Goal: Task Accomplishment & Management: Manage account settings

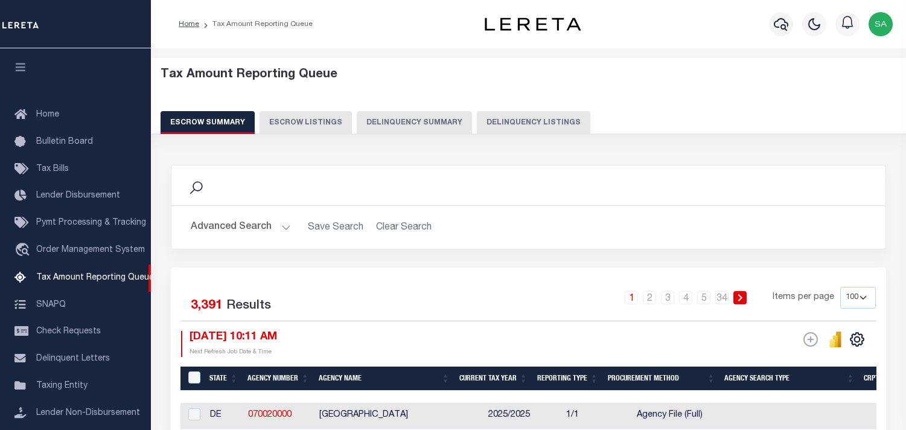
select select "100"
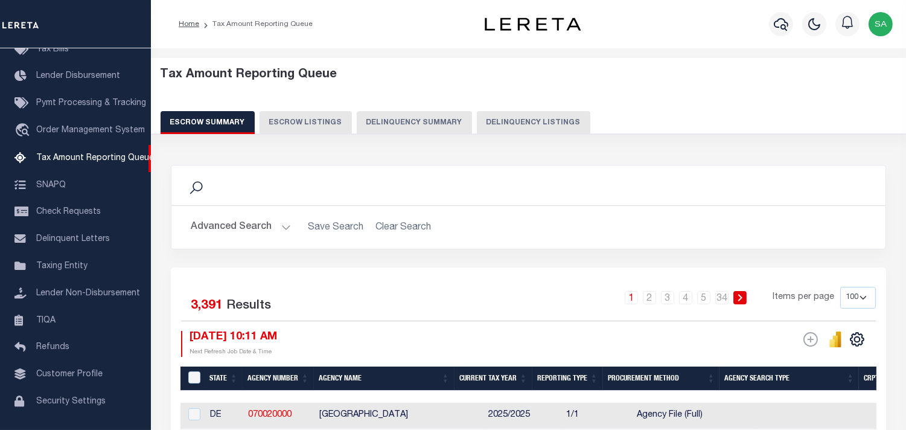
click at [417, 125] on button "Delinquency Summary" at bounding box center [414, 122] width 115 height 23
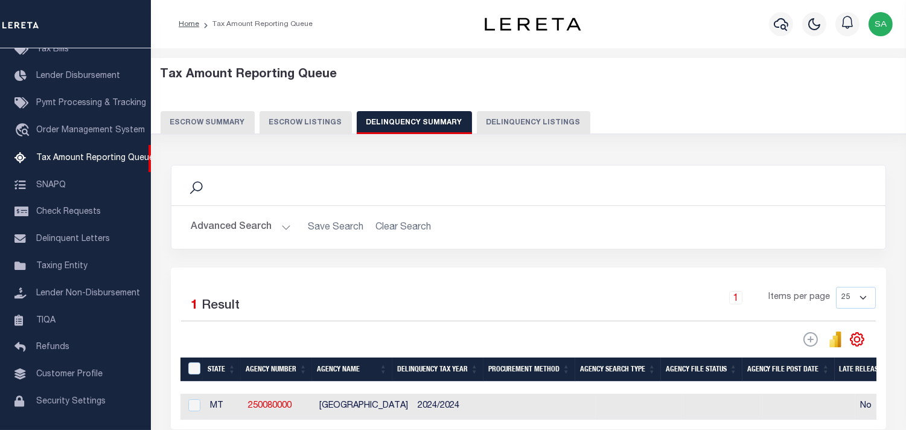
scroll to position [67, 0]
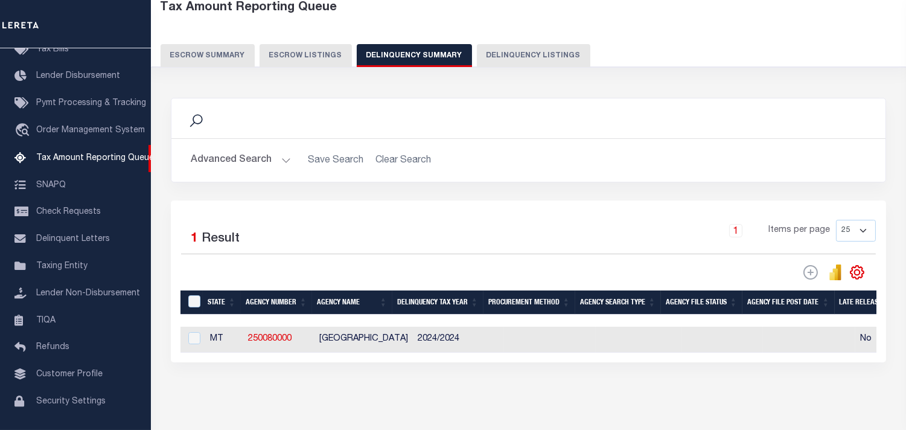
click at [282, 159] on button "Advanced Search" at bounding box center [241, 160] width 100 height 24
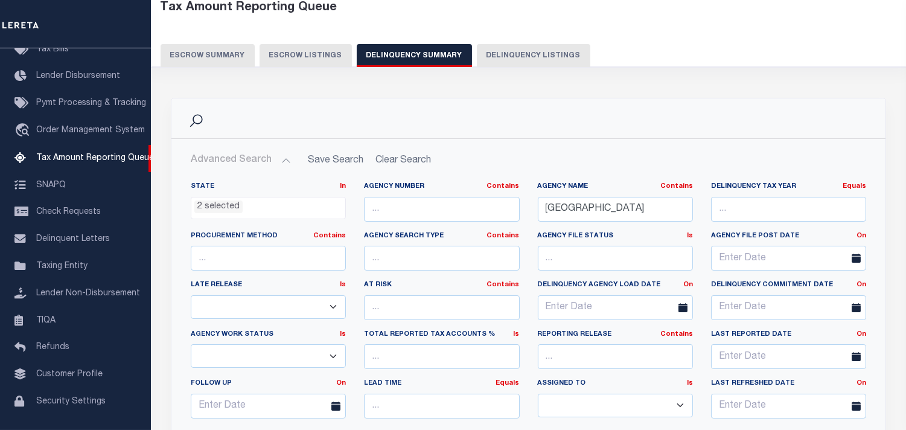
click at [265, 208] on ul "2 selected" at bounding box center [268, 205] width 154 height 16
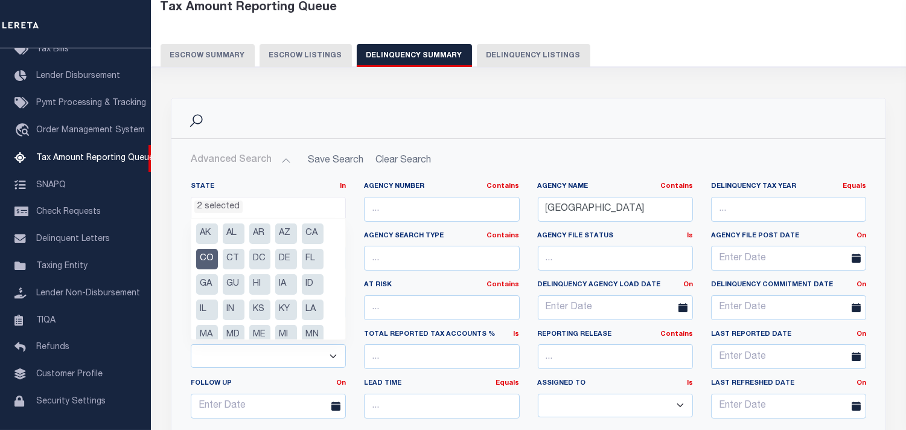
click at [209, 260] on li "CO" at bounding box center [207, 259] width 22 height 21
select select "MT"
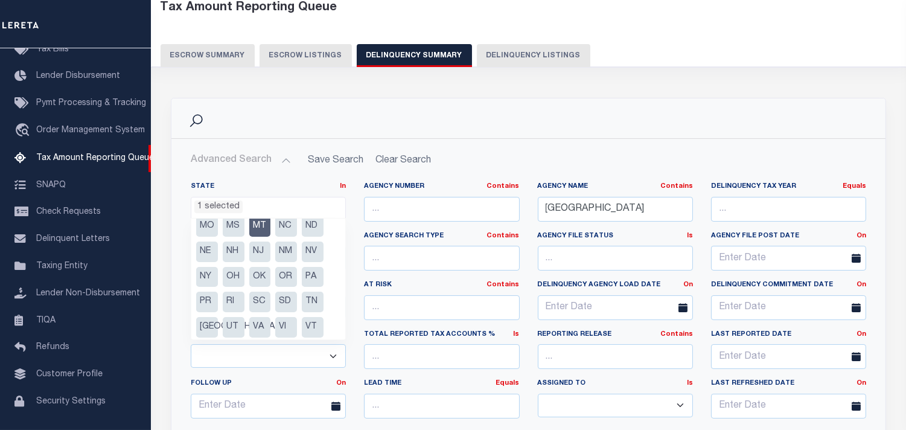
click at [260, 227] on li "MT" at bounding box center [260, 226] width 22 height 21
click at [291, 226] on li "NC" at bounding box center [286, 226] width 22 height 21
select select "NC"
drag, startPoint x: 662, startPoint y: 199, endPoint x: 469, endPoint y: 228, distance: 195.2
click at [469, 228] on div "State In In AK AL AR AZ CA CO CT DC DE FL GA GU HI IA ID IL IN KS KY LA MA MD M…" at bounding box center [528, 305] width 693 height 246
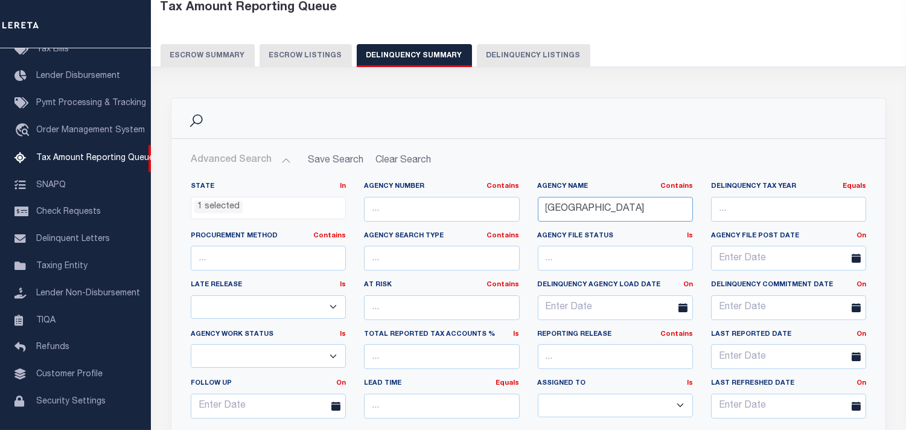
paste input "PITT"
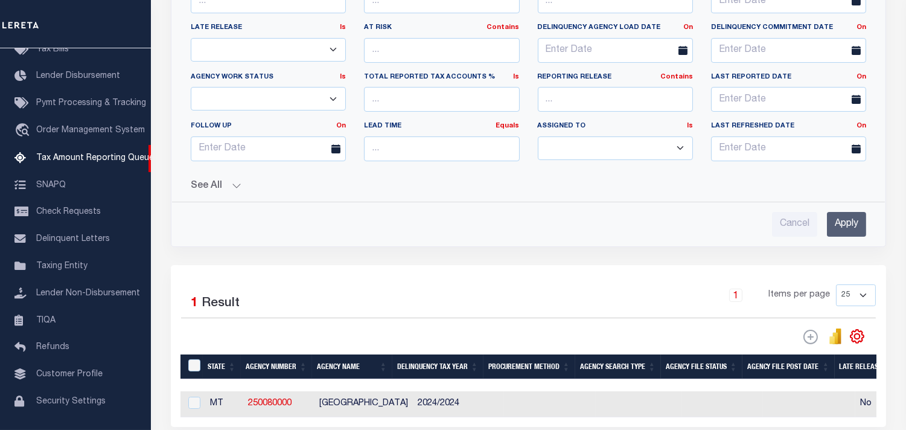
scroll to position [335, 0]
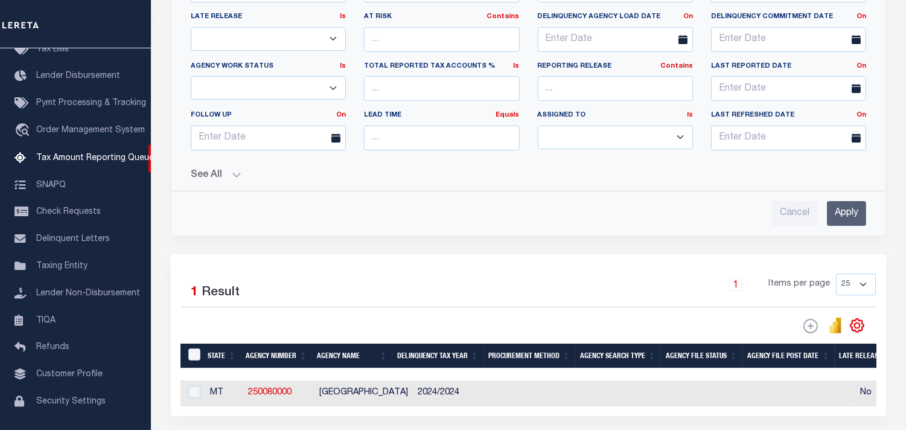
type input "[GEOGRAPHIC_DATA]"
click at [842, 221] on input "Apply" at bounding box center [845, 213] width 39 height 25
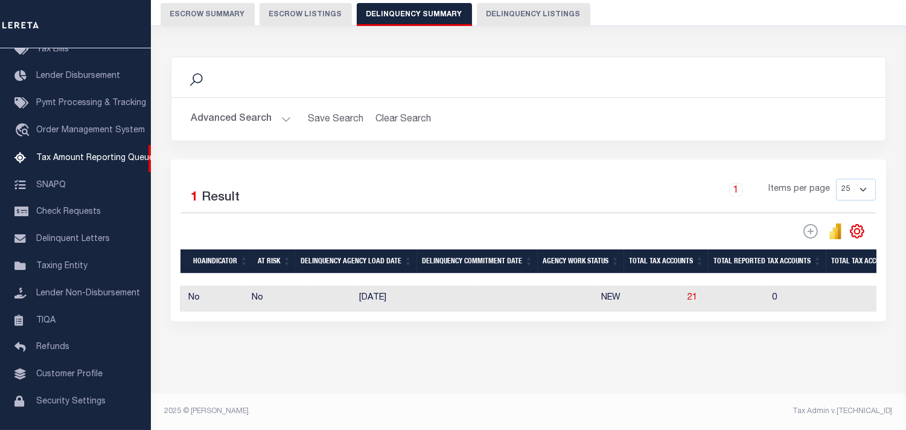
scroll to position [0, 0]
click at [687, 293] on span "21" at bounding box center [692, 297] width 10 height 8
select select
select select "100"
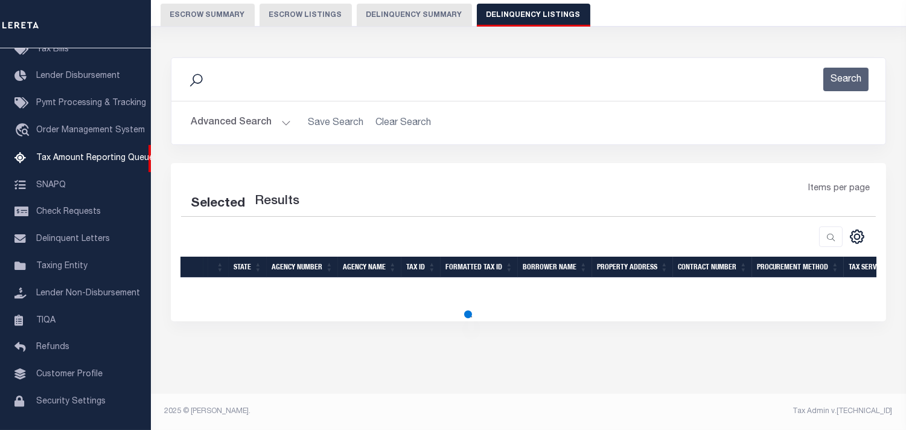
scroll to position [107, 0]
select select "100"
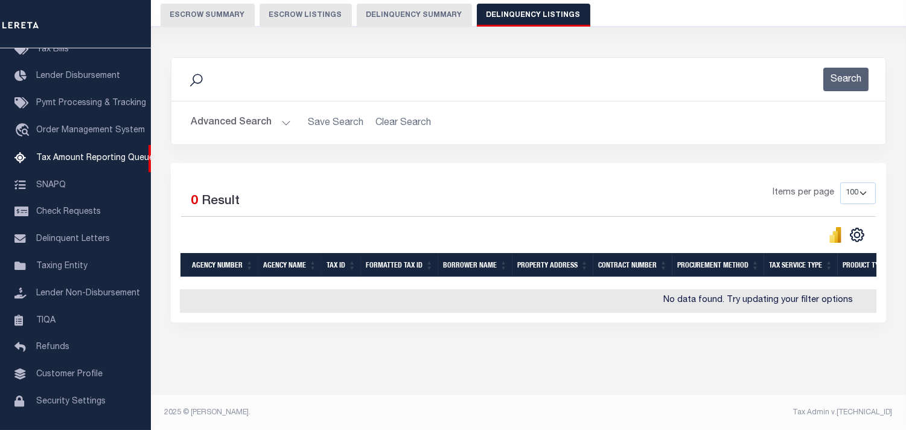
scroll to position [0, 0]
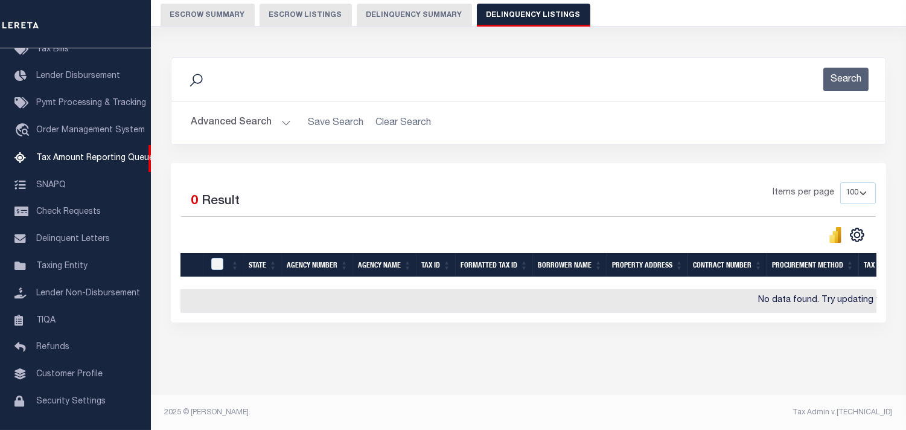
click at [284, 124] on button "Advanced Search" at bounding box center [241, 123] width 100 height 24
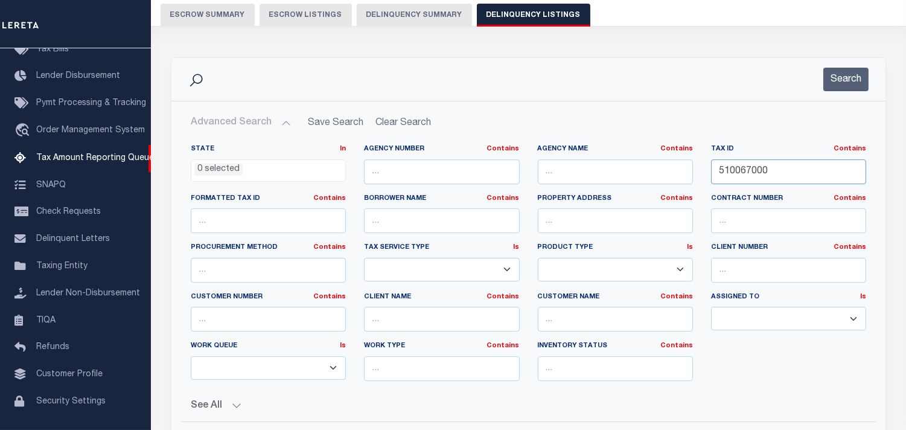
drag, startPoint x: 825, startPoint y: 176, endPoint x: 579, endPoint y: 189, distance: 246.5
click at [579, 189] on div "State In In AK AL AR AZ CA CO CT DC DE FL GA GU HI IA ID IL IN KS KY LA MA MD M…" at bounding box center [528, 267] width 693 height 246
click at [288, 167] on ul "0 selected" at bounding box center [268, 168] width 154 height 16
click at [560, 125] on h2 "Advanced Search Save Search Clear Search tblassign_wrapper_dynamictable_____Def…" at bounding box center [528, 123] width 694 height 24
drag, startPoint x: 439, startPoint y: 16, endPoint x: 445, endPoint y: 31, distance: 17.0
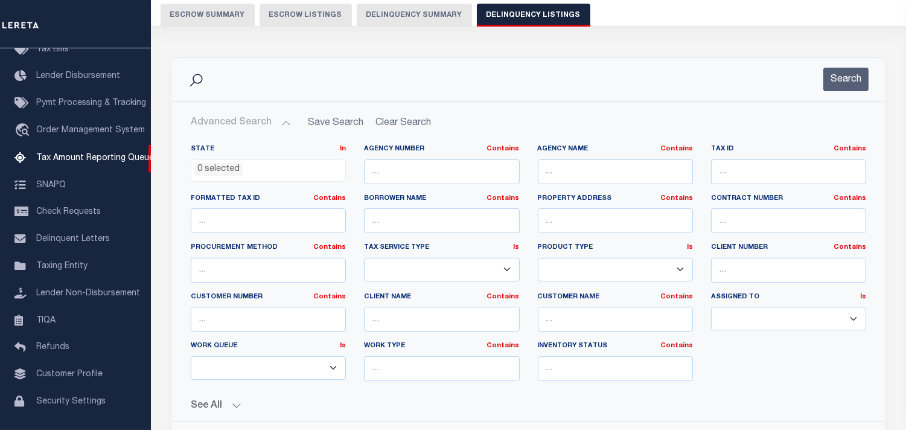
click at [439, 15] on button "Delinquency Summary" at bounding box center [414, 15] width 115 height 23
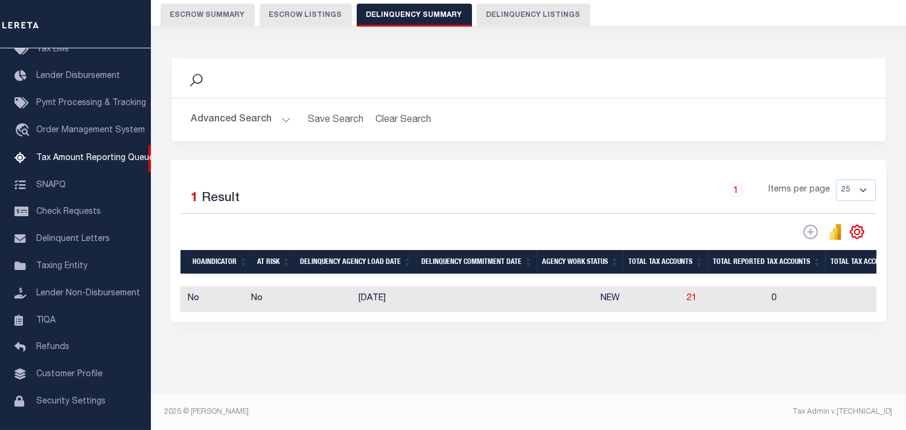
scroll to position [118, 0]
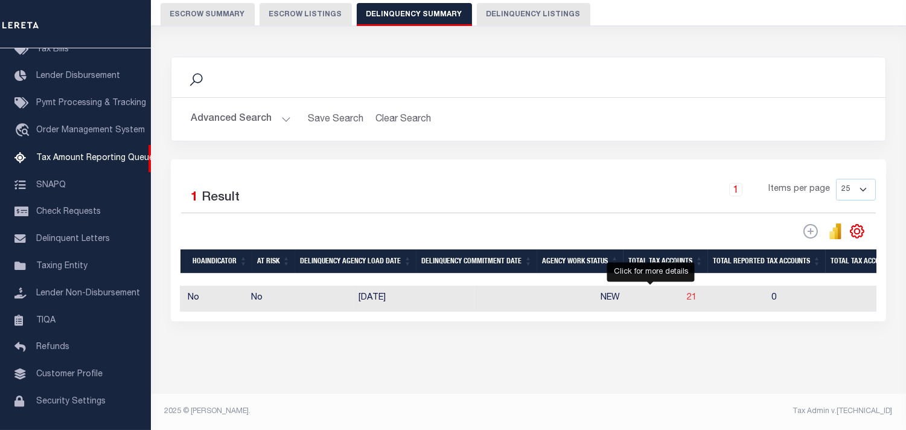
click at [687, 293] on span "21" at bounding box center [692, 297] width 10 height 8
select select "100"
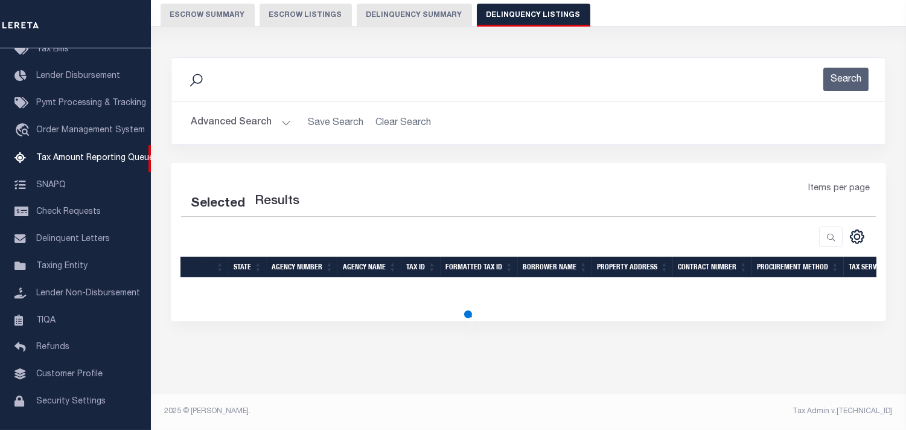
select select "100"
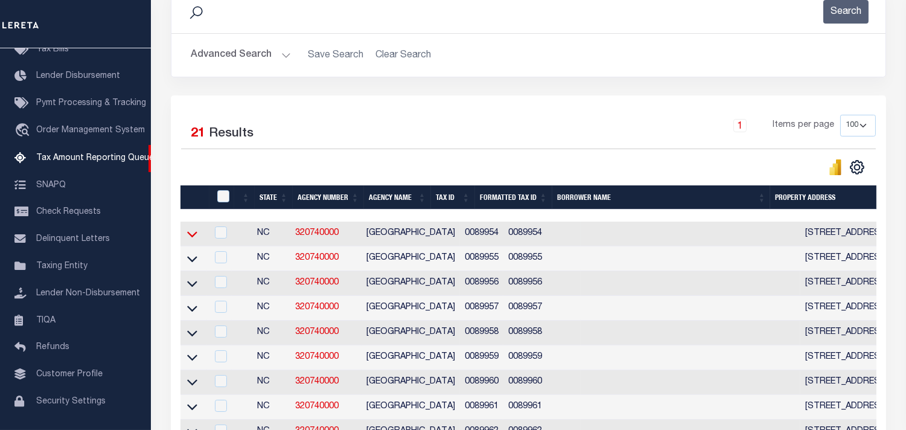
click at [193, 236] on icon at bounding box center [192, 233] width 10 height 13
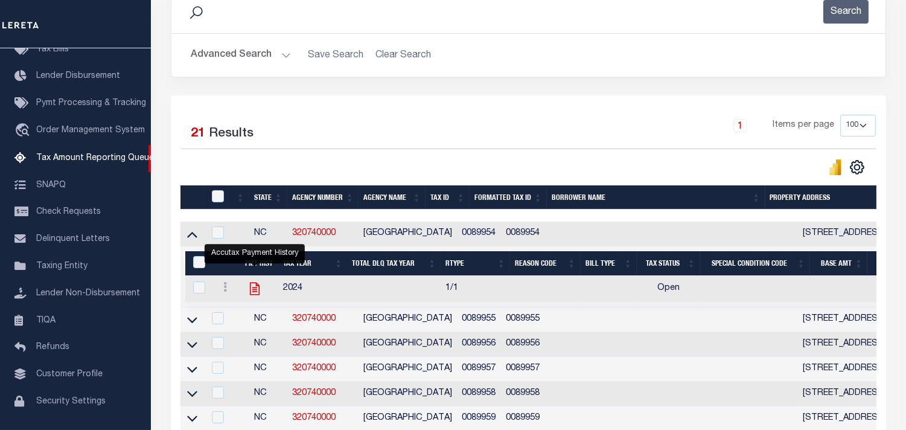
click at [255, 292] on icon "" at bounding box center [255, 288] width 10 height 13
checkbox input "true"
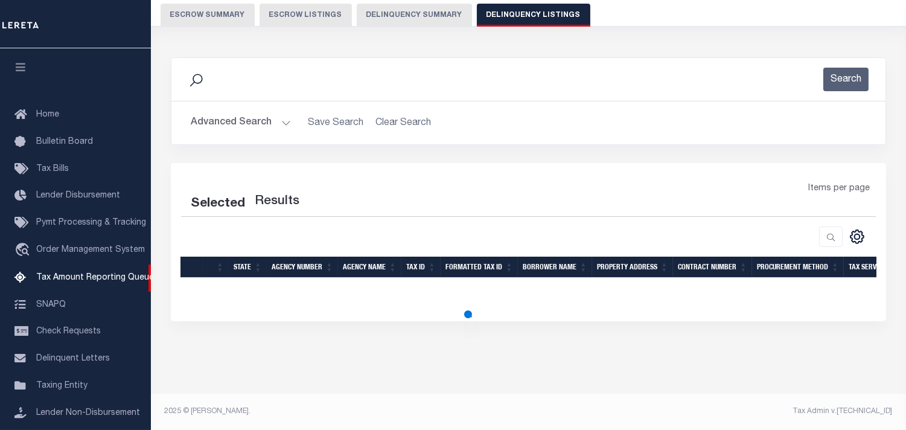
scroll to position [142, 0]
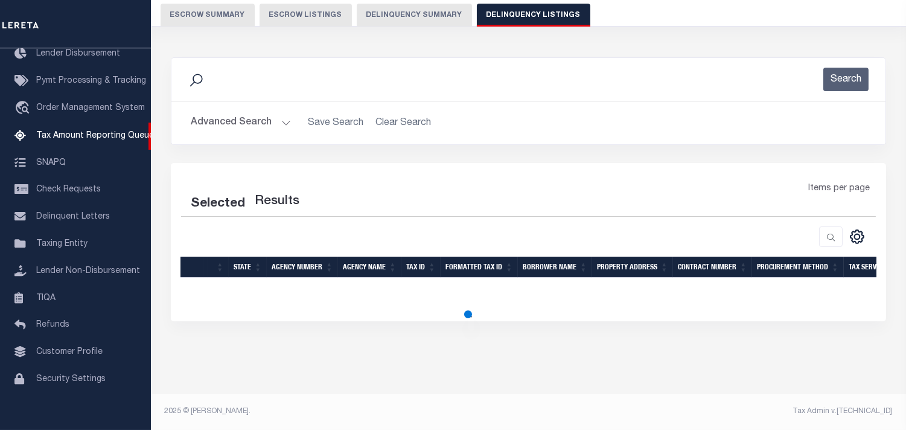
select select "100"
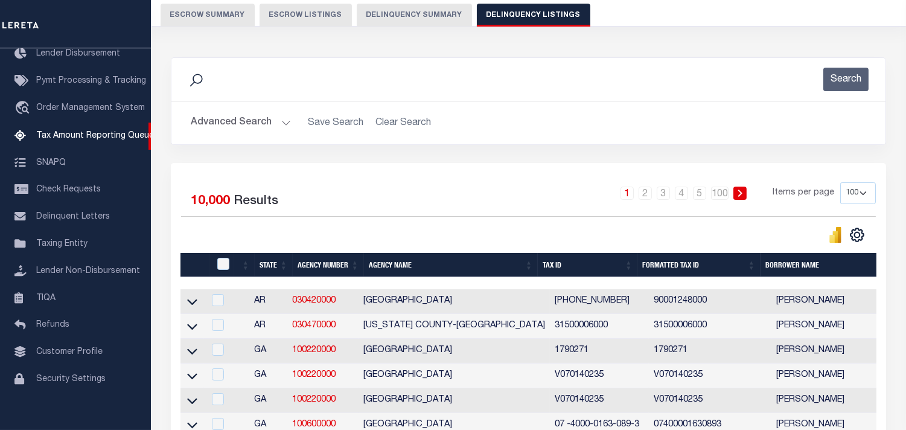
scroll to position [110, 0]
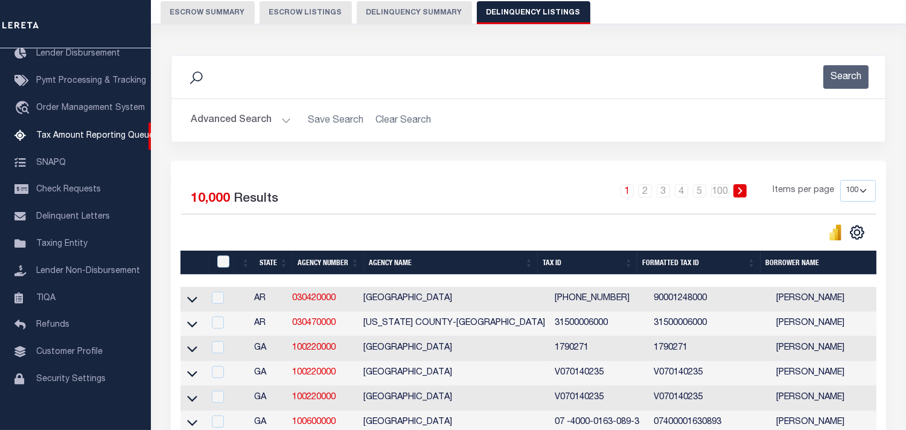
click at [401, 7] on button "Delinquency Summary" at bounding box center [414, 12] width 115 height 23
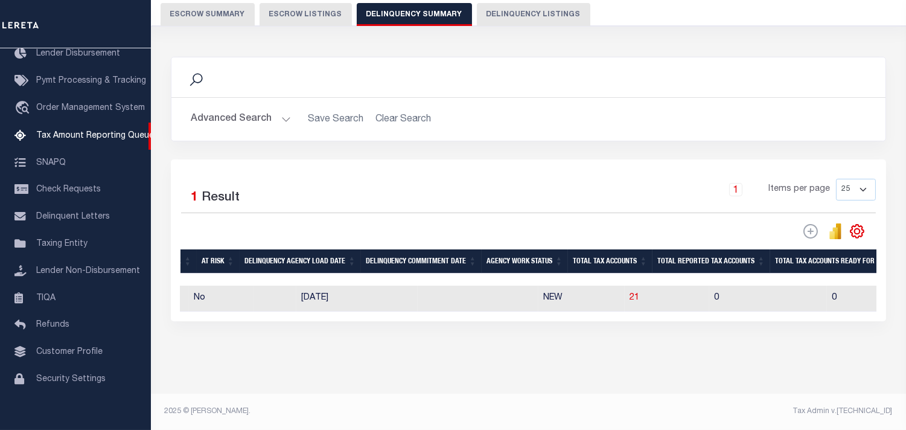
scroll to position [0, 840]
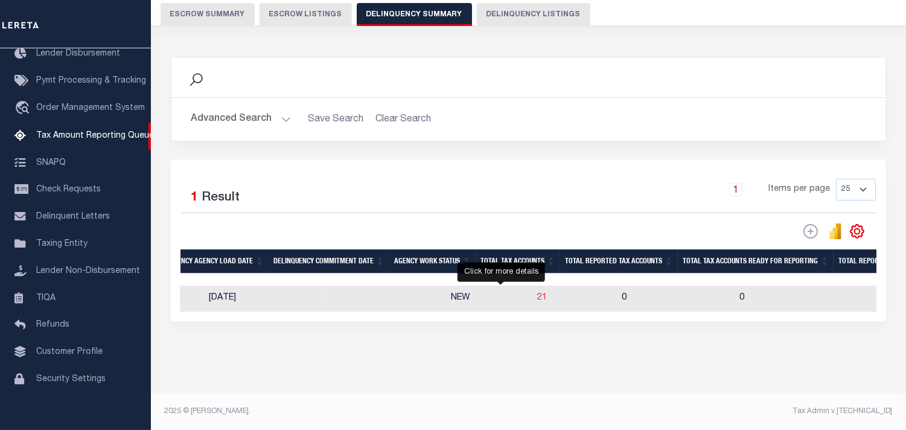
click at [537, 299] on span "21" at bounding box center [542, 297] width 10 height 8
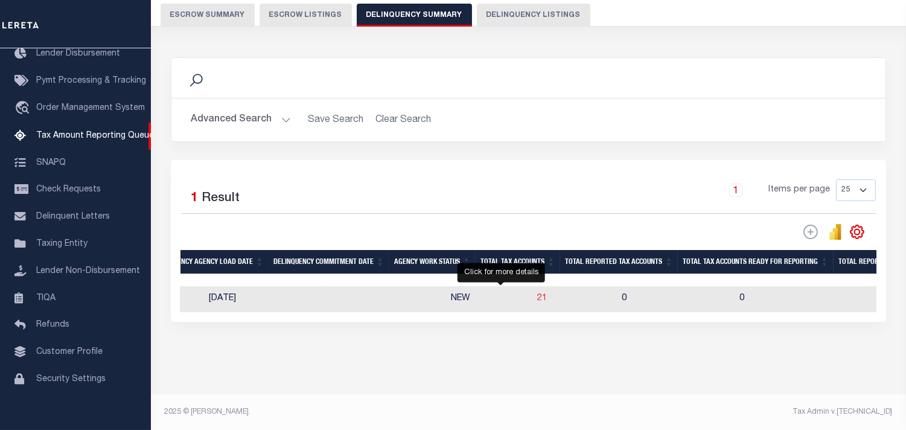
select select "100"
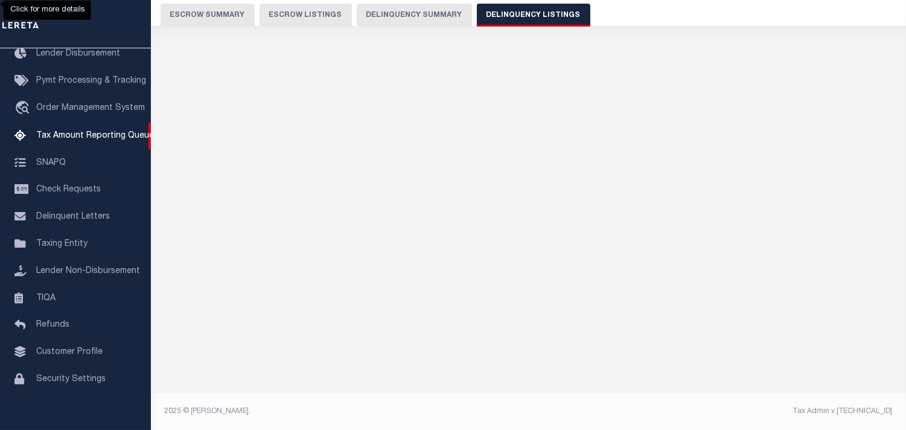
select select "100"
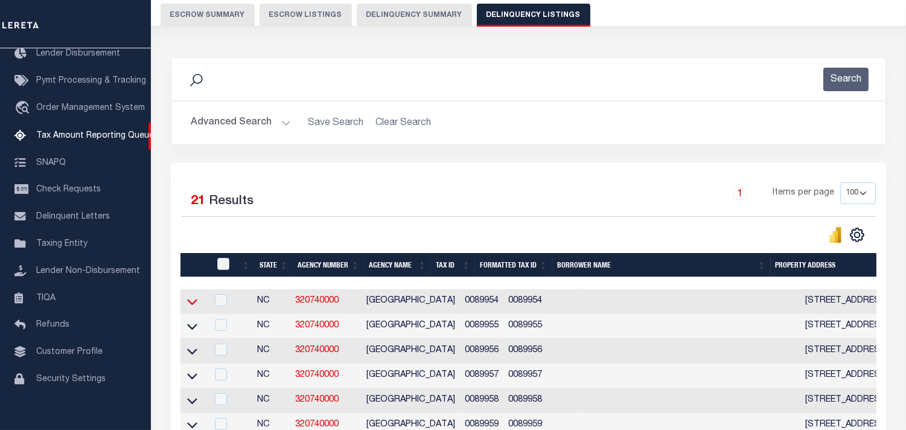
click at [189, 302] on icon at bounding box center [192, 301] width 10 height 13
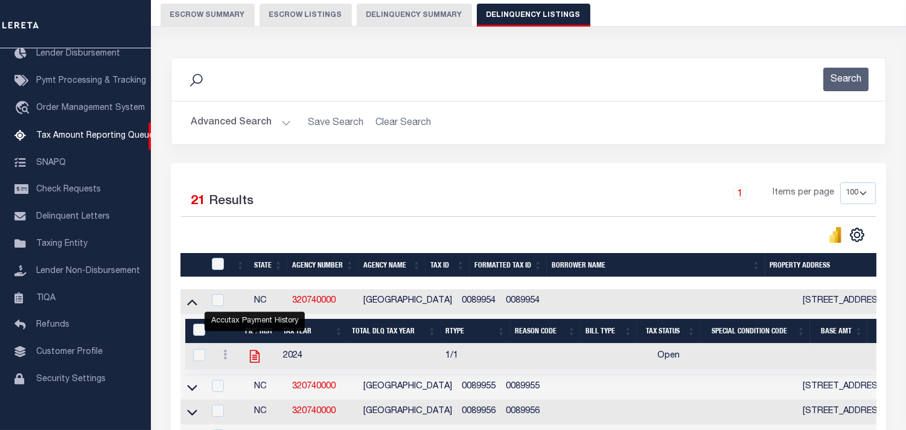
click at [251, 360] on icon "" at bounding box center [255, 356] width 16 height 16
checkbox input "true"
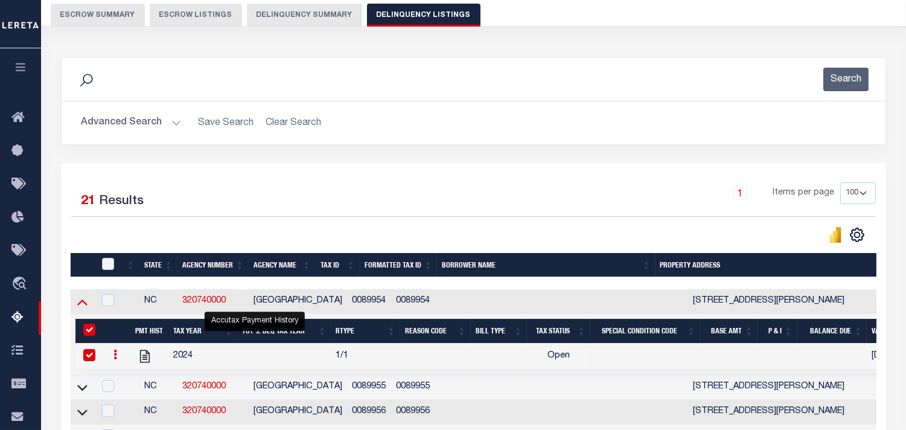
click at [83, 300] on icon at bounding box center [82, 301] width 10 height 13
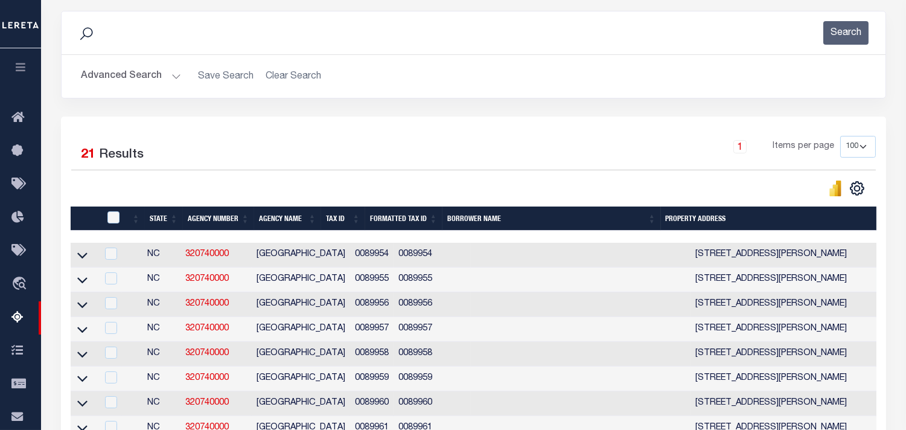
scroll to position [175, 0]
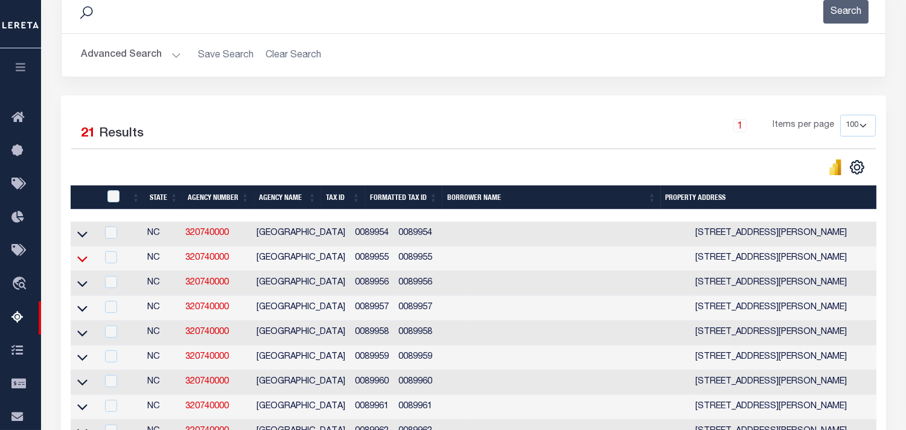
click at [81, 262] on icon at bounding box center [82, 258] width 10 height 13
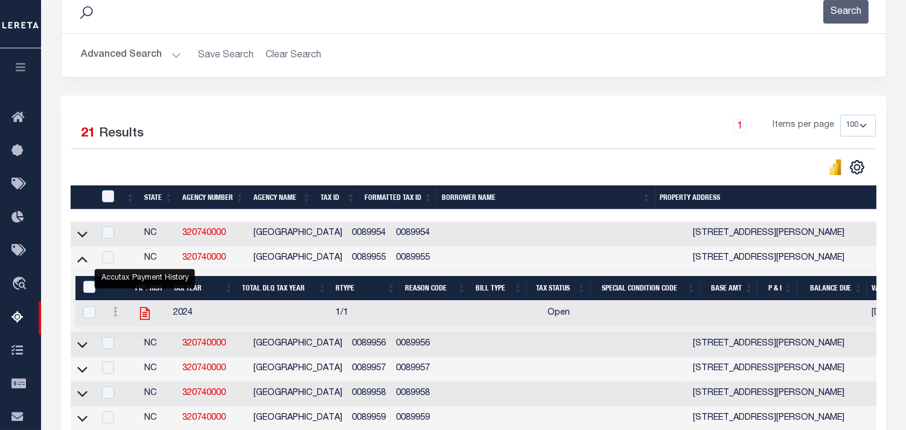
click at [144, 318] on icon "" at bounding box center [145, 313] width 16 height 16
checkbox input "true"
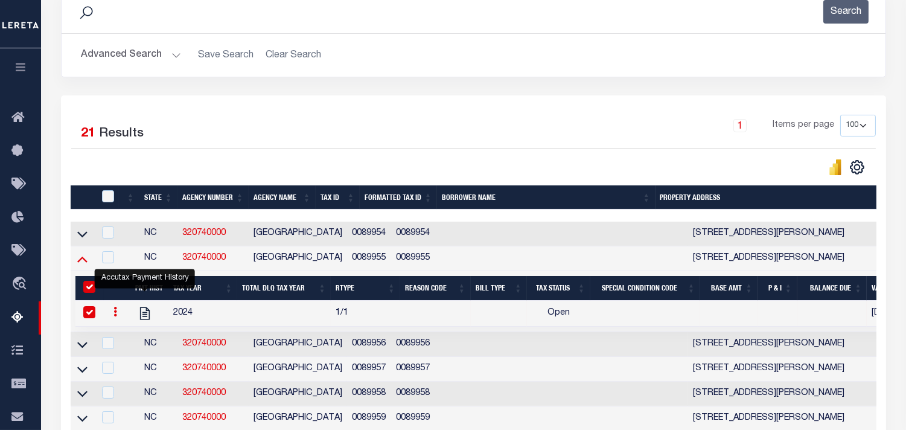
click at [83, 265] on icon at bounding box center [82, 258] width 10 height 13
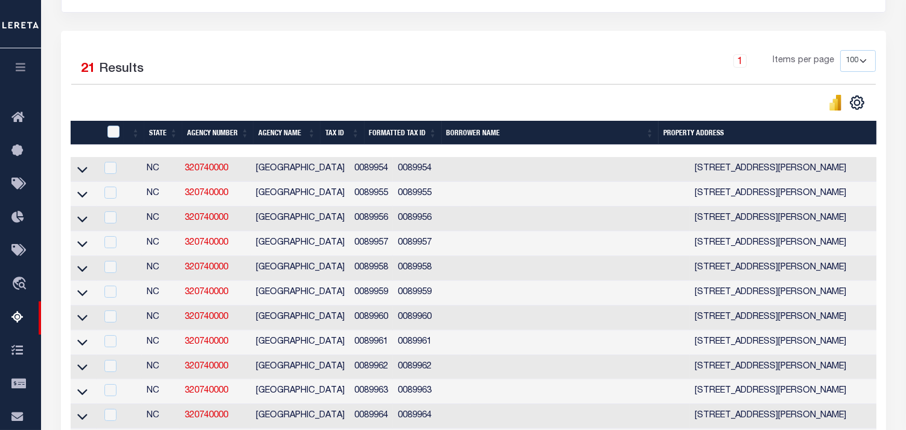
scroll to position [242, 0]
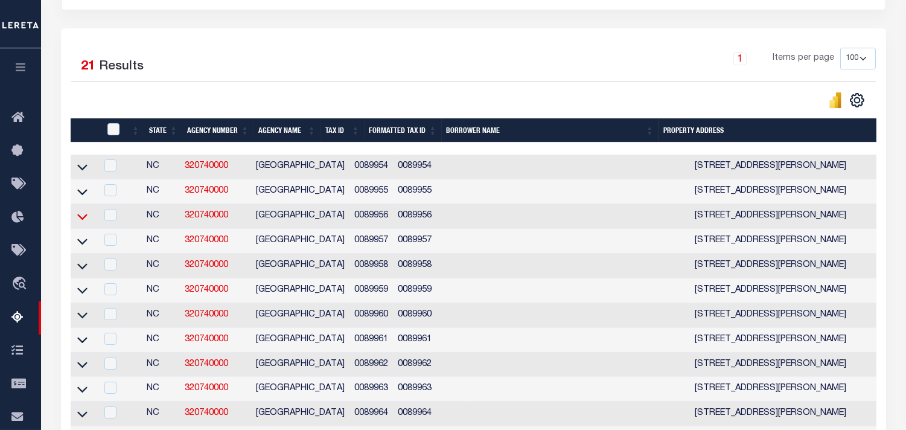
click at [84, 223] on icon at bounding box center [82, 216] width 10 height 13
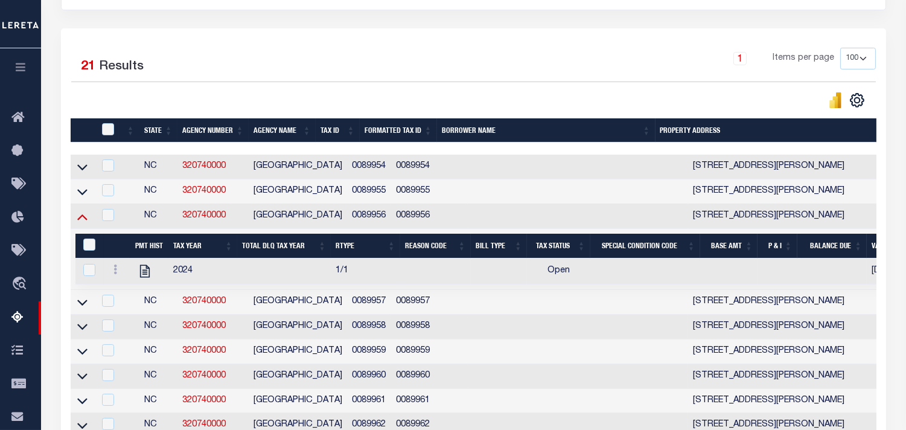
click at [80, 220] on icon at bounding box center [82, 217] width 10 height 6
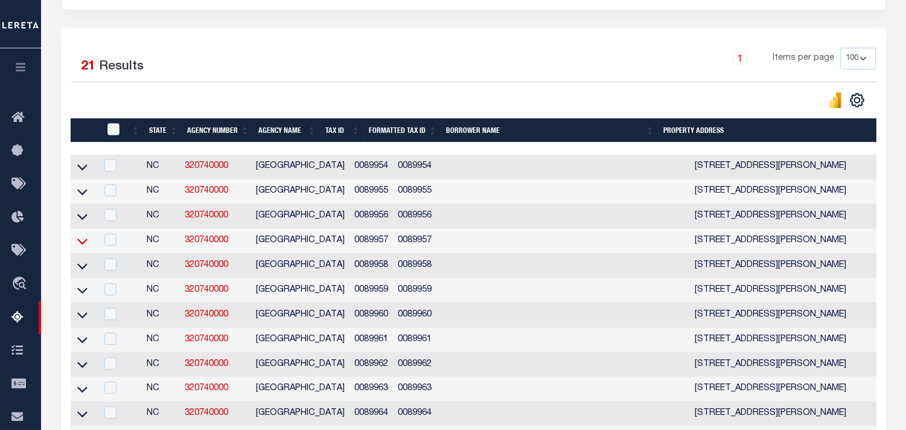
click at [83, 244] on icon at bounding box center [82, 241] width 10 height 6
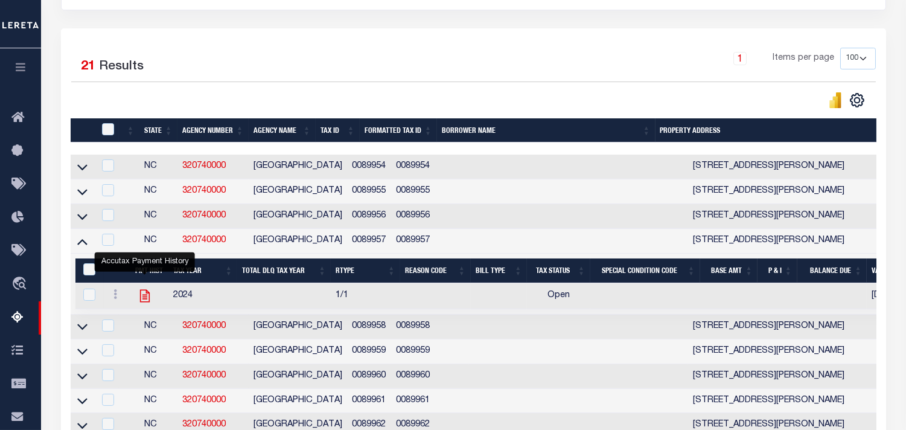
click at [147, 297] on icon "" at bounding box center [145, 296] width 16 height 16
checkbox input "true"
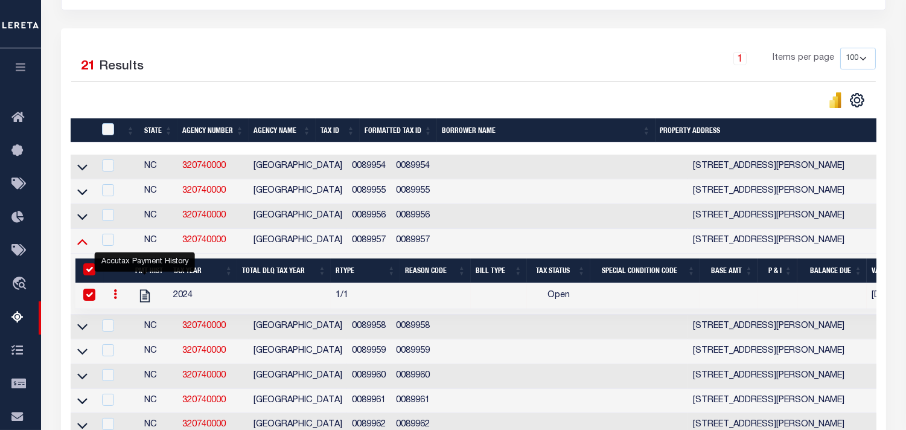
click at [80, 247] on icon at bounding box center [82, 241] width 10 height 13
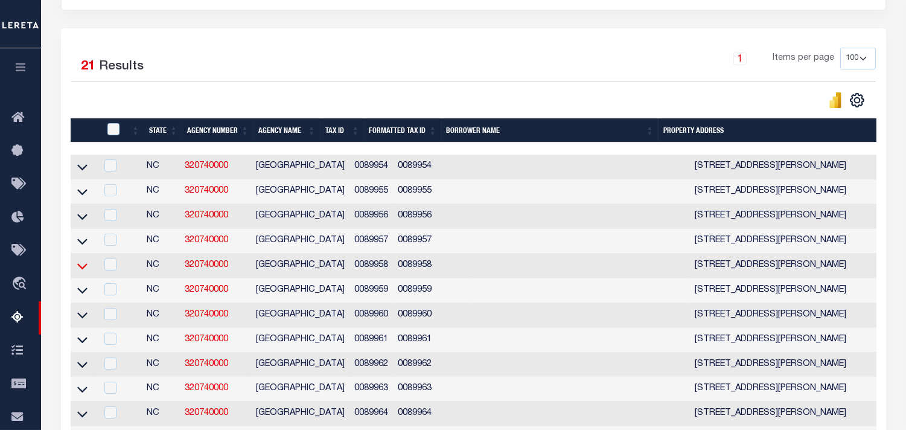
click at [82, 270] on icon at bounding box center [82, 265] width 10 height 13
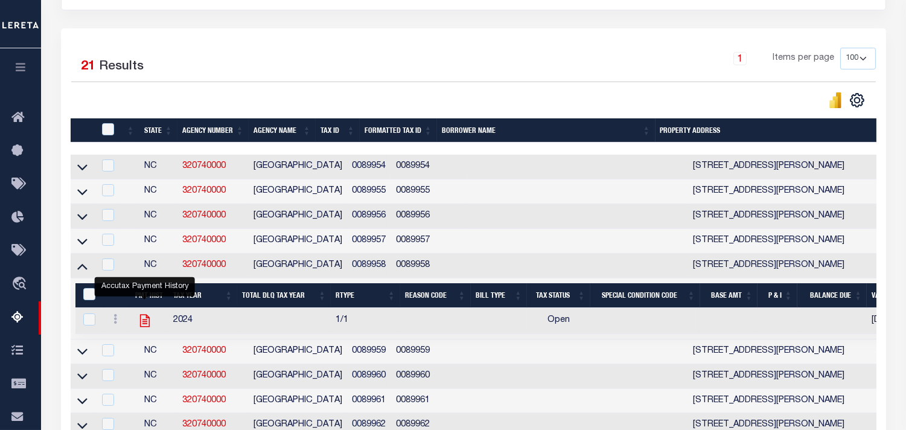
click at [147, 323] on icon "" at bounding box center [145, 320] width 16 height 16
checkbox input "true"
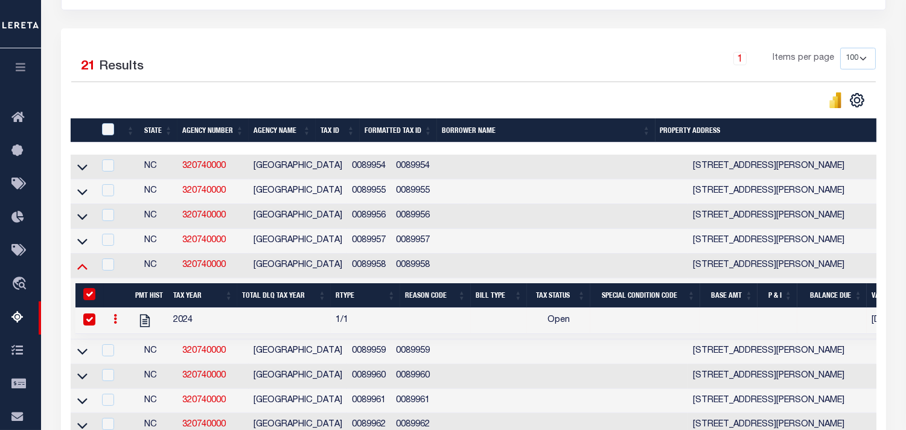
click at [84, 270] on icon at bounding box center [82, 267] width 10 height 6
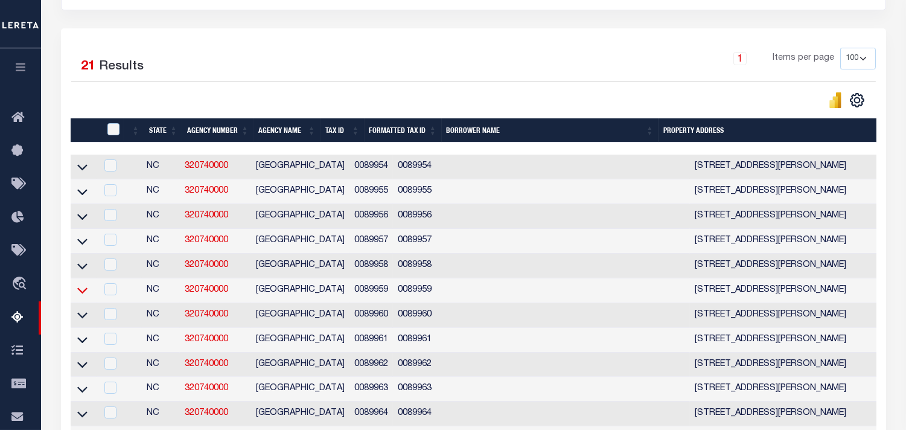
click at [80, 296] on icon at bounding box center [82, 290] width 10 height 13
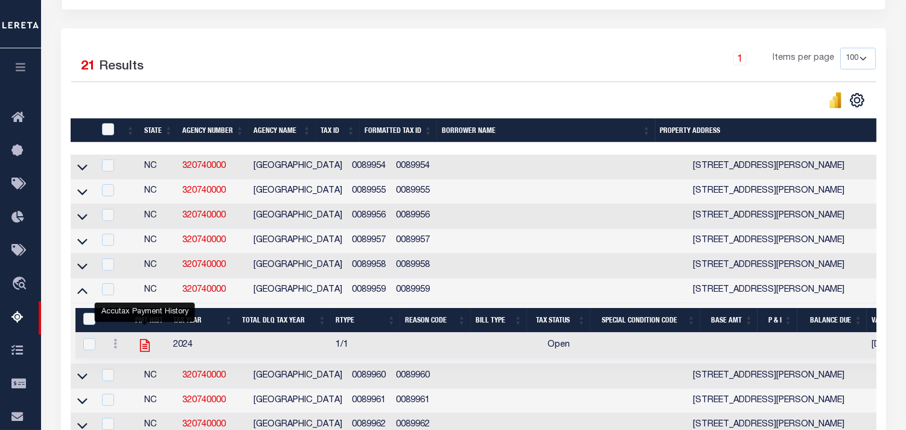
click at [145, 351] on icon "" at bounding box center [145, 345] width 16 height 16
checkbox input "true"
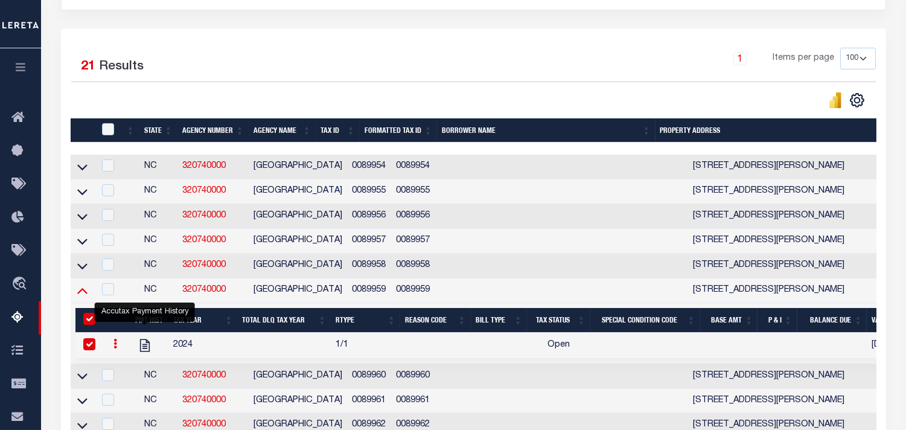
click at [82, 296] on icon at bounding box center [82, 290] width 10 height 13
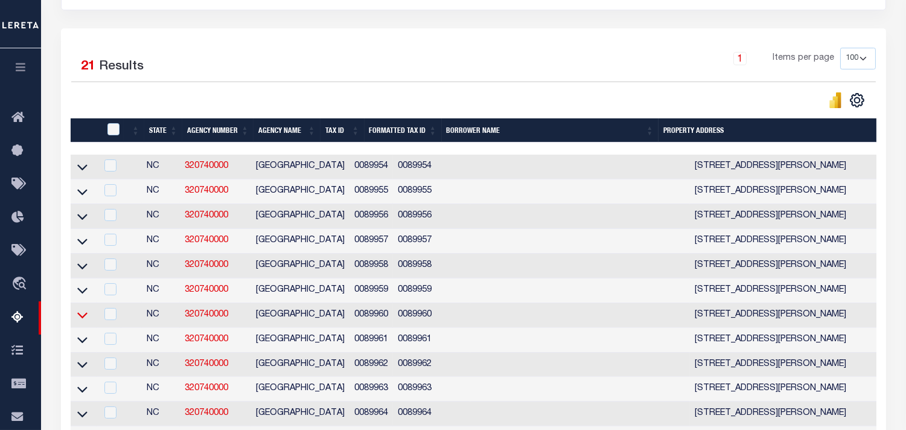
click at [83, 319] on icon at bounding box center [82, 315] width 10 height 6
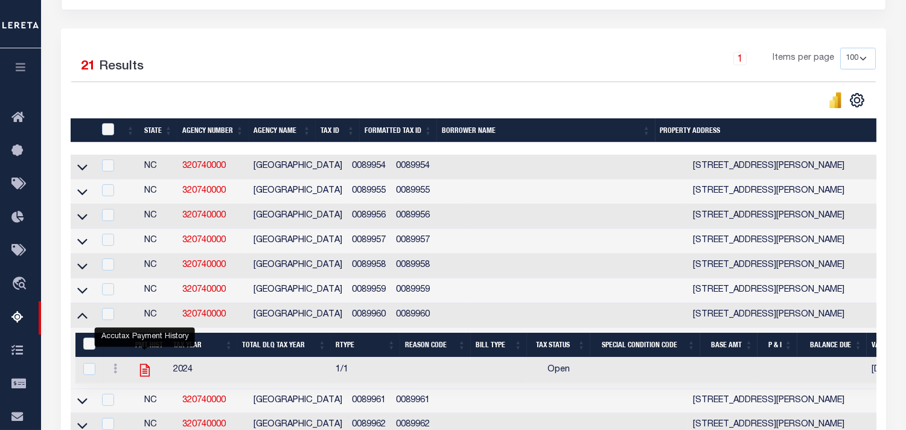
click at [145, 374] on icon "" at bounding box center [145, 370] width 16 height 16
checkbox input "true"
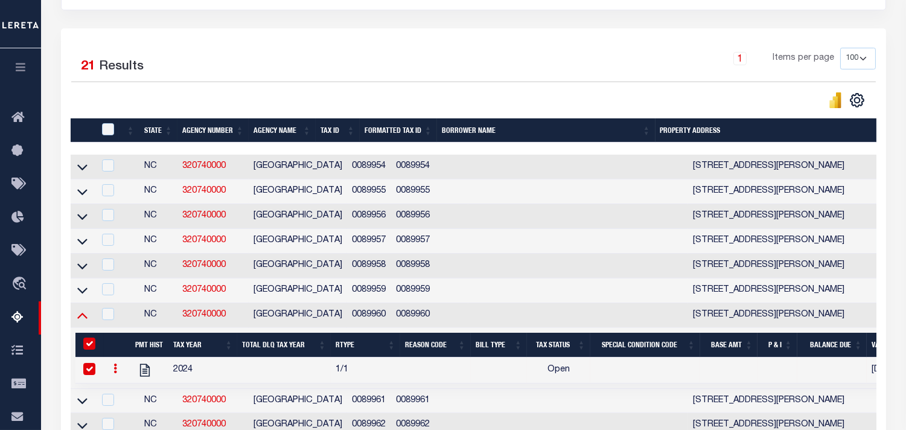
click at [83, 321] on icon at bounding box center [82, 314] width 10 height 13
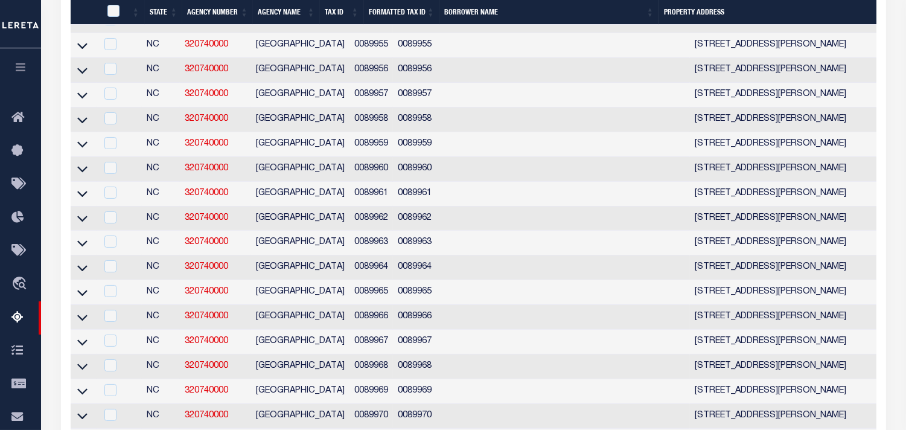
scroll to position [510, 0]
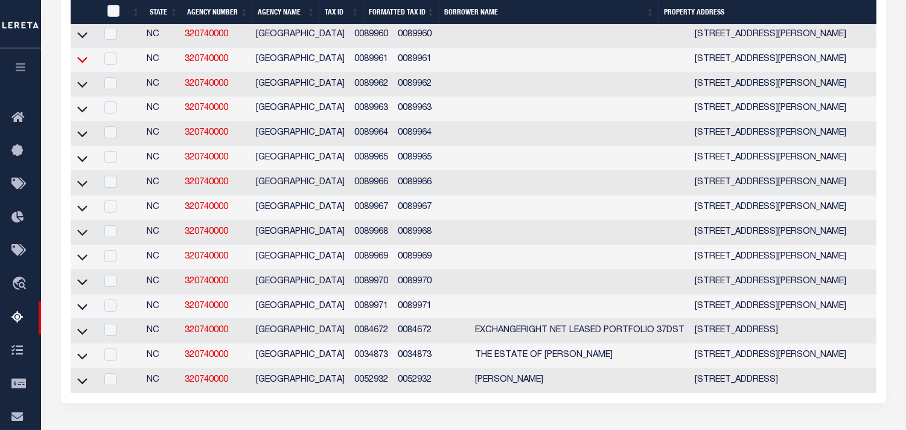
click at [80, 66] on icon at bounding box center [82, 59] width 10 height 13
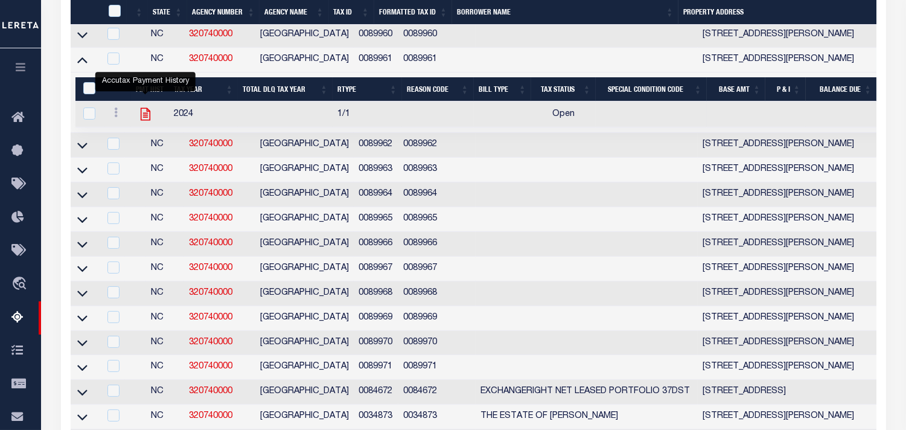
click at [142, 119] on icon "" at bounding box center [146, 114] width 16 height 16
checkbox input "true"
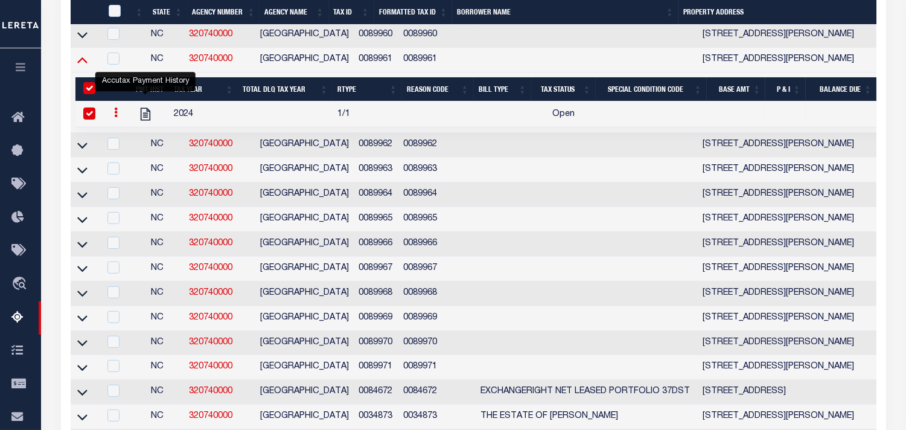
click at [80, 63] on icon at bounding box center [82, 59] width 10 height 13
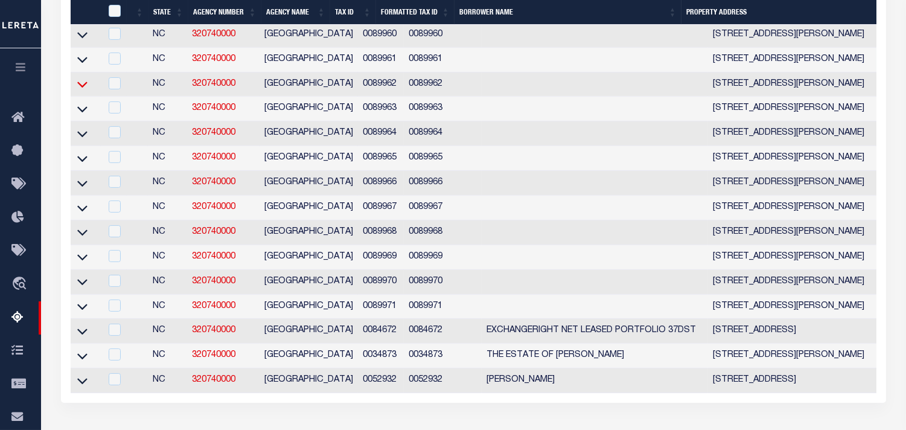
click at [80, 88] on icon at bounding box center [82, 85] width 10 height 6
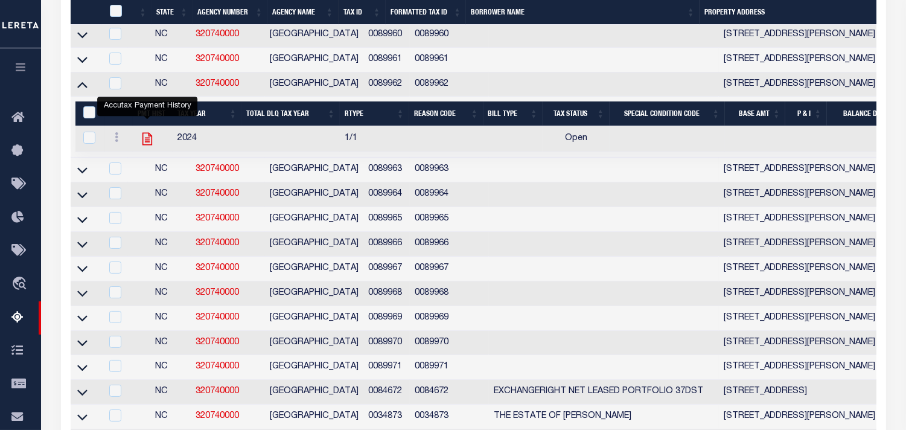
click at [147, 143] on icon "" at bounding box center [147, 139] width 10 height 13
checkbox input "true"
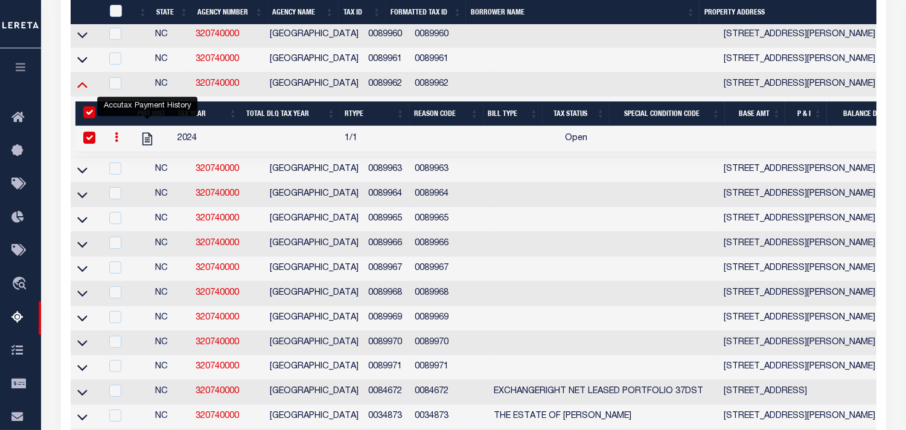
click at [82, 88] on icon at bounding box center [82, 85] width 10 height 6
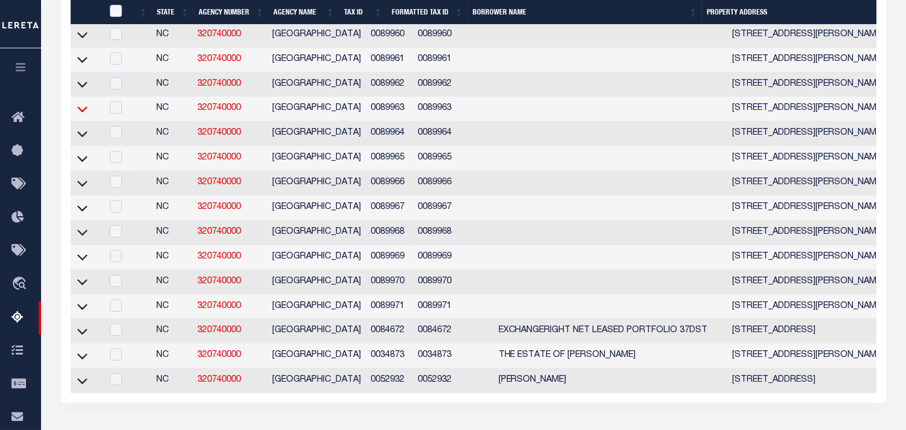
click at [82, 111] on icon at bounding box center [82, 109] width 10 height 13
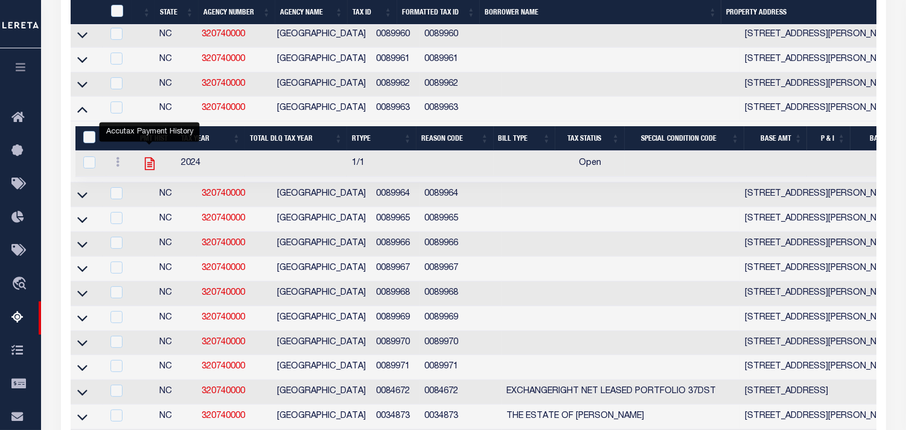
click at [148, 171] on icon "" at bounding box center [150, 164] width 16 height 16
checkbox input "true"
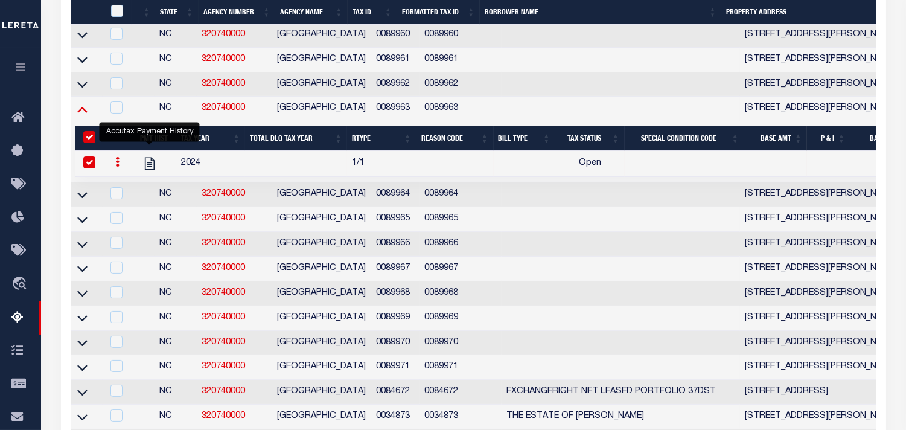
click at [81, 115] on icon at bounding box center [82, 109] width 10 height 13
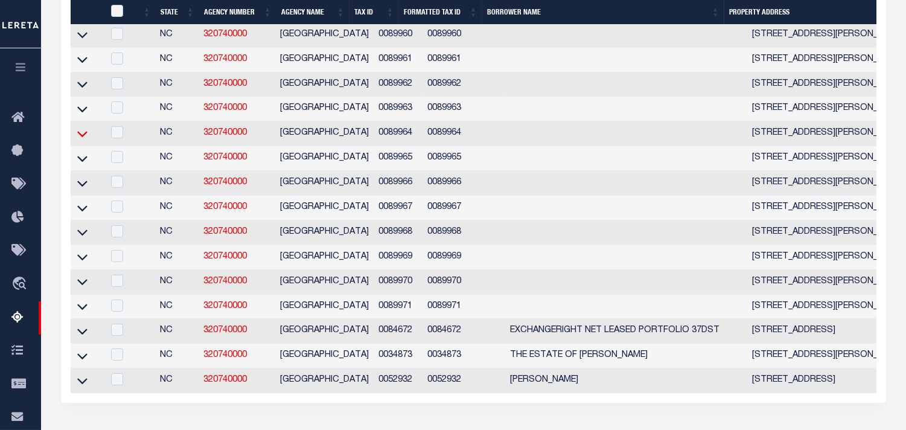
click at [80, 140] on icon at bounding box center [82, 133] width 10 height 13
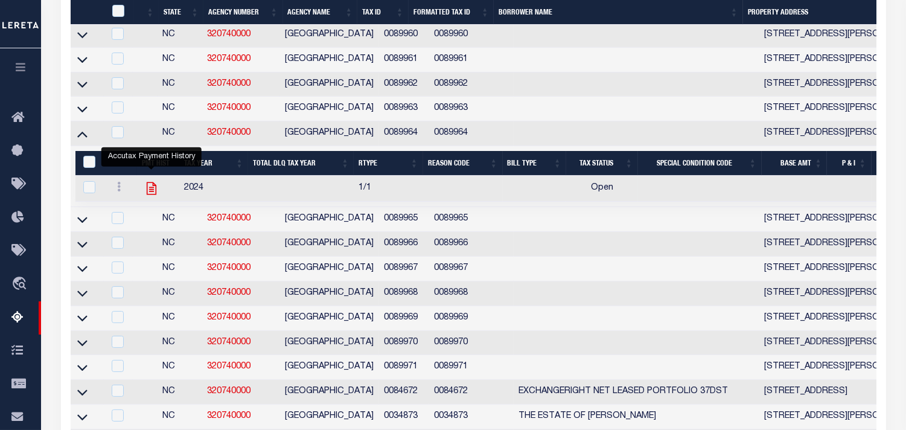
click at [148, 192] on icon "" at bounding box center [152, 188] width 16 height 16
checkbox input "true"
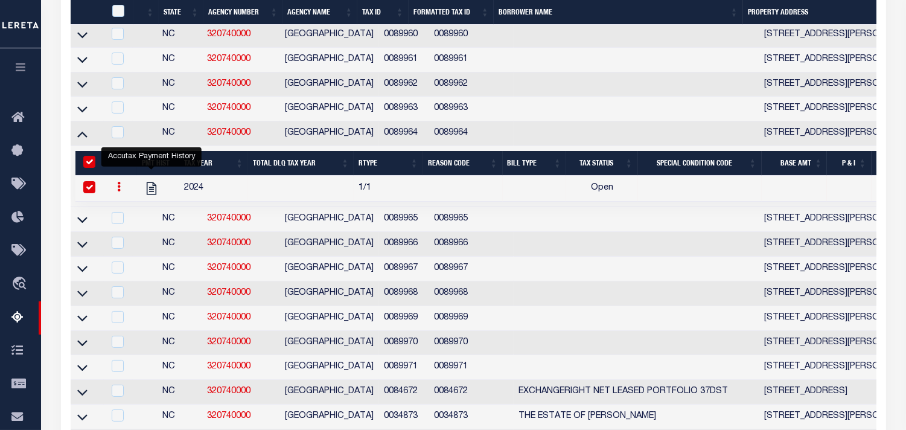
click at [78, 138] on icon at bounding box center [82, 133] width 10 height 13
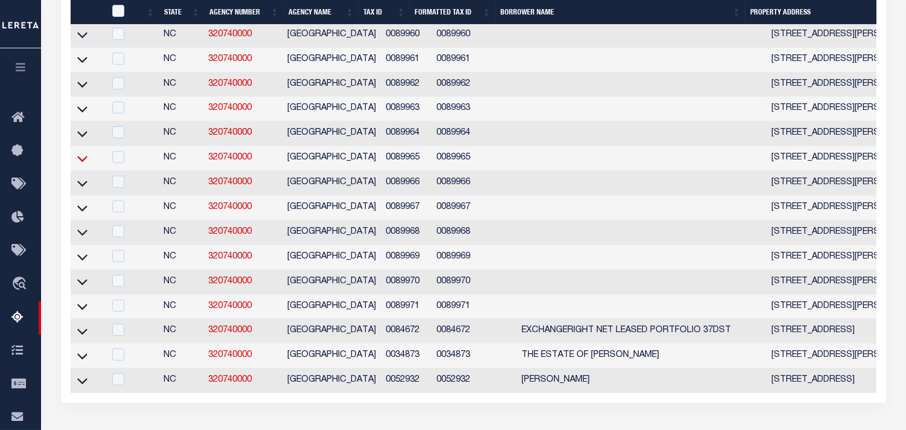
click at [85, 165] on icon at bounding box center [82, 158] width 10 height 13
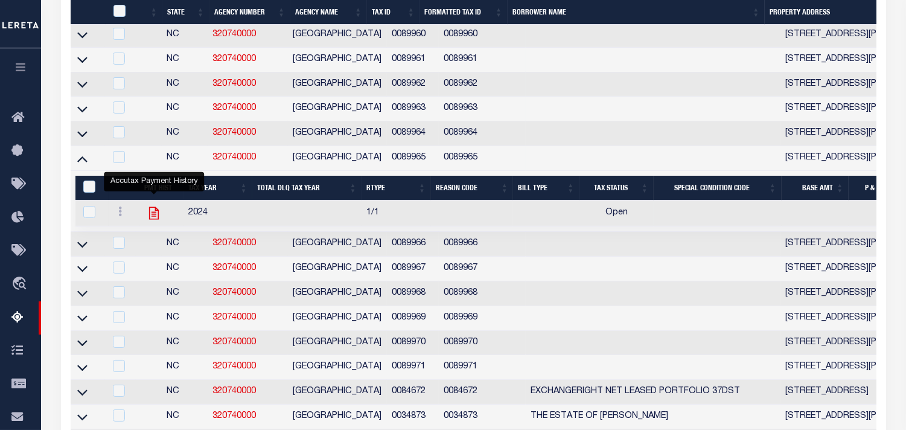
click at [157, 217] on icon "" at bounding box center [154, 213] width 16 height 16
checkbox input "true"
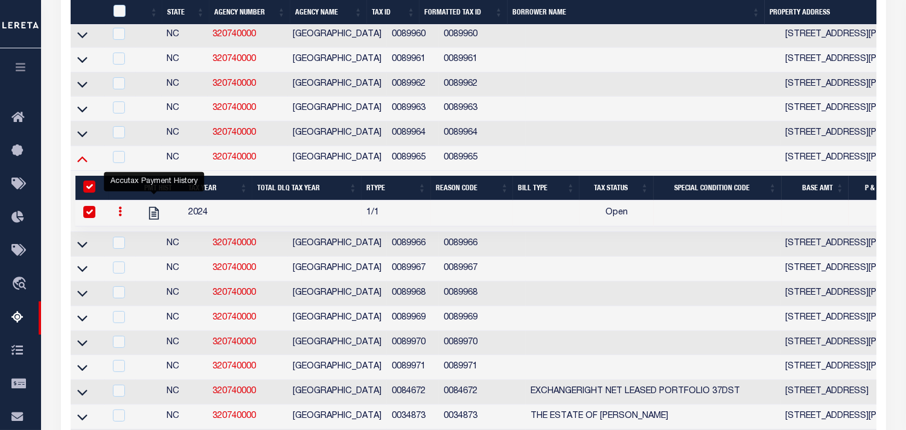
click at [83, 165] on icon at bounding box center [82, 158] width 10 height 13
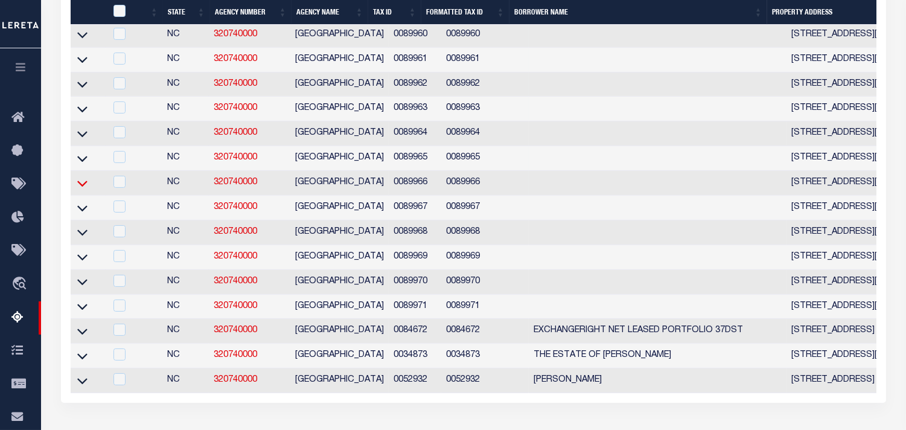
click at [86, 189] on icon at bounding box center [82, 183] width 10 height 13
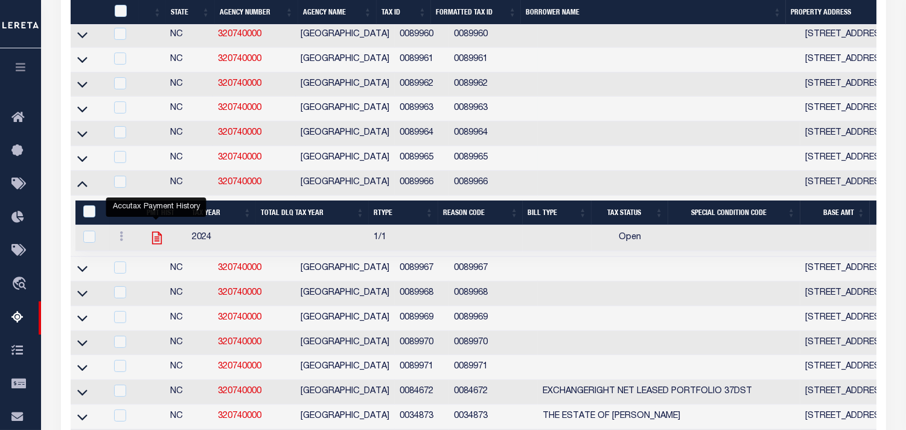
click at [157, 246] on icon "" at bounding box center [157, 238] width 16 height 16
checkbox input "true"
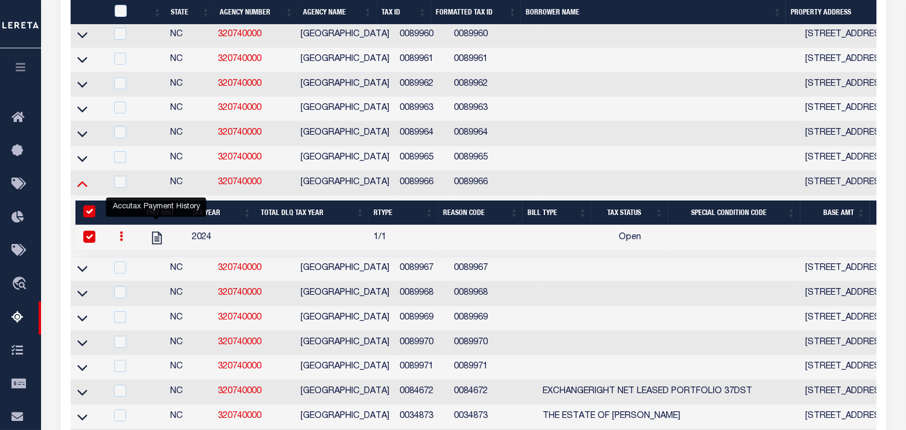
click at [80, 187] on icon at bounding box center [82, 184] width 10 height 6
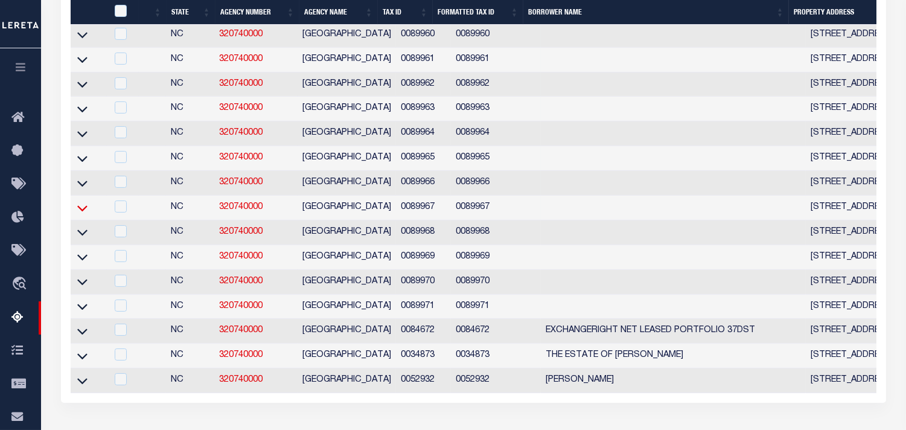
click at [80, 213] on icon at bounding box center [82, 207] width 10 height 13
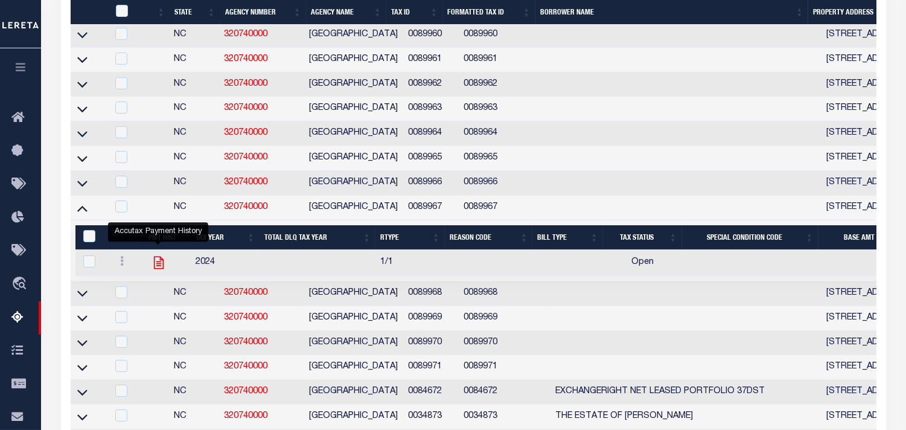
click at [164, 268] on icon "" at bounding box center [159, 263] width 16 height 16
checkbox input "true"
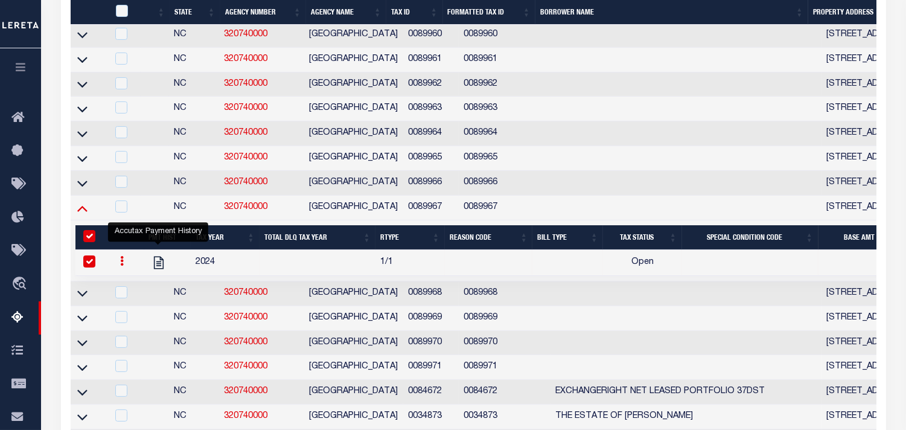
click at [81, 212] on icon at bounding box center [82, 209] width 10 height 6
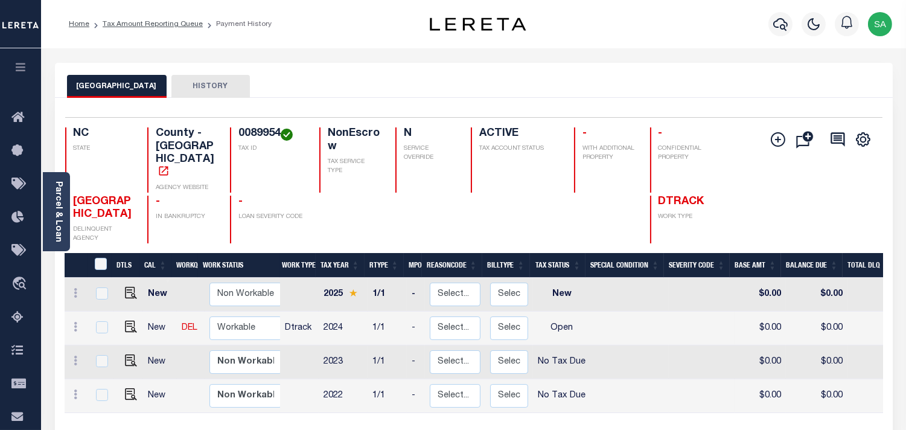
click at [255, 129] on h4 "0089954" at bounding box center [271, 133] width 66 height 13
click at [130, 320] on img "" at bounding box center [131, 326] width 12 height 12
checkbox input "true"
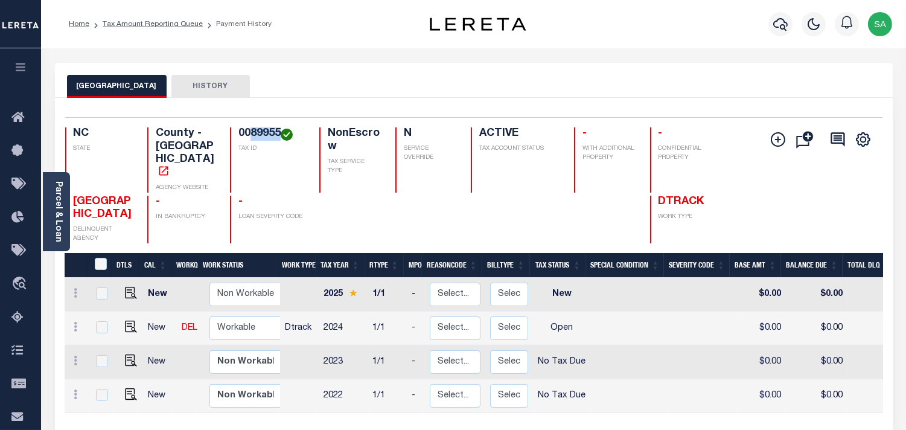
drag, startPoint x: 252, startPoint y: 131, endPoint x: 280, endPoint y: 131, distance: 28.4
click at [280, 131] on h4 "0089955" at bounding box center [271, 133] width 66 height 13
copy h4 "89955"
click at [131, 320] on img "" at bounding box center [131, 326] width 12 height 12
checkbox input "true"
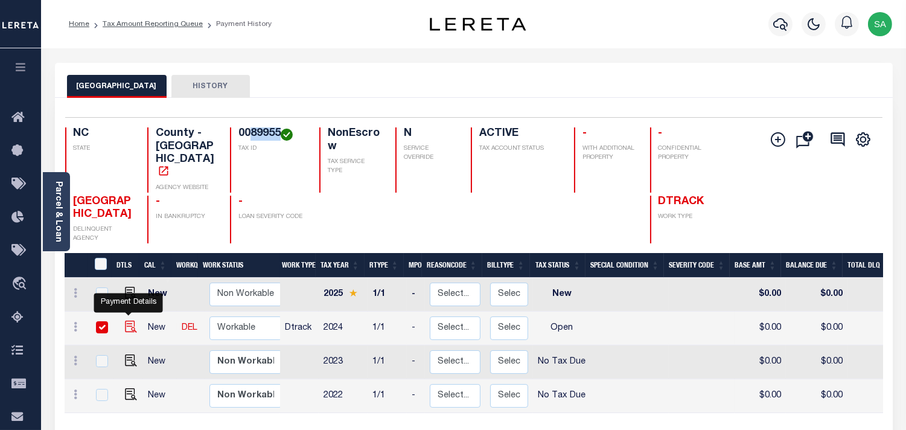
checkbox input "true"
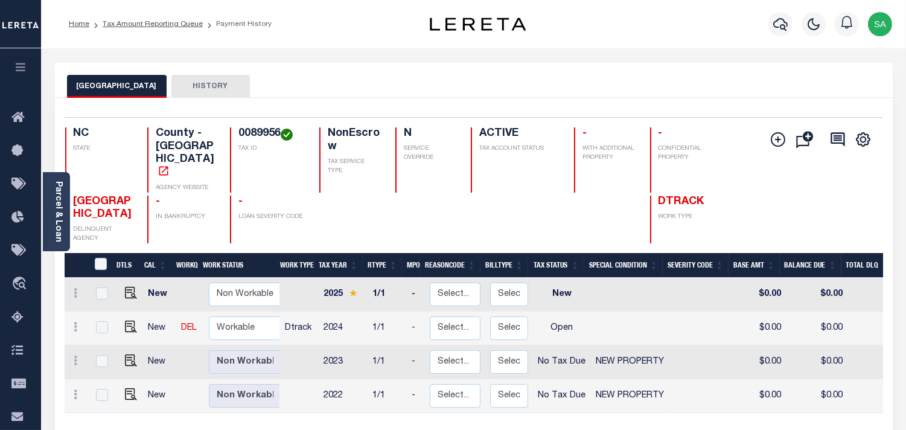
click at [349, 80] on div "PITT COUNTY HISTORY" at bounding box center [473, 86] width 813 height 22
click at [125, 320] on img "" at bounding box center [131, 326] width 12 height 12
checkbox input "true"
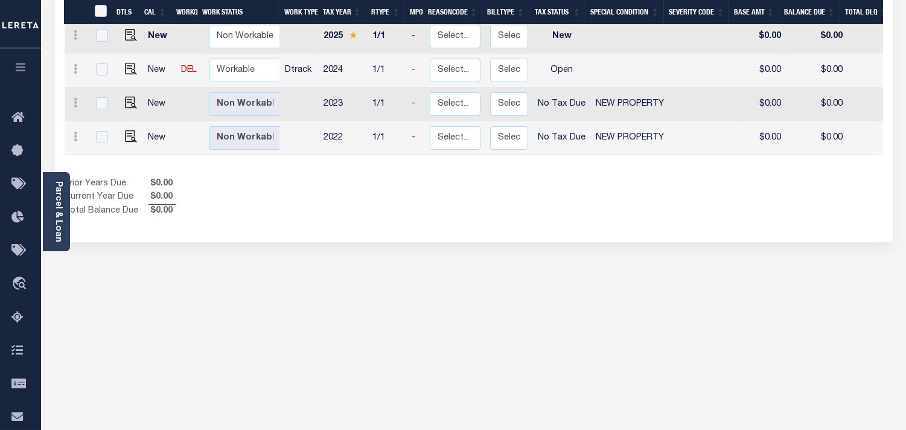
scroll to position [57, 0]
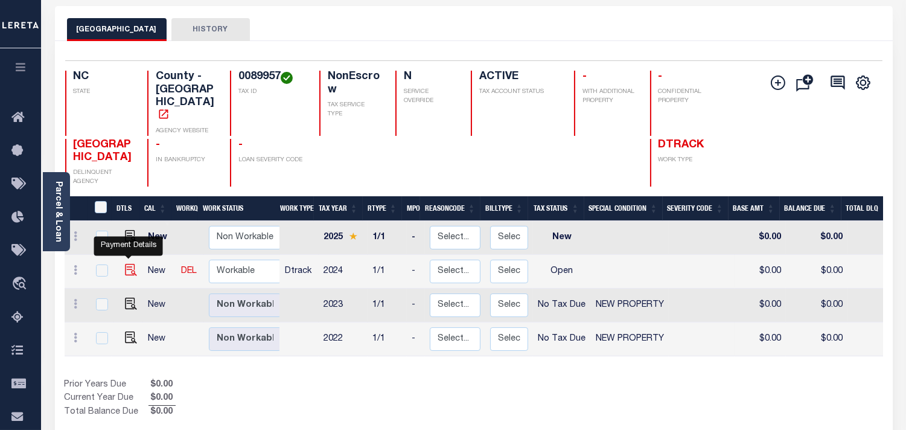
click at [129, 264] on img "" at bounding box center [131, 270] width 12 height 12
checkbox input "true"
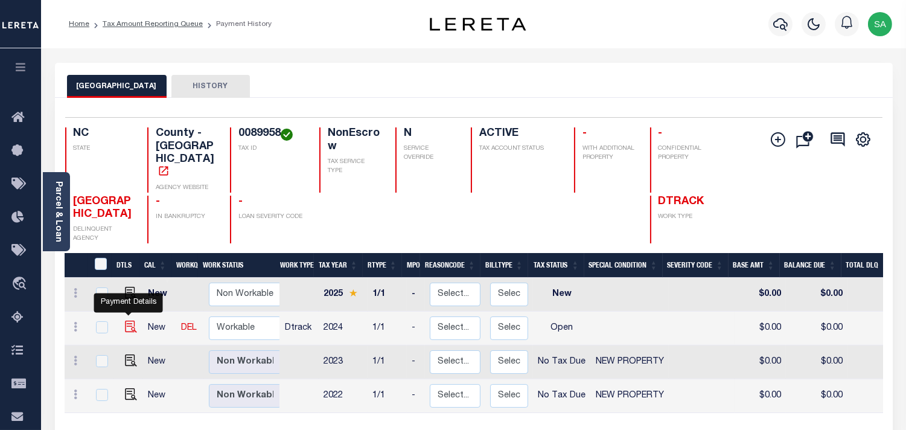
click at [125, 320] on img "" at bounding box center [131, 326] width 12 height 12
checkbox input "true"
click at [131, 320] on img "" at bounding box center [131, 326] width 12 height 12
checkbox input "true"
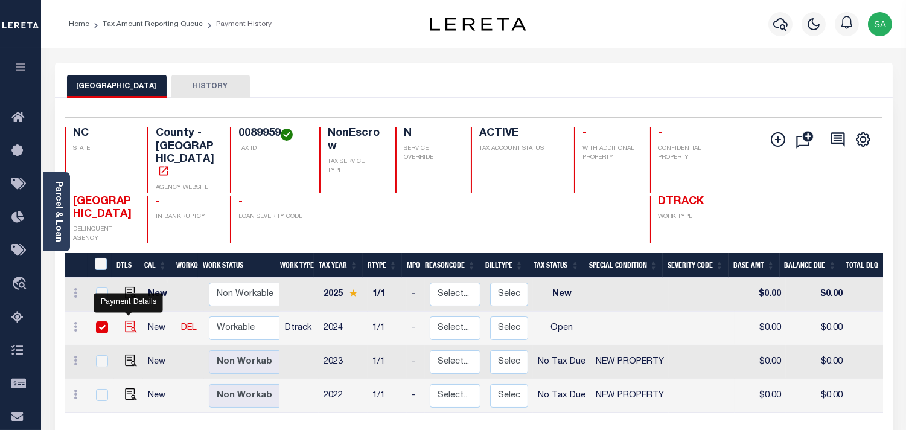
checkbox input "true"
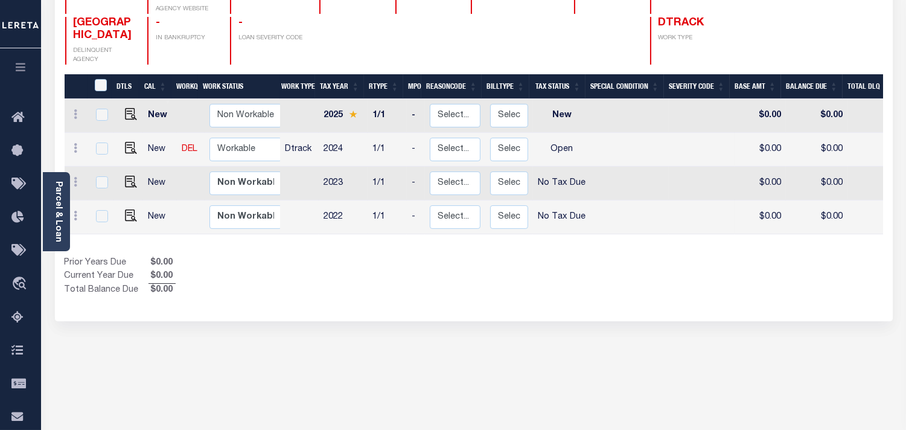
scroll to position [57, 0]
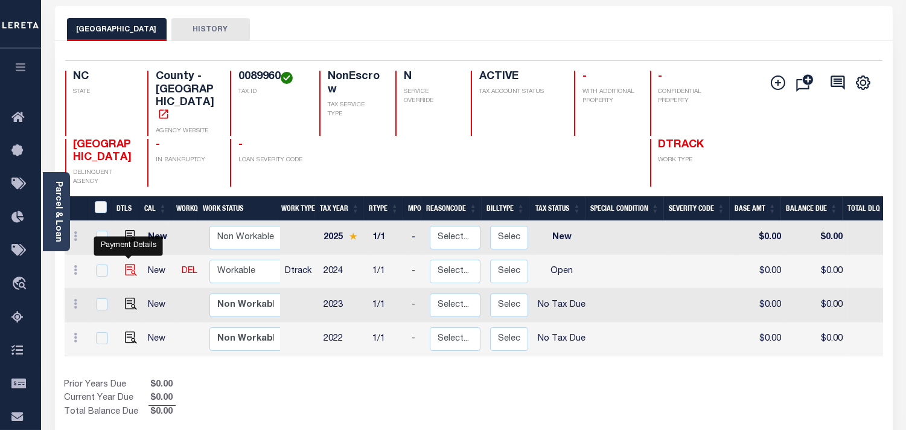
click at [127, 264] on img "" at bounding box center [131, 270] width 12 height 12
checkbox input "true"
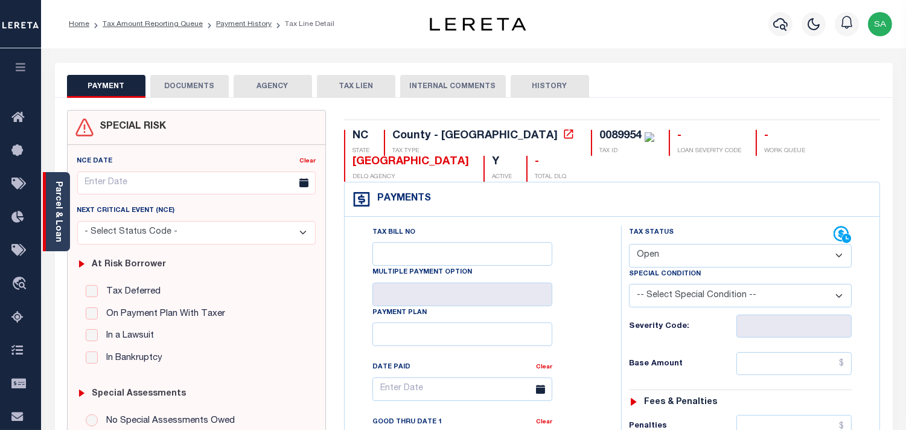
click at [63, 202] on div "Parcel & Loan" at bounding box center [56, 211] width 27 height 79
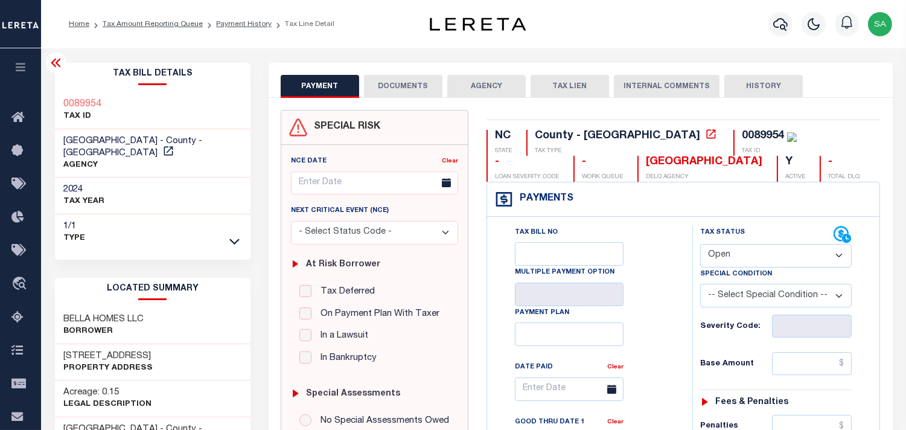
drag, startPoint x: 755, startPoint y: 255, endPoint x: 750, endPoint y: 264, distance: 10.8
click at [755, 255] on select "- Select Status Code - Open Due/Unpaid Paid Incomplete No Tax Due Internal Refu…" at bounding box center [775, 256] width 151 height 24
select select "PYD"
click at [700, 244] on select "- Select Status Code - Open Due/Unpaid Paid Incomplete No Tax Due Internal Refu…" at bounding box center [775, 256] width 151 height 24
type input "[DATE]"
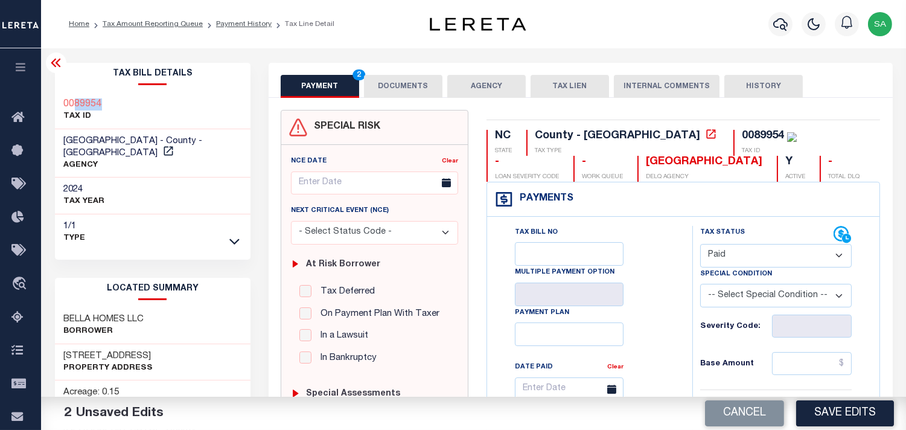
drag, startPoint x: 116, startPoint y: 105, endPoint x: 75, endPoint y: 105, distance: 40.4
click at [75, 105] on div "0089954 TAX ID" at bounding box center [153, 110] width 196 height 37
copy h3 "89954"
click at [415, 87] on button "DOCUMENTS" at bounding box center [403, 86] width 78 height 23
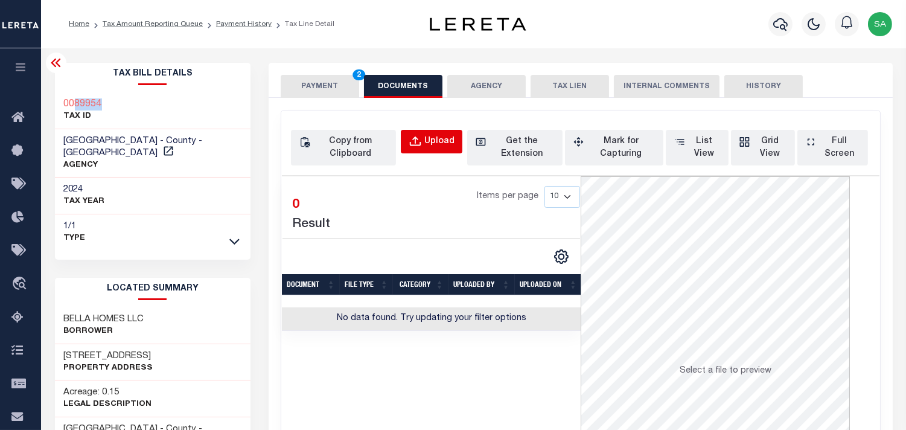
click at [446, 132] on button "Upload" at bounding box center [432, 142] width 62 height 24
select select "POP"
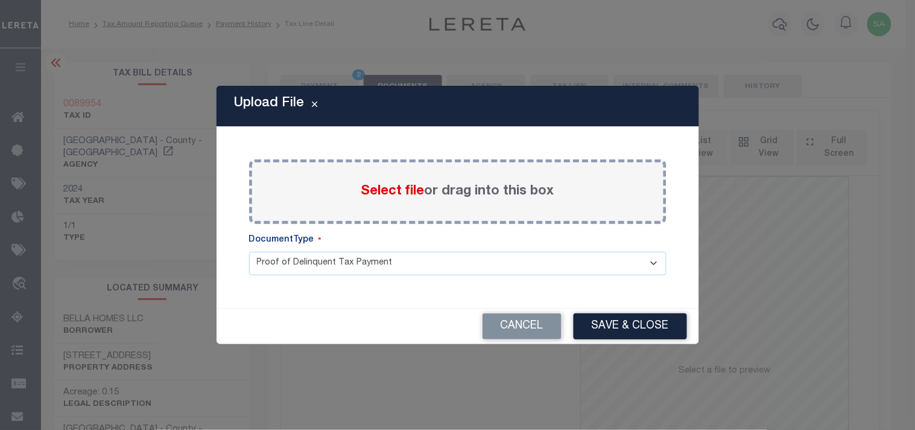
click at [384, 193] on span "Select file" at bounding box center [392, 191] width 63 height 13
click at [0, 0] on input "Select file or drag into this box" at bounding box center [0, 0] width 0 height 0
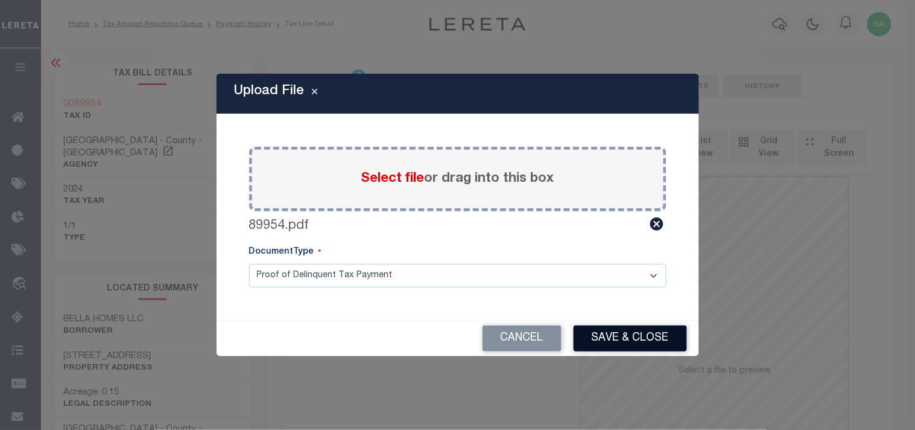
click at [627, 335] on button "Save & Close" at bounding box center [630, 338] width 113 height 26
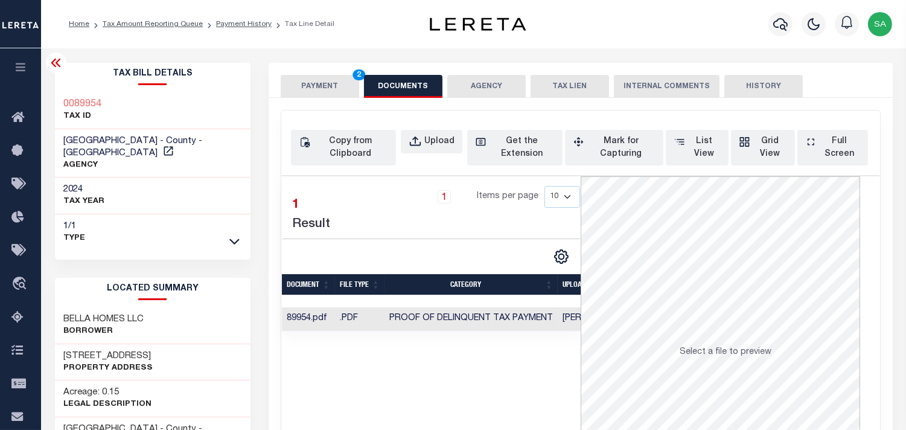
click at [320, 83] on button "PAYMENT 2" at bounding box center [320, 86] width 78 height 23
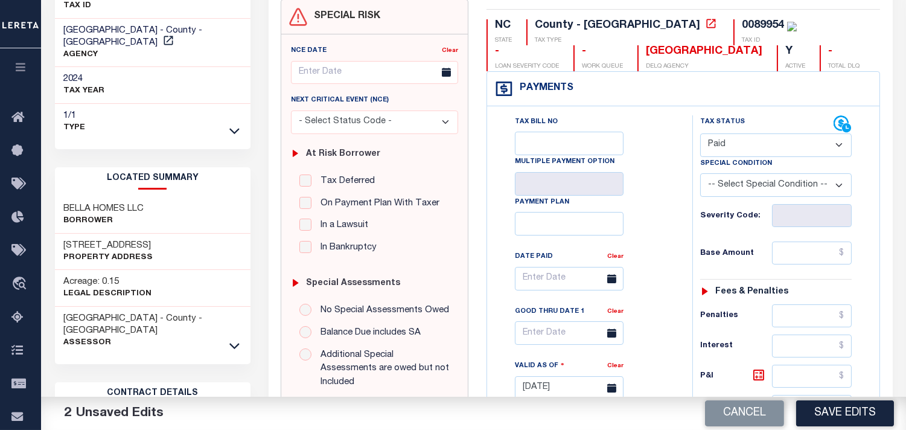
scroll to position [134, 0]
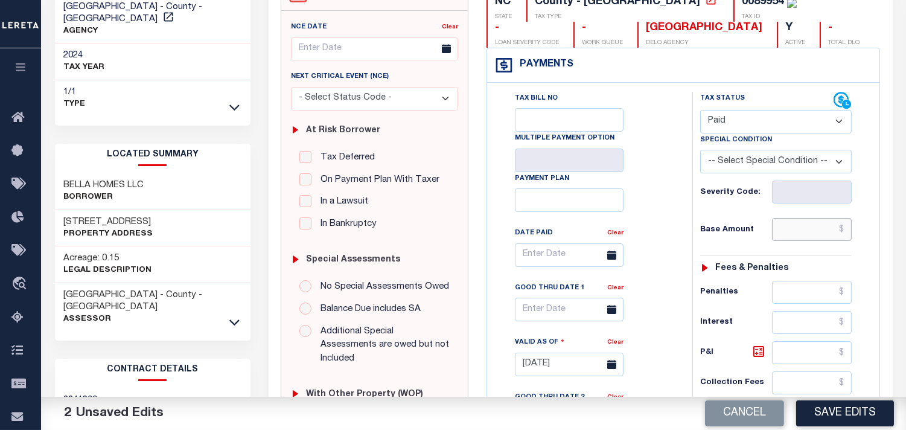
click at [782, 232] on input "text" at bounding box center [812, 229] width 80 height 23
paste input "115.41"
type input "$115.41"
click at [661, 260] on div "Tax Bill No Multiple Payment Option Payment Plan Clear" at bounding box center [586, 261] width 175 height 338
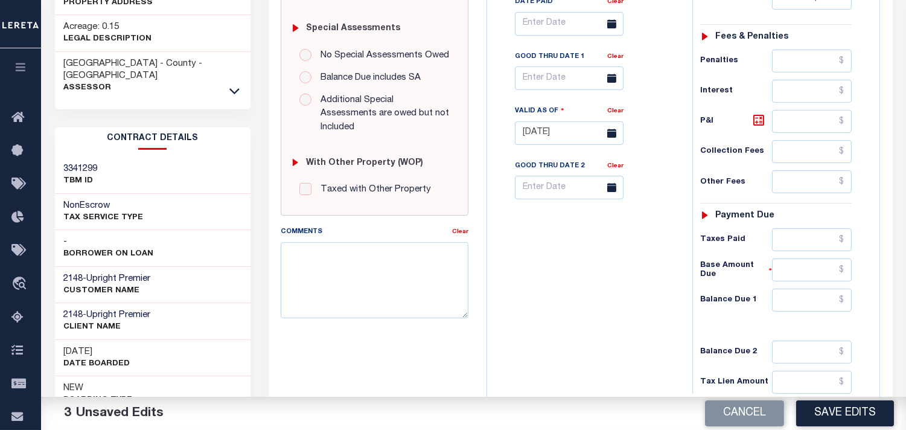
scroll to position [469, 0]
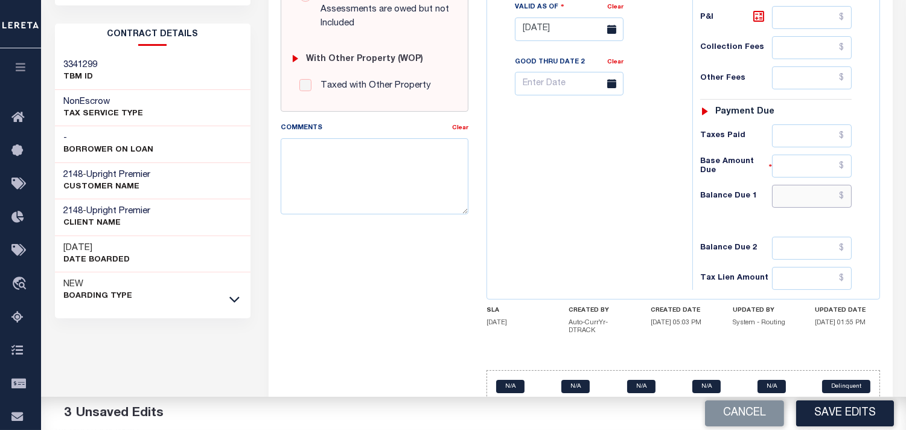
click at [825, 194] on input "text" at bounding box center [812, 196] width 80 height 23
type input "$0.00"
click at [646, 206] on div "Tax Bill No Multiple Payment Option Payment Plan Clear" at bounding box center [586, 23] width 193 height 533
click at [628, 203] on div "Tax Bill No Multiple Payment Option Payment Plan Clear" at bounding box center [586, 23] width 193 height 533
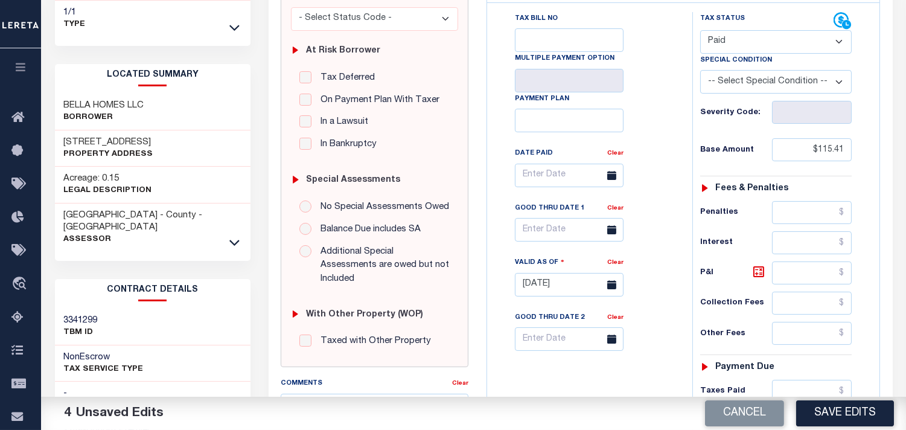
scroll to position [0, 0]
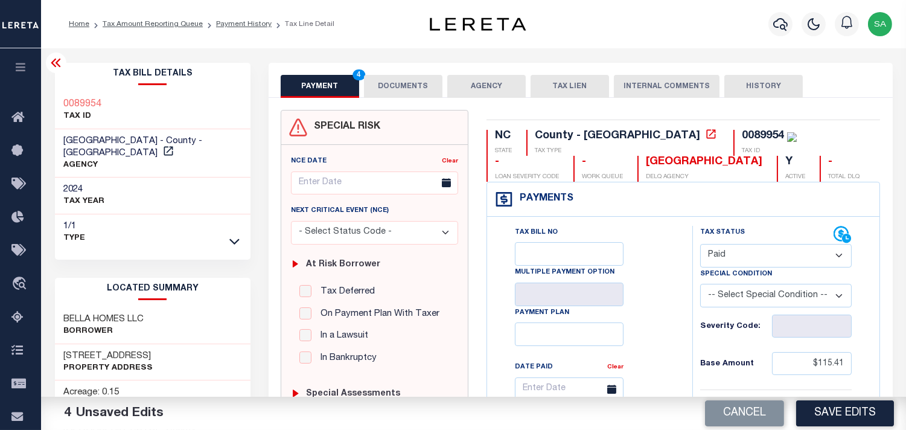
click at [392, 89] on button "DOCUMENTS" at bounding box center [403, 86] width 78 height 23
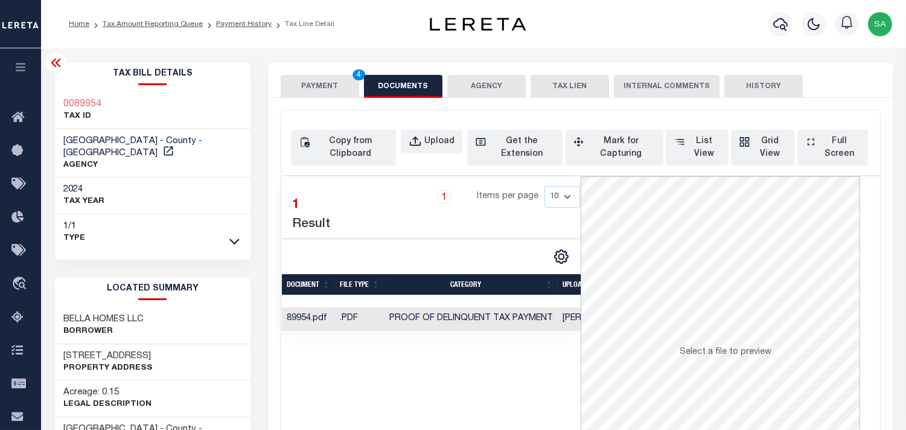
click at [327, 81] on button "PAYMENT 4" at bounding box center [320, 86] width 78 height 23
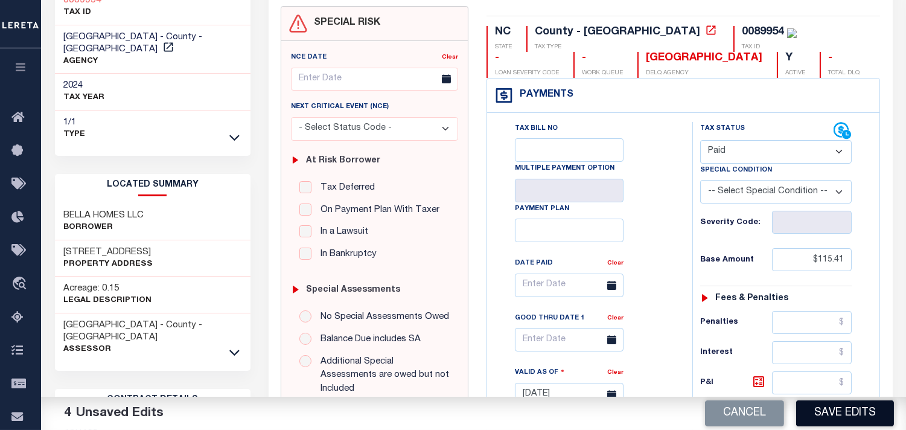
scroll to position [201, 0]
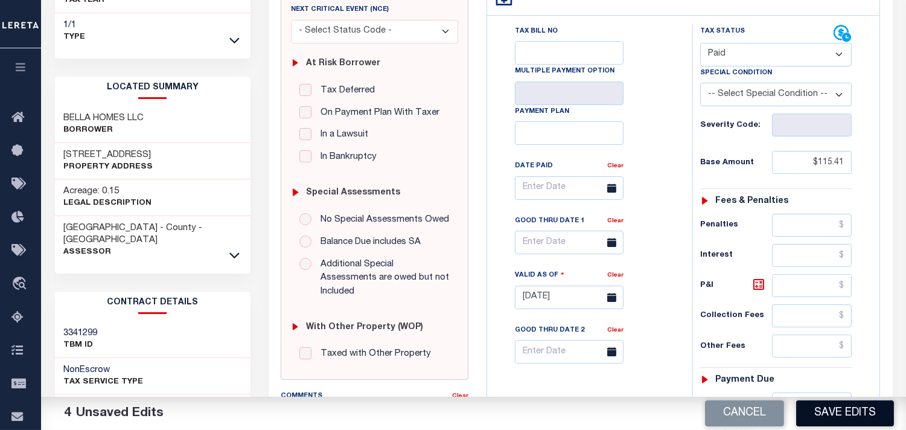
click at [828, 408] on button "Save Edits" at bounding box center [845, 413] width 98 height 26
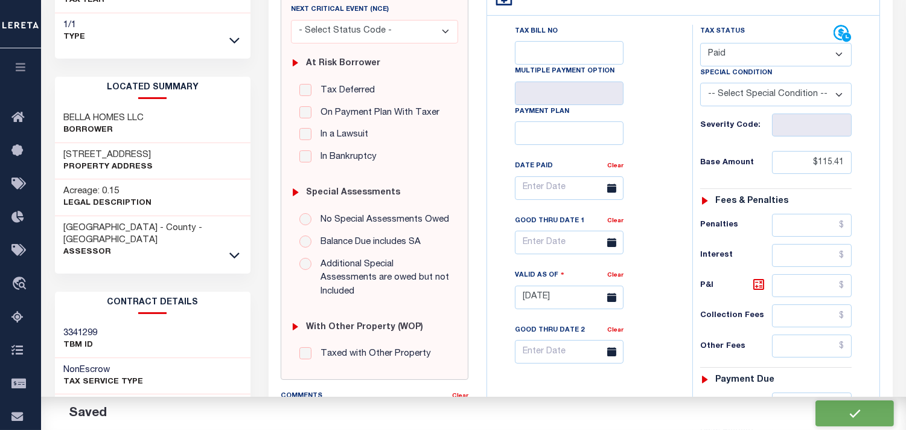
checkbox input "false"
type input "$115.41"
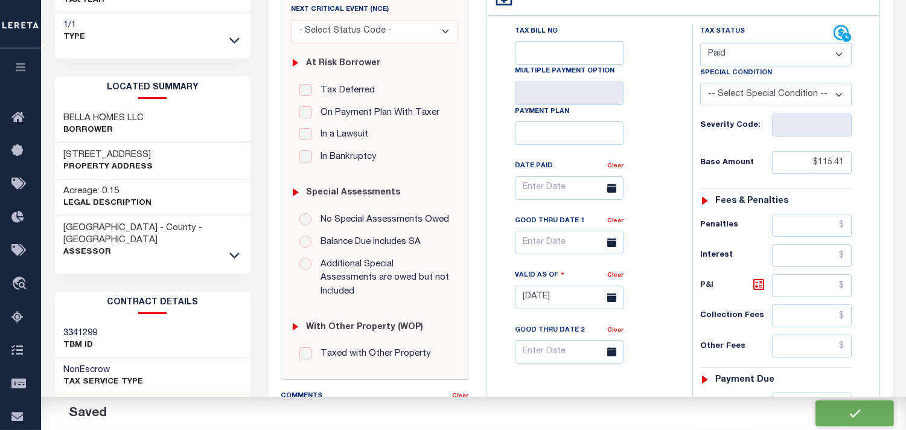
type input "$0"
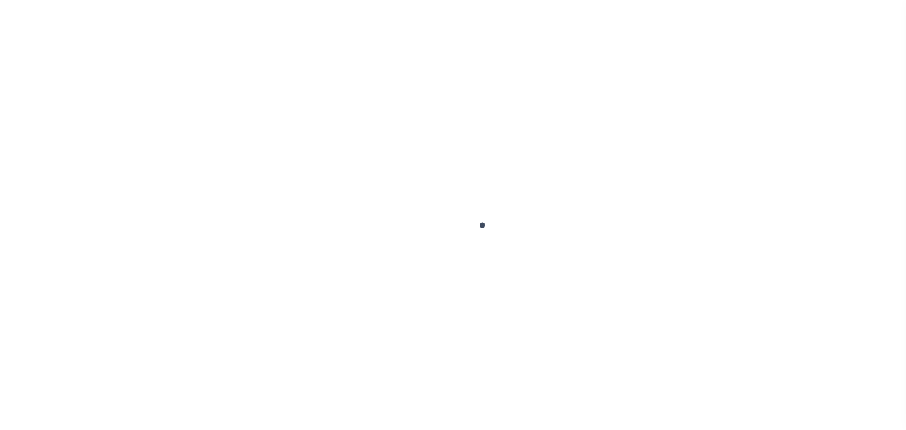
select select "OP2"
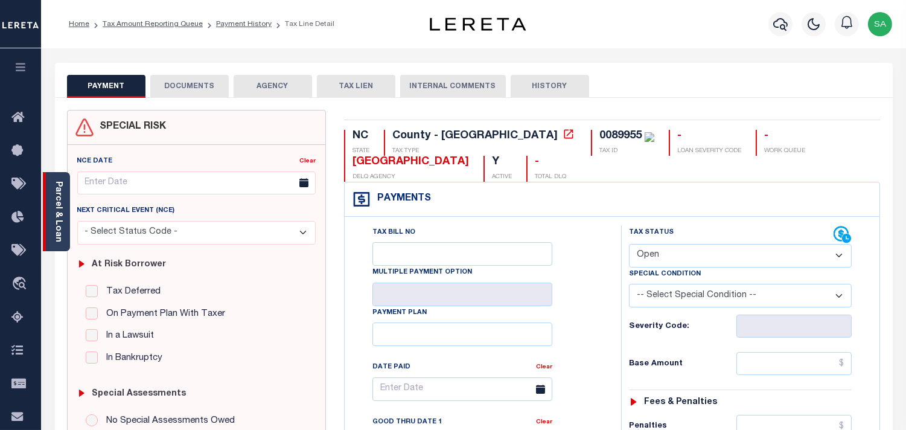
click at [57, 218] on link "Parcel & Loan" at bounding box center [58, 211] width 8 height 61
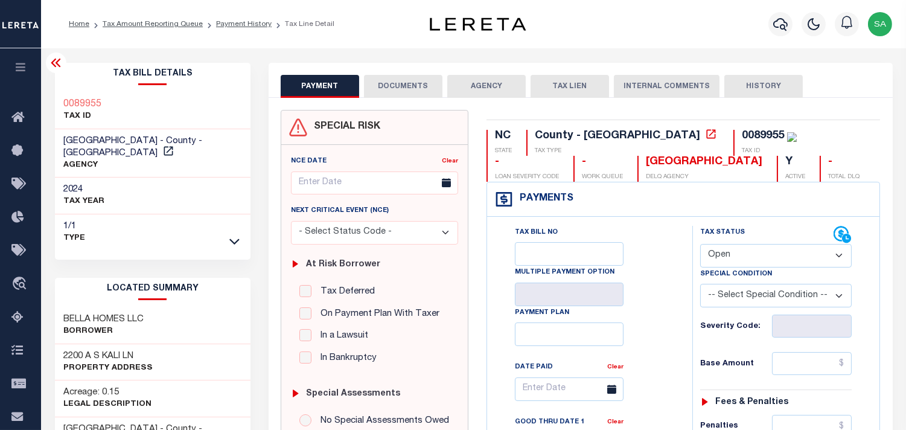
click at [395, 87] on button "DOCUMENTS" at bounding box center [403, 86] width 78 height 23
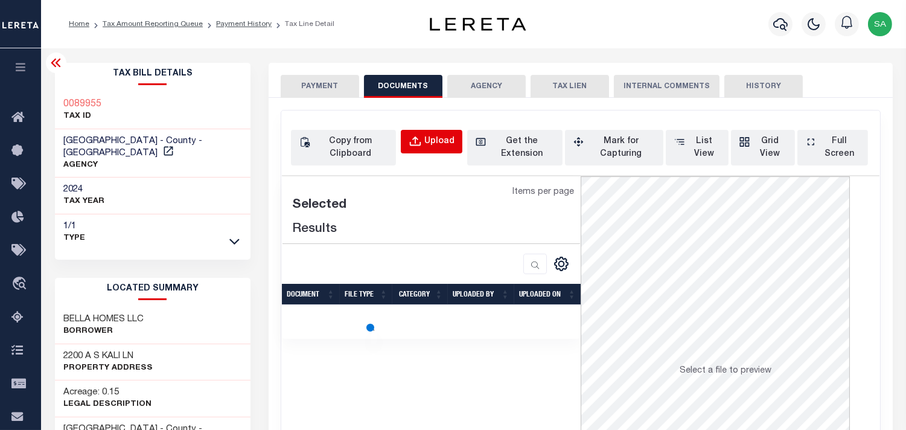
click at [441, 139] on div "Upload" at bounding box center [439, 141] width 30 height 13
select select "POP"
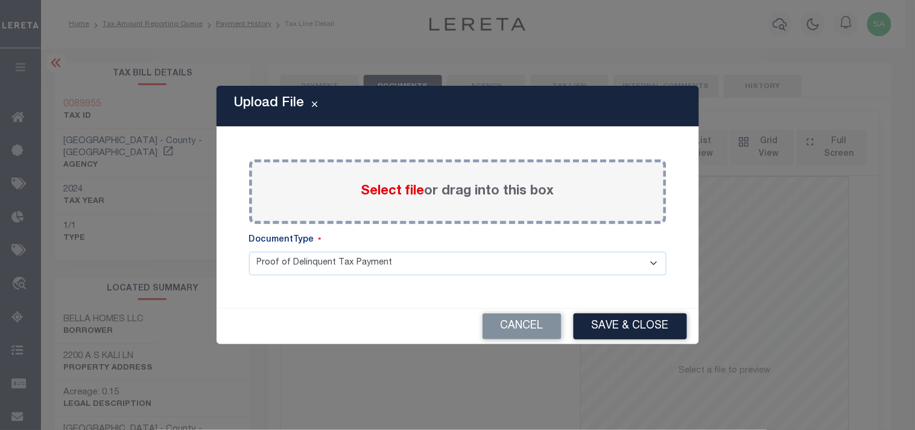
click at [406, 191] on span "Select file" at bounding box center [392, 191] width 63 height 13
click at [0, 0] on input "Select file or drag into this box" at bounding box center [0, 0] width 0 height 0
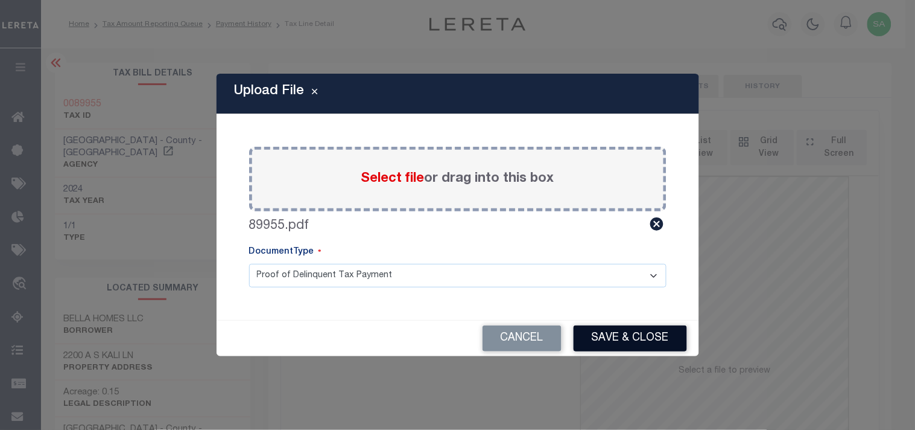
click at [605, 334] on button "Save & Close" at bounding box center [630, 338] width 113 height 26
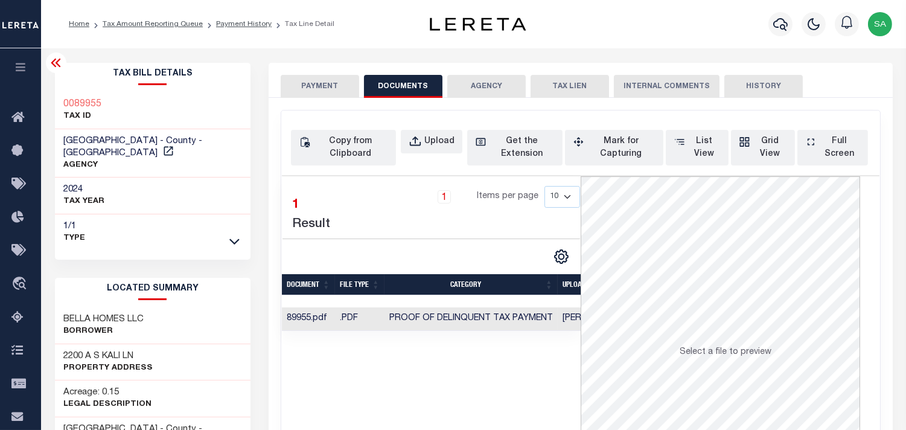
click at [327, 92] on button "PAYMENT" at bounding box center [320, 86] width 78 height 23
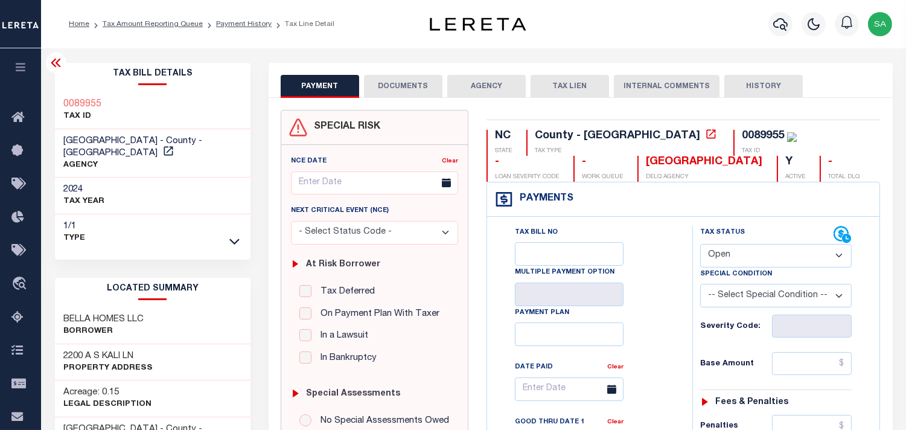
click at [724, 261] on select "- Select Status Code - Open Due/Unpaid Paid Incomplete No Tax Due Internal Refu…" at bounding box center [775, 256] width 151 height 24
select select "PYD"
click at [700, 244] on select "- Select Status Code - Open Due/Unpaid Paid Incomplete No Tax Due Internal Refu…" at bounding box center [775, 256] width 151 height 24
type input "[DATE]"
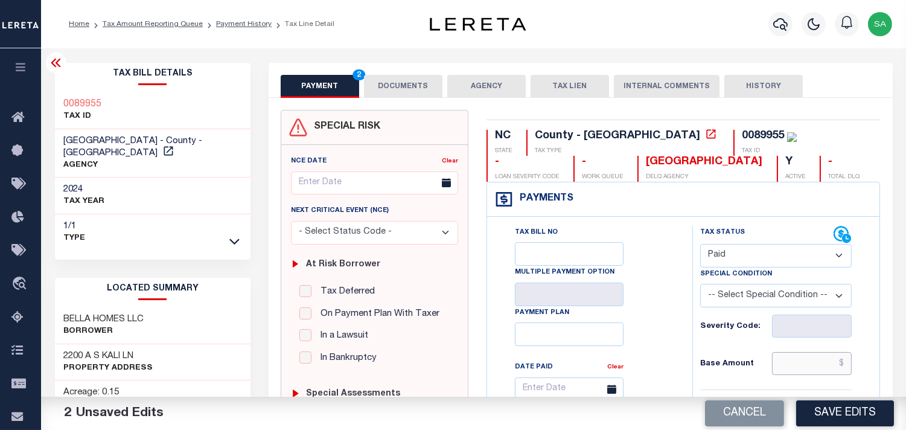
drag, startPoint x: 817, startPoint y: 356, endPoint x: 795, endPoint y: 352, distance: 22.6
click at [817, 356] on input "text" at bounding box center [812, 363] width 80 height 23
paste input "288.51"
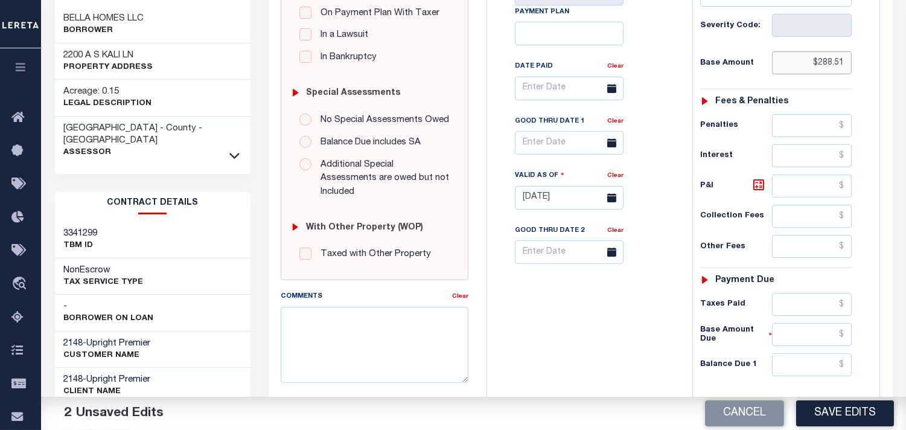
scroll to position [402, 0]
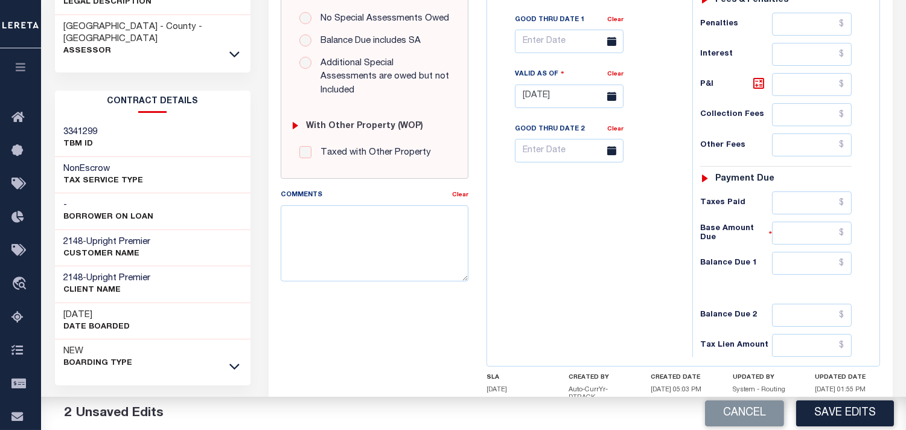
type input "$288.51"
click at [823, 262] on input "text" at bounding box center [812, 263] width 80 height 23
type input "$0.00"
click at [620, 285] on div "Tax Bill No Multiple Payment Option Payment Plan Clear" at bounding box center [586, 90] width 193 height 533
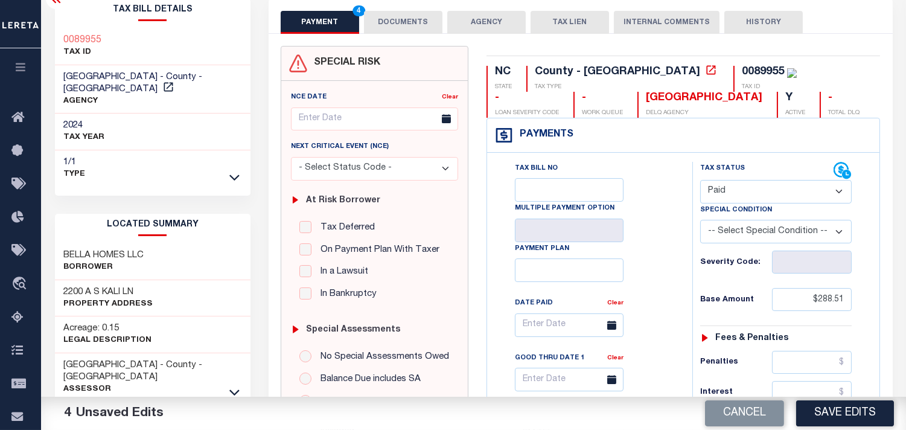
scroll to position [0, 0]
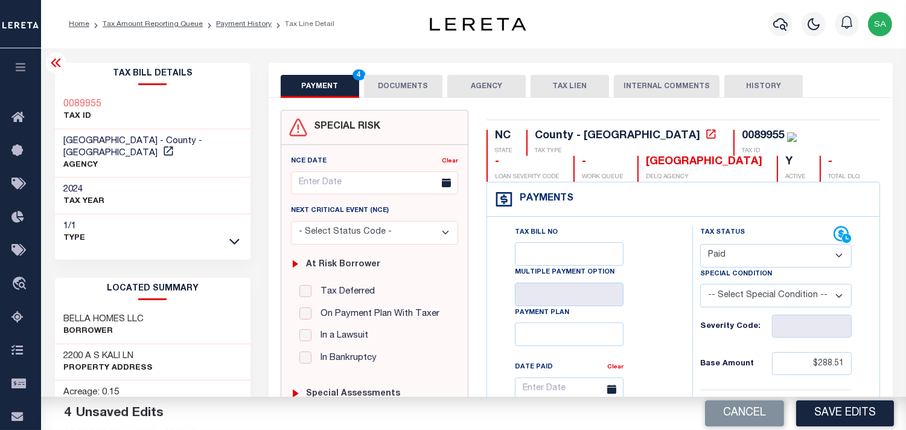
click at [399, 86] on button "DOCUMENTS" at bounding box center [403, 86] width 78 height 23
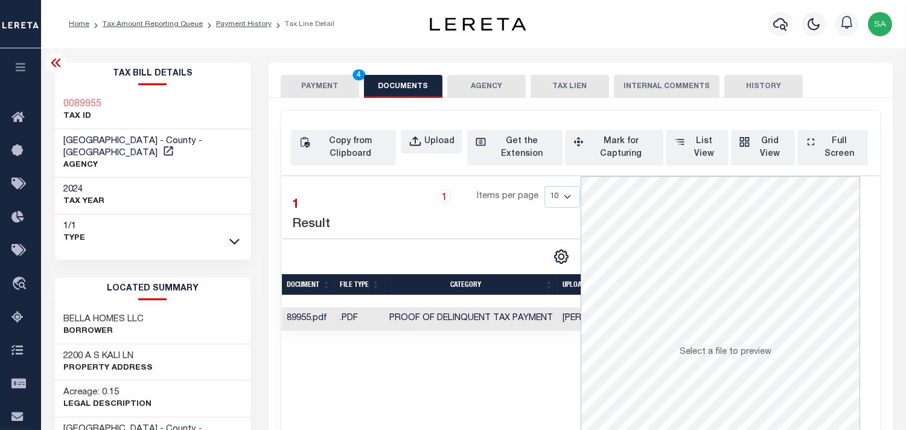
click at [300, 91] on button "PAYMENT 4" at bounding box center [320, 86] width 78 height 23
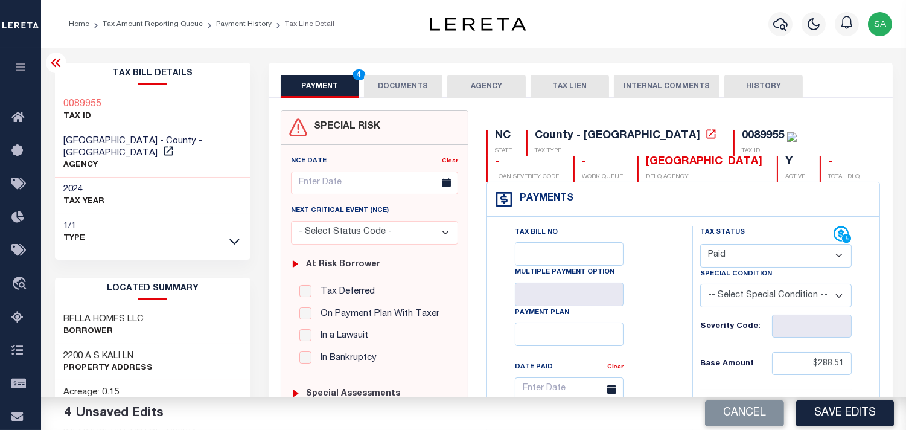
scroll to position [335, 0]
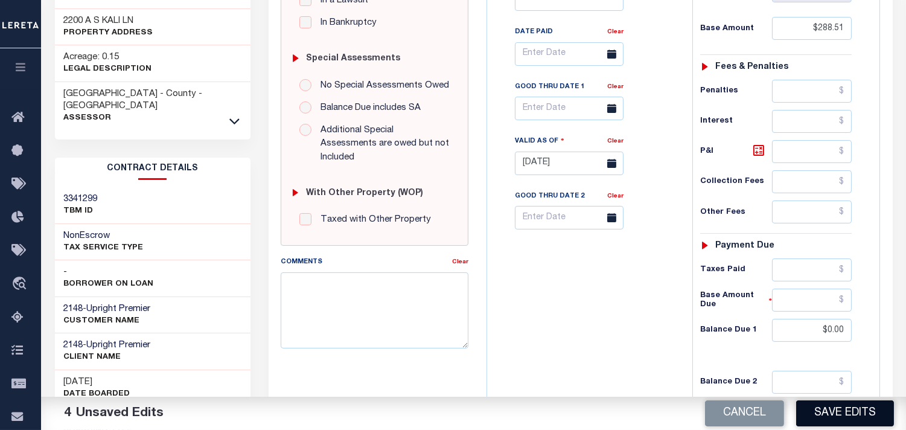
click at [824, 405] on button "Save Edits" at bounding box center [845, 413] width 98 height 26
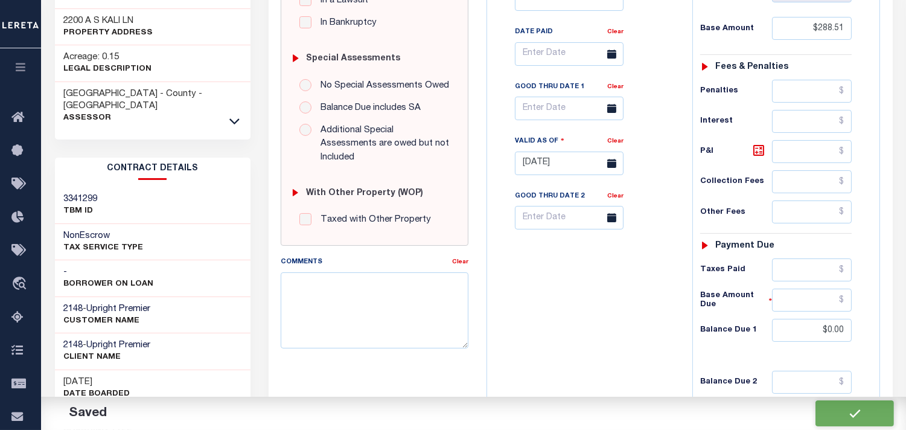
checkbox input "false"
type input "$288.51"
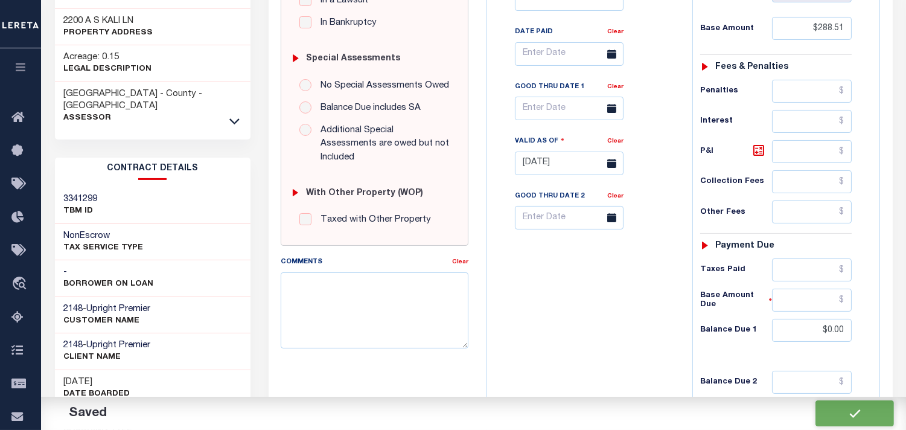
type input "$0"
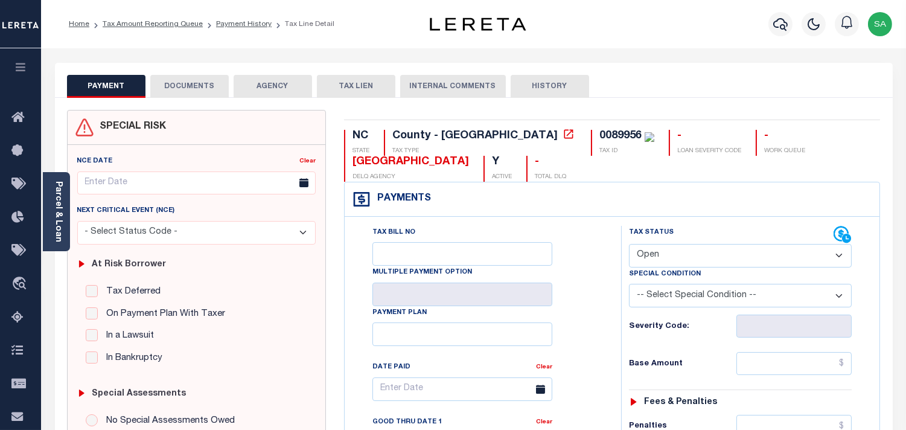
drag, startPoint x: 667, startPoint y: 256, endPoint x: 667, endPoint y: 262, distance: 6.6
click at [667, 256] on select "- Select Status Code - Open Due/Unpaid Paid Incomplete No Tax Due Internal Refu…" at bounding box center [740, 256] width 223 height 24
select select "PYD"
click at [629, 244] on select "- Select Status Code - Open Due/Unpaid Paid Incomplete No Tax Due Internal Refu…" at bounding box center [740, 256] width 223 height 24
type input "[DATE]"
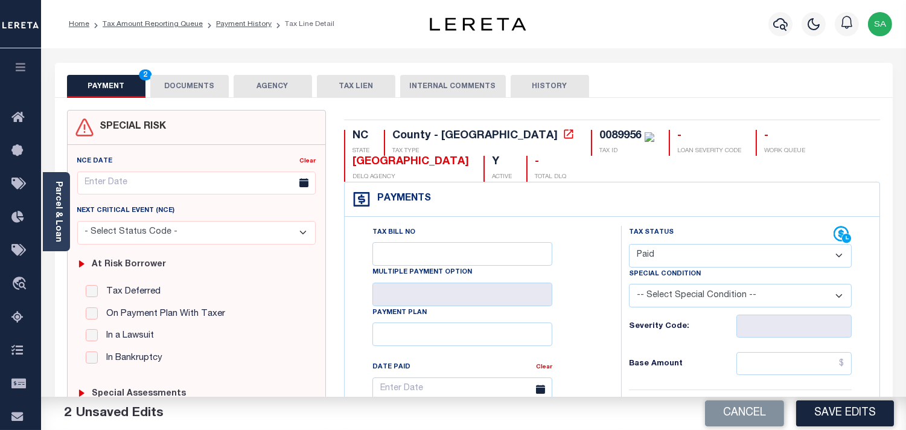
click at [179, 86] on button "DOCUMENTS" at bounding box center [189, 86] width 78 height 23
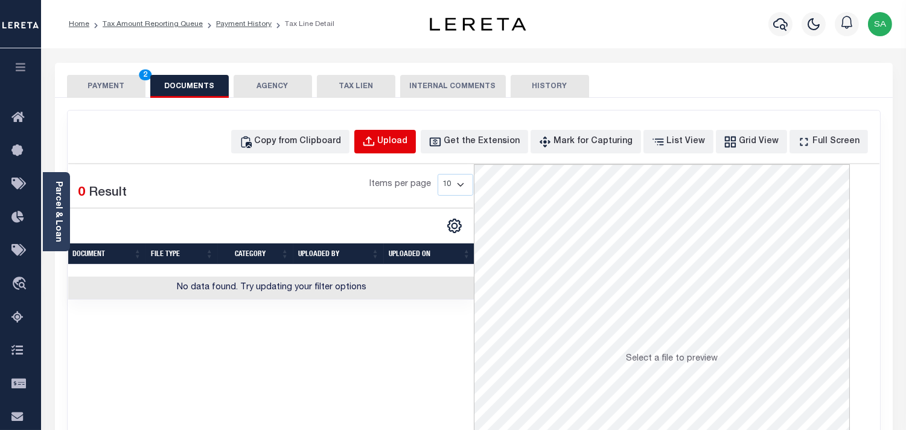
click at [408, 145] on div "Upload" at bounding box center [393, 141] width 30 height 13
select select "POP"
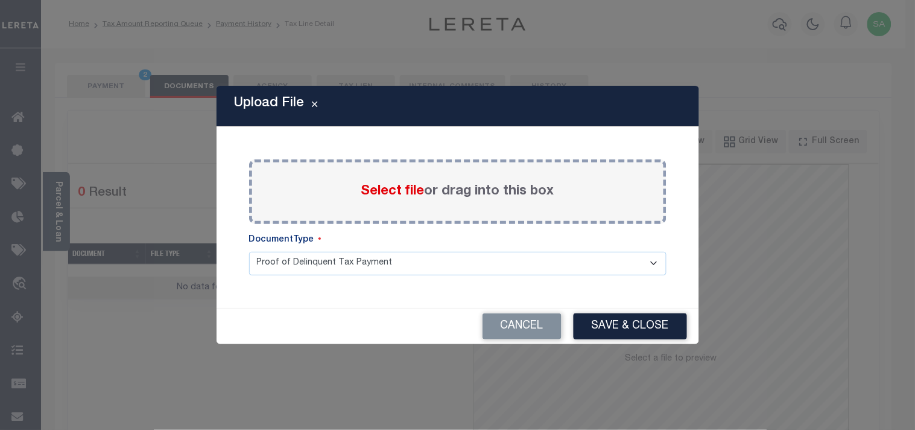
click at [381, 194] on span "Select file" at bounding box center [392, 191] width 63 height 13
click at [0, 0] on input "Select file or drag into this box" at bounding box center [0, 0] width 0 height 0
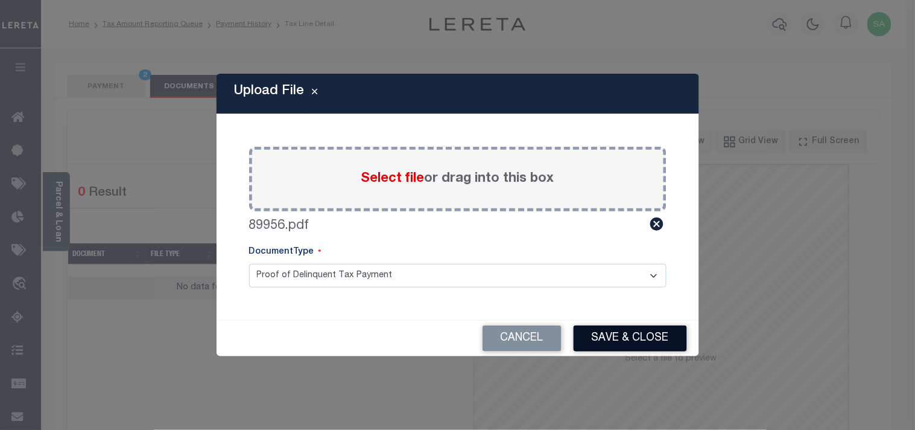
click at [638, 335] on button "Save & Close" at bounding box center [630, 338] width 113 height 26
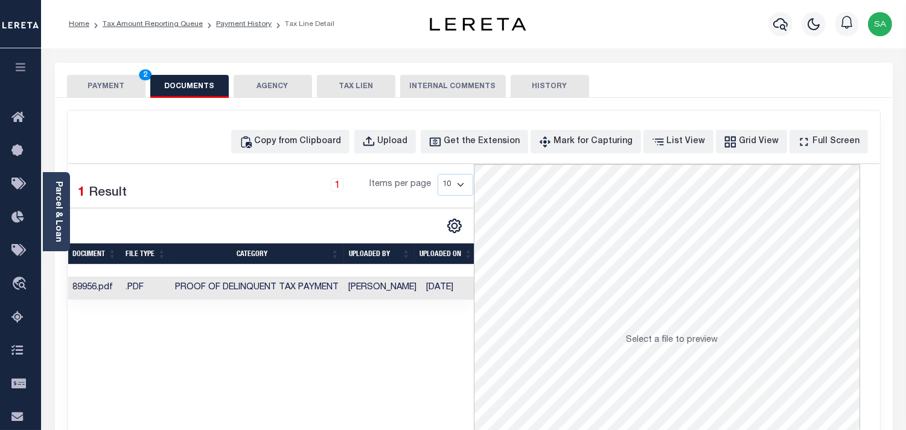
click at [111, 86] on button "PAYMENT 2" at bounding box center [106, 86] width 78 height 23
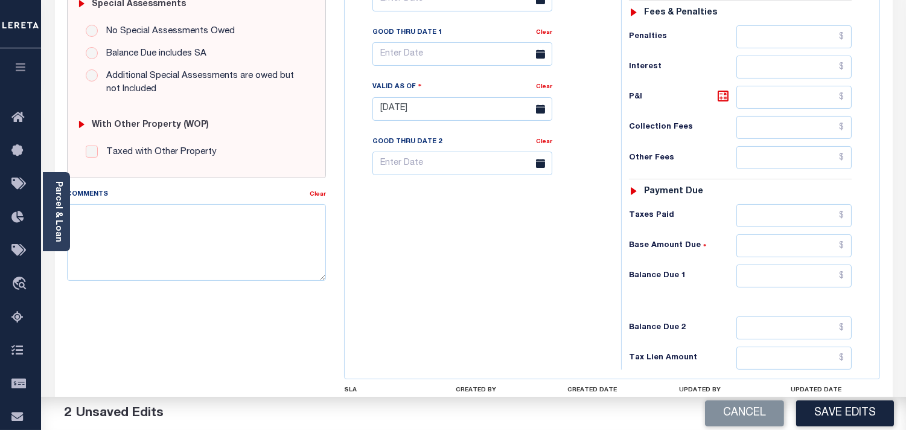
scroll to position [402, 0]
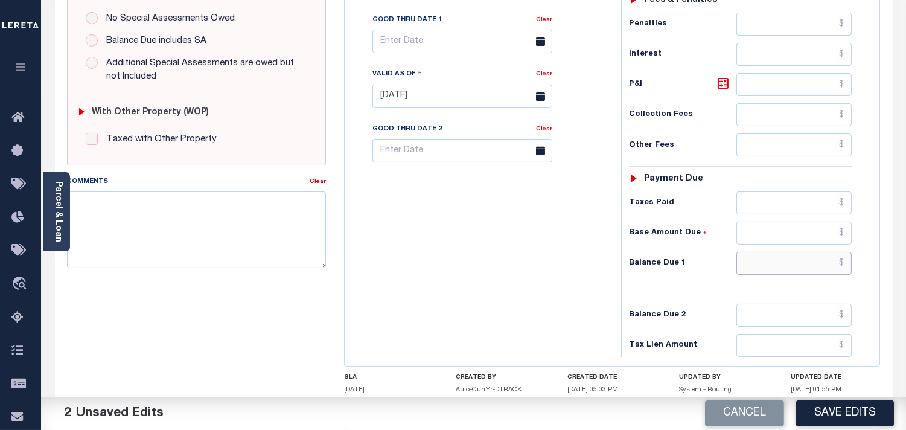
click at [814, 263] on input "text" at bounding box center [793, 263] width 115 height 23
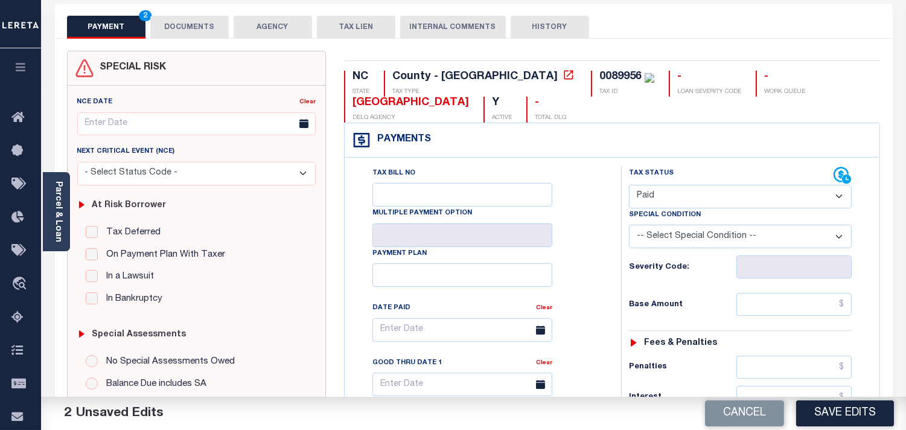
scroll to position [0, 0]
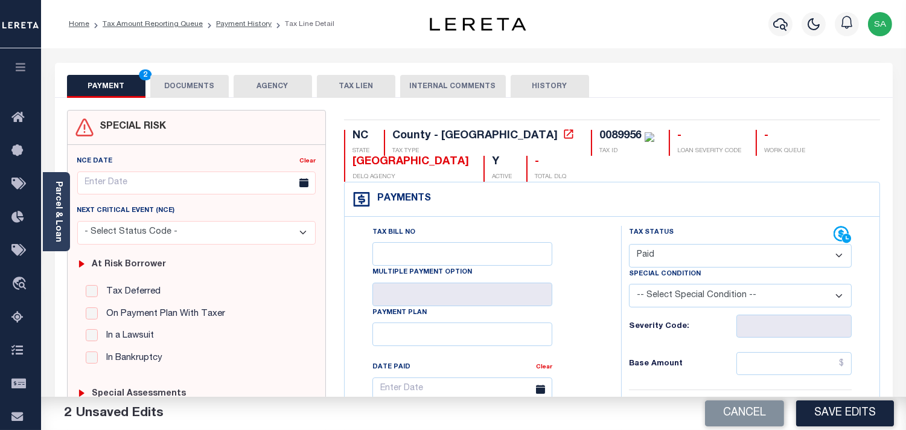
type input "$0.00"
click at [62, 228] on link "Parcel & Loan" at bounding box center [58, 211] width 8 height 61
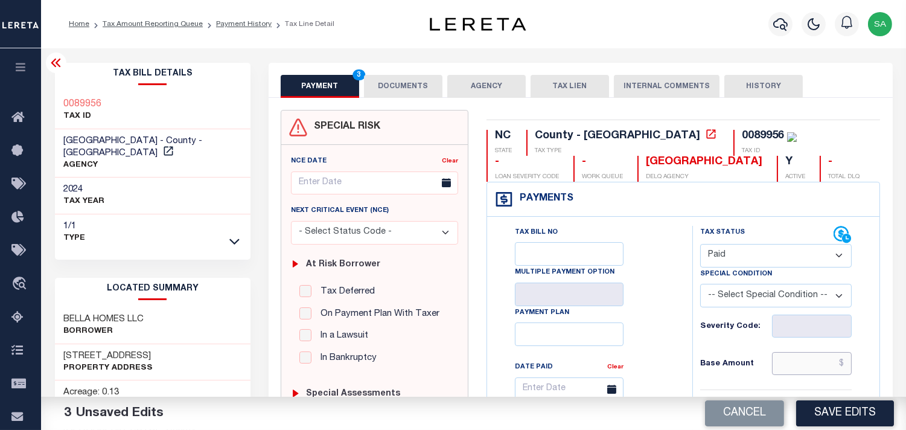
drag, startPoint x: 807, startPoint y: 362, endPoint x: 786, endPoint y: 364, distance: 20.6
click at [807, 363] on input "text" at bounding box center [812, 363] width 80 height 23
paste input "288.51"
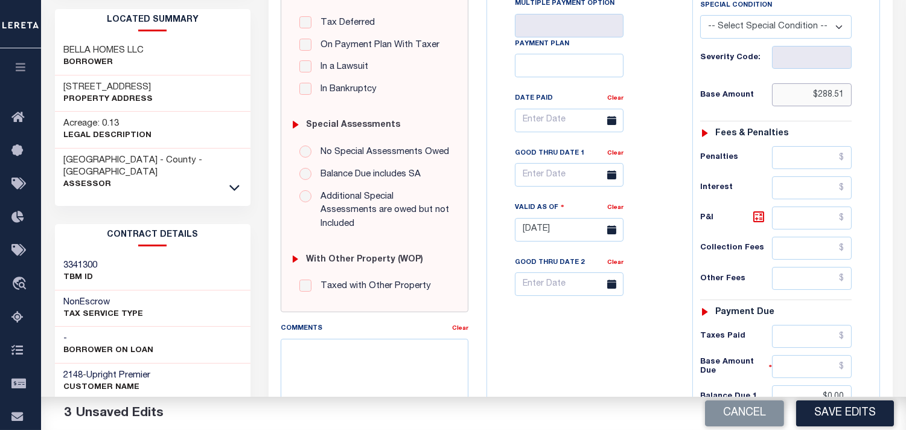
scroll to position [335, 0]
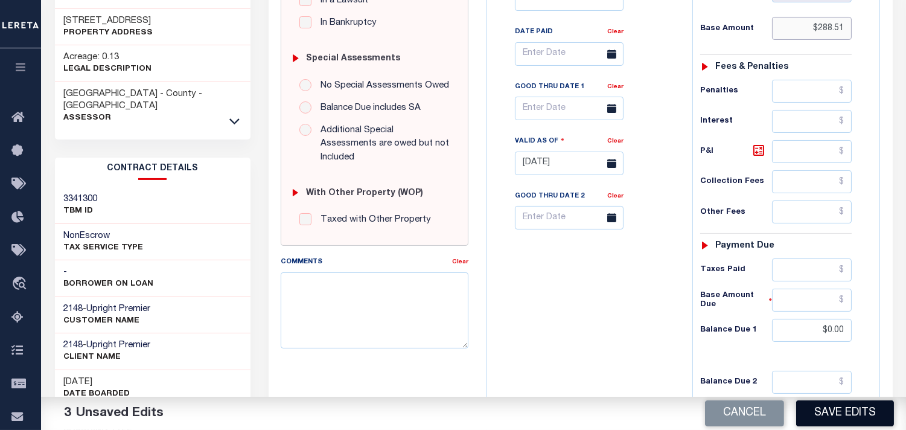
type input "$288.51"
click at [843, 417] on button "Save Edits" at bounding box center [845, 413] width 98 height 26
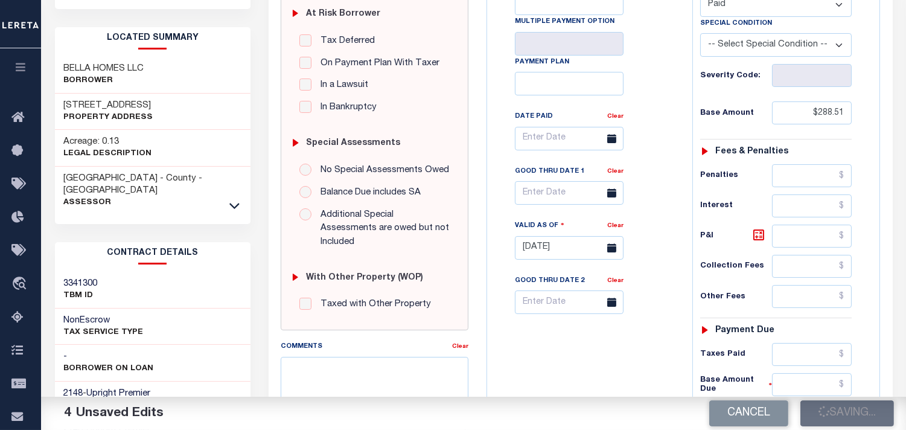
scroll to position [134, 0]
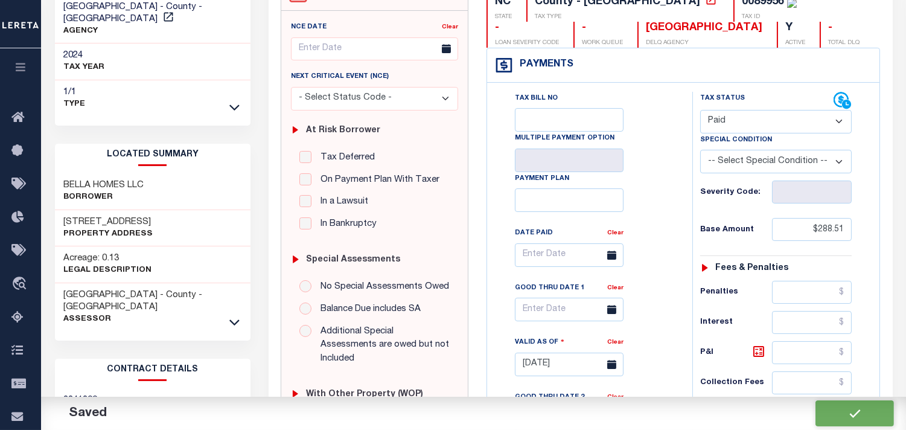
checkbox input "false"
type input "$288.51"
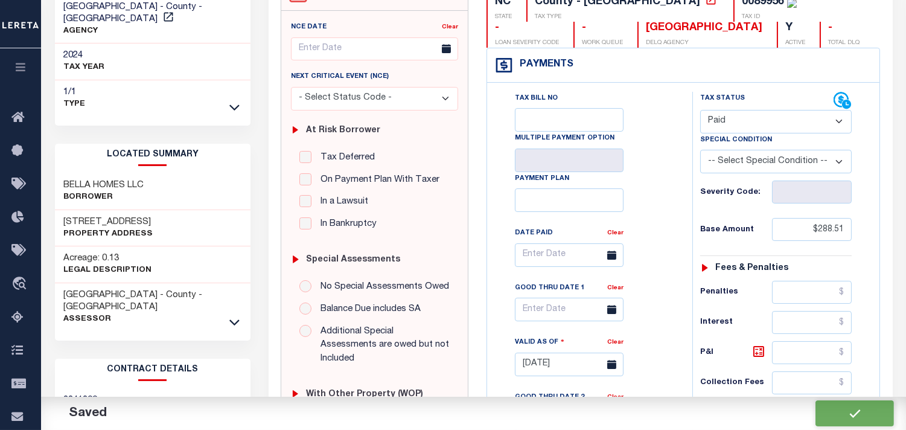
type input "$0"
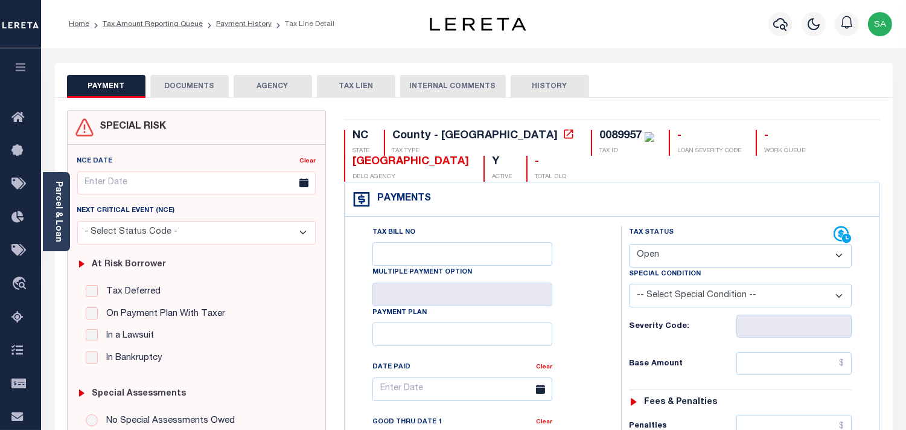
click at [664, 251] on select "- Select Status Code - Open Due/Unpaid Paid Incomplete No Tax Due Internal Refu…" at bounding box center [740, 256] width 223 height 24
select select "PYD"
click at [629, 244] on select "- Select Status Code - Open Due/Unpaid Paid Incomplete No Tax Due Internal Refu…" at bounding box center [740, 256] width 223 height 24
type input "[DATE]"
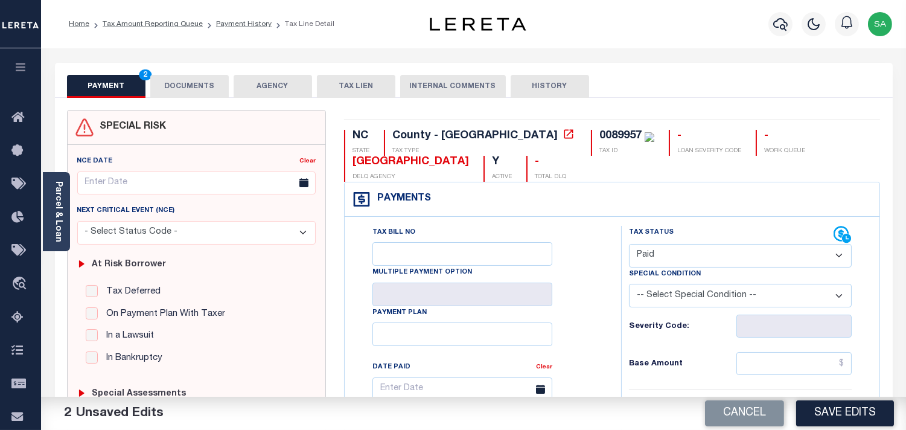
click at [181, 95] on button "DOCUMENTS" at bounding box center [189, 86] width 78 height 23
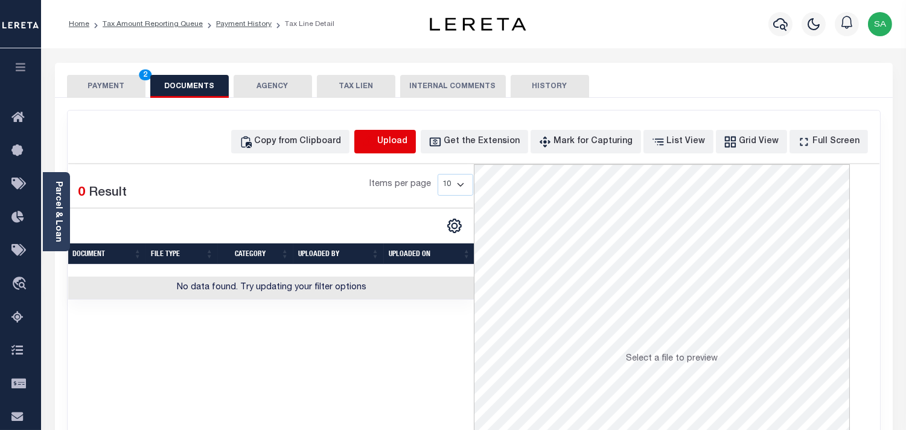
click at [375, 140] on icon "button" at bounding box center [368, 141] width 13 height 13
select select "POP"
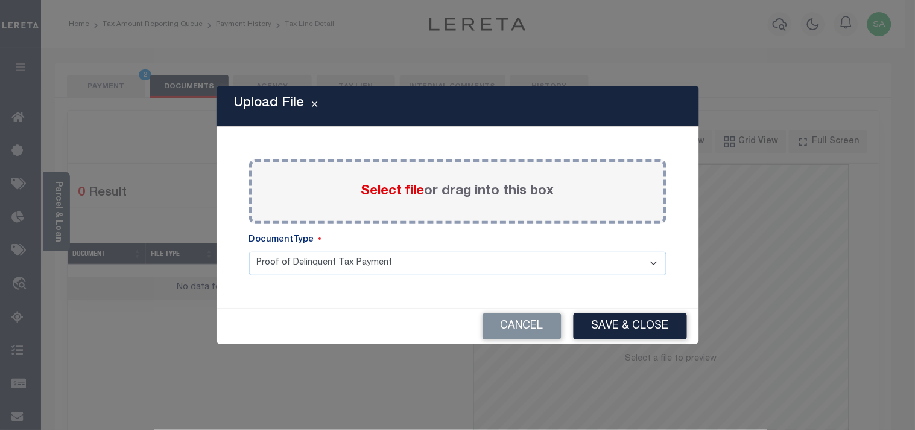
click at [376, 191] on span "Select file" at bounding box center [392, 191] width 63 height 13
click at [0, 0] on input "Select file or drag into this box" at bounding box center [0, 0] width 0 height 0
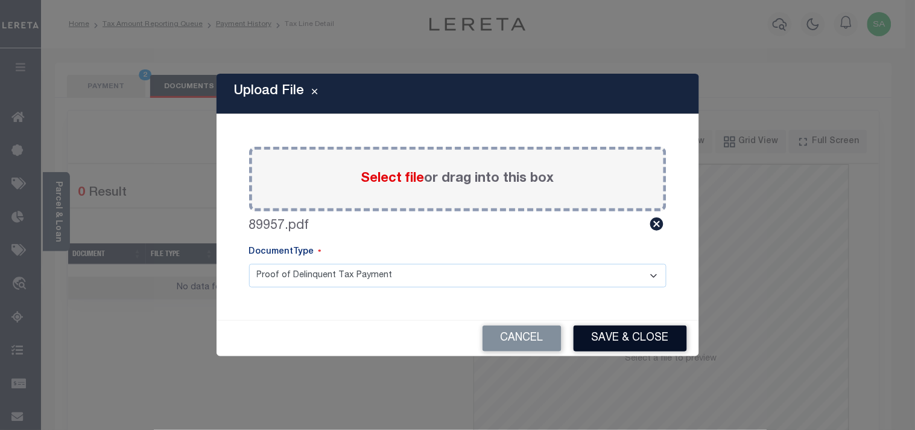
click at [627, 335] on button "Save & Close" at bounding box center [630, 338] width 113 height 26
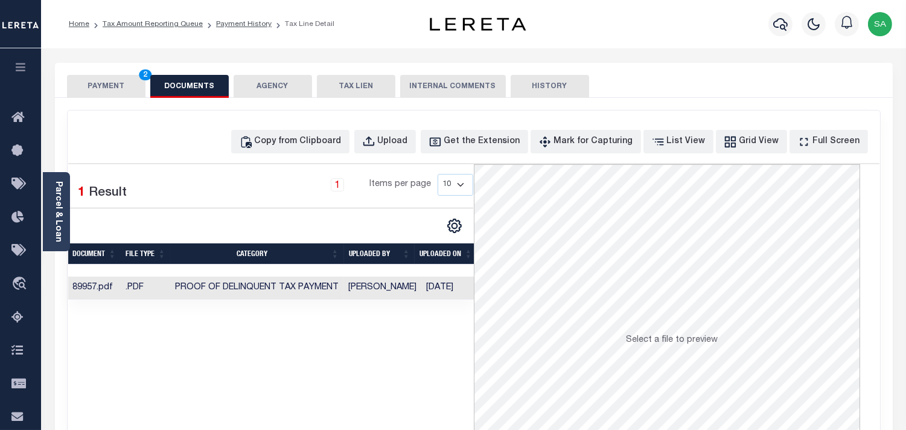
click at [134, 91] on button "PAYMENT 2" at bounding box center [106, 86] width 78 height 23
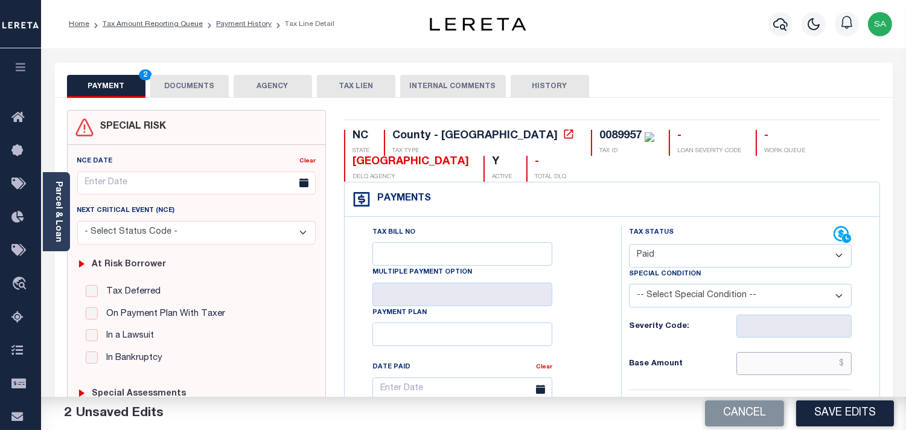
drag, startPoint x: 789, startPoint y: 362, endPoint x: 773, endPoint y: 361, distance: 16.3
click at [789, 362] on input "text" at bounding box center [793, 363] width 115 height 23
paste input "288.51"
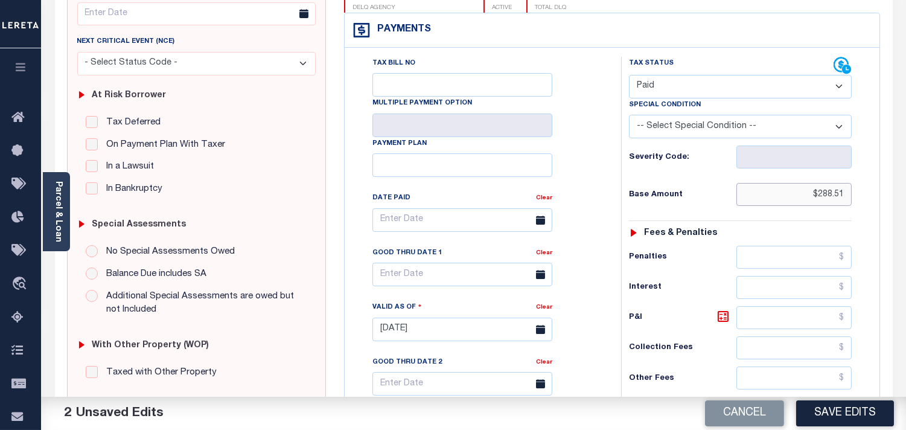
scroll to position [268, 0]
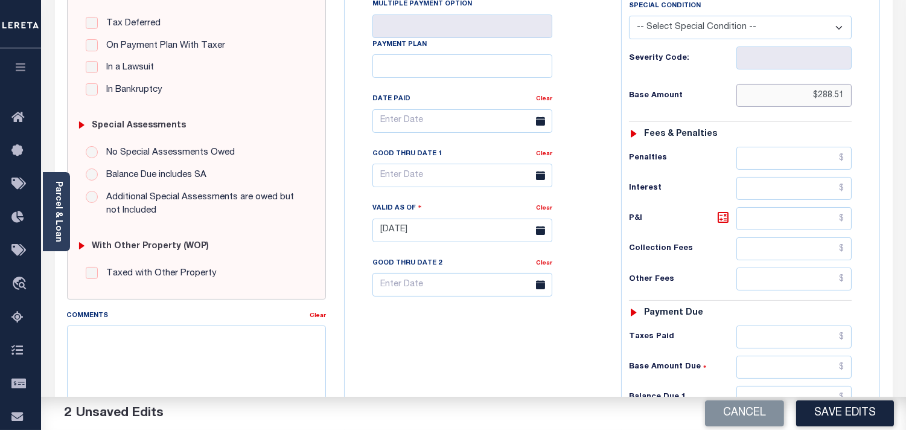
type input "$288.51"
click at [816, 279] on input "text" at bounding box center [793, 278] width 115 height 23
type input "$0.00"
click at [617, 299] on div "Tax Status Status" at bounding box center [744, 224] width 264 height 533
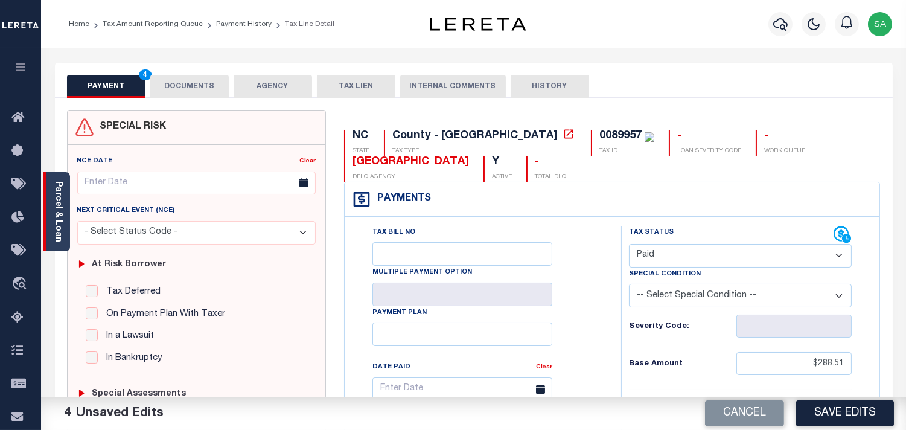
click at [63, 237] on div "Parcel & Loan" at bounding box center [56, 211] width 27 height 79
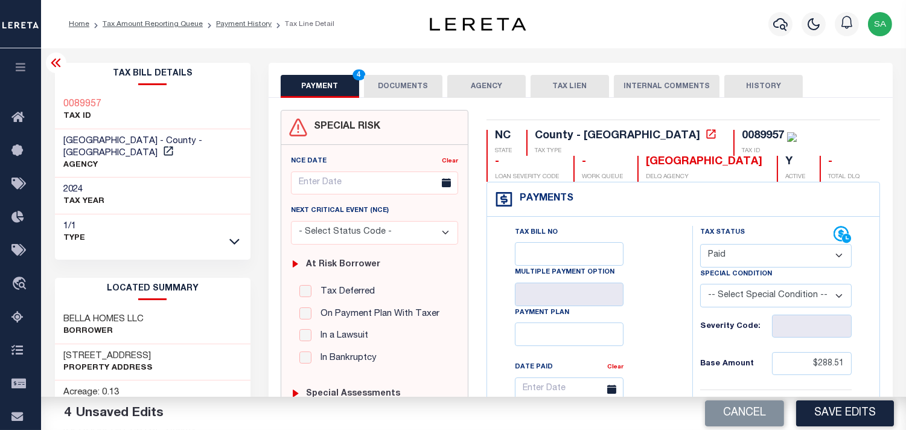
click at [417, 95] on button "DOCUMENTS" at bounding box center [403, 86] width 78 height 23
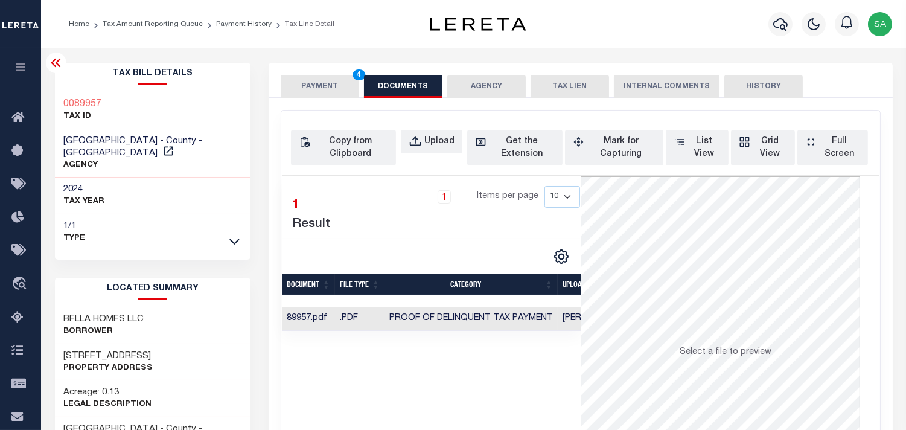
click at [335, 92] on button "PAYMENT 4" at bounding box center [320, 86] width 78 height 23
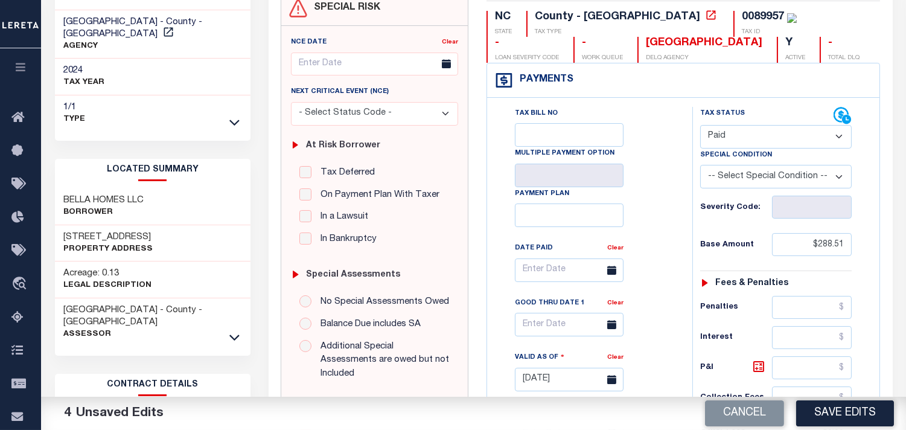
scroll to position [268, 0]
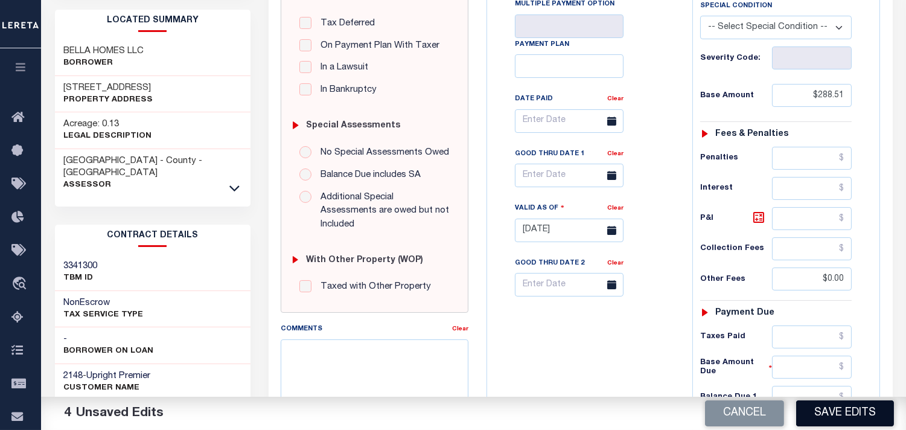
click at [839, 415] on button "Save Edits" at bounding box center [845, 413] width 98 height 26
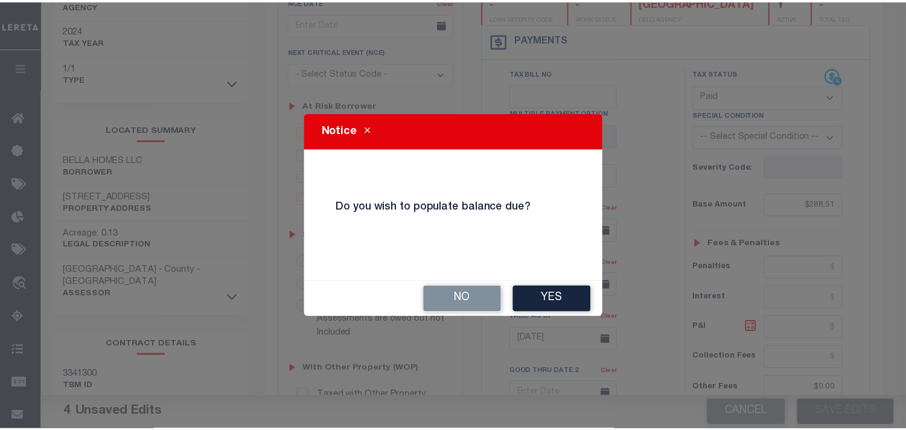
scroll to position [67, 0]
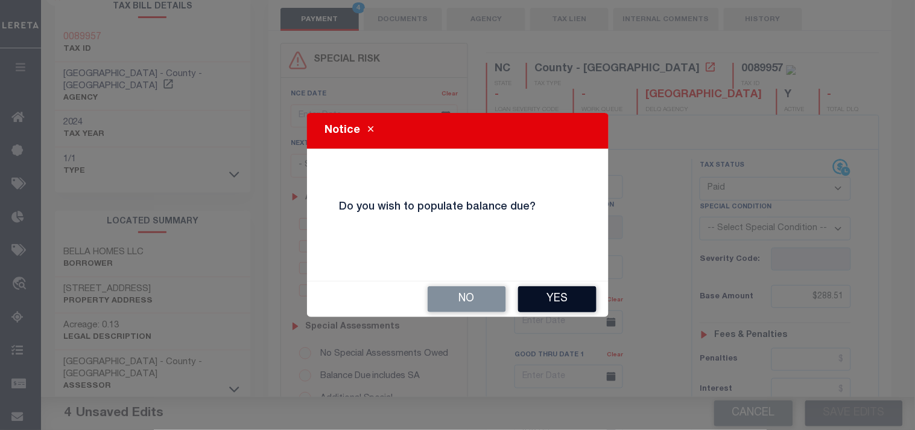
click at [559, 299] on button "Yes" at bounding box center [557, 299] width 78 height 26
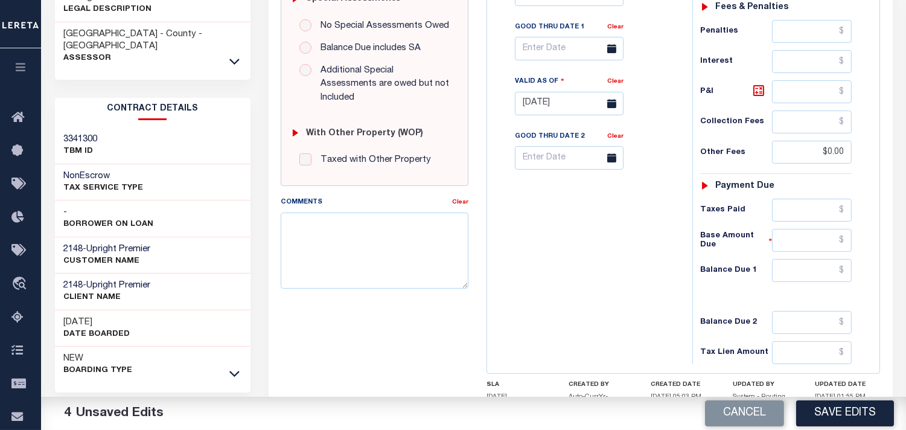
scroll to position [402, 0]
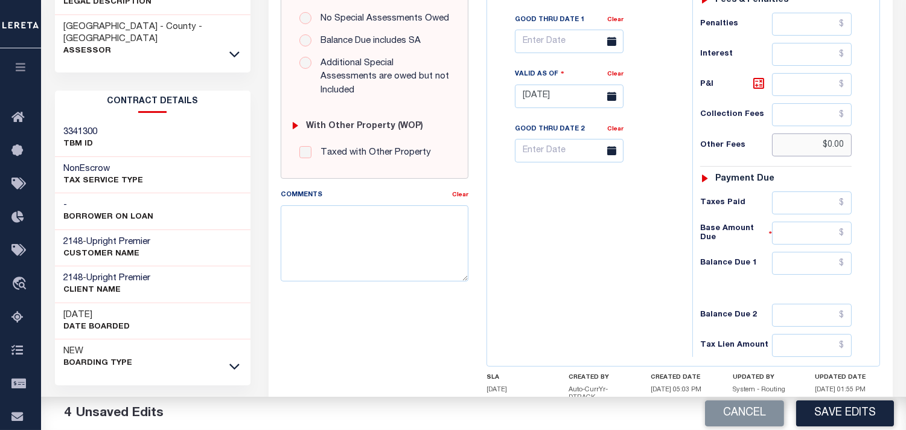
drag, startPoint x: 805, startPoint y: 141, endPoint x: 867, endPoint y: 142, distance: 62.8
click at [867, 142] on div "Tax Status Status" at bounding box center [779, 90] width 193 height 533
drag, startPoint x: 837, startPoint y: 264, endPoint x: 804, endPoint y: 267, distance: 33.3
click at [837, 264] on input "text" at bounding box center [812, 263] width 80 height 23
type input "$0.00"
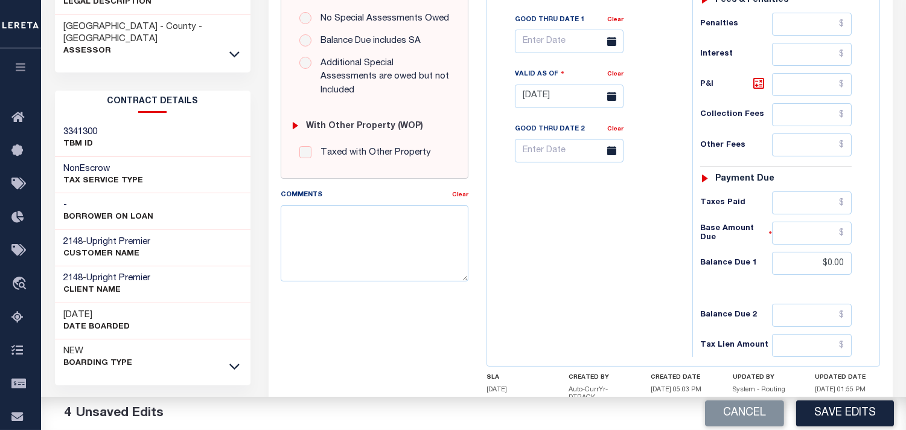
click at [611, 272] on div "Tax Bill No Multiple Payment Option Payment Plan Clear" at bounding box center [586, 90] width 193 height 533
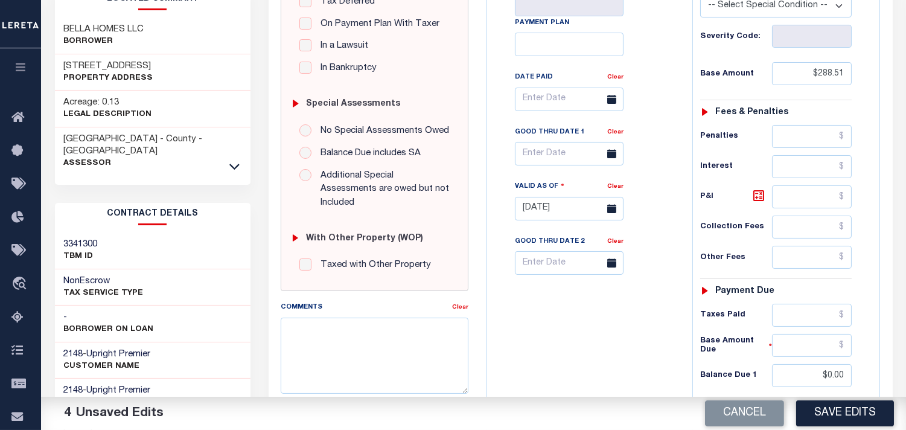
scroll to position [134, 0]
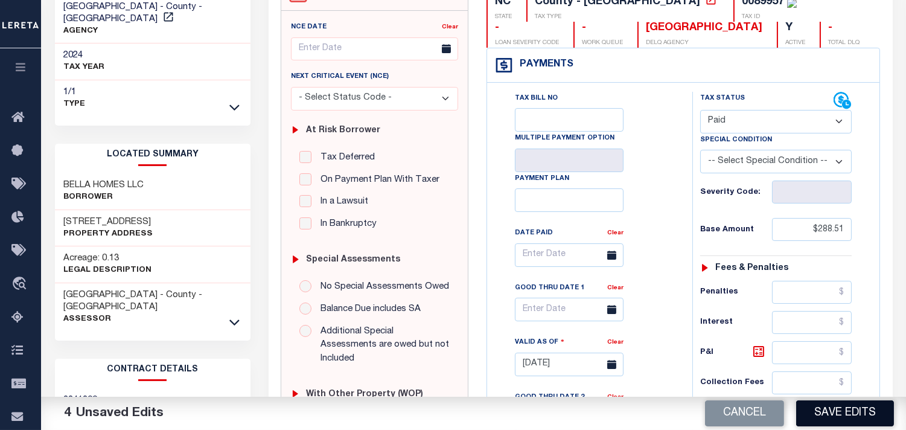
click at [836, 415] on button "Save Edits" at bounding box center [845, 413] width 98 height 26
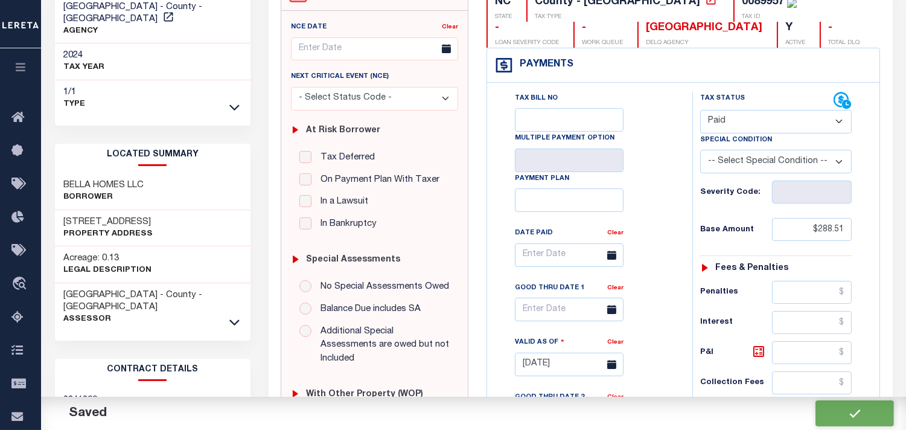
checkbox input "false"
type input "$288.51"
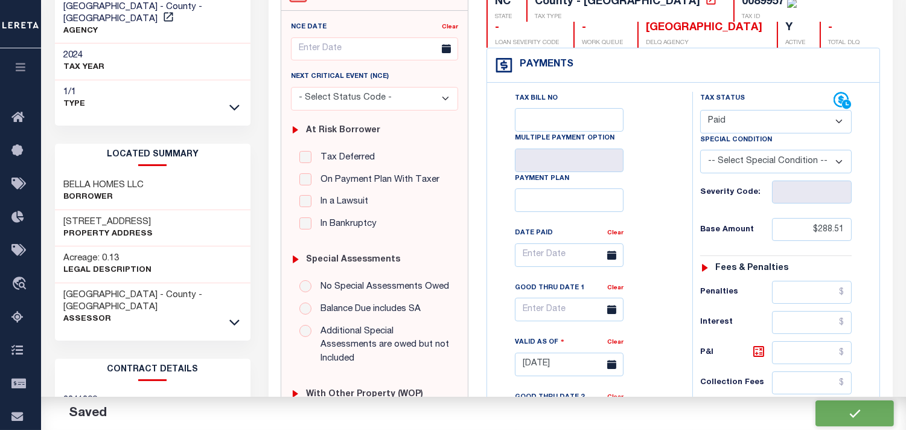
type input "$0"
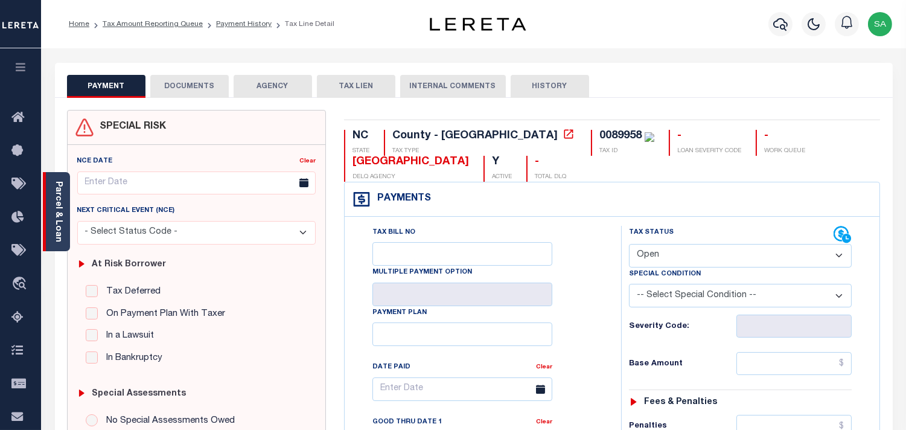
click at [56, 231] on link "Parcel & Loan" at bounding box center [58, 211] width 8 height 61
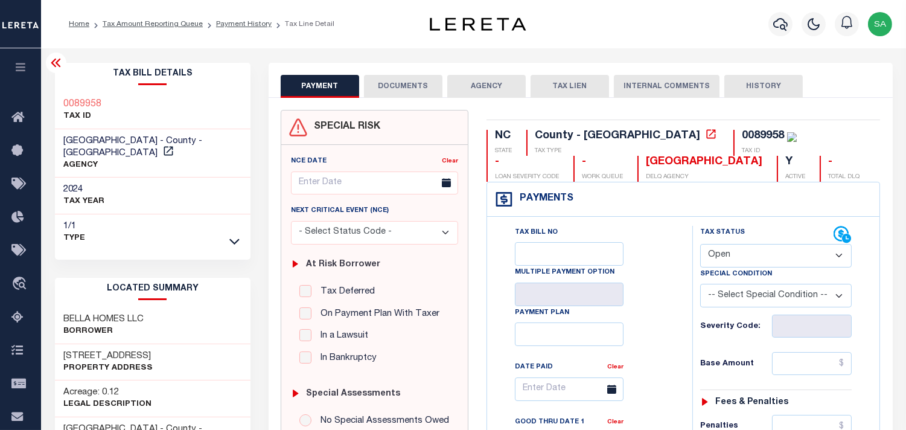
drag, startPoint x: 726, startPoint y: 253, endPoint x: 725, endPoint y: 267, distance: 13.9
click at [726, 253] on select "- Select Status Code - Open Due/Unpaid Paid Incomplete No Tax Due Internal Refu…" at bounding box center [775, 256] width 151 height 24
select select "PYD"
click at [700, 244] on select "- Select Status Code - Open Due/Unpaid Paid Incomplete No Tax Due Internal Refu…" at bounding box center [775, 256] width 151 height 24
type input "[DATE]"
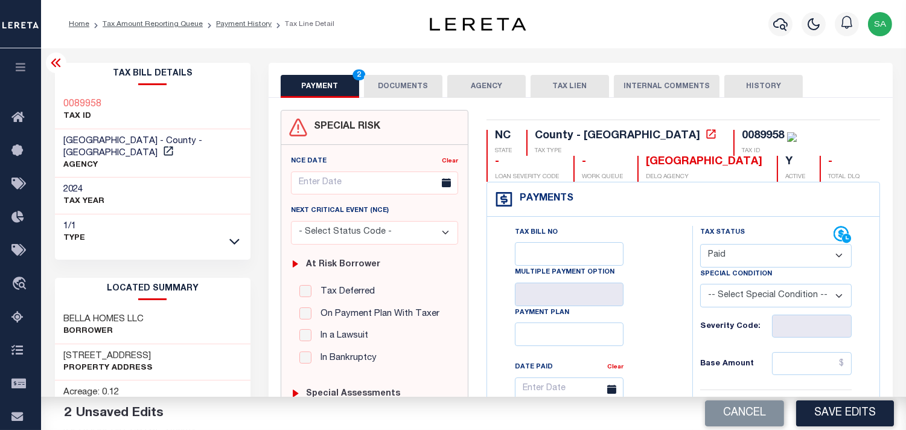
click at [408, 75] on button "DOCUMENTS" at bounding box center [403, 86] width 78 height 23
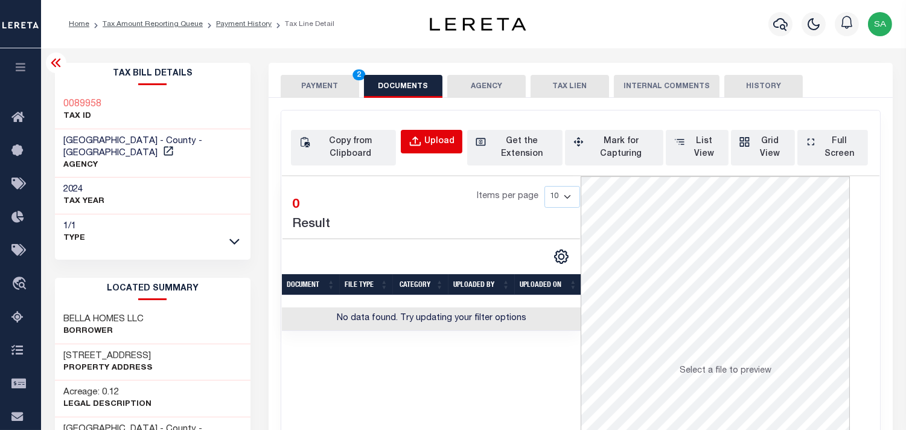
click at [448, 147] on div "Upload" at bounding box center [439, 141] width 30 height 13
select select "POP"
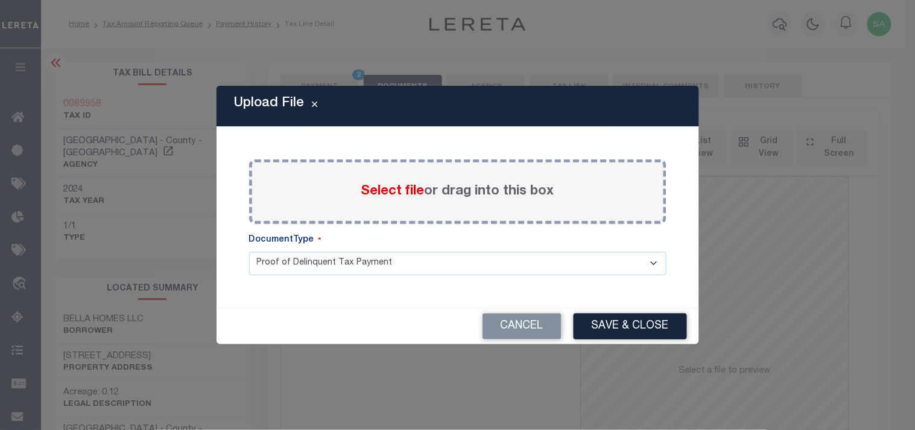
click at [406, 194] on span "Select file" at bounding box center [392, 191] width 63 height 13
click at [0, 0] on input "Select file or drag into this box" at bounding box center [0, 0] width 0 height 0
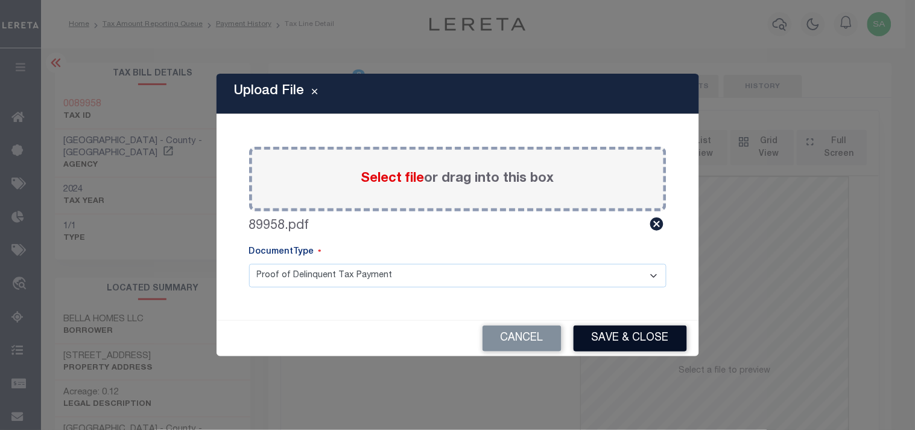
click at [618, 335] on button "Save & Close" at bounding box center [630, 338] width 113 height 26
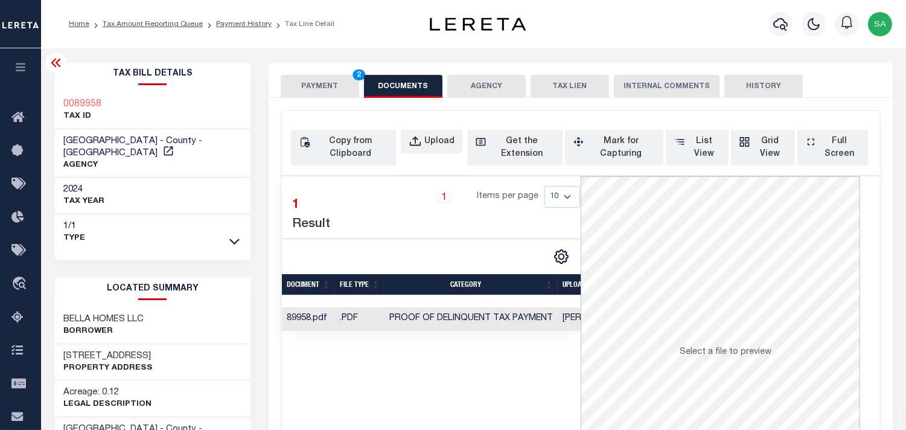
click at [335, 78] on button "PAYMENT 2" at bounding box center [320, 86] width 78 height 23
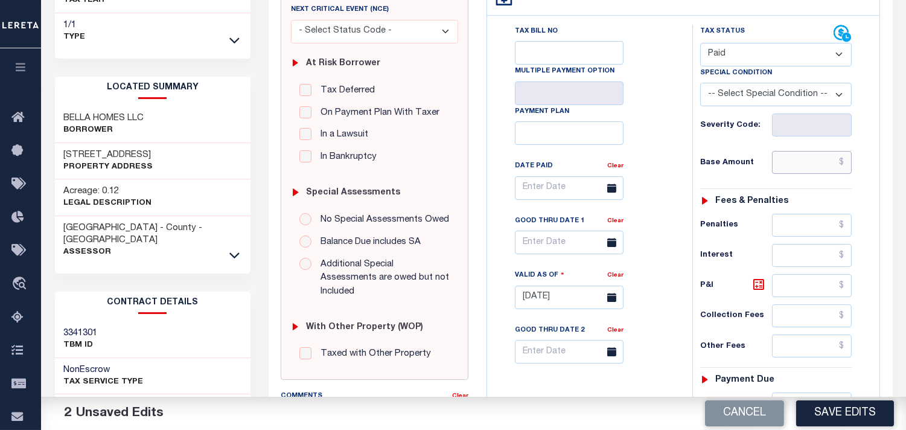
click at [814, 163] on input "text" at bounding box center [812, 162] width 80 height 23
paste input "115.41"
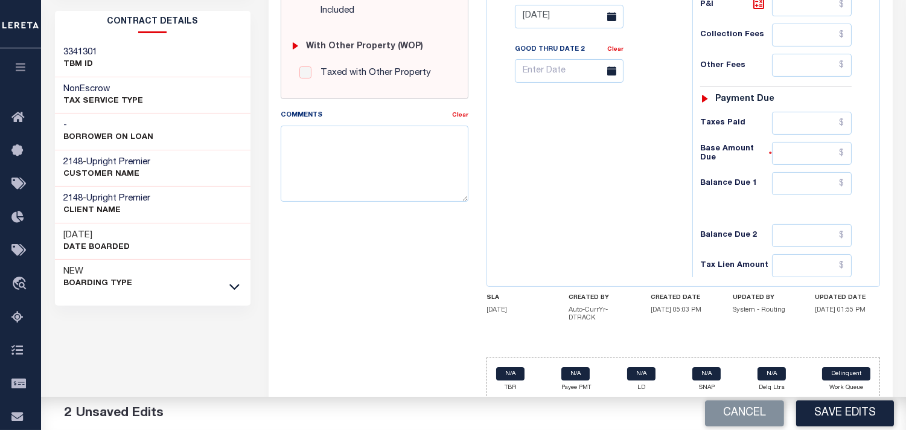
scroll to position [483, 0]
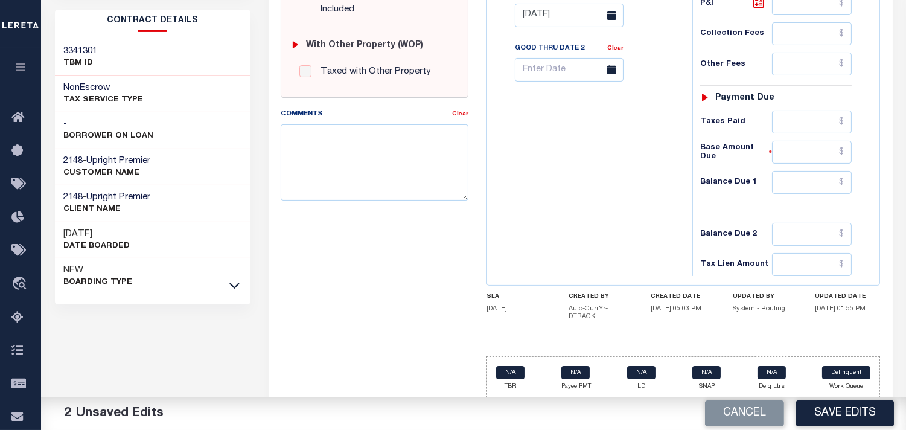
type input "$115.41"
click at [823, 167] on div "Tax Status Status - Select Status Code -" at bounding box center [779, 9] width 175 height 533
click at [820, 187] on input "text" at bounding box center [812, 182] width 80 height 23
type input "$0.00"
click at [569, 198] on div "Tax Bill No Multiple Payment Option Payment Plan Clear" at bounding box center [586, 9] width 193 height 533
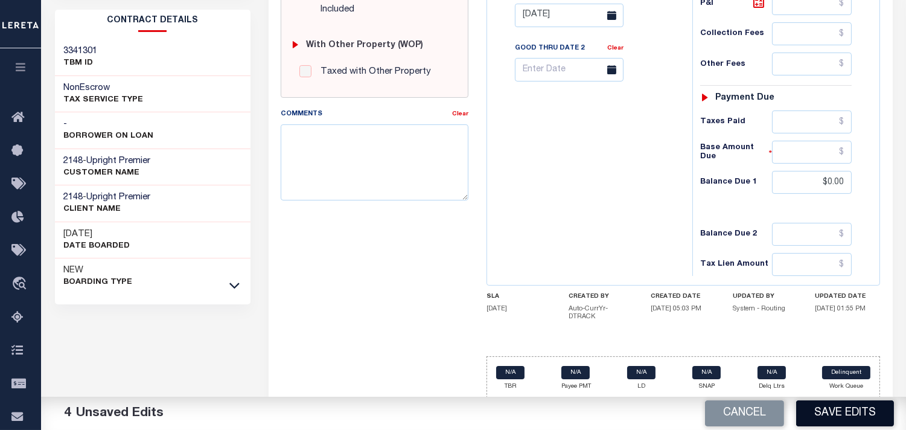
click at [830, 407] on button "Save Edits" at bounding box center [845, 413] width 98 height 26
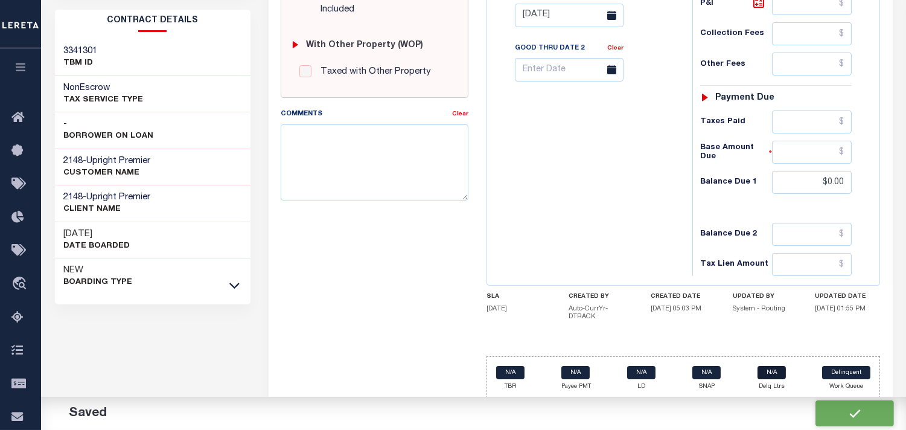
checkbox input "false"
type input "$115.41"
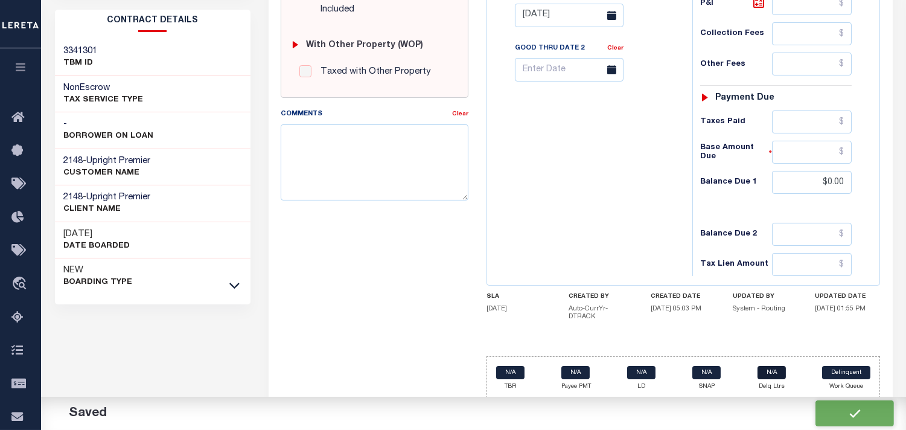
type input "$0"
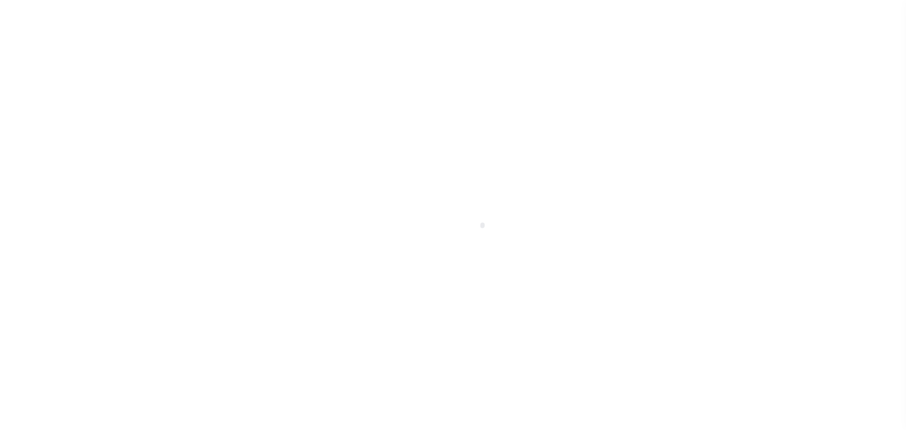
select select "OP2"
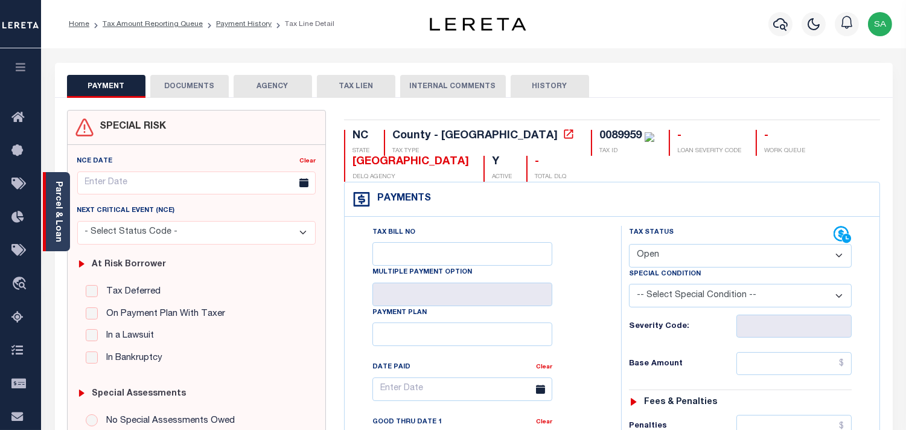
click at [54, 226] on link "Parcel & Loan" at bounding box center [58, 211] width 8 height 61
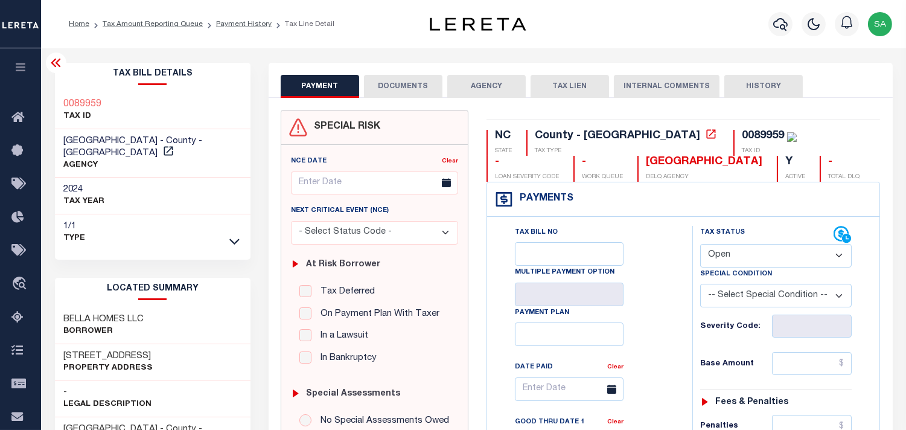
click at [384, 87] on button "DOCUMENTS" at bounding box center [403, 86] width 78 height 23
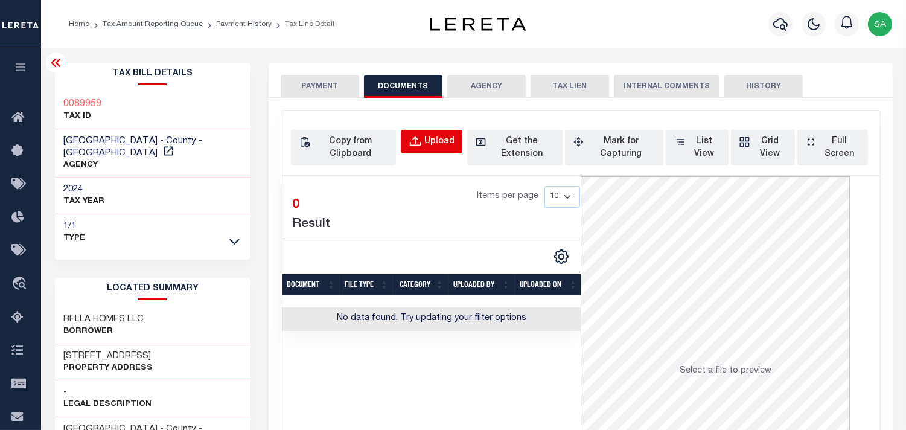
click at [448, 138] on div "Upload" at bounding box center [439, 141] width 30 height 13
select select "POP"
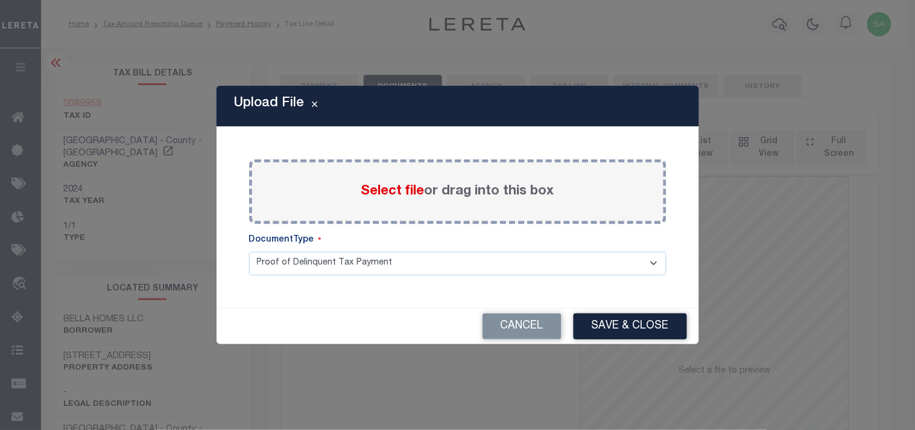
click at [420, 187] on span "Select file" at bounding box center [392, 191] width 63 height 13
click at [0, 0] on input "Select file or drag into this box" at bounding box center [0, 0] width 0 height 0
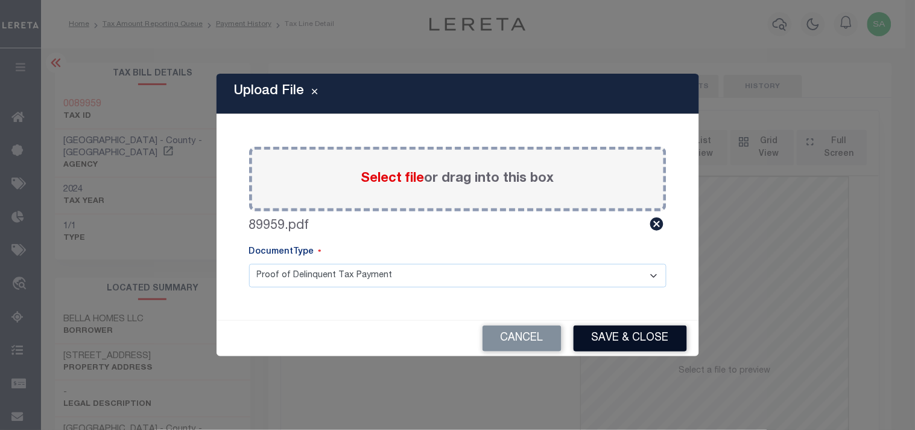
click at [630, 335] on button "Save & Close" at bounding box center [630, 338] width 113 height 26
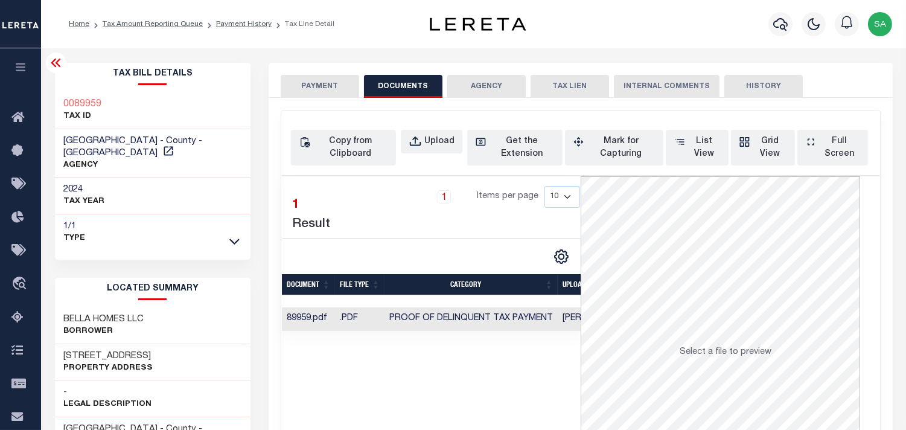
click at [329, 87] on button "PAYMENT" at bounding box center [320, 86] width 78 height 23
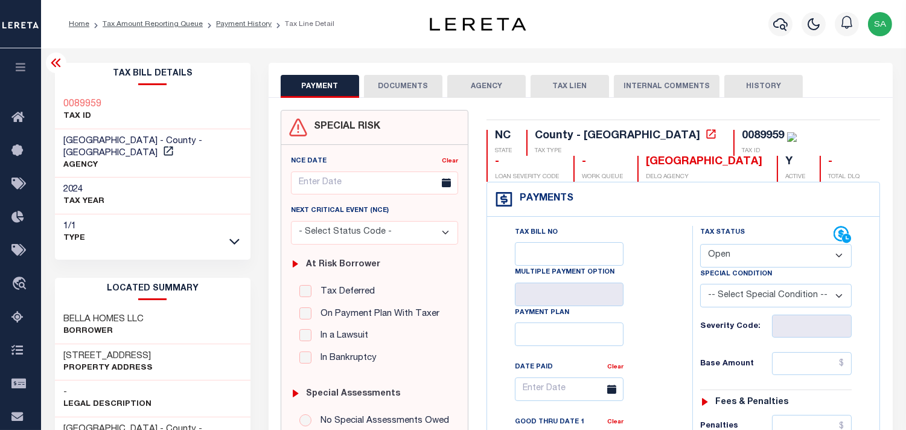
click at [714, 257] on select "- Select Status Code - Open Due/Unpaid Paid Incomplete No Tax Due Internal Refu…" at bounding box center [775, 256] width 151 height 24
select select "PYD"
click at [700, 244] on select "- Select Status Code - Open Due/Unpaid Paid Incomplete No Tax Due Internal Refu…" at bounding box center [775, 256] width 151 height 24
type input "[DATE]"
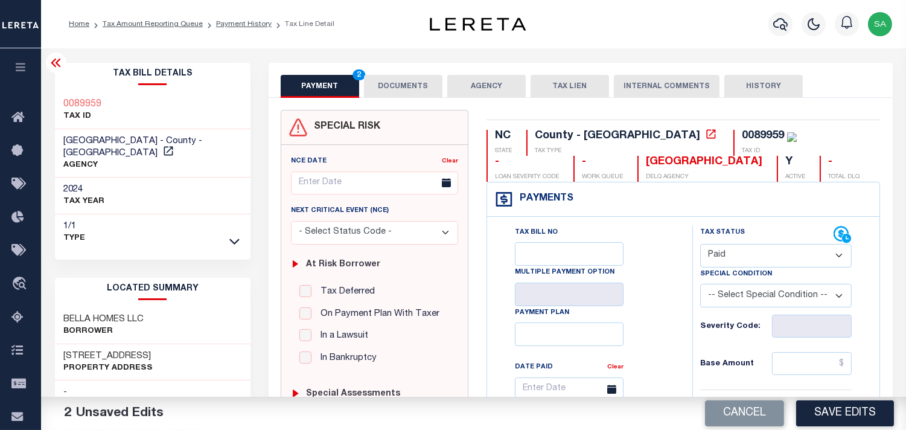
click at [807, 360] on input "text" at bounding box center [812, 363] width 80 height 23
paste input "115.41"
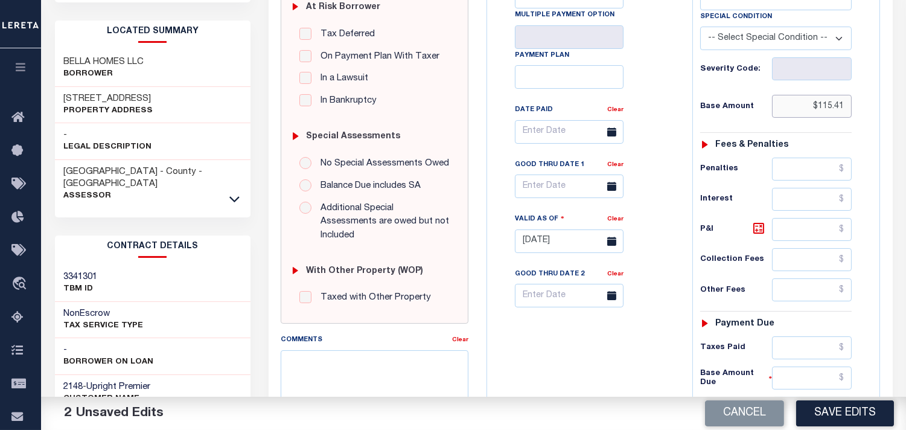
scroll to position [335, 0]
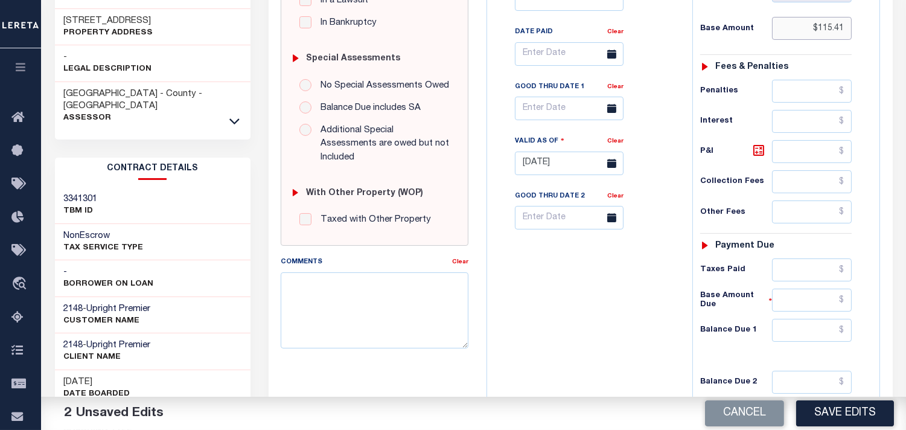
type input "$115.41"
drag, startPoint x: 818, startPoint y: 336, endPoint x: 817, endPoint y: 330, distance: 6.1
click at [818, 336] on input "text" at bounding box center [812, 330] width 80 height 23
type input "$0.00"
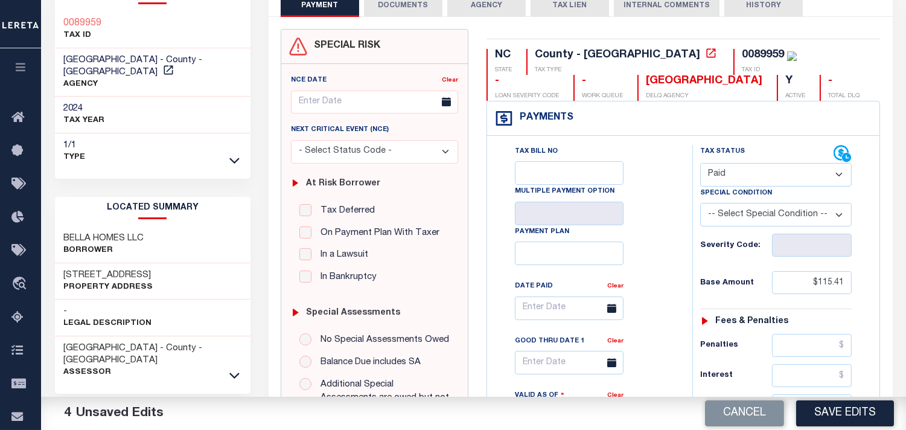
scroll to position [67, 0]
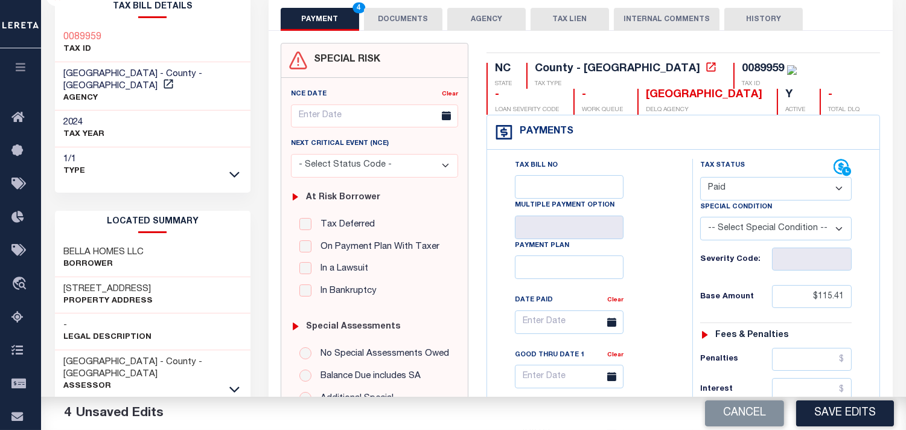
click at [418, 17] on button "DOCUMENTS" at bounding box center [403, 19] width 78 height 23
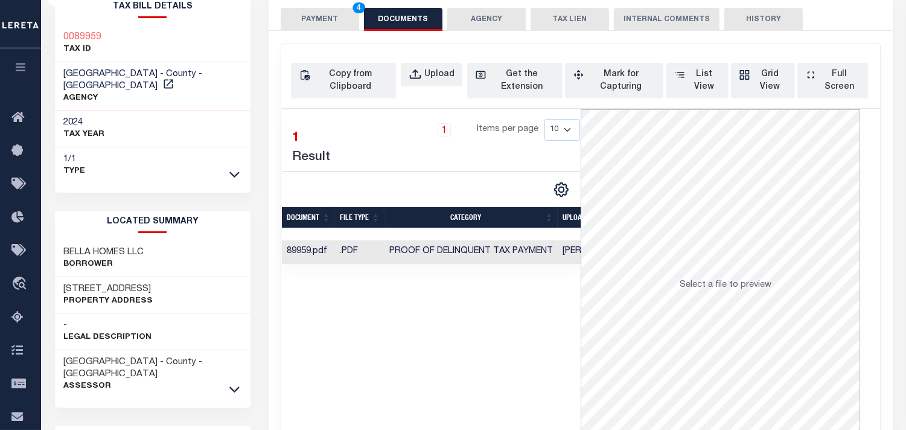
click at [341, 20] on button "PAYMENT 4" at bounding box center [320, 19] width 78 height 23
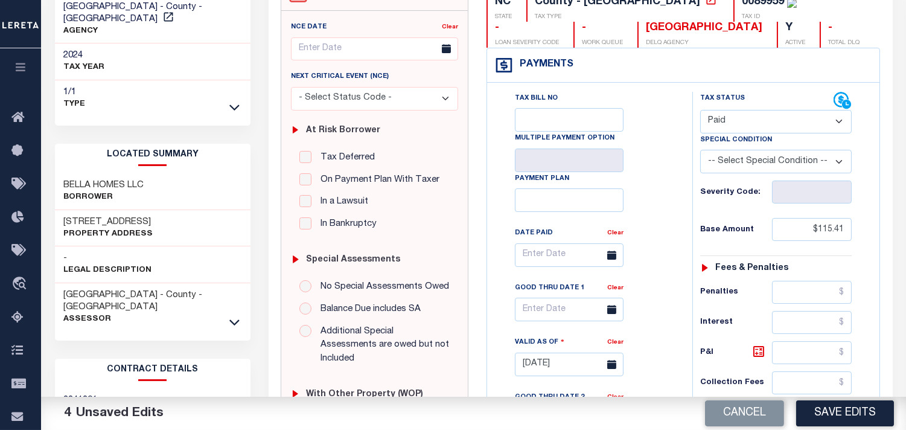
scroll to position [335, 0]
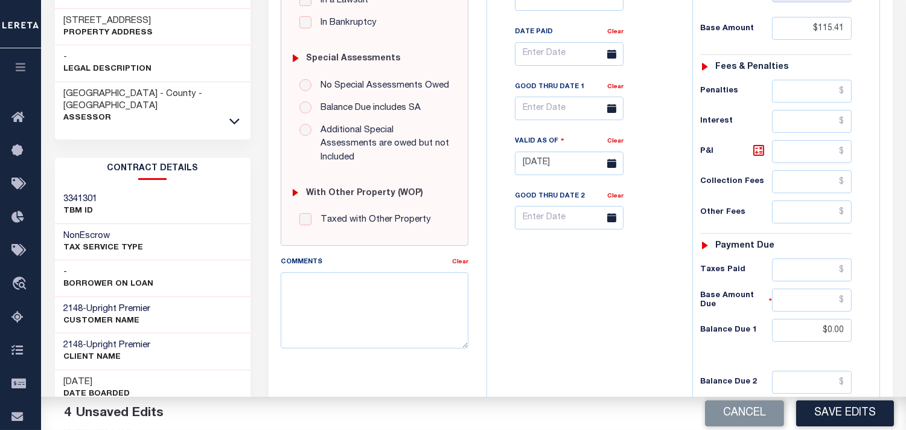
click at [621, 317] on div "Tax Bill No Multiple Payment Option Payment Plan Clear" at bounding box center [586, 157] width 193 height 533
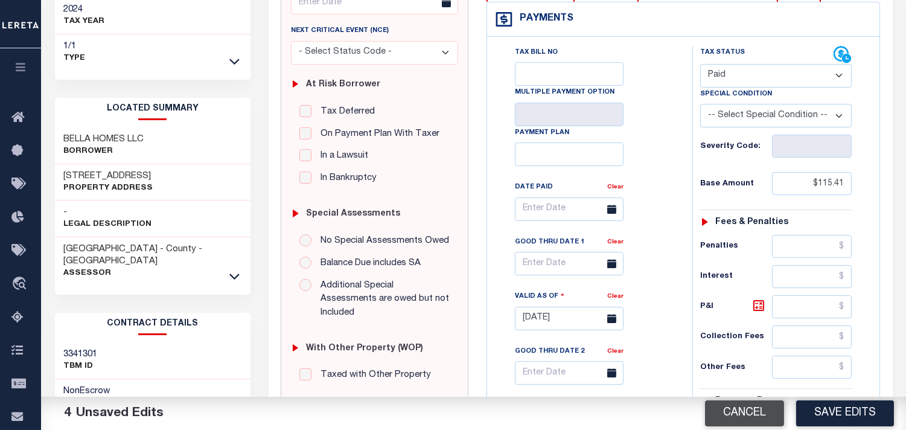
scroll to position [201, 0]
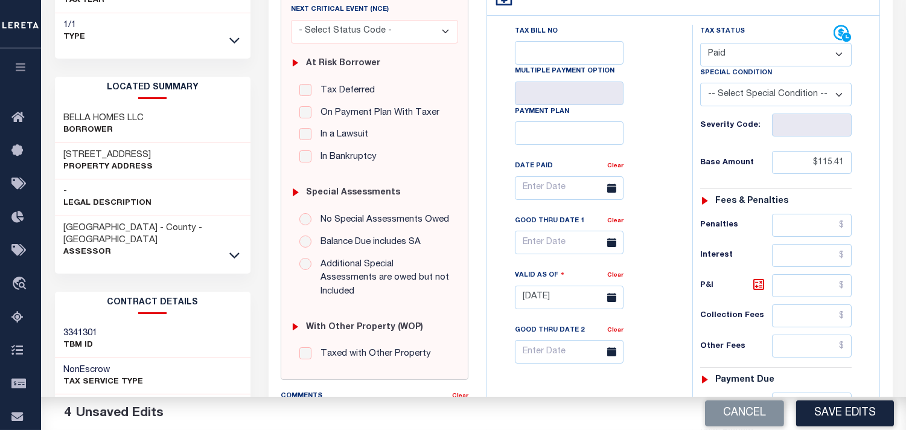
click at [849, 407] on button "Save Edits" at bounding box center [845, 413] width 98 height 26
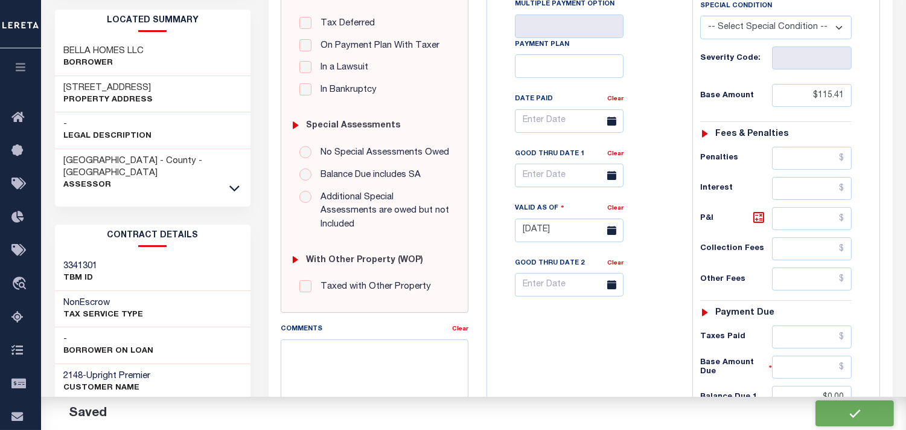
checkbox input "false"
type input "$115.41"
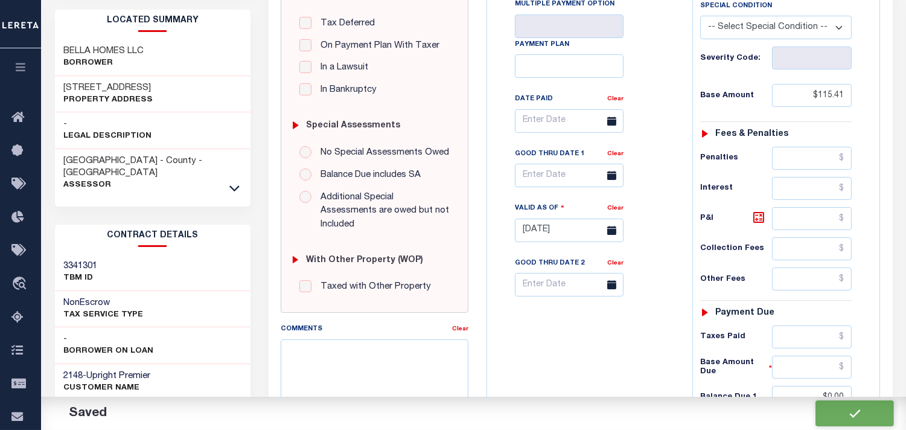
type input "$0"
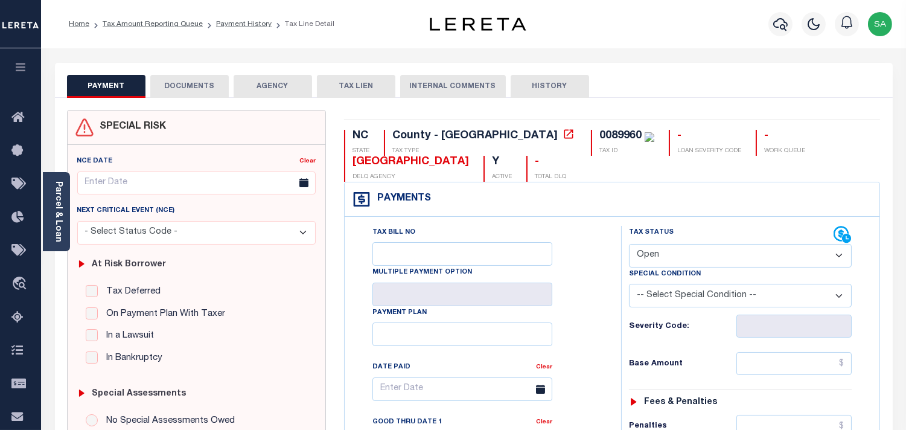
drag, startPoint x: 687, startPoint y: 258, endPoint x: 687, endPoint y: 267, distance: 9.0
click at [687, 258] on select "- Select Status Code - Open Due/Unpaid Paid Incomplete No Tax Due Internal Refu…" at bounding box center [740, 256] width 223 height 24
select select "PYD"
click at [629, 244] on select "- Select Status Code - Open Due/Unpaid Paid Incomplete No Tax Due Internal Refu…" at bounding box center [740, 256] width 223 height 24
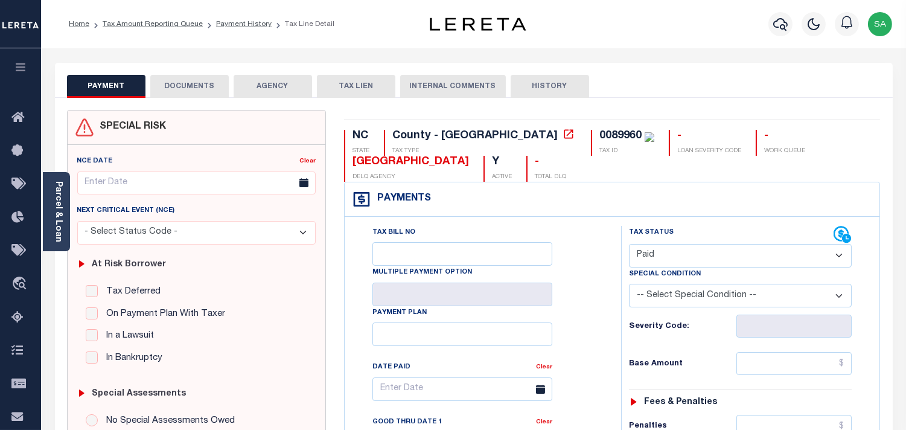
type input "[DATE]"
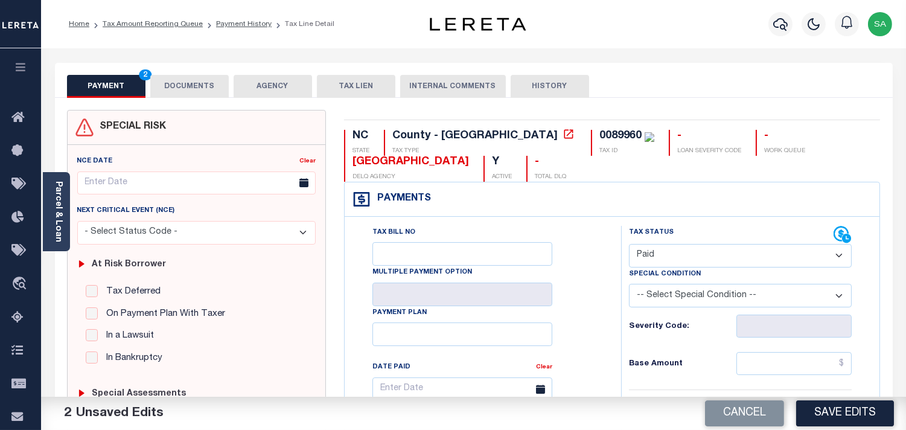
click at [214, 93] on button "DOCUMENTS" at bounding box center [189, 86] width 78 height 23
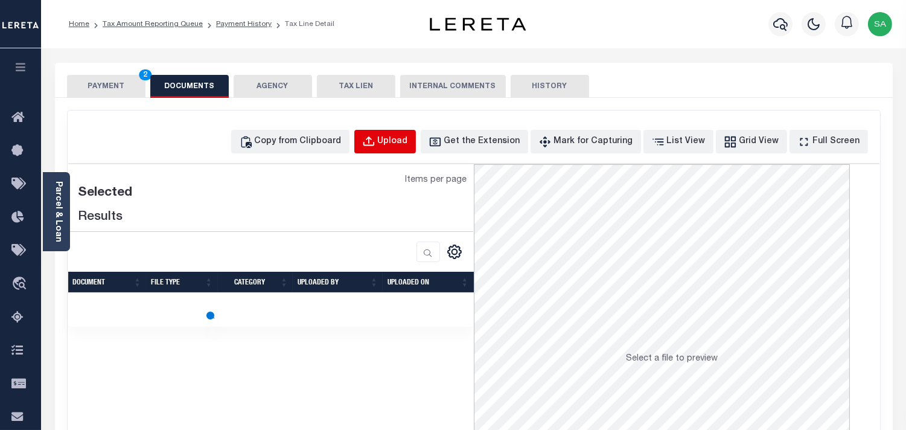
click at [401, 143] on div "Upload" at bounding box center [393, 141] width 30 height 13
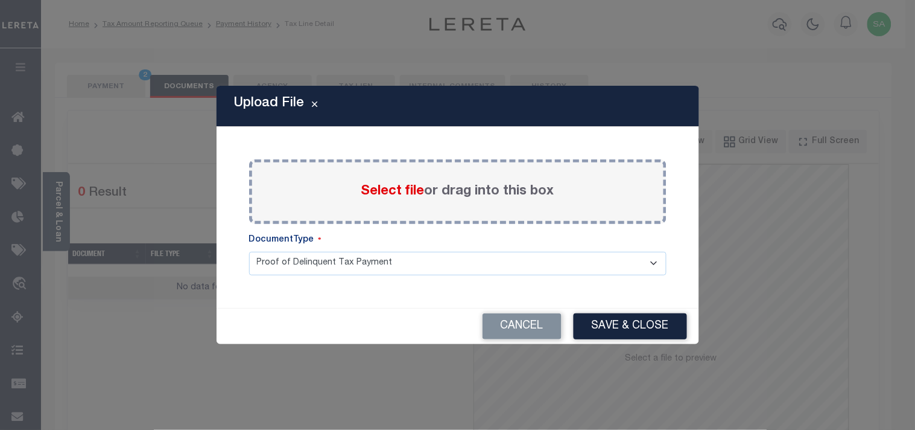
click at [396, 197] on span "Select file" at bounding box center [392, 191] width 63 height 13
click at [0, 0] on input "Select file or drag into this box" at bounding box center [0, 0] width 0 height 0
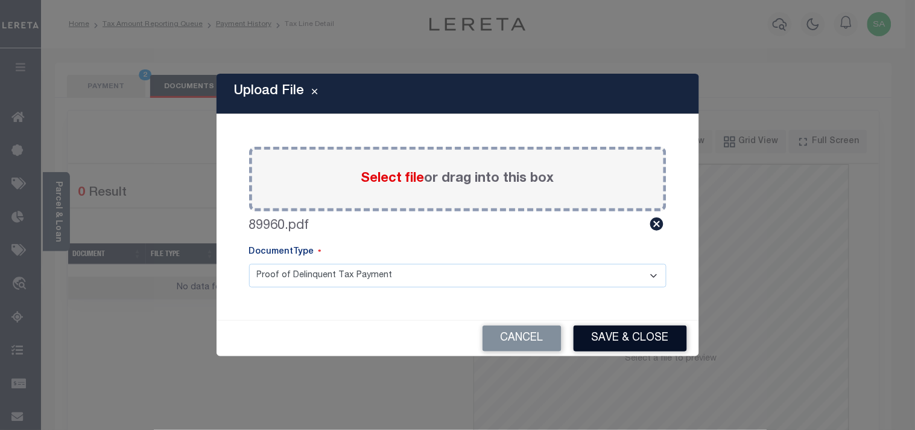
click at [633, 340] on button "Save & Close" at bounding box center [630, 338] width 113 height 26
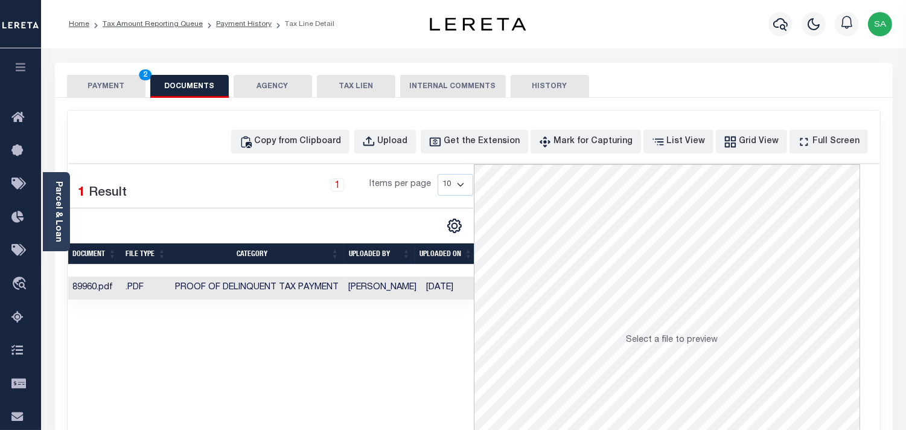
click at [118, 92] on button "PAYMENT 2" at bounding box center [106, 86] width 78 height 23
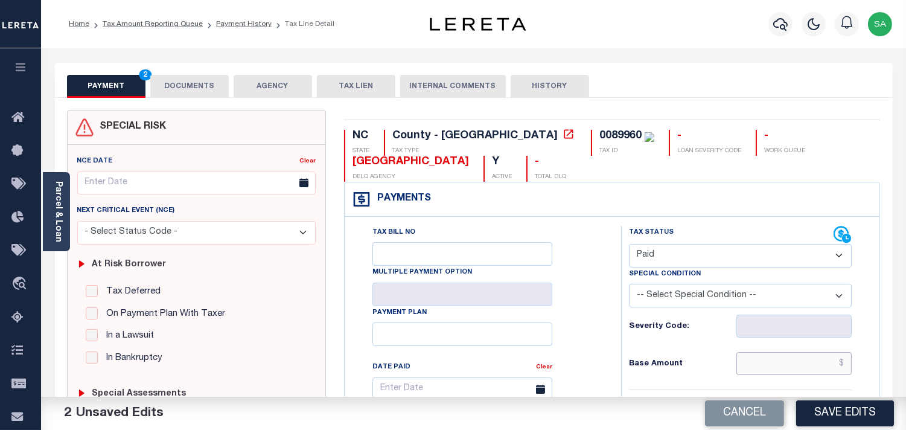
click at [788, 367] on input "text" at bounding box center [793, 363] width 115 height 23
paste input "288.51"
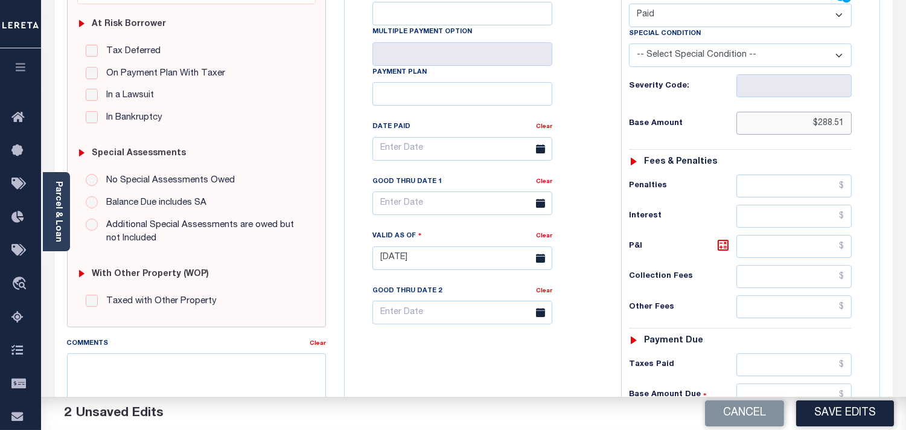
scroll to position [335, 0]
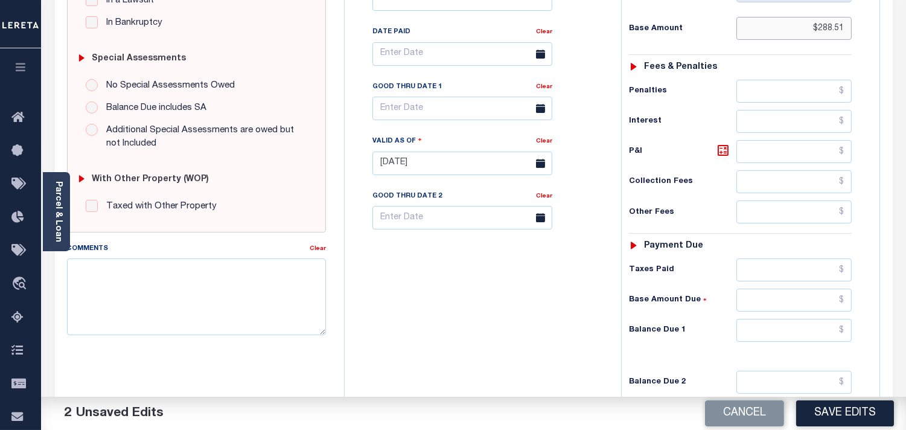
type input "$288.51"
click at [805, 339] on input "text" at bounding box center [793, 330] width 115 height 23
type input "$0.00"
click at [531, 341] on div "Tax Bill No Multiple Payment Option Payment Plan Clear" at bounding box center [479, 157] width 264 height 533
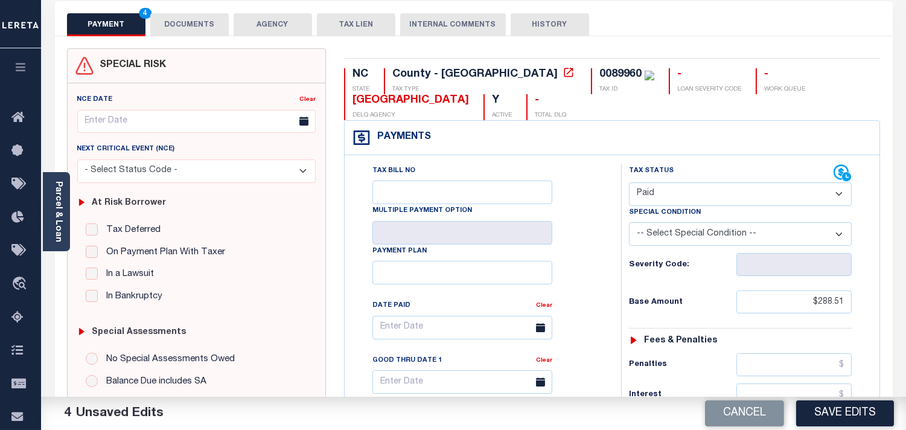
scroll to position [0, 0]
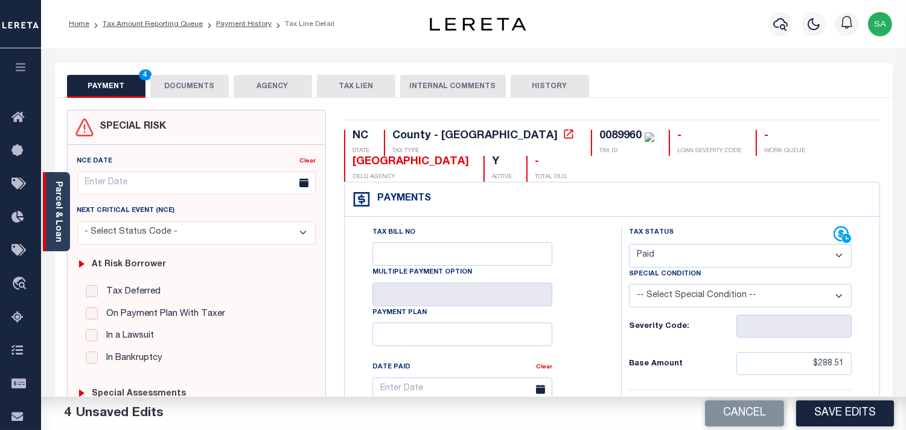
click at [65, 220] on div "Parcel & Loan" at bounding box center [56, 211] width 27 height 79
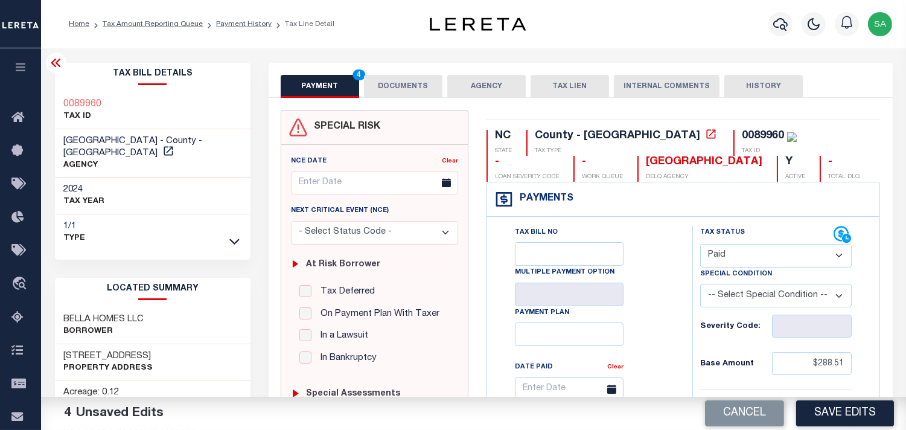
drag, startPoint x: 414, startPoint y: 93, endPoint x: 354, endPoint y: 92, distance: 59.7
click at [414, 93] on button "DOCUMENTS" at bounding box center [403, 86] width 78 height 23
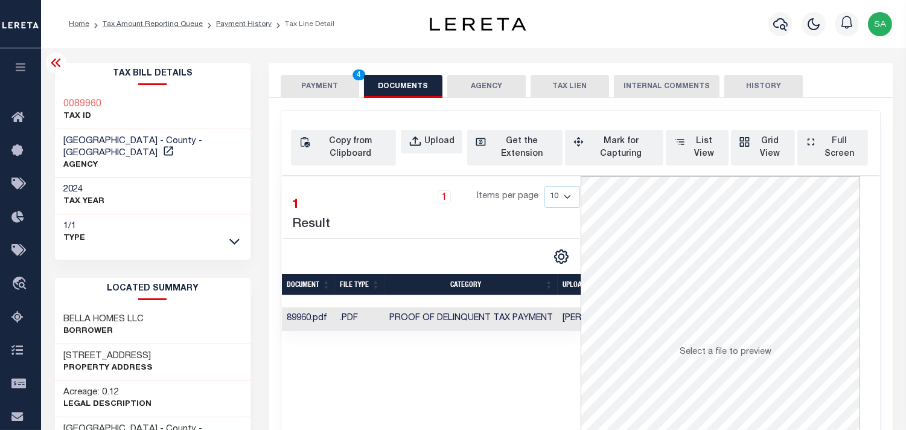
click at [329, 89] on button "PAYMENT 4" at bounding box center [320, 86] width 78 height 23
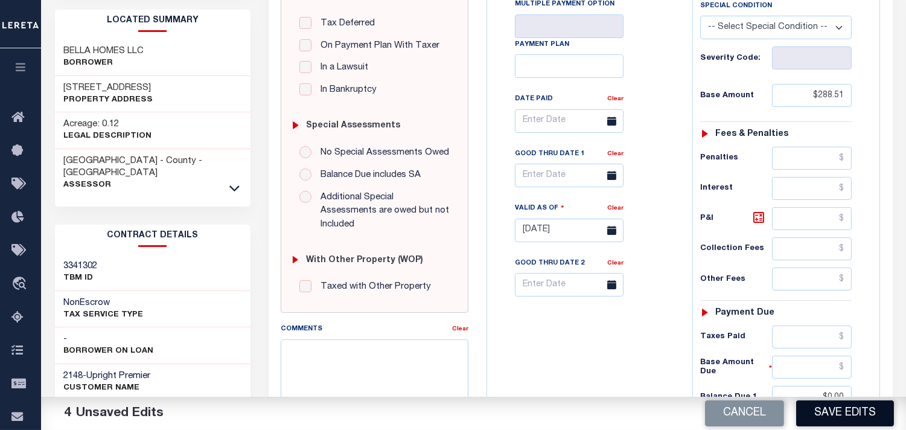
click at [833, 411] on button "Save Edits" at bounding box center [845, 413] width 98 height 26
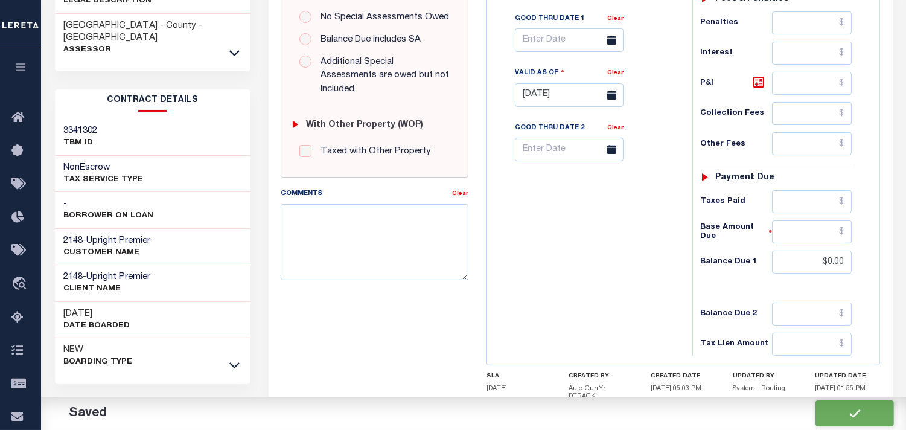
checkbox input "false"
type input "$288.51"
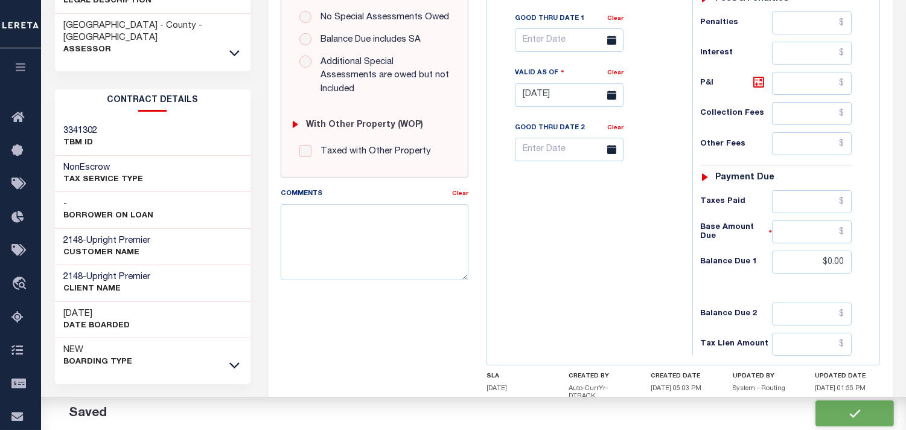
type input "$0"
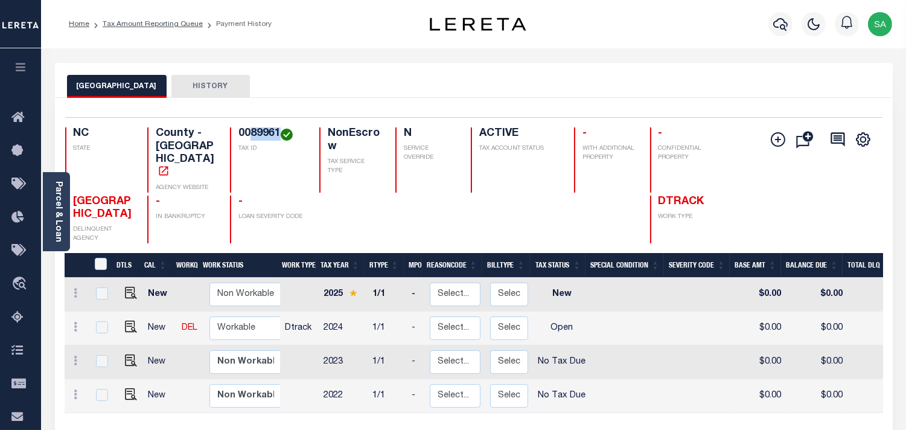
drag, startPoint x: 250, startPoint y: 135, endPoint x: 278, endPoint y: 130, distance: 27.6
click at [278, 130] on h4 "0089961" at bounding box center [271, 133] width 66 height 13
copy h4 "89961"
click at [125, 320] on img "" at bounding box center [131, 326] width 12 height 12
checkbox input "true"
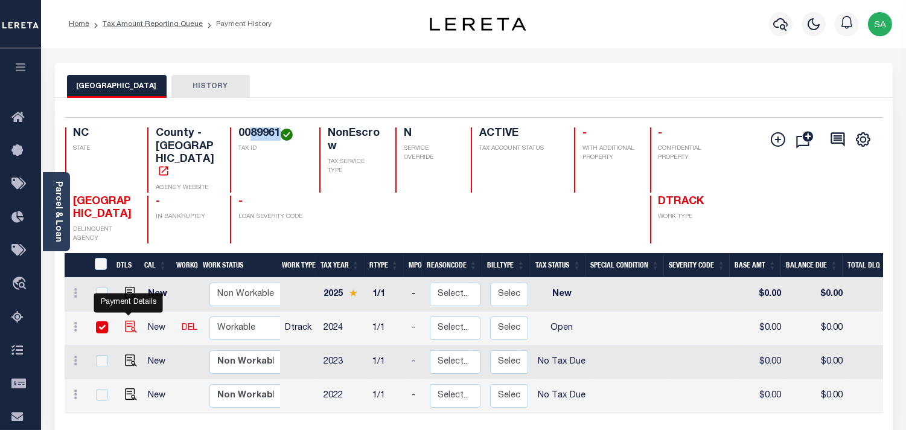
checkbox input "true"
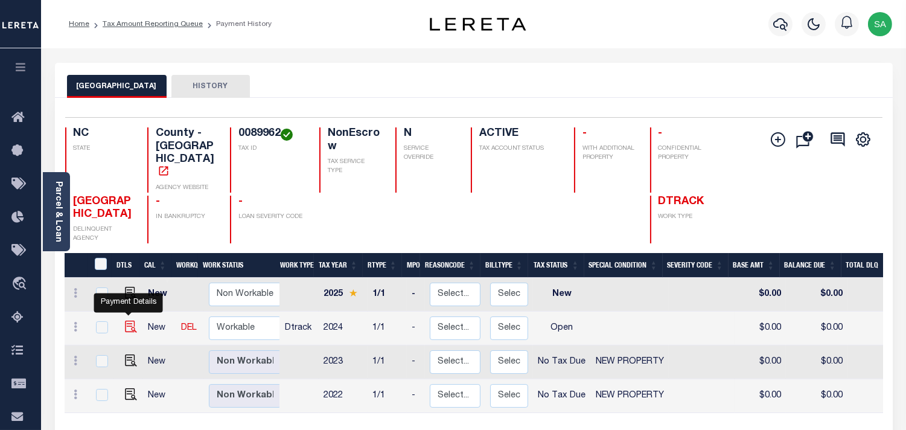
click at [129, 320] on img "" at bounding box center [131, 326] width 12 height 12
checkbox input "true"
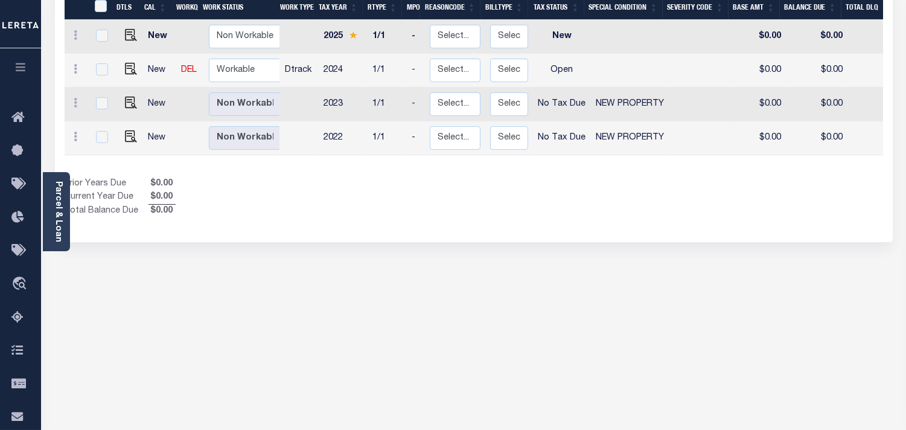
scroll to position [57, 0]
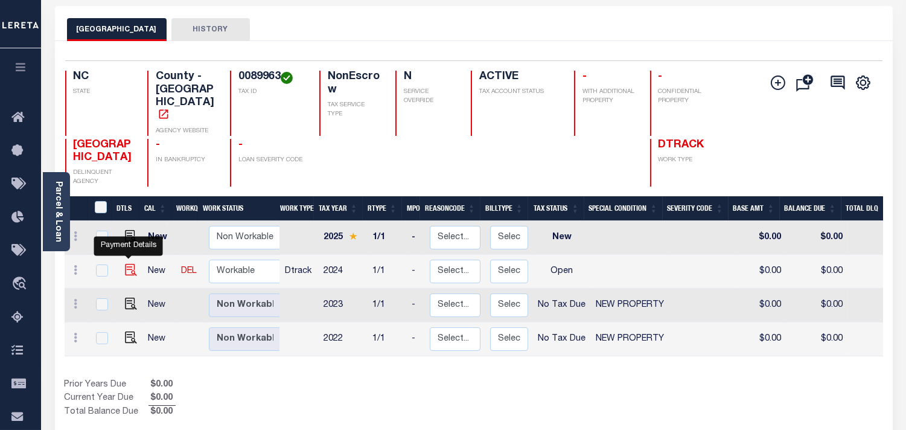
click at [127, 264] on img "" at bounding box center [131, 270] width 12 height 12
checkbox input "true"
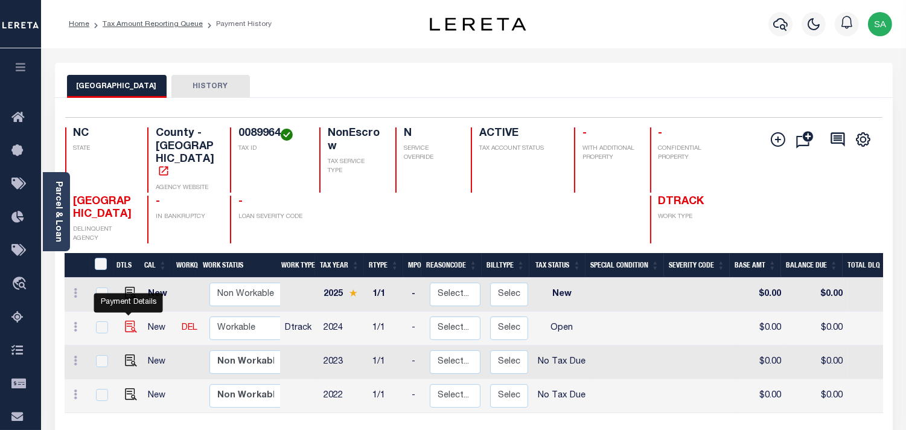
click at [128, 320] on img "" at bounding box center [131, 326] width 12 height 12
checkbox input "true"
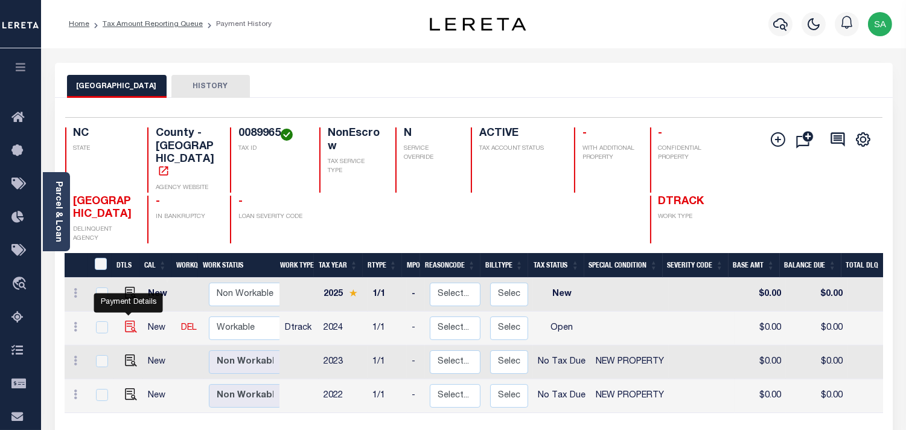
click at [127, 320] on img "" at bounding box center [131, 326] width 12 height 12
checkbox input "true"
click at [125, 320] on img "" at bounding box center [131, 326] width 12 height 12
checkbox input "true"
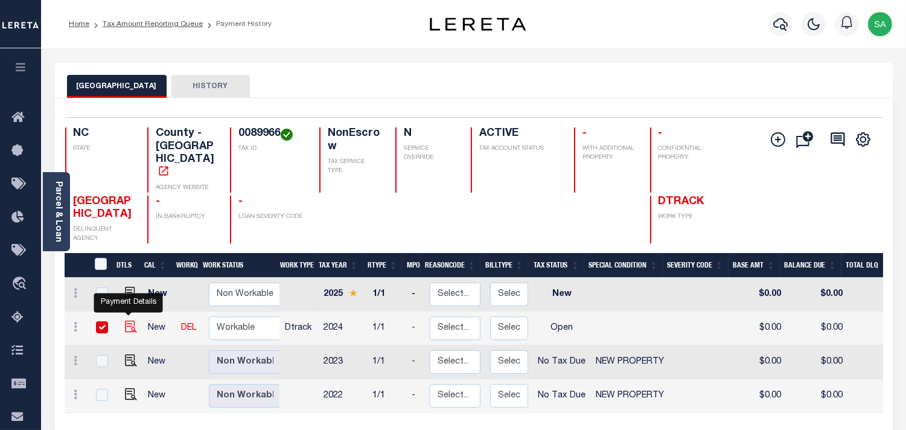
checkbox input "true"
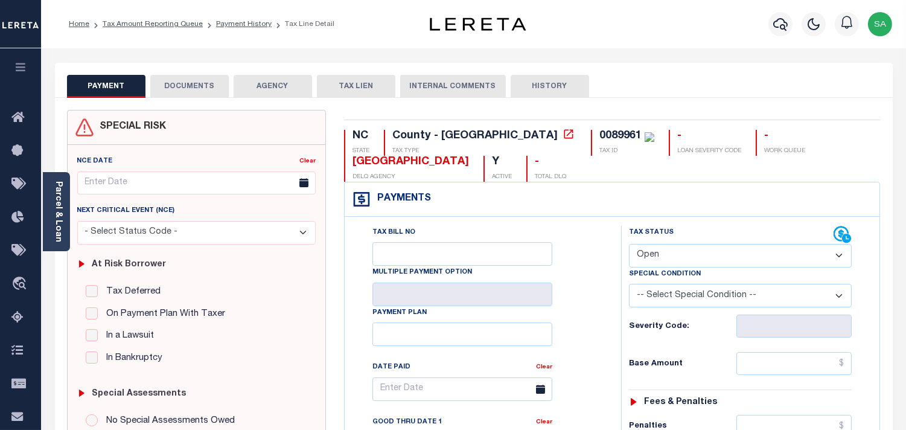
drag, startPoint x: 680, startPoint y: 256, endPoint x: 678, endPoint y: 265, distance: 9.4
click at [680, 256] on select "- Select Status Code - Open Due/Unpaid Paid Incomplete No Tax Due Internal Refu…" at bounding box center [740, 256] width 223 height 24
select select "PYD"
click at [629, 244] on select "- Select Status Code - Open Due/Unpaid Paid Incomplete No Tax Due Internal Refu…" at bounding box center [740, 256] width 223 height 24
type input "[DATE]"
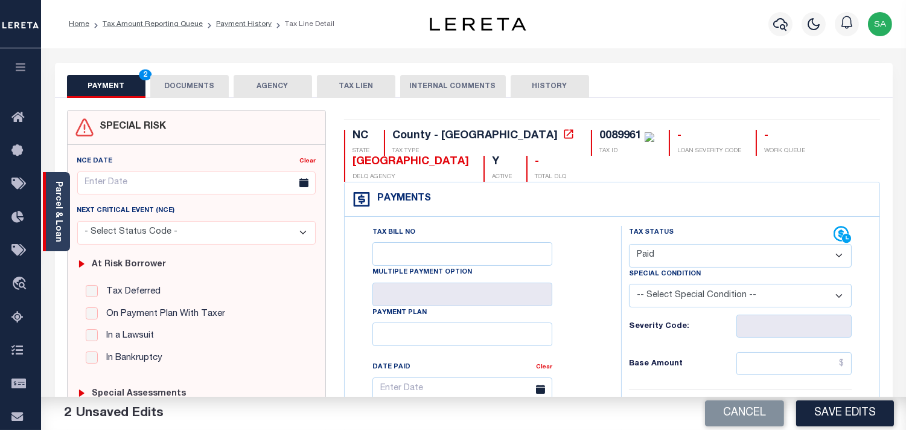
click at [66, 227] on div "Parcel & Loan" at bounding box center [56, 211] width 27 height 79
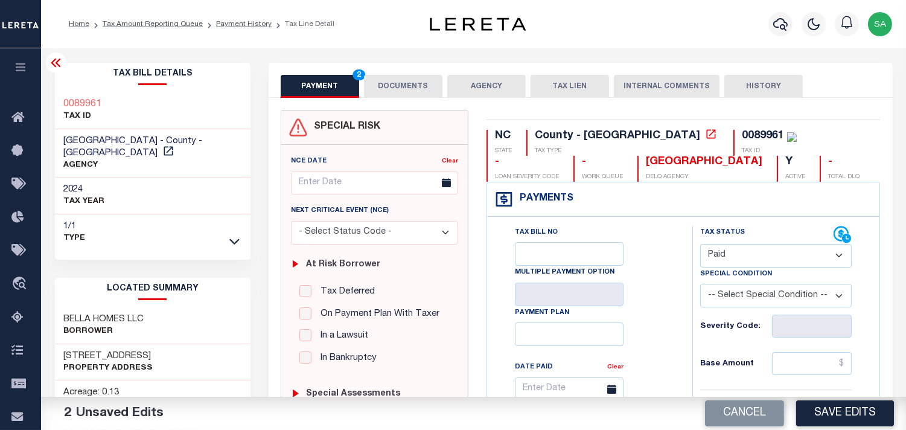
click at [380, 88] on button "DOCUMENTS" at bounding box center [403, 86] width 78 height 23
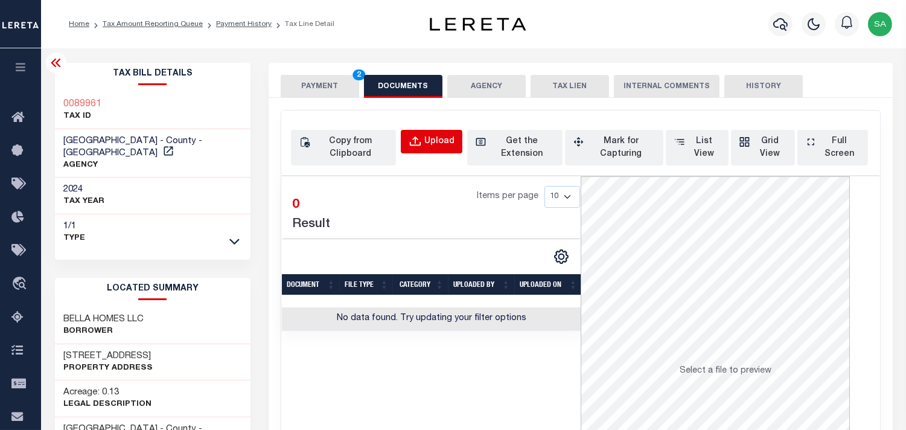
click at [433, 141] on div "Upload" at bounding box center [439, 141] width 30 height 13
select select "POP"
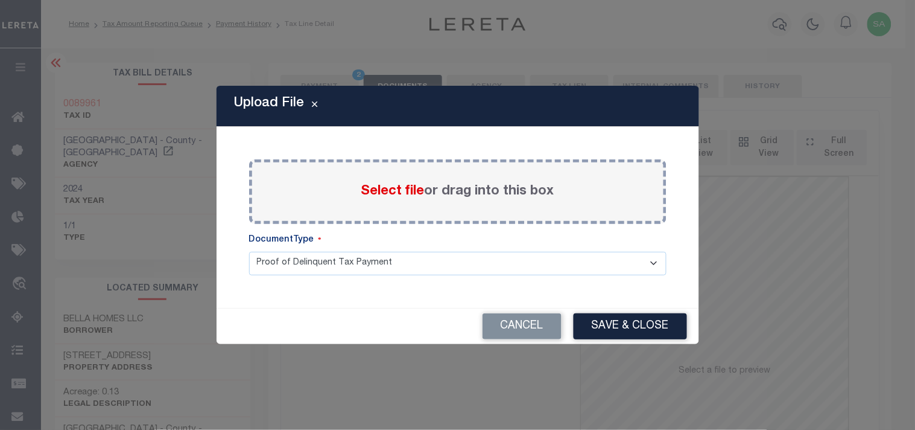
click at [396, 195] on span "Select file" at bounding box center [392, 191] width 63 height 13
click at [0, 0] on input "Select file or drag into this box" at bounding box center [0, 0] width 0 height 0
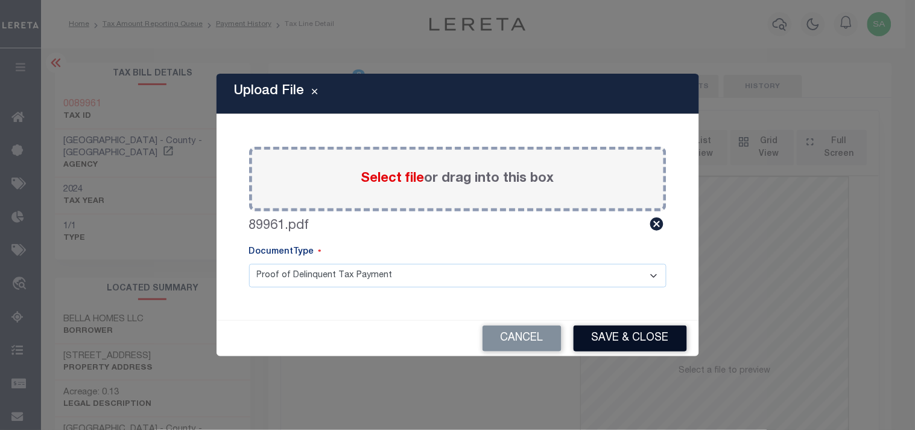
click at [608, 332] on button "Save & Close" at bounding box center [630, 338] width 113 height 26
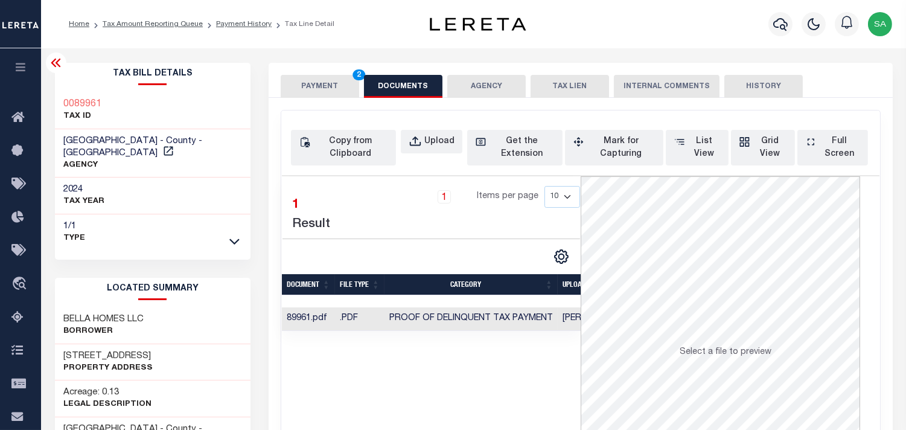
click at [296, 86] on button "PAYMENT 2" at bounding box center [320, 86] width 78 height 23
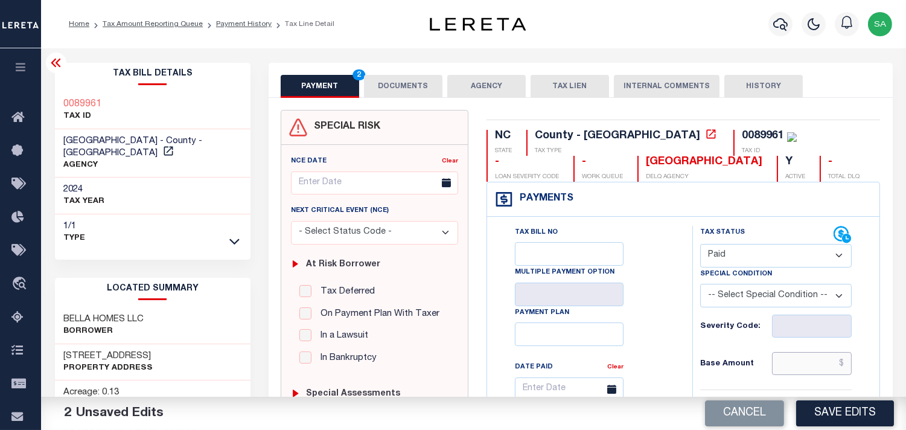
drag, startPoint x: 808, startPoint y: 360, endPoint x: 776, endPoint y: 358, distance: 32.0
click at [808, 360] on input "text" at bounding box center [812, 363] width 80 height 23
paste input "288.51"
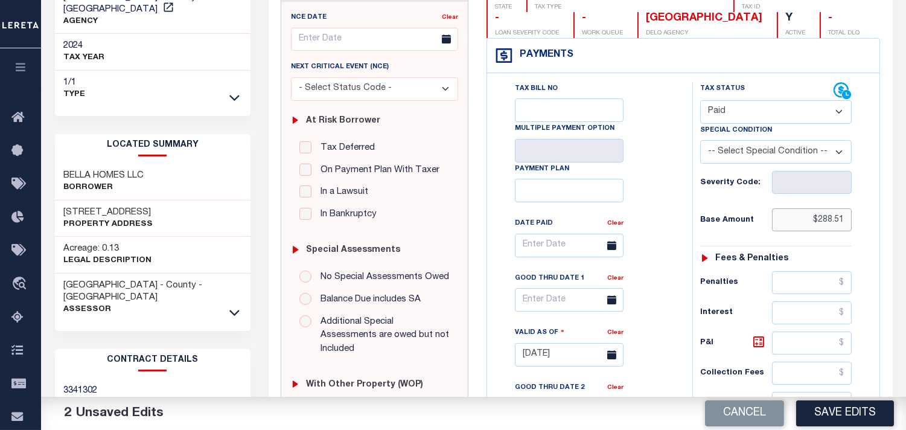
scroll to position [335, 0]
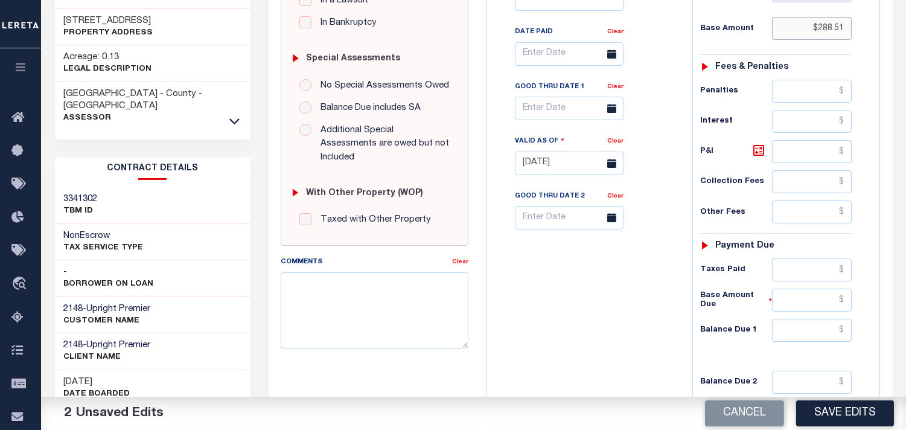
type input "$288.51"
click at [820, 335] on input "text" at bounding box center [812, 330] width 80 height 23
type input "$0.00"
click at [618, 305] on div "Tax Bill No Multiple Payment Option Payment Plan Clear" at bounding box center [586, 157] width 193 height 533
click at [842, 413] on button "Save Edits" at bounding box center [845, 413] width 98 height 26
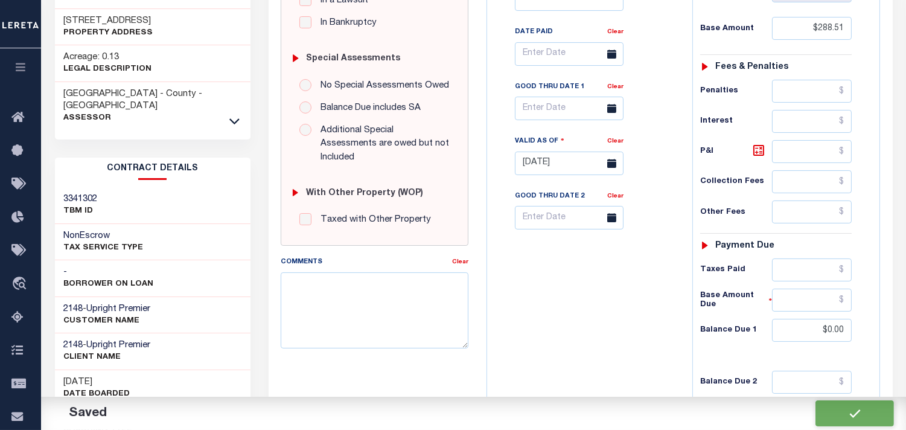
checkbox input "false"
type input "$288.51"
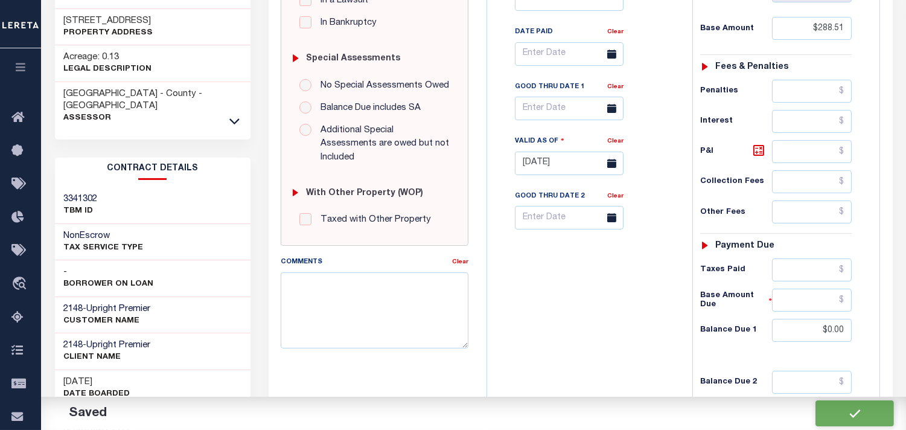
type input "$0"
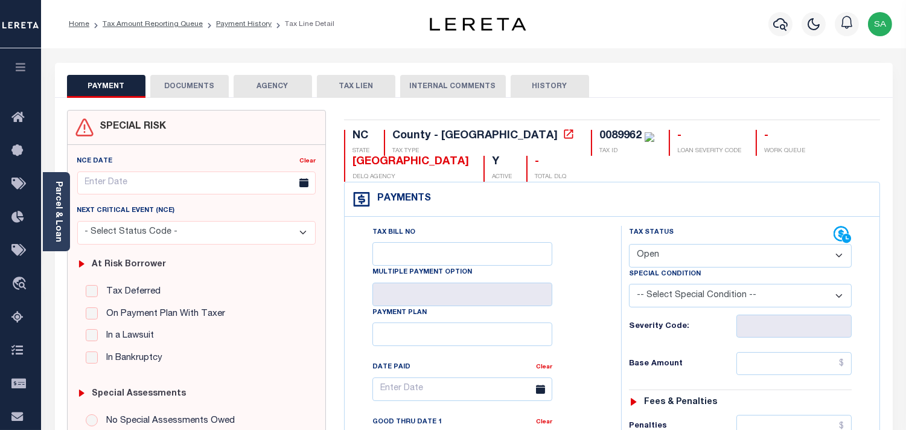
drag, startPoint x: 712, startPoint y: 255, endPoint x: 708, endPoint y: 262, distance: 8.1
click at [712, 255] on select "- Select Status Code - Open Due/Unpaid Paid Incomplete No Tax Due Internal Refu…" at bounding box center [740, 256] width 223 height 24
select select "PYD"
click at [629, 244] on select "- Select Status Code - Open Due/Unpaid Paid Incomplete No Tax Due Internal Refu…" at bounding box center [740, 256] width 223 height 24
type input "[DATE]"
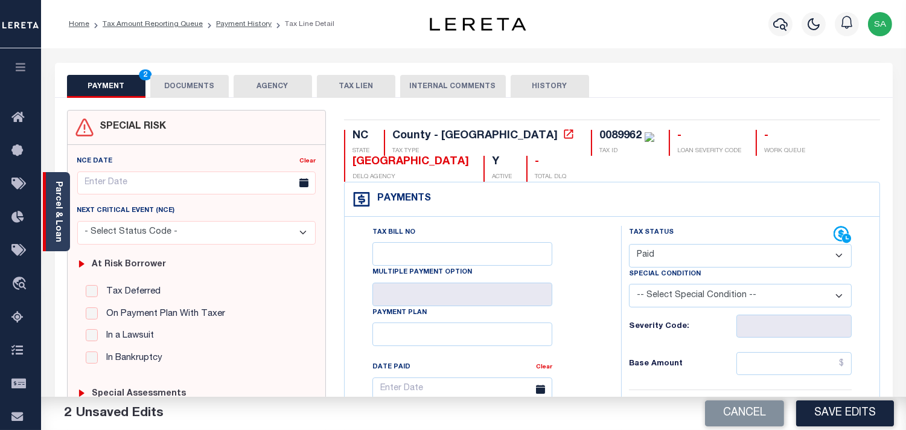
click at [59, 236] on link "Parcel & Loan" at bounding box center [58, 211] width 8 height 61
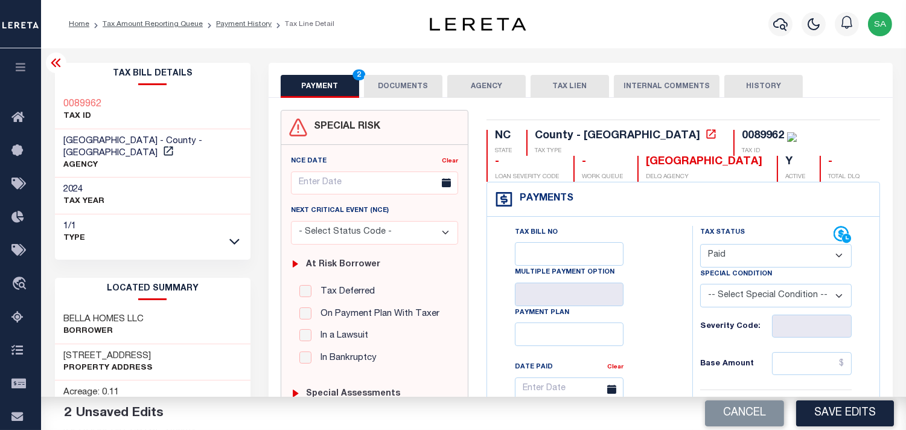
click at [406, 80] on button "DOCUMENTS" at bounding box center [403, 86] width 78 height 23
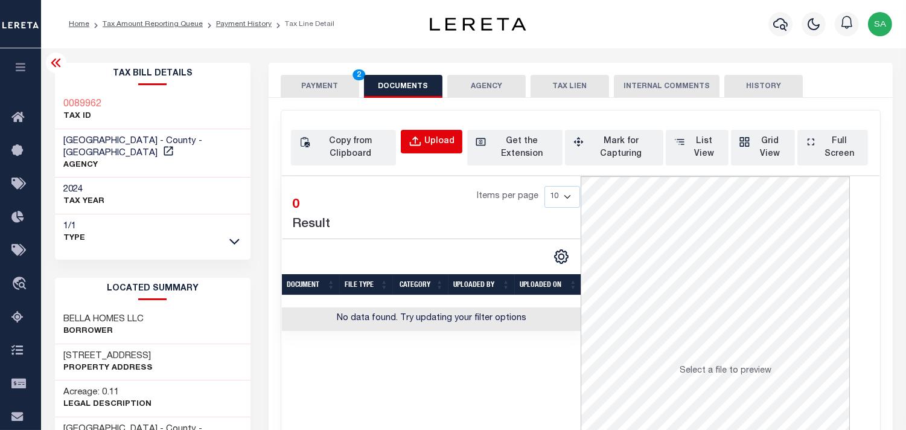
click at [436, 141] on div "Upload" at bounding box center [439, 141] width 30 height 13
select select "POP"
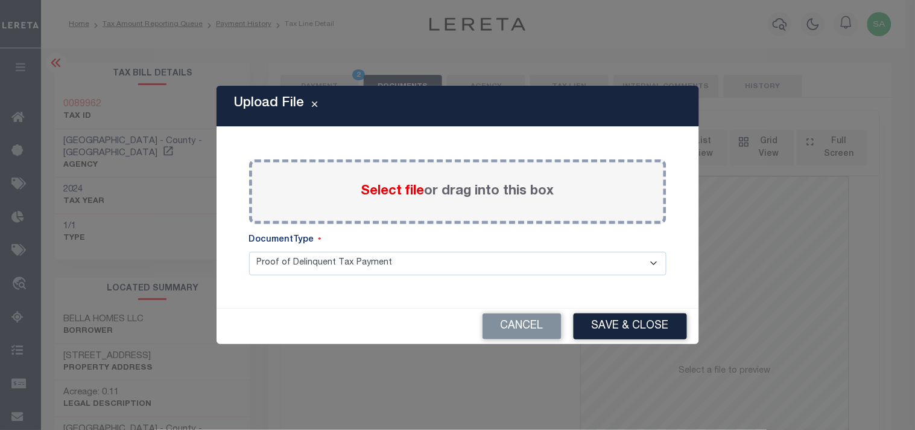
click at [401, 193] on span "Select file" at bounding box center [392, 191] width 63 height 13
click at [0, 0] on input "Select file or drag into this box" at bounding box center [0, 0] width 0 height 0
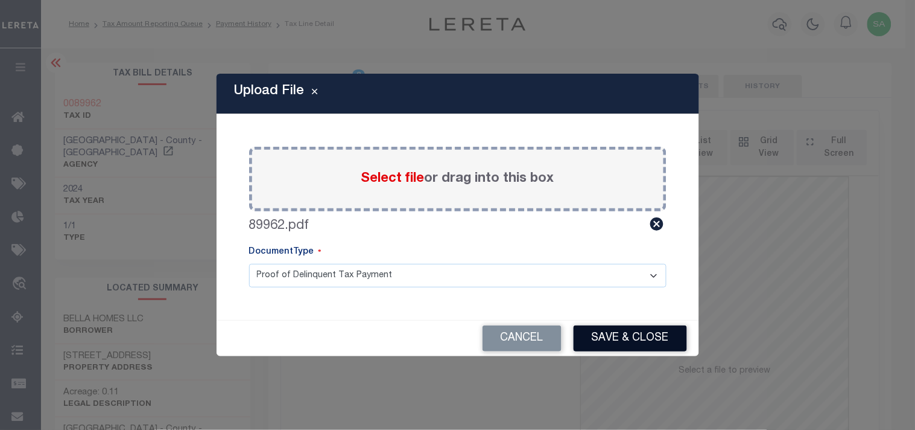
click at [635, 344] on button "Save & Close" at bounding box center [630, 338] width 113 height 26
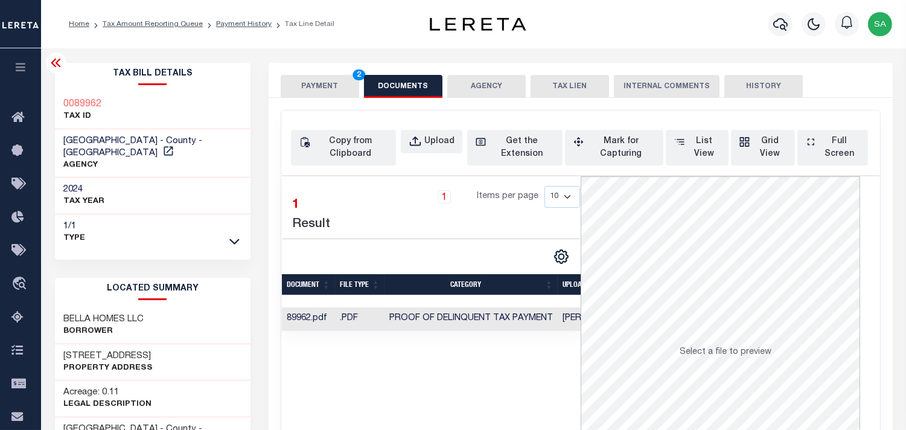
click at [335, 85] on button "PAYMENT 2" at bounding box center [320, 86] width 78 height 23
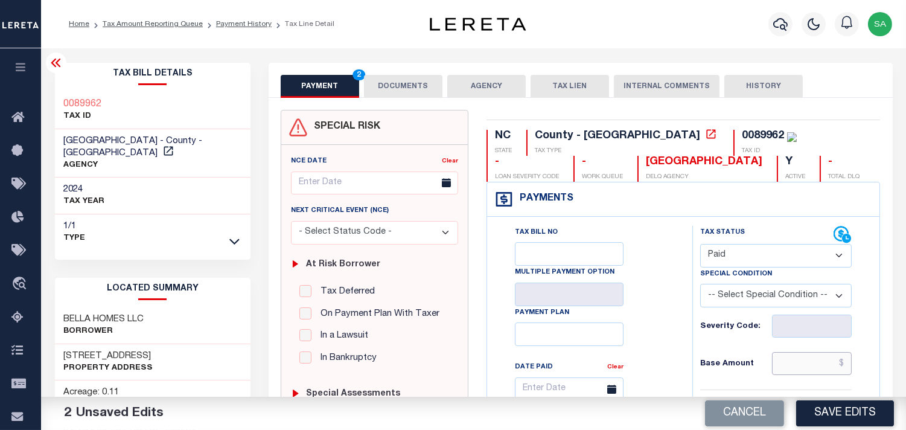
click at [802, 364] on input "text" at bounding box center [812, 363] width 80 height 23
paste input "288.51"
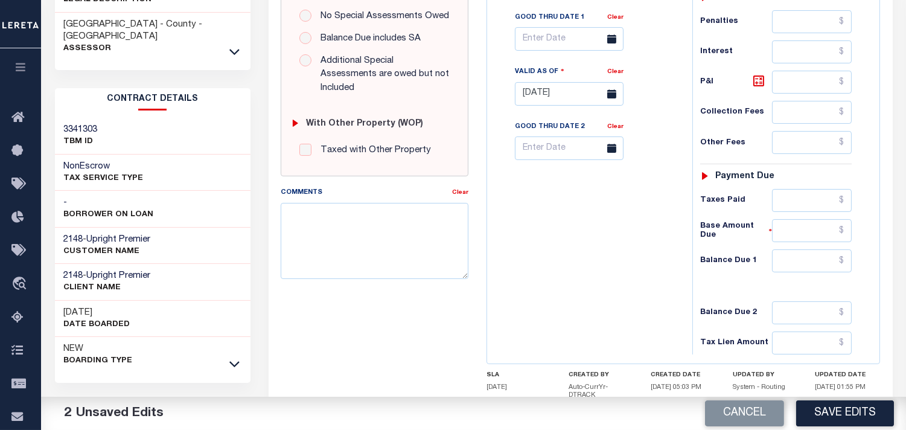
scroll to position [469, 0]
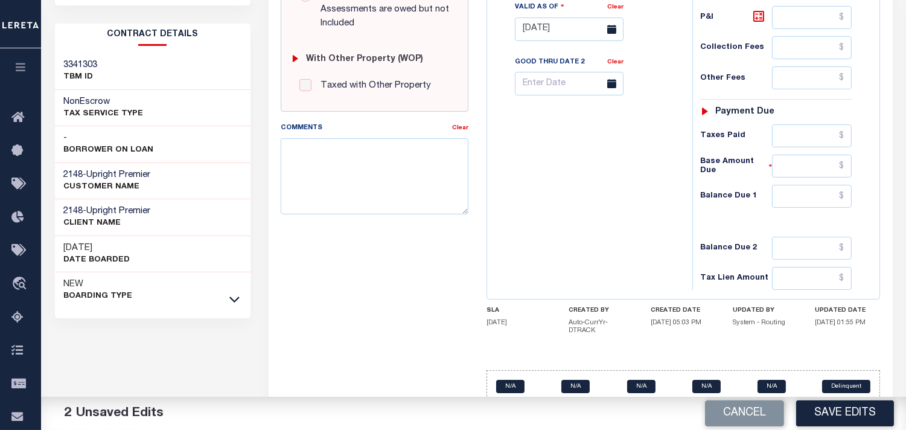
type input "$288.51"
click at [822, 206] on input "text" at bounding box center [812, 196] width 80 height 23
type input "$0.00"
click at [646, 224] on div "Tax Bill No Multiple Payment Option Payment Plan Clear" at bounding box center [586, 23] width 193 height 533
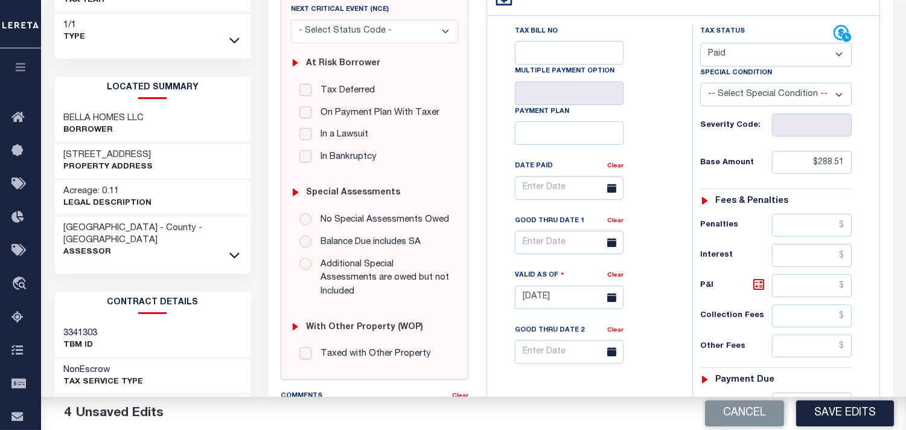
scroll to position [0, 0]
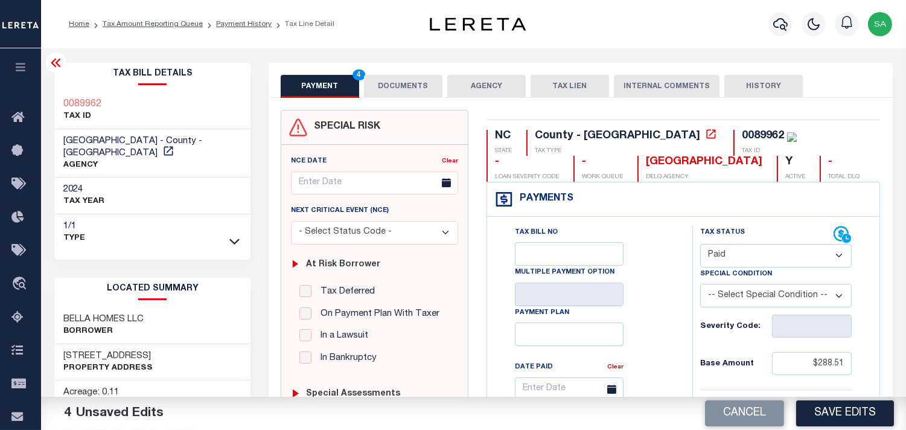
drag, startPoint x: 393, startPoint y: 77, endPoint x: 375, endPoint y: 81, distance: 19.3
click at [394, 77] on button "DOCUMENTS" at bounding box center [403, 86] width 78 height 23
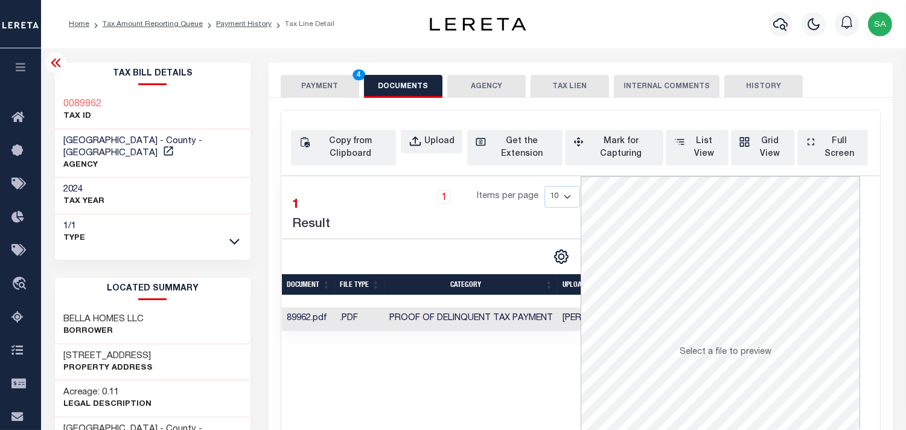
click at [326, 88] on button "PAYMENT 4" at bounding box center [320, 86] width 78 height 23
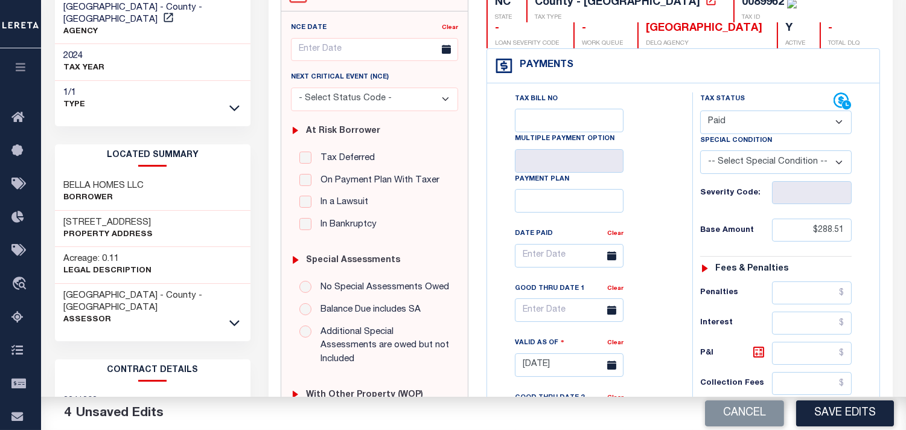
scroll to position [134, 0]
click at [823, 405] on button "Save Edits" at bounding box center [845, 413] width 98 height 26
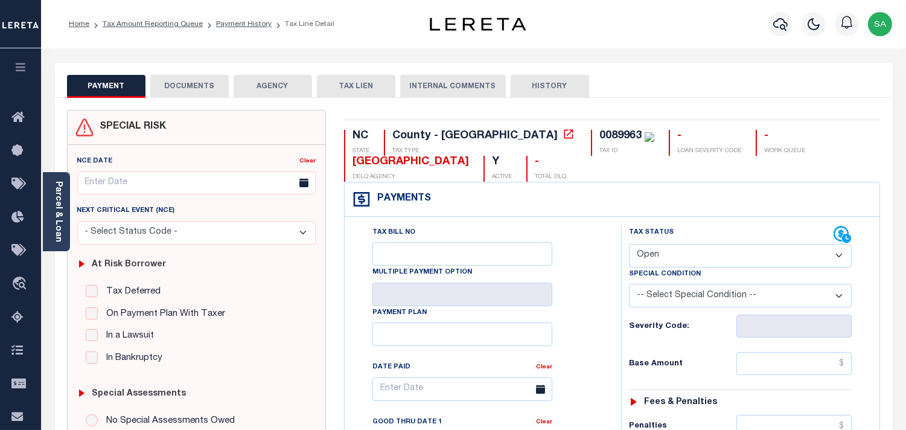
click at [689, 261] on select "- Select Status Code - Open Due/Unpaid Paid Incomplete No Tax Due Internal Refu…" at bounding box center [740, 256] width 223 height 24
select select "PYD"
click at [629, 244] on select "- Select Status Code - Open Due/Unpaid Paid Incomplete No Tax Due Internal Refu…" at bounding box center [740, 256] width 223 height 24
type input "[DATE]"
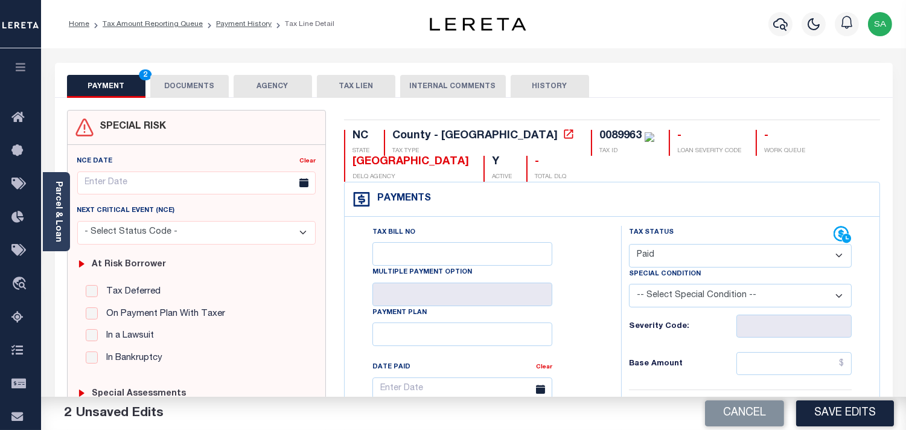
click at [189, 81] on button "DOCUMENTS" at bounding box center [189, 86] width 78 height 23
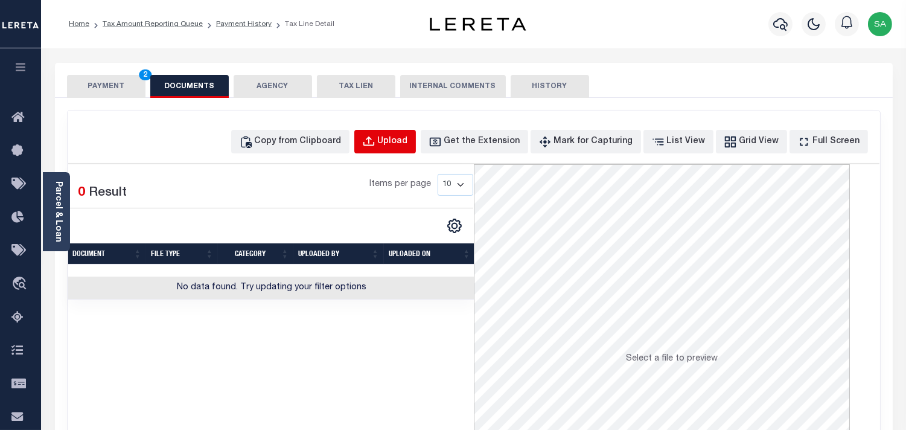
click at [399, 142] on button "Upload" at bounding box center [385, 142] width 62 height 24
select select "POP"
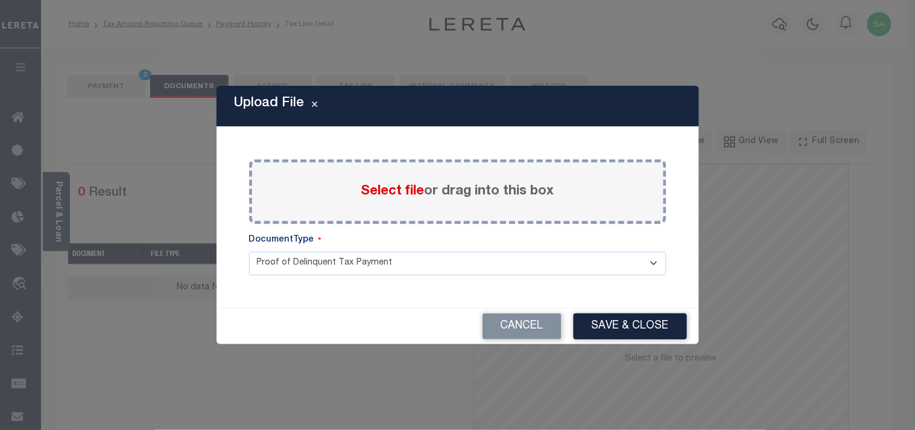
click at [398, 197] on span "Select file" at bounding box center [392, 191] width 63 height 13
click at [0, 0] on input "Select file or drag into this box" at bounding box center [0, 0] width 0 height 0
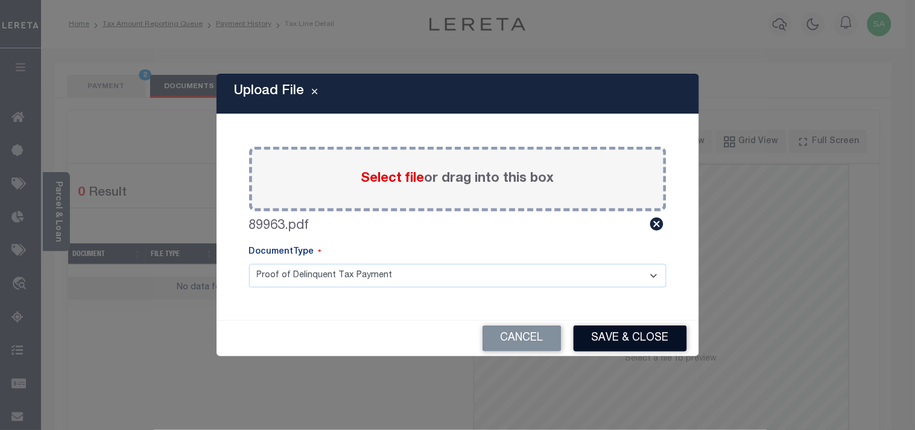
click at [604, 334] on button "Save & Close" at bounding box center [630, 338] width 113 height 26
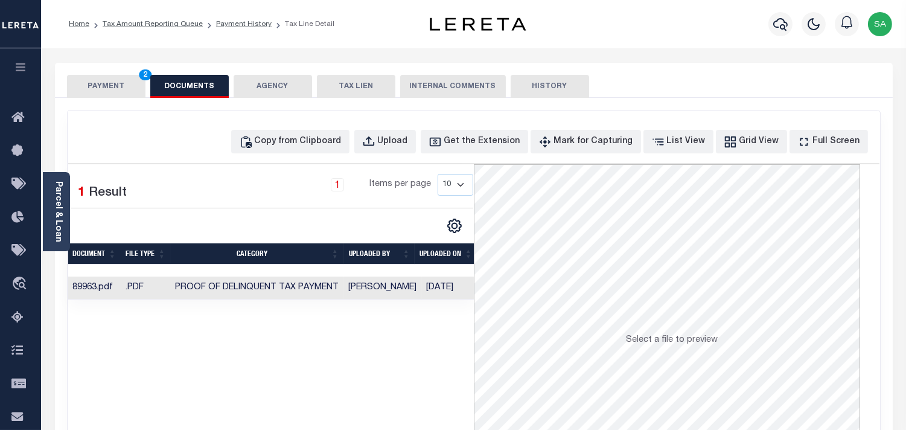
click at [122, 82] on button "PAYMENT 2" at bounding box center [106, 86] width 78 height 23
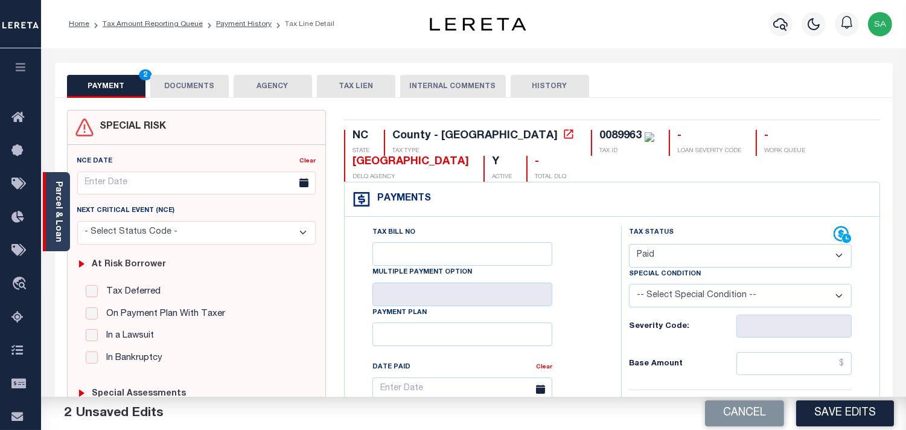
click at [54, 213] on link "Parcel & Loan" at bounding box center [58, 211] width 8 height 61
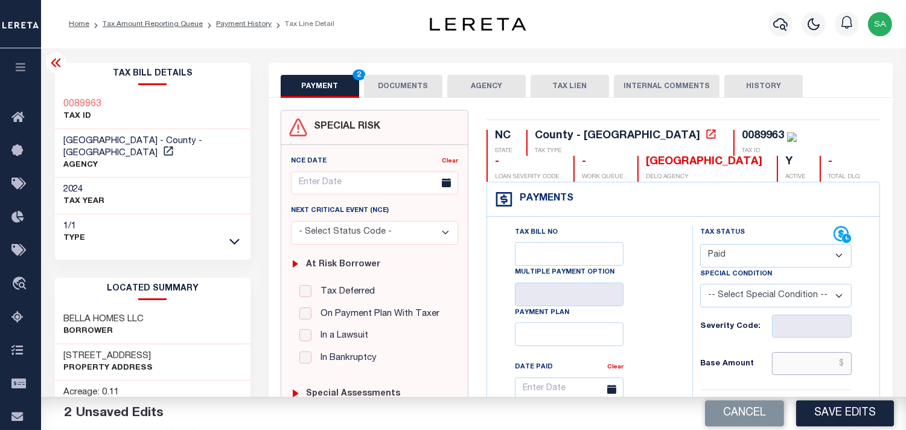
click at [790, 367] on input "text" at bounding box center [812, 363] width 80 height 23
paste input "288.51"
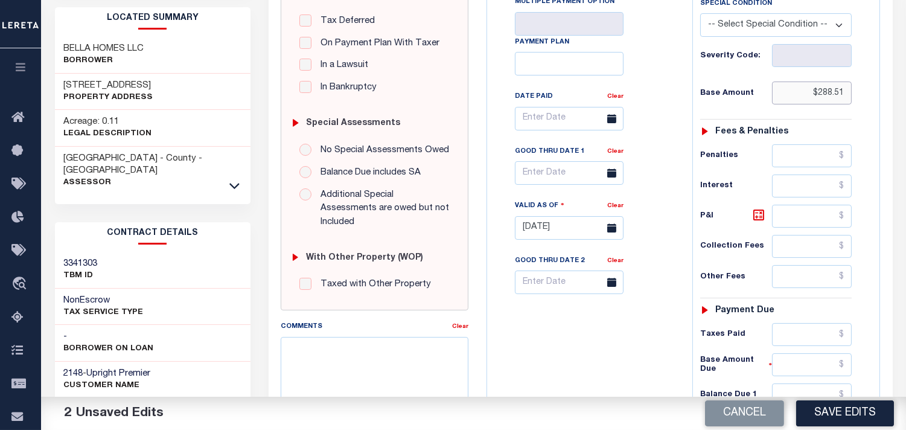
scroll to position [335, 0]
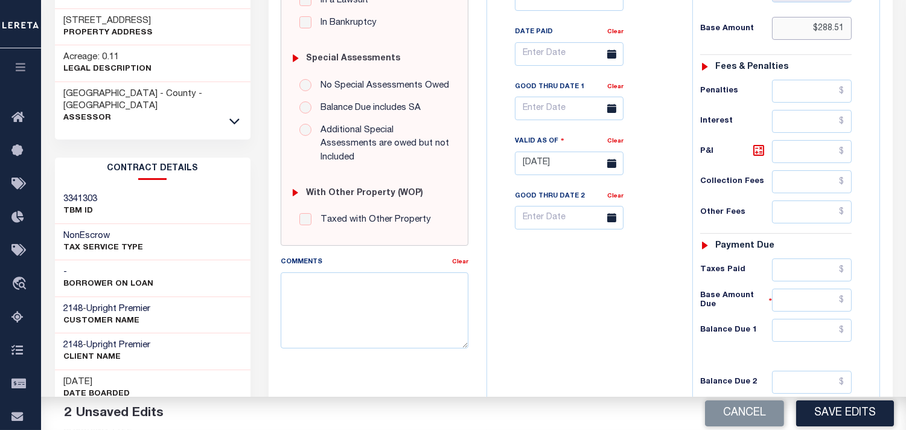
type input "$288.51"
click at [821, 328] on input "text" at bounding box center [812, 330] width 80 height 23
type input "$0.00"
click at [624, 319] on div "Tax Bill No Multiple Payment Option Payment Plan Clear" at bounding box center [586, 157] width 193 height 533
click at [817, 408] on button "Save Edits" at bounding box center [845, 413] width 98 height 26
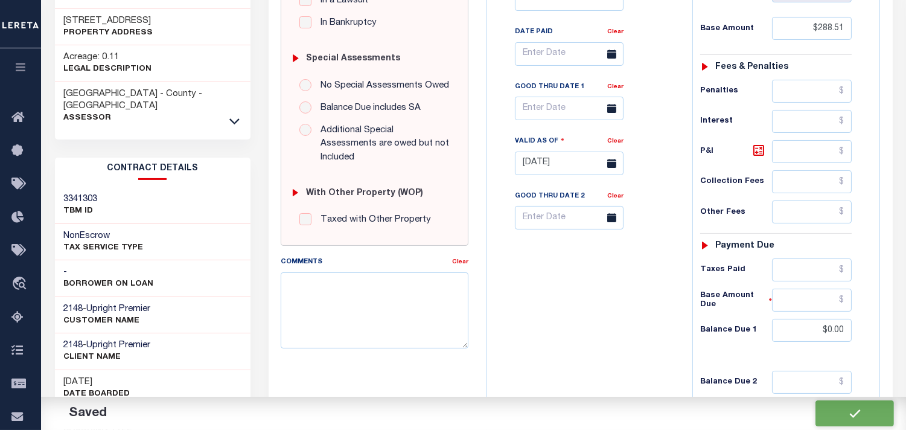
checkbox input "false"
type input "$288.51"
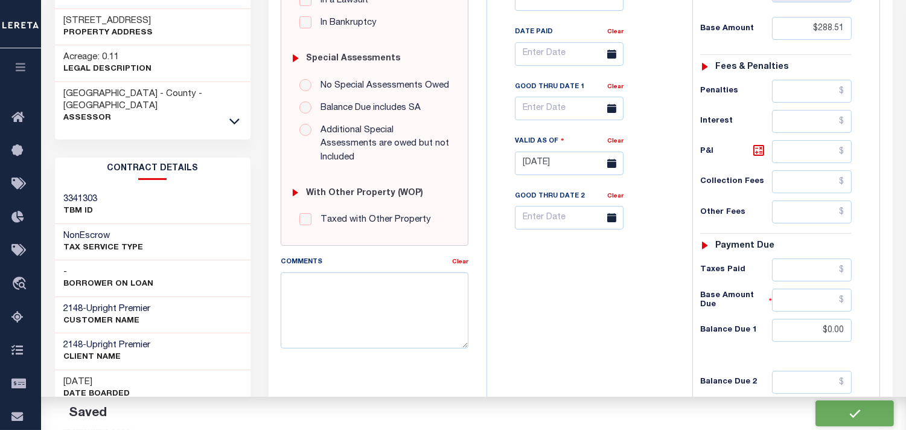
type input "$0"
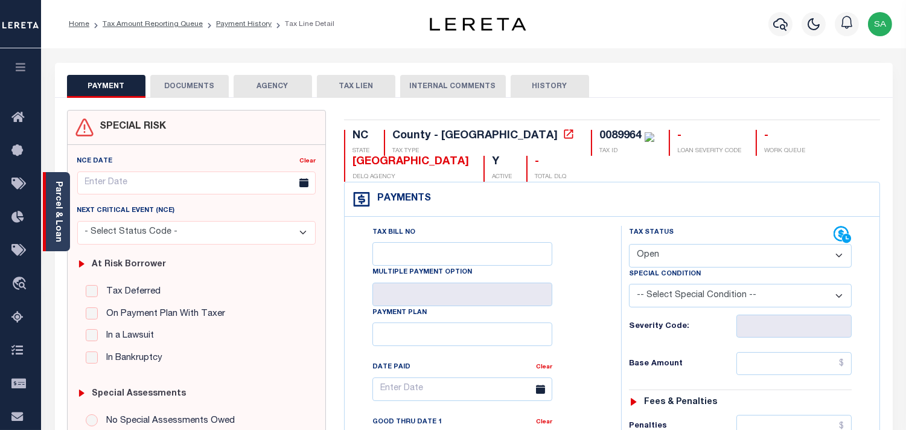
click at [63, 224] on div "Parcel & Loan" at bounding box center [56, 211] width 27 height 79
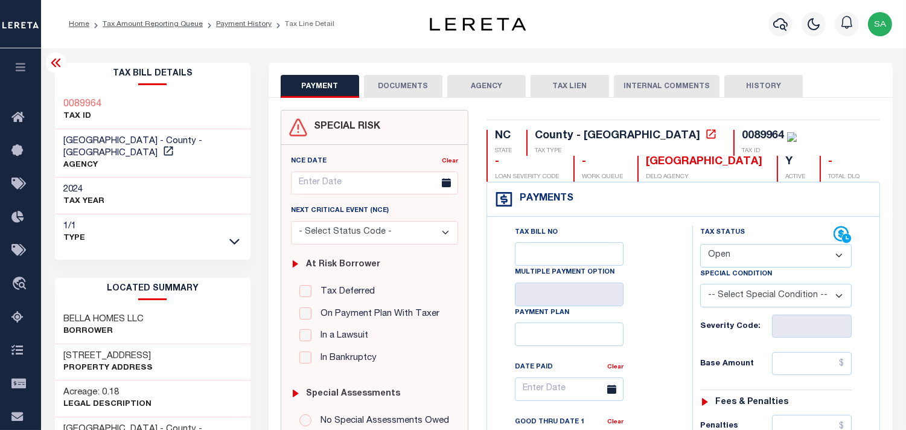
drag, startPoint x: 785, startPoint y: 261, endPoint x: 772, endPoint y: 266, distance: 14.1
click at [785, 261] on select "- Select Status Code - Open Due/Unpaid Paid Incomplete No Tax Due Internal Refu…" at bounding box center [775, 256] width 151 height 24
select select "PYD"
click at [700, 244] on select "- Select Status Code - Open Due/Unpaid Paid Incomplete No Tax Due Internal Refu…" at bounding box center [775, 256] width 151 height 24
type input "[DATE]"
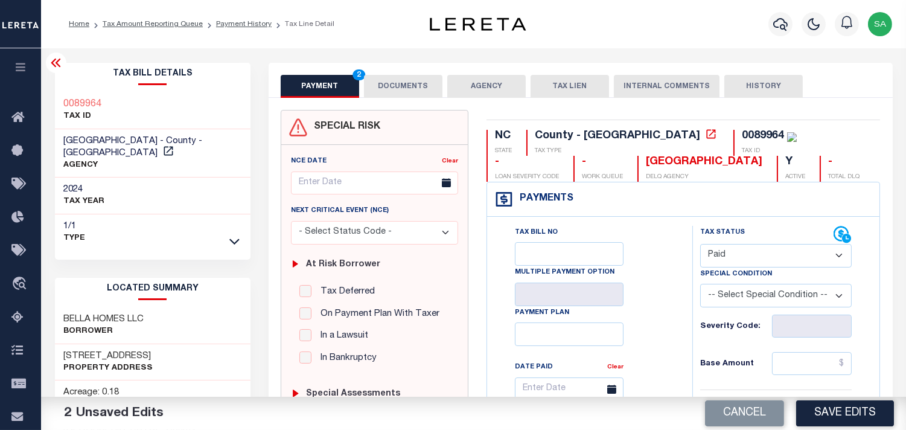
click at [408, 88] on button "DOCUMENTS" at bounding box center [403, 86] width 78 height 23
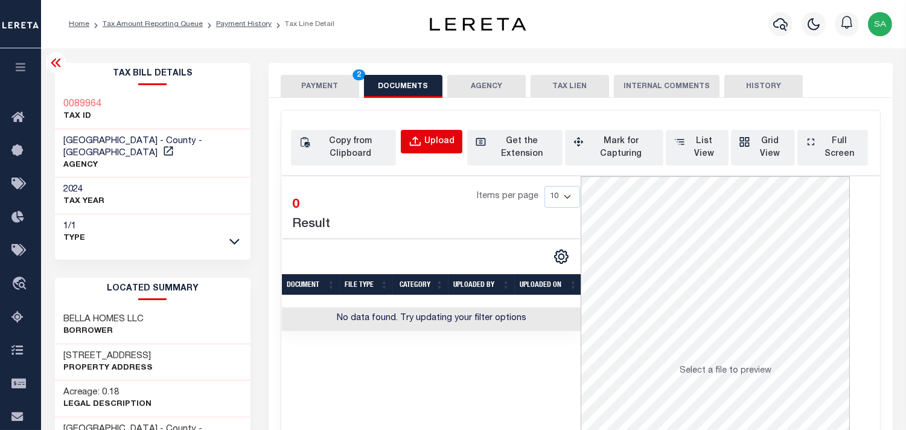
click at [425, 138] on div "Upload" at bounding box center [439, 141] width 30 height 13
select select "POP"
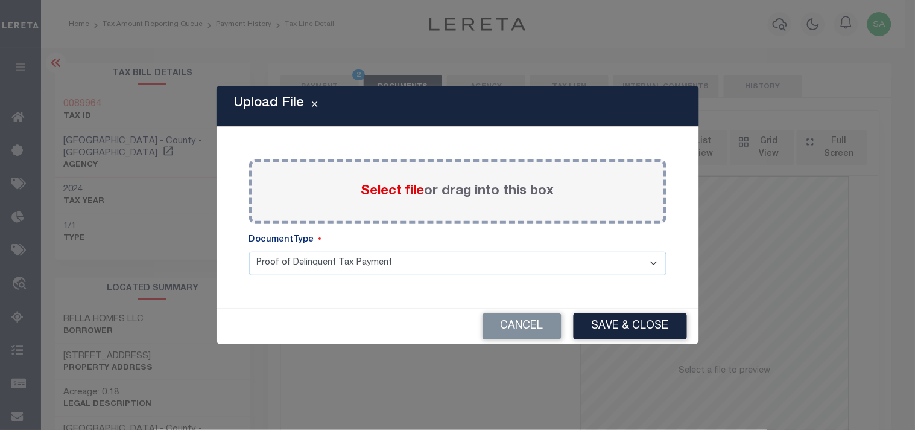
click at [402, 191] on span "Select file" at bounding box center [392, 191] width 63 height 13
click at [0, 0] on input "Select file or drag into this box" at bounding box center [0, 0] width 0 height 0
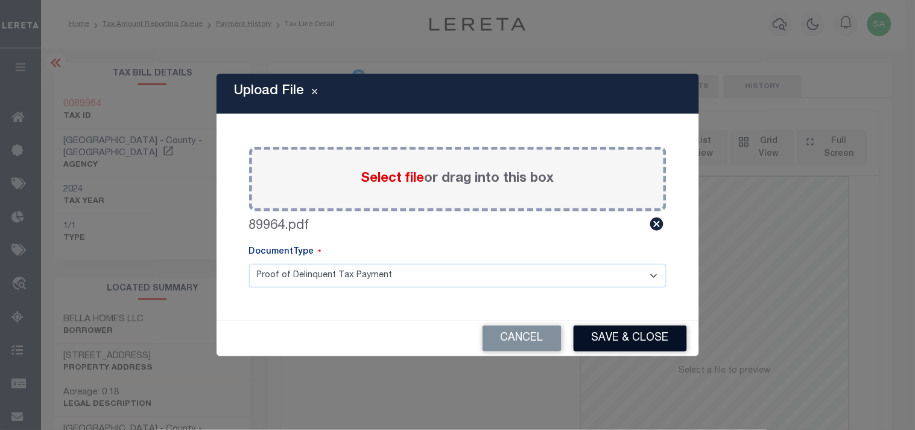
click at [641, 329] on button "Save & Close" at bounding box center [630, 338] width 113 height 26
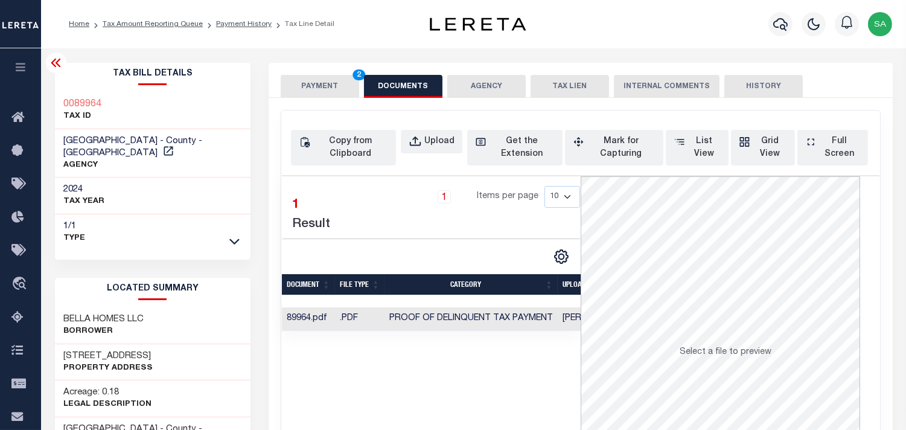
click at [314, 81] on button "PAYMENT 2" at bounding box center [320, 86] width 78 height 23
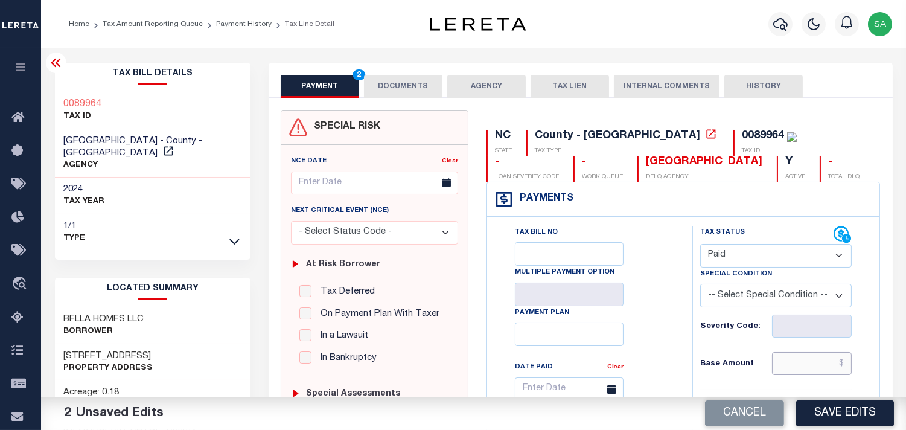
click at [795, 365] on input "text" at bounding box center [812, 363] width 80 height 23
paste input "288.51"
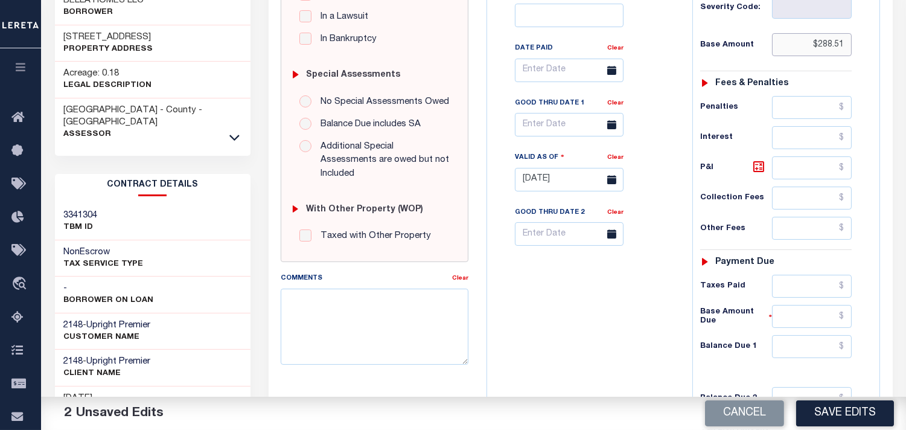
scroll to position [335, 0]
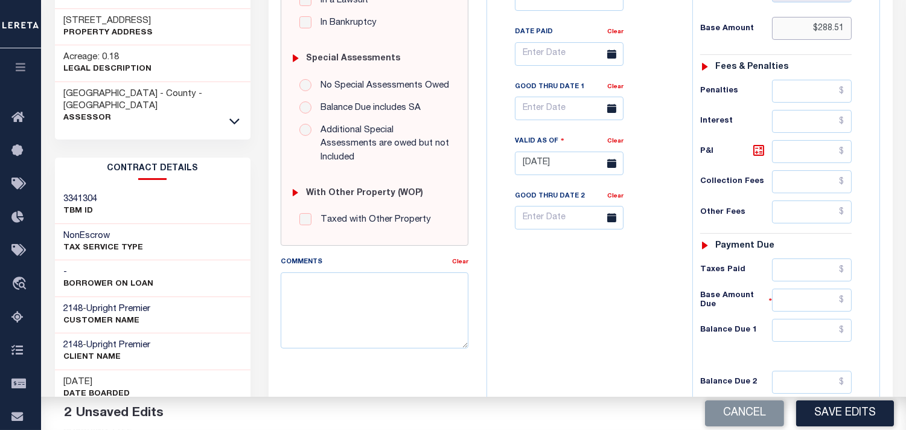
type input "$288.51"
click at [822, 324] on input "text" at bounding box center [812, 330] width 80 height 23
type input "$0.00"
drag, startPoint x: 603, startPoint y: 328, endPoint x: 595, endPoint y: 335, distance: 10.3
click at [603, 328] on div "Tax Bill No Multiple Payment Option Payment Plan Clear" at bounding box center [586, 157] width 193 height 533
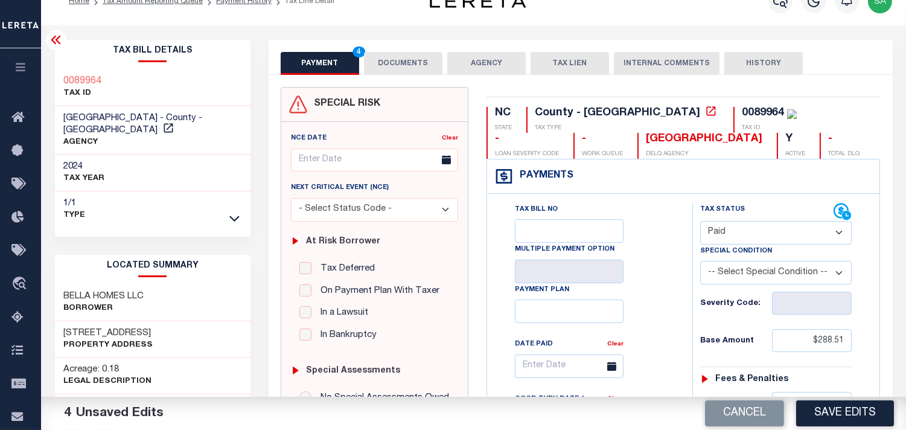
scroll to position [0, 0]
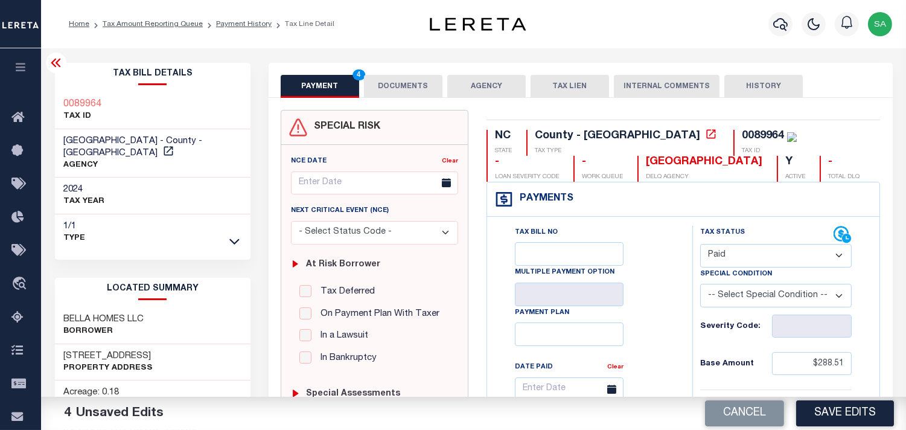
click at [396, 81] on button "DOCUMENTS" at bounding box center [403, 86] width 78 height 23
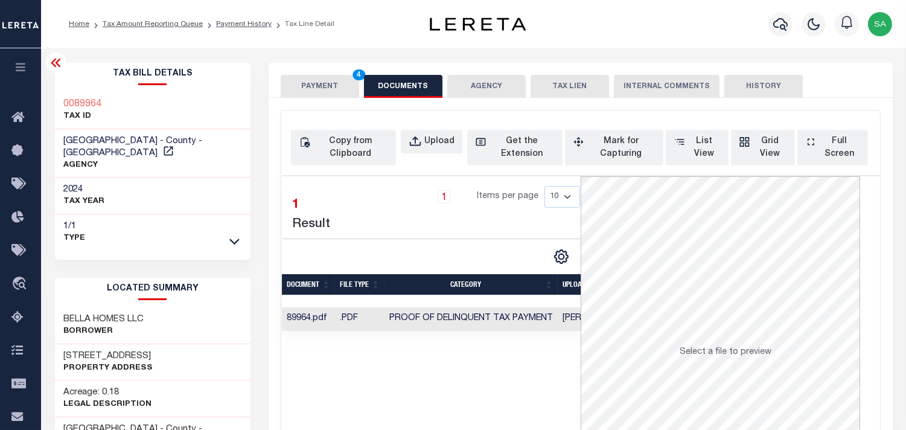
click at [347, 92] on button "PAYMENT 4" at bounding box center [320, 86] width 78 height 23
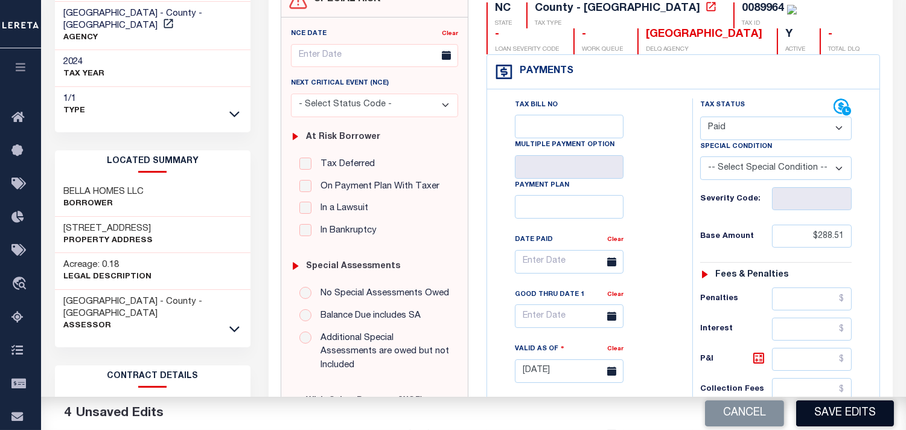
scroll to position [201, 0]
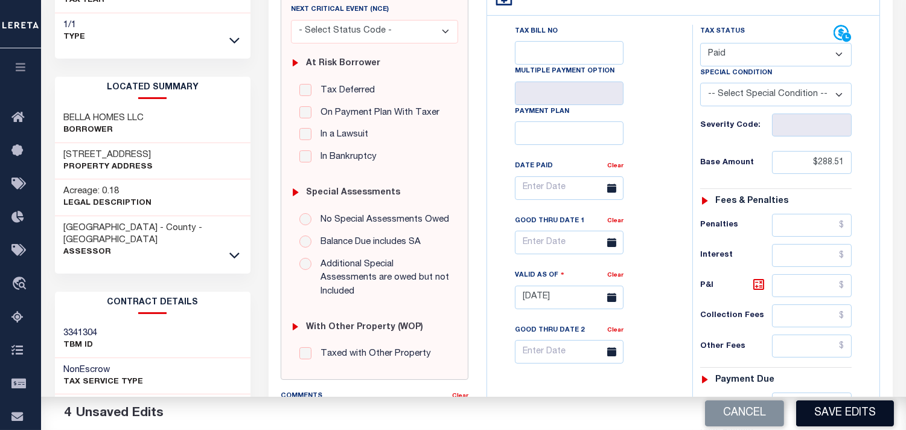
click at [839, 408] on button "Save Edits" at bounding box center [845, 413] width 98 height 26
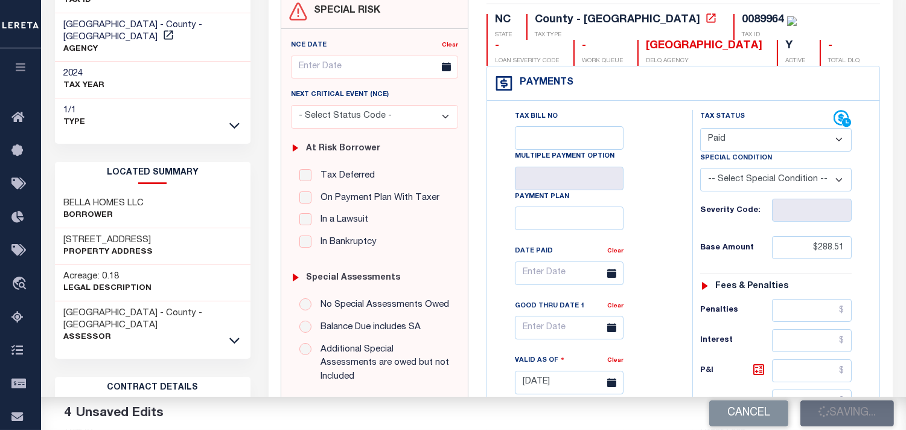
scroll to position [0, 0]
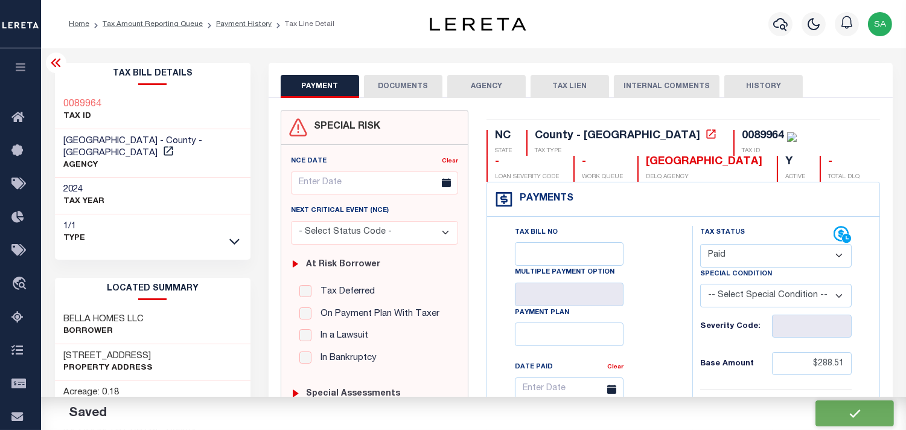
checkbox input "false"
type input "$288.51"
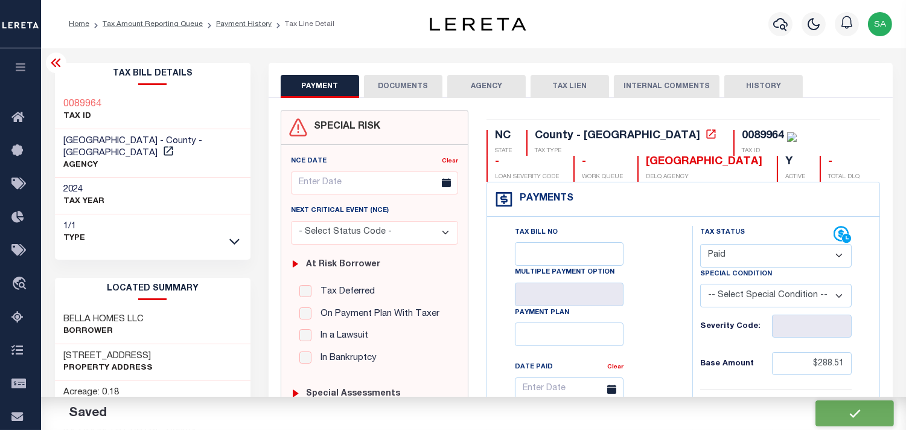
type input "$0"
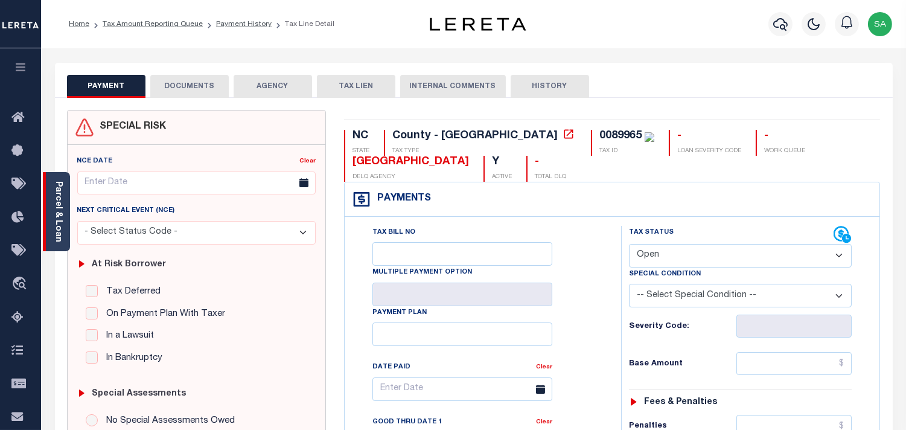
click at [65, 233] on div "Parcel & Loan" at bounding box center [56, 211] width 27 height 79
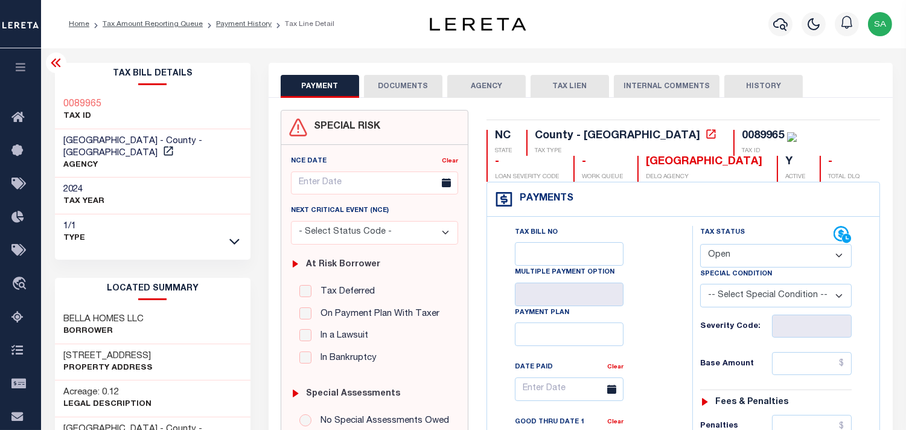
drag, startPoint x: 743, startPoint y: 254, endPoint x: 741, endPoint y: 263, distance: 9.4
click at [743, 254] on select "- Select Status Code - Open Due/Unpaid Paid Incomplete No Tax Due Internal Refu…" at bounding box center [775, 256] width 151 height 24
select select "PYD"
click at [700, 244] on select "- Select Status Code - Open Due/Unpaid Paid Incomplete No Tax Due Internal Refu…" at bounding box center [775, 256] width 151 height 24
type input "[DATE]"
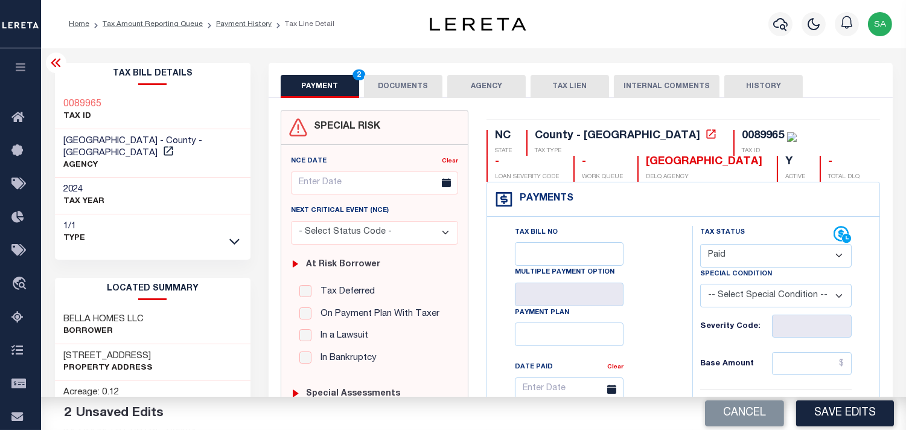
click at [407, 86] on button "DOCUMENTS" at bounding box center [403, 86] width 78 height 23
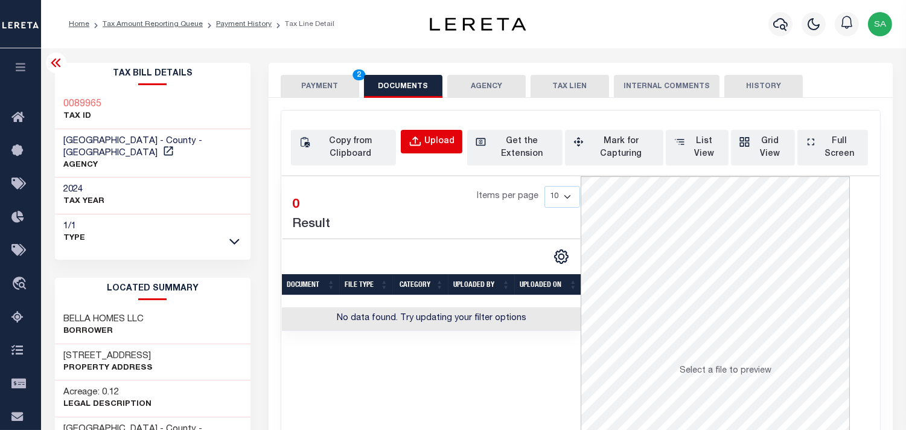
click at [430, 145] on div "Upload" at bounding box center [439, 141] width 30 height 13
select select "POP"
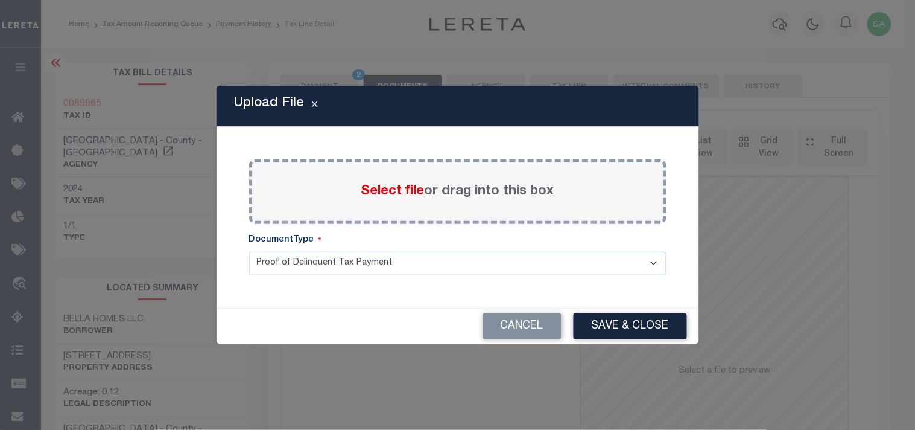
click at [412, 197] on span "Select file" at bounding box center [392, 191] width 63 height 13
click at [0, 0] on input "Select file or drag into this box" at bounding box center [0, 0] width 0 height 0
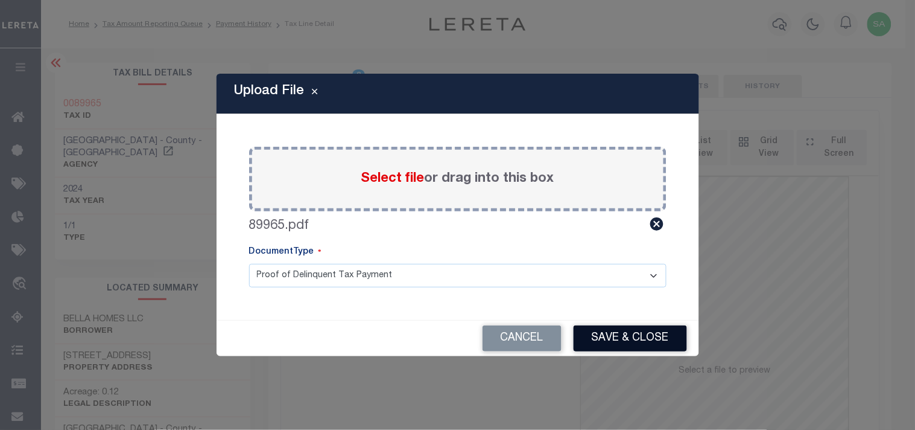
click at [630, 338] on button "Save & Close" at bounding box center [630, 338] width 113 height 26
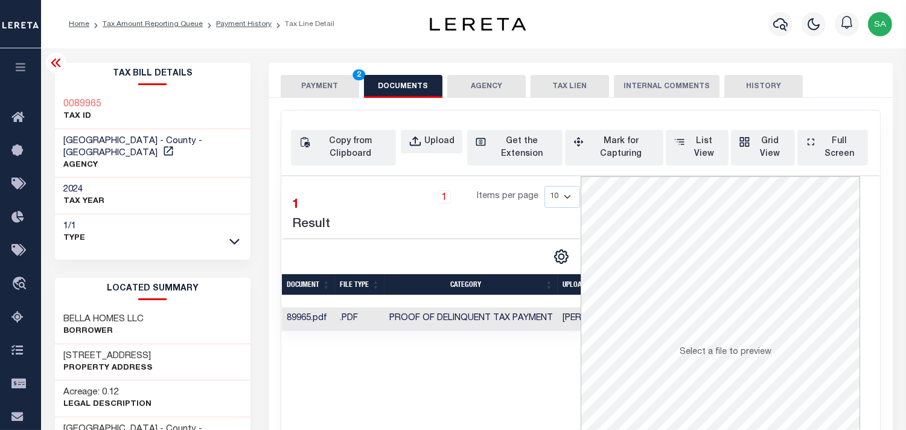
click at [299, 75] on button "PAYMENT 2" at bounding box center [320, 86] width 78 height 23
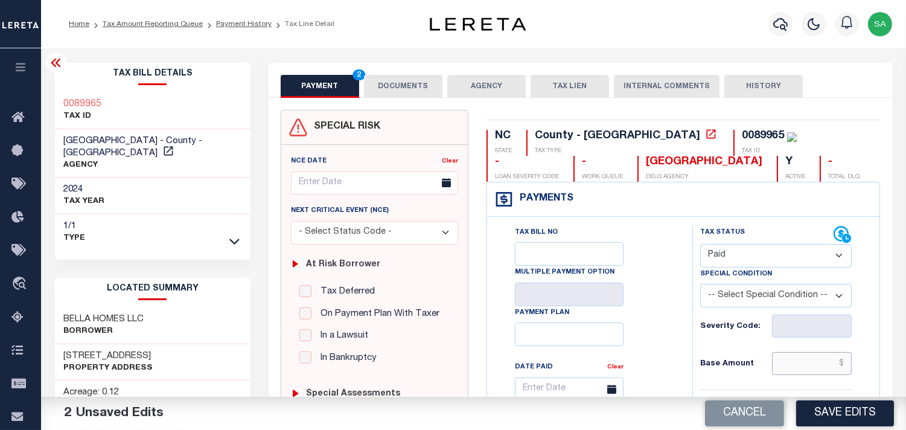
click at [799, 370] on input "text" at bounding box center [812, 363] width 80 height 23
paste input "288.51"
type input "$288.51"
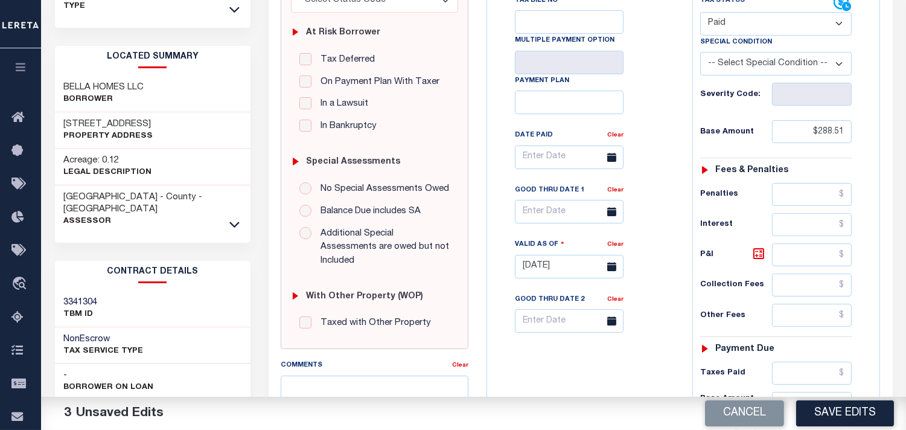
scroll to position [402, 0]
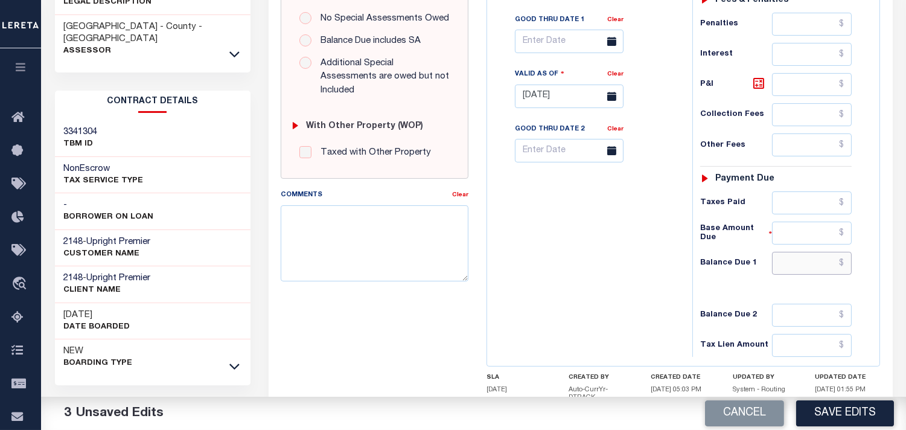
click at [822, 265] on input "text" at bounding box center [812, 263] width 80 height 23
type input "$0.00"
click at [626, 274] on div "Tax Bill No Multiple Payment Option Payment Plan Clear" at bounding box center [586, 90] width 193 height 533
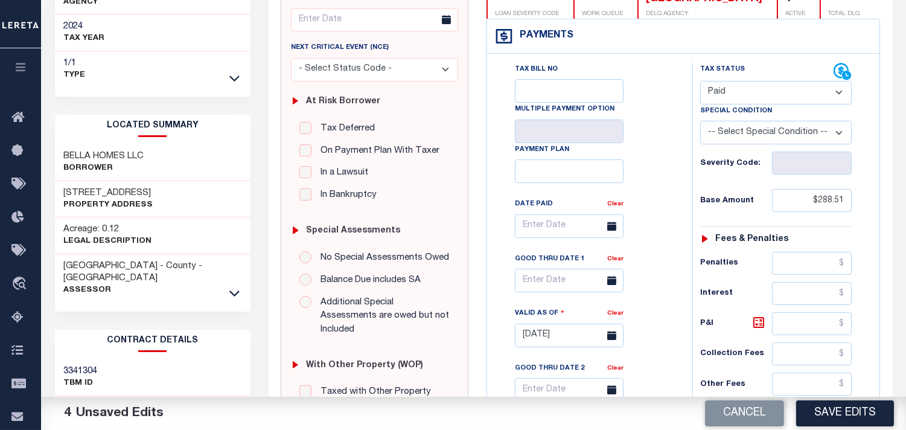
scroll to position [0, 0]
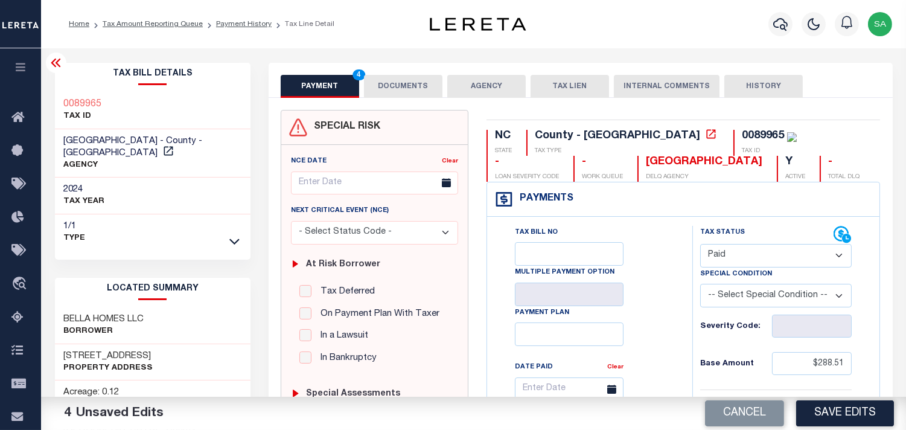
click at [391, 77] on button "DOCUMENTS" at bounding box center [403, 86] width 78 height 23
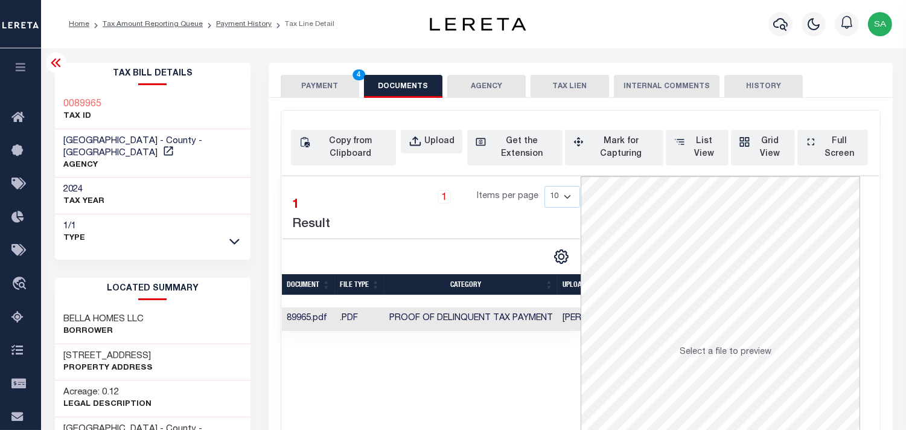
click at [324, 86] on button "PAYMENT 4" at bounding box center [320, 86] width 78 height 23
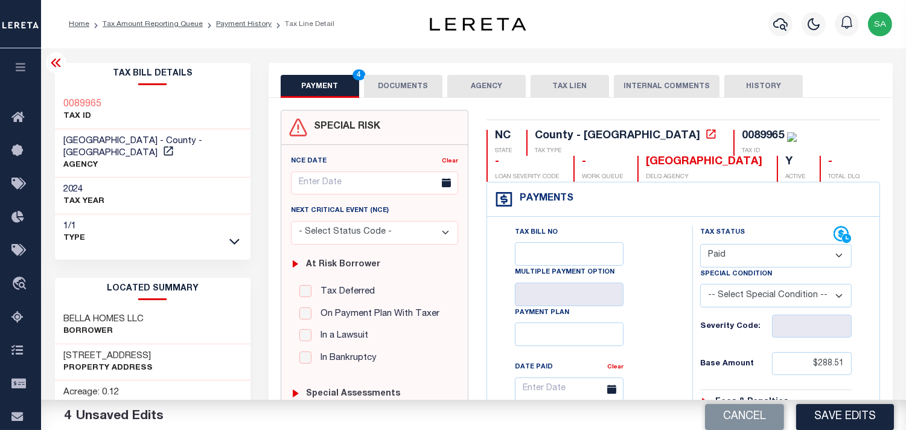
scroll to position [335, 0]
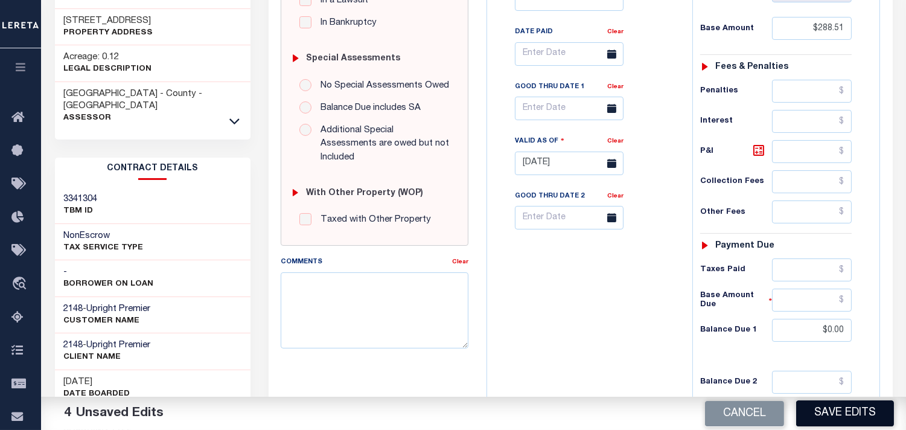
click at [828, 407] on button "Save Edits" at bounding box center [845, 413] width 98 height 26
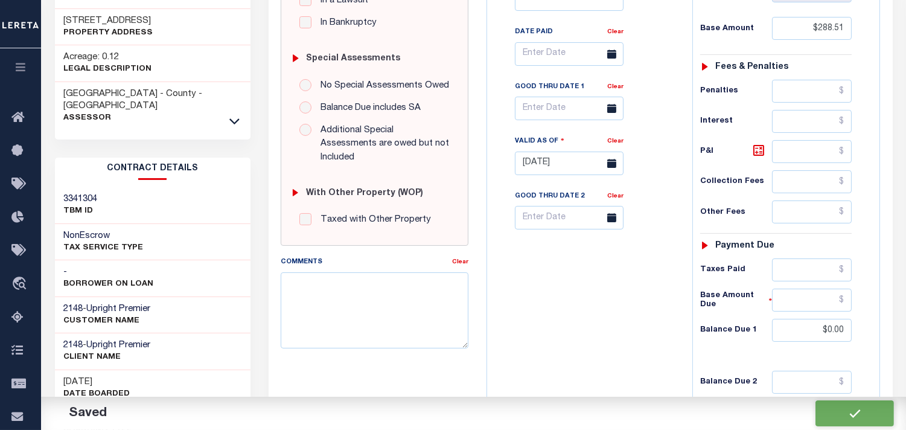
checkbox input "false"
type input "$288.51"
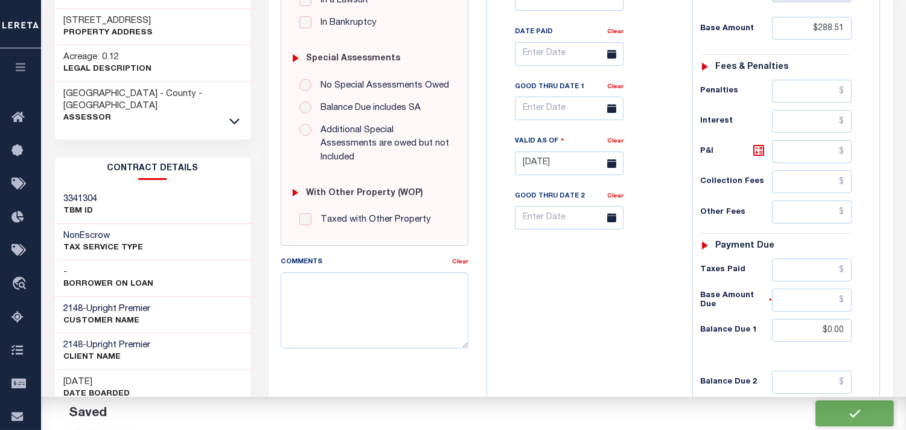
type input "$0"
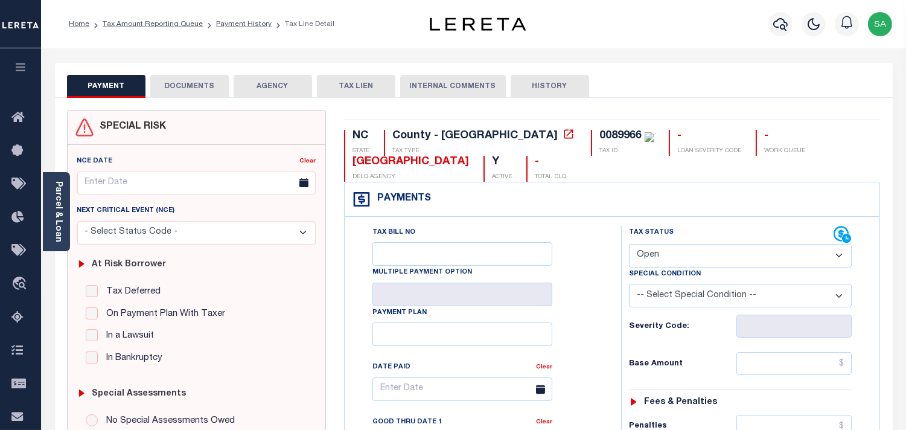
drag, startPoint x: 671, startPoint y: 249, endPoint x: 671, endPoint y: 261, distance: 12.1
click at [671, 249] on select "- Select Status Code - Open Due/Unpaid Paid Incomplete No Tax Due Internal Refu…" at bounding box center [740, 256] width 223 height 24
select select "PYD"
click at [629, 244] on select "- Select Status Code - Open Due/Unpaid Paid Incomplete No Tax Due Internal Refu…" at bounding box center [740, 256] width 223 height 24
type input "[DATE]"
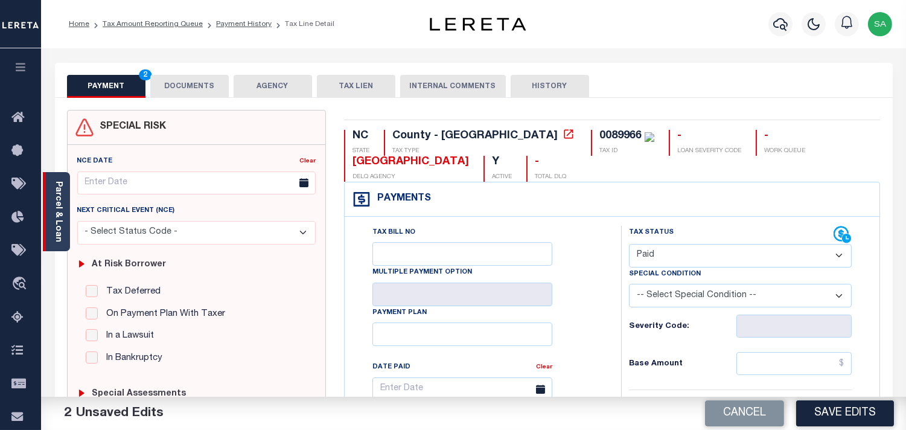
click at [59, 225] on link "Parcel & Loan" at bounding box center [58, 211] width 8 height 61
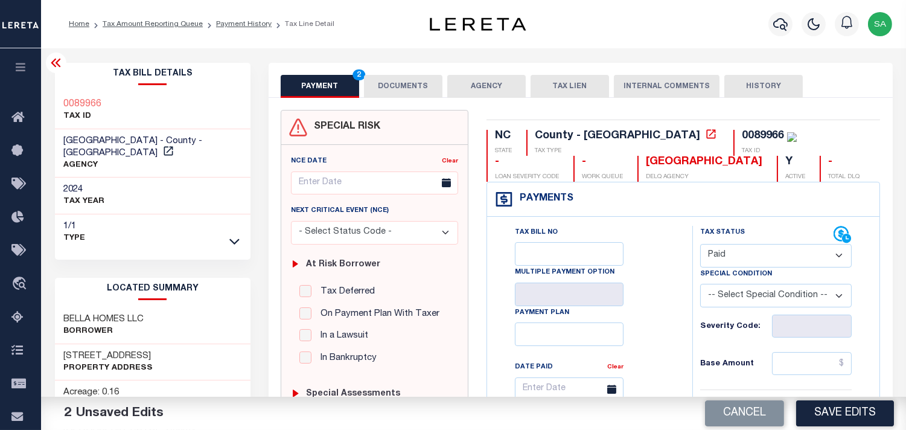
drag, startPoint x: 720, startPoint y: 250, endPoint x: 722, endPoint y: 263, distance: 13.4
click at [720, 250] on select "- Select Status Code - Open Due/Unpaid Paid Incomplete No Tax Due Internal Refu…" at bounding box center [775, 256] width 151 height 24
click at [411, 90] on button "DOCUMENTS" at bounding box center [403, 86] width 78 height 23
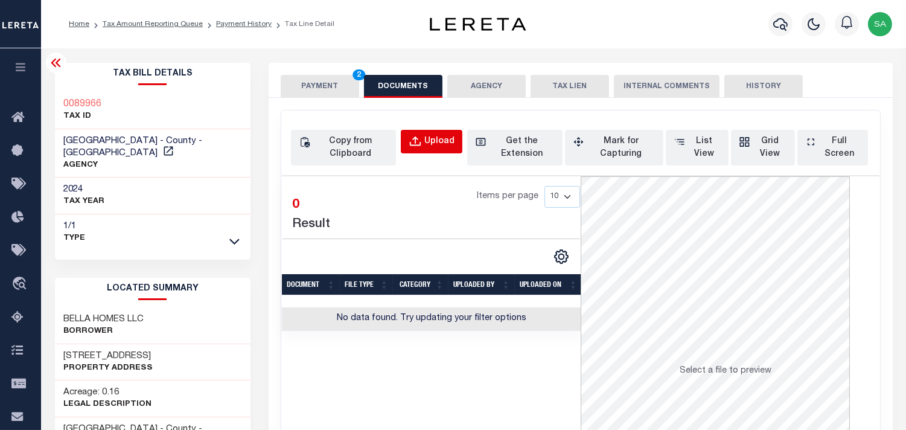
click at [441, 141] on div "Upload" at bounding box center [439, 141] width 30 height 13
select select "POP"
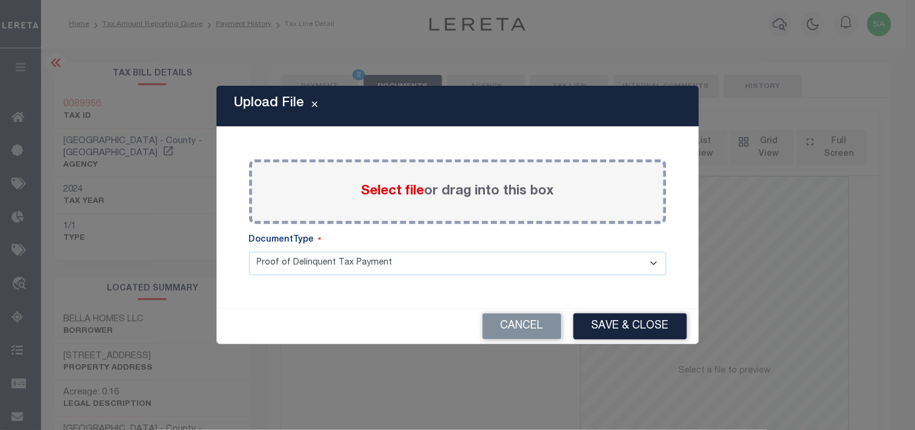
click at [375, 196] on span "Select file" at bounding box center [392, 191] width 63 height 13
click at [0, 0] on input "Select file or drag into this box" at bounding box center [0, 0] width 0 height 0
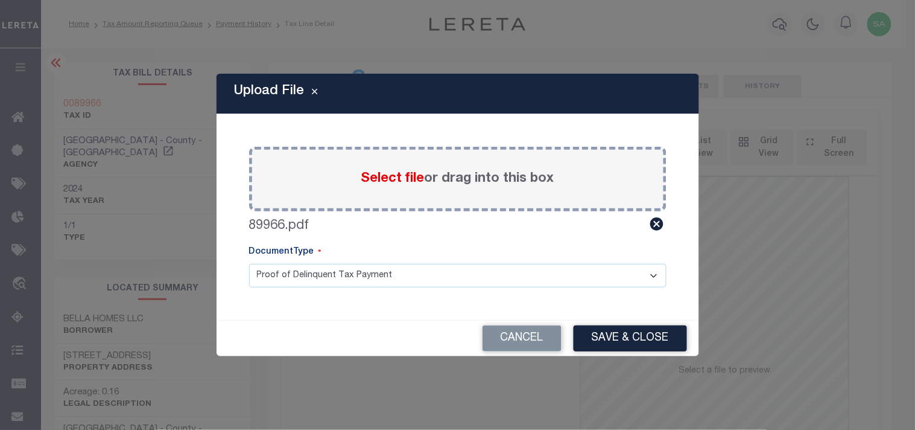
click at [623, 352] on div "Cancel Save & Close" at bounding box center [458, 338] width 483 height 36
click at [635, 344] on button "Save & Close" at bounding box center [630, 338] width 113 height 26
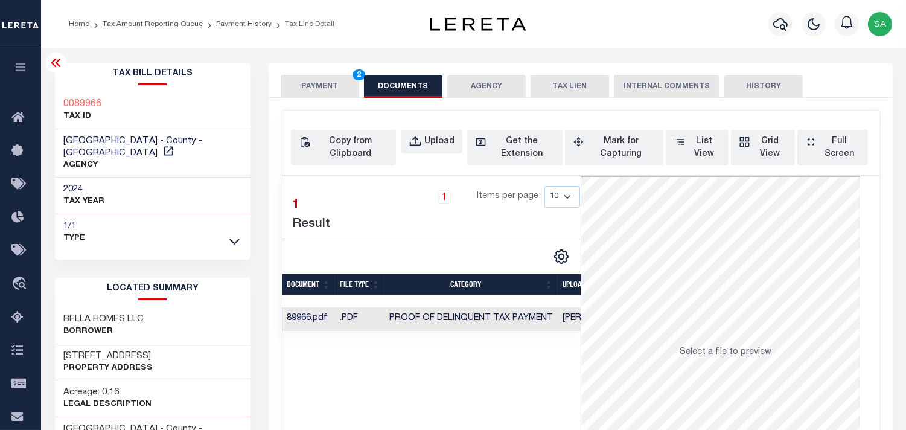
click at [322, 87] on button "PAYMENT 2" at bounding box center [320, 86] width 78 height 23
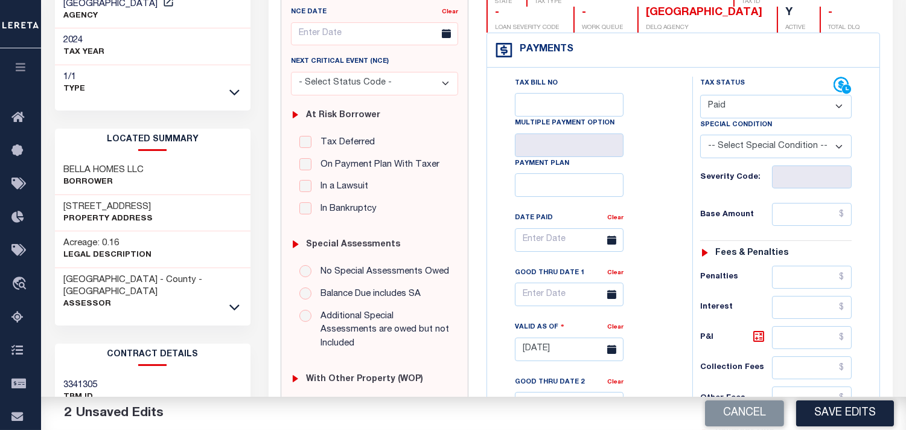
scroll to position [268, 0]
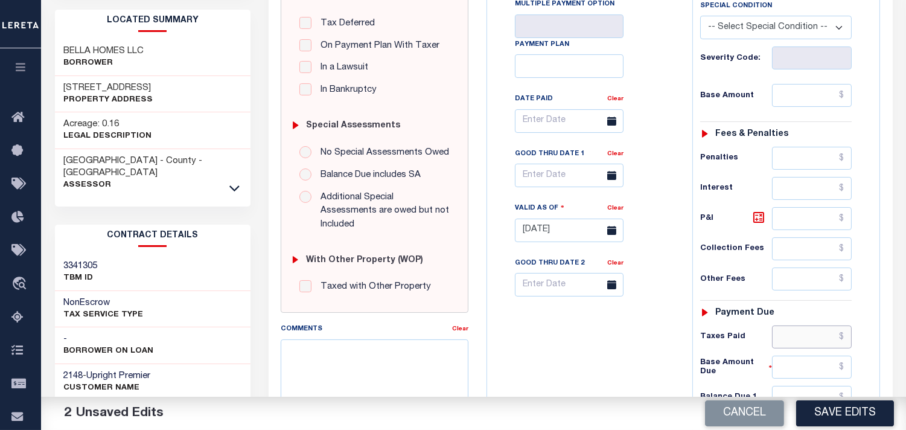
drag, startPoint x: 789, startPoint y: 338, endPoint x: 728, endPoint y: 343, distance: 61.1
click at [789, 338] on input "text" at bounding box center [812, 336] width 80 height 23
paste input "288.51"
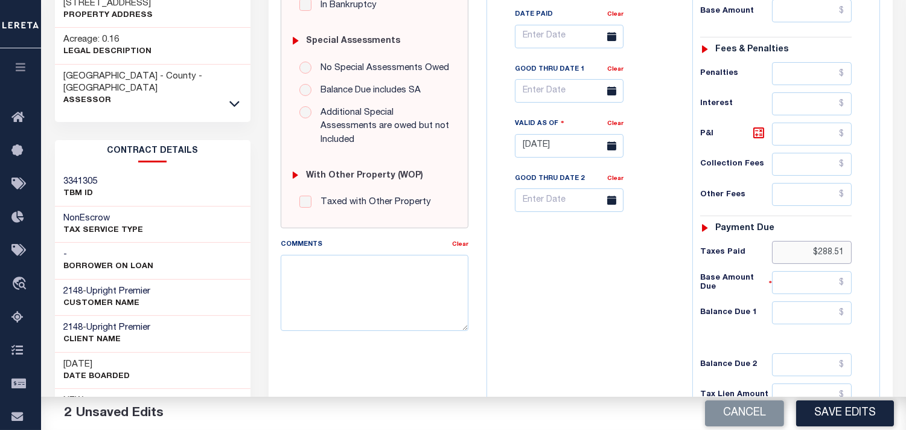
scroll to position [483, 0]
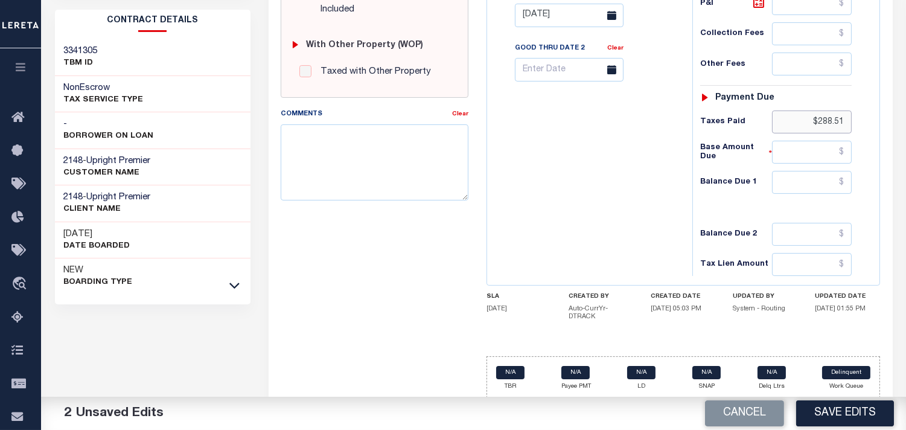
type input "$288.51"
click at [819, 185] on input "text" at bounding box center [812, 182] width 80 height 23
type input "$0.00"
click at [576, 188] on div "Tax Bill No Multiple Payment Option Payment Plan Clear" at bounding box center [586, 9] width 193 height 533
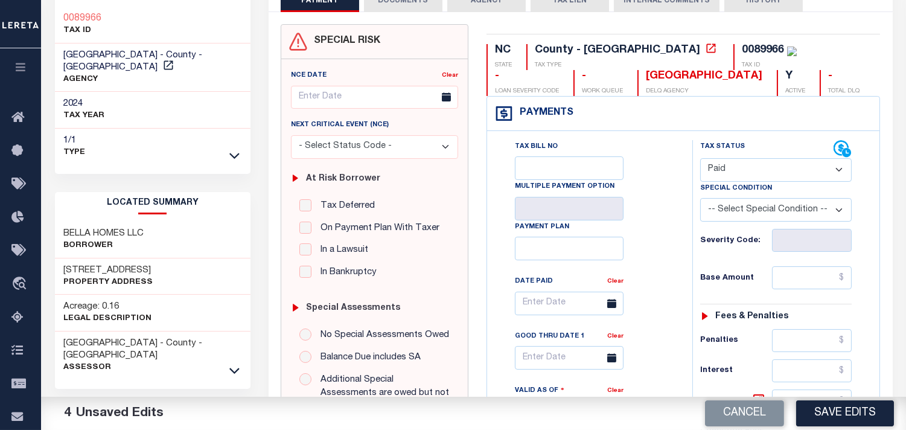
scroll to position [80, 0]
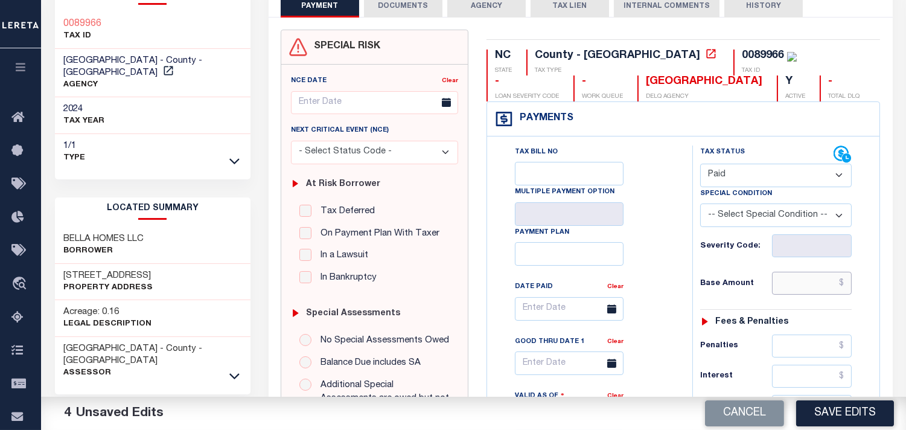
click at [793, 287] on input "text" at bounding box center [812, 282] width 80 height 23
paste input "288.51"
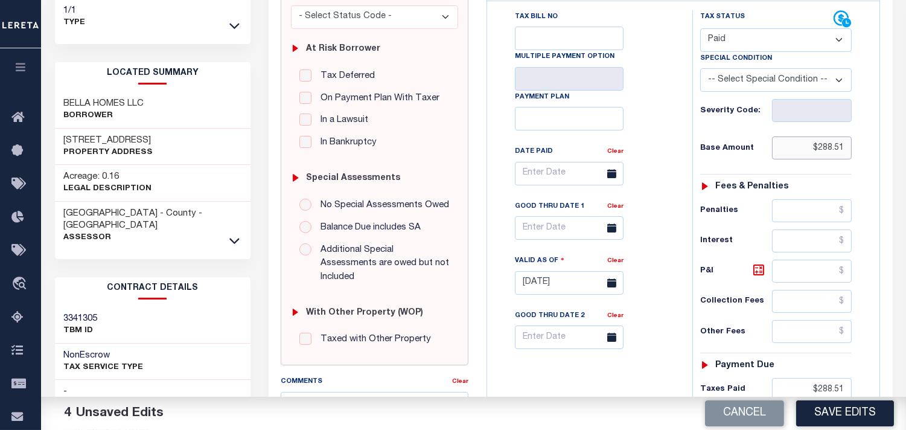
scroll to position [483, 0]
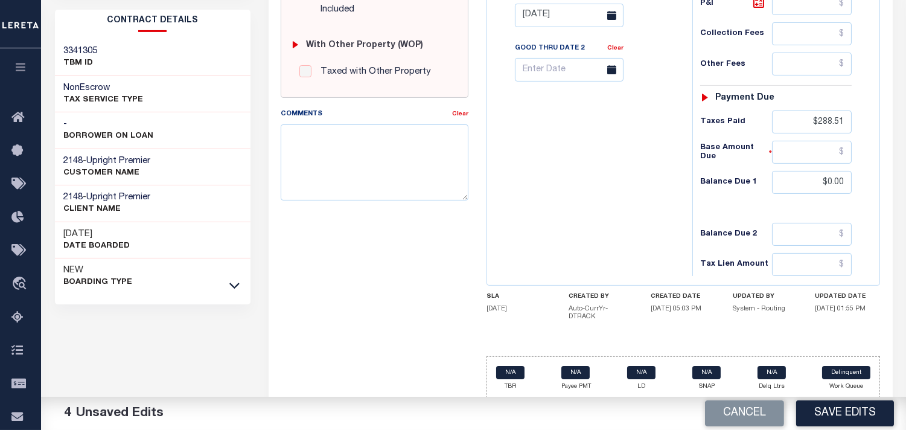
type input "$288.51"
click at [877, 116] on div "Tax Bill No Multiple Payment Option Payment Plan" at bounding box center [683, 9] width 392 height 551
click at [626, 224] on div "Tax Bill No Multiple Payment Option Payment Plan Clear" at bounding box center [586, 9] width 193 height 533
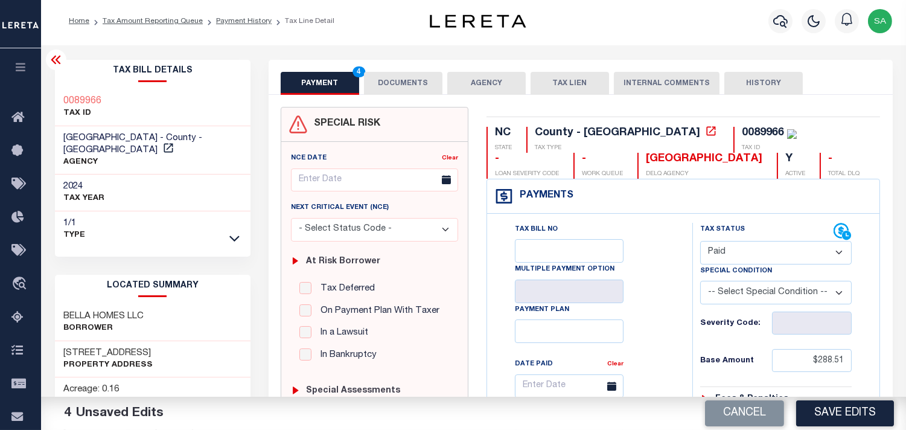
scroll to position [0, 0]
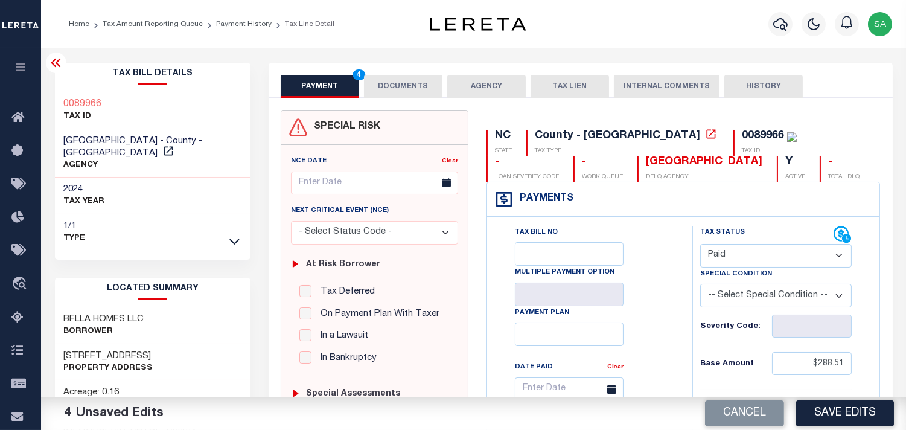
click at [379, 72] on div "PAYMENT 4 DOCUMENTS AGENCY DELINQUENT PAYEE TAX LIEN" at bounding box center [580, 80] width 624 height 35
click at [381, 84] on button "DOCUMENTS" at bounding box center [403, 86] width 78 height 23
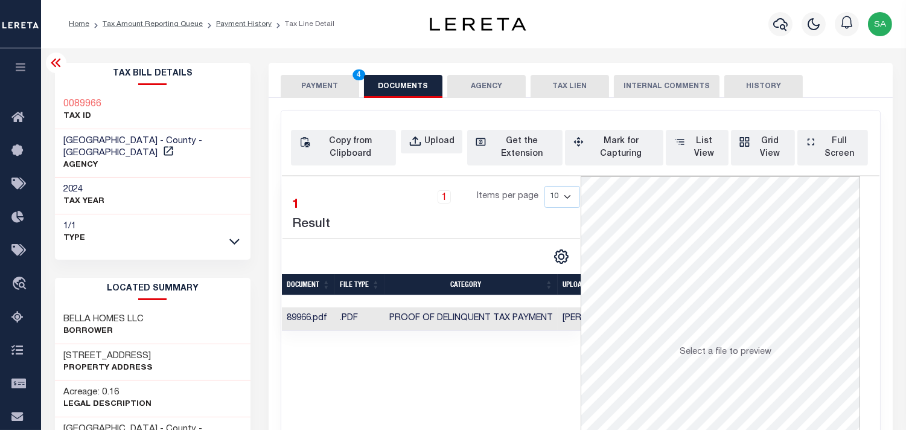
click at [321, 88] on button "PAYMENT 4" at bounding box center [320, 86] width 78 height 23
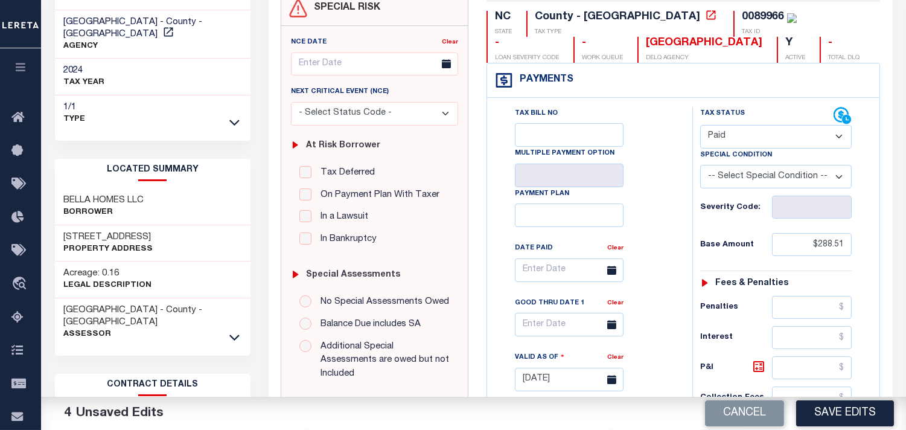
scroll to position [268, 0]
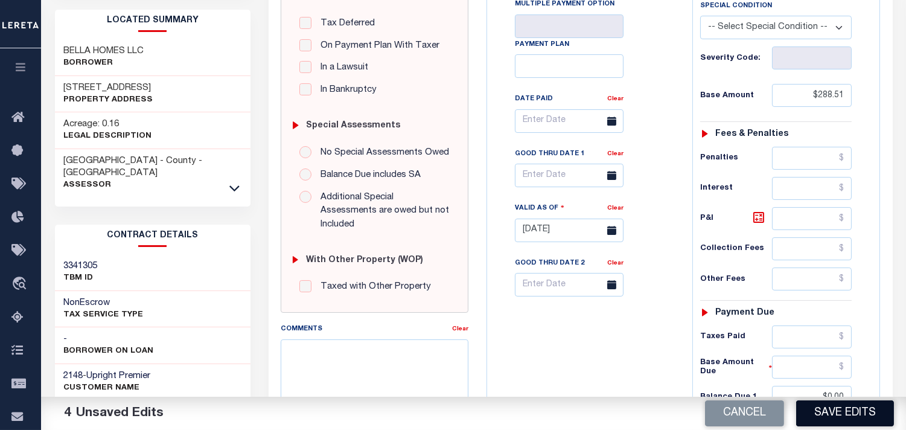
click at [858, 407] on button "Save Edits" at bounding box center [845, 413] width 98 height 26
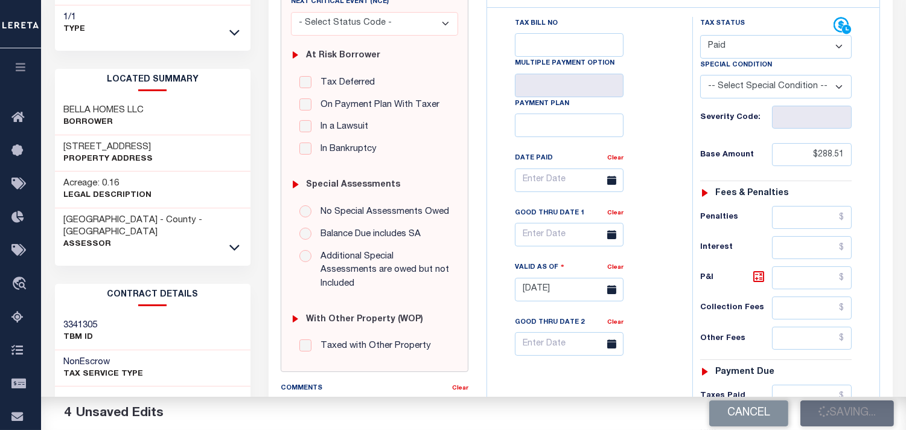
scroll to position [134, 0]
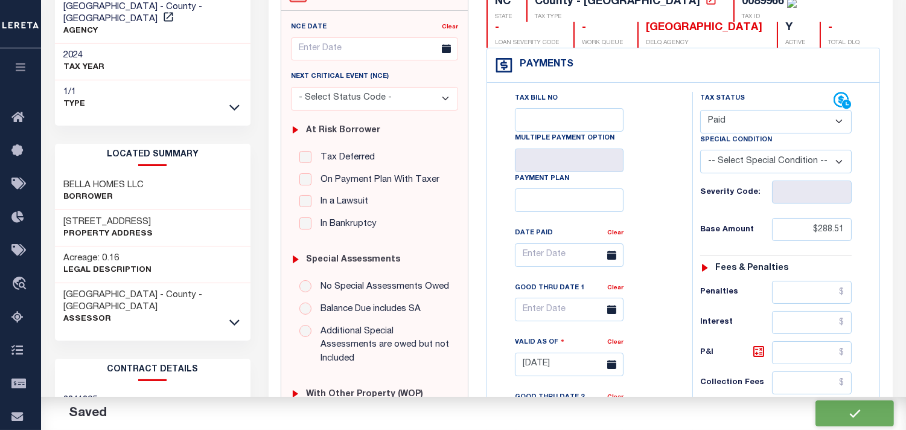
checkbox input "false"
type input "$288.51"
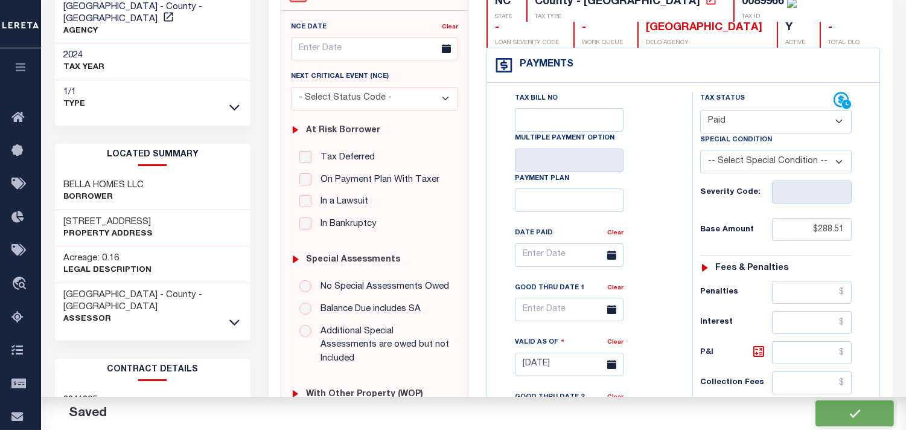
type input "$0"
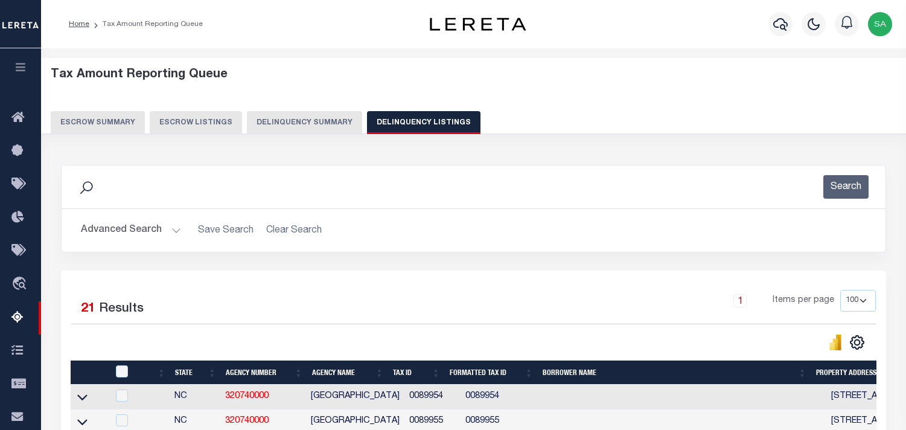
select select "100"
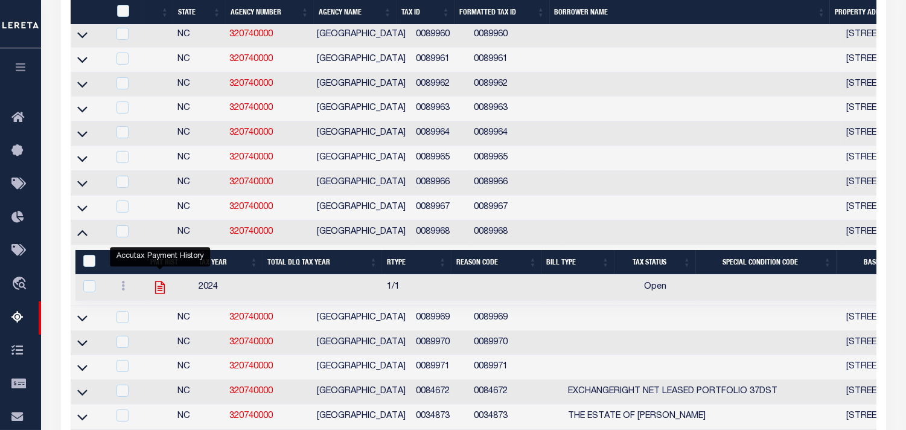
scroll to position [510, 0]
click at [158, 293] on icon "" at bounding box center [160, 287] width 10 height 13
checkbox input "true"
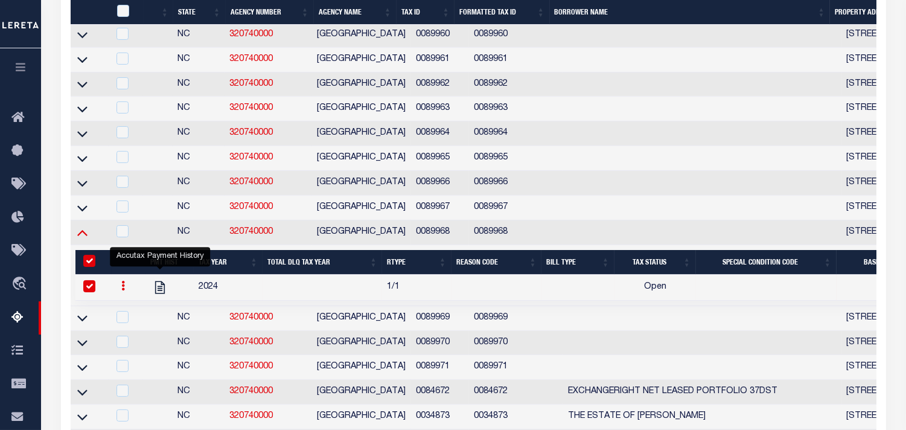
click at [80, 238] on icon at bounding box center [82, 232] width 10 height 13
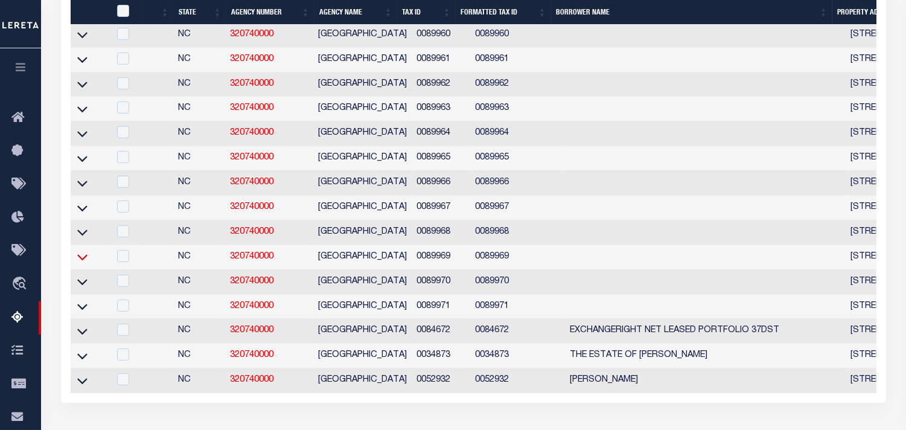
click at [83, 261] on icon at bounding box center [82, 258] width 10 height 6
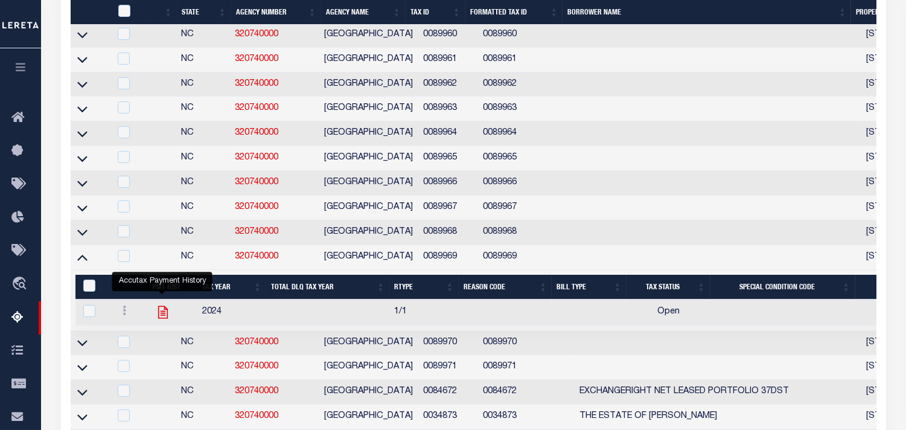
click at [161, 319] on icon "" at bounding box center [163, 312] width 16 height 16
checkbox input "true"
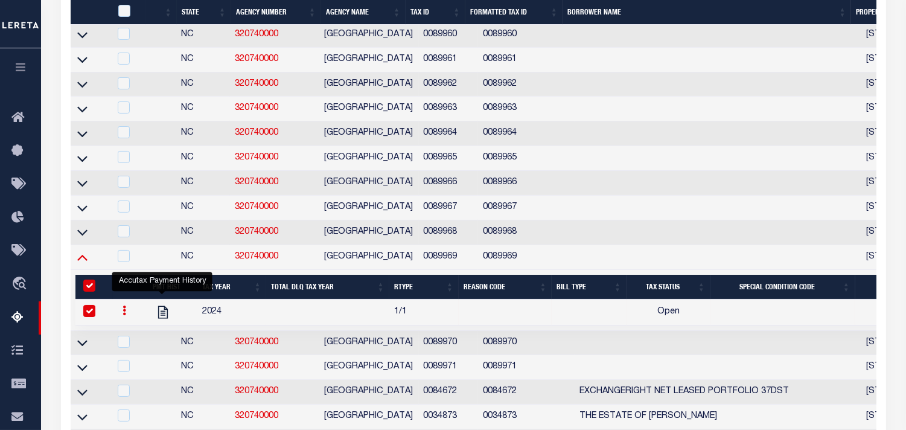
click at [86, 261] on icon at bounding box center [82, 258] width 10 height 6
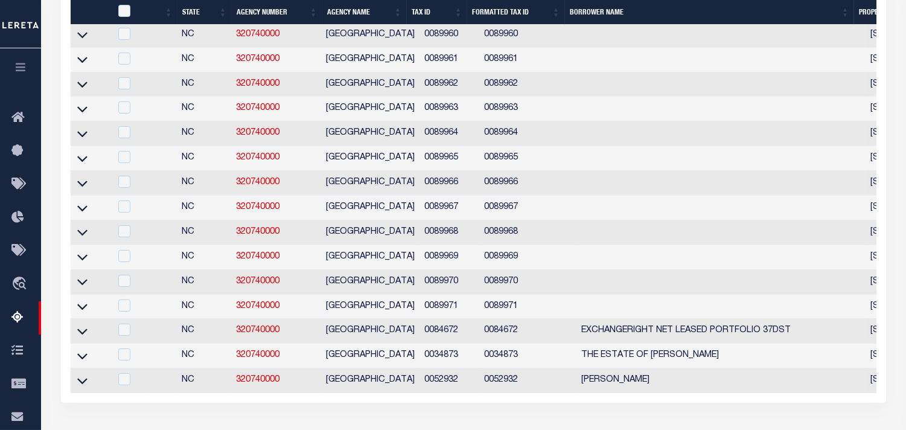
scroll to position [577, 0]
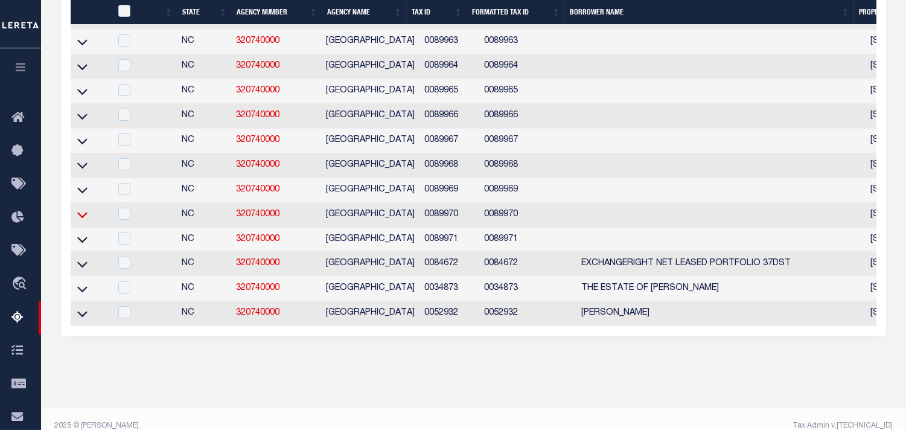
click at [87, 218] on icon at bounding box center [82, 214] width 10 height 13
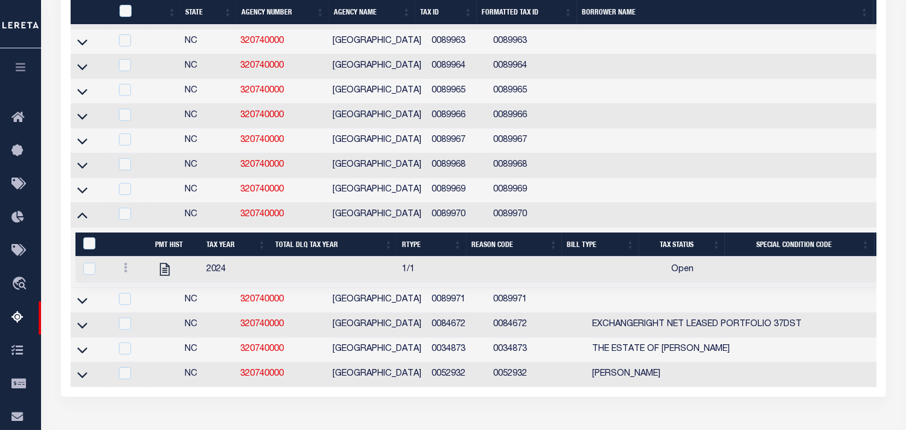
click at [168, 277] on icon at bounding box center [165, 269] width 16 height 16
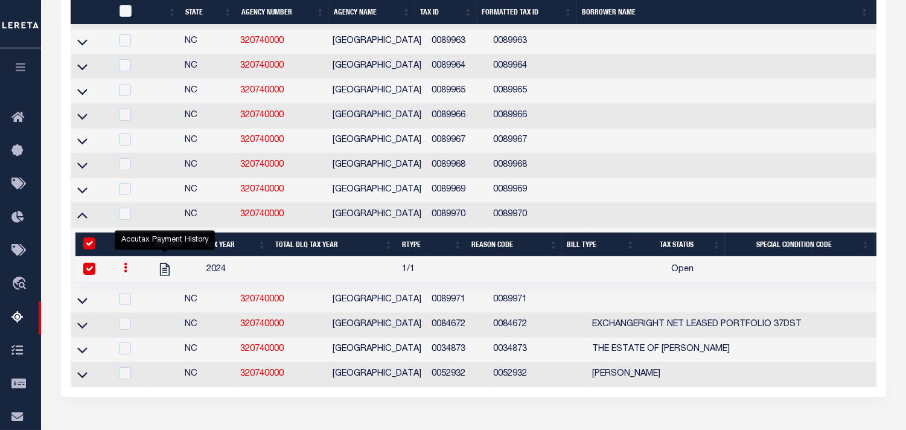
checkbox input "true"
click at [84, 221] on icon at bounding box center [82, 214] width 10 height 13
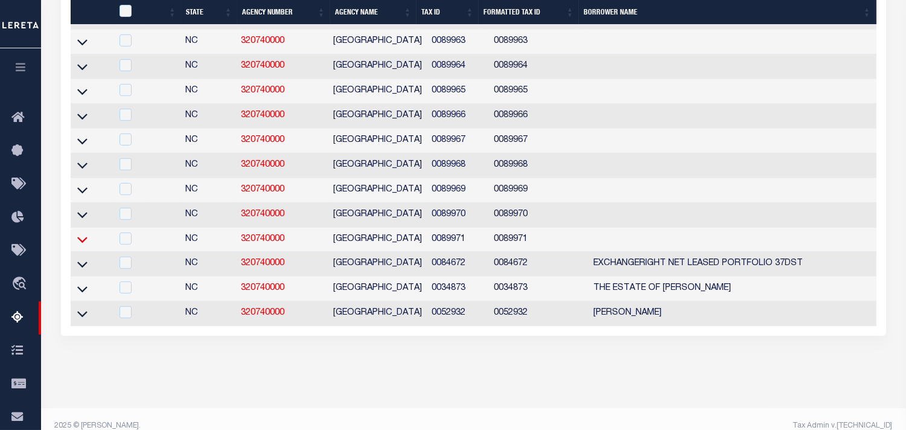
click at [78, 246] on icon at bounding box center [82, 239] width 10 height 13
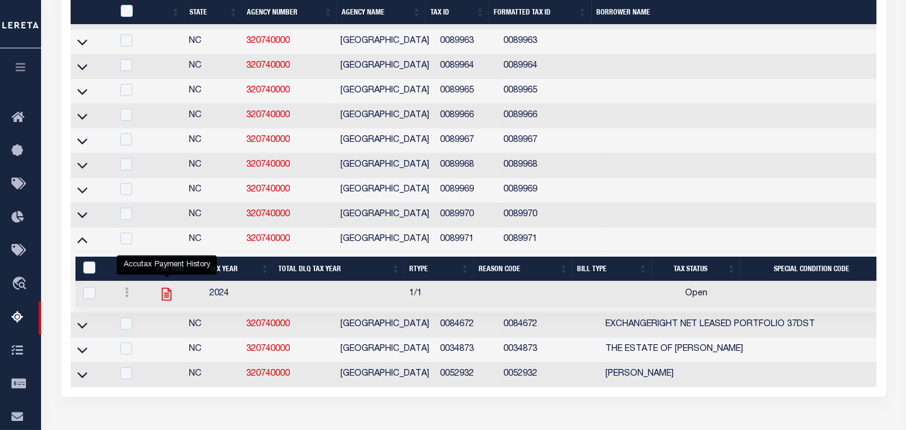
click at [163, 302] on icon "" at bounding box center [167, 294] width 16 height 16
checkbox input "true"
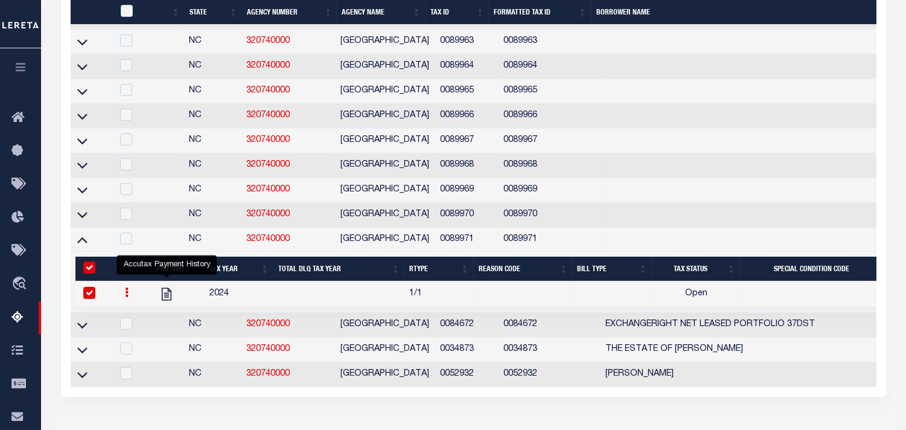
click at [83, 246] on icon at bounding box center [82, 239] width 10 height 13
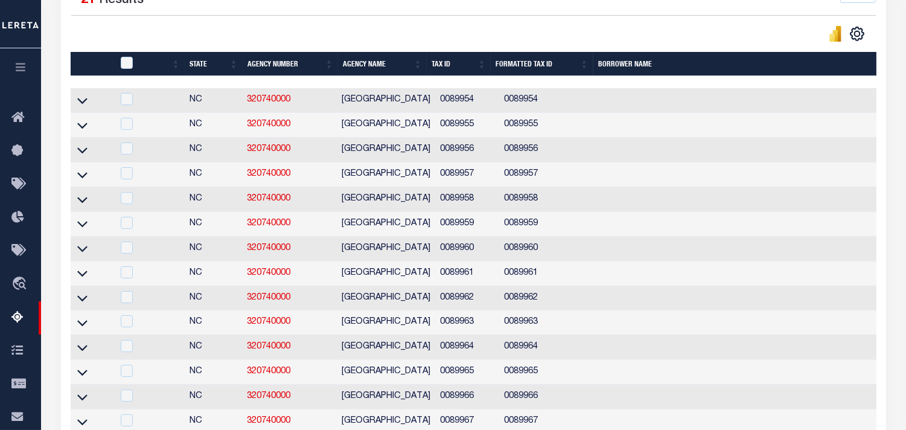
scroll to position [40, 0]
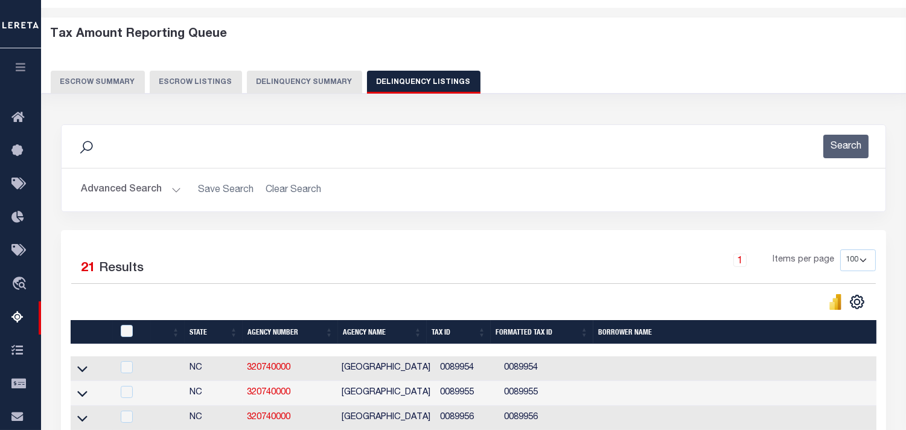
click at [293, 78] on button "Delinquency Summary" at bounding box center [304, 82] width 115 height 23
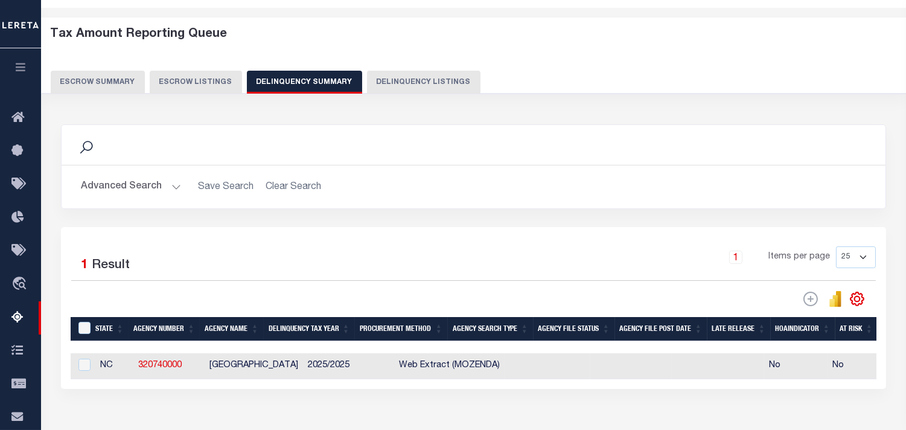
click at [176, 188] on button "Advanced Search" at bounding box center [131, 187] width 100 height 24
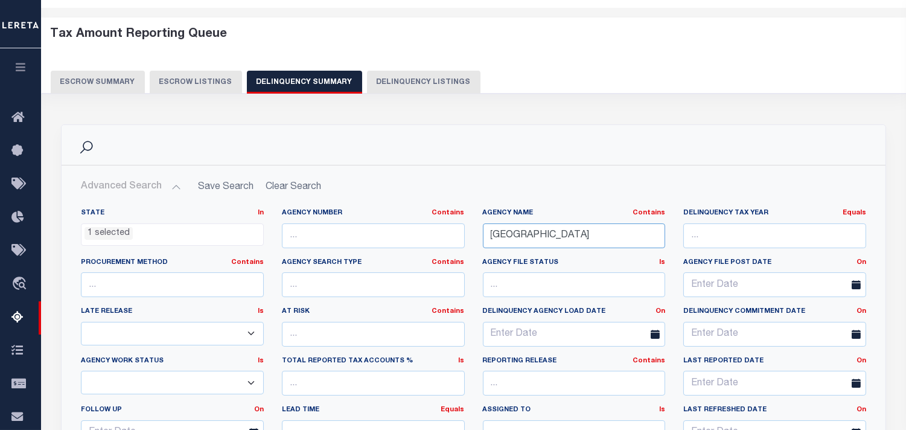
drag, startPoint x: 420, startPoint y: 242, endPoint x: 413, endPoint y: 243, distance: 6.7
click at [413, 243] on div "State In In AK AL AR AZ CA CO CT DC DE FL GA GU HI IA ID IL IN KS KY LA MA MD M…" at bounding box center [473, 331] width 803 height 246
paste input "RUTHERFORD"
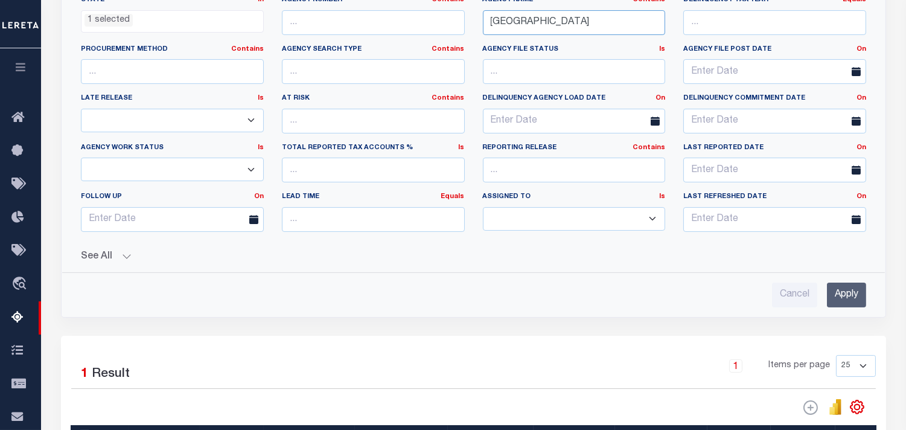
scroll to position [376, 0]
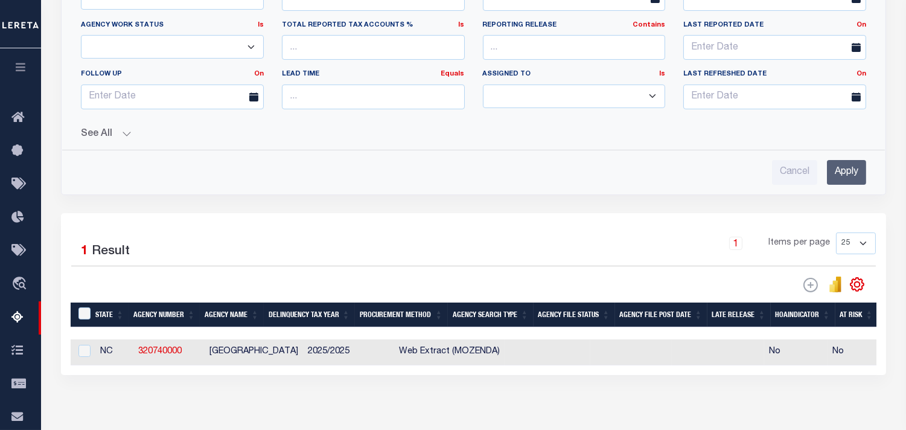
type input "[GEOGRAPHIC_DATA]"
click at [863, 172] on input "Apply" at bounding box center [845, 172] width 39 height 25
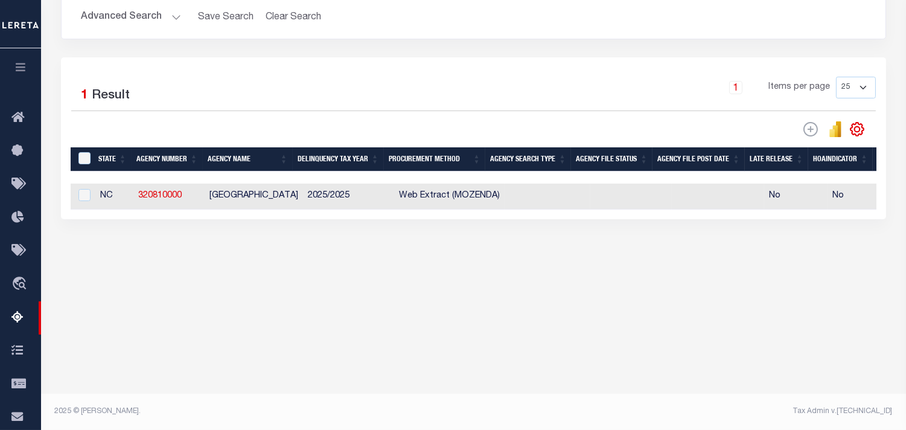
scroll to position [209, 0]
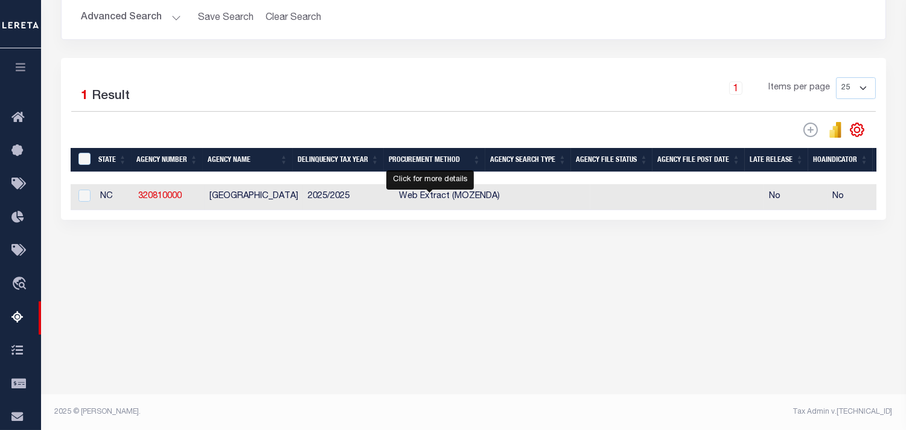
select select "100"
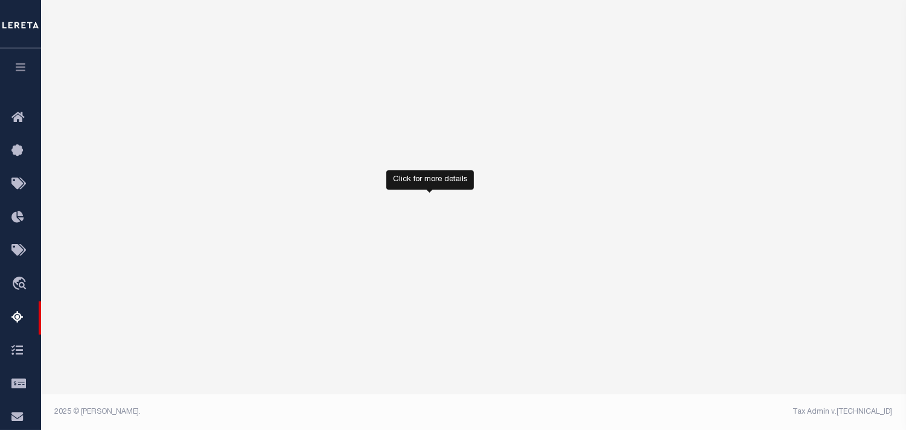
select select "100"
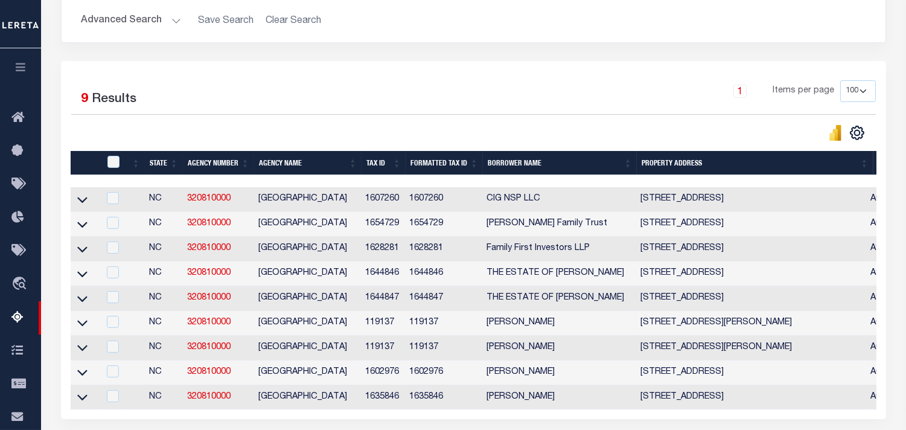
scroll to position [320, 0]
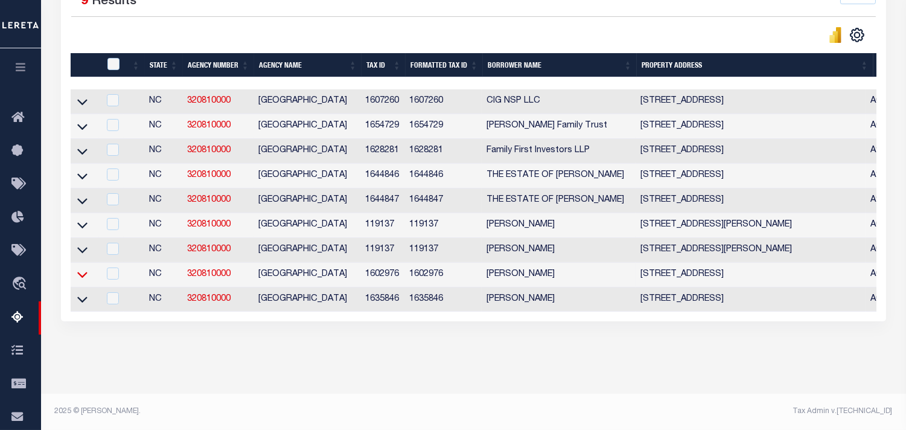
click at [84, 268] on icon at bounding box center [82, 274] width 10 height 13
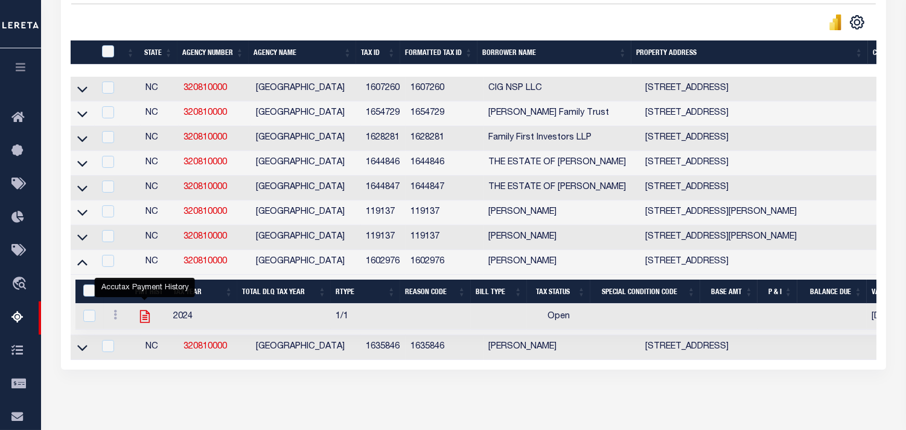
click at [147, 323] on icon "" at bounding box center [145, 316] width 16 height 16
checkbox input "true"
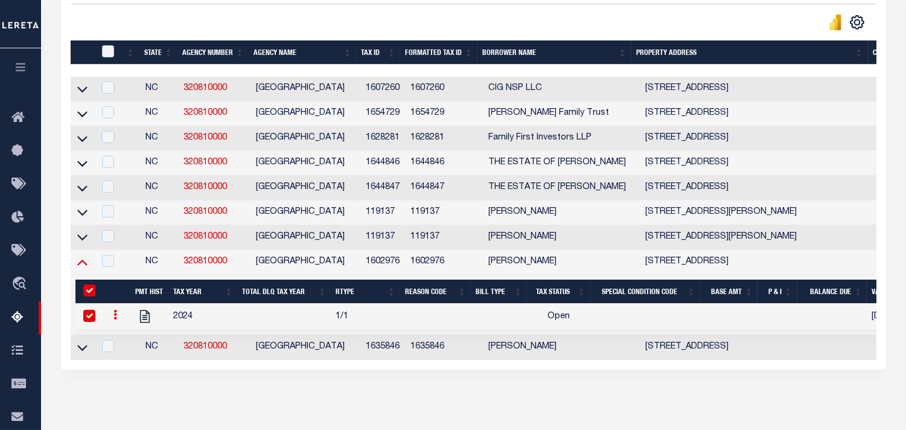
click at [81, 268] on icon at bounding box center [82, 261] width 10 height 13
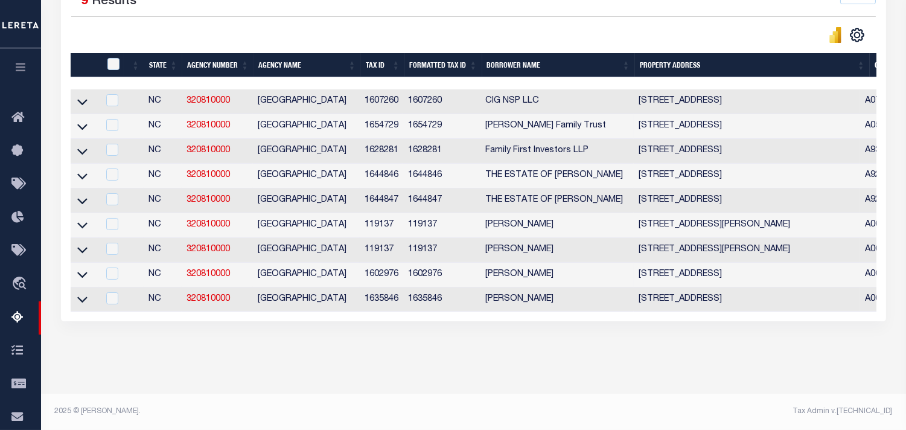
scroll to position [252, 0]
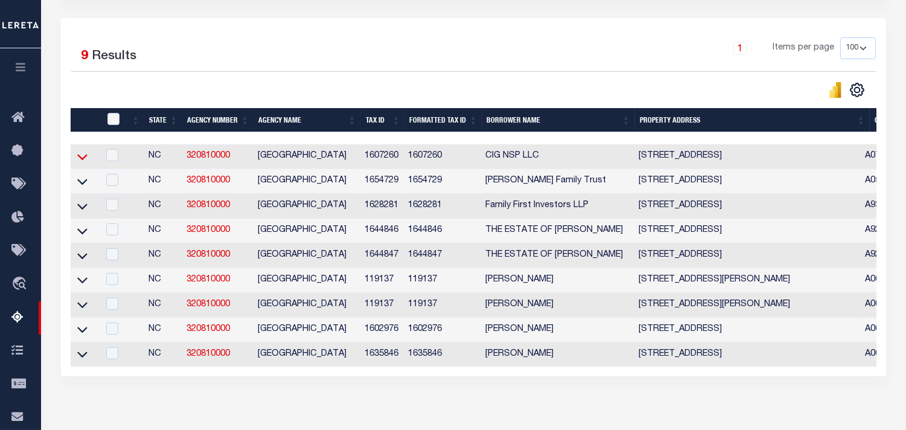
click at [84, 157] on icon at bounding box center [82, 156] width 10 height 13
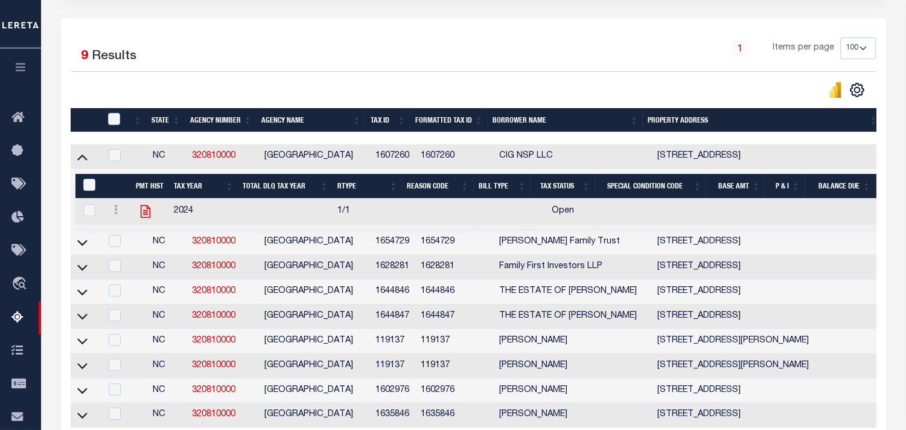
scroll to position [314, 0]
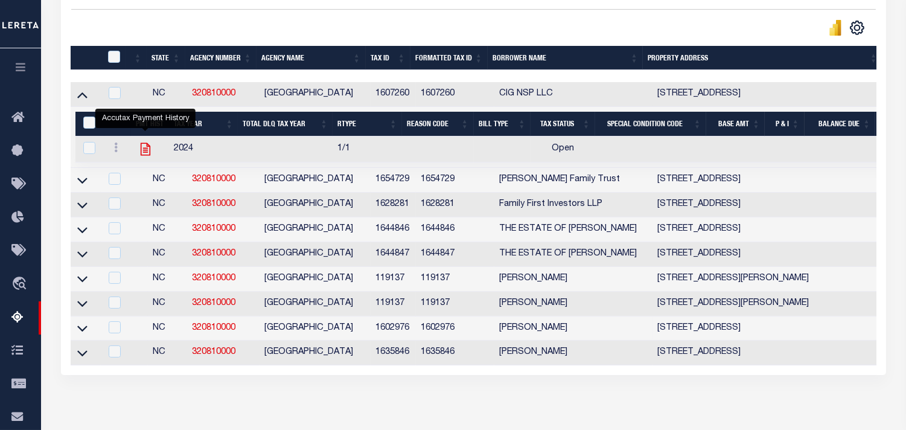
click at [146, 151] on icon "" at bounding box center [146, 149] width 10 height 13
checkbox input "true"
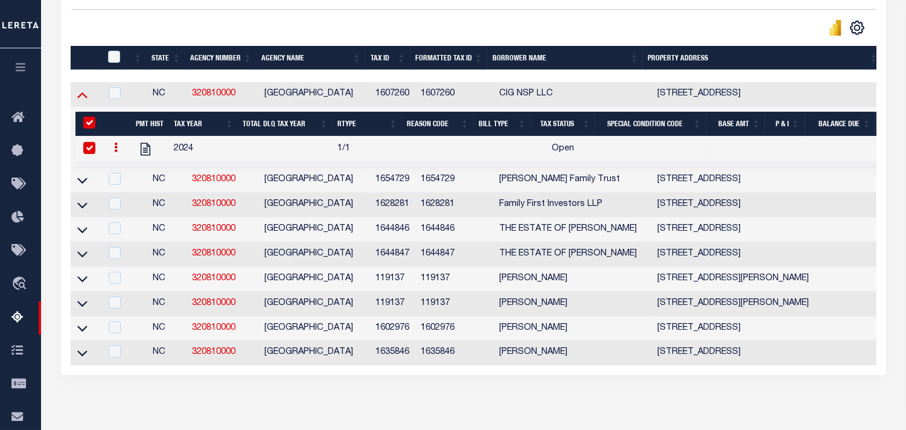
click at [84, 95] on icon at bounding box center [82, 94] width 10 height 13
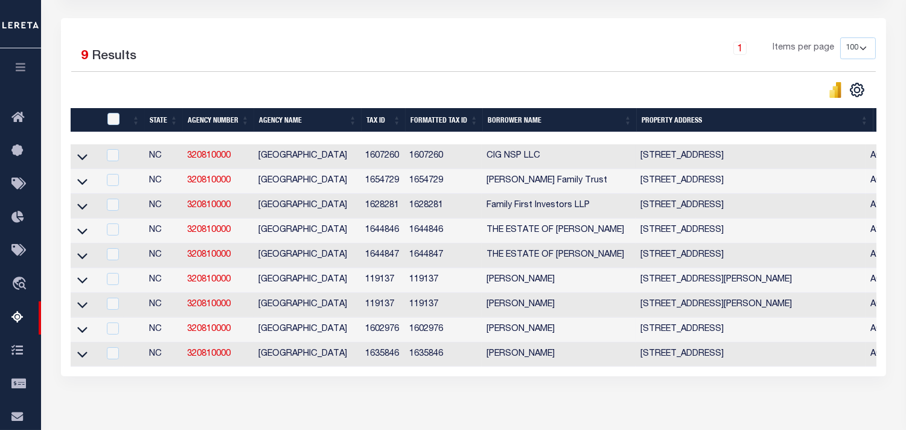
scroll to position [320, 0]
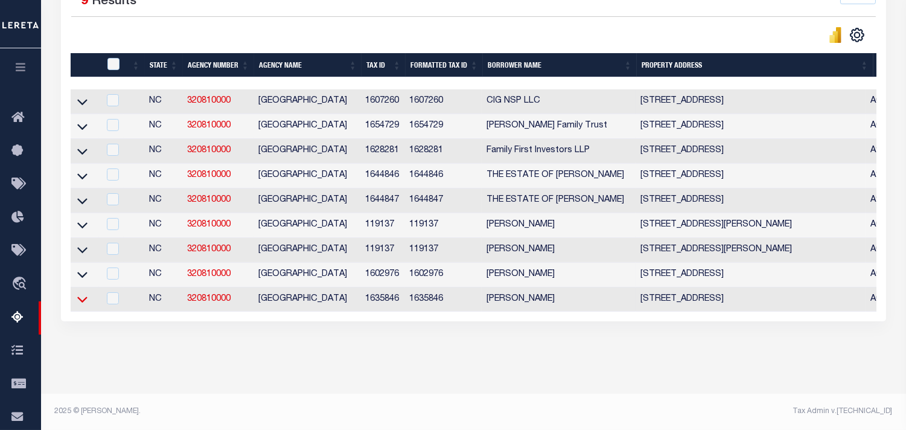
click at [85, 293] on icon at bounding box center [82, 299] width 10 height 13
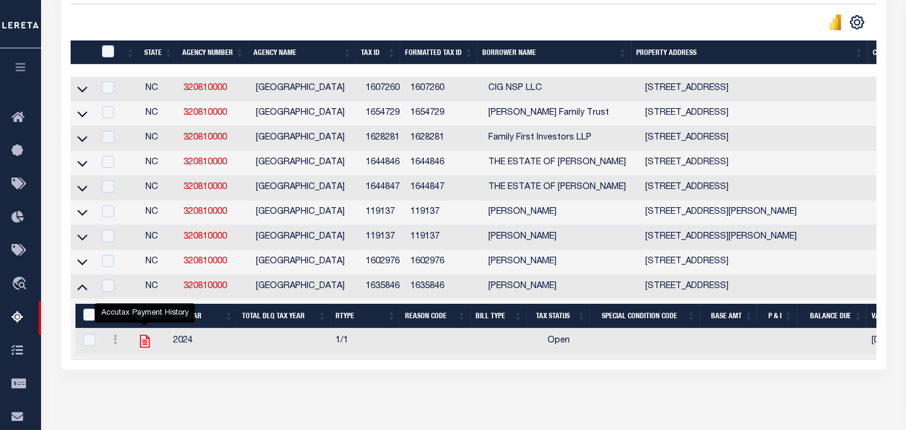
click at [148, 349] on icon "" at bounding box center [145, 341] width 16 height 16
checkbox input "true"
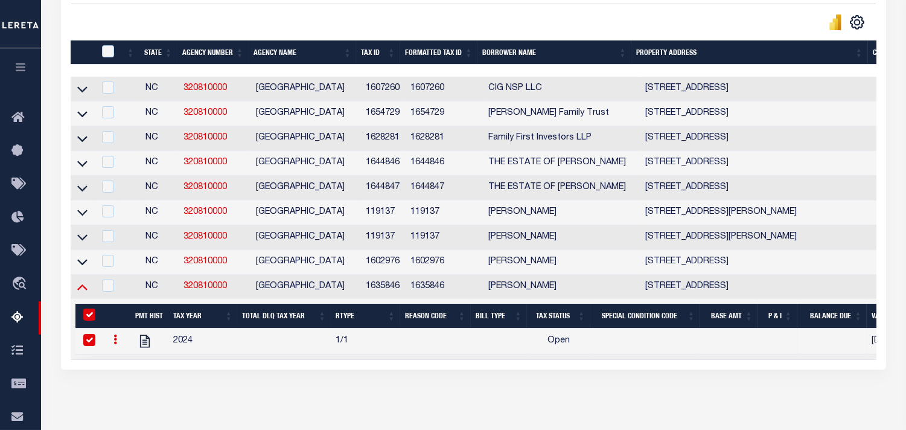
click at [85, 290] on icon at bounding box center [82, 287] width 10 height 6
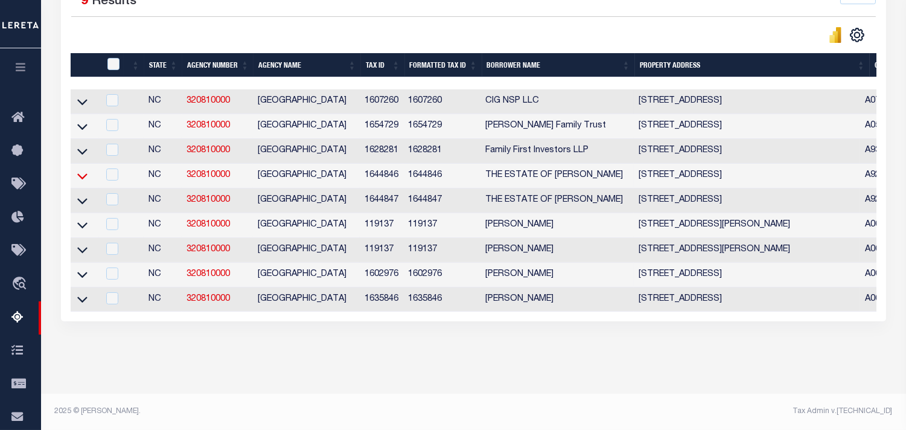
click at [86, 173] on icon at bounding box center [82, 176] width 10 height 6
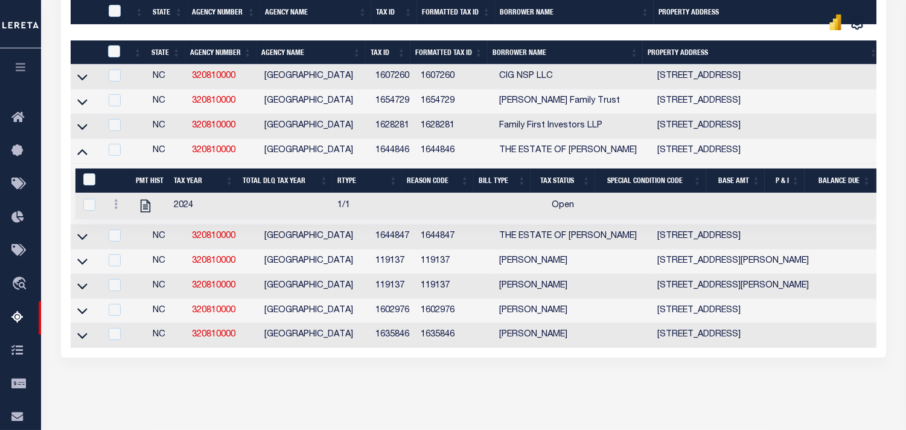
scroll to position [369, 0]
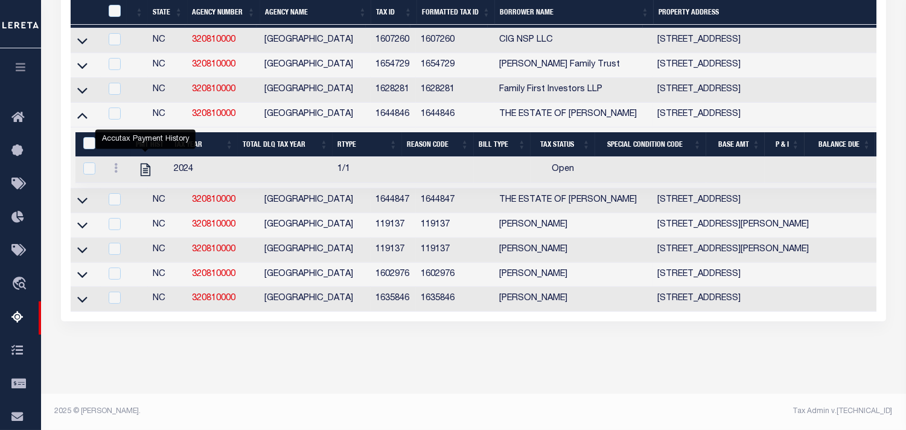
click at [142, 162] on icon "" at bounding box center [146, 170] width 16 height 16
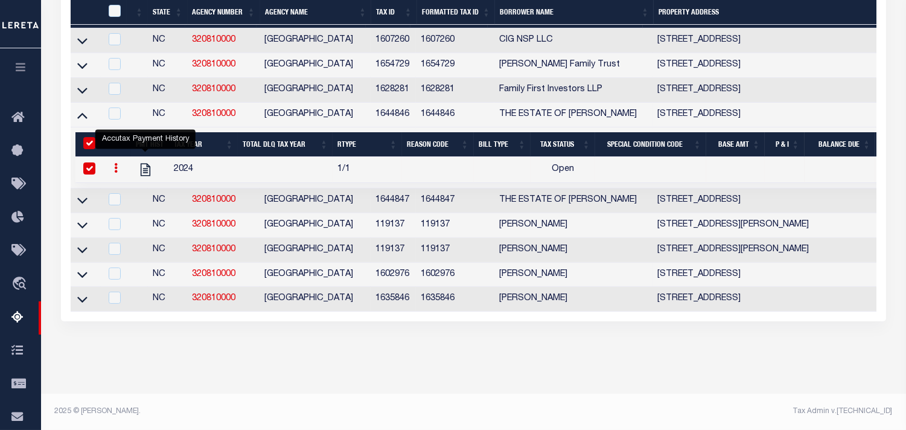
checkbox input "true"
click at [81, 109] on icon at bounding box center [82, 115] width 10 height 13
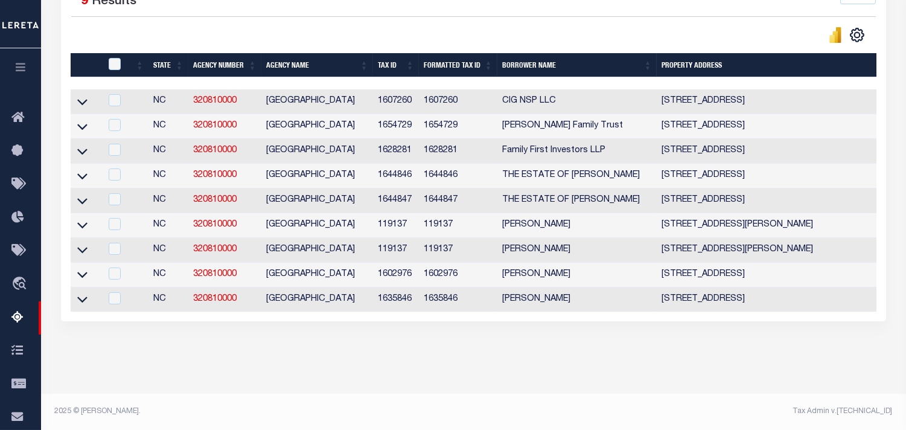
scroll to position [316, 0]
click at [83, 194] on icon at bounding box center [82, 200] width 10 height 13
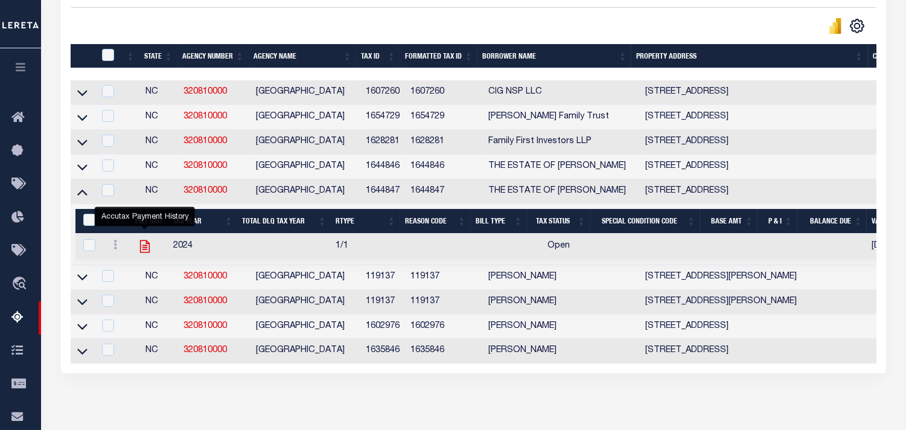
click at [147, 250] on icon "" at bounding box center [145, 246] width 16 height 16
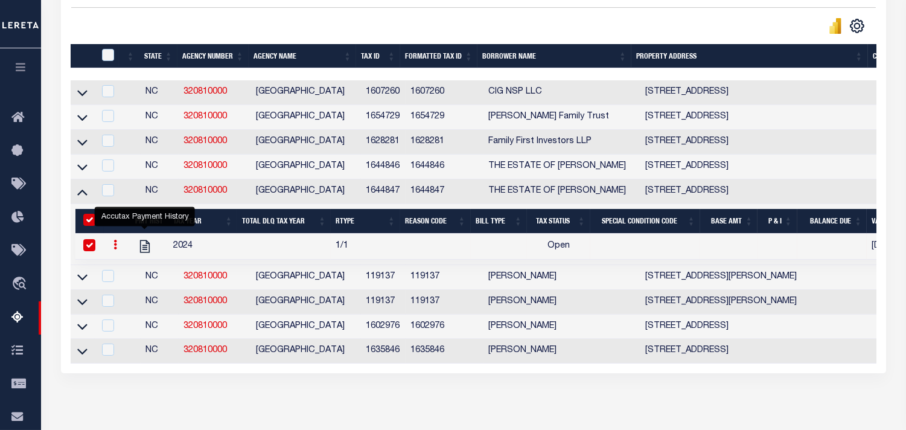
checkbox input "true"
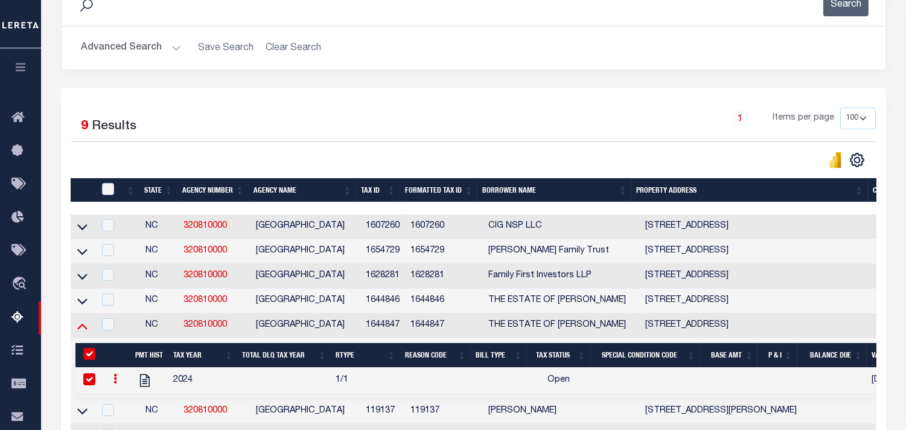
click at [81, 332] on icon at bounding box center [82, 325] width 10 height 13
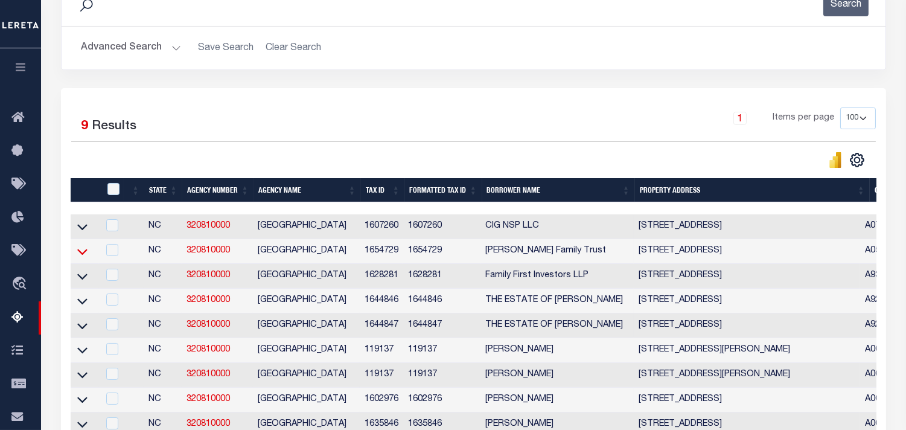
click at [81, 255] on icon at bounding box center [82, 252] width 10 height 6
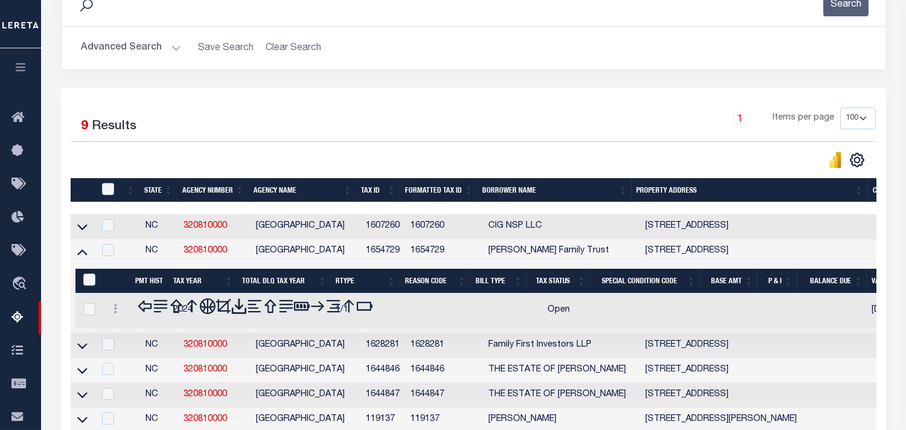
scroll to position [244, 0]
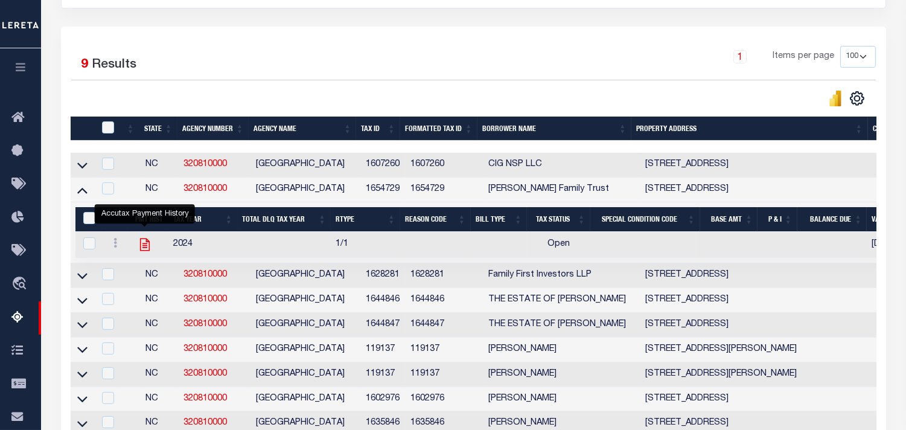
click at [147, 249] on icon "" at bounding box center [145, 244] width 16 height 16
checkbox input "true"
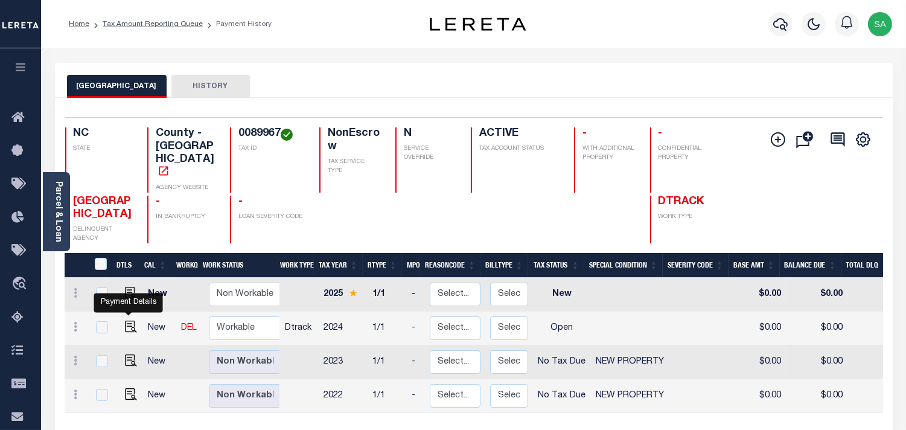
drag, startPoint x: 134, startPoint y: 312, endPoint x: 273, endPoint y: 305, distance: 139.5
click at [134, 320] on img "" at bounding box center [131, 326] width 12 height 12
checkbox input "true"
click at [129, 320] on img "" at bounding box center [131, 326] width 12 height 12
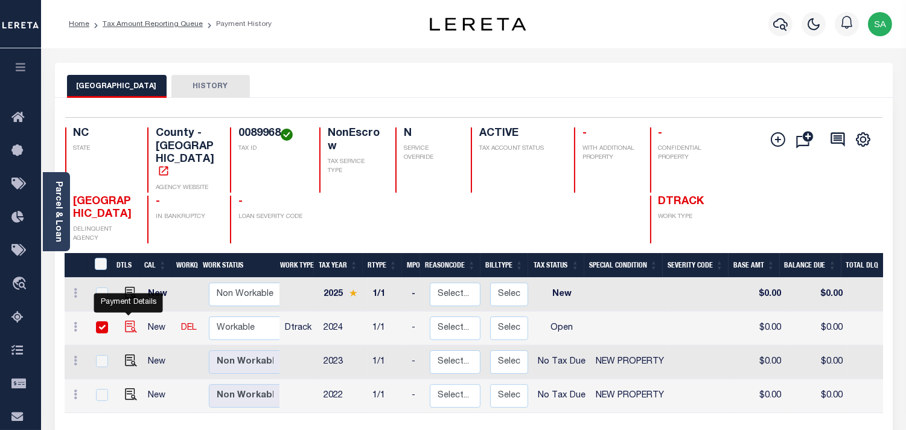
checkbox input "true"
drag, startPoint x: 127, startPoint y: 309, endPoint x: 237, endPoint y: 309, distance: 110.4
click at [127, 320] on img "" at bounding box center [131, 326] width 12 height 12
checkbox input "true"
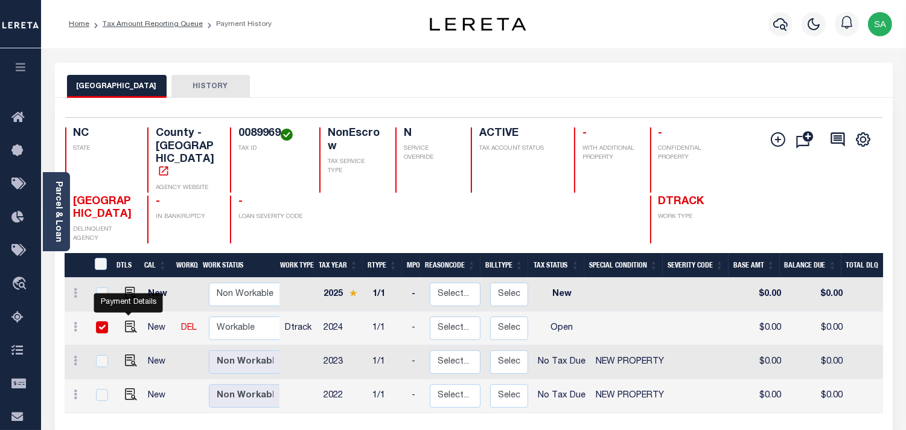
checkbox input "true"
click at [128, 320] on img "" at bounding box center [131, 326] width 12 height 12
checkbox input "true"
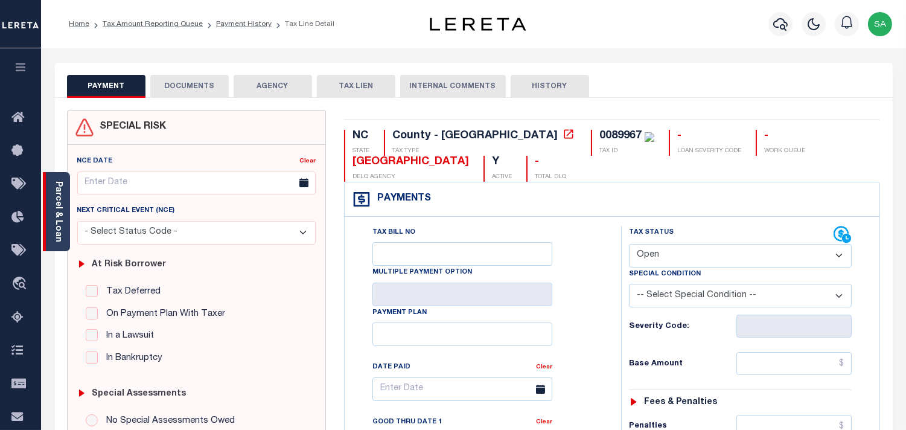
click at [56, 215] on link "Parcel & Loan" at bounding box center [58, 211] width 8 height 61
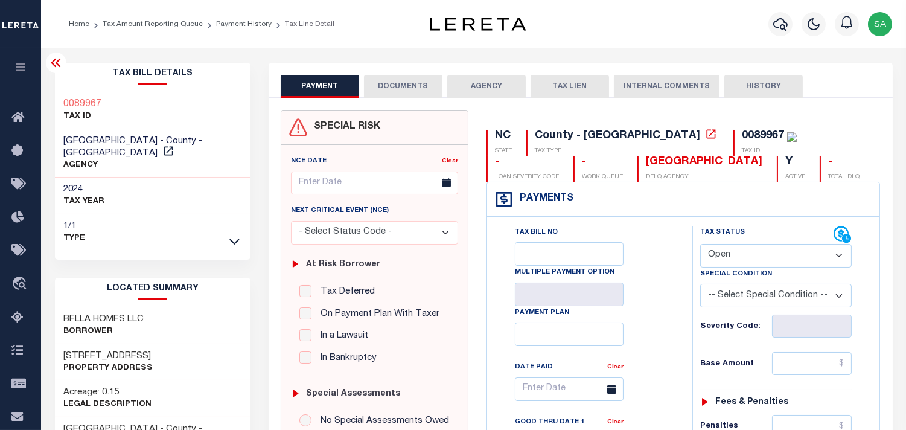
drag, startPoint x: 746, startPoint y: 248, endPoint x: 746, endPoint y: 263, distance: 15.1
click at [746, 248] on select "- Select Status Code - Open Due/Unpaid Paid Incomplete No Tax Due Internal Refu…" at bounding box center [775, 256] width 151 height 24
select select "PYD"
click at [700, 244] on select "- Select Status Code - Open Due/Unpaid Paid Incomplete No Tax Due Internal Refu…" at bounding box center [775, 256] width 151 height 24
type input "[DATE]"
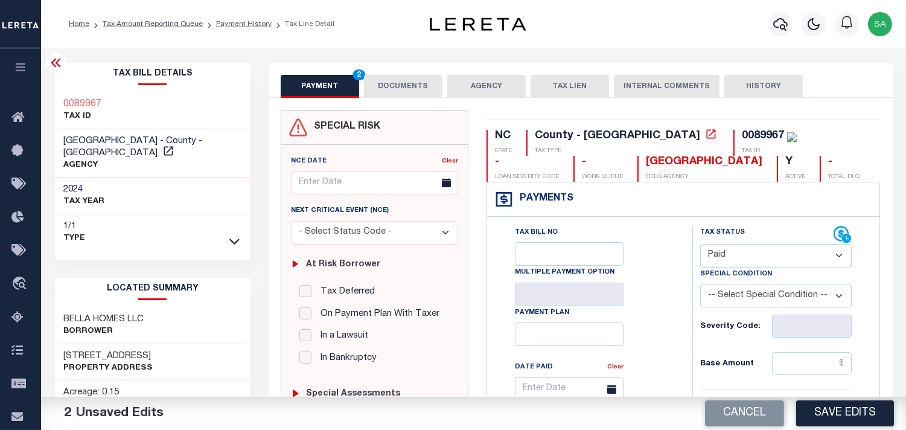
click at [422, 89] on button "DOCUMENTS" at bounding box center [403, 86] width 78 height 23
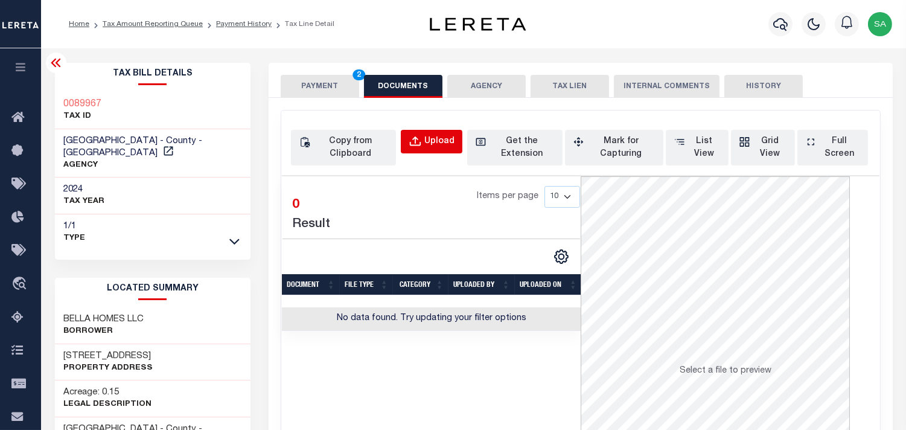
click at [446, 146] on div "Upload" at bounding box center [439, 141] width 30 height 13
select select "POP"
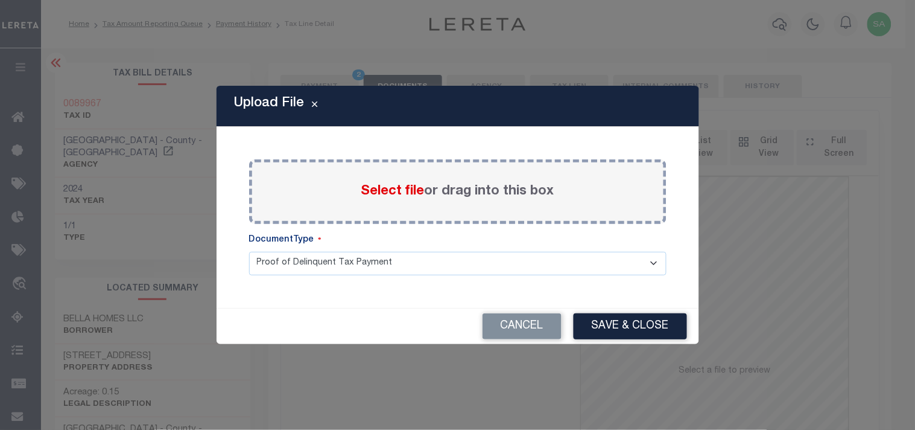
click at [402, 188] on span "Select file" at bounding box center [392, 191] width 63 height 13
click at [405, 190] on span "Select file" at bounding box center [392, 191] width 63 height 13
click at [0, 0] on input "Select file or drag into this box" at bounding box center [0, 0] width 0 height 0
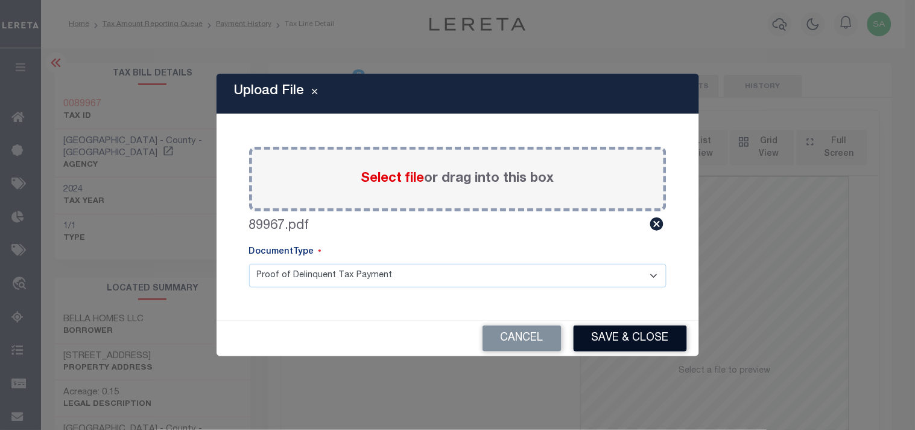
click at [626, 341] on button "Save & Close" at bounding box center [630, 338] width 113 height 26
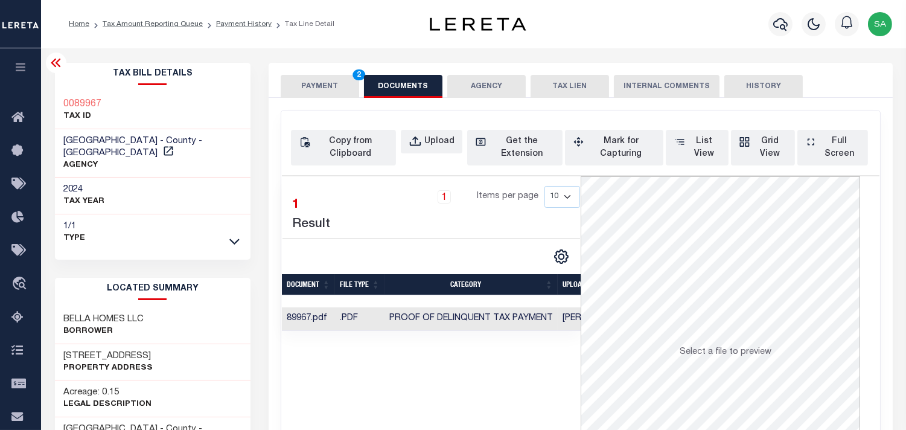
click at [324, 94] on button "PAYMENT 2" at bounding box center [320, 86] width 78 height 23
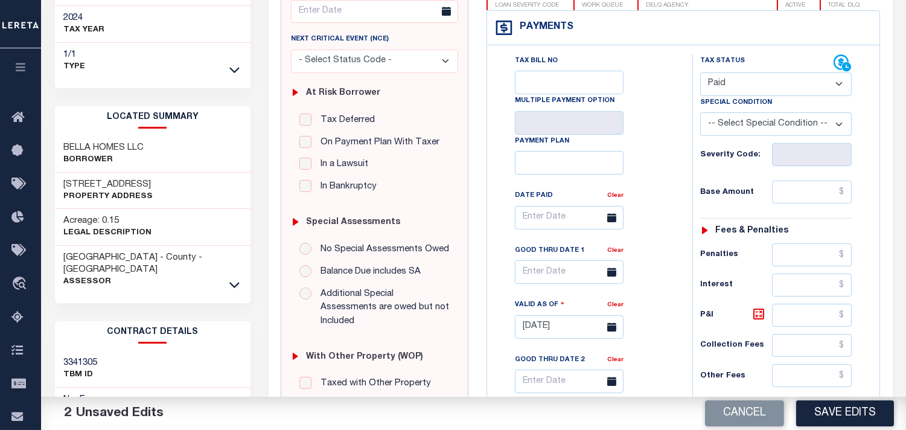
scroll to position [201, 0]
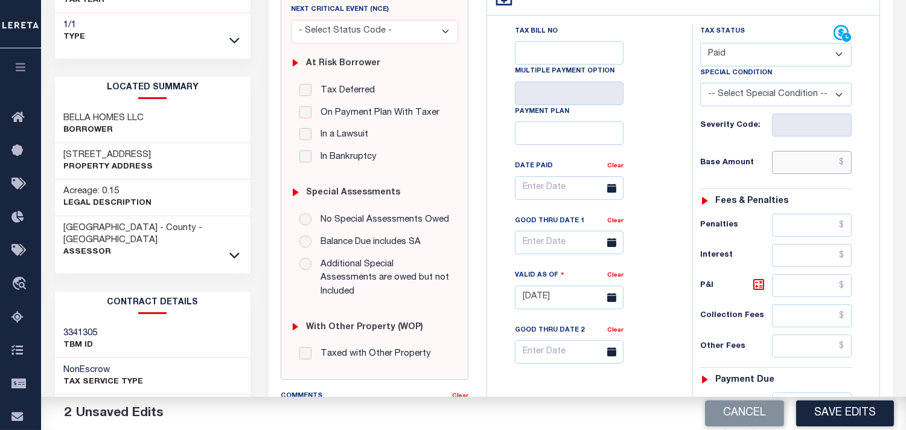
click at [806, 167] on input "text" at bounding box center [812, 162] width 80 height 23
paste input "288.51"
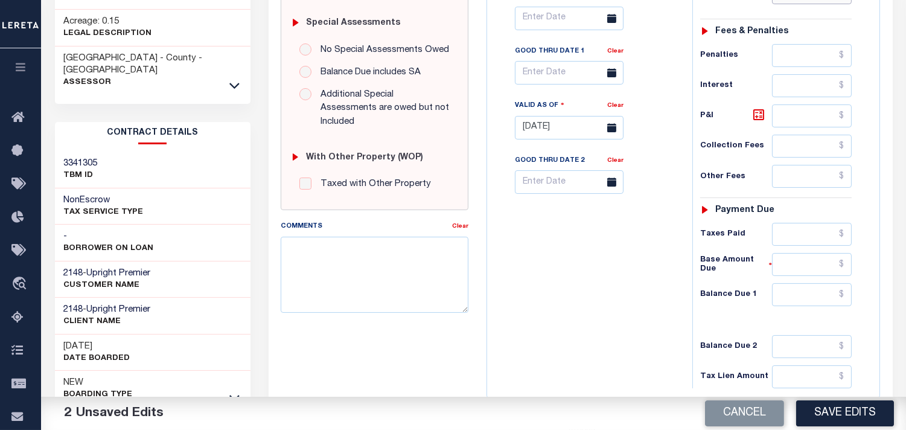
scroll to position [483, 0]
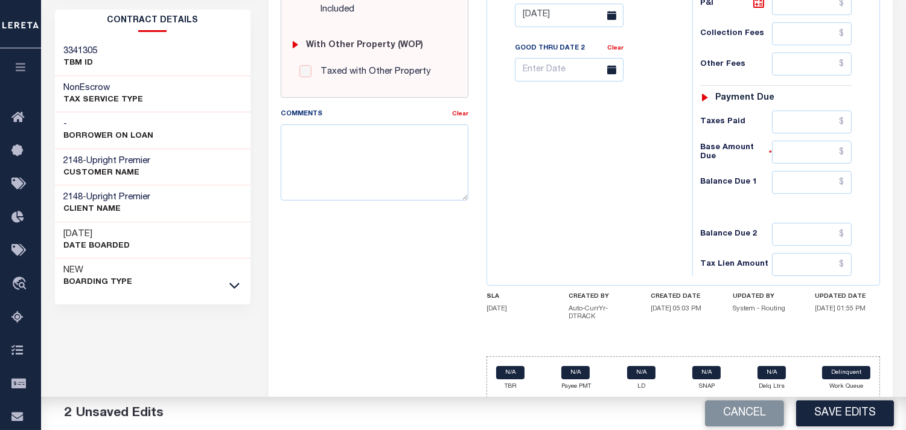
type input "$288.51"
click at [820, 177] on input "text" at bounding box center [812, 182] width 80 height 23
type input "$0.00"
drag, startPoint x: 645, startPoint y: 194, endPoint x: 667, endPoint y: 215, distance: 29.9
click at [645, 194] on div "Tax Bill No Multiple Payment Option Payment Plan Clear" at bounding box center [586, 9] width 193 height 533
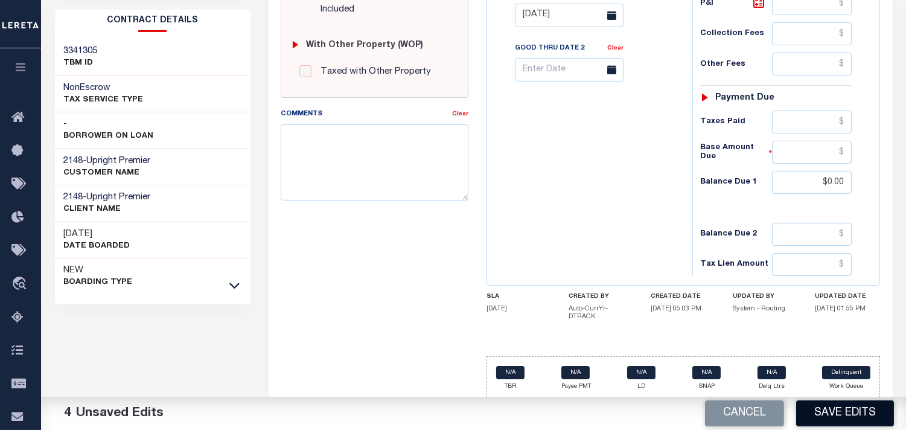
click at [863, 411] on button "Save Edits" at bounding box center [845, 413] width 98 height 26
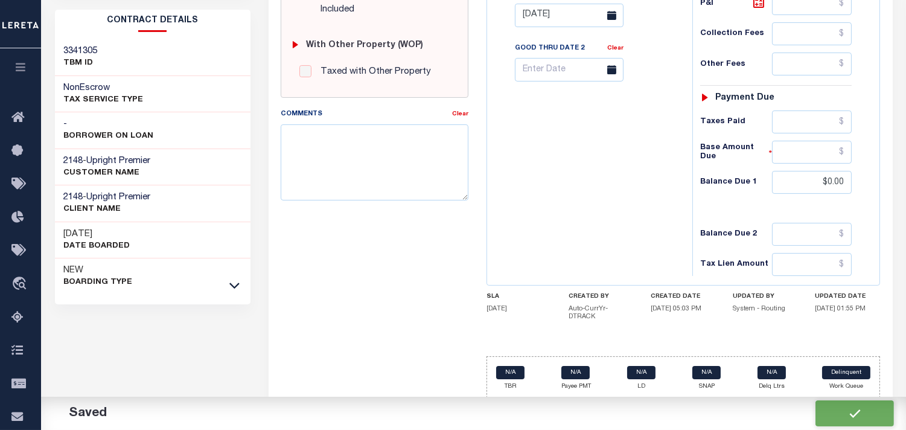
checkbox input "false"
type input "$288.51"
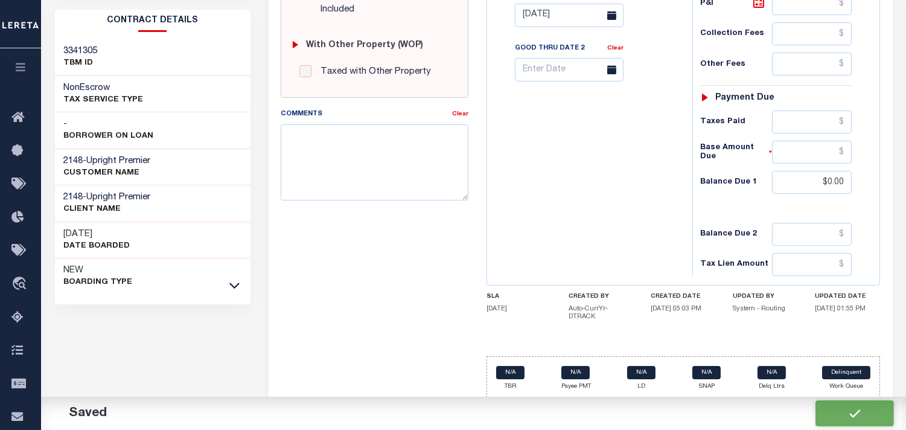
type input "$0"
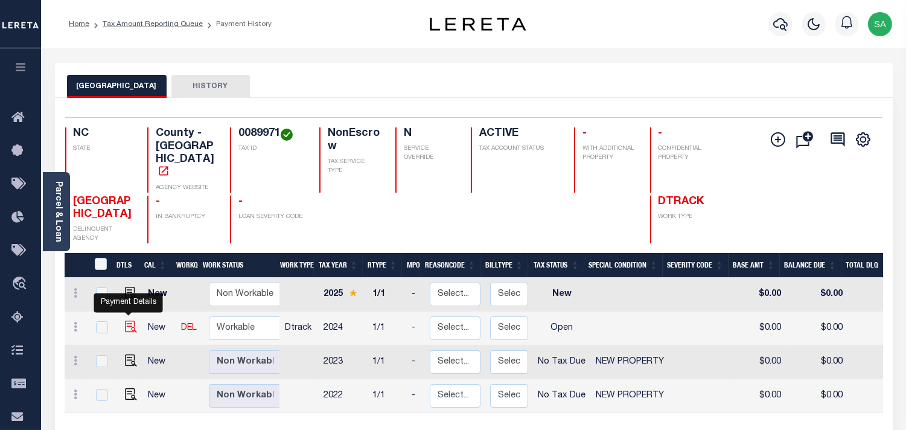
click at [127, 320] on img "" at bounding box center [131, 326] width 12 height 12
checkbox input "true"
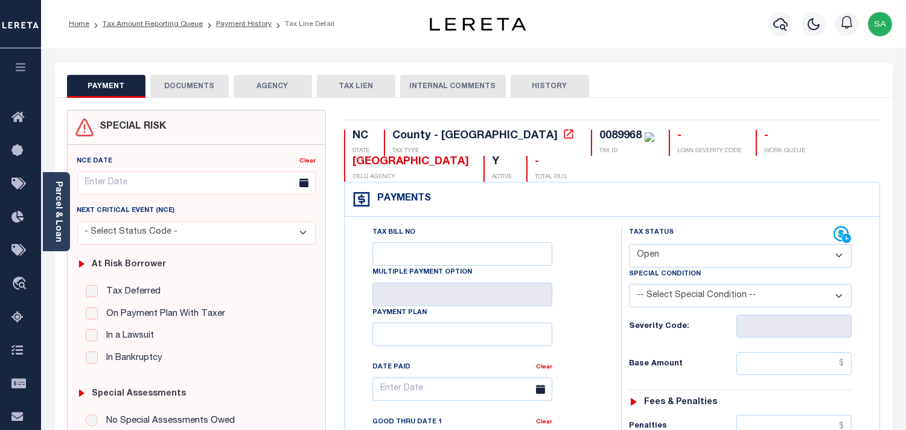
click at [648, 255] on select "- Select Status Code - Open Due/Unpaid Paid Incomplete No Tax Due Internal Refu…" at bounding box center [740, 256] width 223 height 24
select select "PYD"
click at [629, 244] on select "- Select Status Code - Open Due/Unpaid Paid Incomplete No Tax Due Internal Refu…" at bounding box center [740, 256] width 223 height 24
type input "[DATE]"
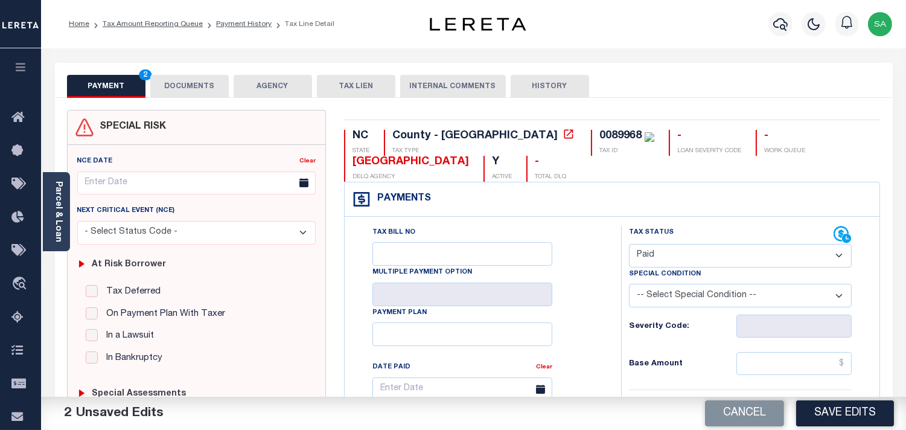
click at [201, 87] on button "DOCUMENTS" at bounding box center [189, 86] width 78 height 23
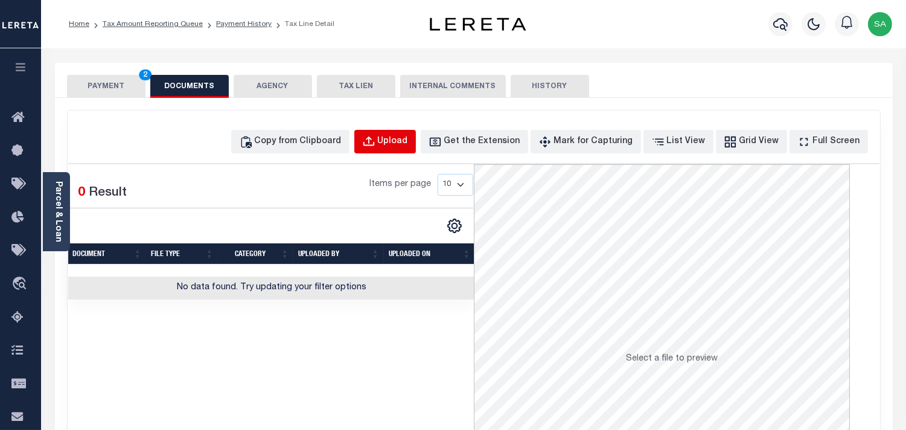
click at [408, 141] on div "Upload" at bounding box center [393, 141] width 30 height 13
select select "POP"
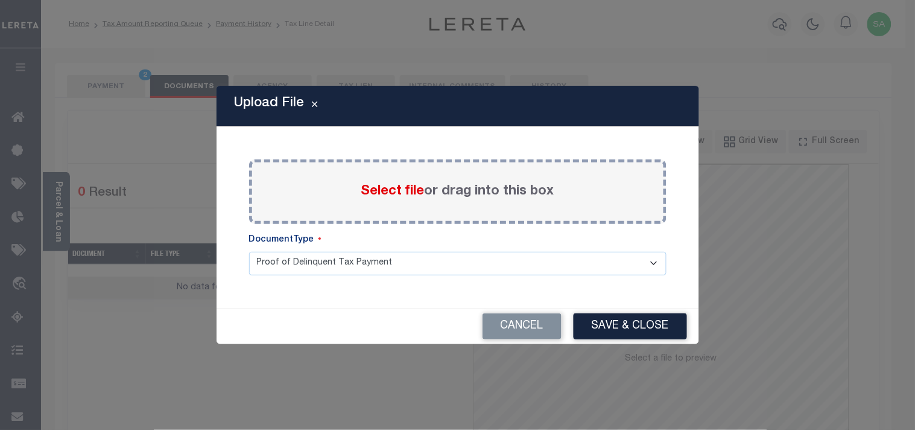
click at [388, 197] on span "Select file" at bounding box center [392, 191] width 63 height 13
click at [0, 0] on input "Select file or drag into this box" at bounding box center [0, 0] width 0 height 0
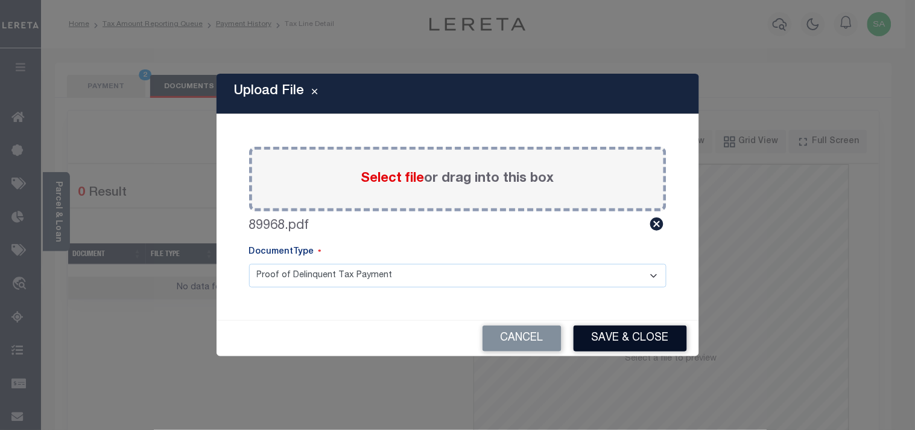
click at [659, 333] on button "Save & Close" at bounding box center [630, 338] width 113 height 26
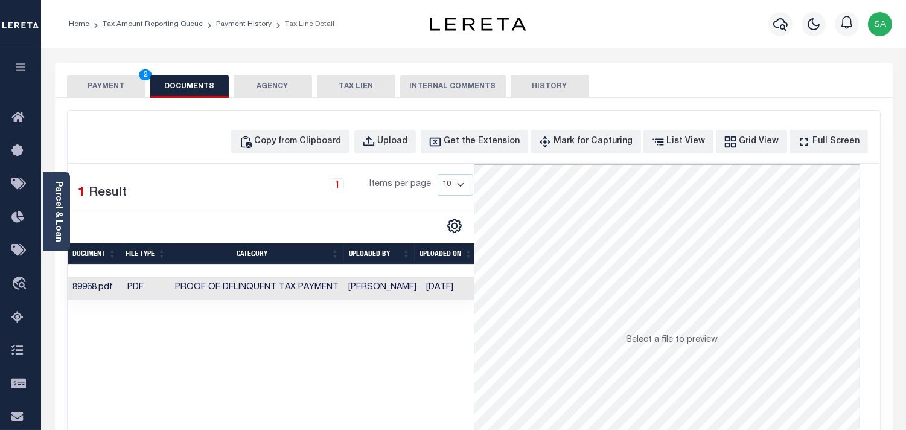
click at [127, 95] on button "PAYMENT 2" at bounding box center [106, 86] width 78 height 23
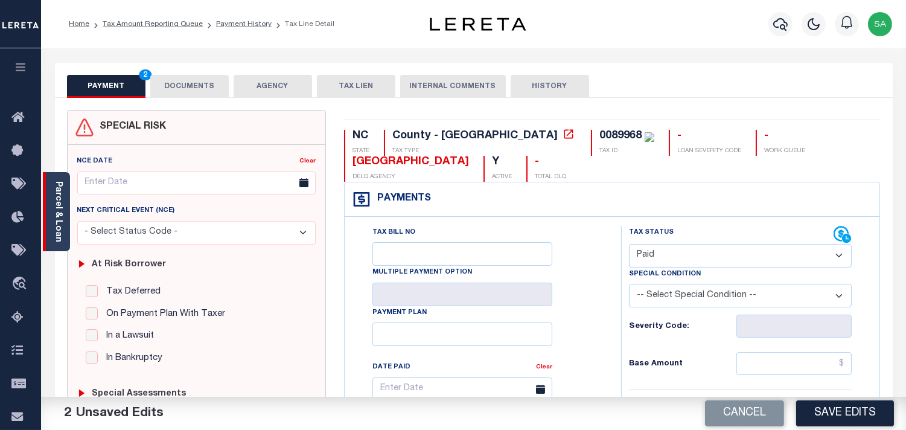
click at [59, 223] on link "Parcel & Loan" at bounding box center [58, 211] width 8 height 61
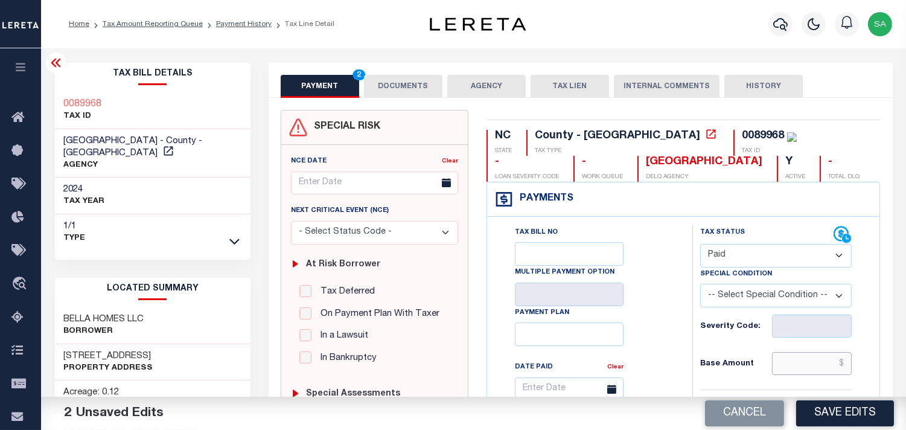
drag, startPoint x: 800, startPoint y: 361, endPoint x: 749, endPoint y: 353, distance: 51.3
click at [800, 361] on input "text" at bounding box center [812, 363] width 80 height 23
paste input "288.51"
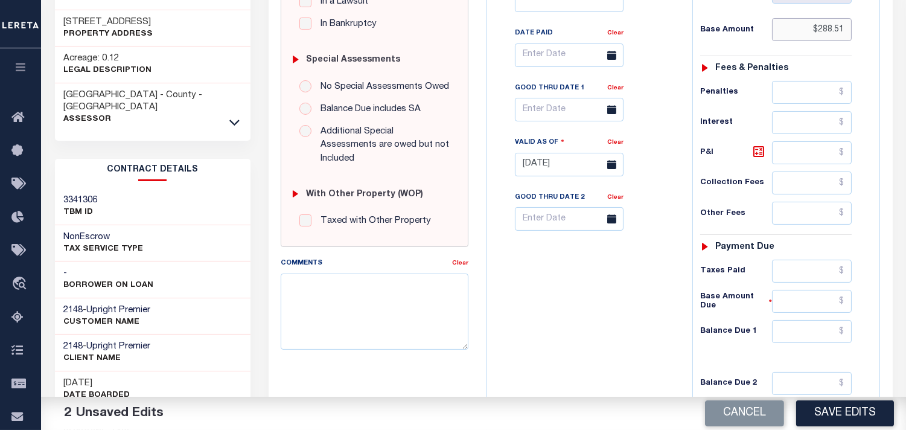
scroll to position [402, 0]
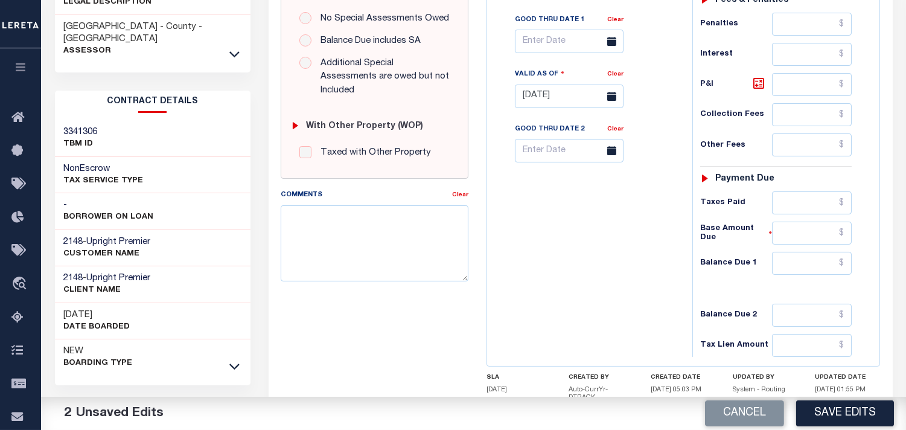
type input "$288.51"
click at [805, 263] on input "text" at bounding box center [812, 263] width 80 height 23
type input "$0.00"
click at [612, 272] on div "Tax Bill No Multiple Payment Option Payment Plan Clear" at bounding box center [586, 90] width 193 height 533
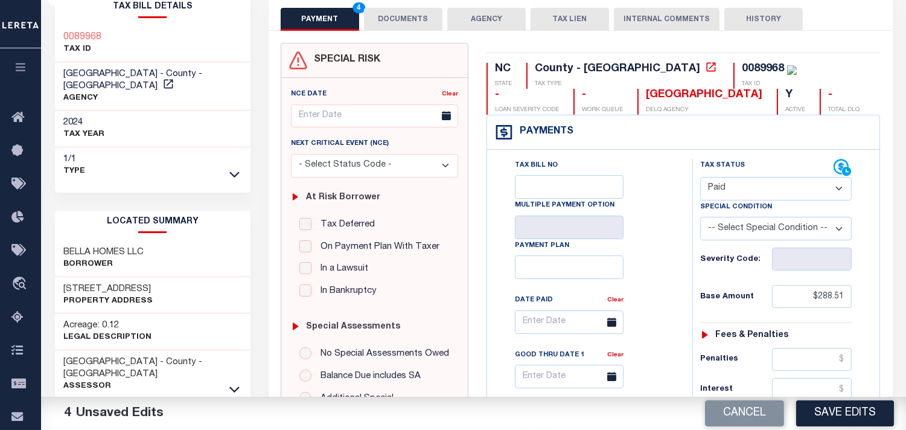
click at [394, 25] on button "DOCUMENTS" at bounding box center [403, 19] width 78 height 23
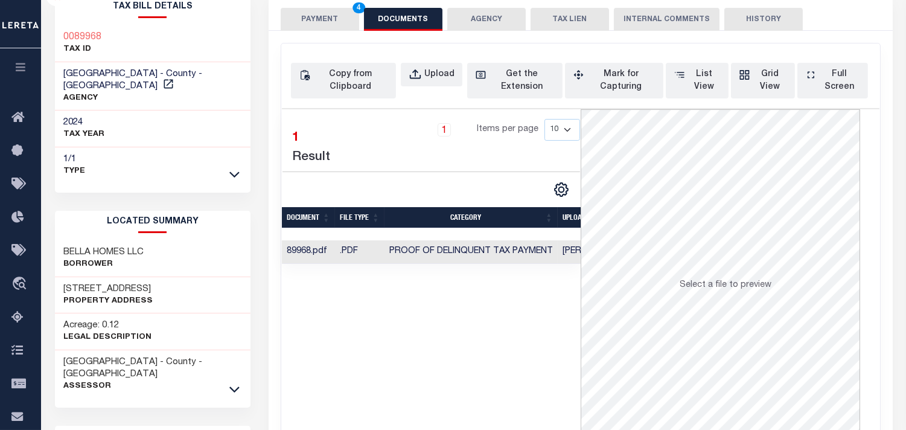
click at [335, 20] on button "PAYMENT 4" at bounding box center [320, 19] width 78 height 23
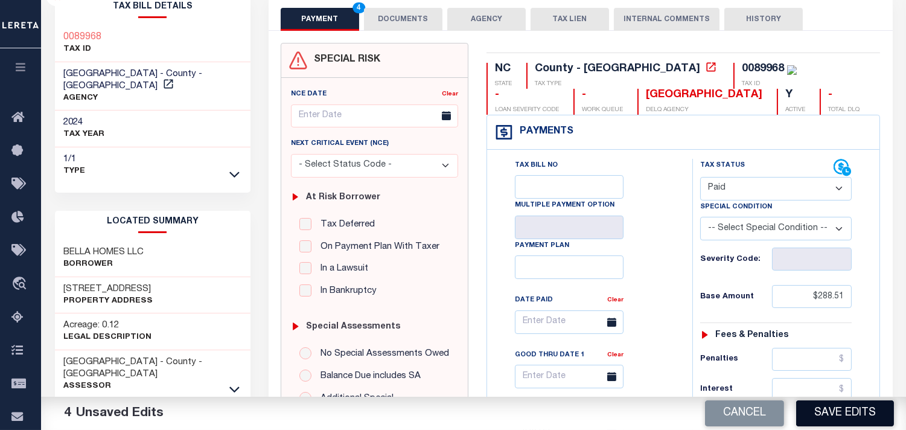
click at [866, 405] on button "Save Edits" at bounding box center [845, 413] width 98 height 26
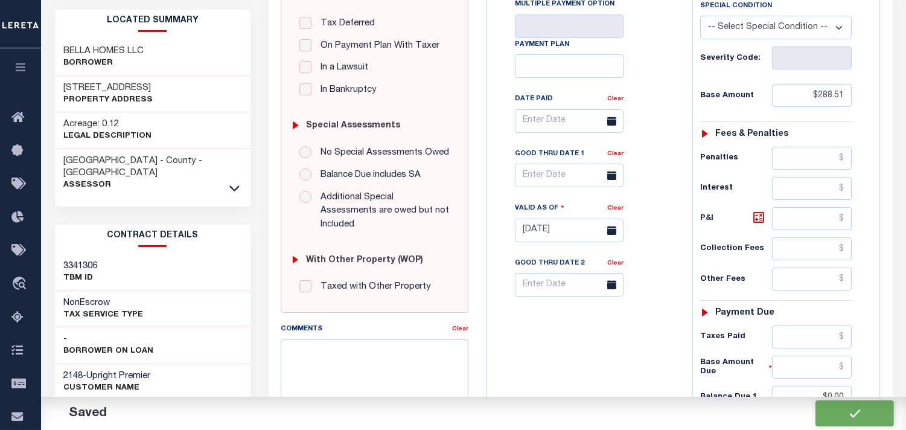
checkbox input "false"
type input "$288.51"
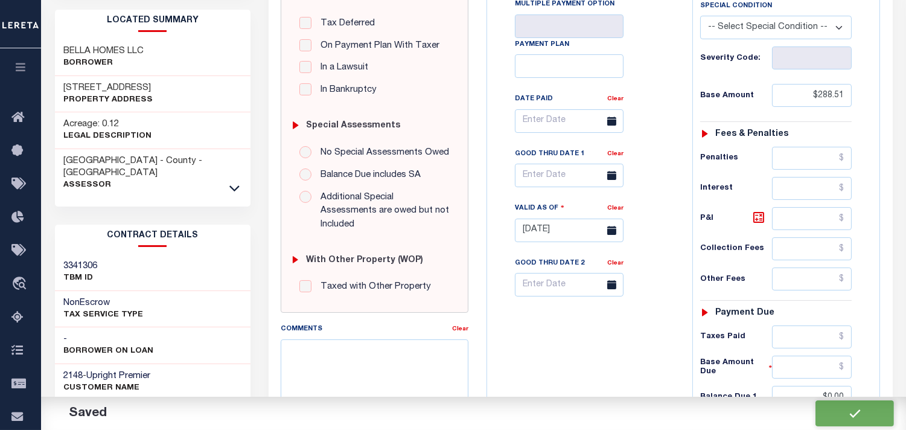
type input "$0"
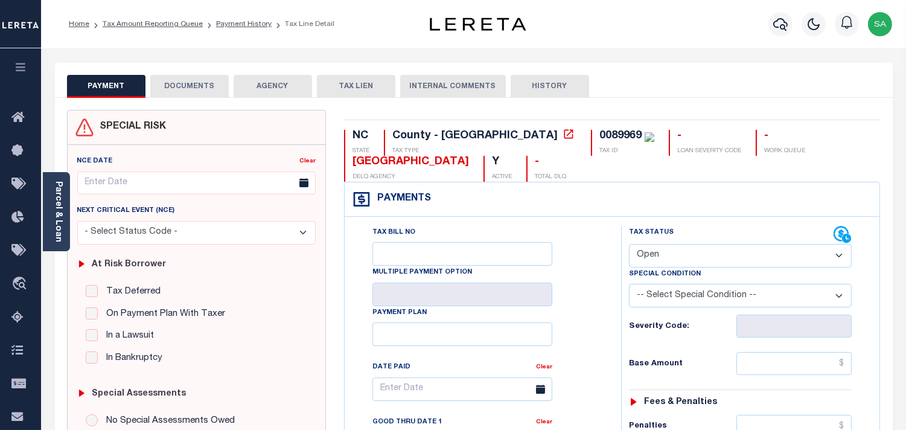
drag, startPoint x: 722, startPoint y: 246, endPoint x: 717, endPoint y: 266, distance: 21.1
click at [722, 246] on select "- Select Status Code - Open Due/Unpaid Paid Incomplete No Tax Due Internal Refu…" at bounding box center [740, 256] width 223 height 24
select select "PYD"
click at [629, 244] on select "- Select Status Code - Open Due/Unpaid Paid Incomplete No Tax Due Internal Refu…" at bounding box center [740, 256] width 223 height 24
type input "[DATE]"
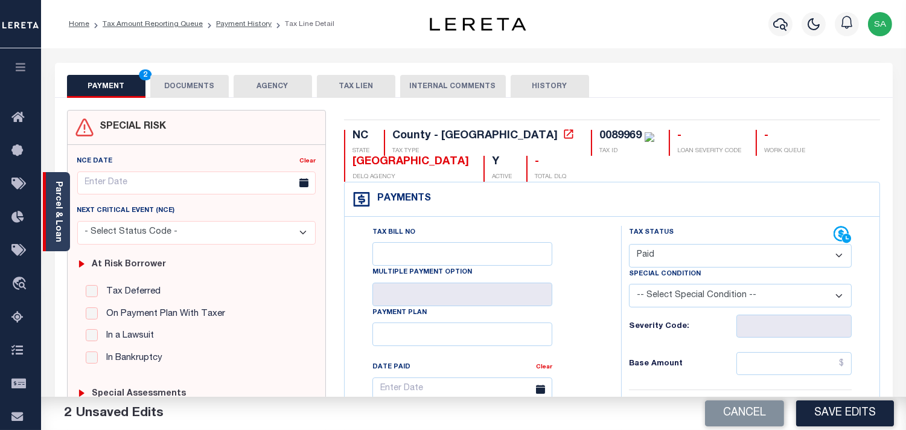
click at [65, 215] on div "Parcel & Loan" at bounding box center [56, 211] width 27 height 79
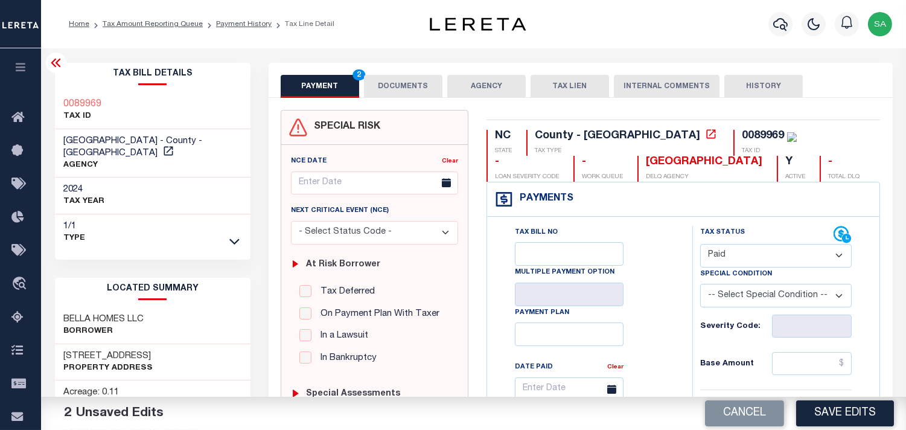
click at [399, 78] on button "DOCUMENTS" at bounding box center [403, 86] width 78 height 23
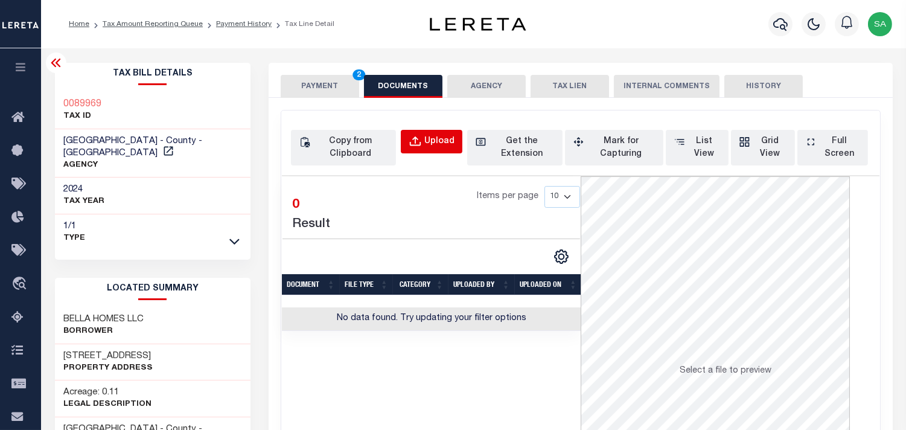
click at [425, 142] on div "Upload" at bounding box center [439, 141] width 30 height 13
select select "POP"
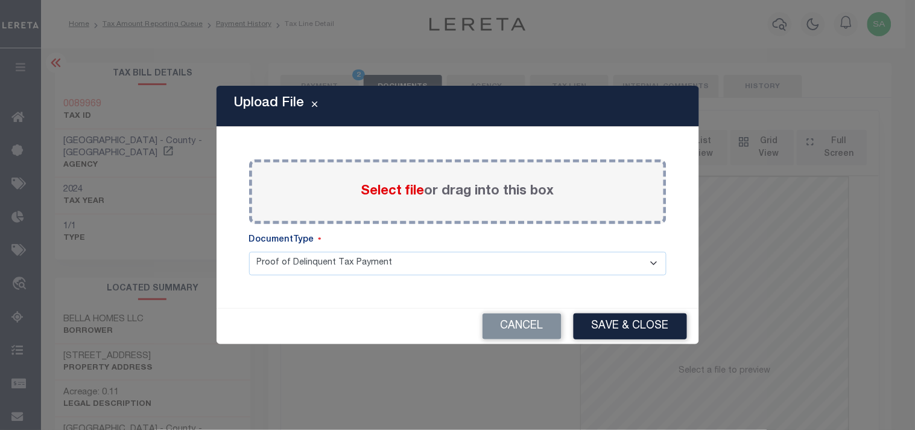
click at [393, 201] on div "Select file or drag into this box" at bounding box center [457, 191] width 417 height 65
click at [378, 188] on span "Select file" at bounding box center [392, 191] width 63 height 13
click at [0, 0] on input "Select file or drag into this box" at bounding box center [0, 0] width 0 height 0
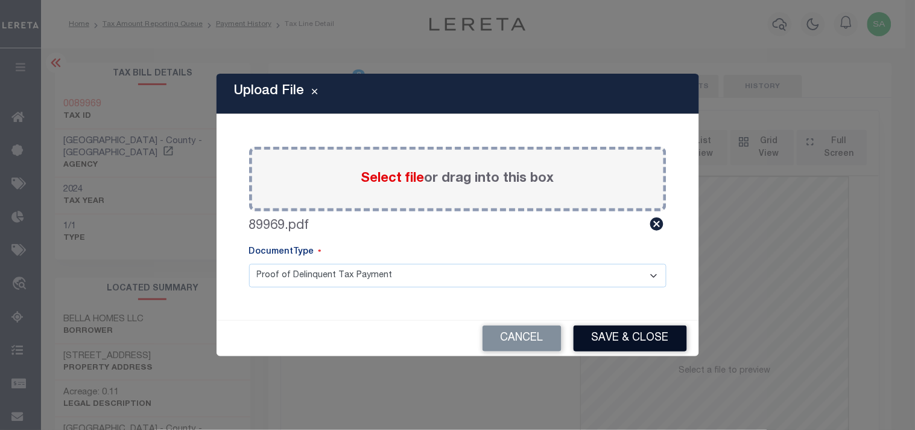
click at [629, 338] on button "Save & Close" at bounding box center [630, 338] width 113 height 26
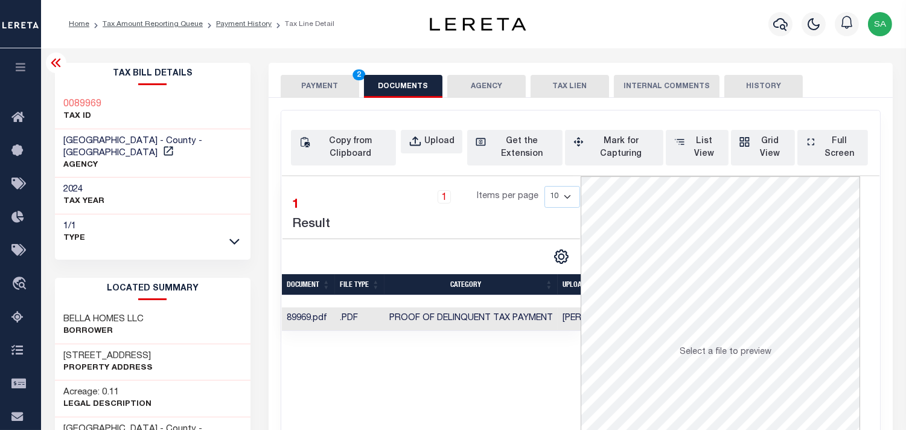
click at [311, 85] on button "PAYMENT 2" at bounding box center [320, 86] width 78 height 23
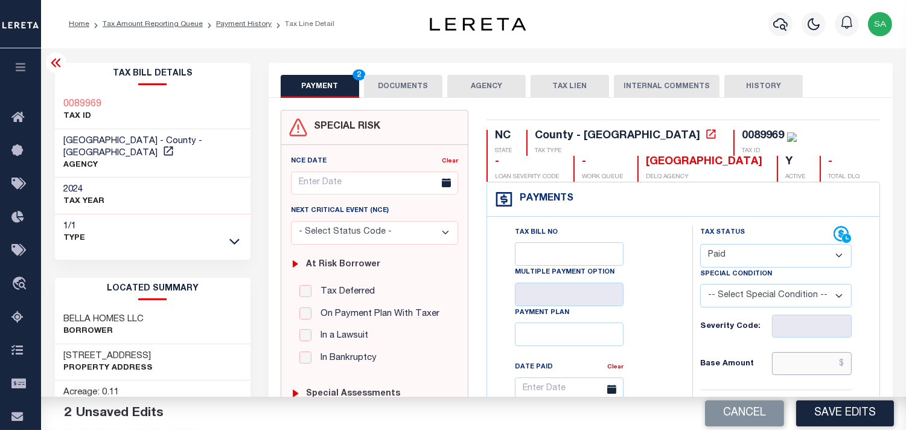
click at [814, 368] on input "text" at bounding box center [812, 363] width 80 height 23
paste input "288.51"
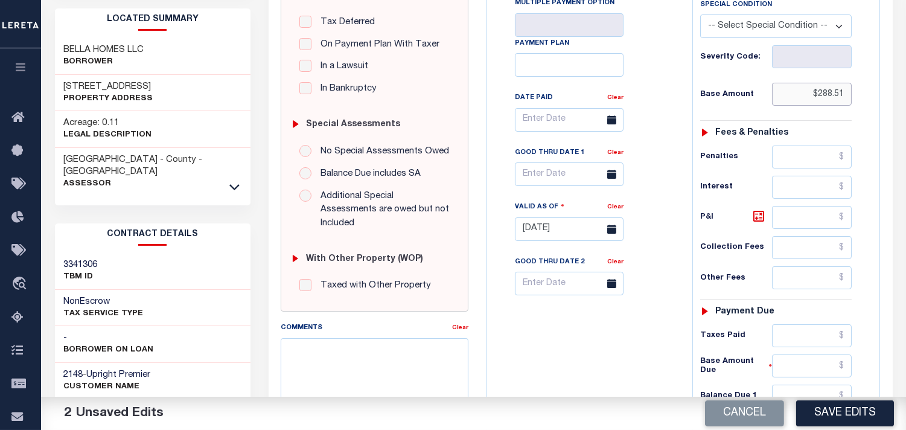
scroll to position [402, 0]
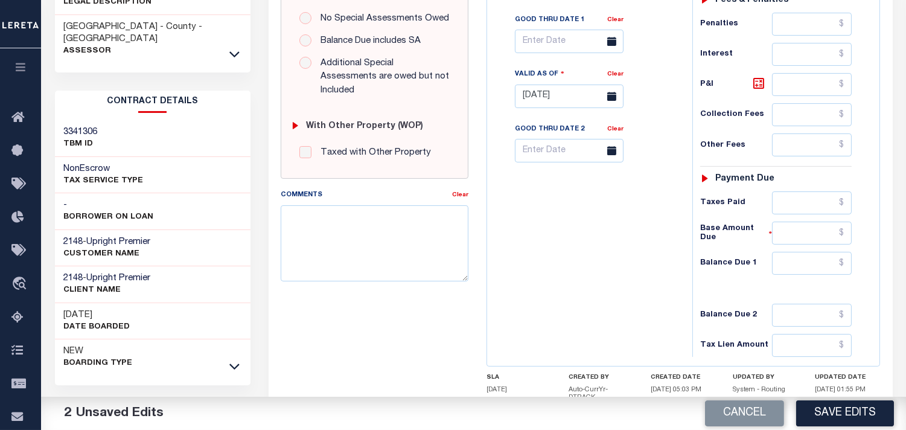
type input "$288.51"
click at [809, 274] on input "text" at bounding box center [812, 263] width 80 height 23
type input "$0.00"
click at [610, 267] on div "Tax Bill No Multiple Payment Option Payment Plan Clear" at bounding box center [586, 90] width 193 height 533
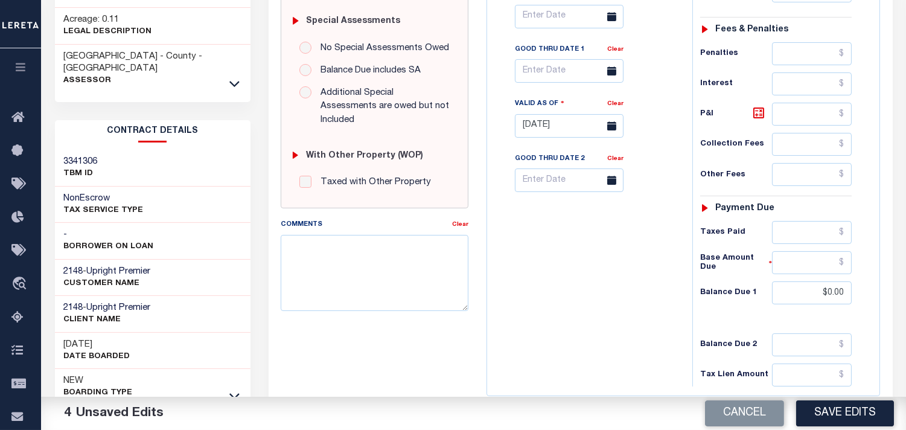
scroll to position [67, 0]
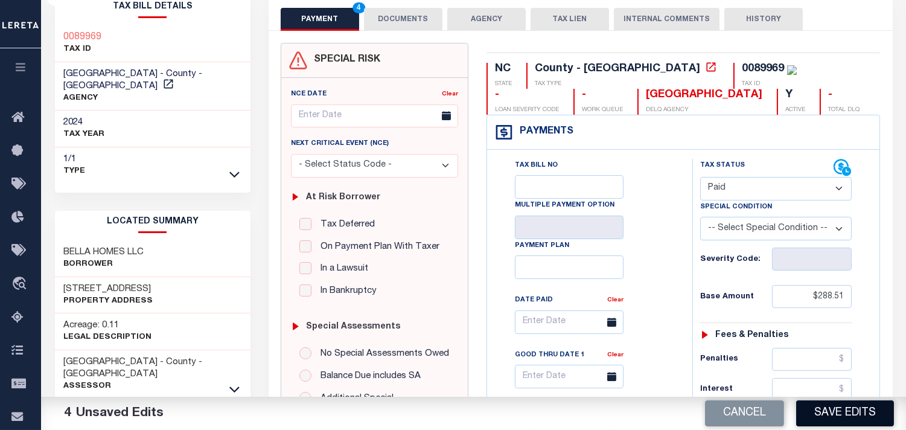
click at [841, 414] on button "Save Edits" at bounding box center [845, 413] width 98 height 26
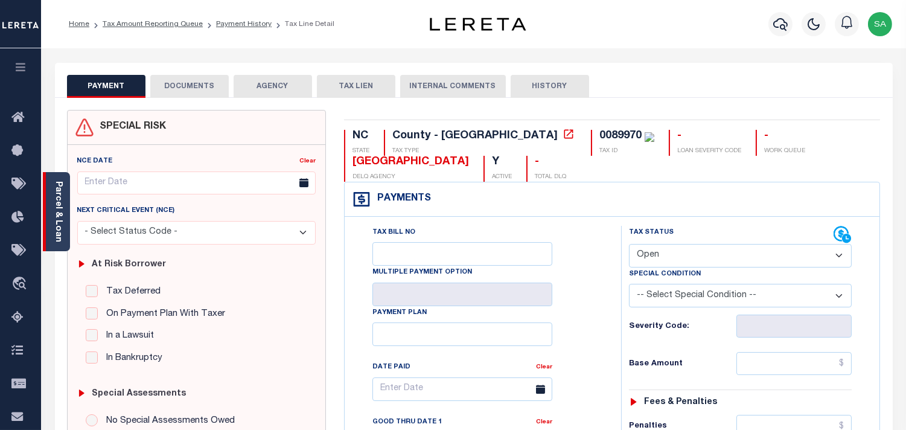
click at [62, 218] on link "Parcel & Loan" at bounding box center [58, 211] width 8 height 61
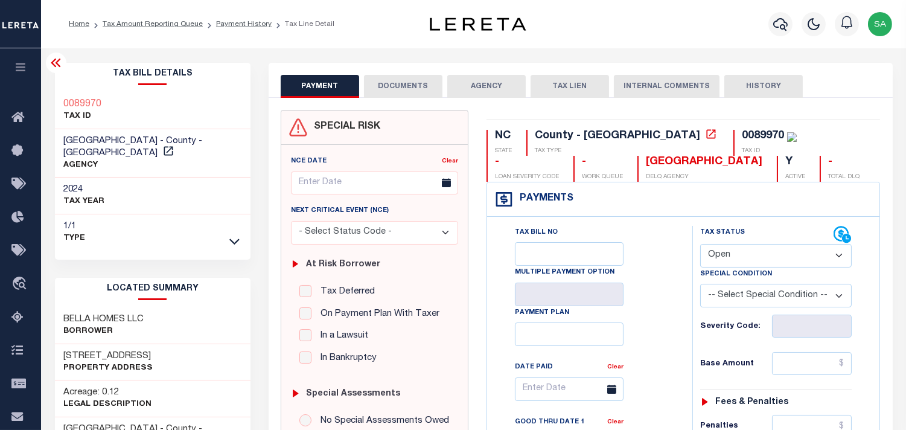
drag, startPoint x: 748, startPoint y: 253, endPoint x: 749, endPoint y: 261, distance: 7.9
click at [748, 253] on select "- Select Status Code - Open Due/Unpaid Paid Incomplete No Tax Due Internal Refu…" at bounding box center [775, 256] width 151 height 24
select select "DUE"
click at [700, 244] on select "- Select Status Code - Open Due/Unpaid Paid Incomplete No Tax Due Internal Refu…" at bounding box center [775, 256] width 151 height 24
type input "[DATE]"
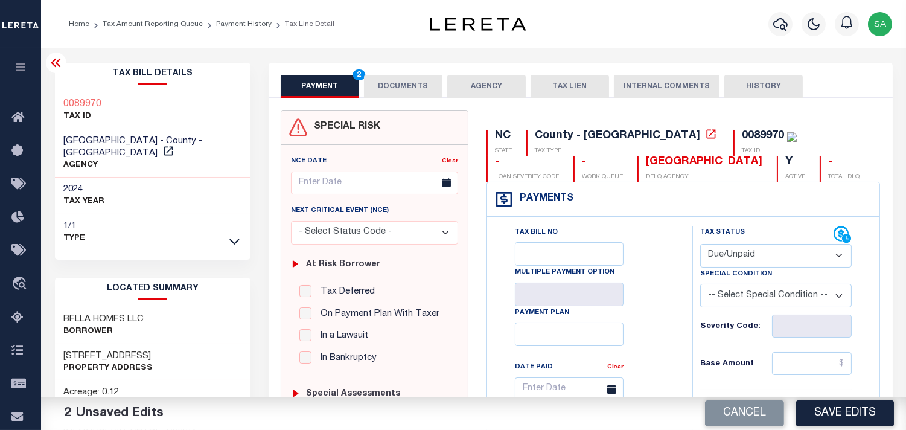
click at [738, 268] on div "Special Condition" at bounding box center [775, 275] width 151 height 17
drag, startPoint x: 735, startPoint y: 251, endPoint x: 735, endPoint y: 261, distance: 9.7
click at [735, 251] on select "- Select Status Code - Open Due/Unpaid Paid Incomplete No Tax Due Internal Refu…" at bounding box center [775, 256] width 151 height 24
select select "PYD"
click at [700, 244] on select "- Select Status Code - Open Due/Unpaid Paid Incomplete No Tax Due Internal Refu…" at bounding box center [775, 256] width 151 height 24
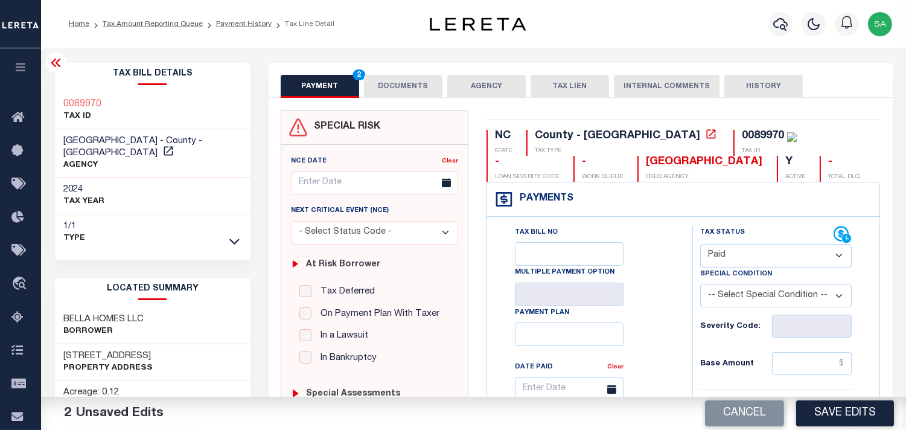
click at [433, 81] on button "DOCUMENTS" at bounding box center [403, 86] width 78 height 23
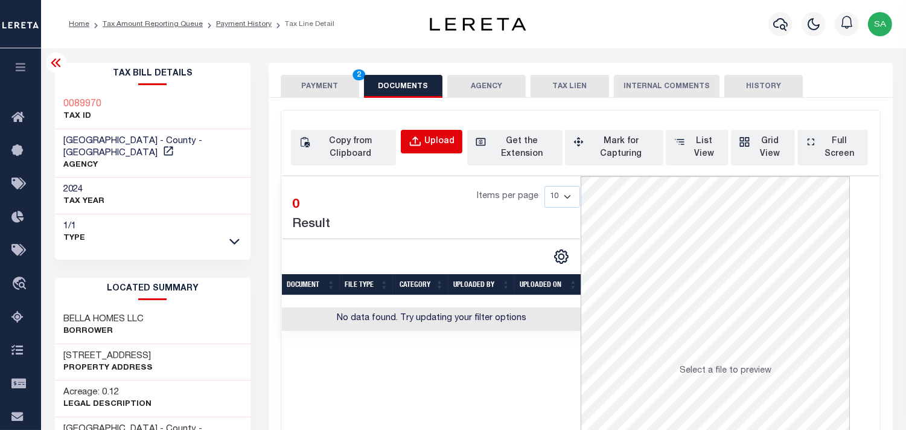
click at [438, 152] on button "Upload" at bounding box center [432, 142] width 62 height 24
select select "POP"
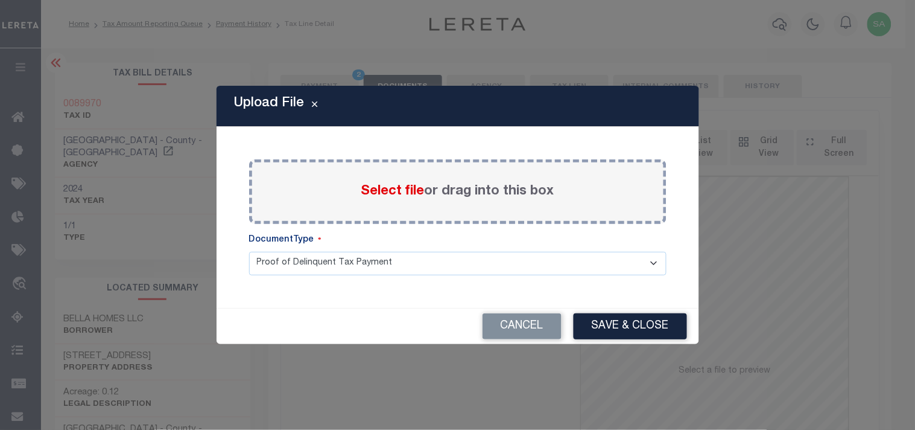
click at [407, 194] on span "Select file" at bounding box center [392, 191] width 63 height 13
click at [0, 0] on input "Select file or drag into this box" at bounding box center [0, 0] width 0 height 0
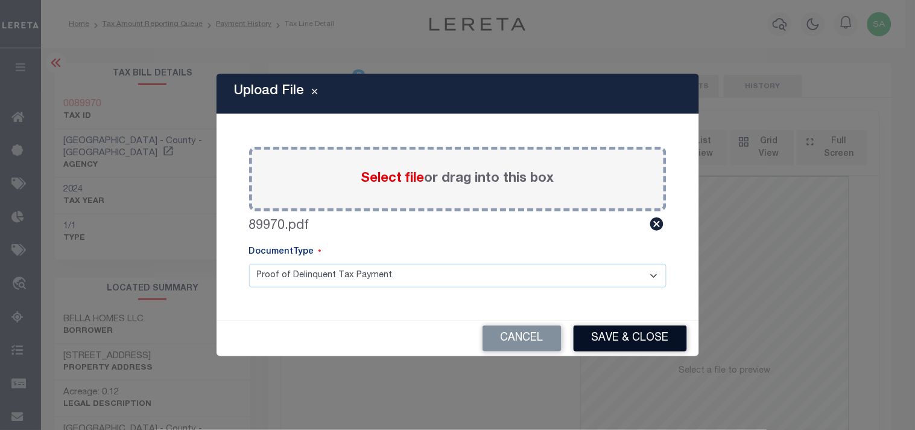
click at [633, 329] on button "Save & Close" at bounding box center [630, 338] width 113 height 26
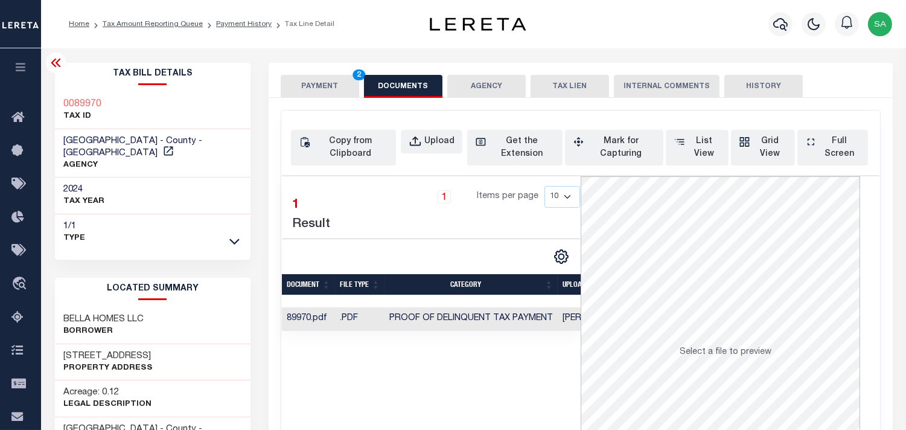
click at [311, 91] on button "PAYMENT 2" at bounding box center [320, 86] width 78 height 23
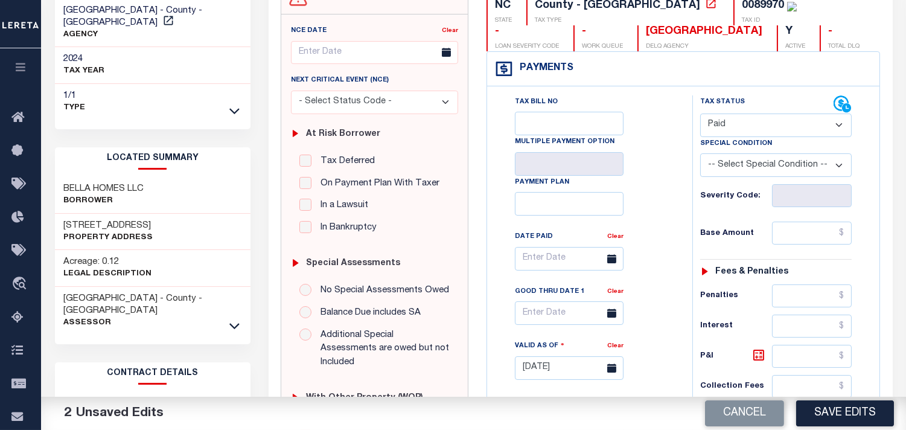
scroll to position [134, 0]
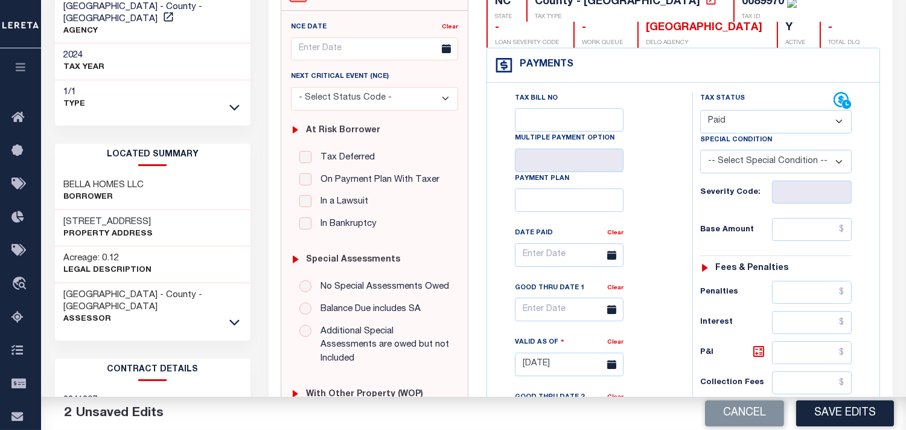
click at [769, 227] on h6 "Base Amount" at bounding box center [736, 230] width 72 height 10
drag, startPoint x: 782, startPoint y: 227, endPoint x: 773, endPoint y: 227, distance: 9.7
click at [782, 227] on input "text" at bounding box center [812, 229] width 80 height 23
paste input "288.51"
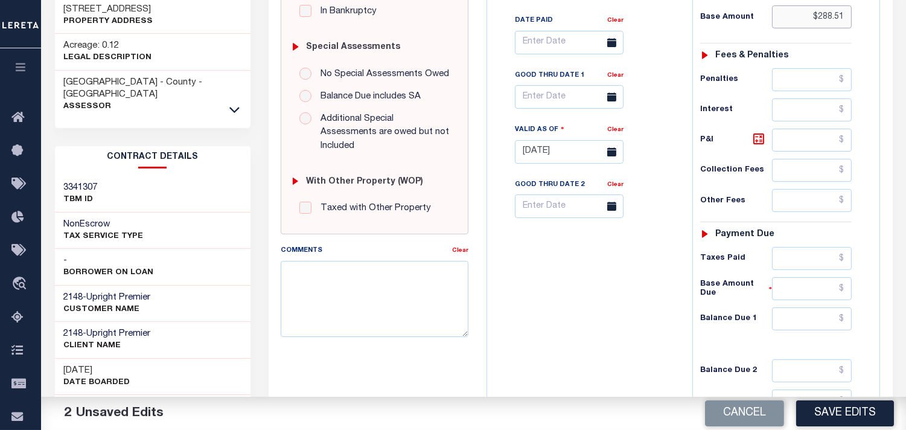
scroll to position [469, 0]
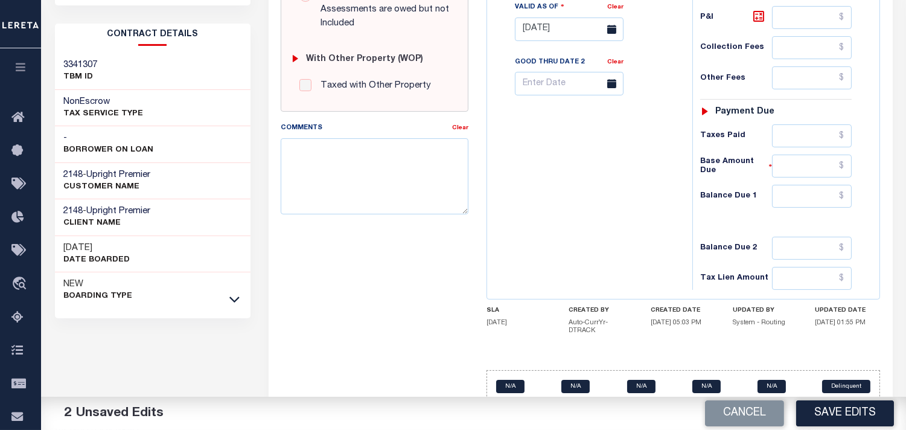
type input "$288.51"
click at [831, 204] on input "text" at bounding box center [812, 196] width 80 height 23
type input "$0.00"
click at [591, 219] on div "Tax Bill No Multiple Payment Option Payment Plan Clear" at bounding box center [586, 23] width 193 height 533
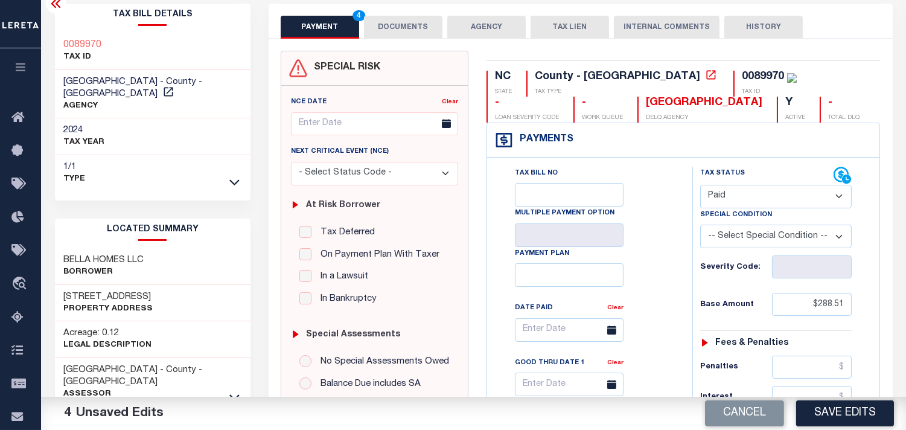
scroll to position [0, 0]
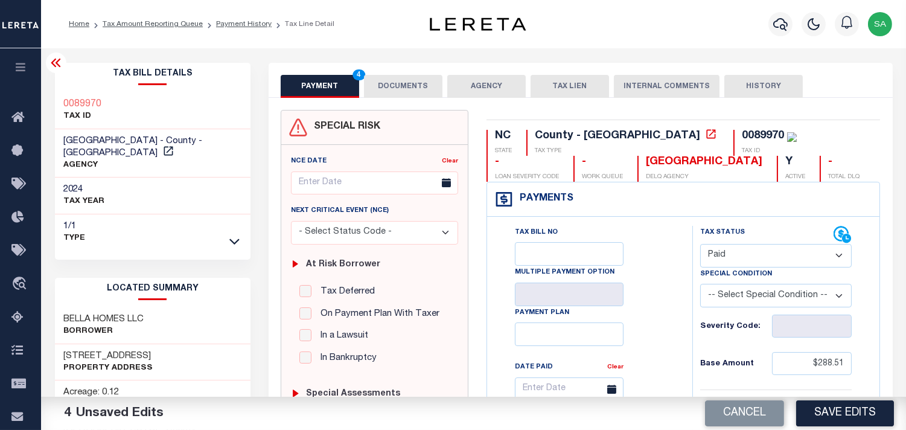
click at [413, 90] on button "DOCUMENTS" at bounding box center [403, 86] width 78 height 23
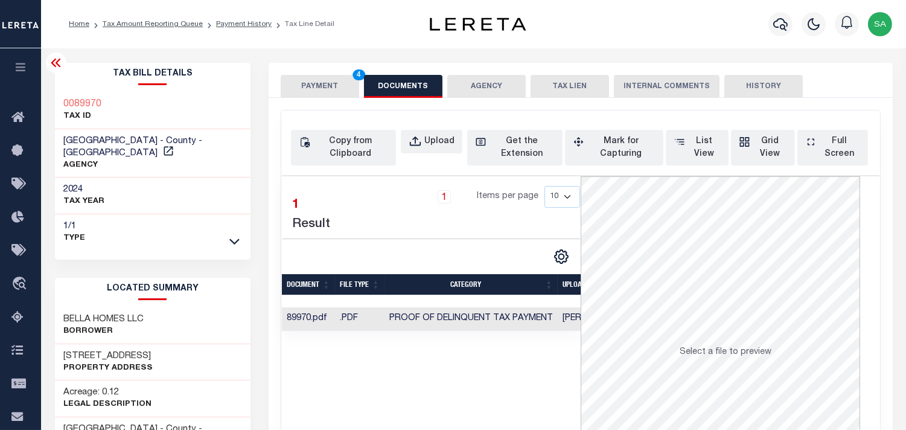
click at [326, 92] on button "PAYMENT 4" at bounding box center [320, 86] width 78 height 23
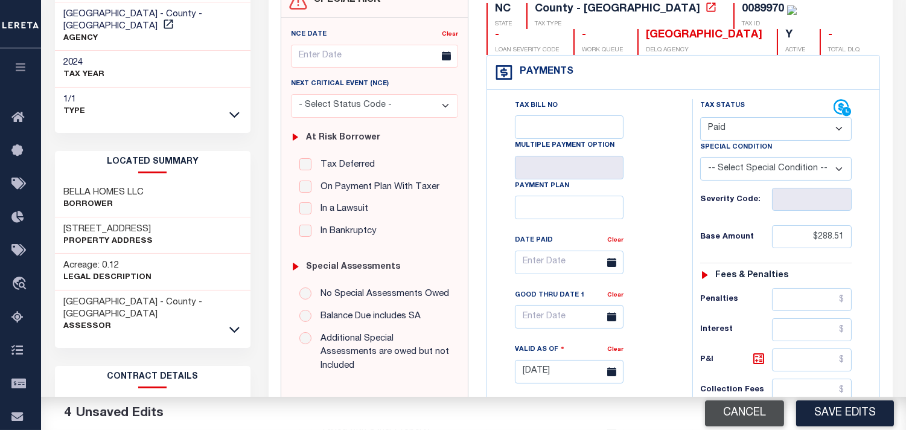
scroll to position [268, 0]
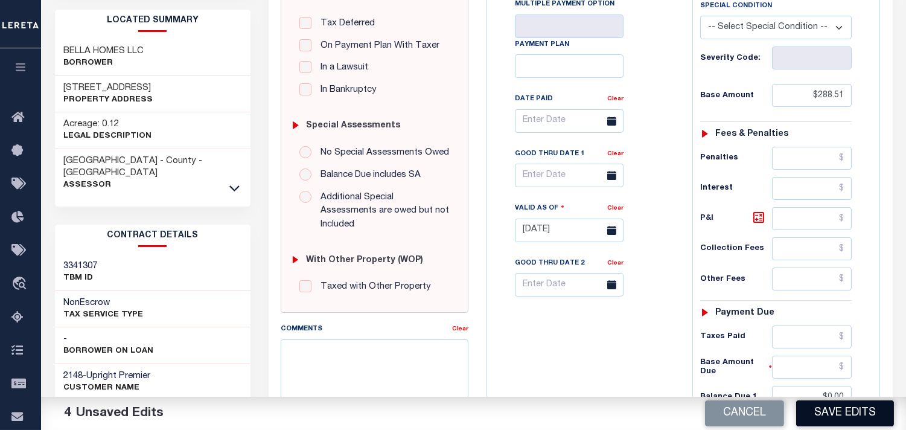
click at [836, 406] on button "Save Edits" at bounding box center [845, 413] width 98 height 26
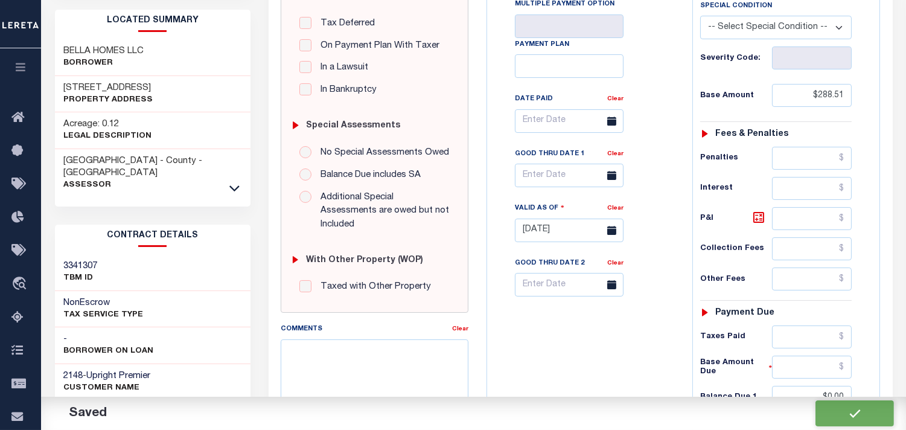
checkbox input "false"
type input "$288.51"
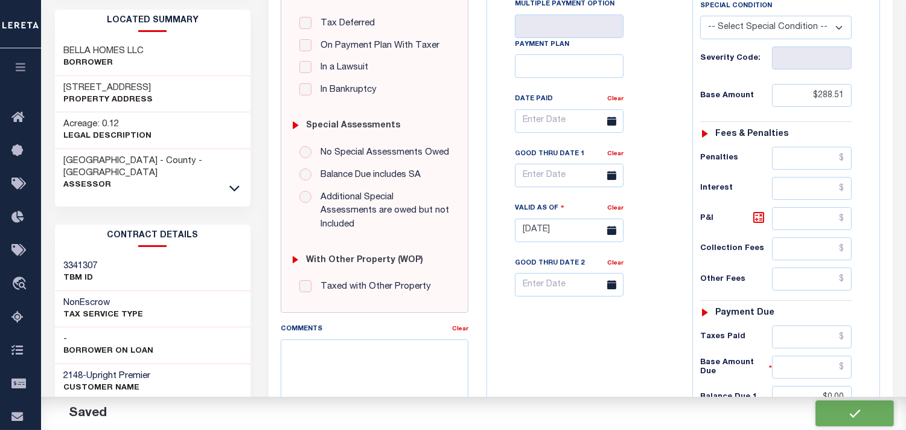
type input "$0"
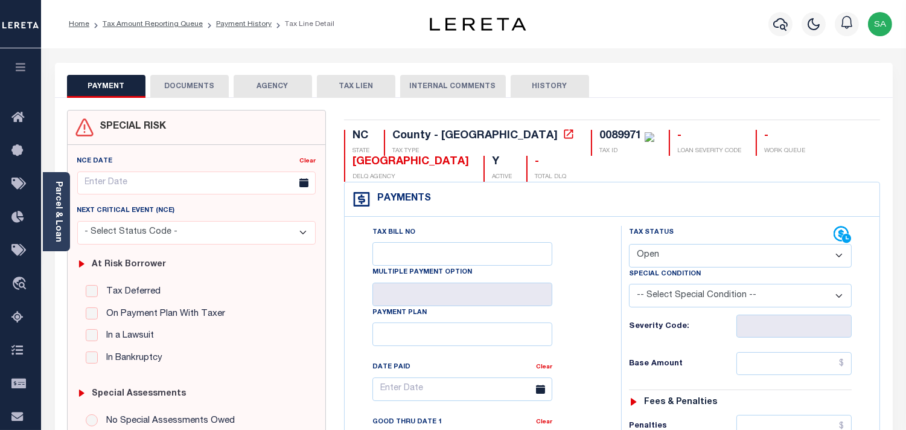
drag, startPoint x: 650, startPoint y: 254, endPoint x: 652, endPoint y: 264, distance: 10.3
click at [650, 254] on select "- Select Status Code - Open Due/Unpaid Paid Incomplete No Tax Due Internal Refu…" at bounding box center [740, 256] width 223 height 24
select select "PYD"
click at [629, 244] on select "- Select Status Code - Open Due/Unpaid Paid Incomplete No Tax Due Internal Refu…" at bounding box center [740, 256] width 223 height 24
type input "[DATE]"
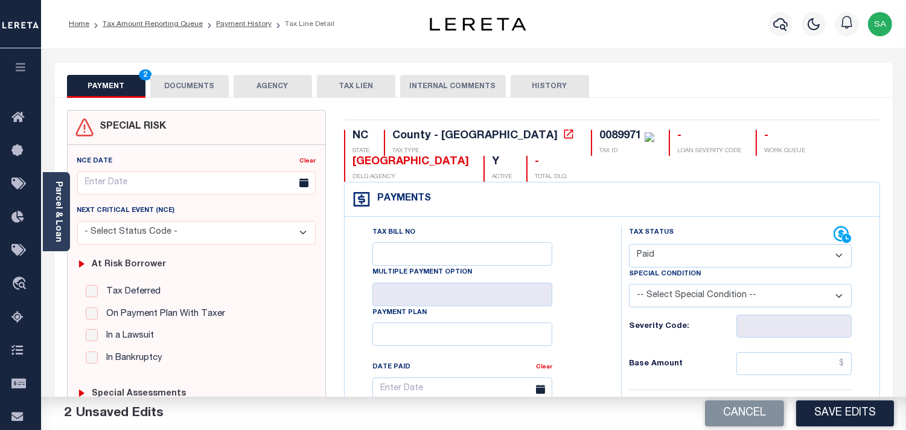
click at [67, 231] on div "Parcel & Loan" at bounding box center [56, 211] width 27 height 79
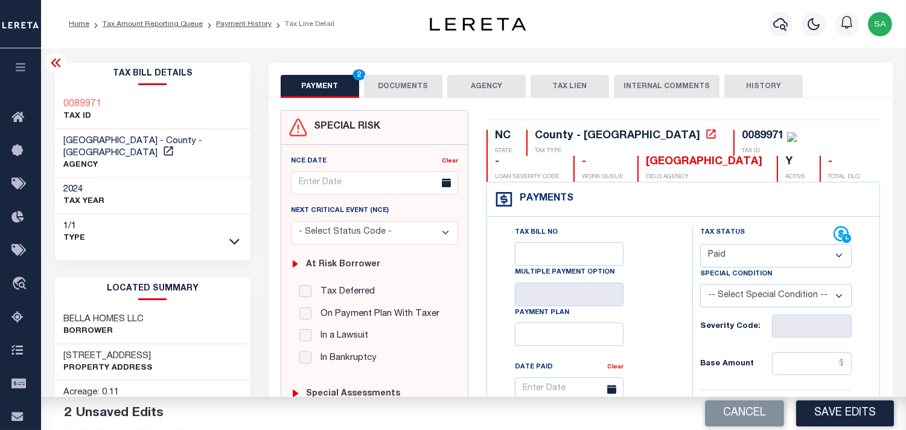
drag, startPoint x: 405, startPoint y: 88, endPoint x: 453, endPoint y: 129, distance: 63.3
click at [405, 88] on button "DOCUMENTS" at bounding box center [403, 86] width 78 height 23
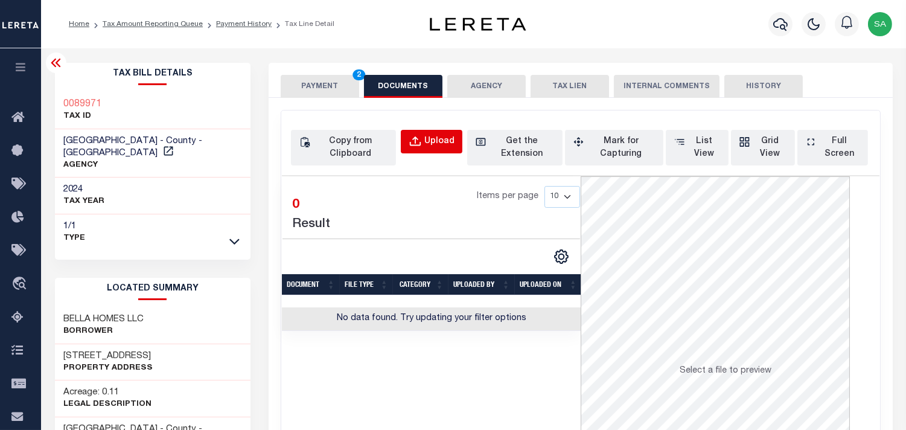
click at [439, 141] on div "Upload" at bounding box center [439, 141] width 30 height 13
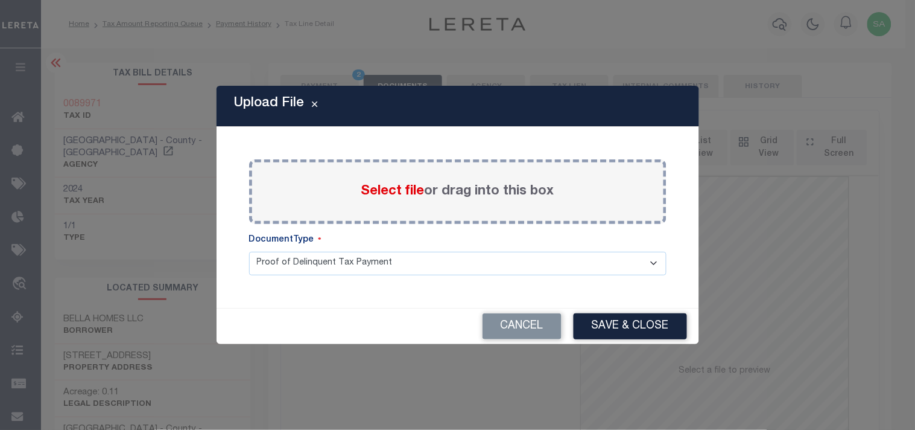
click at [374, 201] on label "Select file or drag into this box" at bounding box center [457, 192] width 193 height 20
click at [0, 0] on input "Select file or drag into this box" at bounding box center [0, 0] width 0 height 0
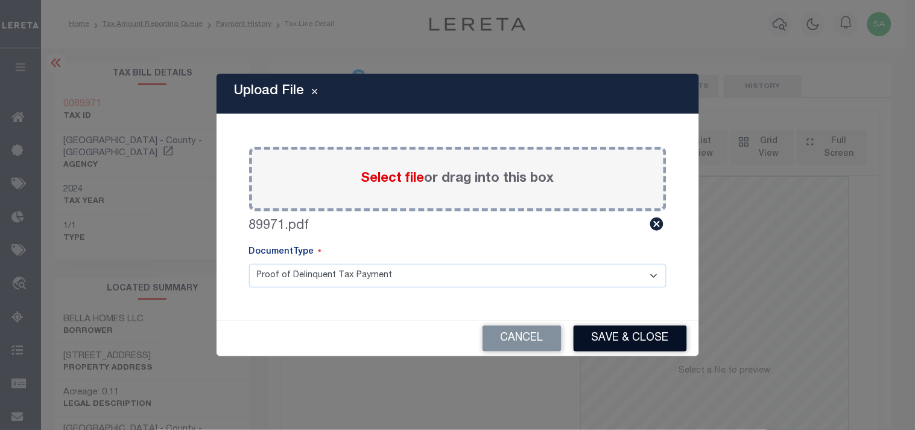
click at [649, 338] on button "Save & Close" at bounding box center [630, 338] width 113 height 26
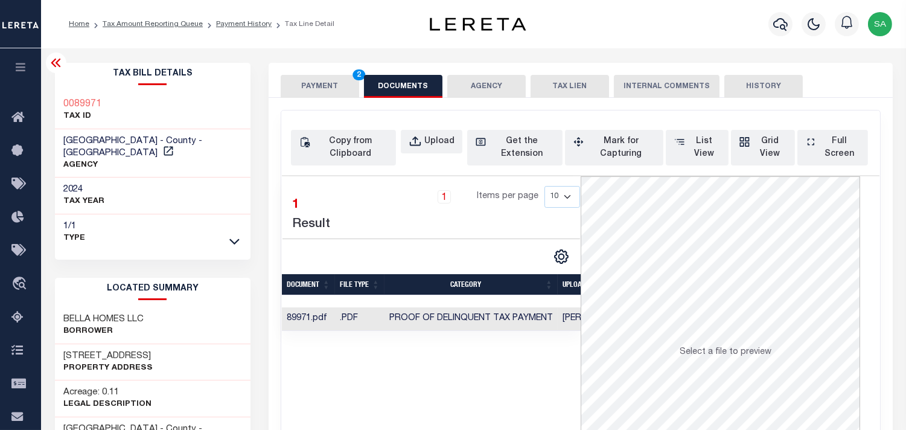
click at [317, 89] on button "PAYMENT 2" at bounding box center [320, 86] width 78 height 23
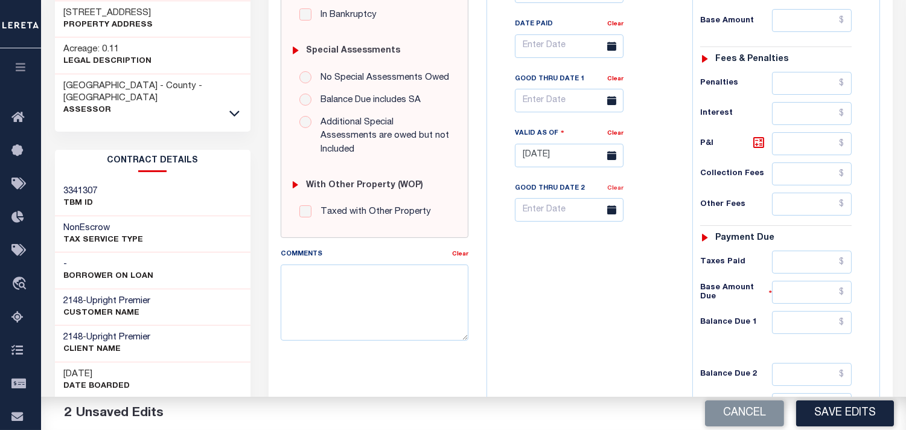
scroll to position [402, 0]
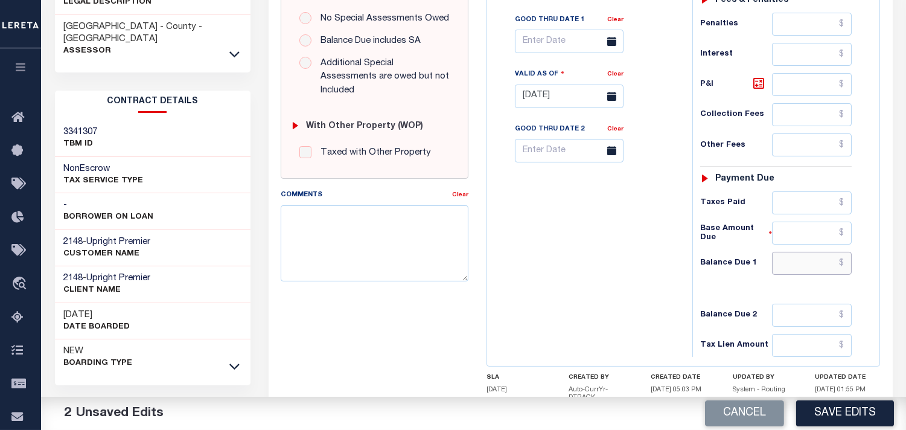
click at [807, 265] on input "text" at bounding box center [812, 263] width 80 height 23
type input "$0.00"
click at [603, 271] on div "Tax Bill No Multiple Payment Option Payment Plan Clear" at bounding box center [586, 90] width 193 height 533
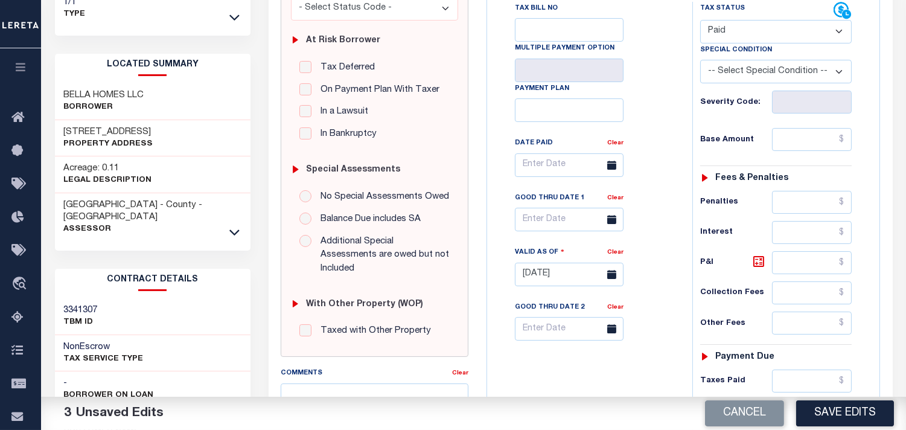
scroll to position [134, 0]
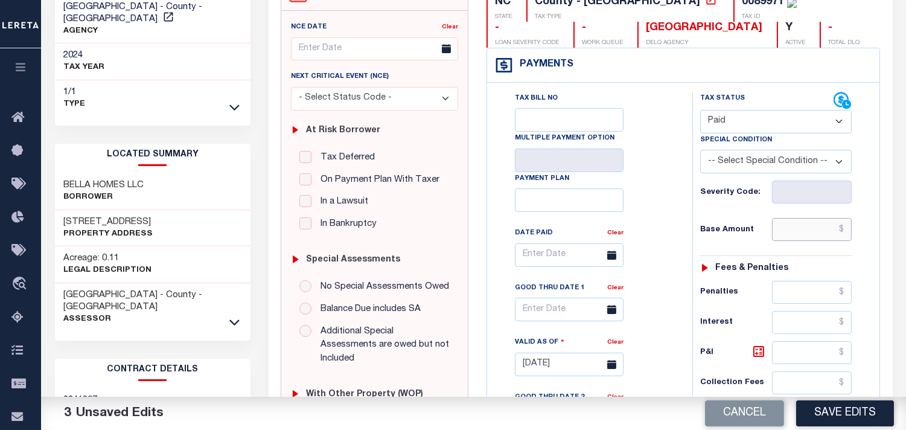
drag, startPoint x: 799, startPoint y: 230, endPoint x: 758, endPoint y: 239, distance: 41.4
click at [799, 230] on input "text" at bounding box center [812, 229] width 80 height 23
paste input "288.51"
type input "$288.51"
click at [653, 274] on div "Tax Bill No Multiple Payment Option Payment Plan Clear" at bounding box center [586, 261] width 175 height 338
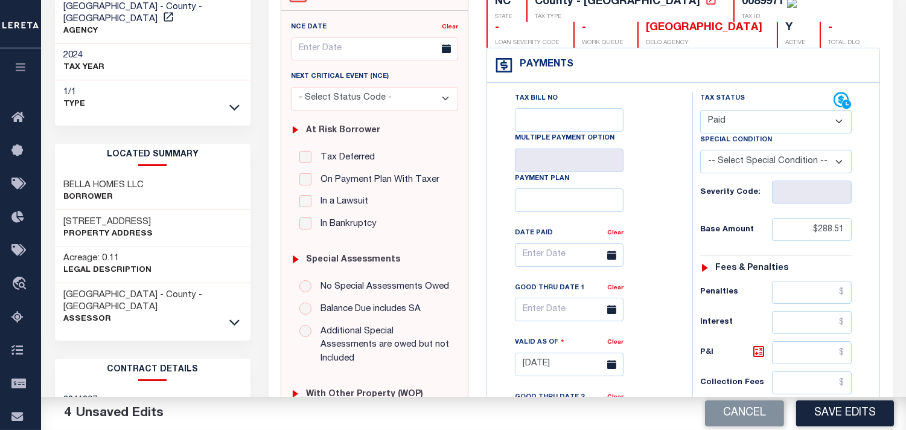
scroll to position [0, 0]
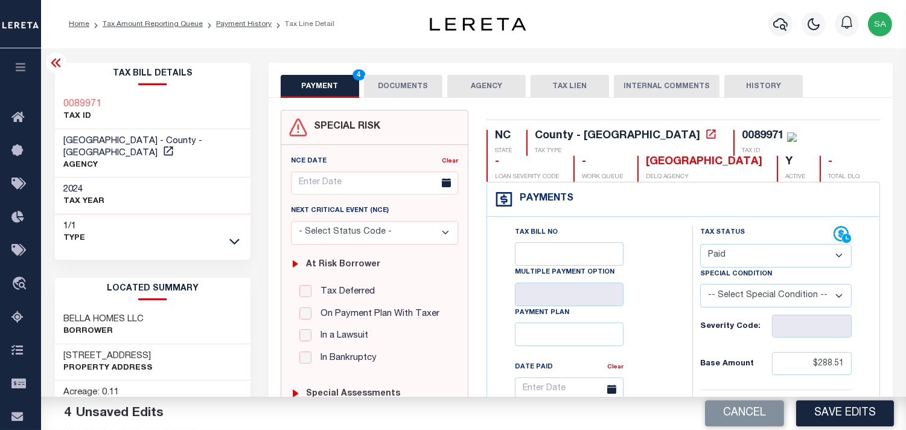
click at [408, 90] on button "DOCUMENTS" at bounding box center [403, 86] width 78 height 23
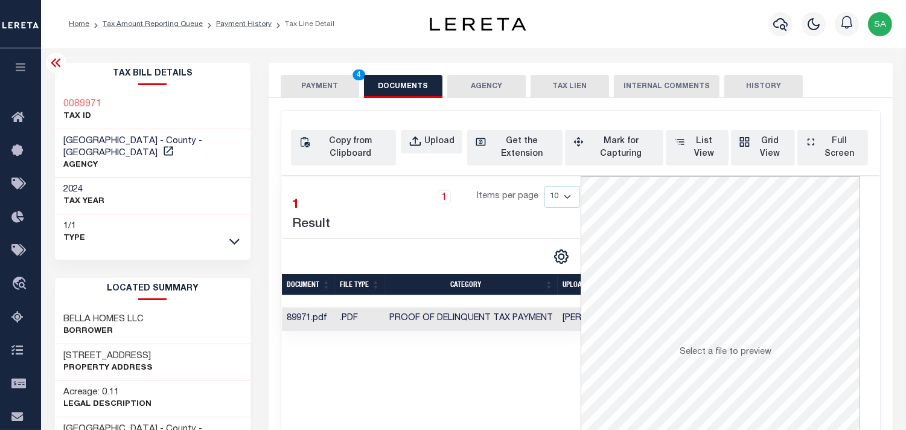
click at [350, 89] on button "PAYMENT 4" at bounding box center [320, 86] width 78 height 23
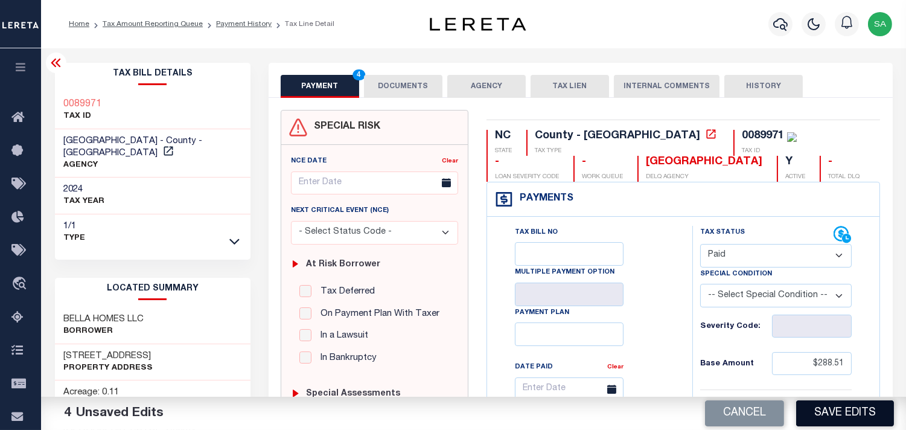
click at [849, 418] on button "Save Edits" at bounding box center [845, 413] width 98 height 26
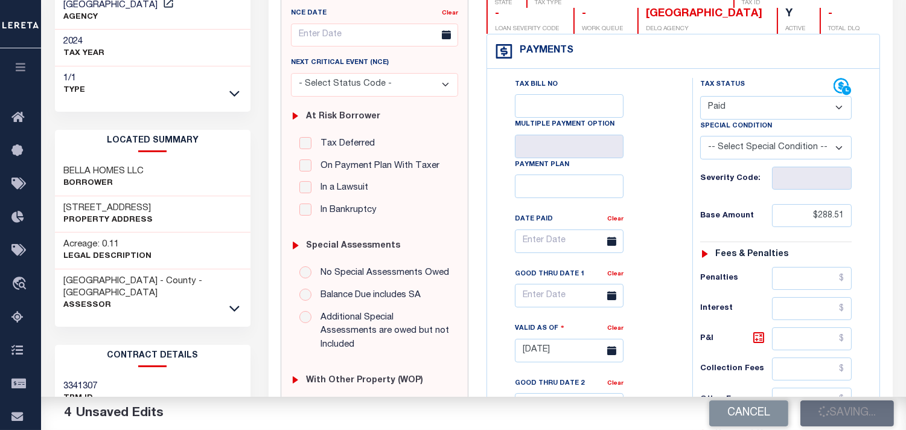
scroll to position [201, 0]
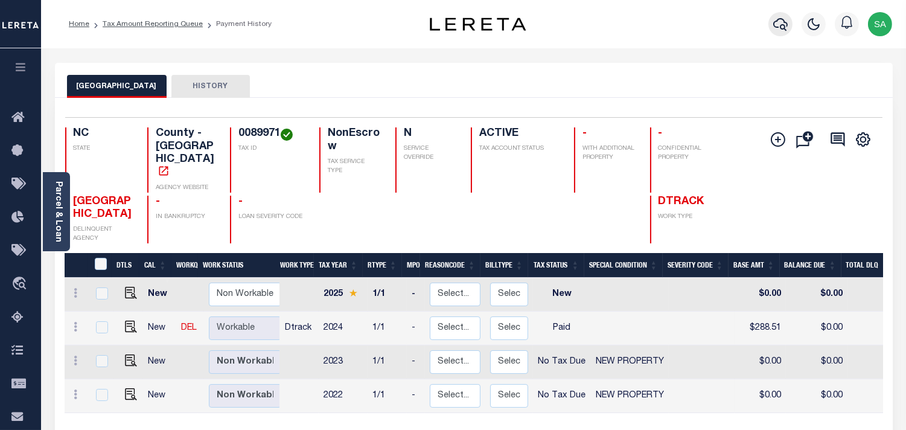
click at [776, 24] on icon "button" at bounding box center [780, 24] width 14 height 14
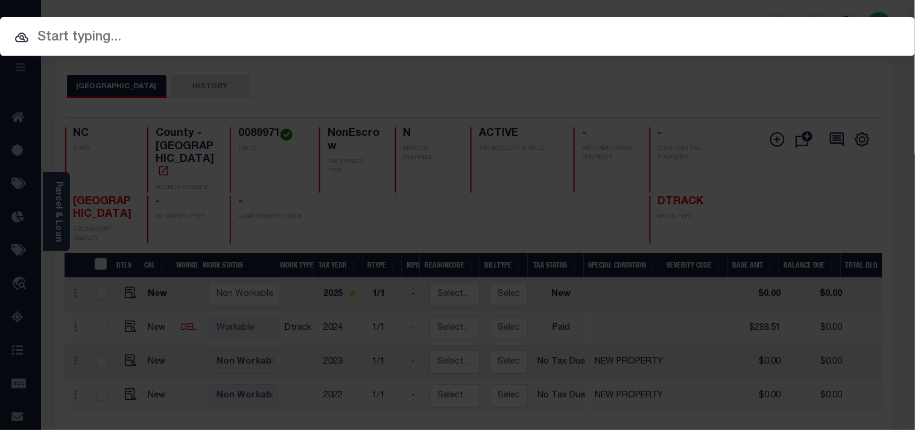
click at [603, 31] on input "text" at bounding box center [457, 37] width 915 height 21
paste input "0056010-15"
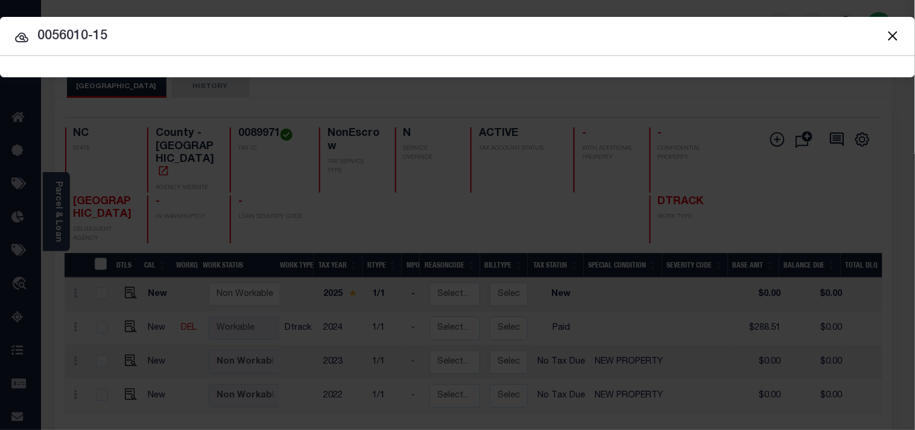
type input "0056010-15"
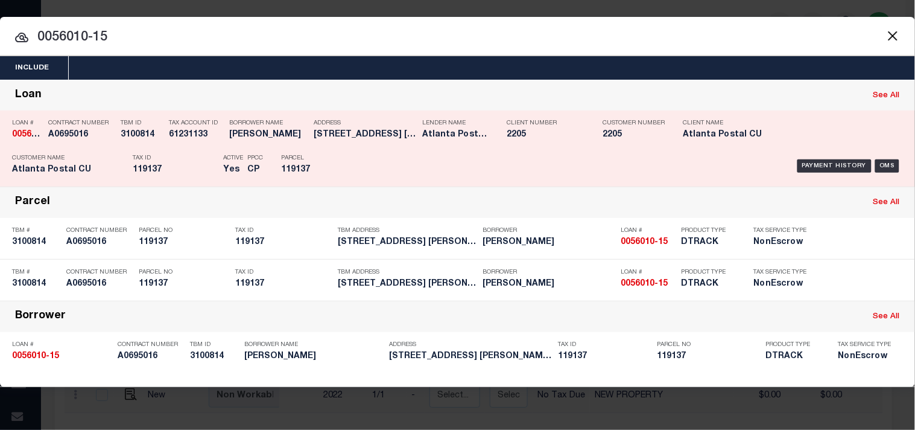
click at [365, 162] on div "Payment History OMS" at bounding box center [629, 165] width 550 height 35
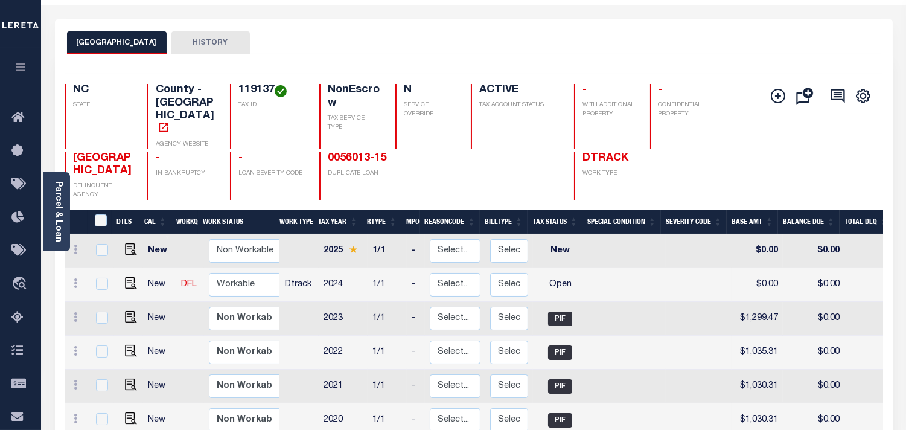
scroll to position [67, 0]
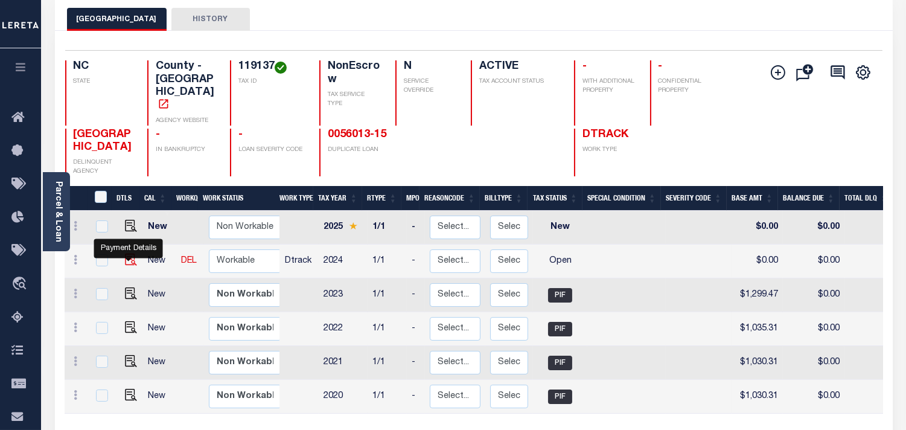
click at [133, 257] on img "" at bounding box center [131, 259] width 12 height 12
checkbox input "true"
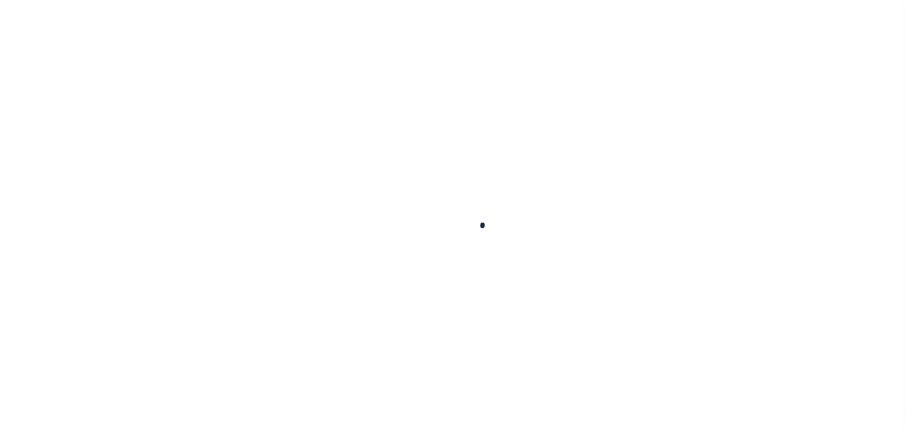
checkbox input "false"
type input "01/06/2025"
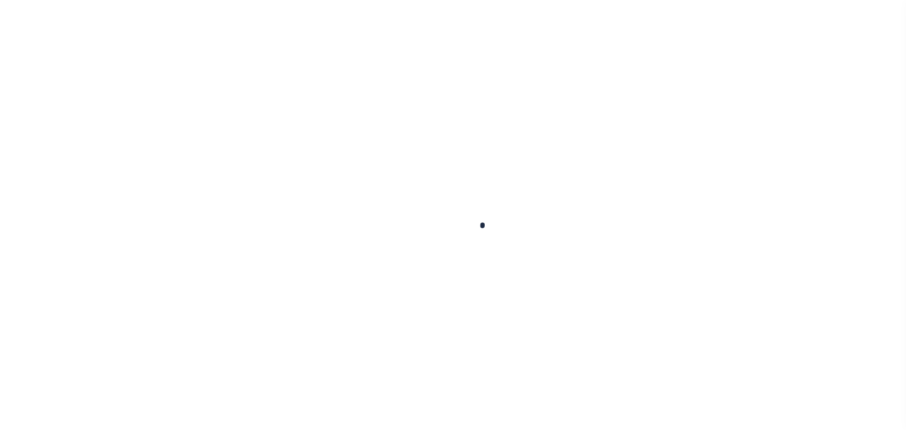
select select "OP2"
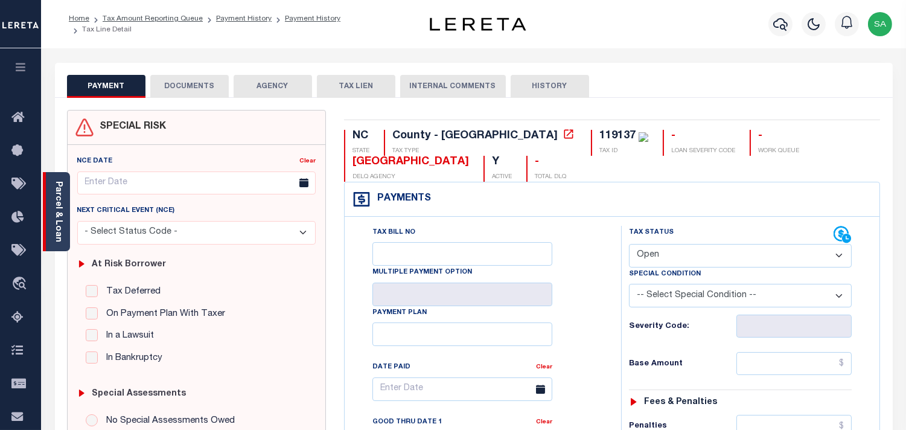
click at [51, 206] on div "Parcel & Loan" at bounding box center [56, 211] width 27 height 79
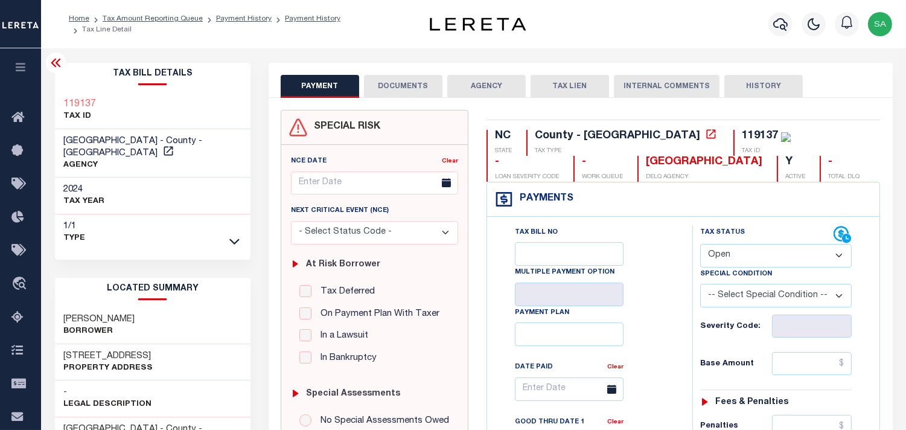
click at [383, 84] on button "DOCUMENTS" at bounding box center [403, 86] width 78 height 23
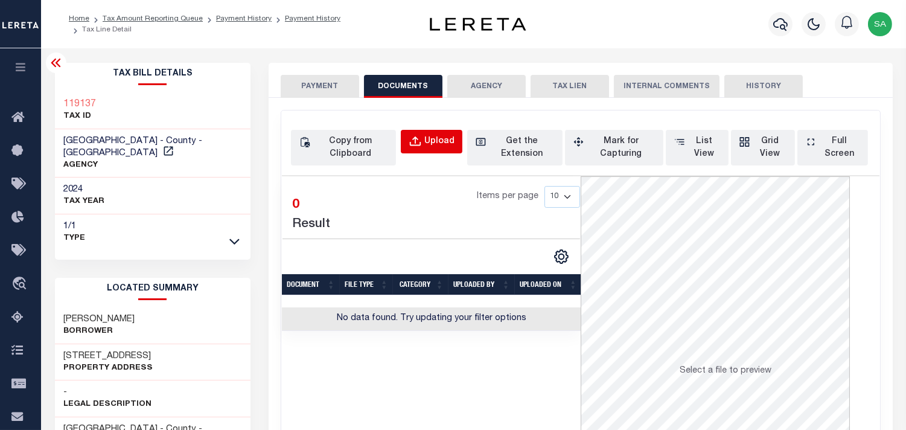
click at [449, 137] on div "Upload" at bounding box center [439, 141] width 30 height 13
select select "POP"
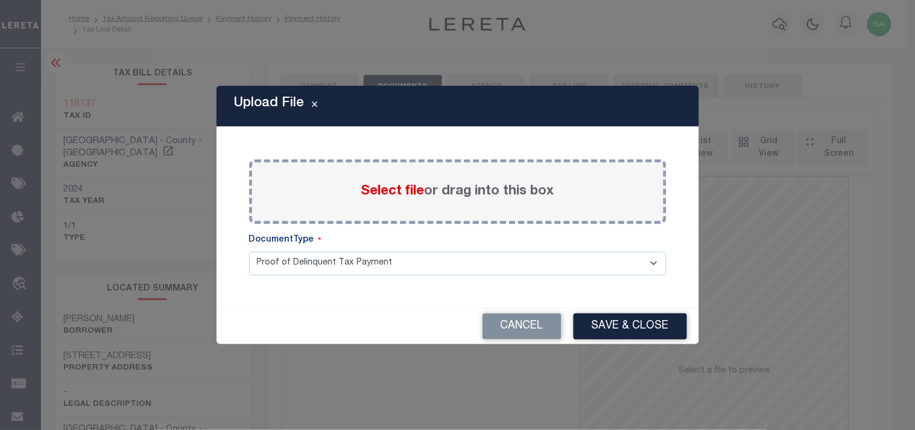
click at [419, 192] on span "Select file" at bounding box center [392, 191] width 63 height 13
click at [0, 0] on input "Select file or drag into this box" at bounding box center [0, 0] width 0 height 0
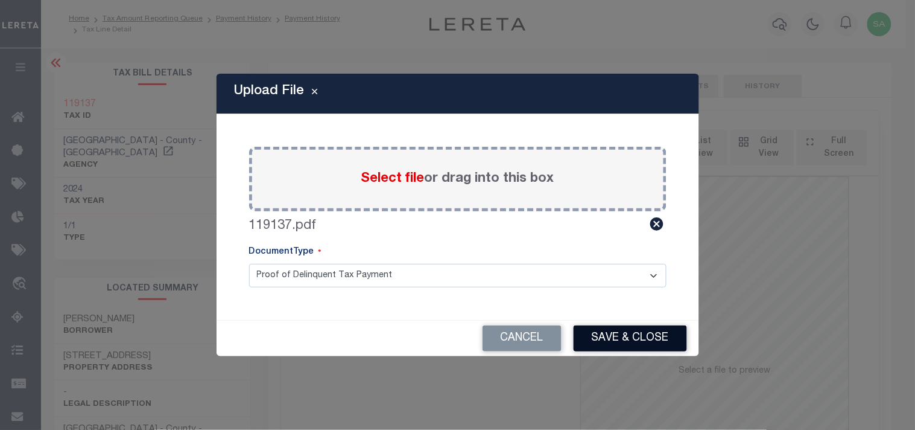
click at [659, 332] on button "Save & Close" at bounding box center [630, 338] width 113 height 26
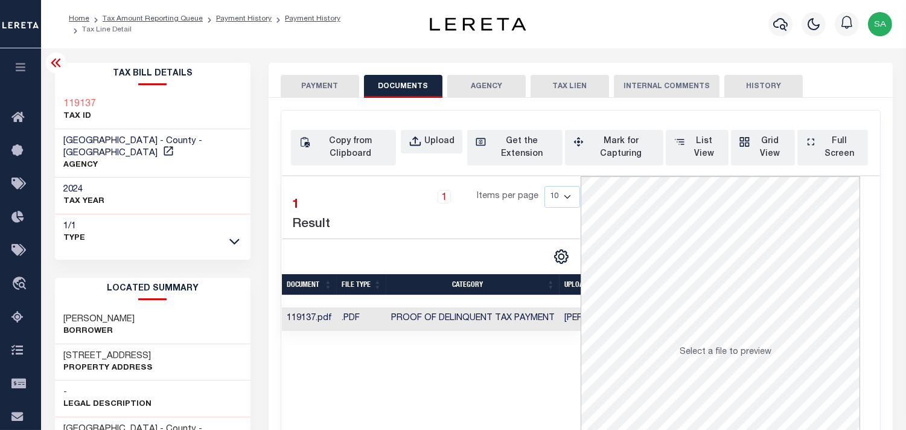
click at [324, 85] on button "PAYMENT" at bounding box center [320, 86] width 78 height 23
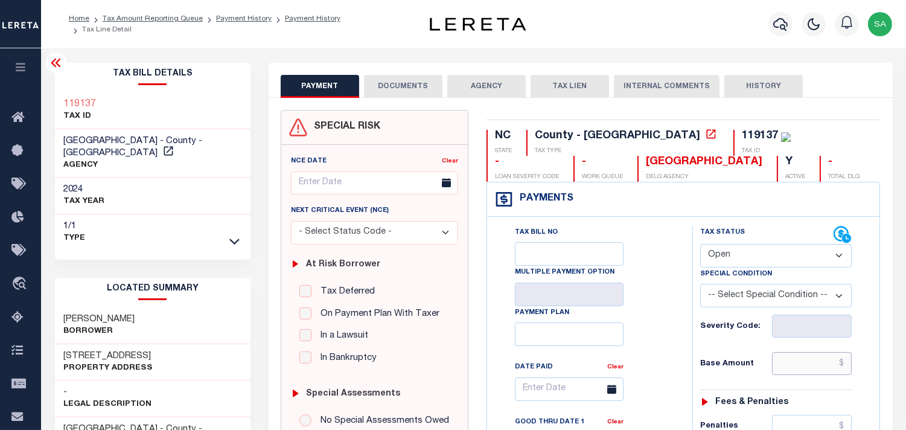
drag, startPoint x: 816, startPoint y: 361, endPoint x: 683, endPoint y: 331, distance: 136.1
click at [816, 361] on input "text" at bounding box center [812, 363] width 80 height 23
paste input "1,311.47"
type input "$1,311.47"
click at [728, 260] on select "- Select Status Code - Open Due/Unpaid Paid Incomplete No Tax Due Internal Refu…" at bounding box center [775, 256] width 151 height 24
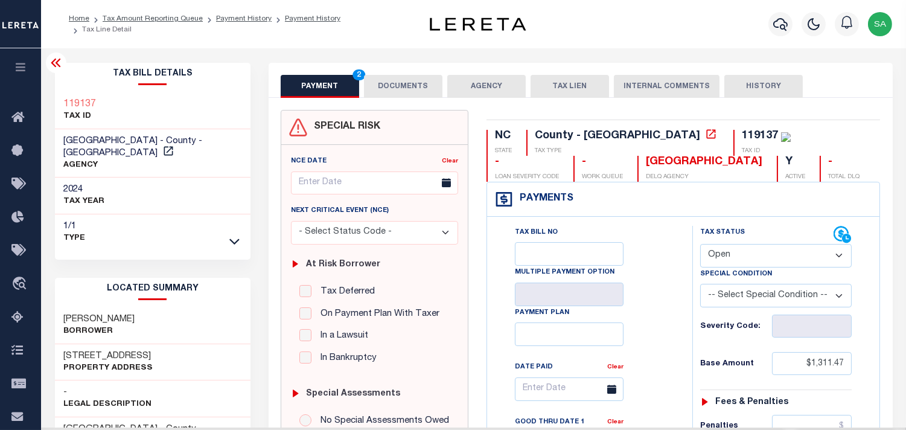
type input "[DATE]"
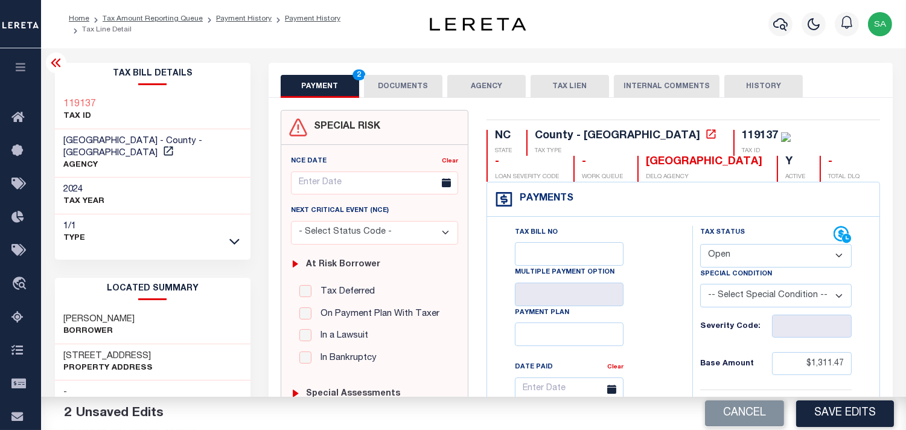
select select "PYD"
click at [700, 244] on select "- Select Status Code - Open Due/Unpaid Paid Incomplete No Tax Due Internal Refu…" at bounding box center [775, 256] width 151 height 24
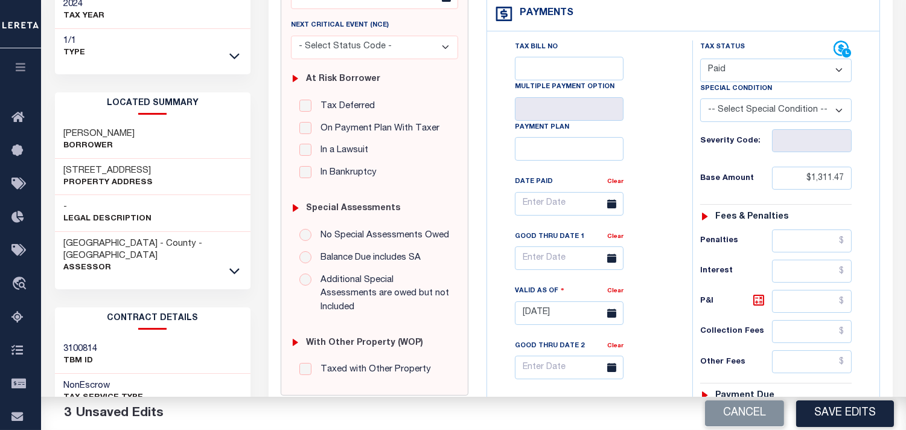
scroll to position [402, 0]
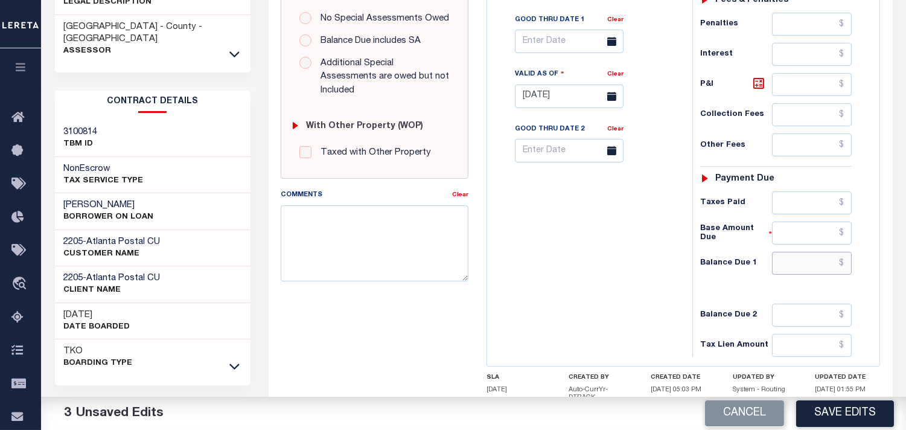
click at [816, 264] on input "text" at bounding box center [812, 263] width 80 height 23
type input "$0.00"
click at [659, 273] on div "Tax Bill No Multiple Payment Option Payment Plan Clear" at bounding box center [586, 90] width 193 height 533
click at [836, 408] on button "Save Edits" at bounding box center [845, 413] width 98 height 26
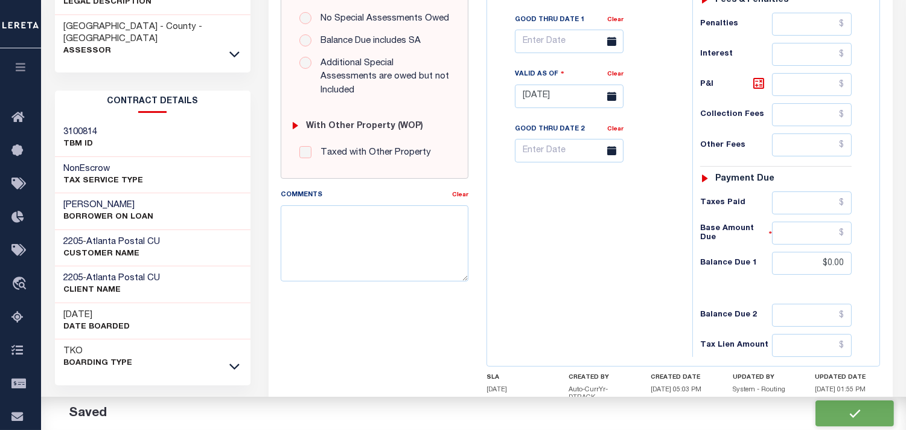
checkbox input "false"
type input "$1,311.47"
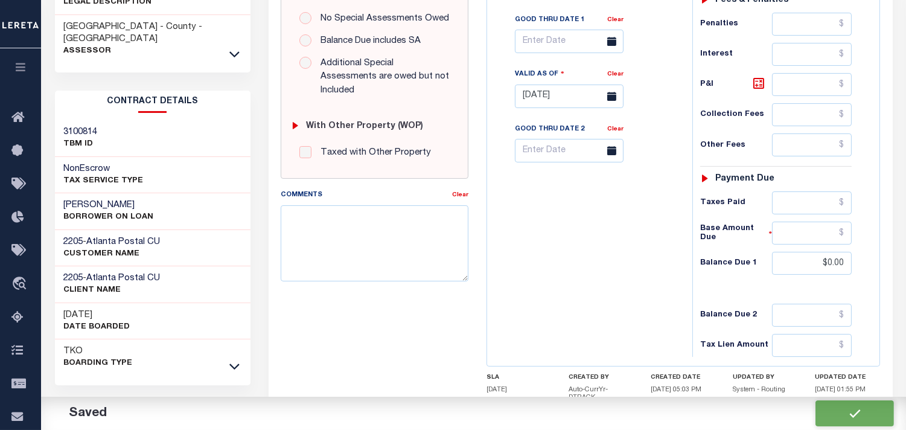
type input "$0"
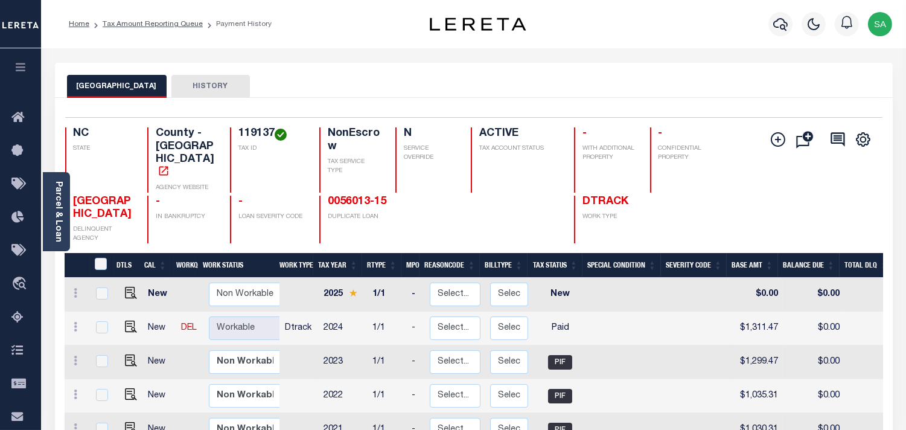
click at [252, 131] on h4 "119137" at bounding box center [271, 133] width 66 height 13
copy h4 "119137"
click at [369, 196] on link "0056013-15" at bounding box center [357, 201] width 59 height 11
click at [125, 322] on img "" at bounding box center [131, 326] width 12 height 12
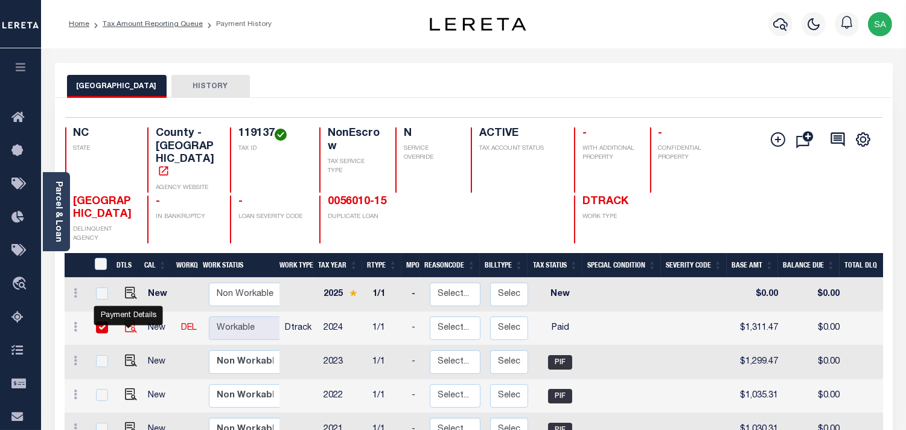
checkbox input "true"
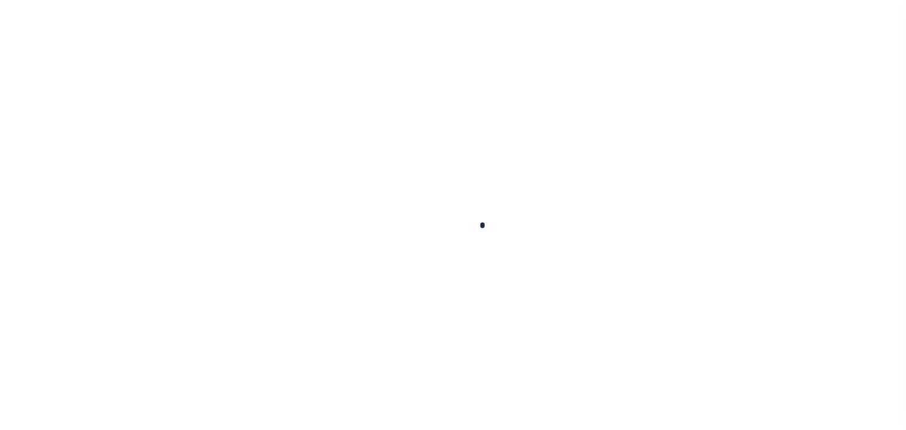
checkbox input "false"
type input "[DATE]"
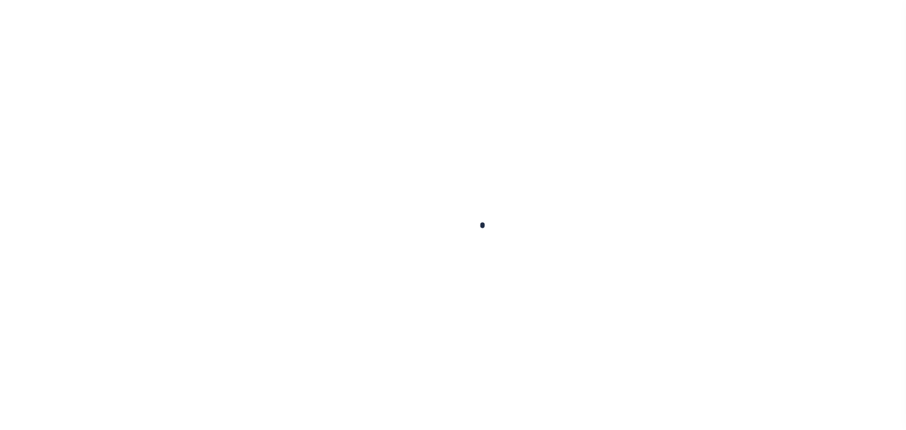
select select "PYD"
type input "$1,311.47"
type input "$0"
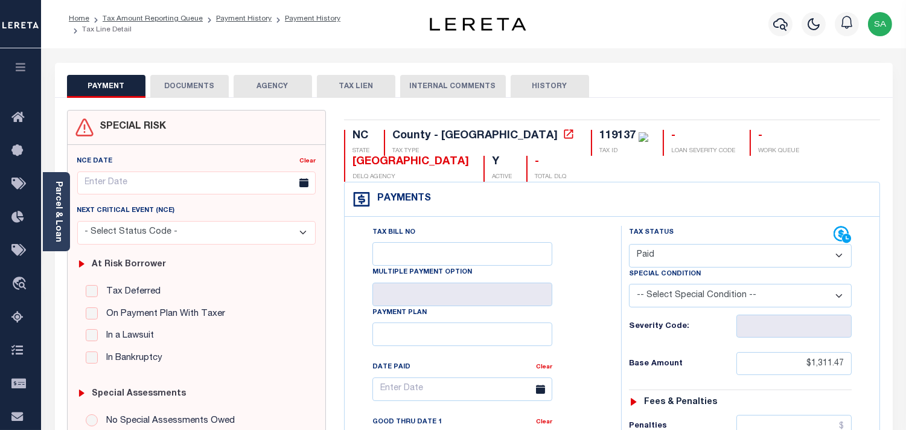
click at [205, 87] on button "DOCUMENTS" at bounding box center [189, 86] width 78 height 23
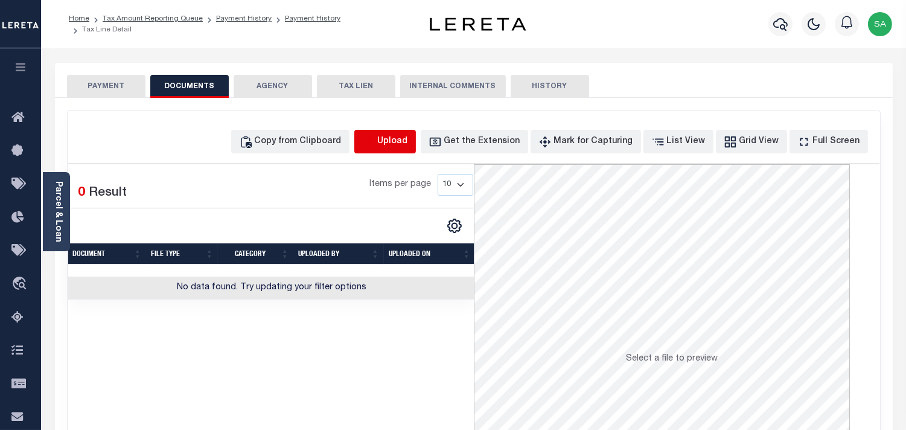
click at [373, 145] on icon "button" at bounding box center [368, 141] width 11 height 10
select select "POP"
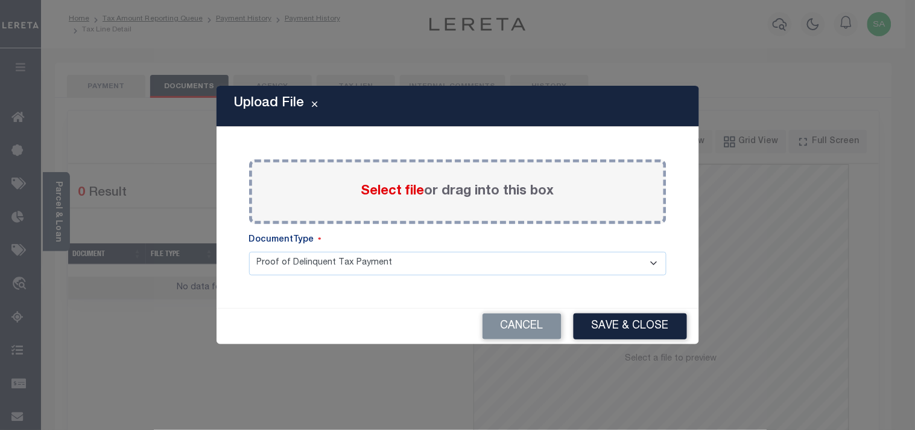
click at [380, 195] on span "Select file" at bounding box center [392, 191] width 63 height 13
click at [0, 0] on input "Select file or drag into this box" at bounding box center [0, 0] width 0 height 0
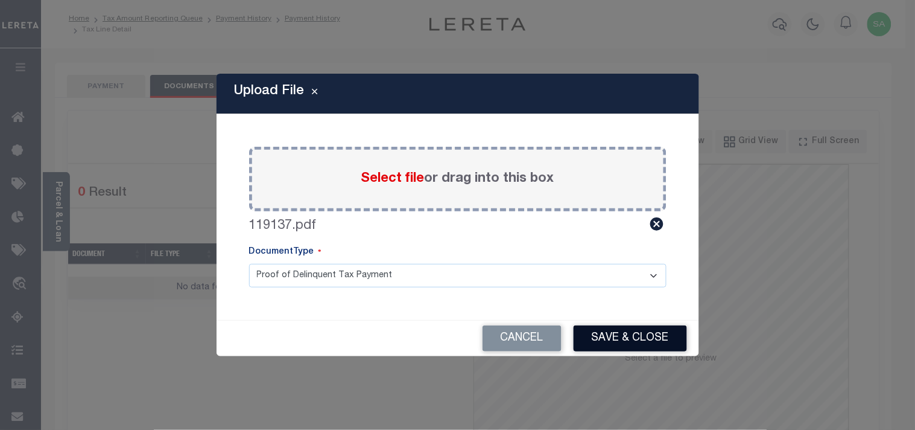
click at [614, 340] on button "Save & Close" at bounding box center [630, 338] width 113 height 26
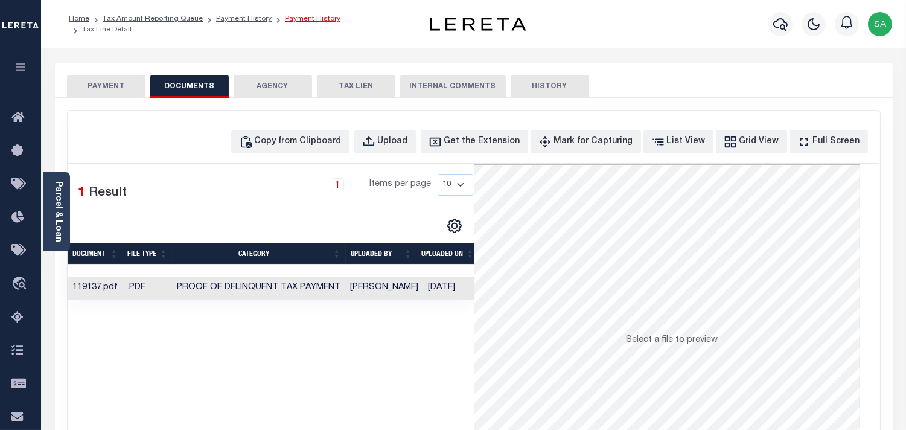
click at [324, 20] on link "Payment History" at bounding box center [313, 18] width 56 height 7
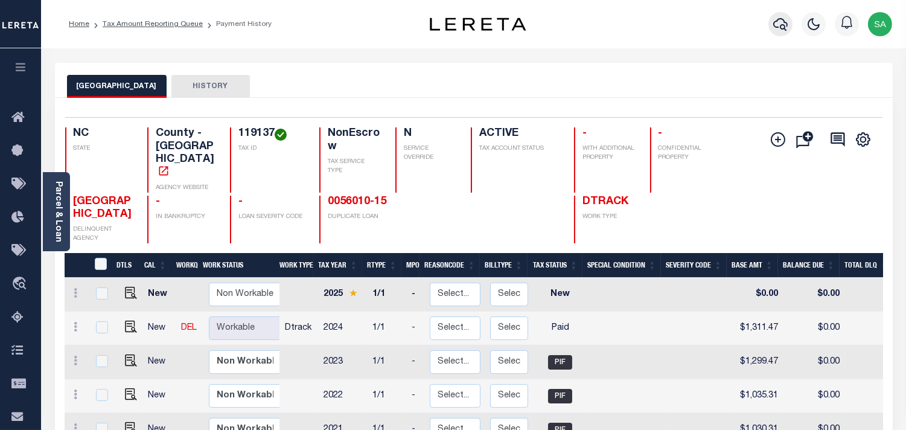
click at [774, 26] on icon "button" at bounding box center [780, 24] width 14 height 13
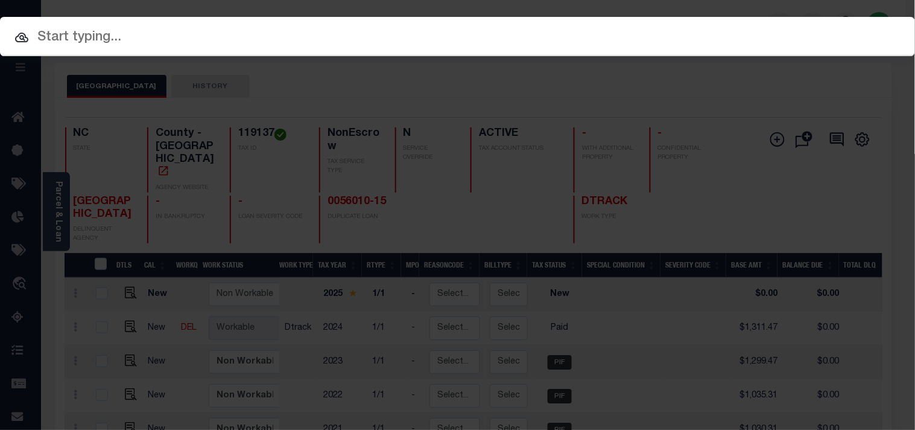
click at [763, 27] on input "text" at bounding box center [457, 37] width 915 height 21
paste input "181712"
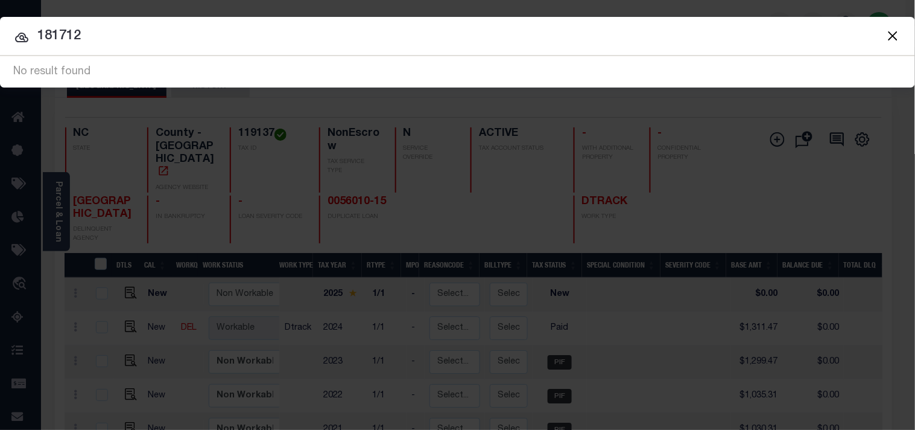
drag, startPoint x: 113, startPoint y: 41, endPoint x: 33, endPoint y: 41, distance: 80.2
click at [33, 41] on input "181712" at bounding box center [457, 36] width 915 height 21
paste input "602976"
type input "1602976"
click at [892, 34] on button "Close" at bounding box center [893, 36] width 16 height 16
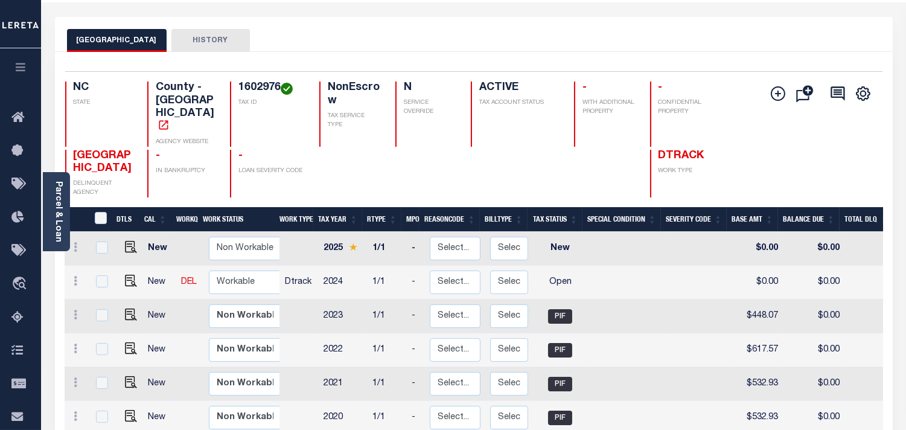
scroll to position [67, 0]
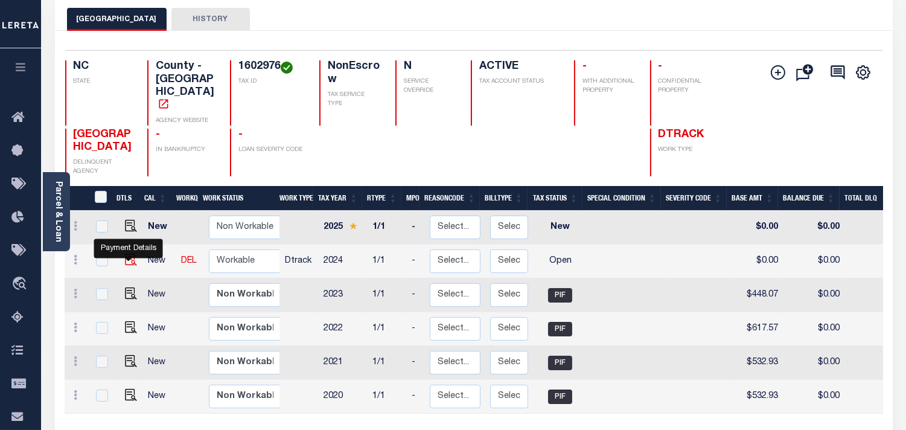
click at [125, 258] on img "" at bounding box center [131, 259] width 12 height 12
checkbox input "true"
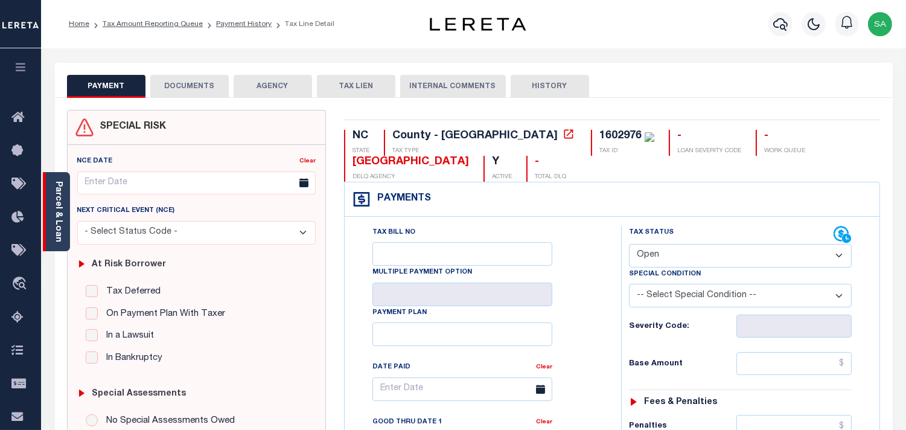
click at [60, 226] on link "Parcel & Loan" at bounding box center [58, 211] width 8 height 61
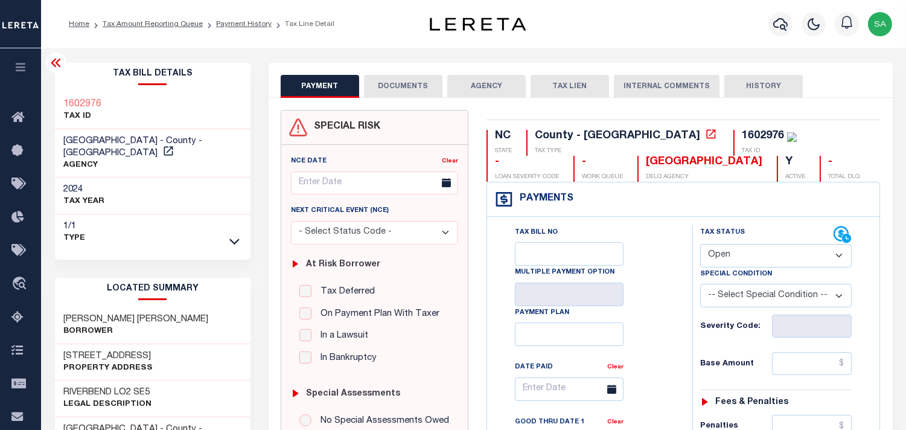
click at [735, 262] on select "- Select Status Code - Open Due/Unpaid Paid Incomplete No Tax Due Internal Refu…" at bounding box center [775, 256] width 151 height 24
select select "PYD"
click at [700, 244] on select "- Select Status Code - Open Due/Unpaid Paid Incomplete No Tax Due Internal Refu…" at bounding box center [775, 256] width 151 height 24
type input "[DATE]"
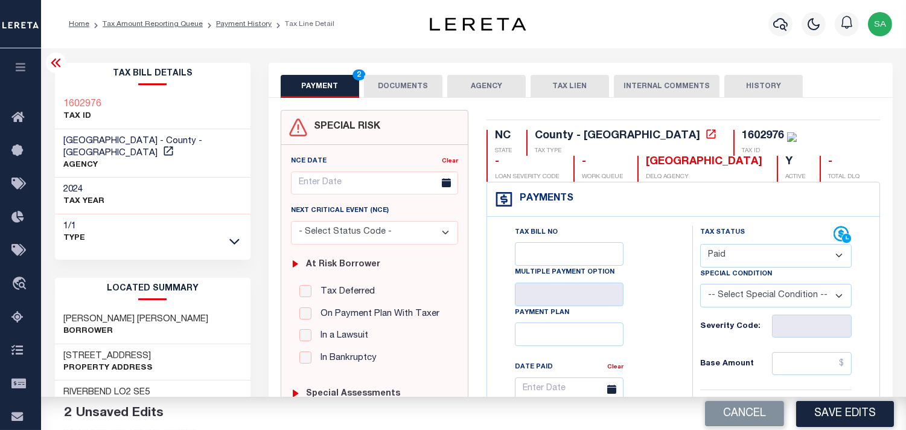
click at [403, 88] on button "DOCUMENTS" at bounding box center [403, 86] width 78 height 23
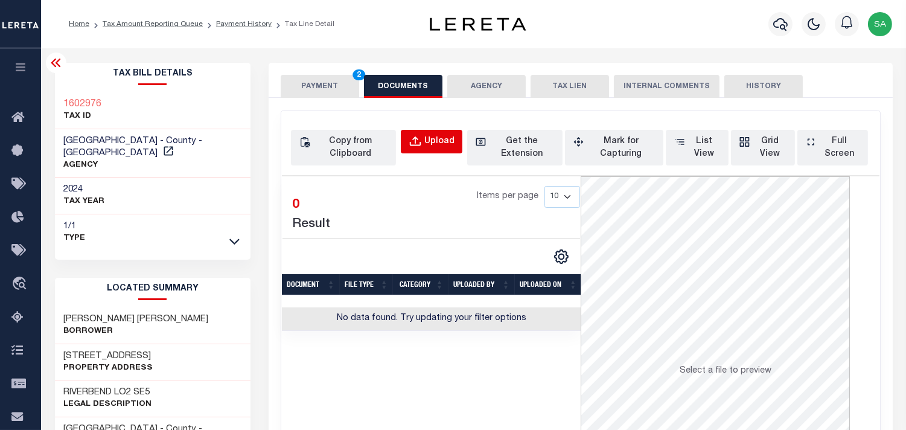
click at [446, 144] on div "Upload" at bounding box center [439, 141] width 30 height 13
select select "POP"
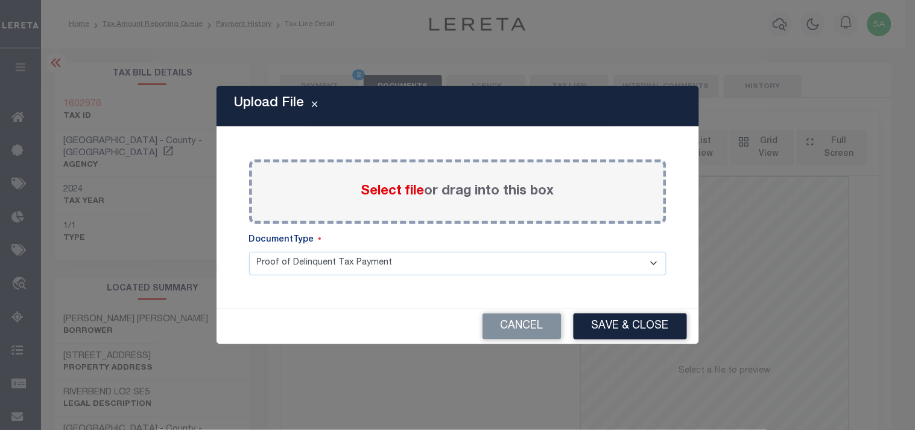
click at [401, 195] on span "Select file" at bounding box center [392, 191] width 63 height 13
click at [0, 0] on input "Select file or drag into this box" at bounding box center [0, 0] width 0 height 0
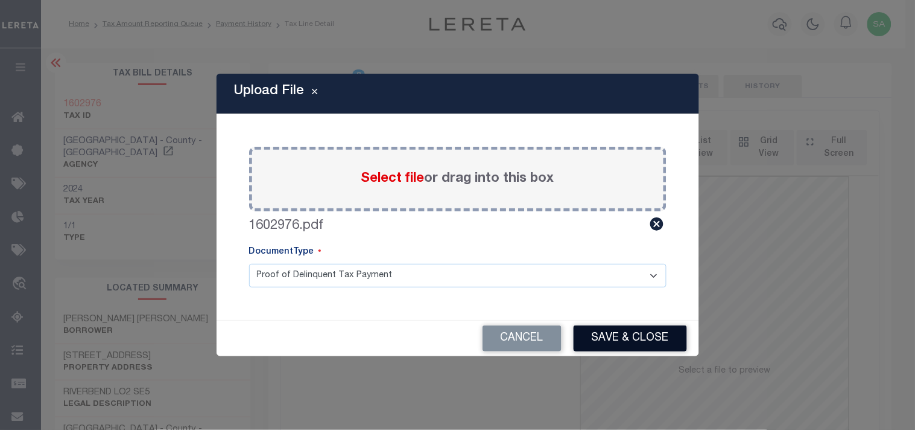
click at [612, 338] on button "Save & Close" at bounding box center [630, 338] width 113 height 26
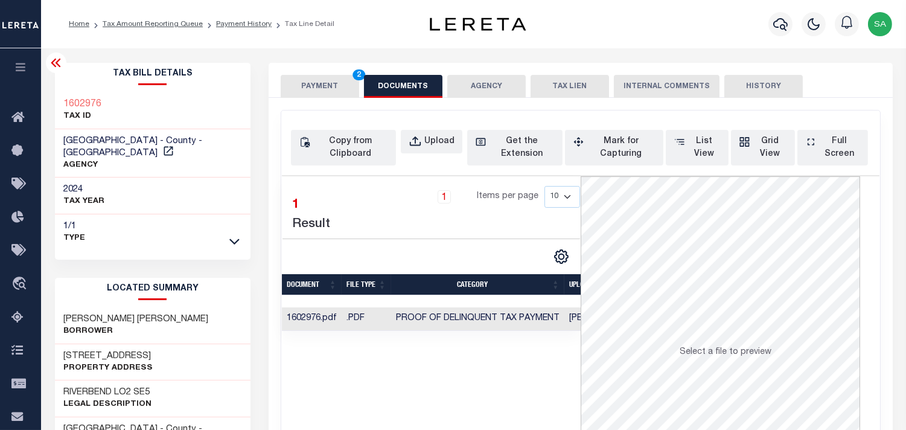
click at [337, 83] on button "PAYMENT 2" at bounding box center [320, 86] width 78 height 23
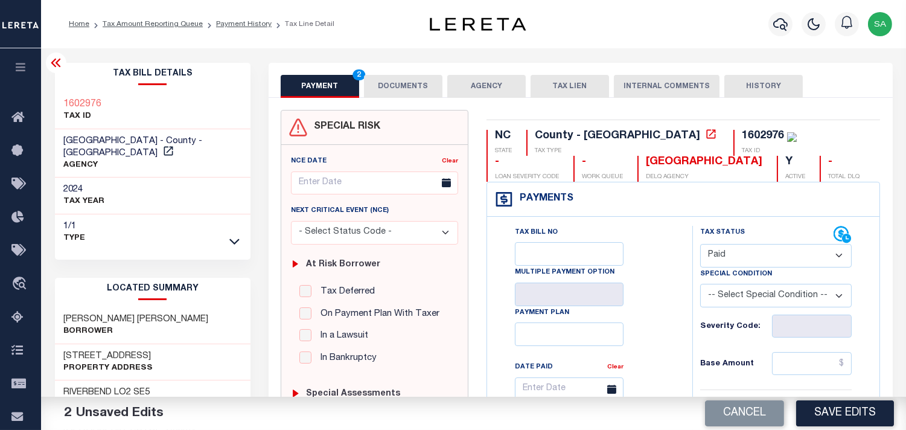
click at [425, 91] on button "DOCUMENTS" at bounding box center [403, 86] width 78 height 23
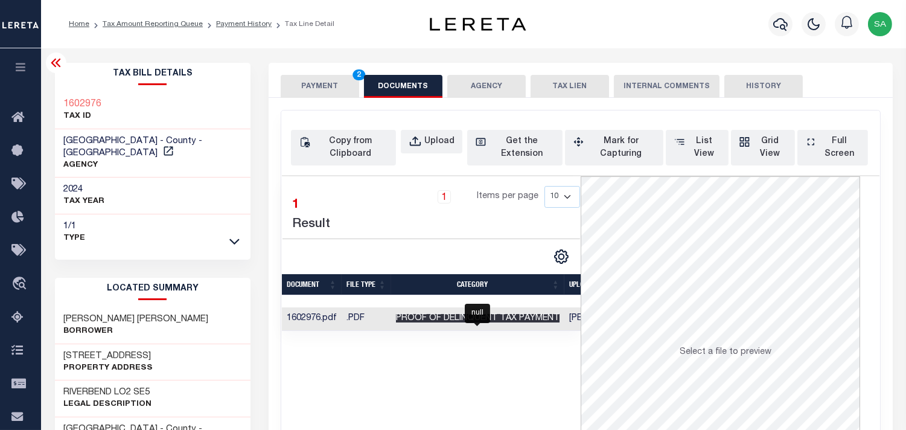
click at [478, 318] on span "Proof of Delinquent Tax Payment" at bounding box center [477, 318] width 163 height 8
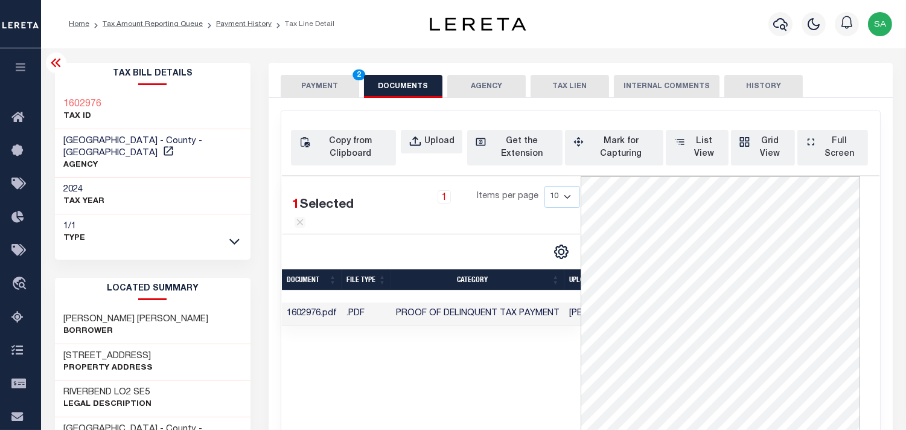
click at [332, 87] on button "PAYMENT 2" at bounding box center [320, 86] width 78 height 23
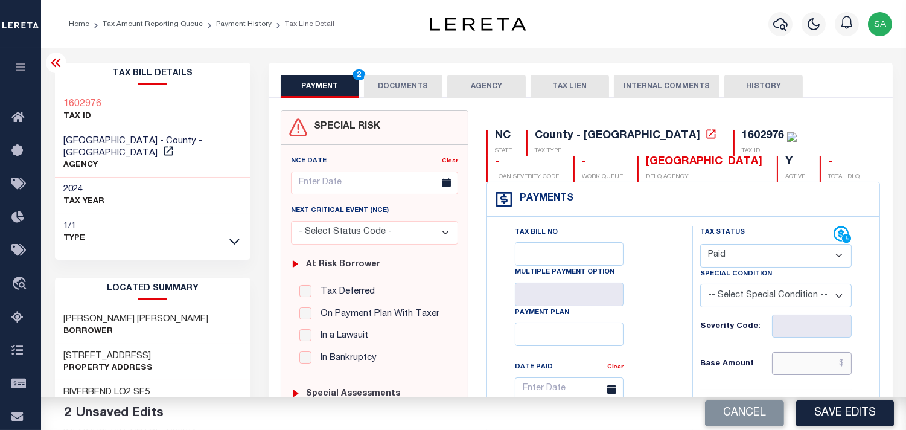
drag, startPoint x: 799, startPoint y: 358, endPoint x: 769, endPoint y: 358, distance: 30.2
click at [799, 358] on input "text" at bounding box center [812, 363] width 80 height 23
paste input "448.07"
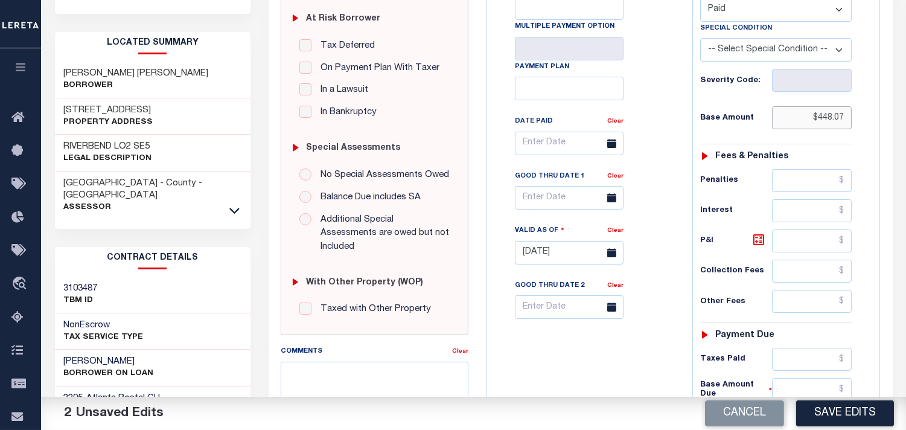
scroll to position [402, 0]
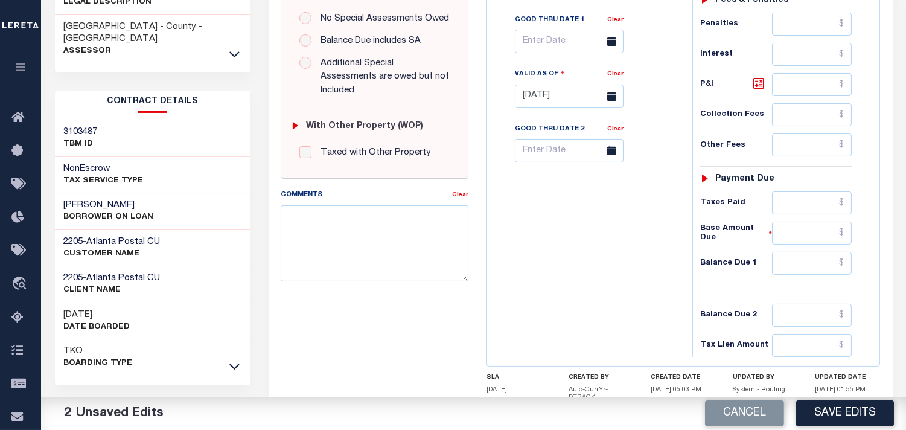
type input "$448.07"
click at [825, 270] on input "text" at bounding box center [812, 263] width 80 height 23
type input "$0.00"
drag, startPoint x: 653, startPoint y: 270, endPoint x: 685, endPoint y: 299, distance: 43.6
click at [653, 270] on div "Tax Bill No Multiple Payment Option Payment Plan Clear" at bounding box center [586, 90] width 193 height 533
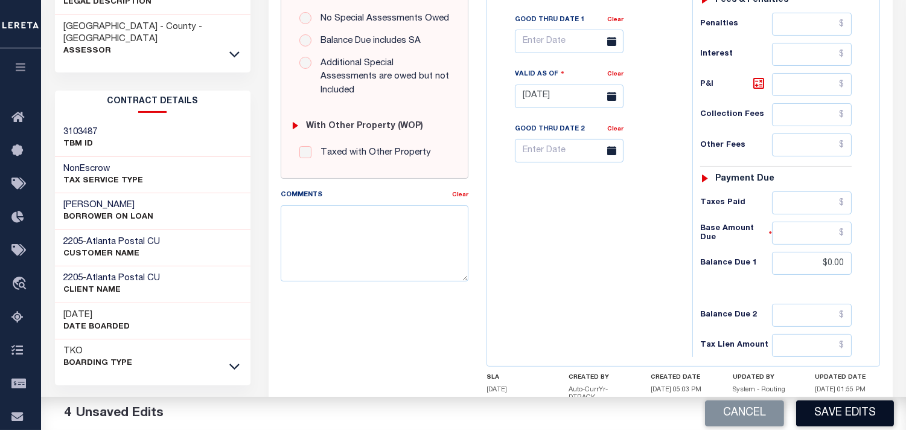
click at [839, 417] on button "Save Edits" at bounding box center [845, 413] width 98 height 26
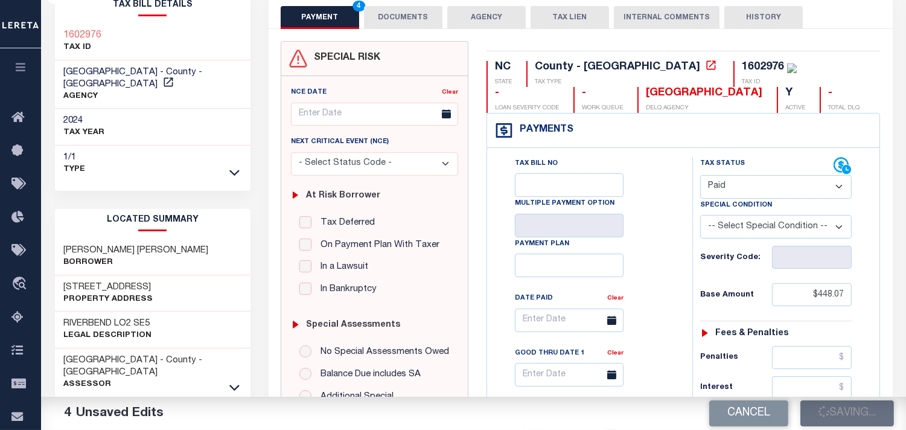
scroll to position [67, 0]
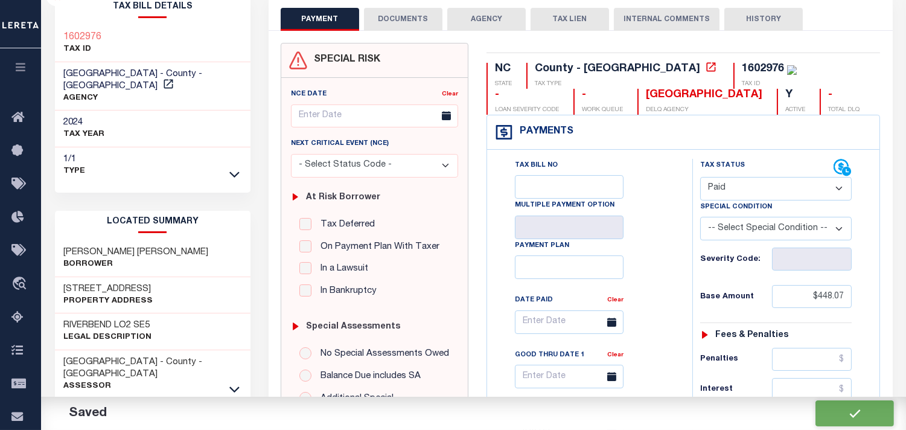
checkbox input "false"
type input "$448.07"
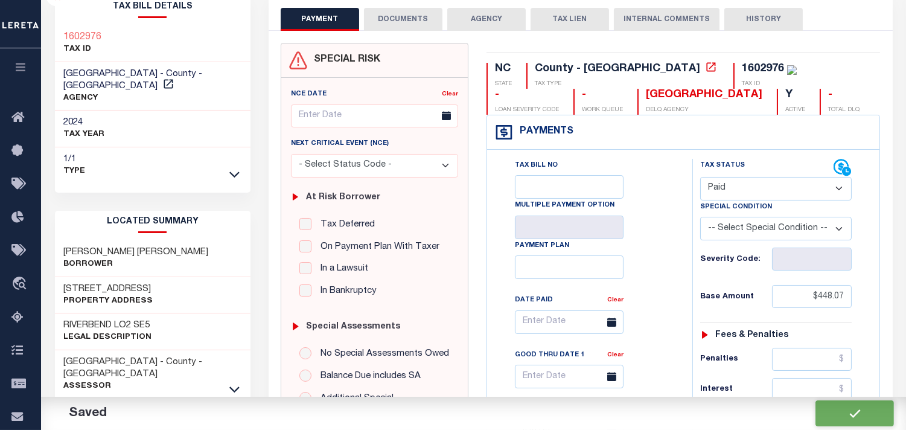
type input "$0"
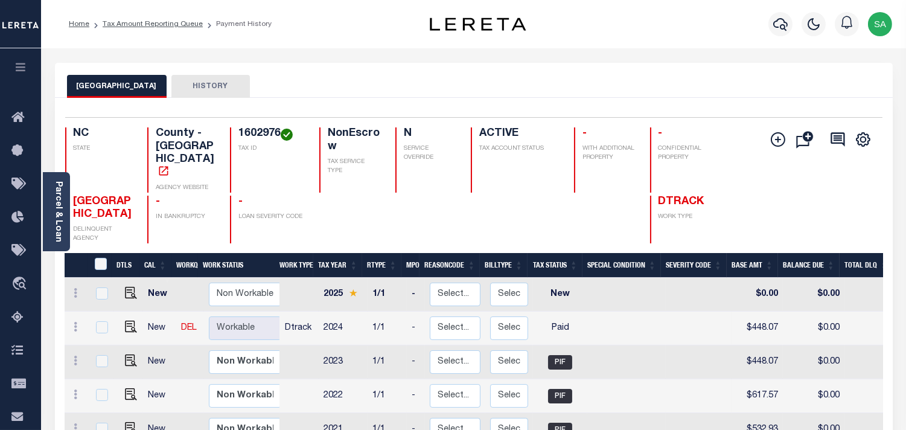
scroll to position [67, 0]
click at [127, 323] on img "" at bounding box center [131, 326] width 12 height 12
checkbox input "true"
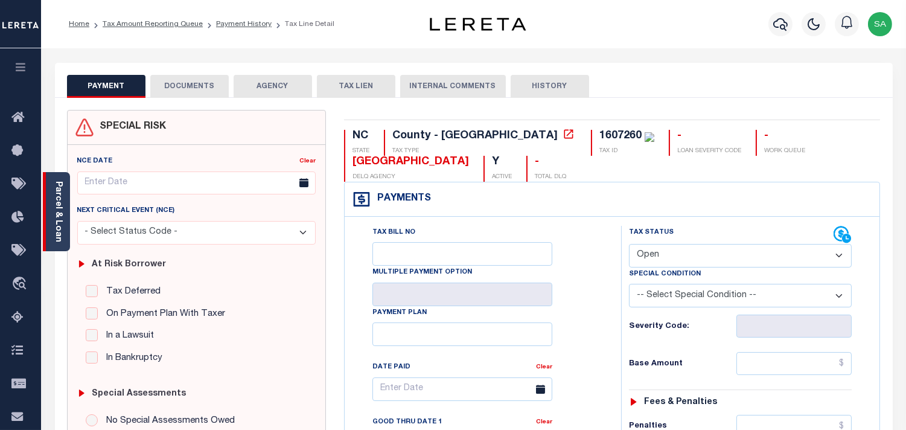
click at [60, 228] on link "Parcel & Loan" at bounding box center [58, 211] width 8 height 61
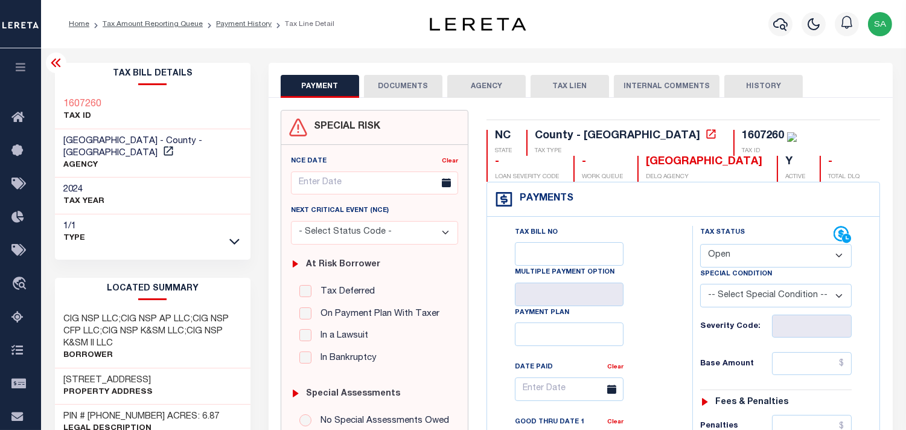
click at [718, 255] on select "- Select Status Code - Open Due/Unpaid Paid Incomplete No Tax Due Internal Refu…" at bounding box center [775, 256] width 151 height 24
select select "PYD"
click at [700, 244] on select "- Select Status Code - Open Due/Unpaid Paid Incomplete No Tax Due Internal Refu…" at bounding box center [775, 256] width 151 height 24
type input "[DATE]"
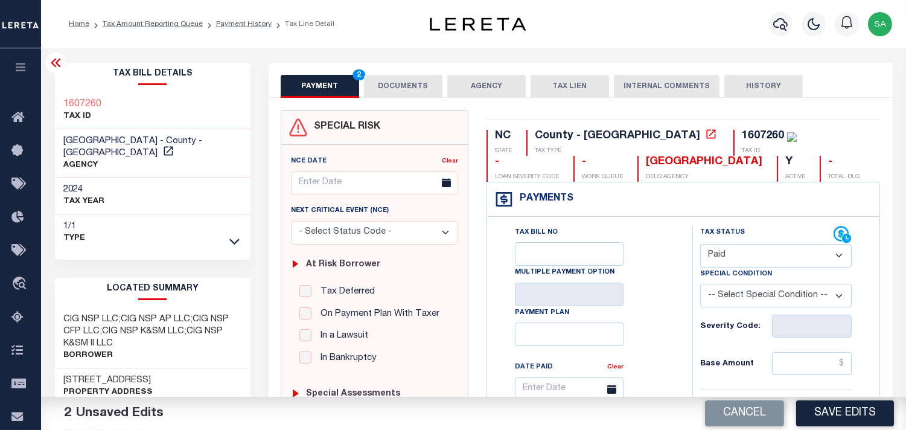
click at [398, 93] on button "DOCUMENTS" at bounding box center [403, 86] width 78 height 23
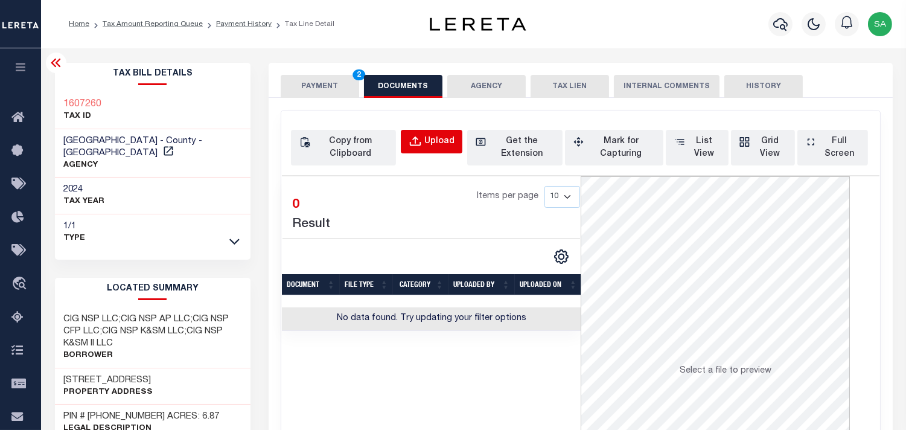
click at [428, 138] on div "Upload" at bounding box center [439, 141] width 30 height 13
select select "POP"
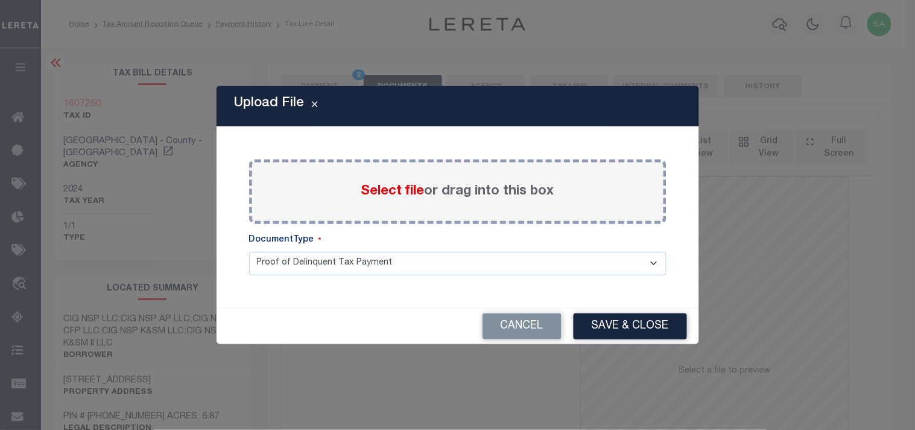
click at [417, 197] on span "Select file" at bounding box center [392, 191] width 63 height 13
click at [0, 0] on input "Select file or drag into this box" at bounding box center [0, 0] width 0 height 0
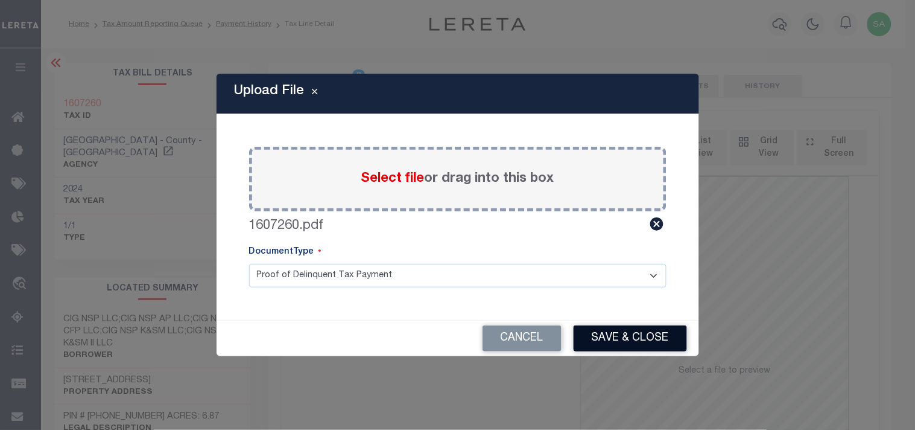
click at [624, 335] on button "Save & Close" at bounding box center [630, 338] width 113 height 26
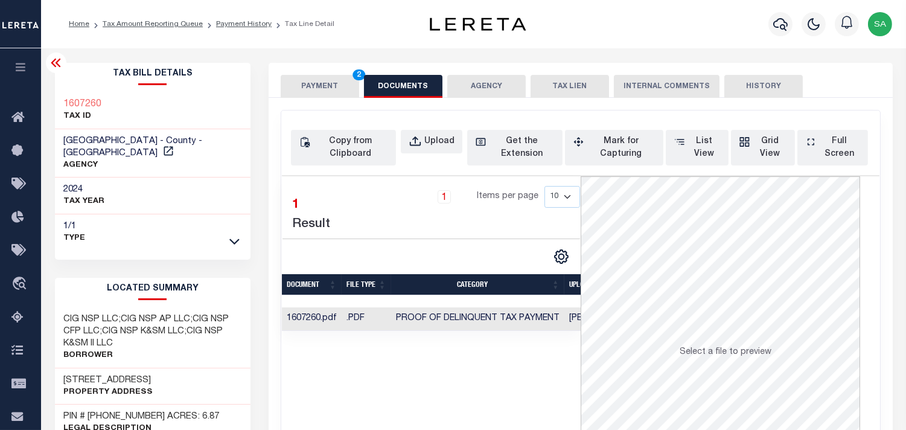
drag, startPoint x: 320, startPoint y: 93, endPoint x: 344, endPoint y: 100, distance: 24.6
click at [320, 93] on button "PAYMENT 2" at bounding box center [320, 86] width 78 height 23
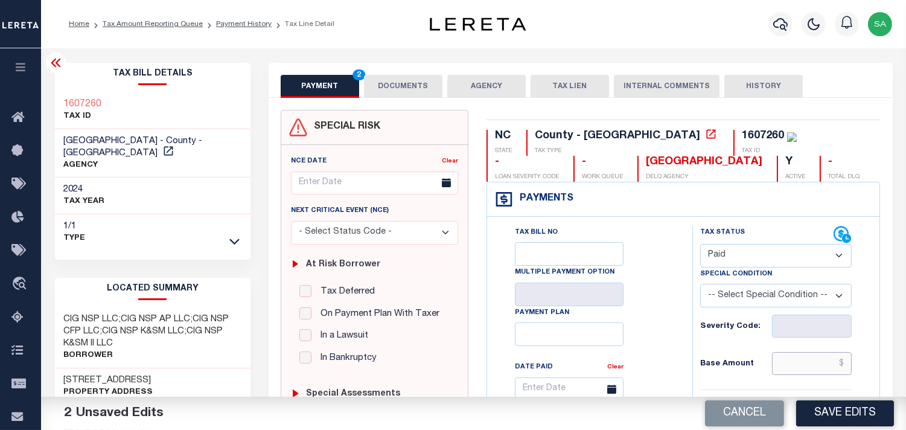
click at [793, 364] on input "text" at bounding box center [812, 363] width 80 height 23
paste input "11,992.87"
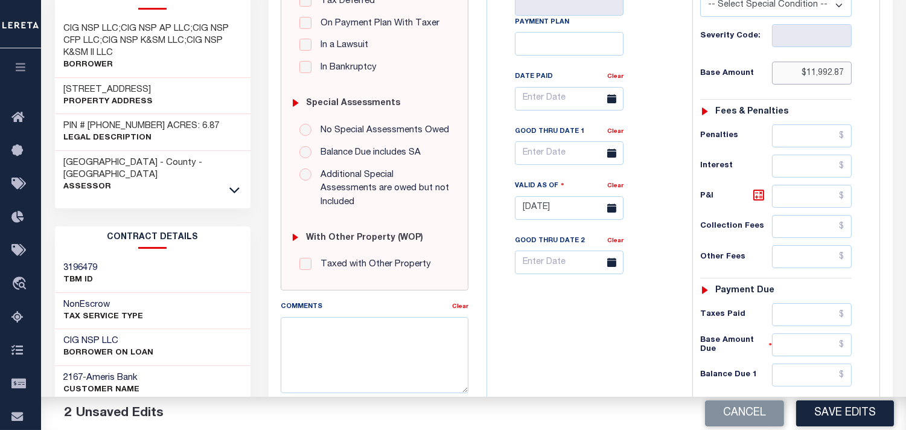
scroll to position [402, 0]
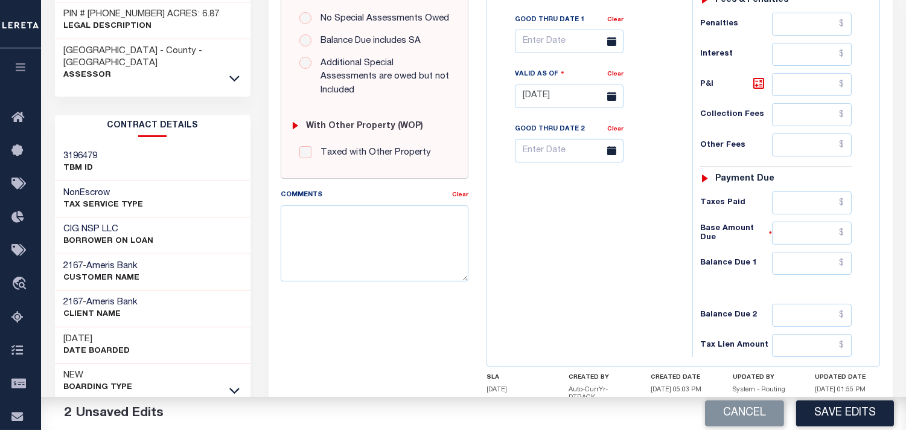
type input "$11,992.87"
click at [794, 258] on input "text" at bounding box center [812, 263] width 80 height 23
type input "$0.00"
click at [632, 270] on div "Tax Bill No Multiple Payment Option Payment Plan Clear" at bounding box center [586, 90] width 193 height 533
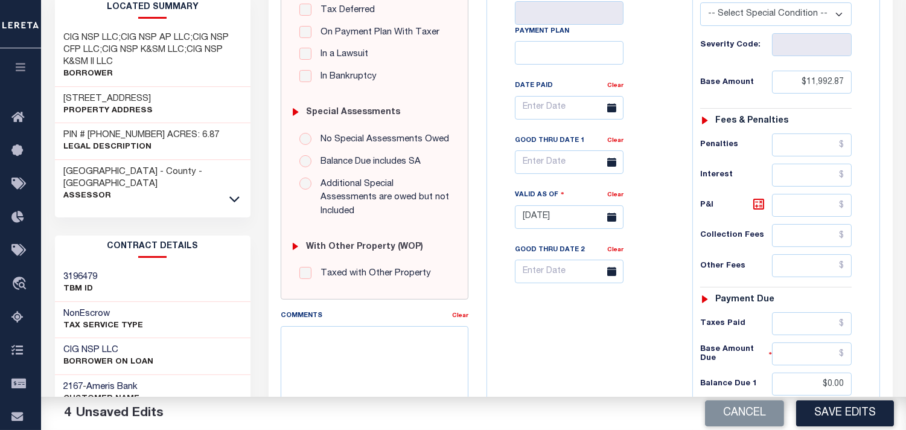
scroll to position [67, 0]
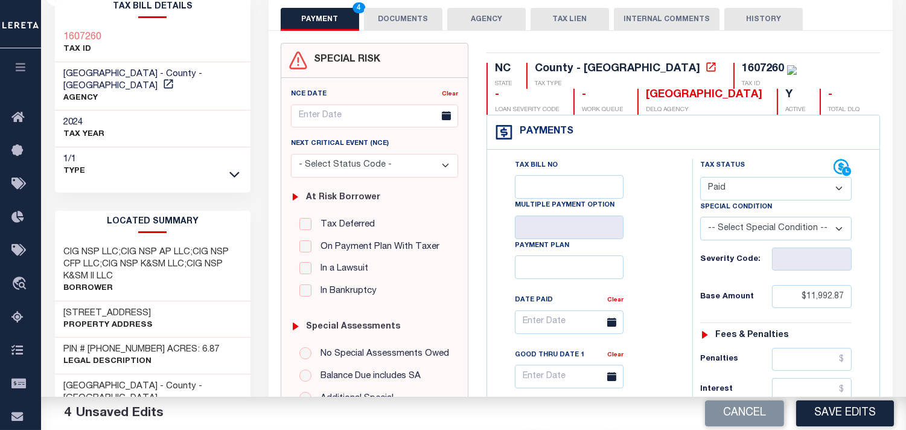
click at [846, 416] on button "Save Edits" at bounding box center [845, 413] width 98 height 26
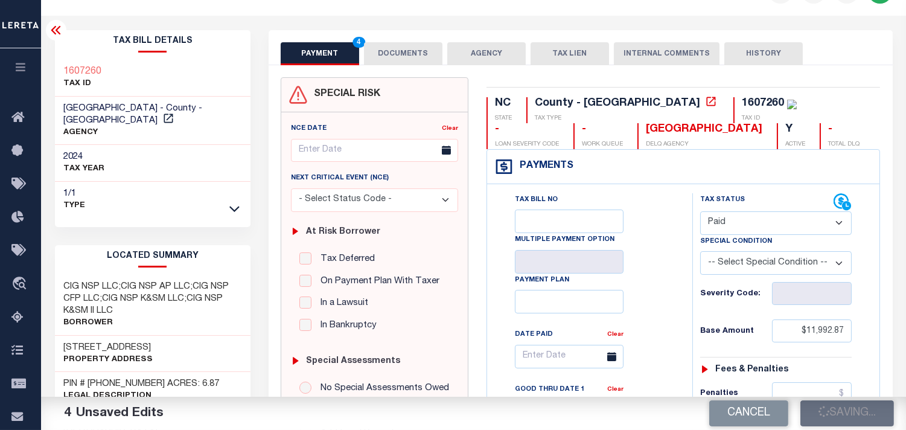
scroll to position [0, 0]
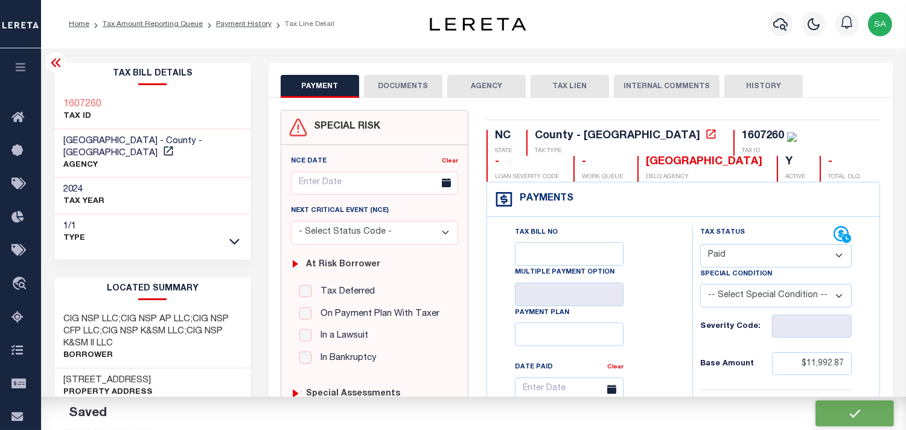
checkbox input "false"
type input "$11,992.87"
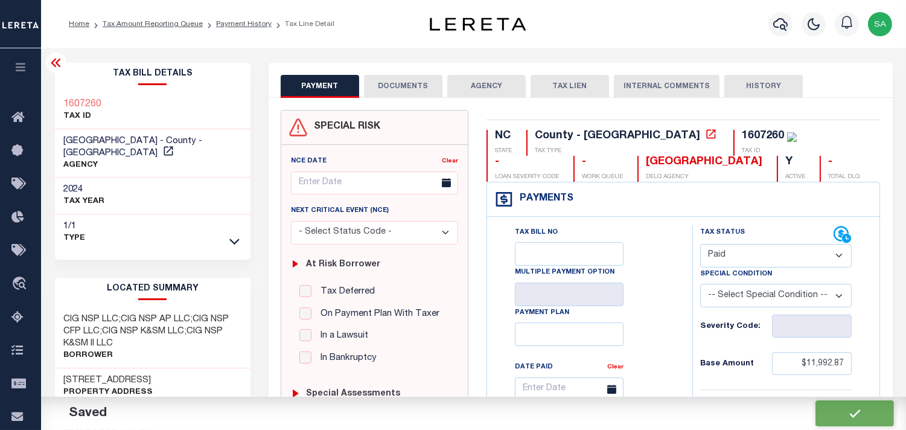
type input "$0"
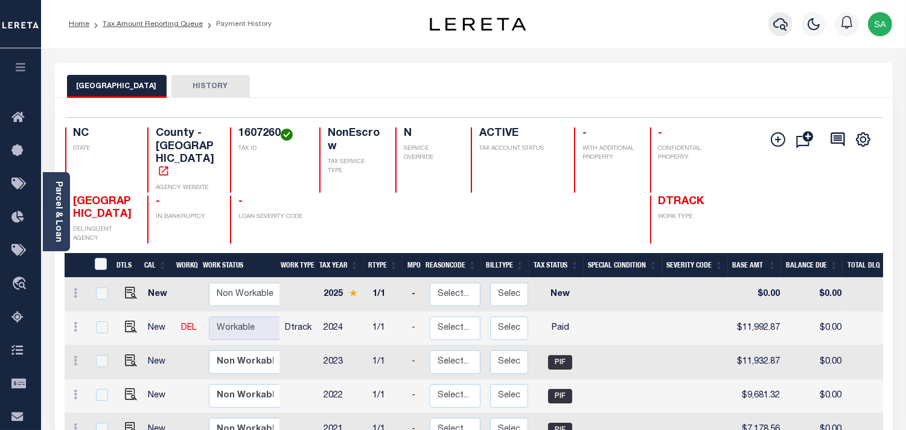
click at [779, 19] on icon "button" at bounding box center [780, 24] width 14 height 13
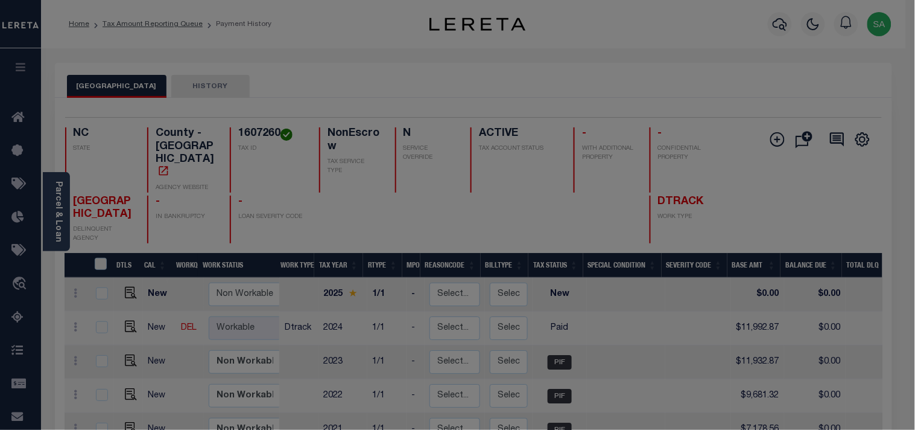
click at [0, 0] on div "Include Loans TBM Customers Borrowers Payments (Lender Non-Disb) Payments (Lend…" at bounding box center [0, 0] width 0 height 0
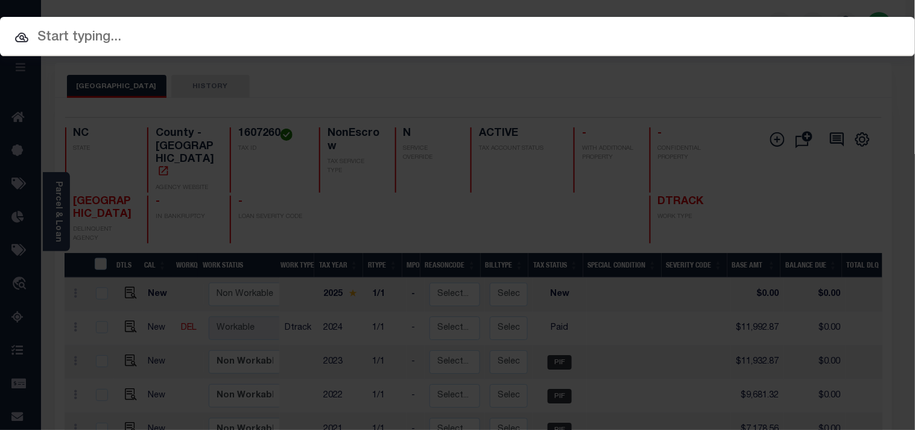
paste input "444010652"
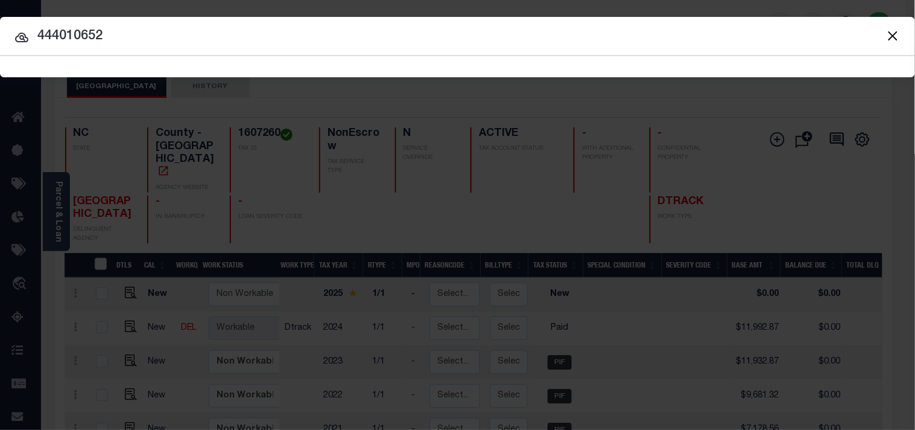
type input "444010652"
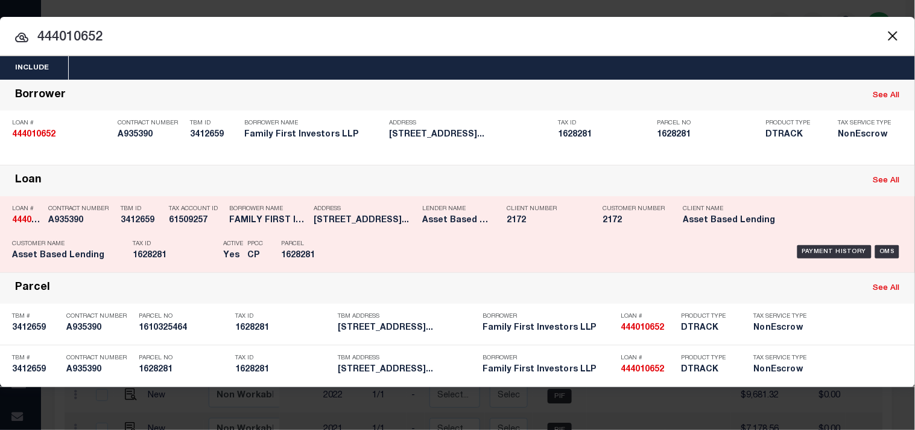
click at [350, 235] on div "Payment History OMS" at bounding box center [628, 251] width 568 height 35
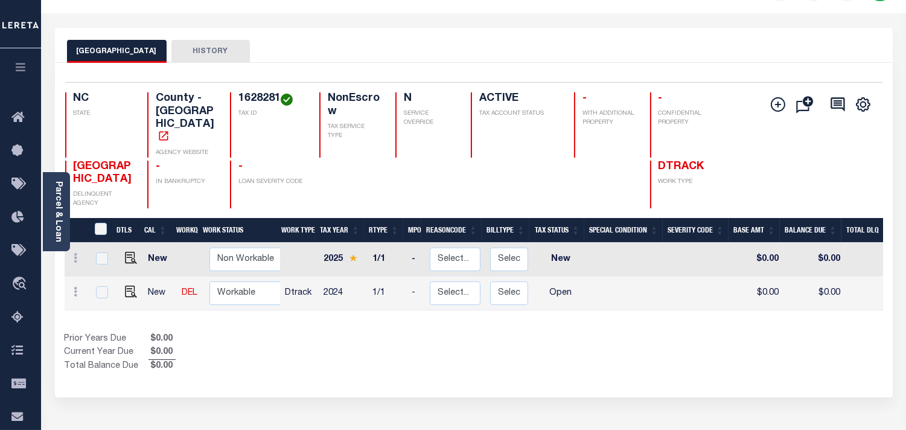
scroll to position [67, 0]
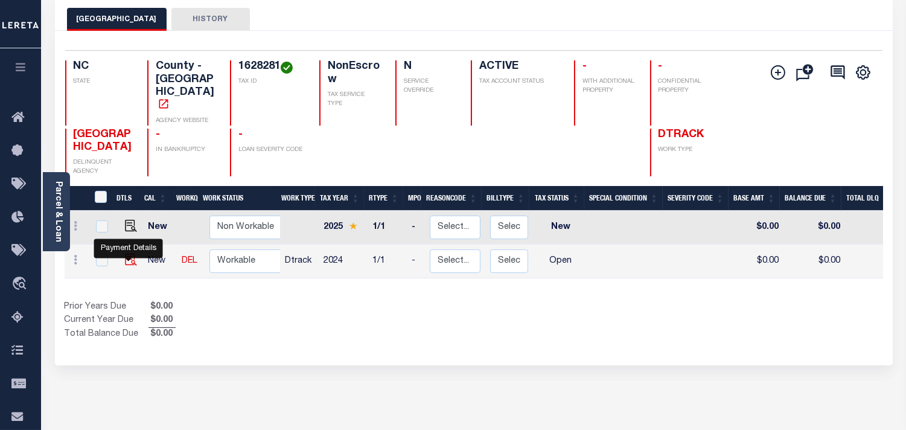
click at [125, 257] on img "" at bounding box center [131, 259] width 12 height 12
checkbox input "true"
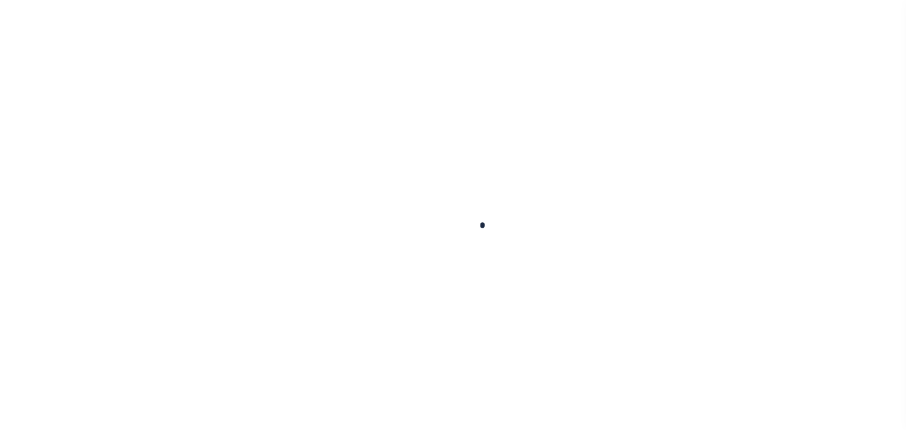
checkbox input "false"
type input "[DATE]"
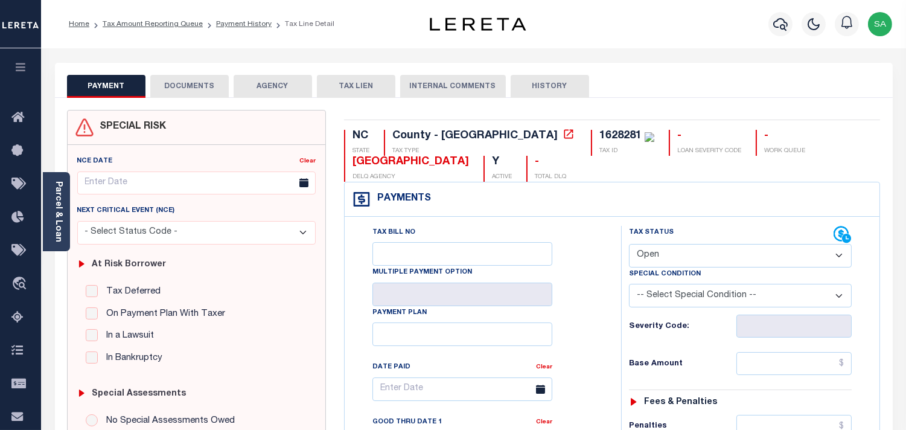
drag, startPoint x: 59, startPoint y: 215, endPoint x: 87, endPoint y: 215, distance: 28.4
click at [59, 215] on link "Parcel & Loan" at bounding box center [58, 211] width 8 height 61
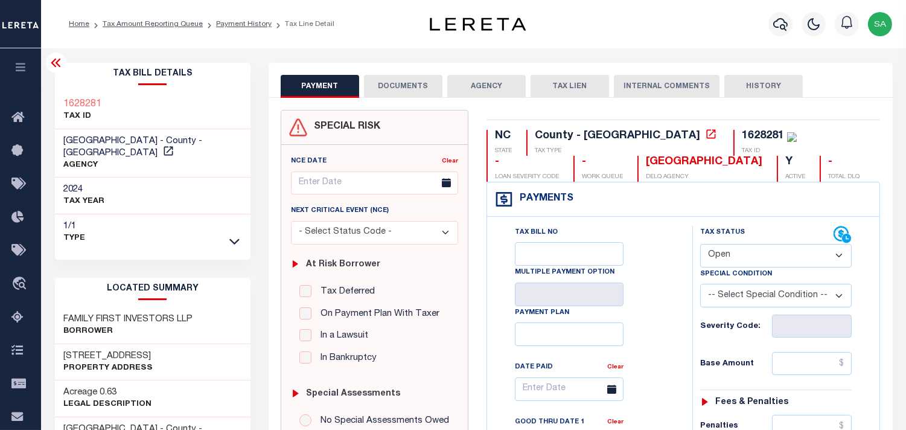
drag, startPoint x: 743, startPoint y: 249, endPoint x: 744, endPoint y: 264, distance: 14.5
click at [743, 249] on select "- Select Status Code - Open Due/Unpaid Paid Incomplete No Tax Due Internal Refu…" at bounding box center [775, 256] width 151 height 24
select select "PYD"
click at [700, 244] on select "- Select Status Code - Open Due/Unpaid Paid Incomplete No Tax Due Internal Refu…" at bounding box center [775, 256] width 151 height 24
type input "[DATE]"
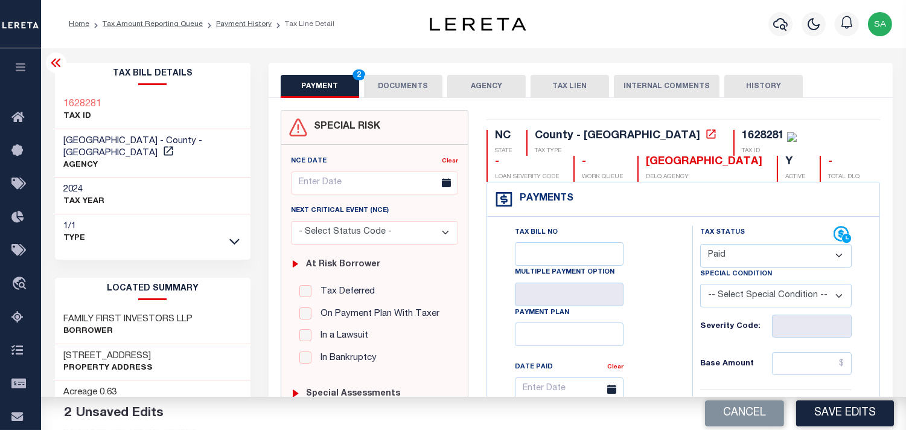
click at [392, 87] on button "DOCUMENTS" at bounding box center [403, 86] width 78 height 23
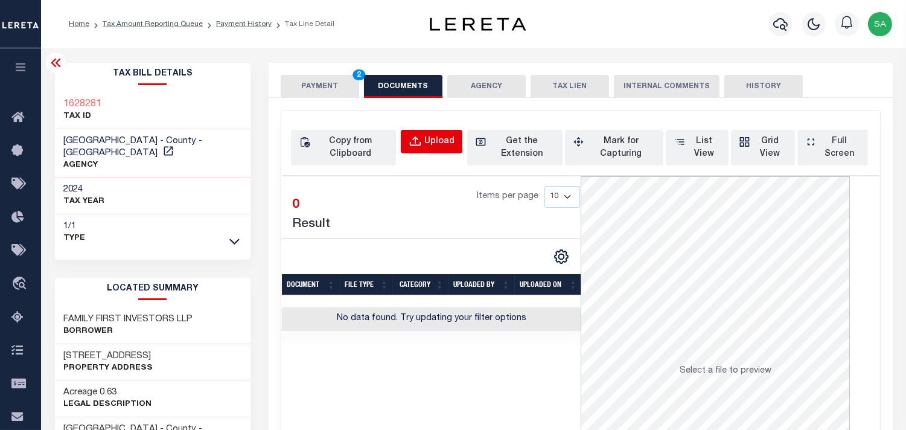
click at [433, 143] on div "Upload" at bounding box center [439, 141] width 30 height 13
select select "POP"
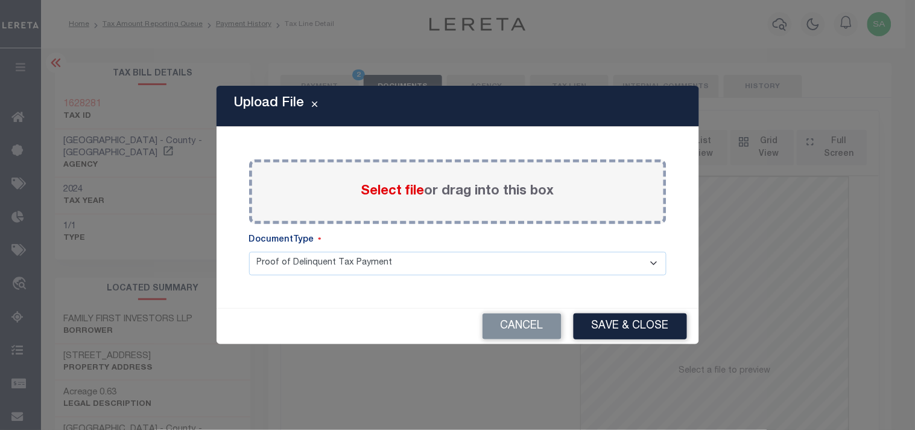
click at [411, 193] on span "Select file" at bounding box center [392, 191] width 63 height 13
click at [0, 0] on input "Select file or drag into this box" at bounding box center [0, 0] width 0 height 0
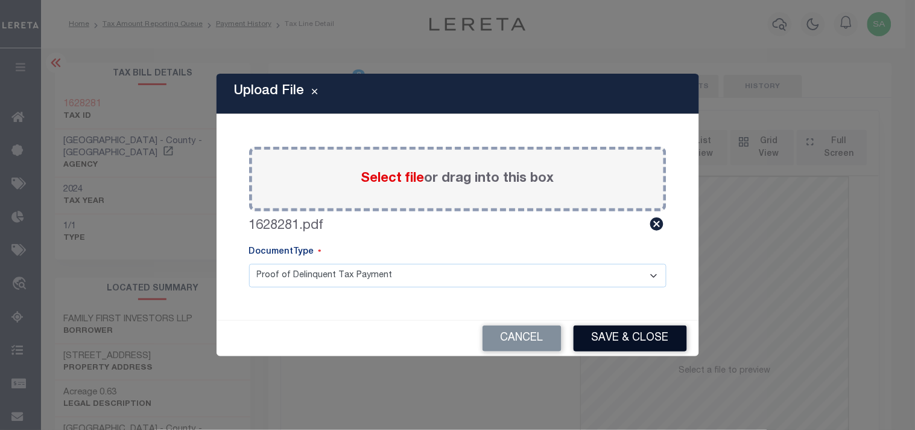
click at [659, 340] on button "Save & Close" at bounding box center [630, 338] width 113 height 26
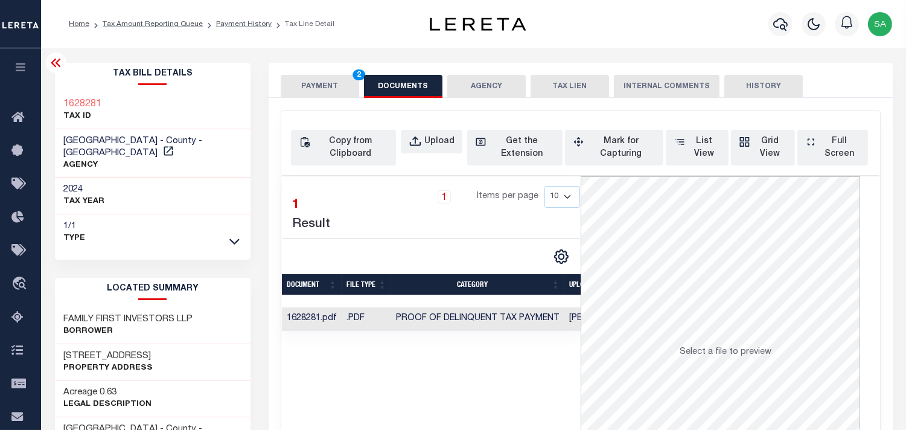
click at [326, 81] on button "PAYMENT 2" at bounding box center [320, 86] width 78 height 23
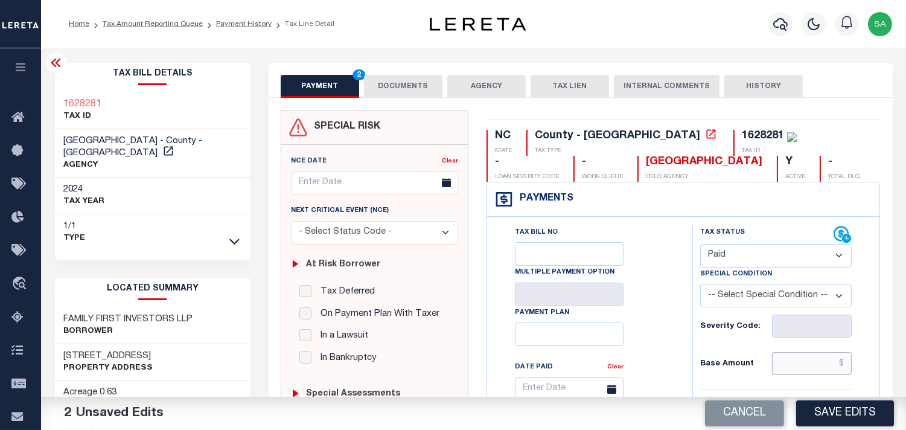
click at [816, 368] on input "text" at bounding box center [812, 363] width 80 height 23
paste input "142.94"
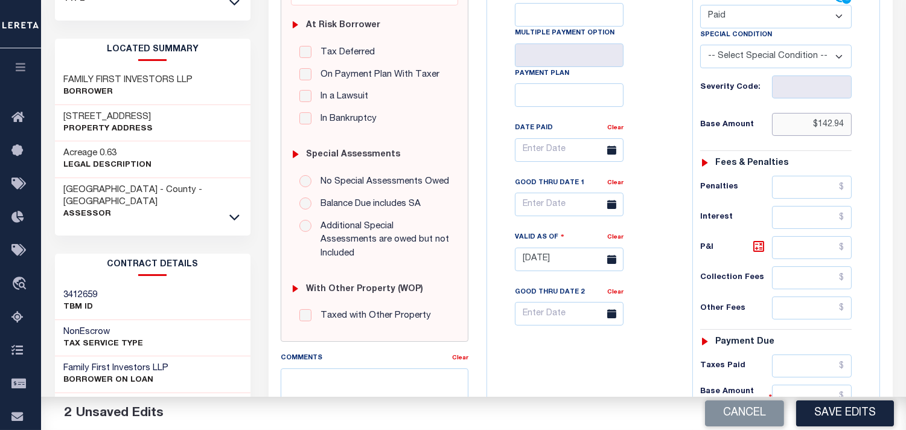
scroll to position [335, 0]
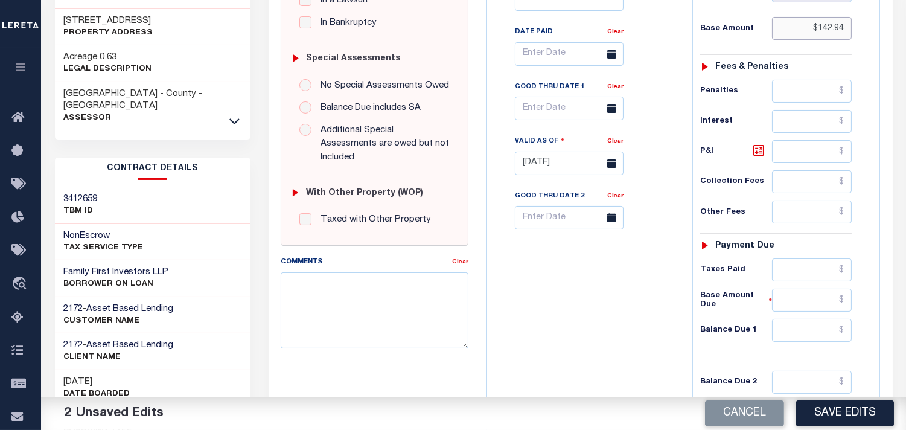
type input "$142.94"
click at [825, 331] on input "text" at bounding box center [812, 330] width 80 height 23
type input "$0.00"
click at [634, 327] on div "Tax Bill No Multiple Payment Option Payment Plan Clear" at bounding box center [586, 157] width 193 height 533
click at [880, 419] on button "Save Edits" at bounding box center [845, 413] width 98 height 26
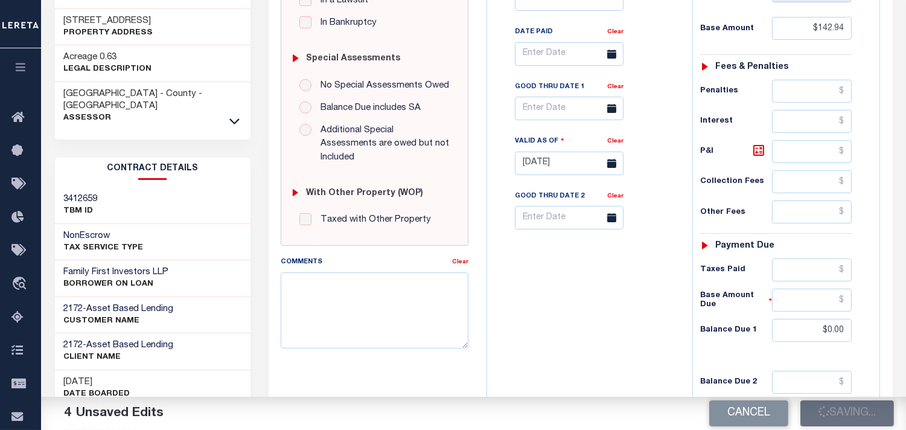
scroll to position [67, 0]
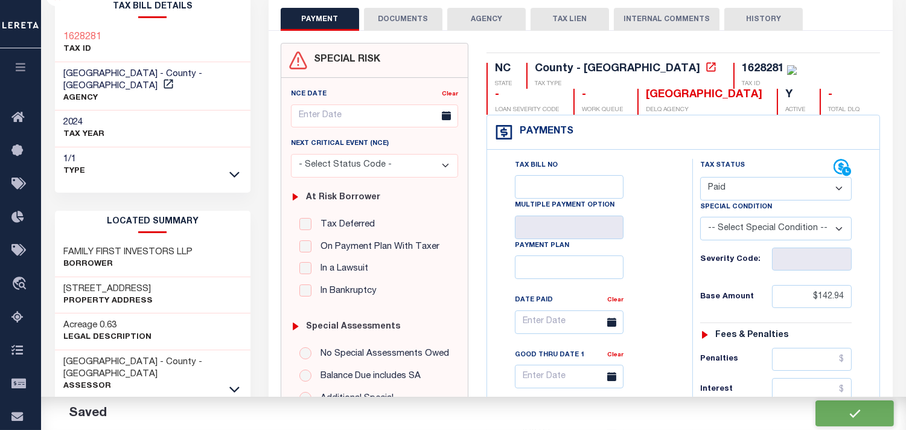
checkbox input "false"
type input "$142.94"
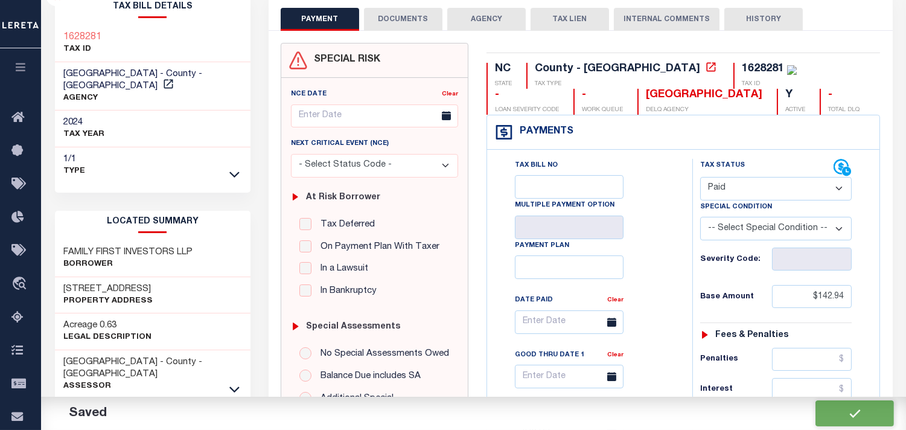
type input "$0"
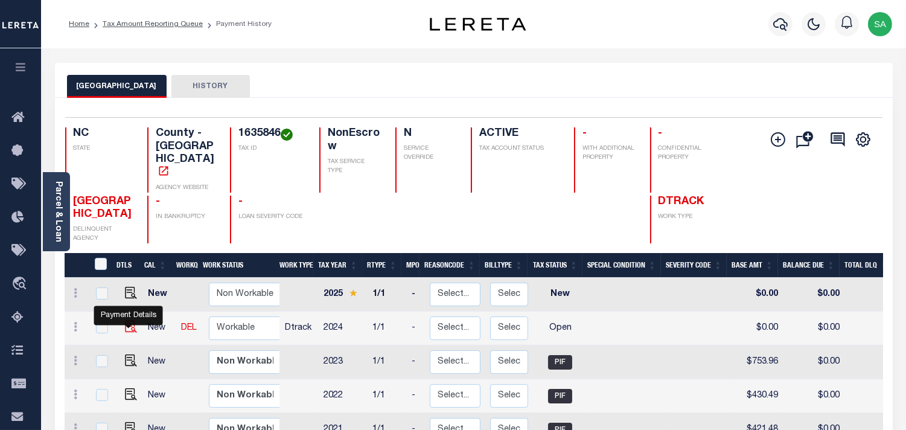
click at [131, 322] on img "" at bounding box center [131, 326] width 12 height 12
checkbox input "true"
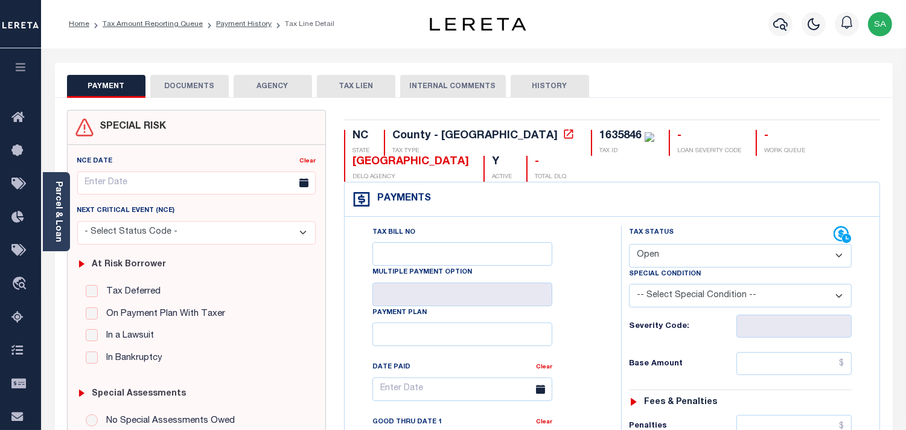
click at [627, 248] on div "Tax Status Status - Select Status Code - Open" at bounding box center [740, 247] width 241 height 42
drag, startPoint x: 684, startPoint y: 249, endPoint x: 684, endPoint y: 266, distance: 16.9
click at [684, 249] on select "- Select Status Code - Open Due/Unpaid Paid Incomplete No Tax Due Internal Refu…" at bounding box center [740, 256] width 223 height 24
select select "PYD"
click at [629, 244] on select "- Select Status Code - Open Due/Unpaid Paid Incomplete No Tax Due Internal Refu…" at bounding box center [740, 256] width 223 height 24
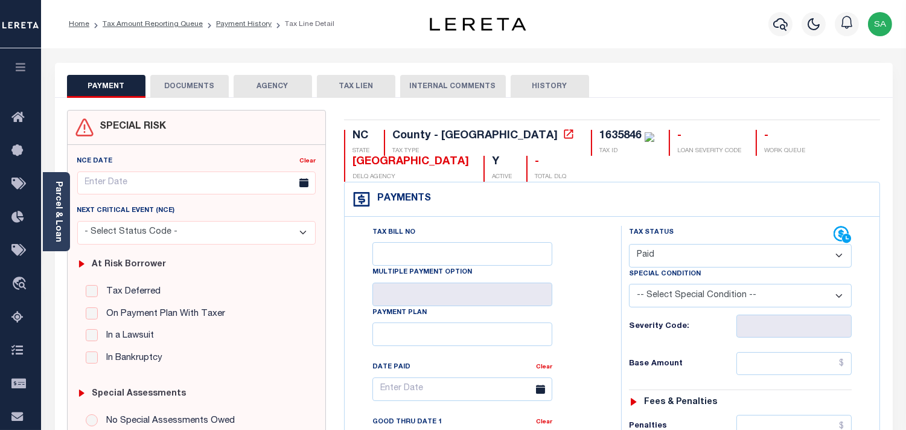
type input "[DATE]"
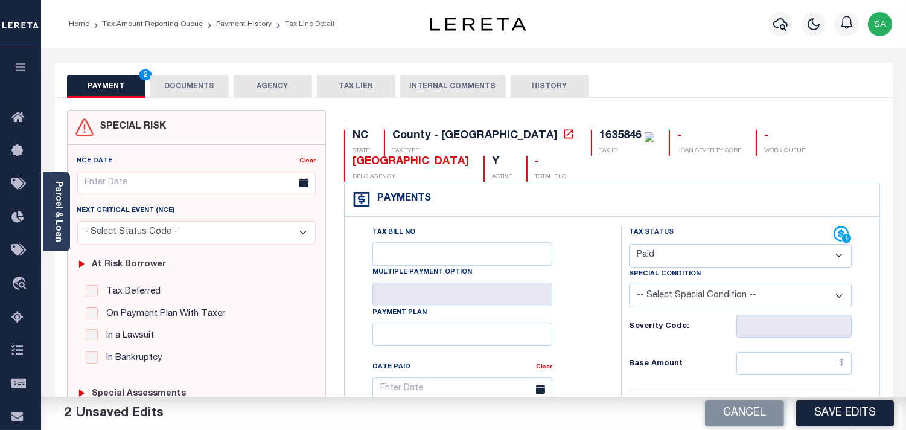
click at [173, 86] on button "DOCUMENTS" at bounding box center [189, 86] width 78 height 23
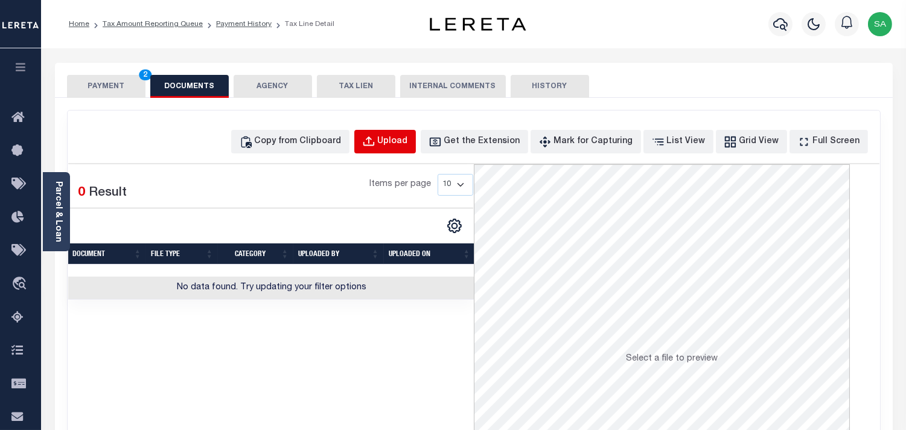
click at [407, 141] on div "Upload" at bounding box center [393, 141] width 30 height 13
select select "POP"
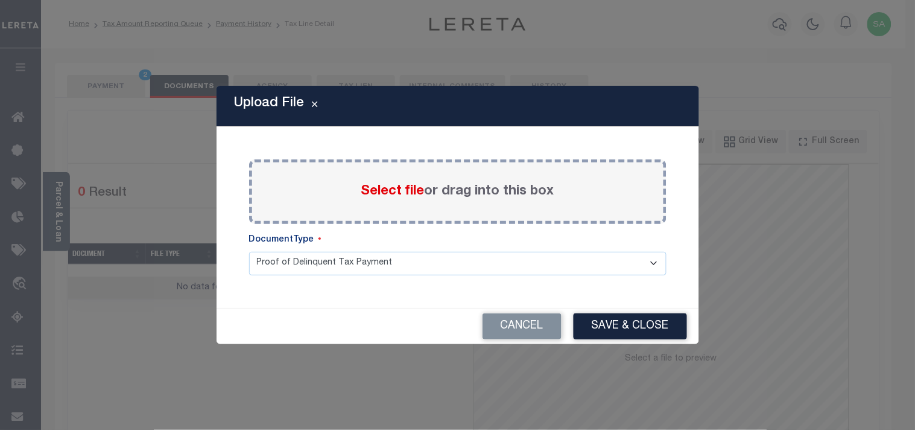
click at [382, 195] on span "Select file" at bounding box center [392, 191] width 63 height 13
click at [0, 0] on input "Select file or drag into this box" at bounding box center [0, 0] width 0 height 0
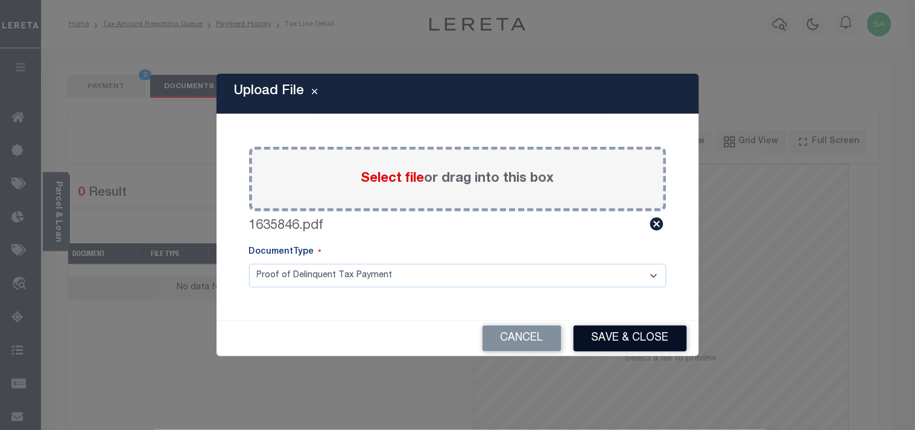
click at [624, 341] on button "Save & Close" at bounding box center [630, 338] width 113 height 26
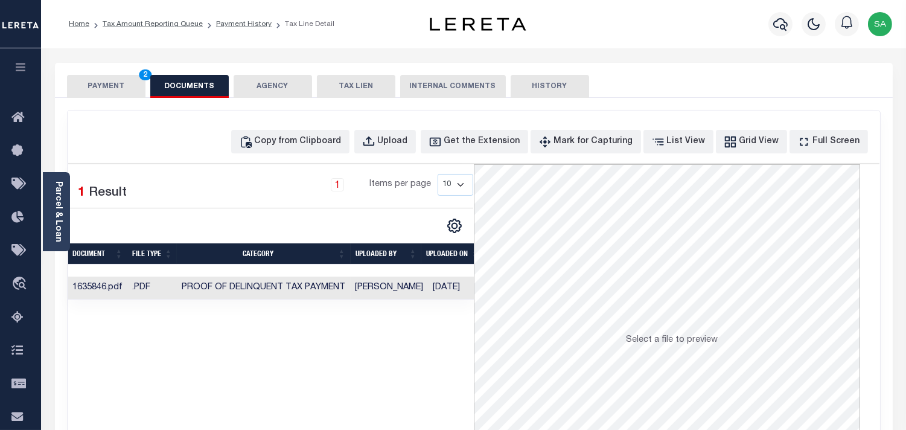
click at [407, 290] on td "[PERSON_NAME]" at bounding box center [389, 288] width 78 height 24
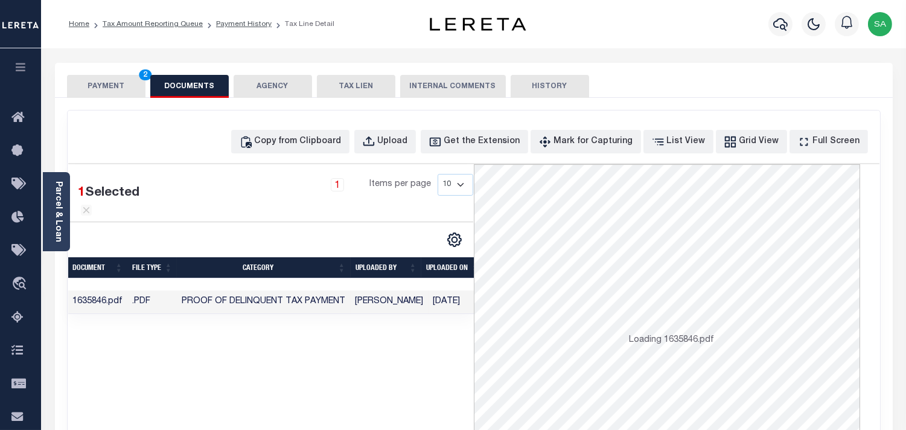
click at [99, 90] on button "PAYMENT 2" at bounding box center [106, 86] width 78 height 23
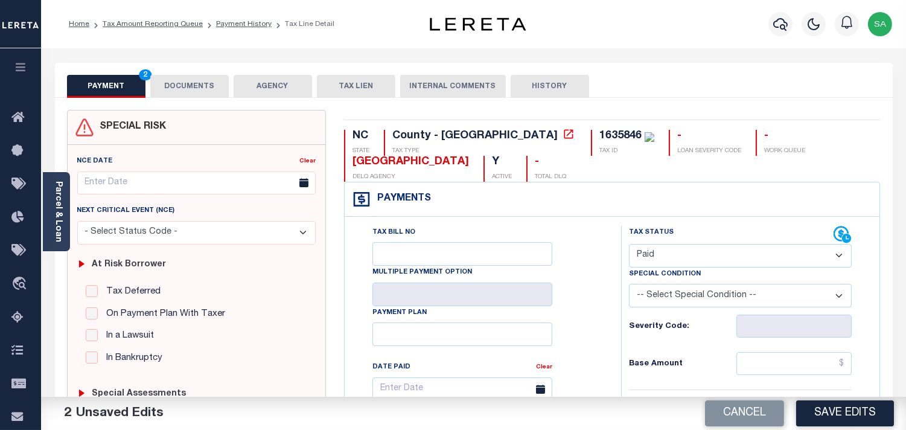
drag, startPoint x: 56, startPoint y: 214, endPoint x: 341, endPoint y: 255, distance: 287.7
click at [56, 214] on link "Parcel & Loan" at bounding box center [58, 211] width 8 height 61
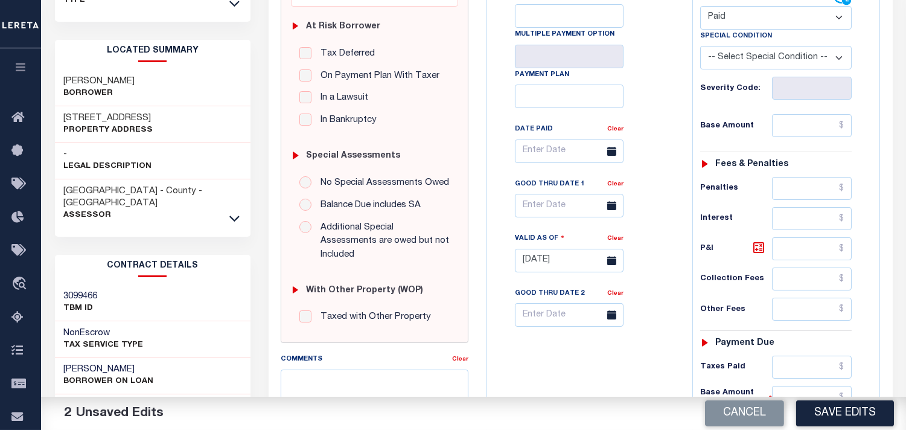
scroll to position [268, 0]
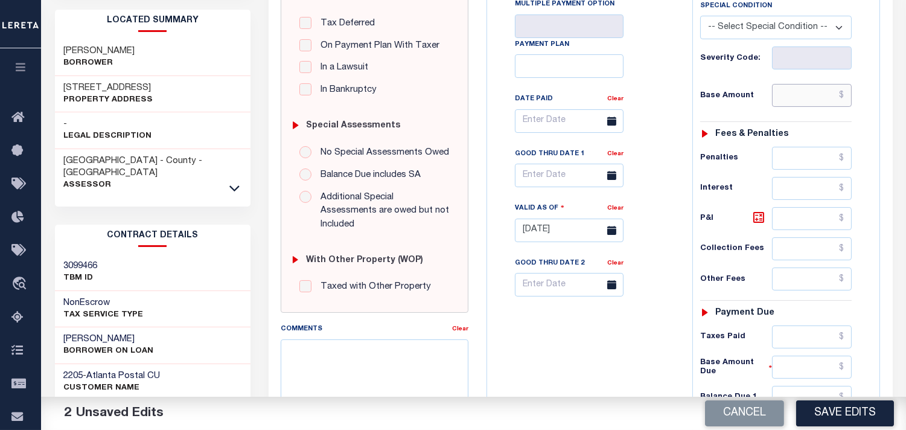
click at [810, 89] on input "text" at bounding box center [812, 95] width 80 height 23
paste input "765.96"
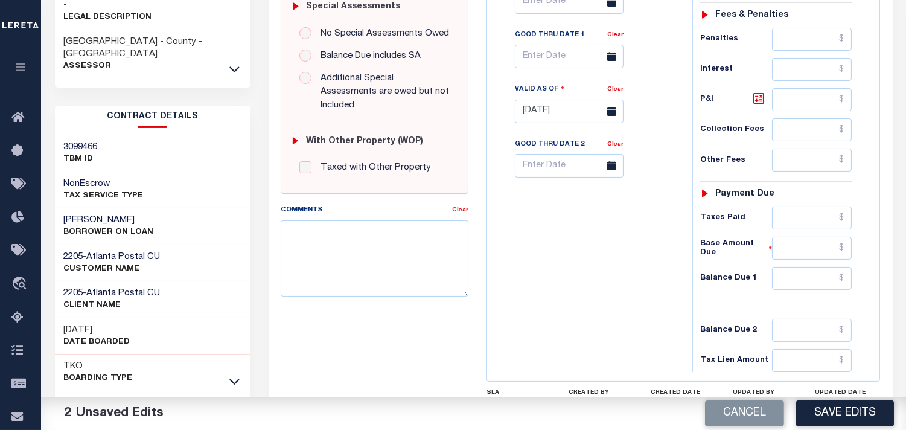
scroll to position [483, 0]
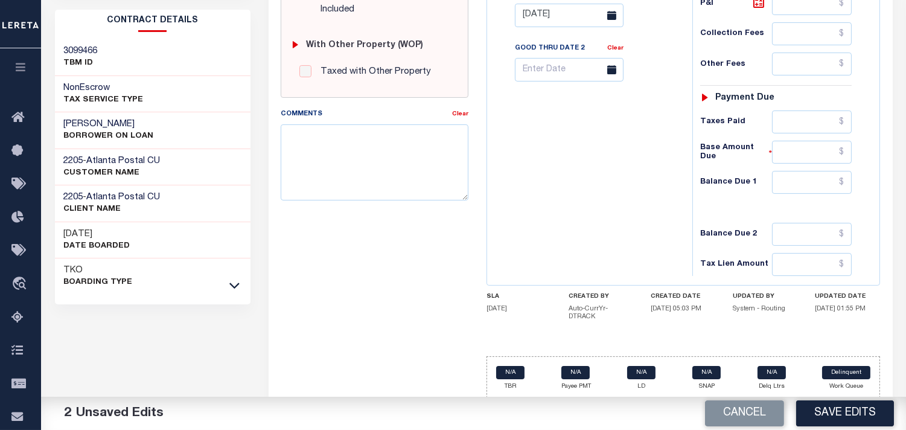
type input "$765.96"
drag, startPoint x: 804, startPoint y: 179, endPoint x: 764, endPoint y: 195, distance: 42.5
click at [804, 179] on input "text" at bounding box center [812, 182] width 80 height 23
type input "$0.00"
click at [665, 207] on div "Tax Bill No Multiple Payment Option Payment Plan Clear" at bounding box center [586, 9] width 193 height 533
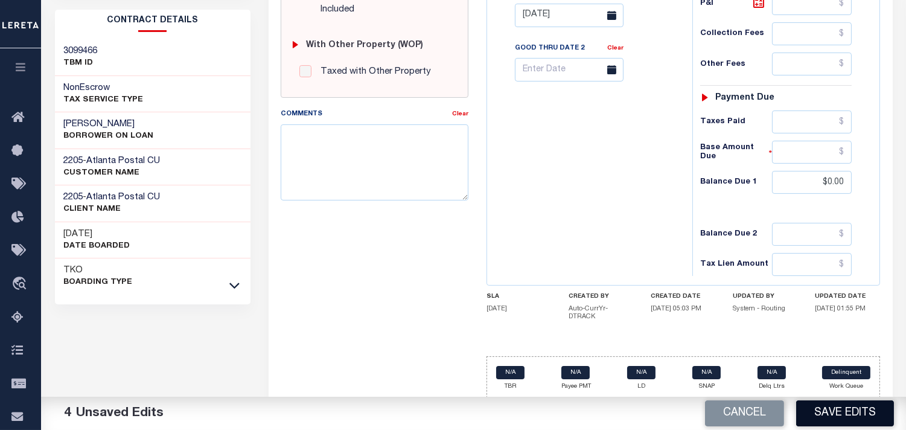
click at [877, 409] on button "Save Edits" at bounding box center [845, 413] width 98 height 26
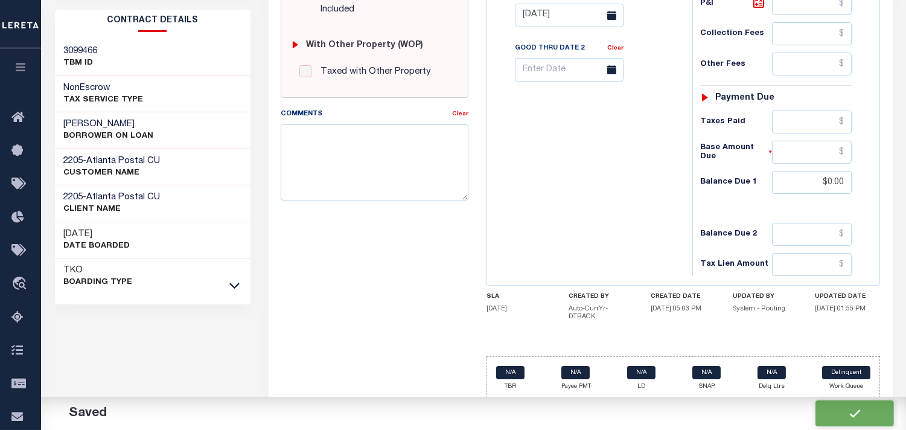
checkbox input "false"
type input "$765.96"
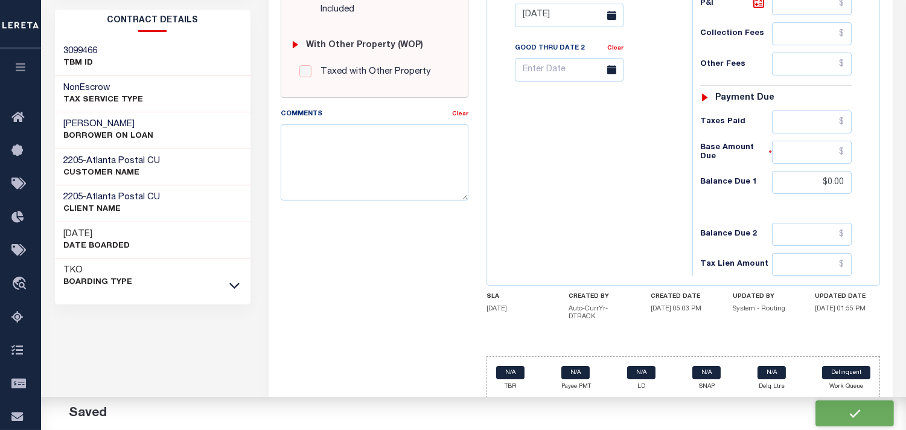
type input "$0"
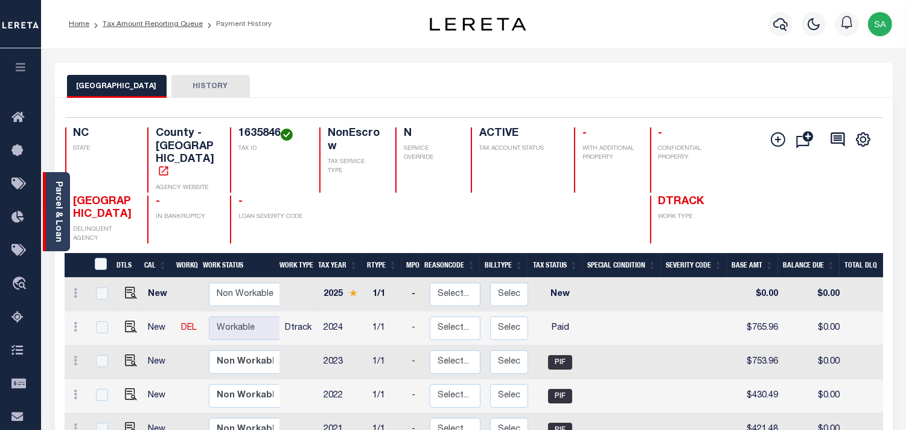
click at [56, 216] on link "Parcel & Loan" at bounding box center [58, 211] width 8 height 61
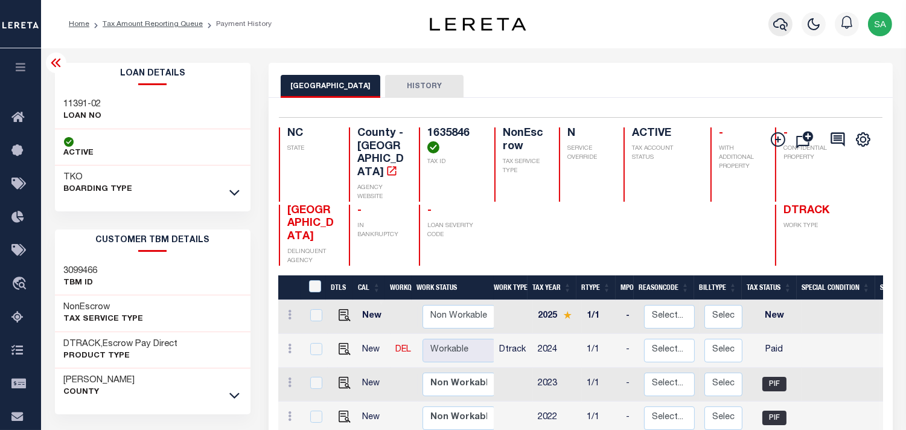
click at [775, 27] on icon "button" at bounding box center [780, 24] width 14 height 13
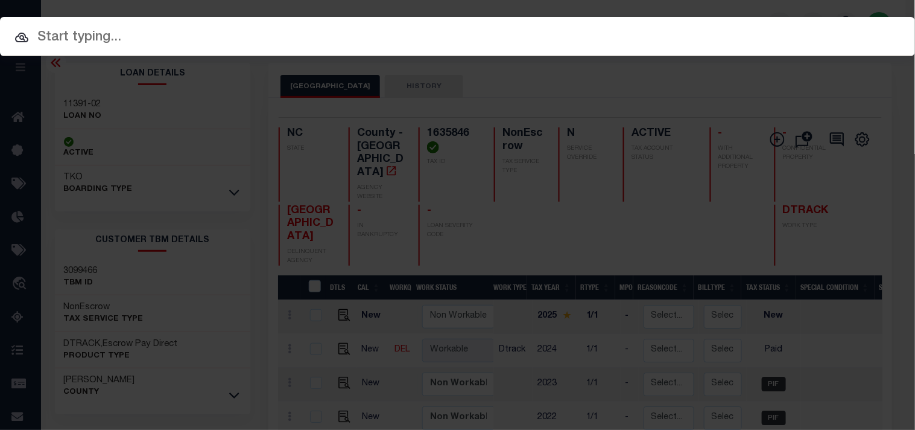
click at [750, 27] on input "text" at bounding box center [457, 37] width 915 height 21
paste input "2190451"
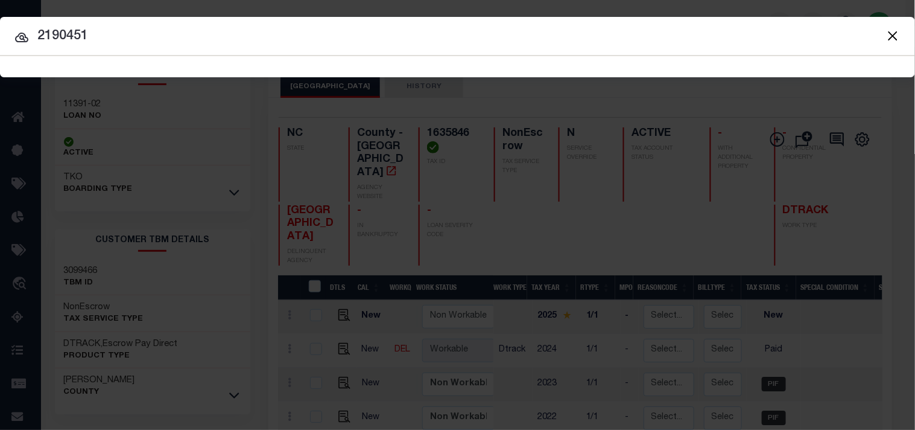
type input "2190451"
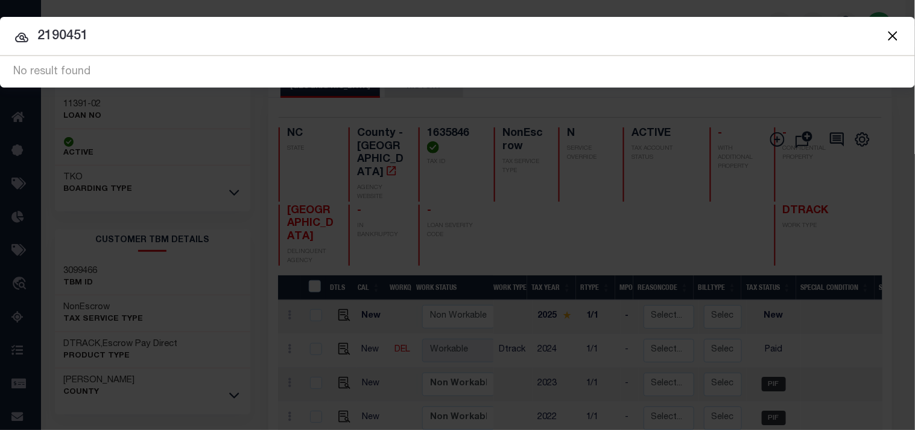
drag, startPoint x: 889, startPoint y: 37, endPoint x: 676, endPoint y: 37, distance: 213.0
click at [889, 37] on button "Close" at bounding box center [893, 36] width 16 height 16
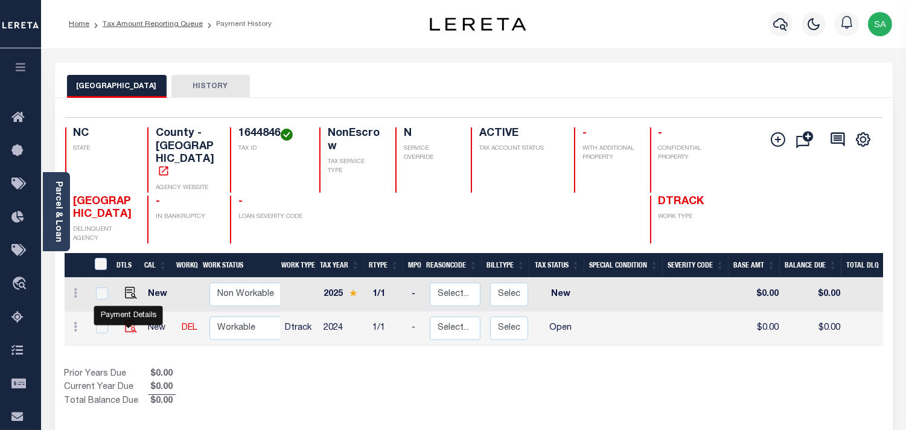
click at [127, 328] on img "" at bounding box center [131, 326] width 12 height 12
checkbox input "true"
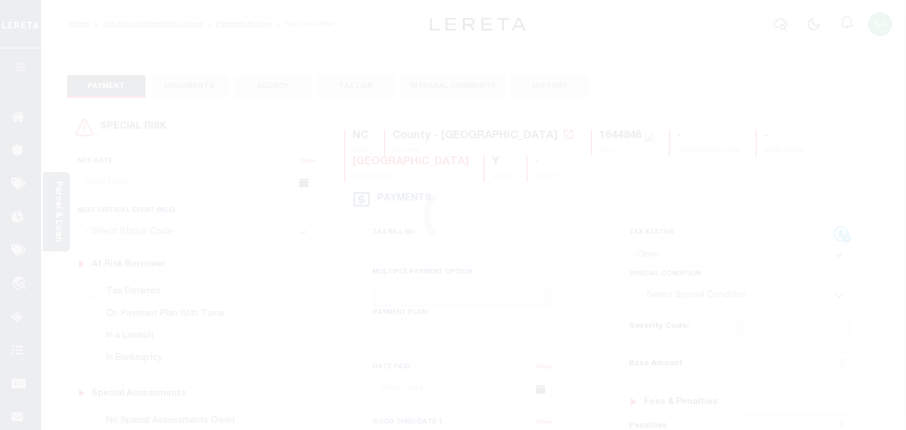
select select "OP2"
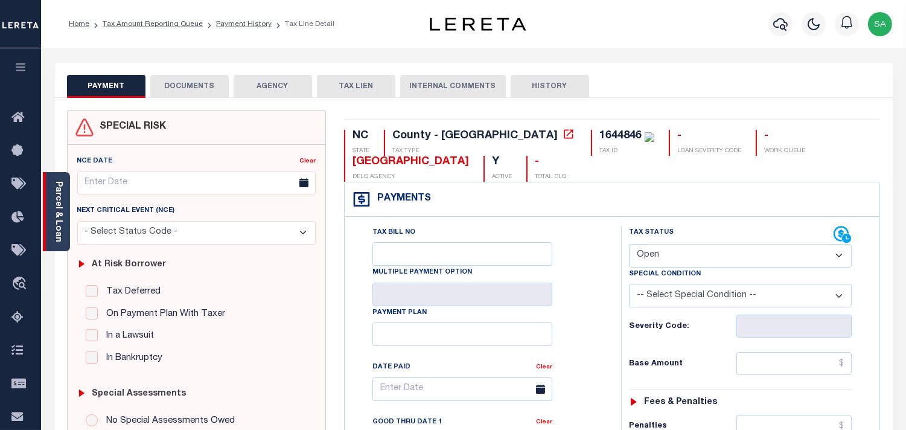
click at [62, 226] on link "Parcel & Loan" at bounding box center [58, 211] width 8 height 61
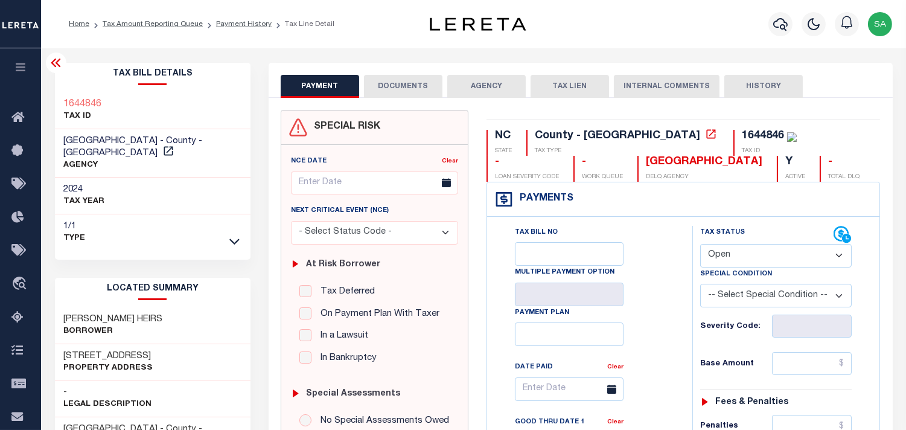
click at [418, 88] on button "DOCUMENTS" at bounding box center [403, 86] width 78 height 23
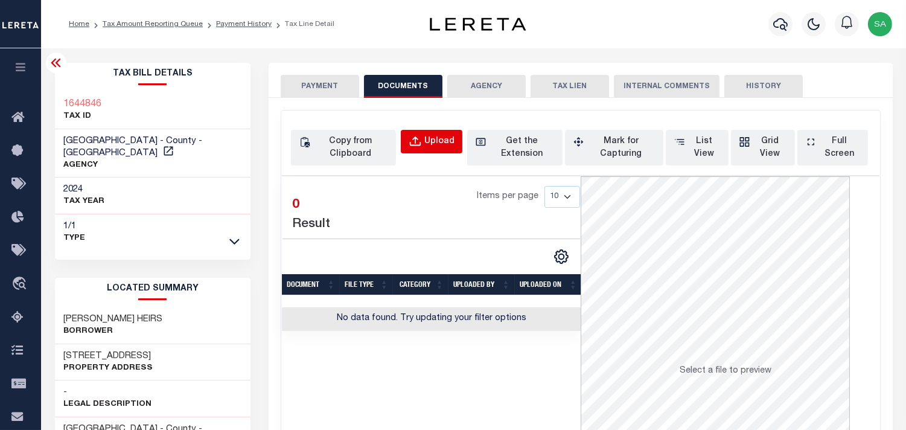
click at [438, 145] on div "Upload" at bounding box center [439, 141] width 30 height 13
select select "POP"
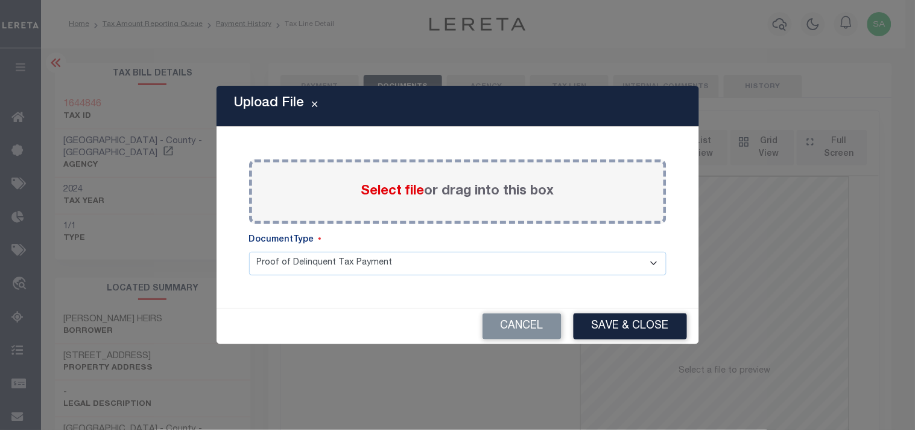
click at [372, 193] on span "Select file" at bounding box center [392, 191] width 63 height 13
click at [0, 0] on input "Select file or drag into this box" at bounding box center [0, 0] width 0 height 0
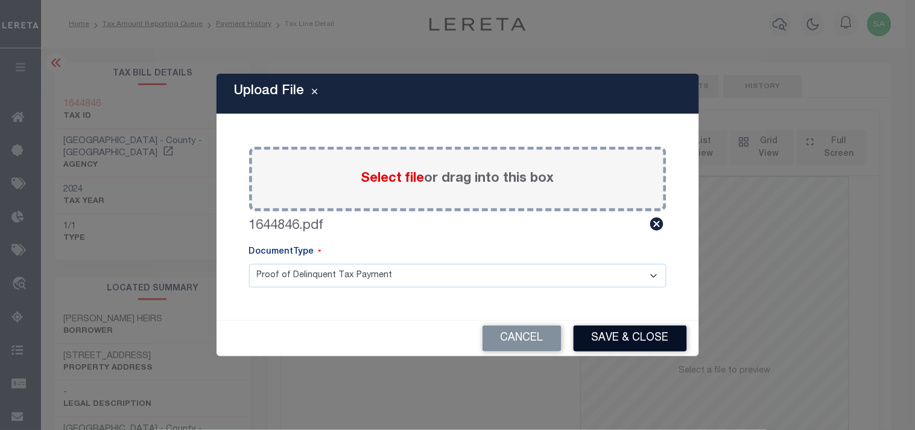
click at [619, 340] on button "Save & Close" at bounding box center [630, 338] width 113 height 26
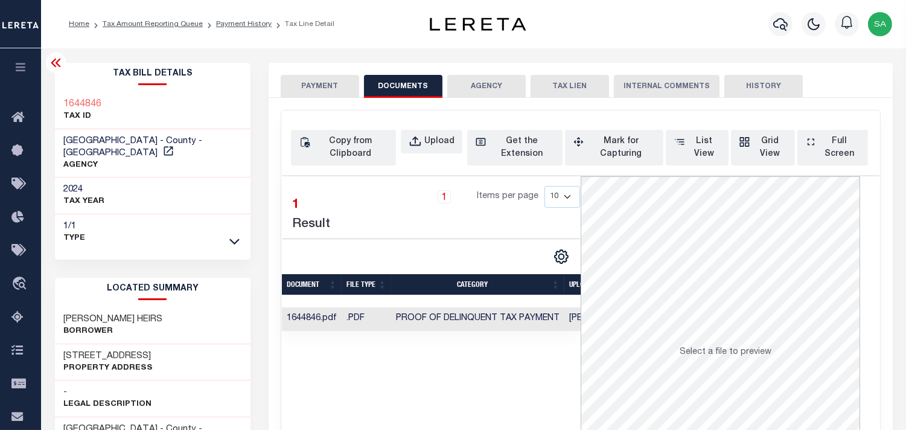
click at [328, 86] on button "PAYMENT" at bounding box center [320, 86] width 78 height 23
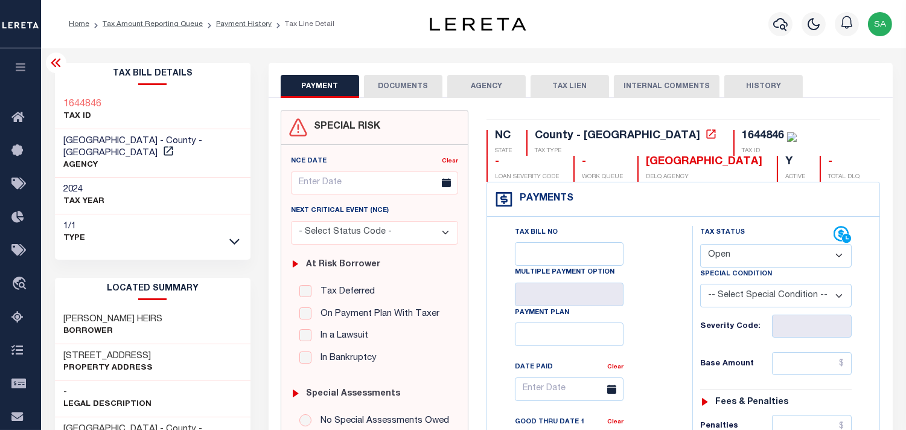
drag, startPoint x: 755, startPoint y: 255, endPoint x: 752, endPoint y: 264, distance: 9.5
click at [755, 255] on select "- Select Status Code - Open Due/Unpaid Paid Incomplete No Tax Due Internal Refu…" at bounding box center [775, 256] width 151 height 24
select select "PYD"
click at [700, 244] on select "- Select Status Code - Open Due/Unpaid Paid Incomplete No Tax Due Internal Refu…" at bounding box center [775, 256] width 151 height 24
type input "[DATE]"
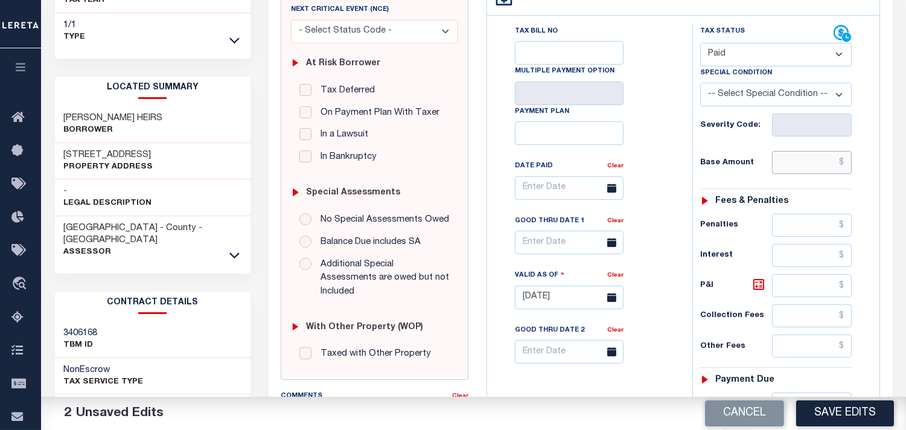
drag, startPoint x: 805, startPoint y: 161, endPoint x: 755, endPoint y: 173, distance: 51.4
click at [805, 161] on input "text" at bounding box center [812, 162] width 80 height 23
paste input "2,113.04"
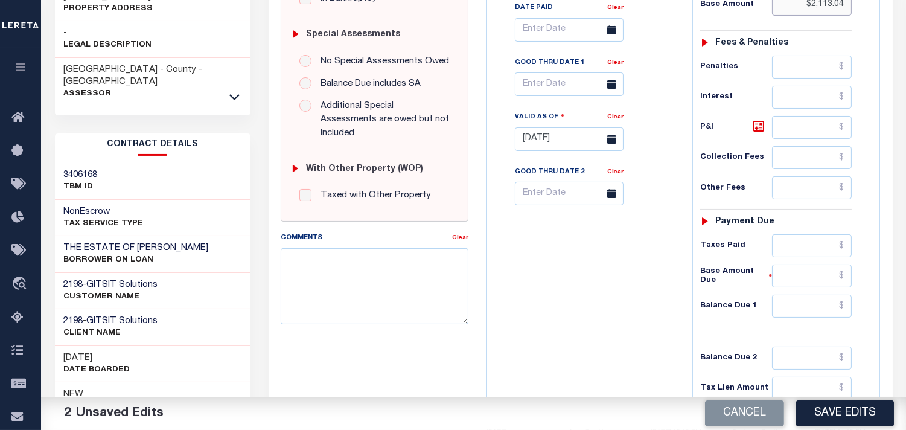
scroll to position [483, 0]
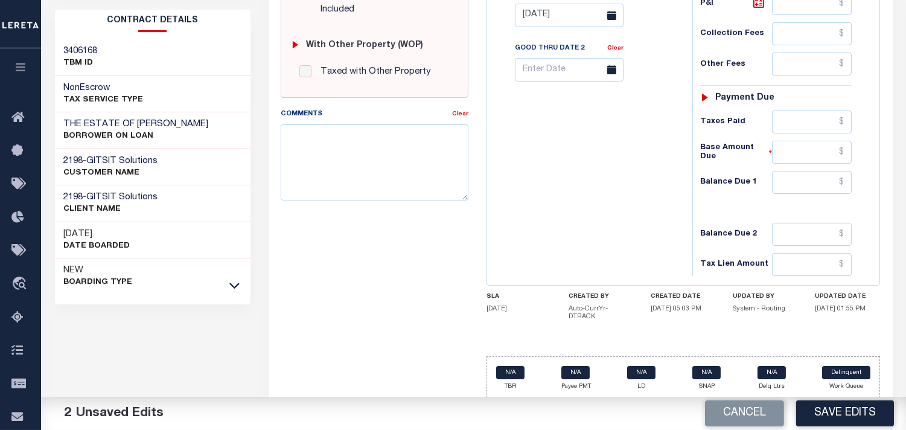
type input "$2,113.04"
click at [795, 179] on input "text" at bounding box center [812, 182] width 80 height 23
type input "$0.00"
click at [637, 164] on div "Tax Bill No Multiple Payment Option Payment Plan Clear" at bounding box center [586, 9] width 193 height 533
click at [826, 417] on button "Save Edits" at bounding box center [845, 413] width 98 height 26
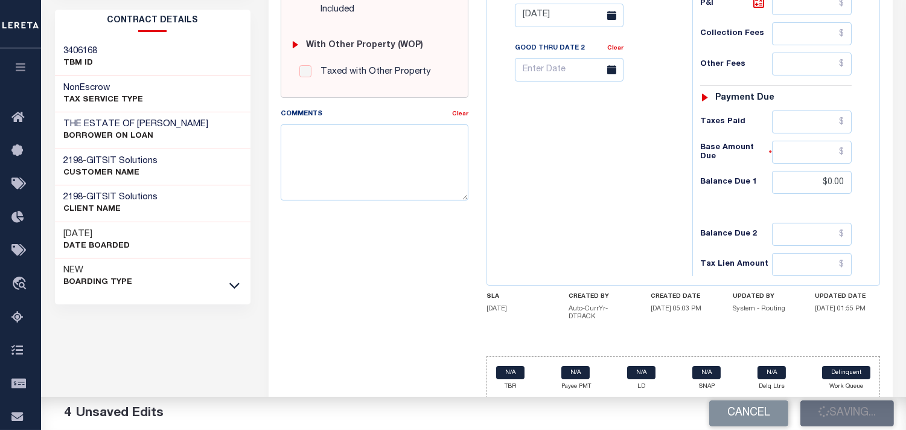
scroll to position [80, 0]
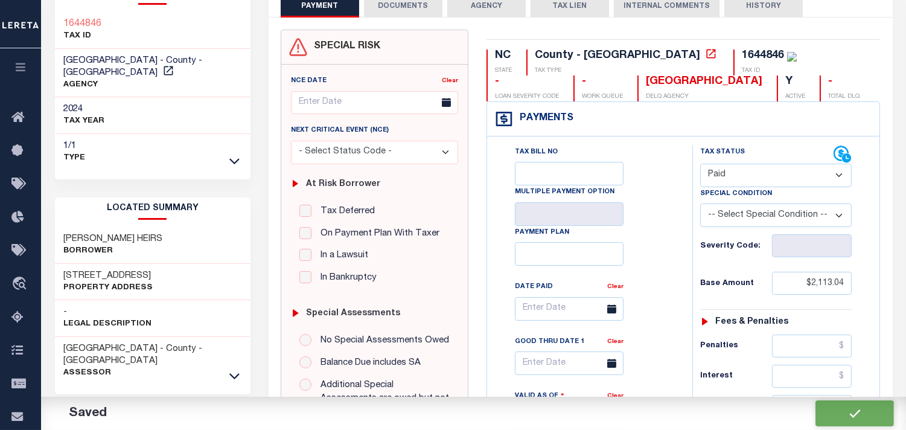
checkbox input "false"
type input "$2,113.04"
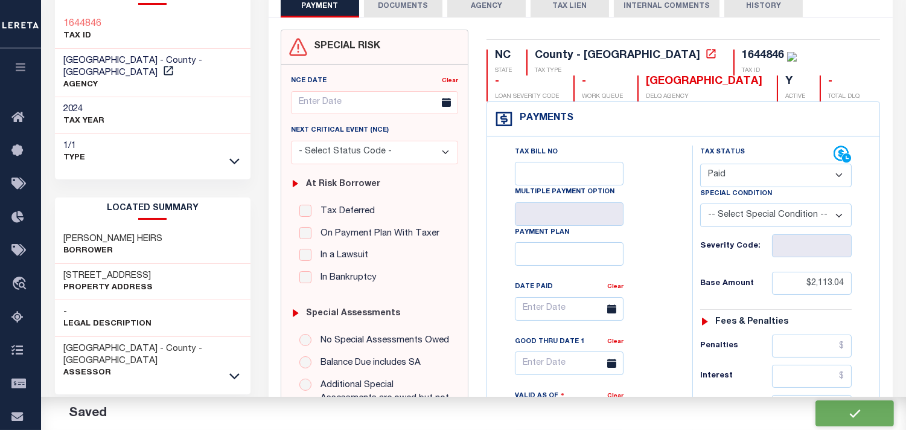
type input "$0"
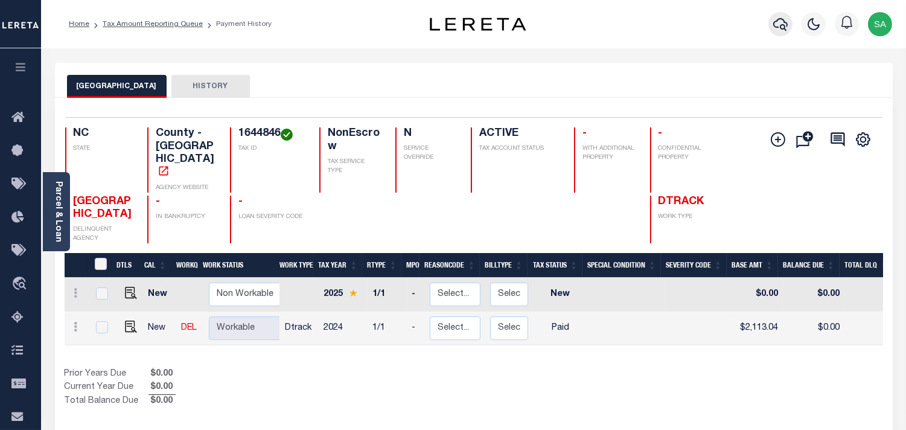
click at [780, 22] on icon "button" at bounding box center [780, 24] width 14 height 14
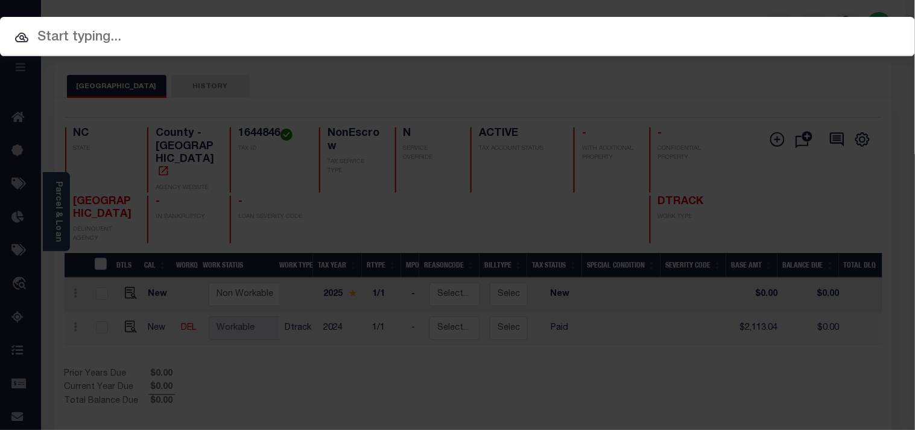
click at [728, 29] on div "Include Loans TBM Customers Borrowers Payments (Lender Non-Disb) Payments (Lend…" at bounding box center [457, 36] width 915 height 39
paste input "2190451"
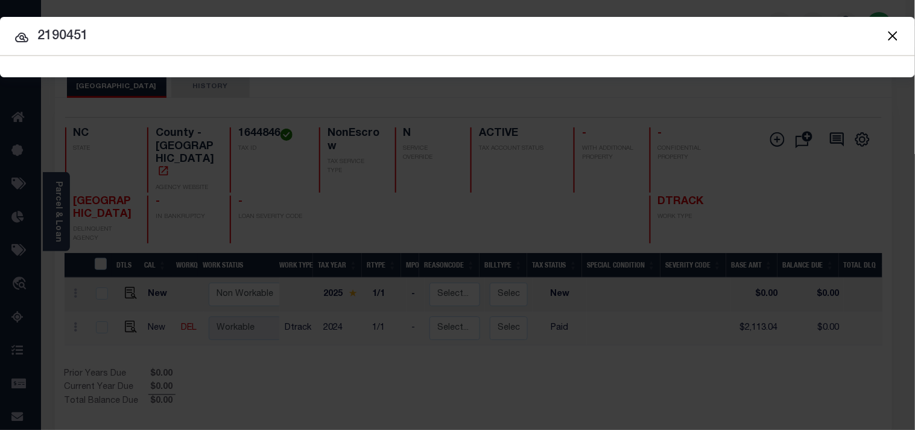
type input "2190451"
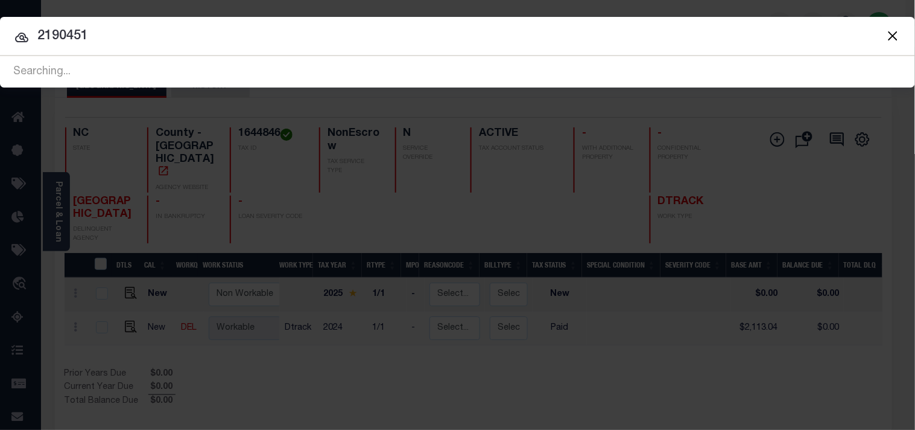
click at [893, 42] on button "Close" at bounding box center [893, 36] width 16 height 16
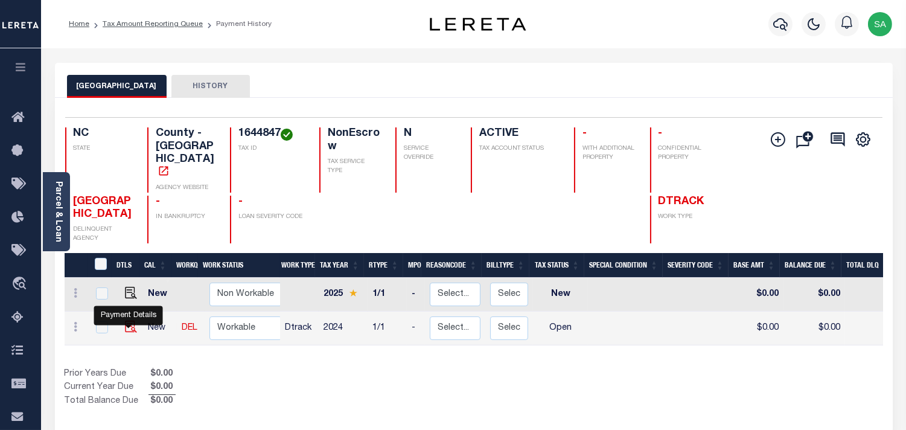
click at [127, 320] on img "" at bounding box center [131, 326] width 12 height 12
checkbox input "true"
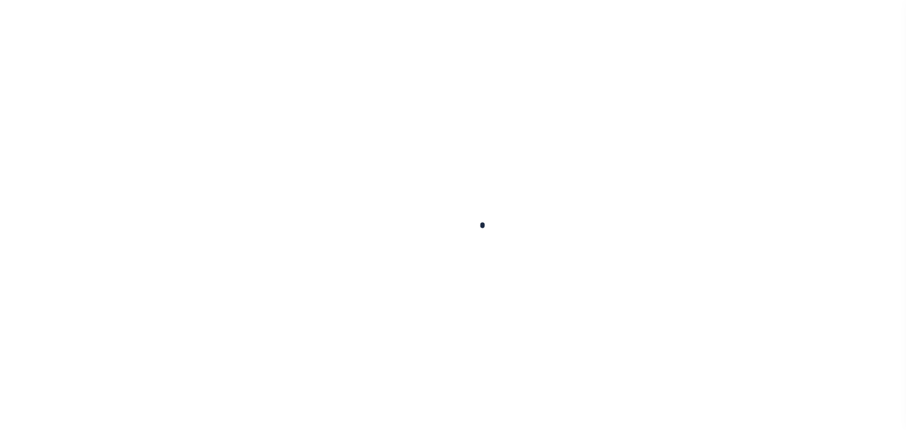
checkbox input "false"
type input "[DATE]"
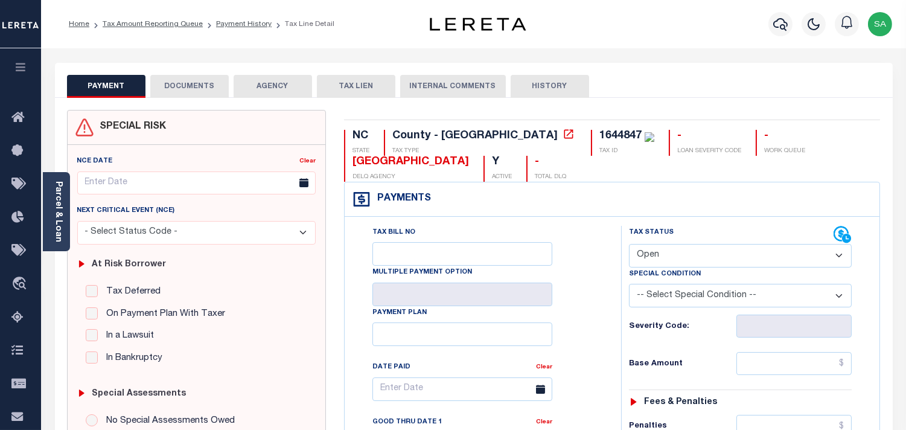
drag, startPoint x: 56, startPoint y: 217, endPoint x: 128, endPoint y: 217, distance: 72.4
click at [56, 217] on link "Parcel & Loan" at bounding box center [58, 211] width 8 height 61
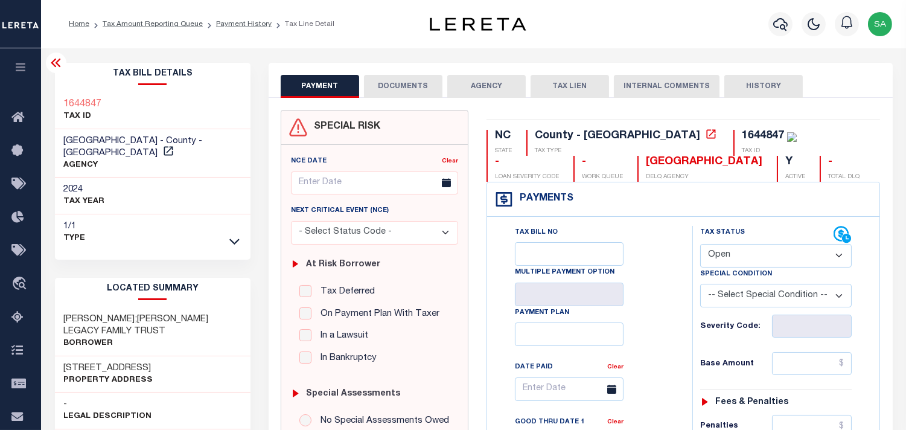
drag, startPoint x: 761, startPoint y: 251, endPoint x: 757, endPoint y: 263, distance: 12.8
click at [761, 252] on select "- Select Status Code - Open Due/Unpaid Paid Incomplete No Tax Due Internal Refu…" at bounding box center [775, 256] width 151 height 24
select select "PYD"
click at [700, 244] on select "- Select Status Code - Open Due/Unpaid Paid Incomplete No Tax Due Internal Refu…" at bounding box center [775, 256] width 151 height 24
type input "[DATE]"
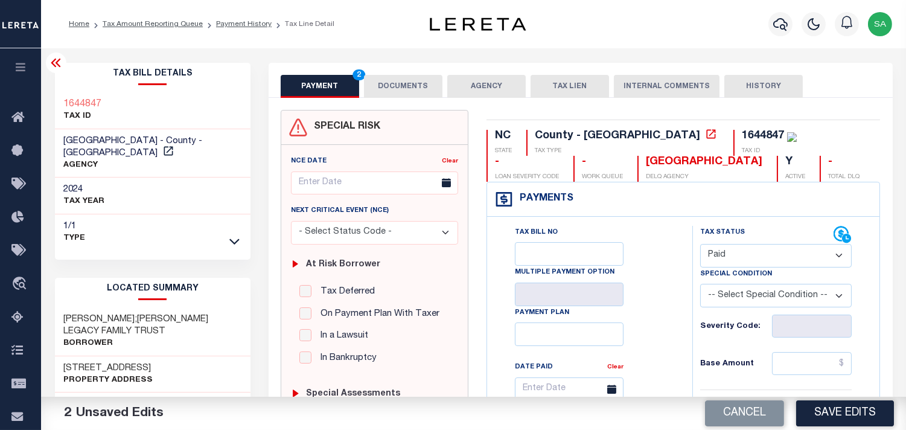
click at [396, 85] on button "DOCUMENTS" at bounding box center [403, 86] width 78 height 23
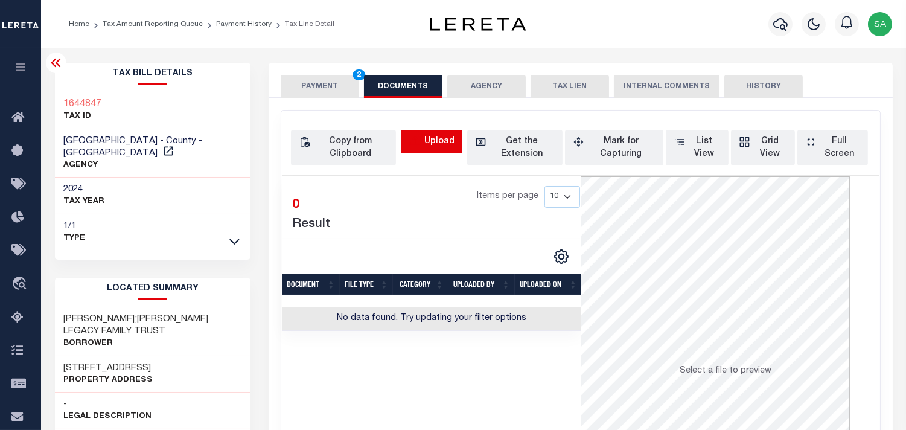
click at [413, 139] on icon "button" at bounding box center [414, 141] width 13 height 13
select select "POP"
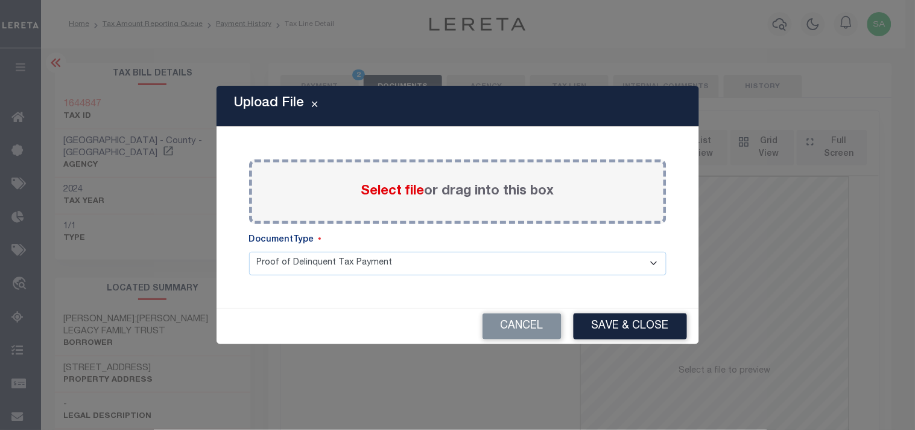
click at [402, 191] on span "Select file" at bounding box center [392, 191] width 63 height 13
click at [0, 0] on input "Select file or drag into this box" at bounding box center [0, 0] width 0 height 0
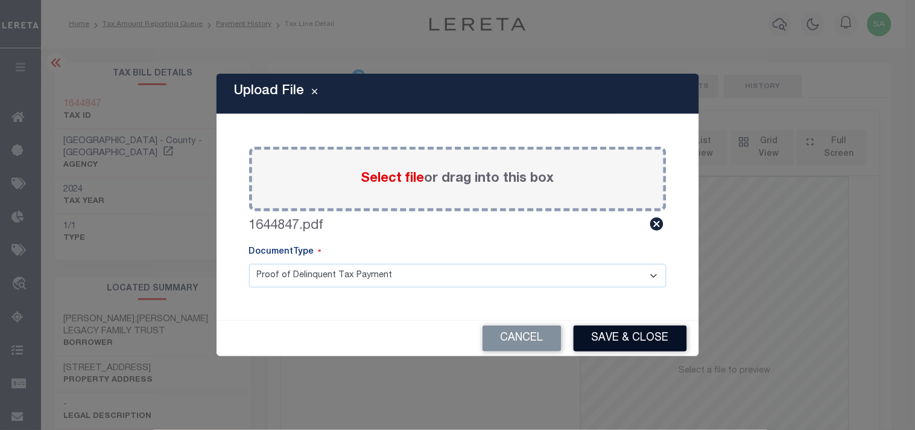
click at [634, 336] on button "Save & Close" at bounding box center [630, 338] width 113 height 26
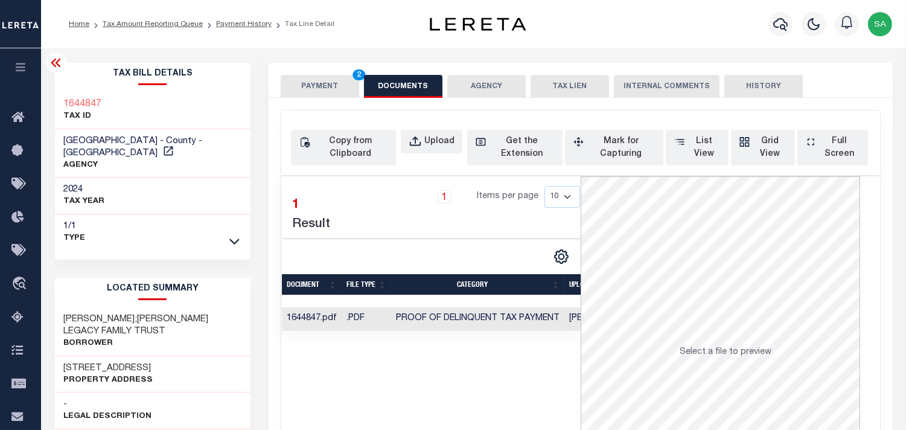
drag, startPoint x: 331, startPoint y: 87, endPoint x: 379, endPoint y: 116, distance: 56.3
click at [331, 87] on button "PAYMENT 2" at bounding box center [320, 86] width 78 height 23
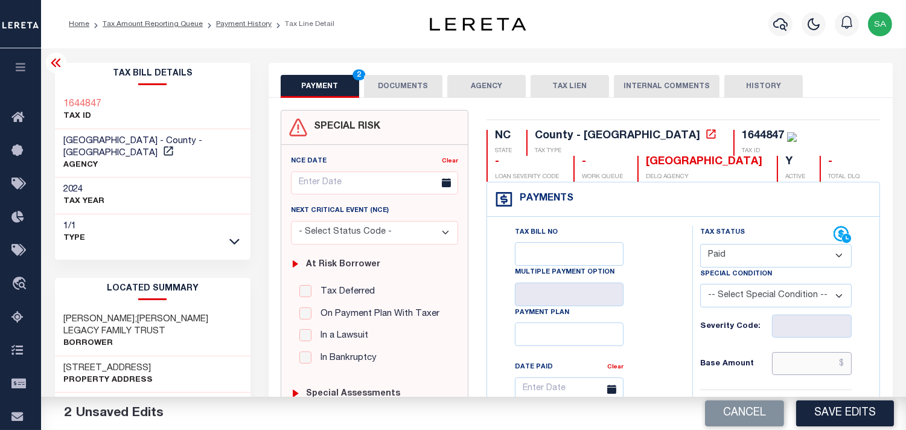
drag, startPoint x: 808, startPoint y: 361, endPoint x: 723, endPoint y: 369, distance: 86.0
click at [808, 361] on input "text" at bounding box center [812, 363] width 80 height 23
paste input "167.30"
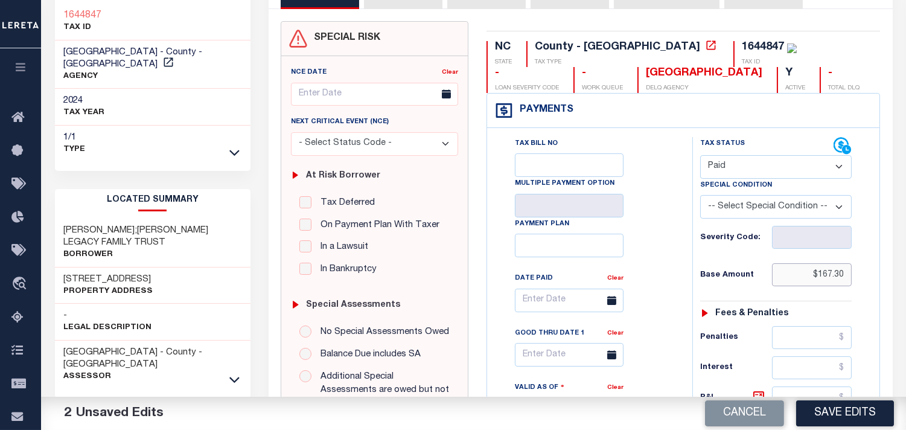
scroll to position [335, 0]
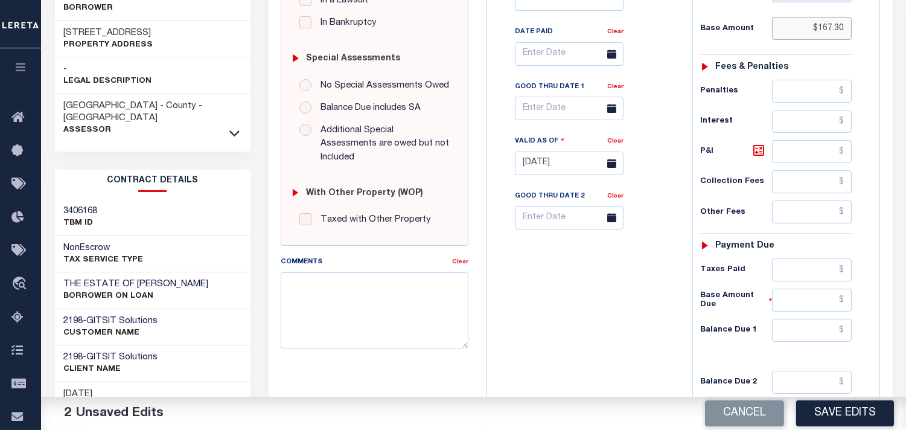
type input "$167.30"
drag, startPoint x: 805, startPoint y: 335, endPoint x: 679, endPoint y: 334, distance: 126.7
click at [805, 335] on input "text" at bounding box center [812, 330] width 80 height 23
type input "$0.00"
click at [640, 333] on div "Tax Bill No Multiple Payment Option Payment Plan Clear" at bounding box center [586, 157] width 193 height 533
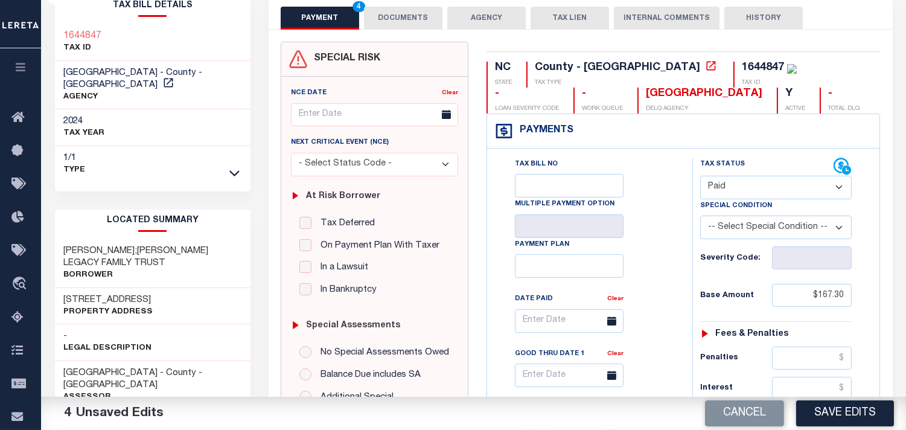
scroll to position [67, 0]
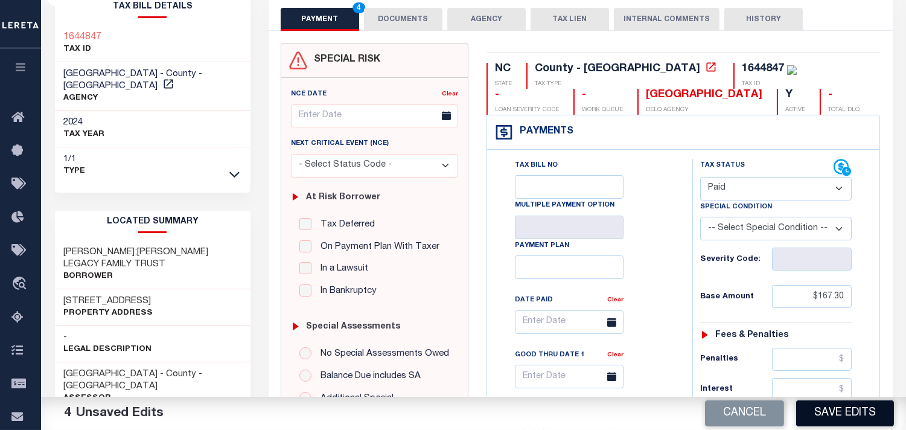
click at [829, 408] on button "Save Edits" at bounding box center [845, 413] width 98 height 26
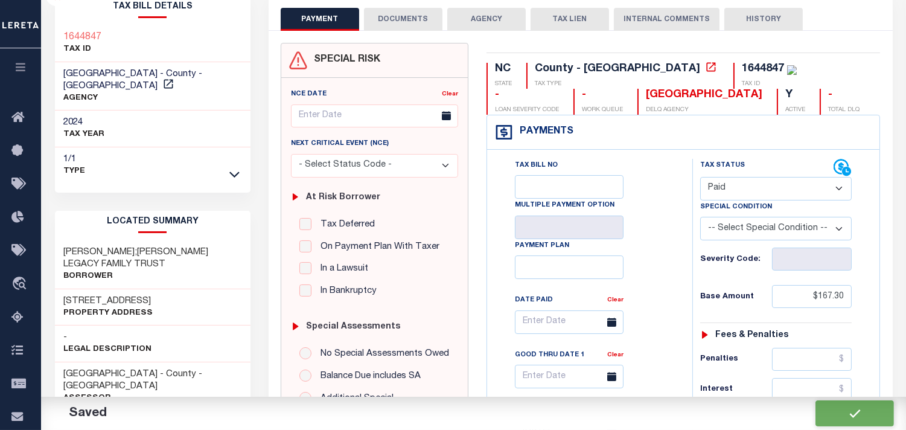
checkbox input "false"
type input "$167.3"
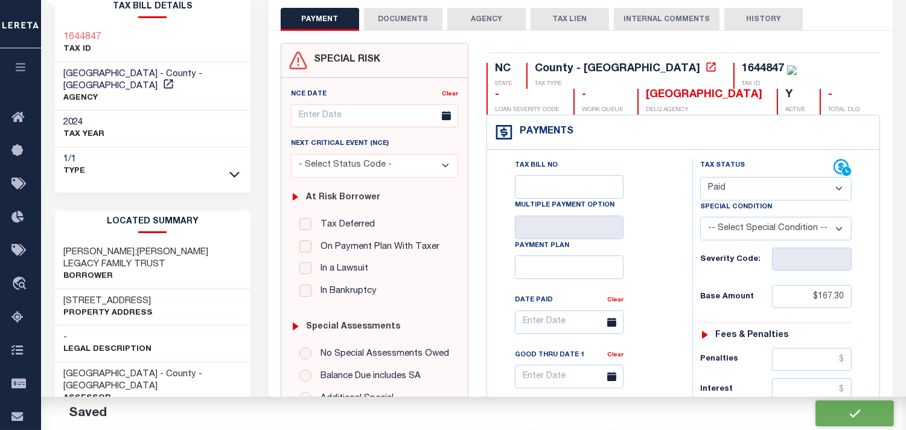
type input "$0"
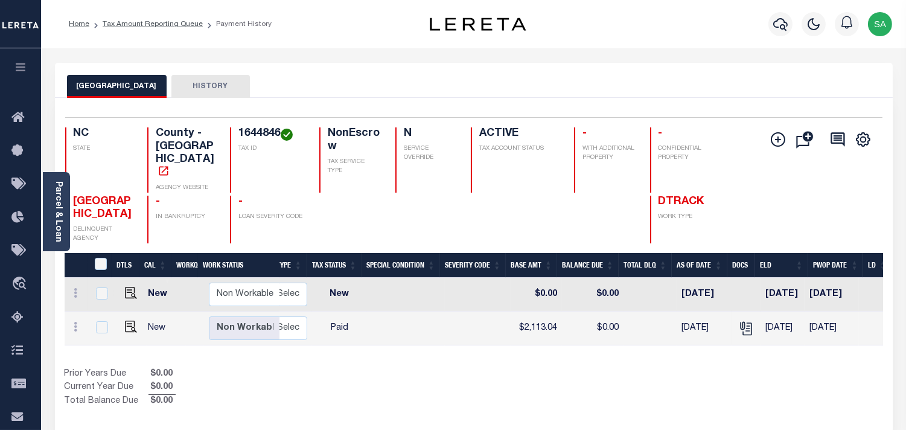
scroll to position [0, 245]
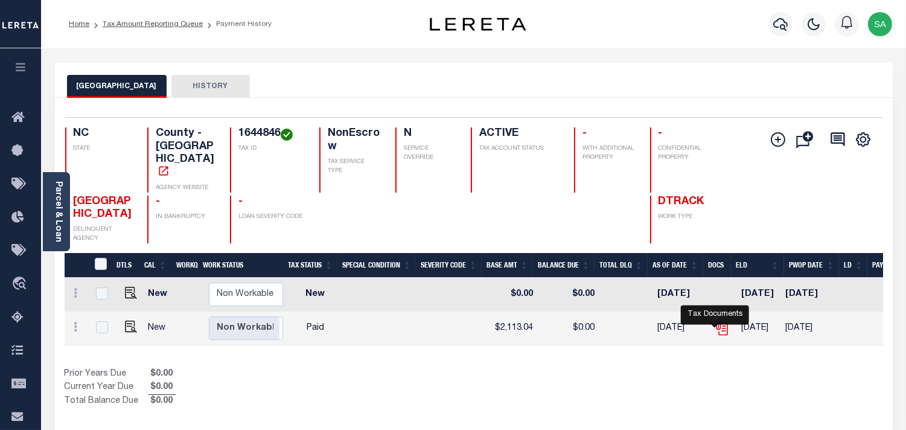
click at [714, 323] on icon "" at bounding box center [722, 328] width 16 height 16
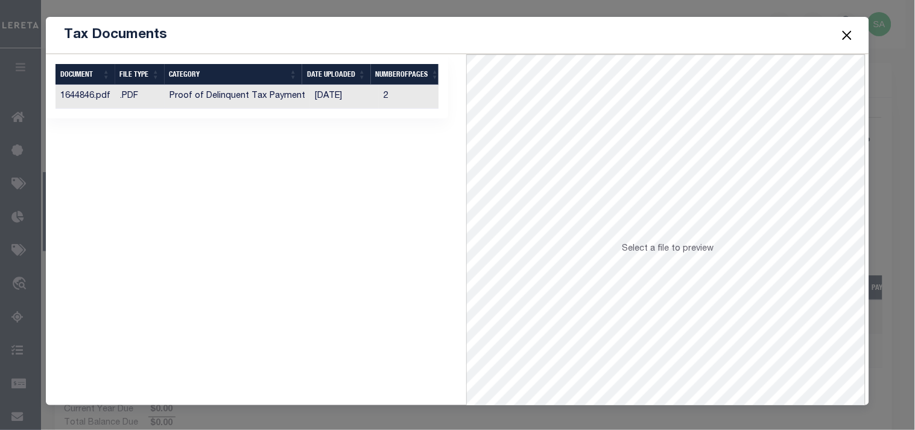
click at [352, 98] on td "[DATE]" at bounding box center [344, 97] width 69 height 24
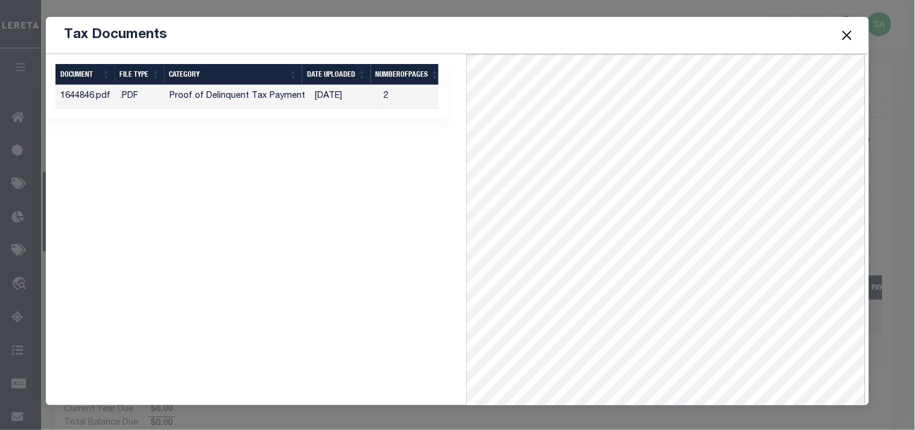
click at [848, 34] on button "Close" at bounding box center [847, 35] width 16 height 16
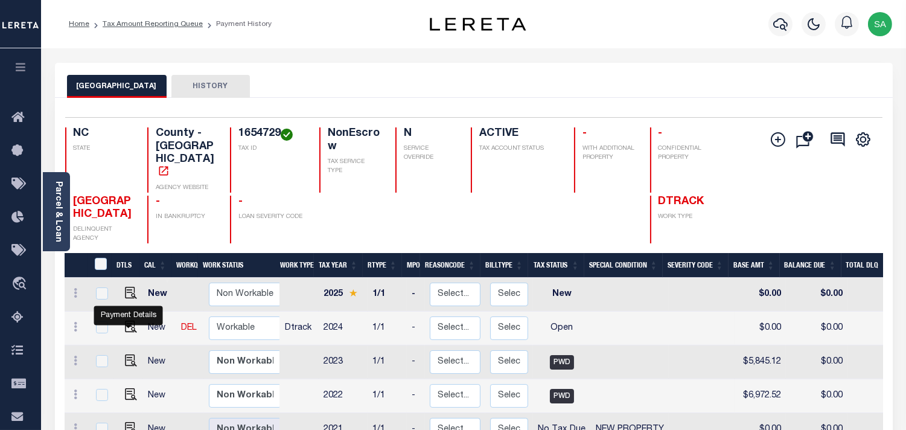
drag, startPoint x: 133, startPoint y: 327, endPoint x: 160, endPoint y: 328, distance: 27.8
click at [133, 327] on img "" at bounding box center [131, 326] width 12 height 12
checkbox input "true"
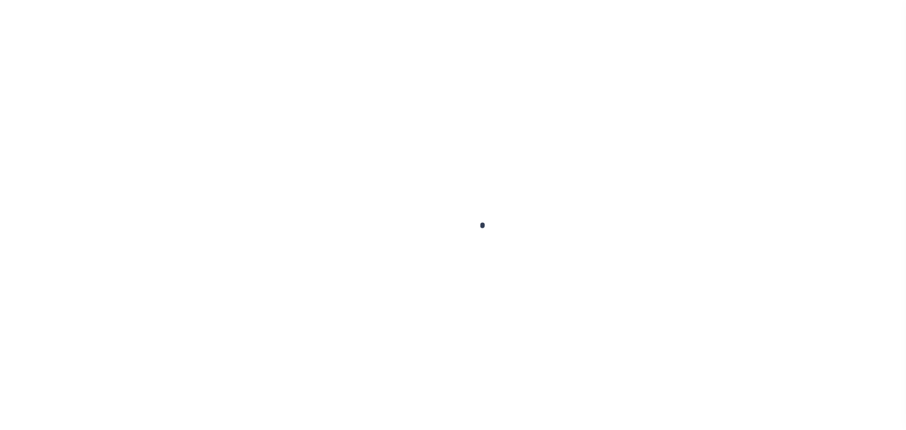
checkbox input "false"
type input "[DATE]"
select select "OP2"
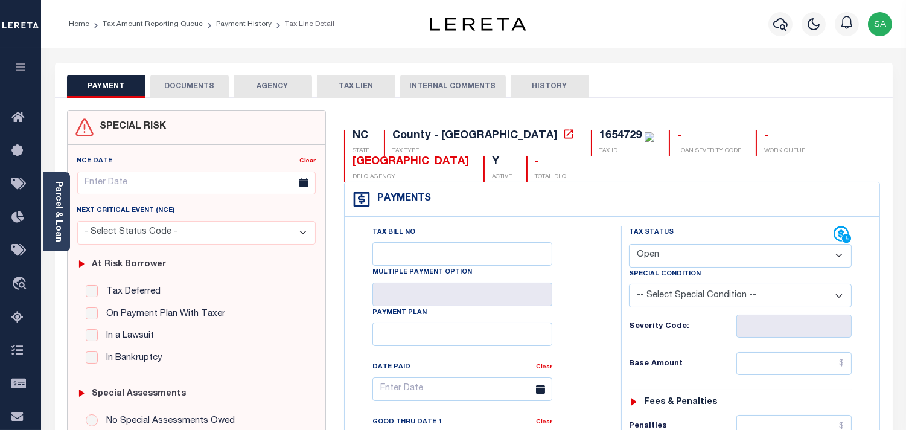
drag, startPoint x: 62, startPoint y: 225, endPoint x: 80, endPoint y: 220, distance: 19.3
click at [62, 225] on link "Parcel & Loan" at bounding box center [58, 211] width 8 height 61
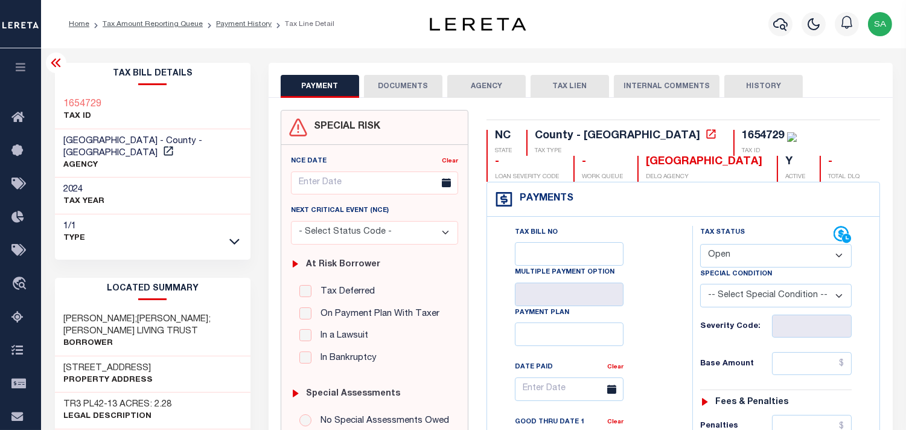
click at [417, 89] on button "DOCUMENTS" at bounding box center [403, 86] width 78 height 23
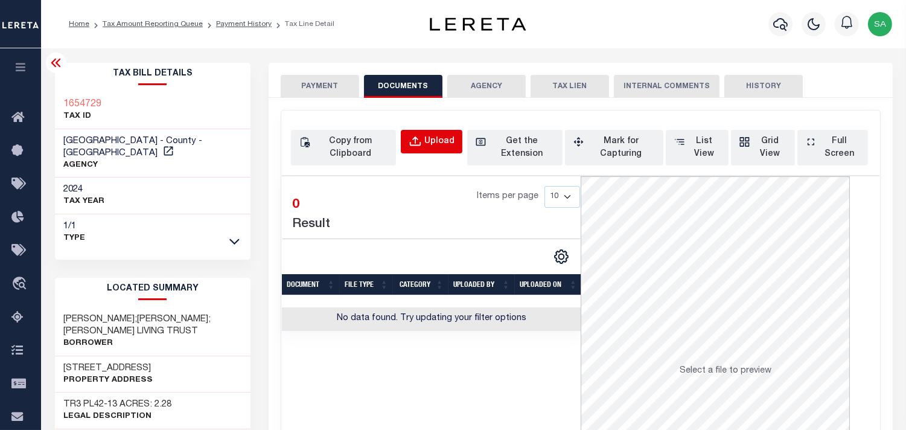
click at [423, 139] on button "Upload" at bounding box center [432, 142] width 62 height 24
select select "POP"
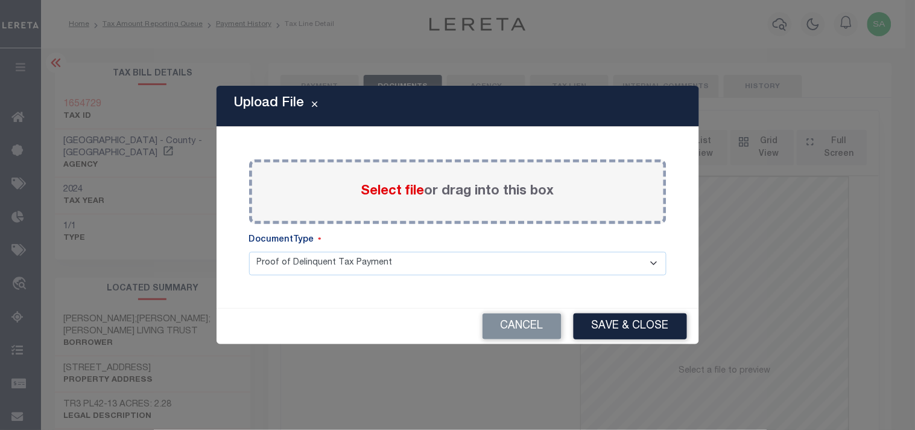
click at [408, 195] on span "Select file" at bounding box center [392, 191] width 63 height 13
click at [0, 0] on input "Select file or drag into this box" at bounding box center [0, 0] width 0 height 0
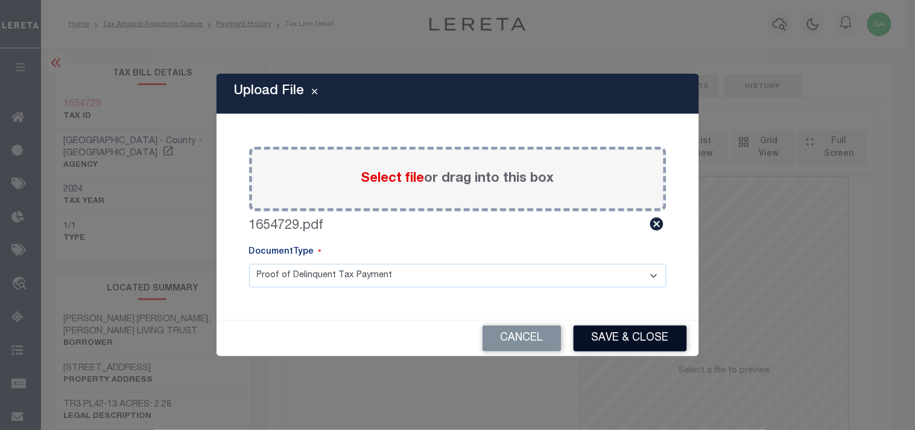
click at [672, 349] on button "Save & Close" at bounding box center [630, 338] width 113 height 26
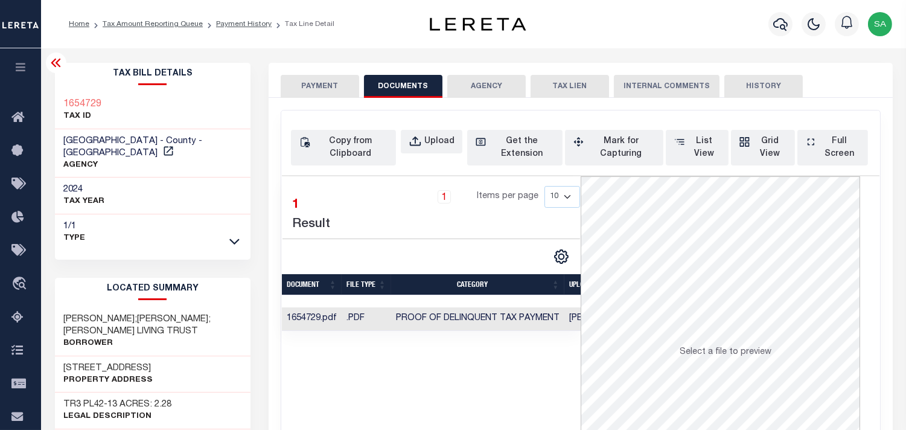
click at [312, 90] on button "PAYMENT" at bounding box center [320, 86] width 78 height 23
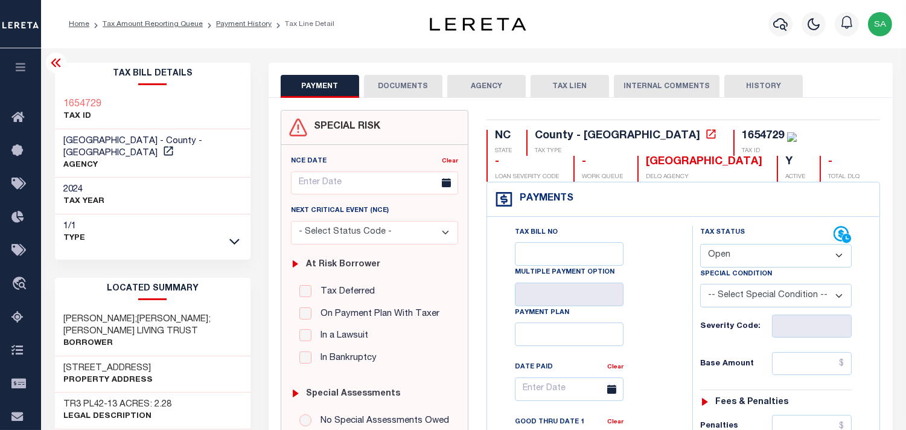
click at [740, 252] on select "- Select Status Code - Open Due/Unpaid Paid Incomplete No Tax Due Internal Refu…" at bounding box center [775, 256] width 151 height 24
select select "PYD"
click at [700, 244] on select "- Select Status Code - Open Due/Unpaid Paid Incomplete No Tax Due Internal Refu…" at bounding box center [775, 256] width 151 height 24
type input "[DATE]"
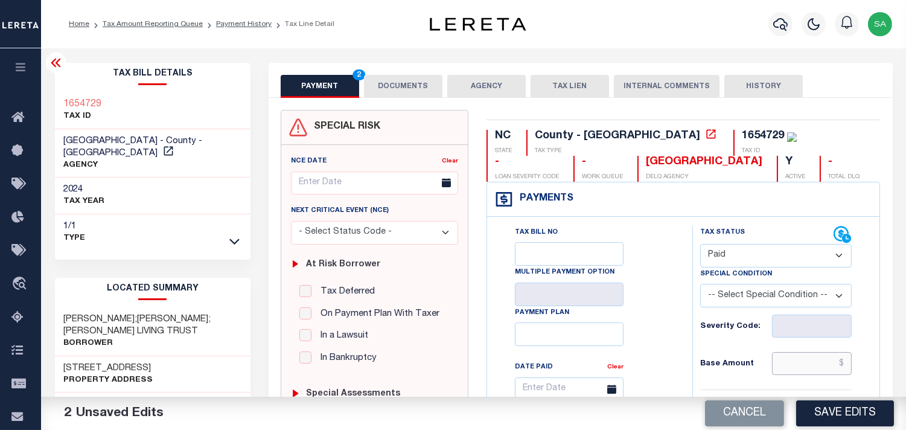
click at [816, 366] on input "text" at bounding box center [812, 363] width 80 height 23
paste input "14,158.13"
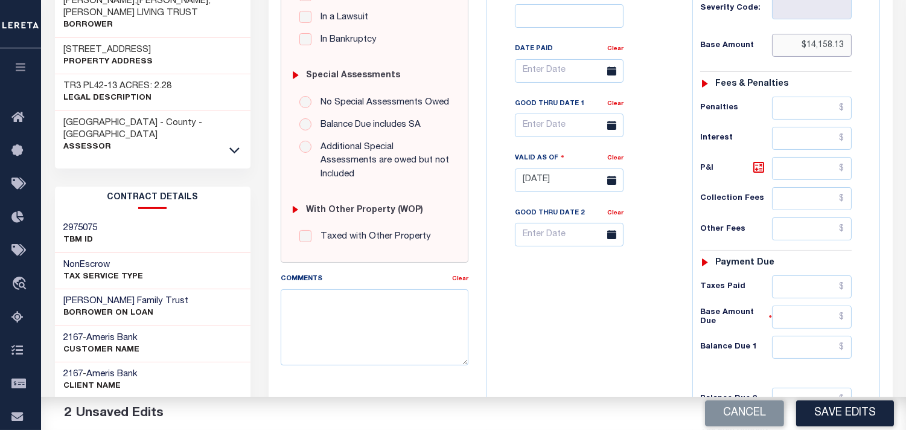
scroll to position [335, 0]
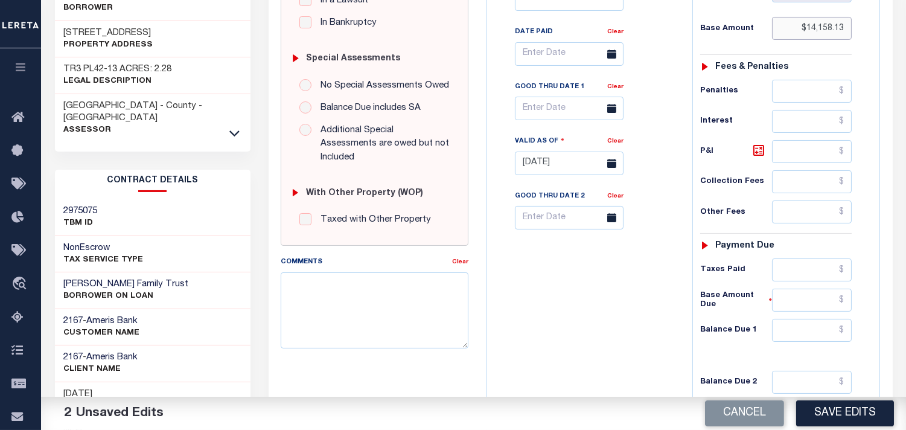
type input "$14,158.13"
drag, startPoint x: 820, startPoint y: 336, endPoint x: 740, endPoint y: 327, distance: 81.3
click at [820, 336] on input "text" at bounding box center [812, 330] width 80 height 23
type input "$0.00"
click at [620, 329] on div "Tax Bill No Multiple Payment Option Payment Plan Clear" at bounding box center [586, 157] width 193 height 533
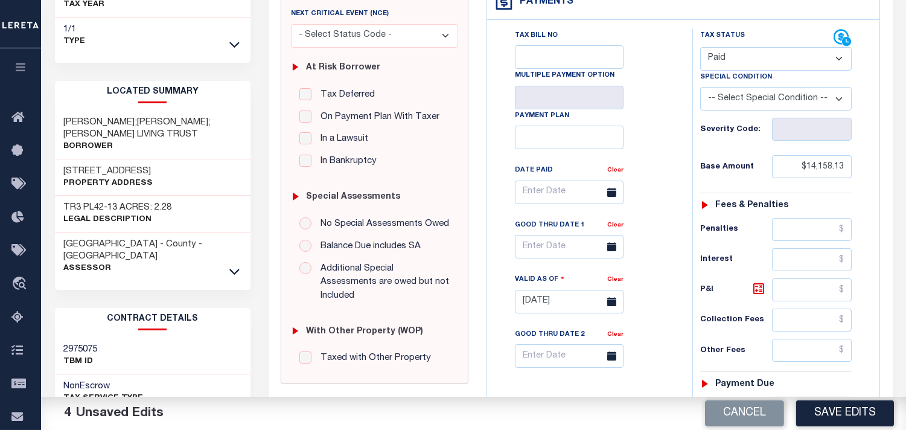
scroll to position [0, 0]
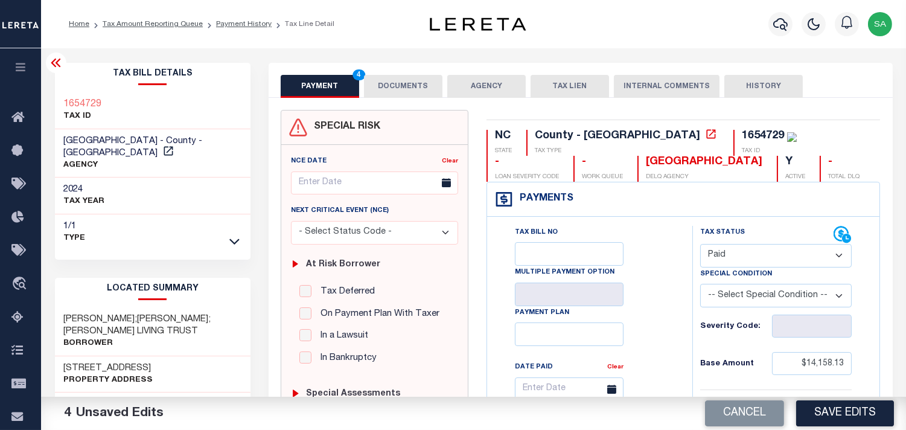
click at [404, 95] on button "DOCUMENTS" at bounding box center [403, 86] width 78 height 23
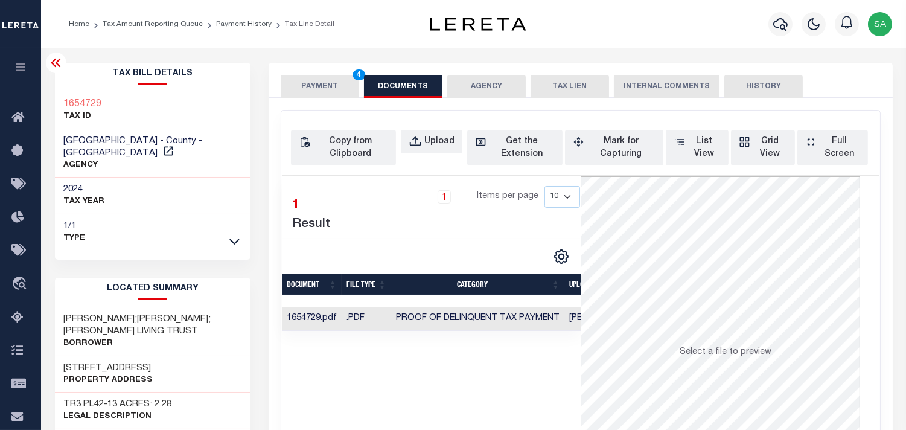
click at [327, 87] on button "PAYMENT 4" at bounding box center [320, 86] width 78 height 23
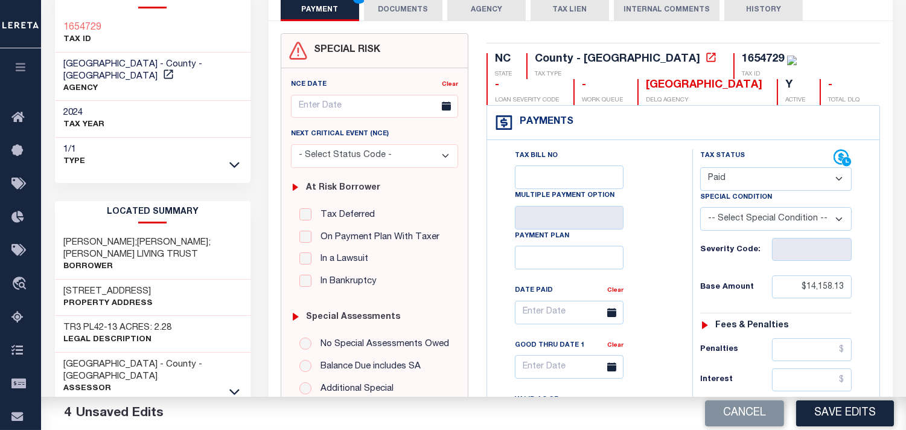
scroll to position [268, 0]
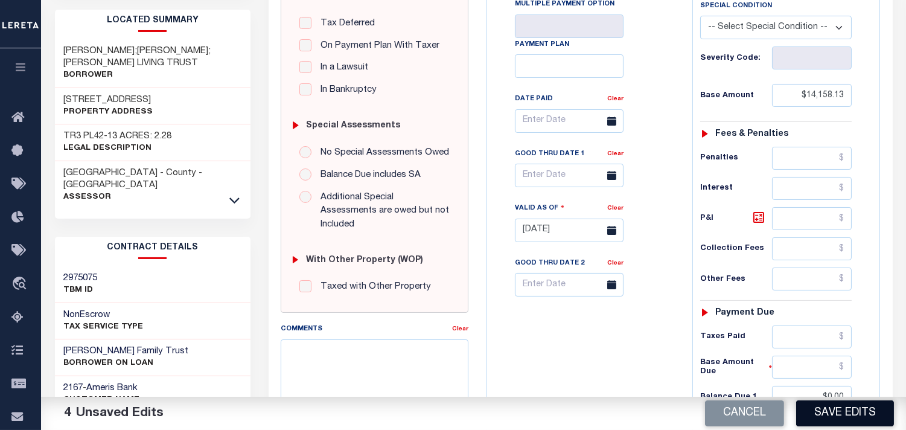
click at [837, 407] on button "Save Edits" at bounding box center [845, 413] width 98 height 26
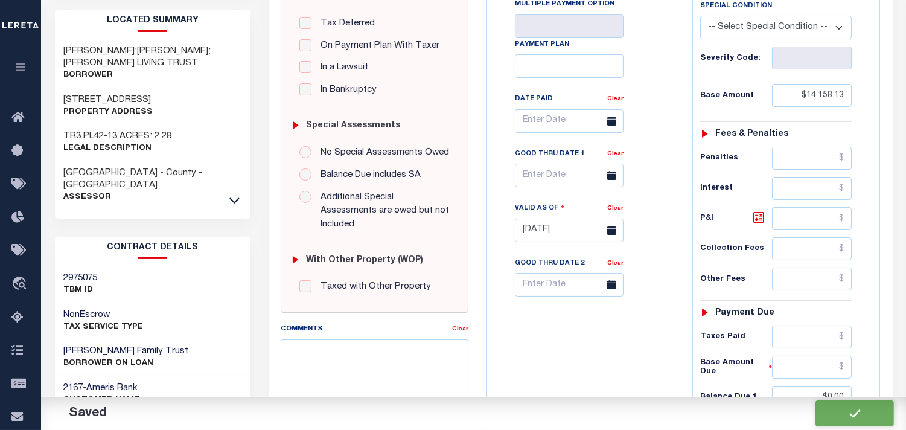
checkbox input "false"
type input "$14,158.13"
type input "$0"
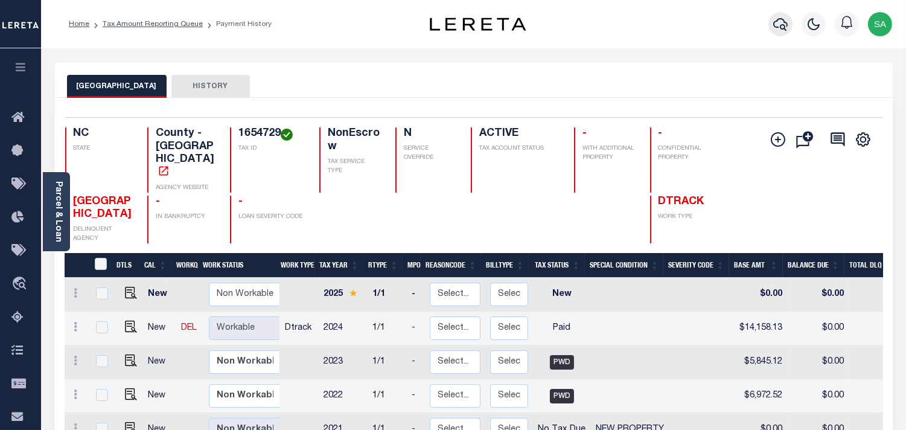
click at [790, 27] on button "button" at bounding box center [780, 24] width 24 height 24
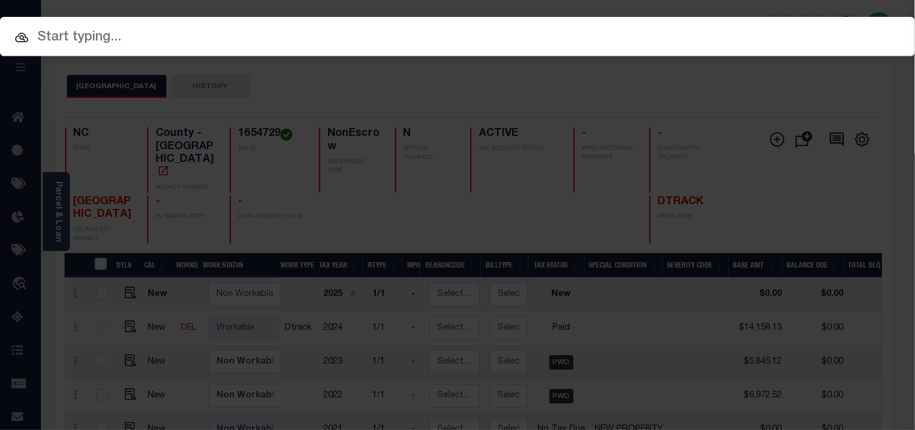
click at [755, 32] on input "text" at bounding box center [457, 37] width 915 height 21
paste input "993235502"
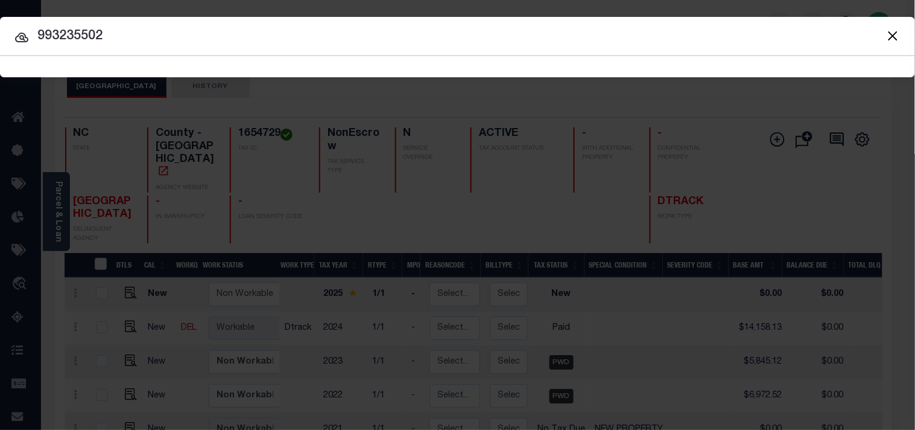
type input "993235502"
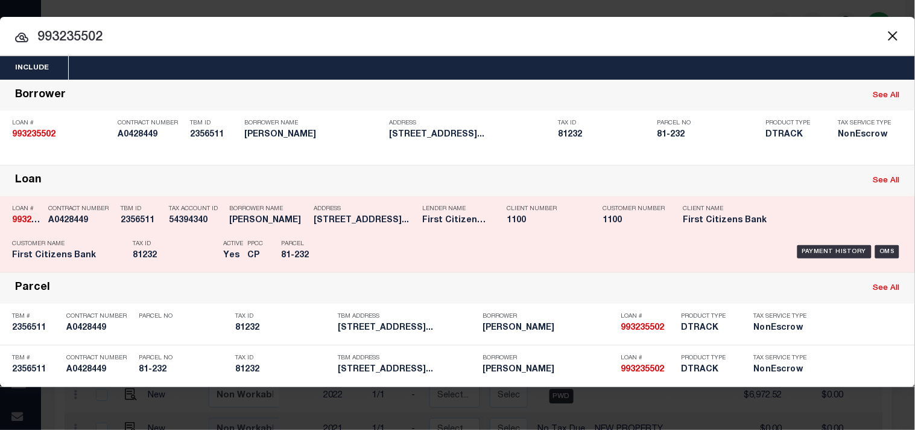
click at [379, 240] on div "Payment History OMS" at bounding box center [629, 251] width 550 height 35
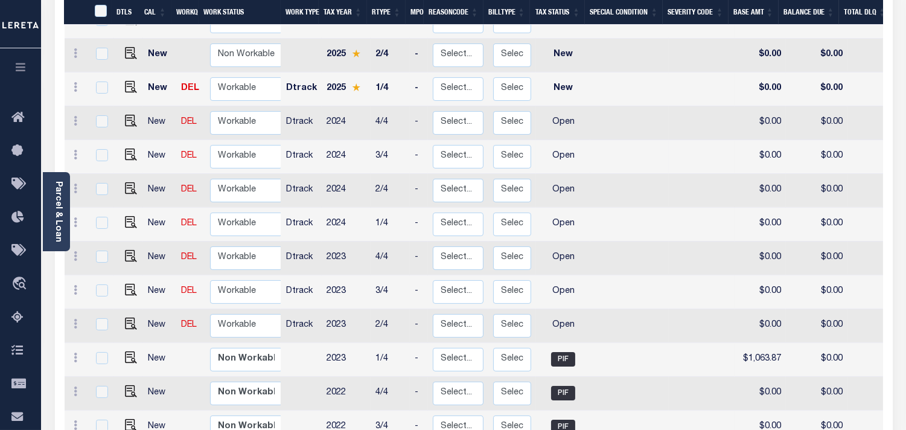
scroll to position [292, 0]
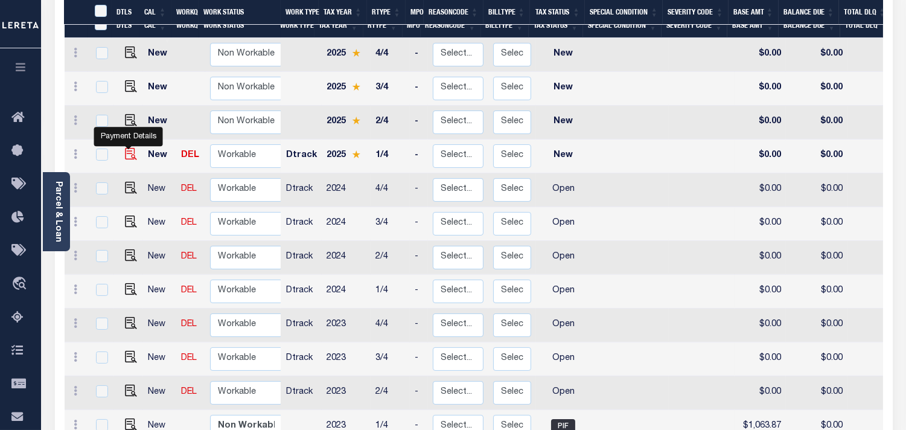
click at [130, 148] on img "" at bounding box center [131, 154] width 12 height 12
checkbox input "true"
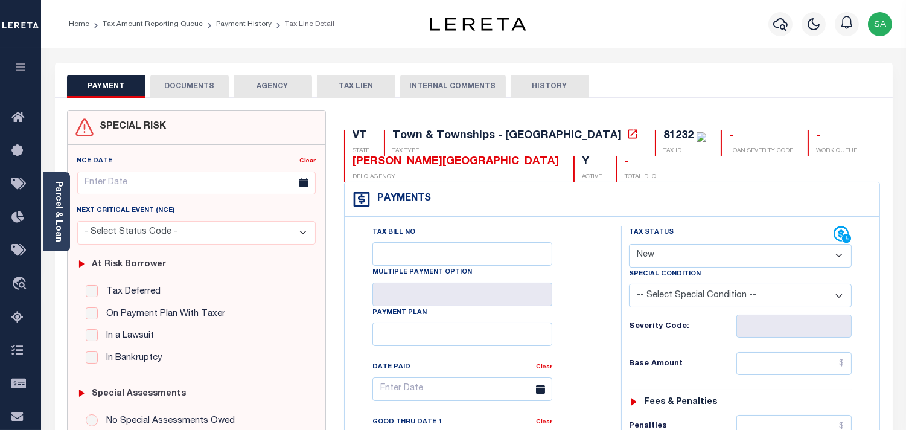
click at [682, 263] on select "- Select Status Code - Open Due/Unpaid Paid Incomplete No Tax Due Internal Refu…" at bounding box center [740, 256] width 223 height 24
select select "NTX"
click at [629, 244] on select "- Select Status Code - Open Due/Unpaid Paid Incomplete No Tax Due Internal Refu…" at bounding box center [740, 256] width 223 height 24
type input "[DATE]"
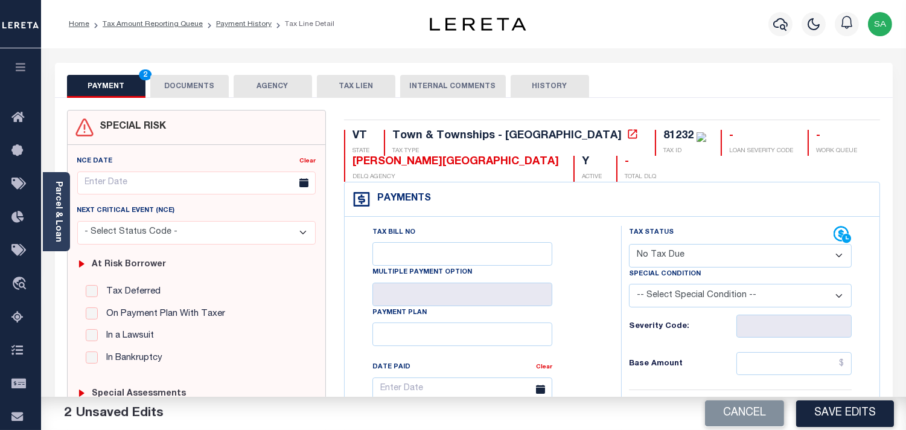
drag, startPoint x: 679, startPoint y: 251, endPoint x: 678, endPoint y: 262, distance: 11.5
click at [679, 252] on select "- Select Status Code - Open Due/Unpaid Paid Incomplete No Tax Due Internal Refu…" at bounding box center [740, 256] width 223 height 24
select select "DUE"
click at [629, 244] on select "- Select Status Code - Open Due/Unpaid Paid Incomplete No Tax Due Internal Refu…" at bounding box center [740, 256] width 223 height 24
click at [55, 234] on link "Parcel & Loan" at bounding box center [58, 211] width 8 height 61
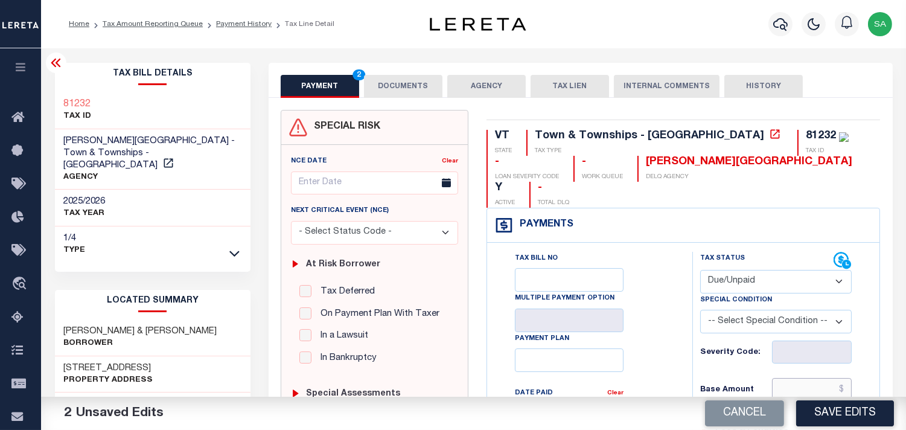
drag, startPoint x: 817, startPoint y: 365, endPoint x: 798, endPoint y: 365, distance: 19.9
click at [817, 378] on input "text" at bounding box center [812, 389] width 80 height 23
paste input "1388.87"
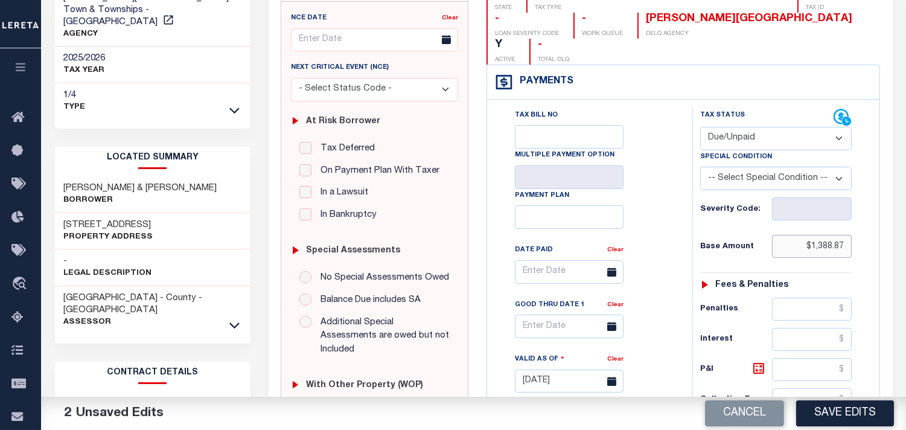
scroll to position [335, 0]
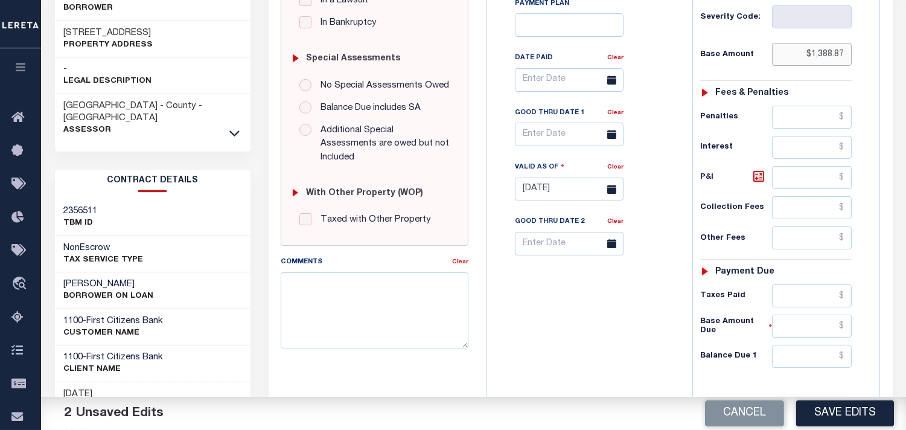
type input "$1,388.87"
click at [811, 346] on div "Tax Status Status - Select Status Code -" at bounding box center [779, 183] width 175 height 533
click at [811, 344] on input "text" at bounding box center [812, 355] width 80 height 23
paste input "2956.32"
type input "$2,956.32"
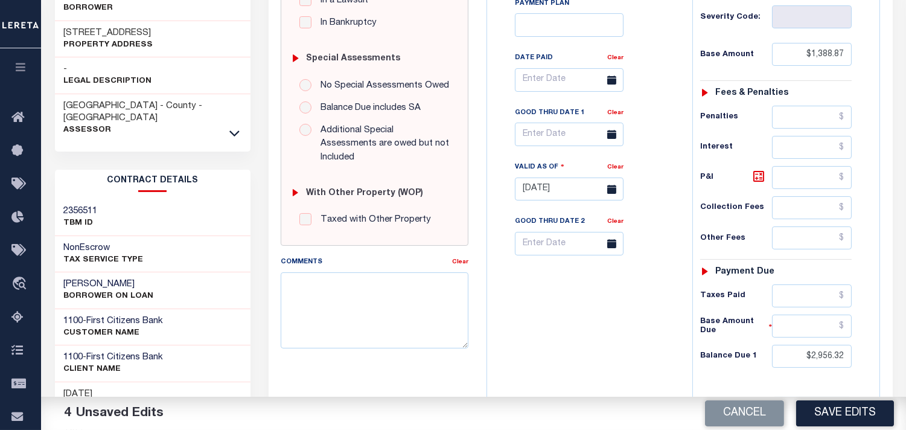
click at [647, 331] on div "Tax Bill No Multiple Payment Option Payment Plan Clear" at bounding box center [586, 183] width 193 height 533
click at [761, 171] on icon at bounding box center [758, 176] width 11 height 11
type input "$1,567.45"
click at [598, 303] on div "Tax Bill No Multiple Payment Option Payment Plan Clear" at bounding box center [586, 183] width 193 height 533
click at [568, 331] on div "Tax Bill No Multiple Payment Option Payment Plan Clear" at bounding box center [586, 183] width 193 height 533
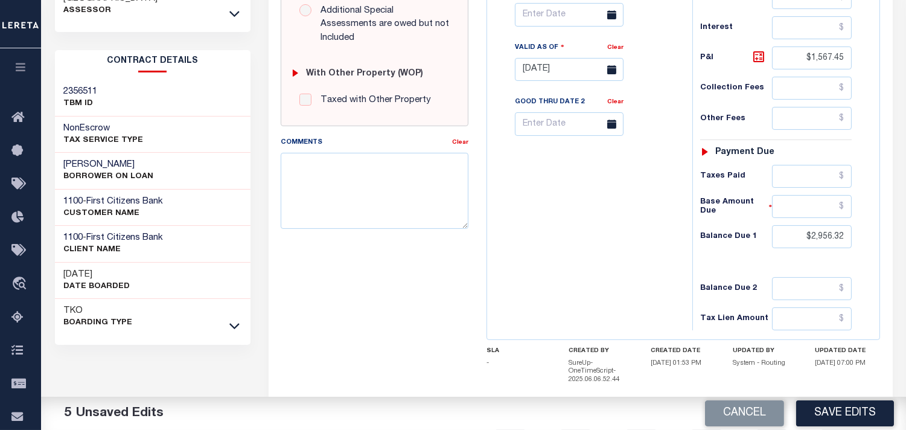
scroll to position [469, 0]
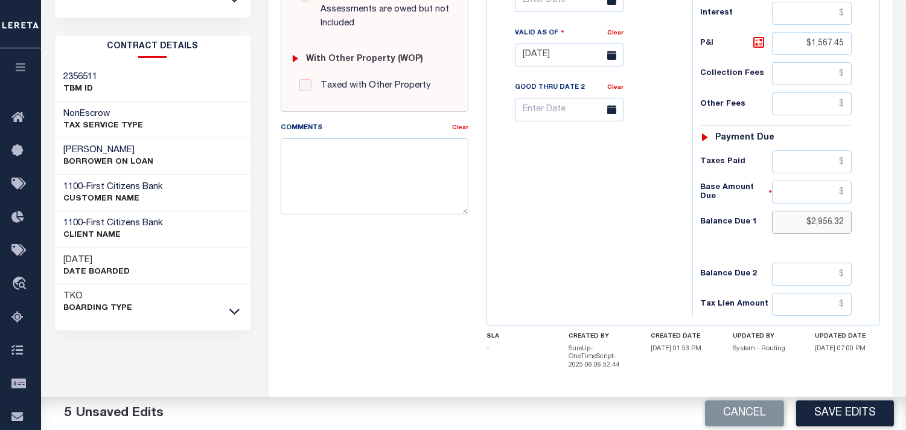
click at [824, 211] on input "$2,956.32" at bounding box center [812, 222] width 80 height 23
paste input "1,444.43"
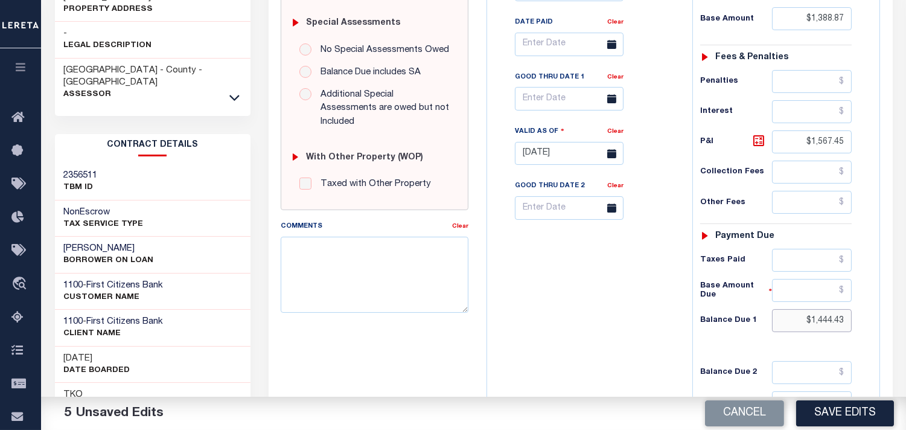
scroll to position [268, 0]
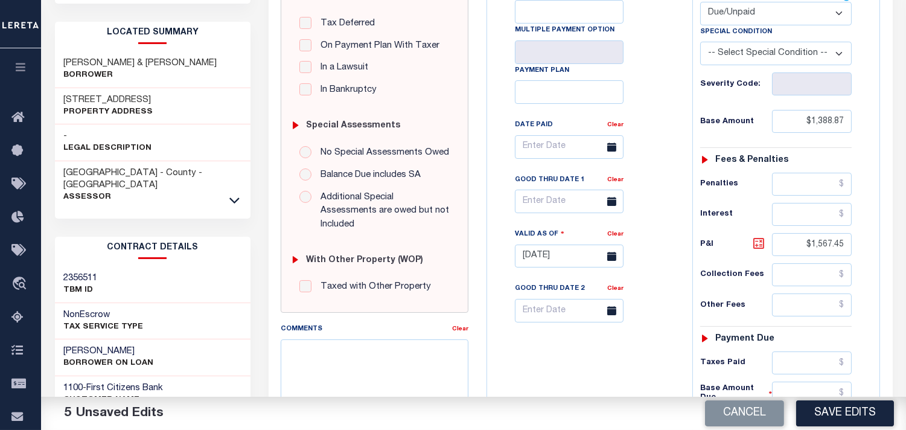
type input "$1,444.43"
click at [755, 239] on icon at bounding box center [758, 242] width 7 height 7
type input "$55.56"
click at [562, 189] on input "text" at bounding box center [569, 201] width 109 height 24
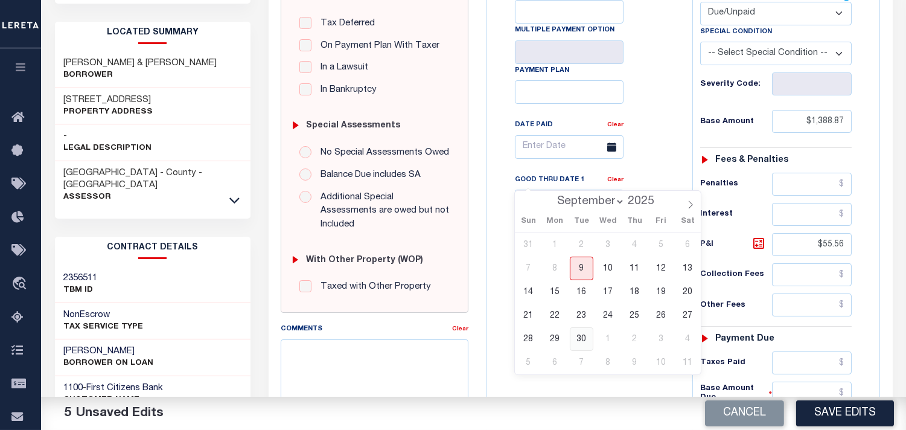
click at [580, 341] on span "30" at bounding box center [581, 339] width 24 height 24
type input "09/30/2025"
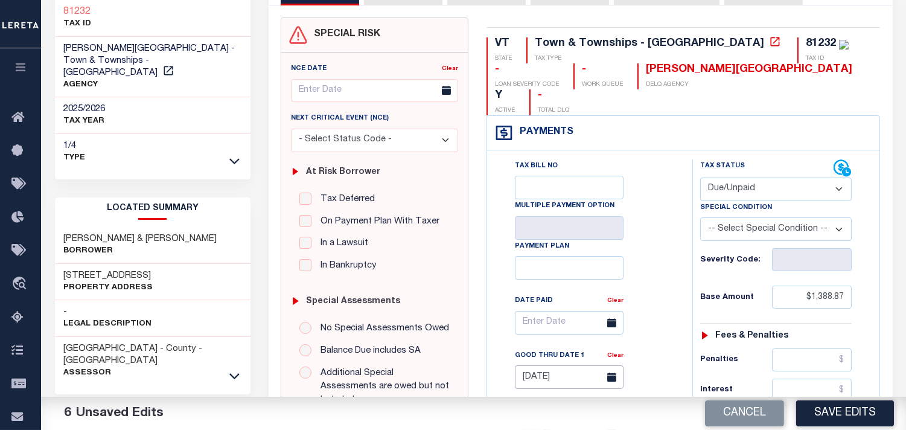
scroll to position [0, 0]
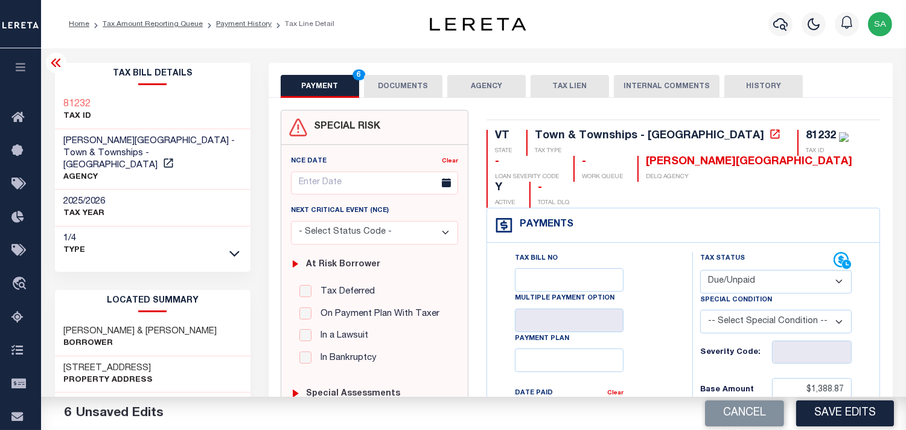
click at [416, 71] on div "PAYMENT 6 DOCUMENTS AGENCY DELINQUENT PAYEE TAX LIEN" at bounding box center [580, 80] width 624 height 35
drag, startPoint x: 413, startPoint y: 90, endPoint x: 412, endPoint y: 98, distance: 7.9
click at [412, 90] on button "DOCUMENTS" at bounding box center [403, 86] width 78 height 23
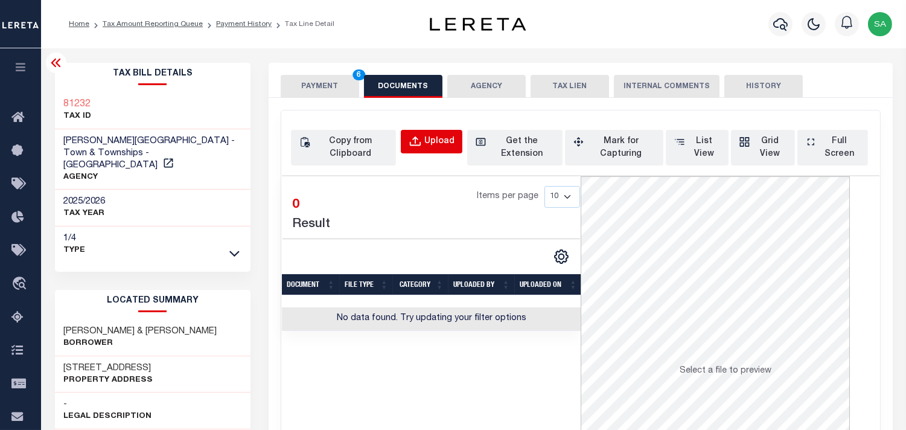
click at [442, 143] on div "Upload" at bounding box center [439, 141] width 30 height 13
select select "POP"
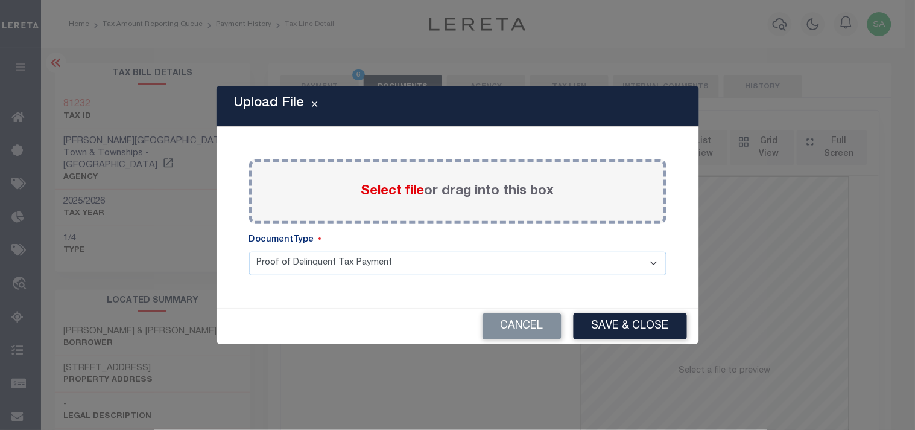
click at [396, 195] on span "Select file" at bounding box center [392, 191] width 63 height 13
click at [0, 0] on input "Select file or drag into this box" at bounding box center [0, 0] width 0 height 0
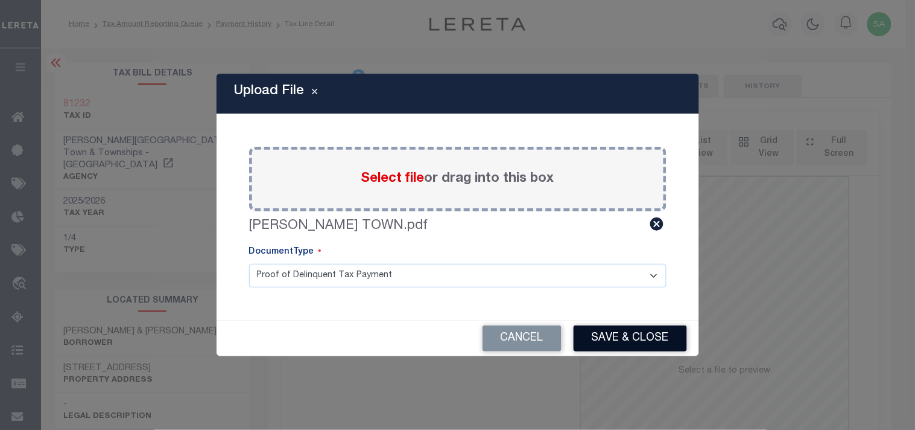
click at [644, 338] on button "Save & Close" at bounding box center [630, 338] width 113 height 26
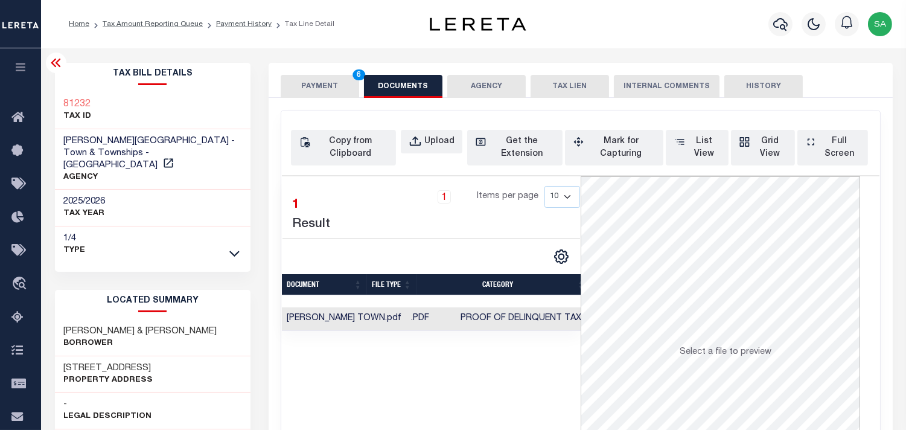
click at [336, 87] on button "PAYMENT 6" at bounding box center [320, 86] width 78 height 23
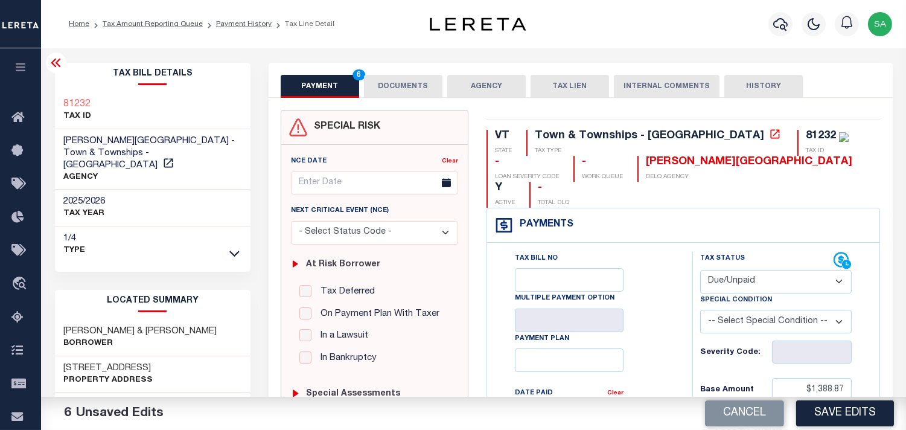
click at [413, 92] on button "DOCUMENTS" at bounding box center [403, 86] width 78 height 23
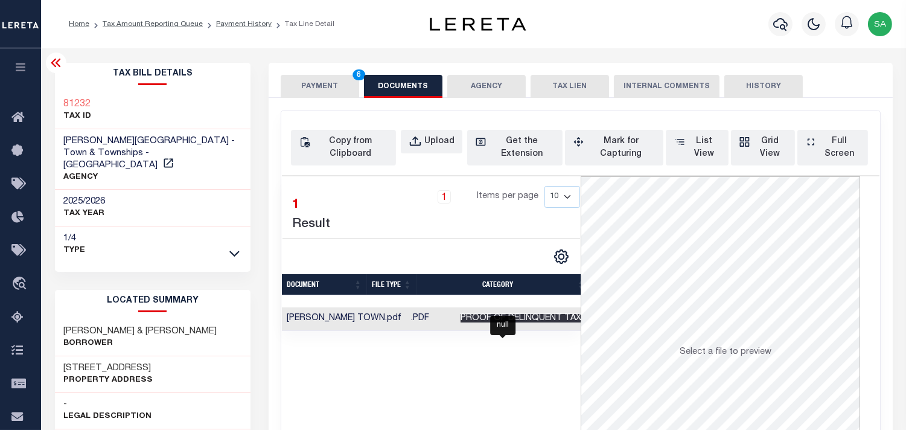
click at [517, 322] on span "Proof of Delinquent Tax Payment" at bounding box center [541, 318] width 163 height 8
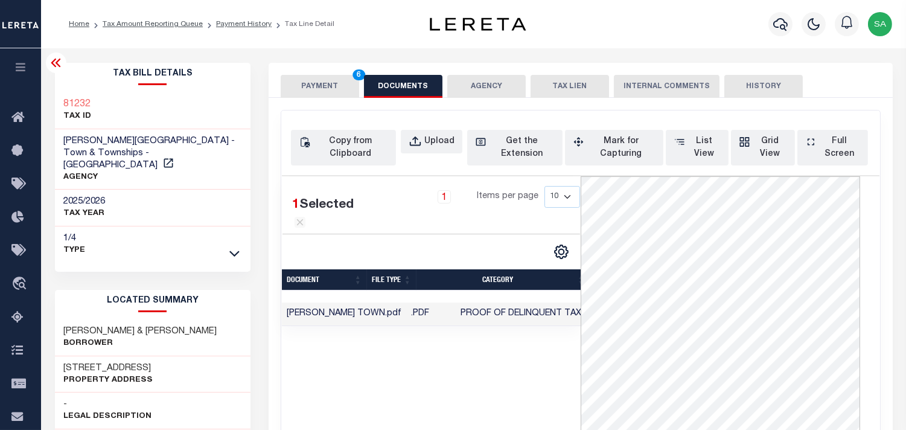
click at [314, 81] on button "PAYMENT 6" at bounding box center [320, 86] width 78 height 23
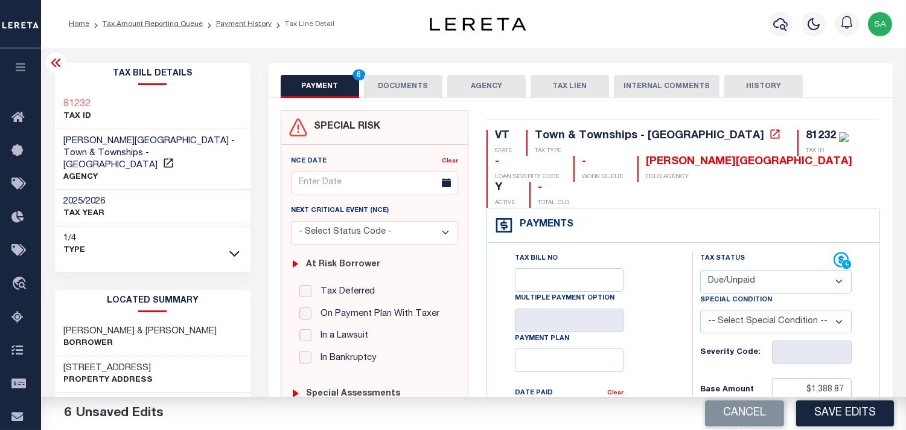
scroll to position [335, 0]
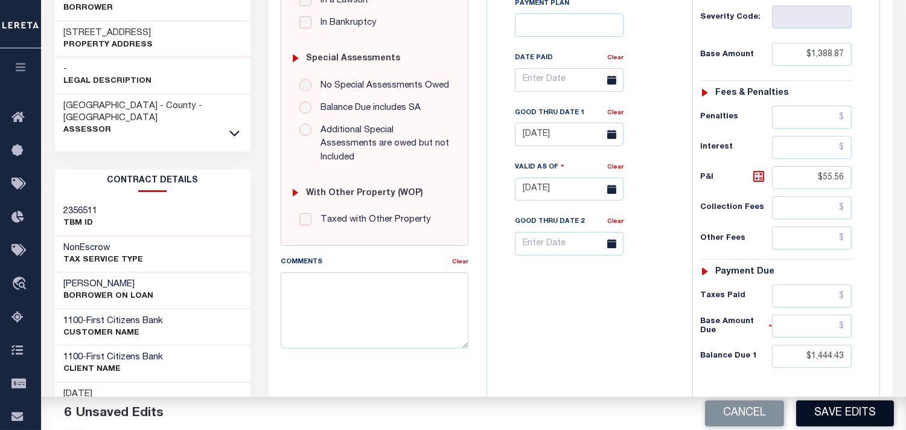
click at [845, 411] on button "Save Edits" at bounding box center [845, 413] width 98 height 26
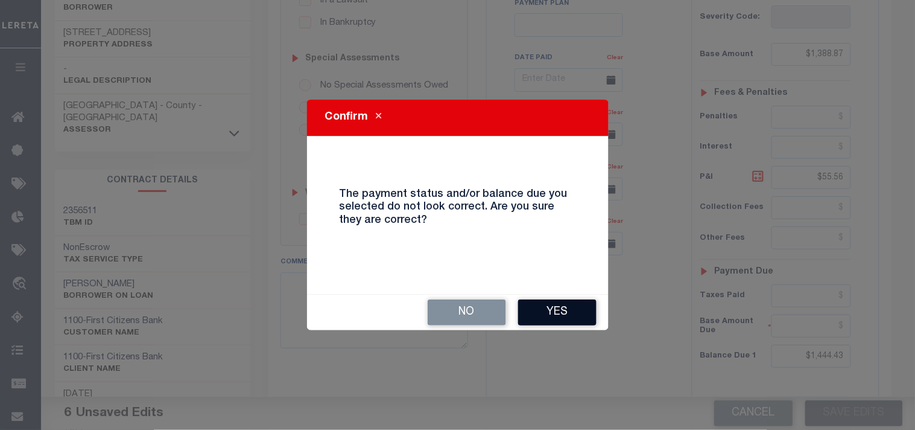
click at [569, 314] on button "Yes" at bounding box center [557, 312] width 78 height 26
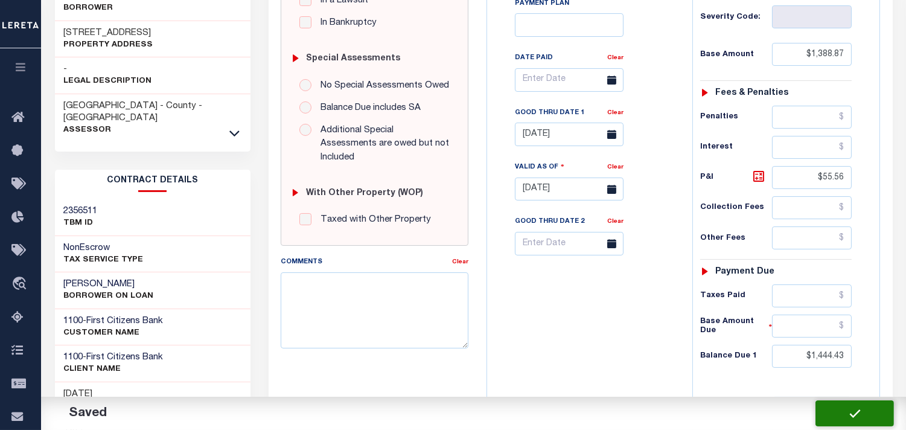
checkbox input "false"
type input "$1,388.87"
type input "$55.56"
type input "$1,444.43"
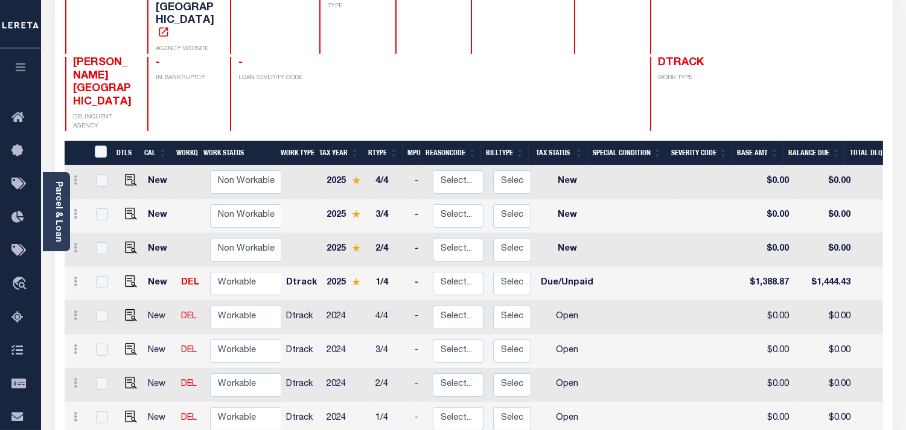
scroll to position [201, 0]
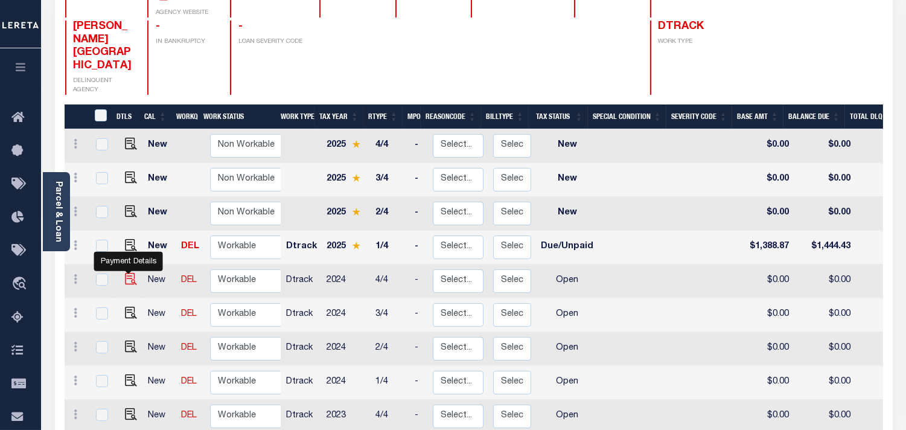
click at [131, 273] on img "" at bounding box center [131, 279] width 12 height 12
checkbox input "true"
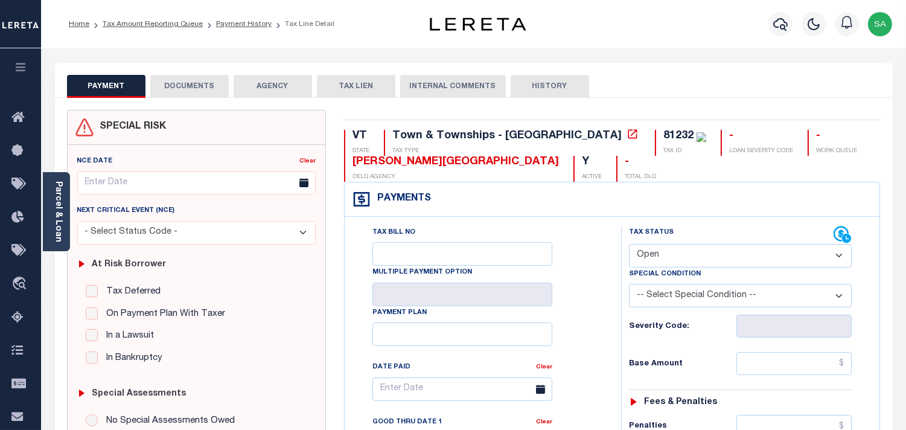
drag, startPoint x: 666, startPoint y: 258, endPoint x: 662, endPoint y: 265, distance: 8.6
click at [666, 258] on select "- Select Status Code - Open Due/Unpaid Paid Incomplete No Tax Due Internal Refu…" at bounding box center [740, 256] width 223 height 24
select select "DUE"
click at [629, 244] on select "- Select Status Code - Open Due/Unpaid Paid Incomplete No Tax Due Internal Refu…" at bounding box center [740, 256] width 223 height 24
type input "[DATE]"
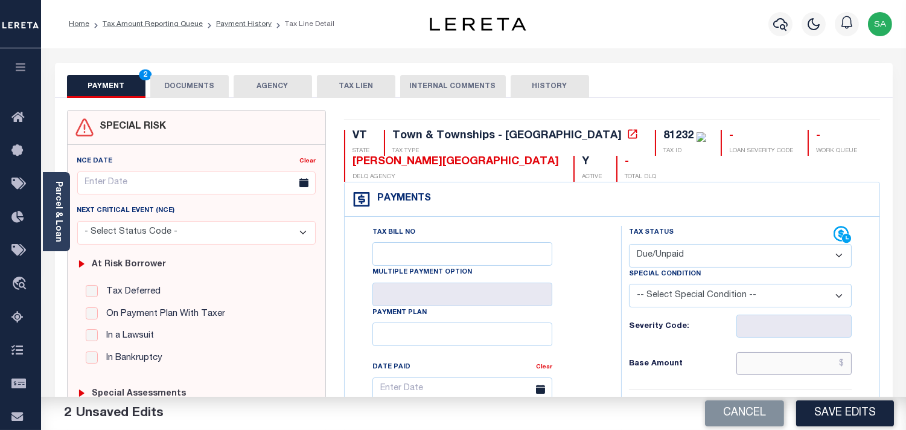
drag, startPoint x: 782, startPoint y: 360, endPoint x: 774, endPoint y: 364, distance: 9.4
click at [783, 360] on input "text" at bounding box center [793, 363] width 115 height 23
paste input "1303.33"
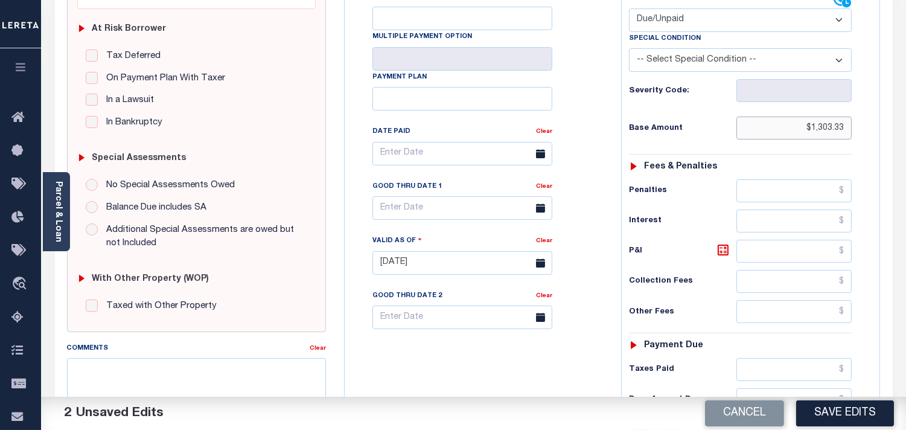
scroll to position [268, 0]
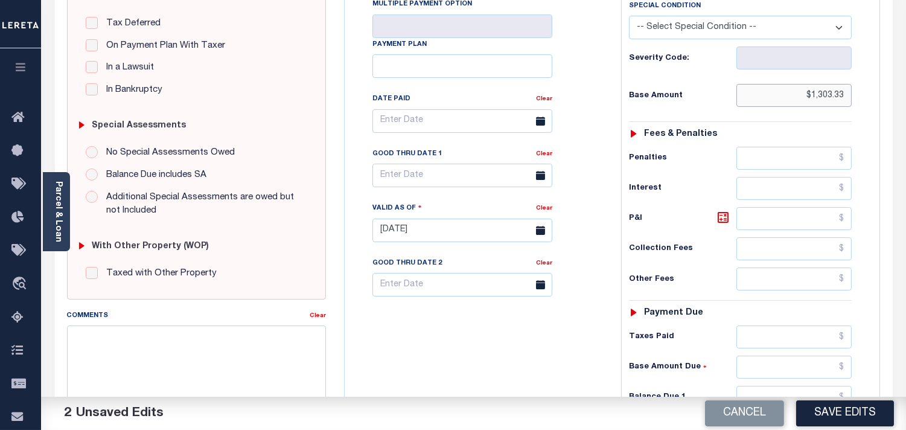
type input "$1,303.33"
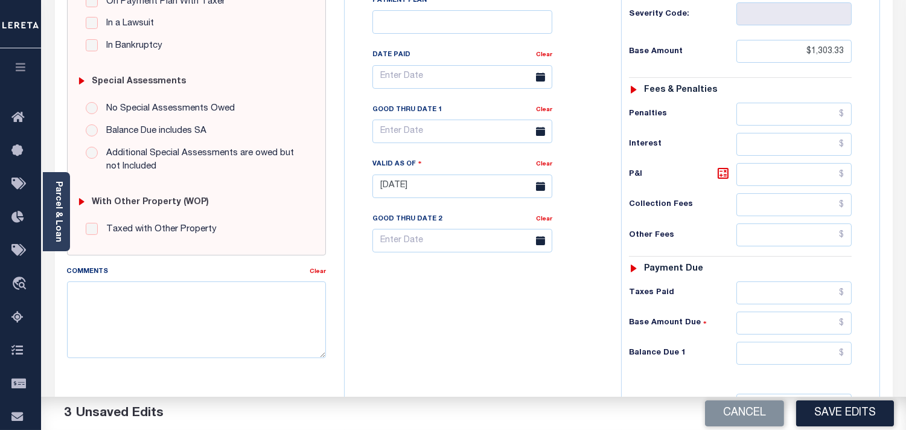
scroll to position [402, 0]
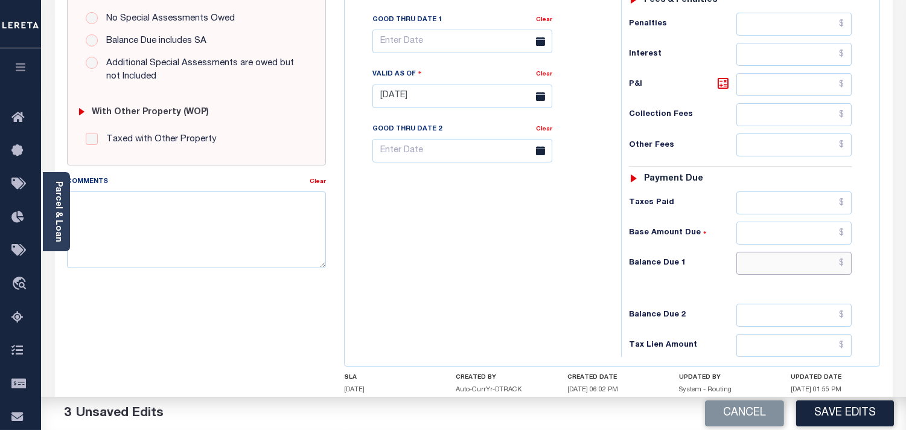
click at [793, 254] on input "text" at bounding box center [793, 263] width 115 height 23
paste input "1,511.89"
type input "$1,511.89"
click at [728, 89] on icon at bounding box center [722, 83] width 11 height 11
type input "$208.56"
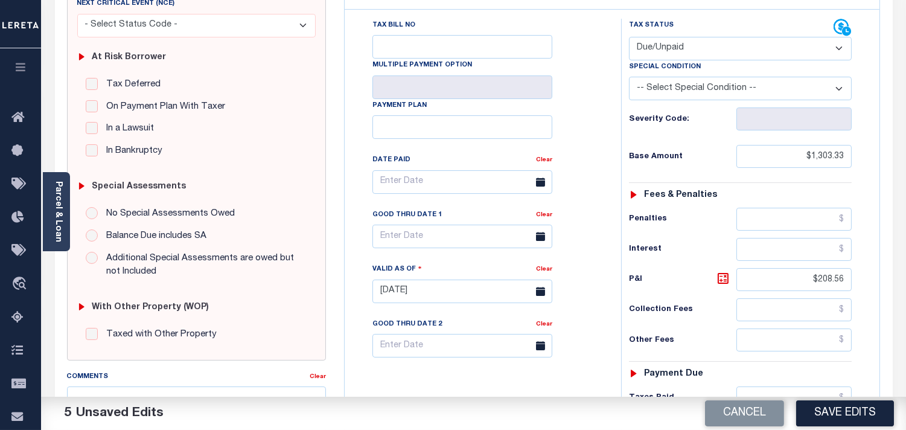
scroll to position [201, 0]
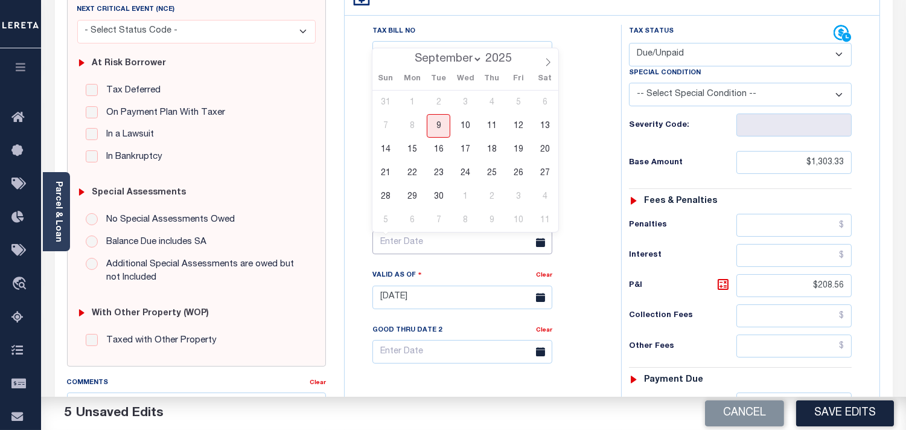
click at [427, 239] on input "text" at bounding box center [462, 242] width 180 height 24
click at [440, 192] on span "30" at bounding box center [439, 197] width 24 height 24
type input "09/30/2025"
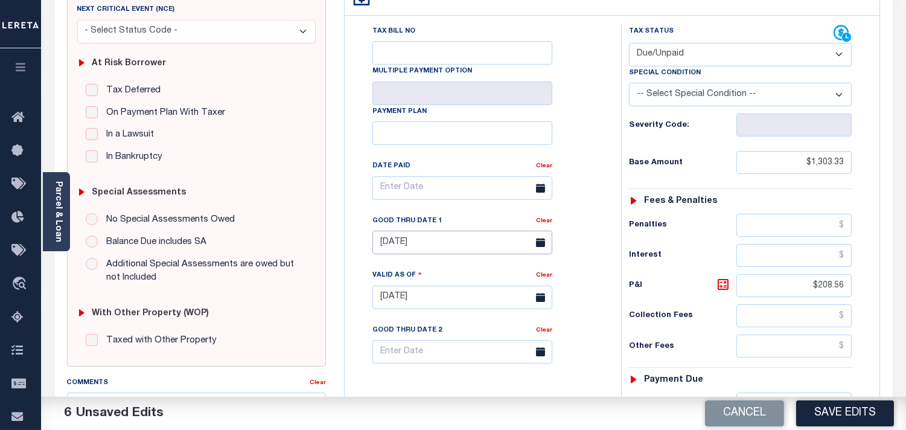
scroll to position [268, 0]
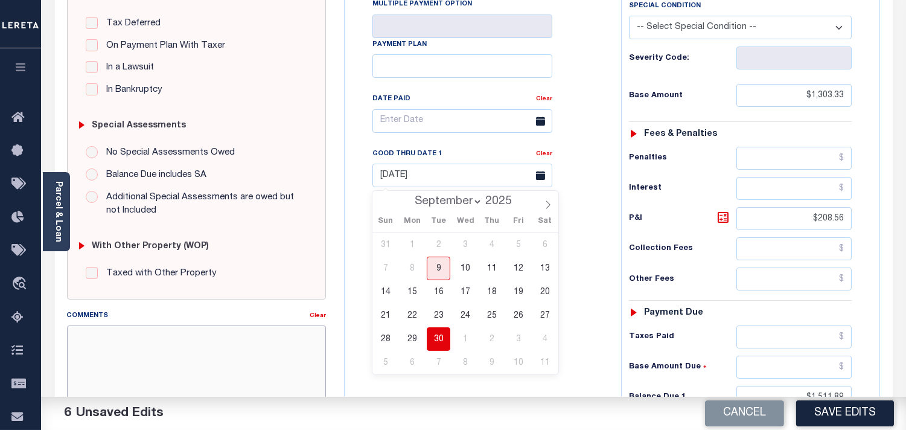
click at [243, 357] on textarea "Comments" at bounding box center [196, 363] width 259 height 76
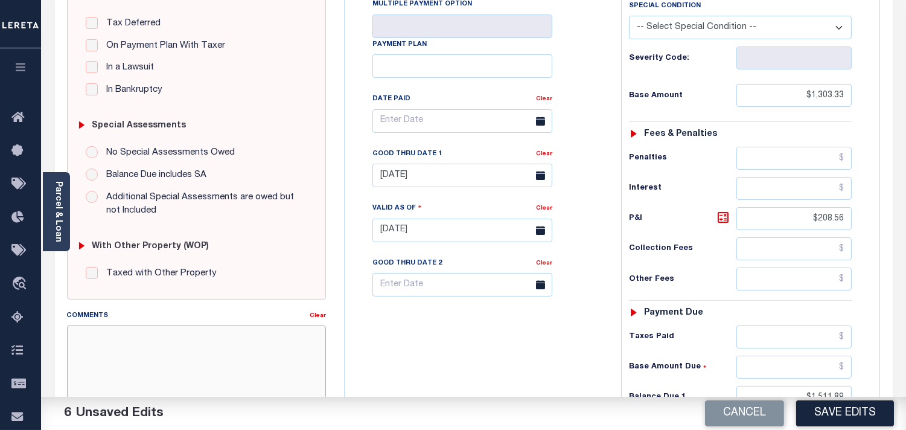
paste textarea "Refer 2025 1/4 line for document."
type textarea "Refer 2025 1/4 line for document."
click at [582, 215] on div "Tax Bill No Multiple Payment Option Payment Plan Clear" at bounding box center [480, 127] width 246 height 338
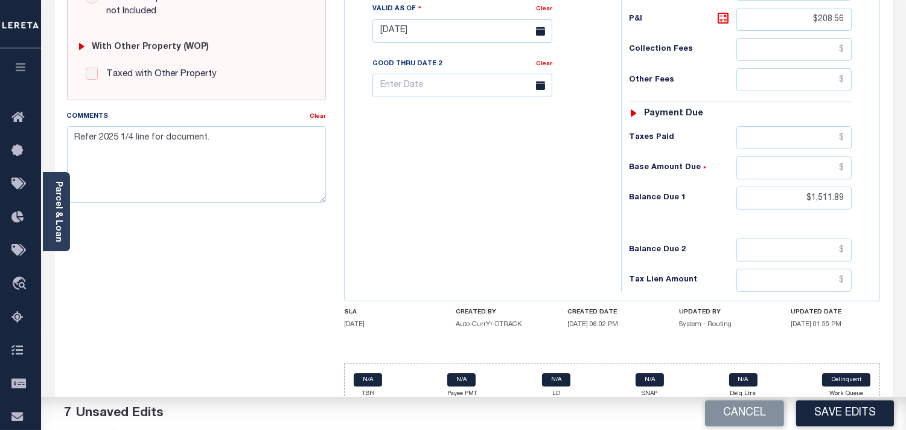
scroll to position [469, 0]
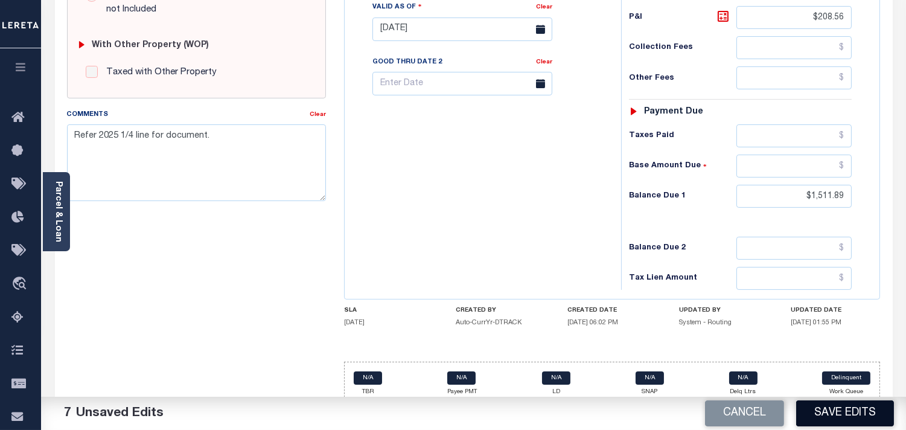
click at [829, 411] on button "Save Edits" at bounding box center [845, 413] width 98 height 26
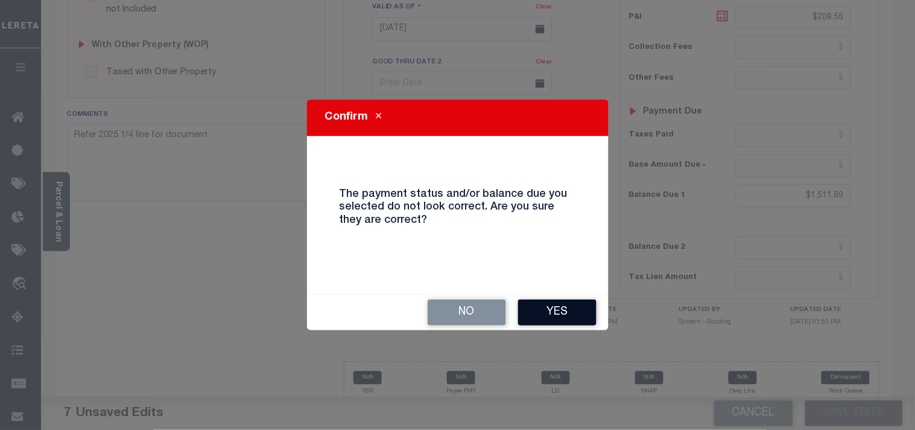
click at [543, 309] on button "Yes" at bounding box center [557, 312] width 78 height 26
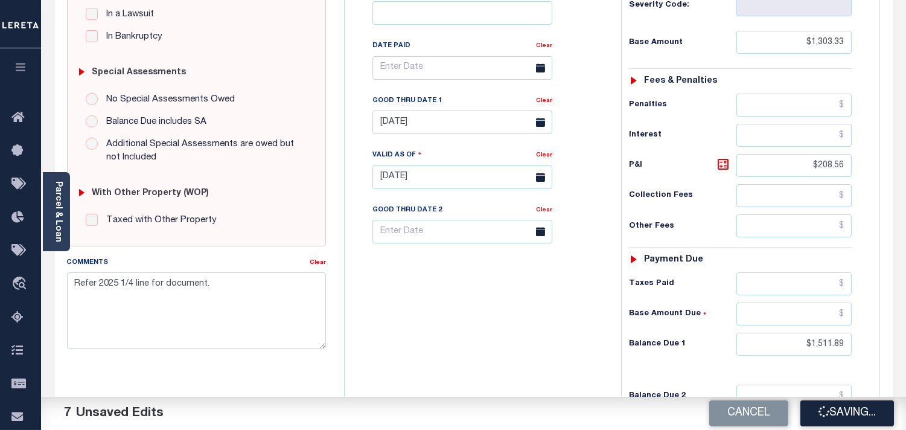
scroll to position [268, 0]
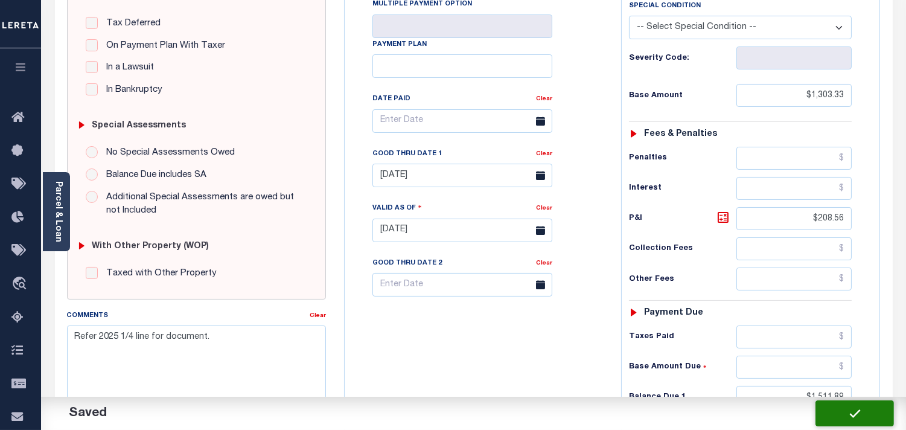
checkbox input "false"
type input "$1,303.33"
type input "$208.56"
type input "$1,511.89"
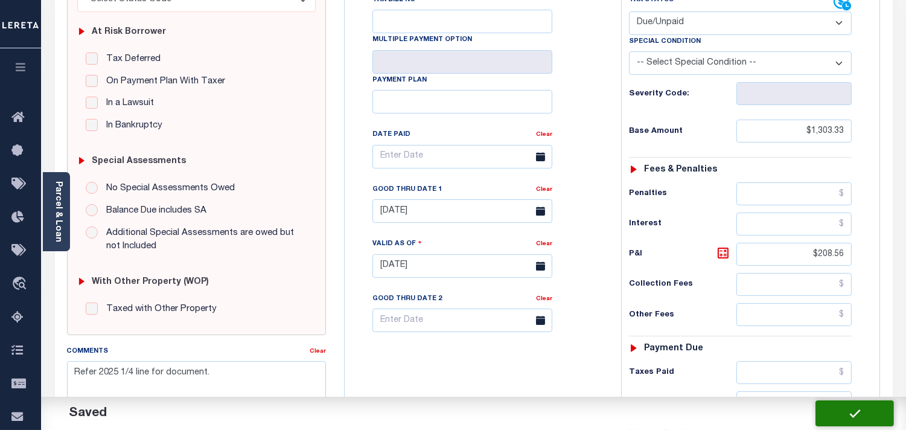
scroll to position [201, 0]
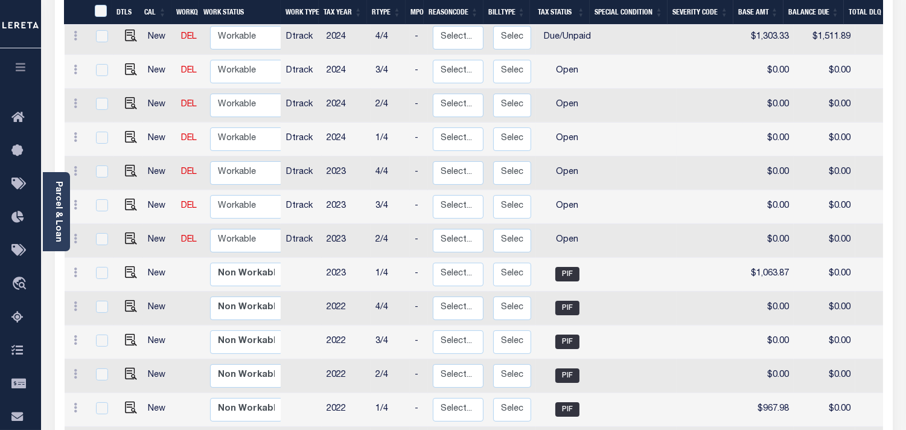
scroll to position [359, 0]
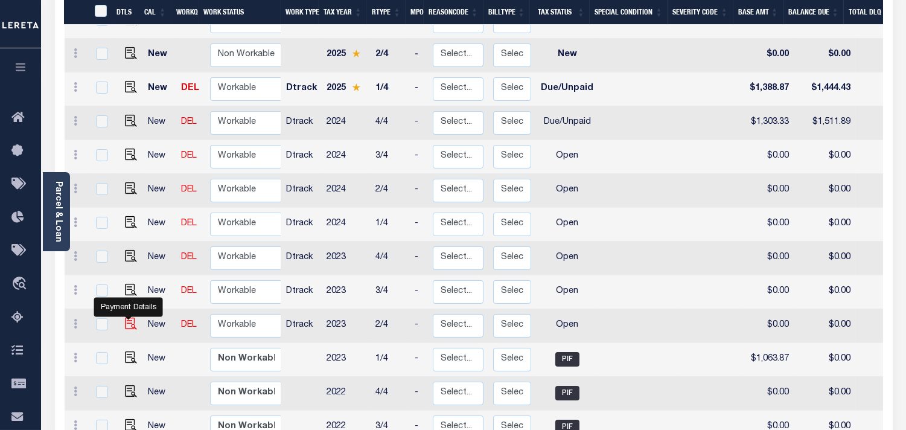
click at [130, 317] on img "" at bounding box center [131, 323] width 12 height 12
checkbox input "true"
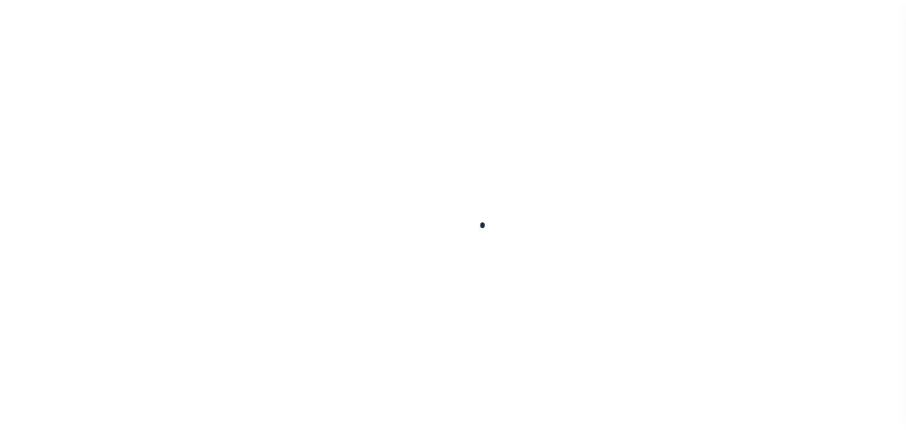
checkbox input "false"
type input "[DATE]"
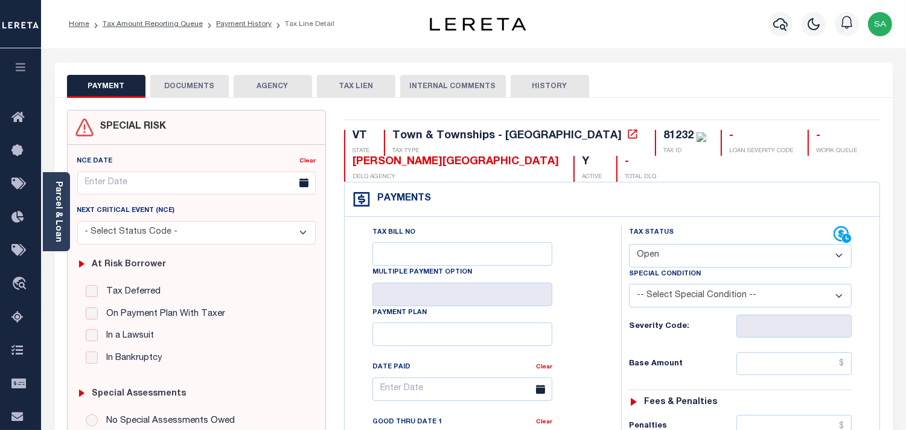
drag, startPoint x: 665, startPoint y: 253, endPoint x: 665, endPoint y: 267, distance: 13.3
click at [665, 253] on select "- Select Status Code - Open Due/Unpaid Paid Incomplete No Tax Due Internal Refu…" at bounding box center [740, 256] width 223 height 24
select select "PYD"
click at [629, 244] on select "- Select Status Code - Open Due/Unpaid Paid Incomplete No Tax Due Internal Refu…" at bounding box center [740, 256] width 223 height 24
type input "[DATE]"
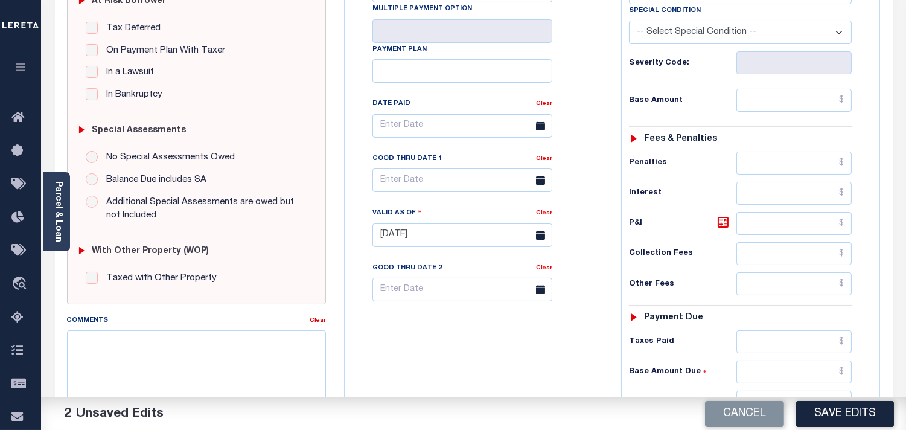
scroll to position [335, 0]
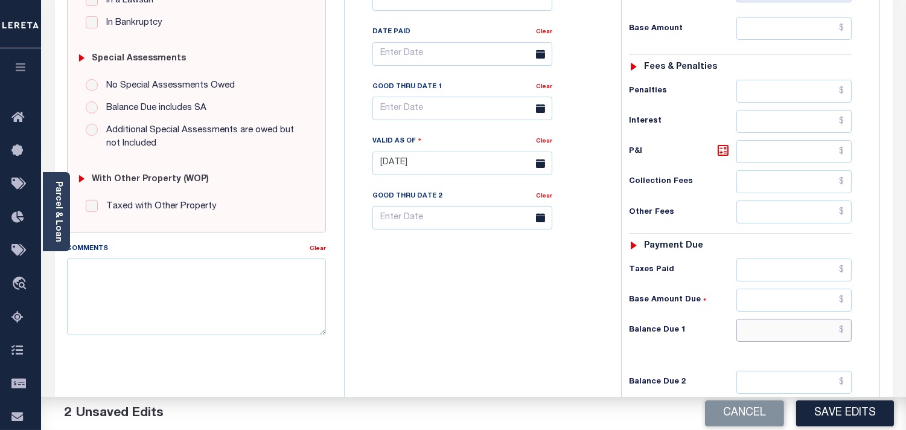
click at [795, 333] on input "text" at bounding box center [793, 330] width 115 height 23
type input "$0.00"
click at [552, 321] on div "Tax Bill No Multiple Payment Option Payment Plan Clear" at bounding box center [479, 157] width 264 height 533
click at [246, 322] on textarea "Comments" at bounding box center [196, 296] width 259 height 76
paste textarea "Refer 2025 1/4 line for document."
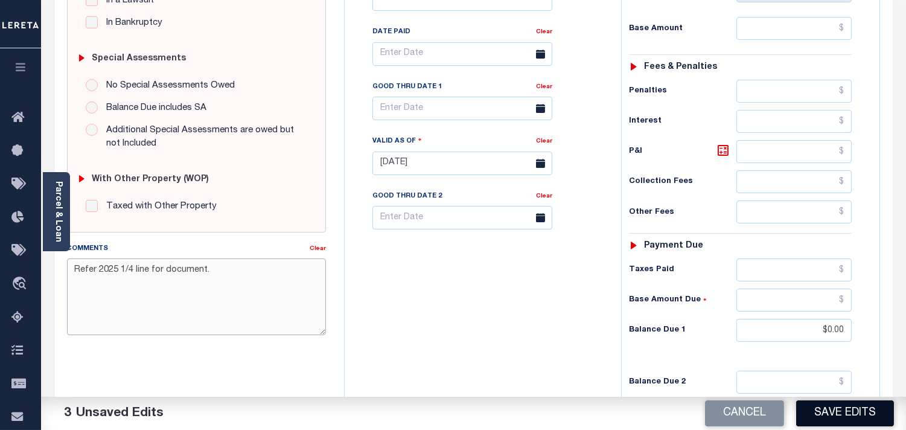
type textarea "Refer 2025 1/4 line for document."
click at [814, 417] on button "Save Edits" at bounding box center [845, 413] width 98 height 26
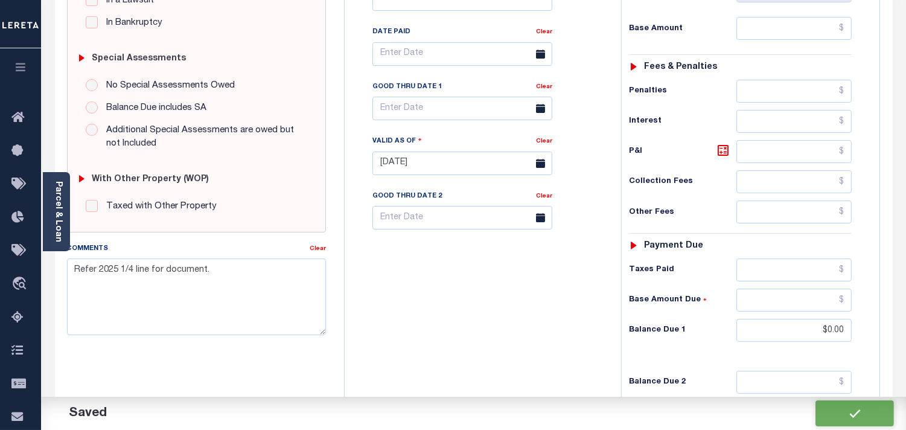
checkbox input "false"
type input "$0"
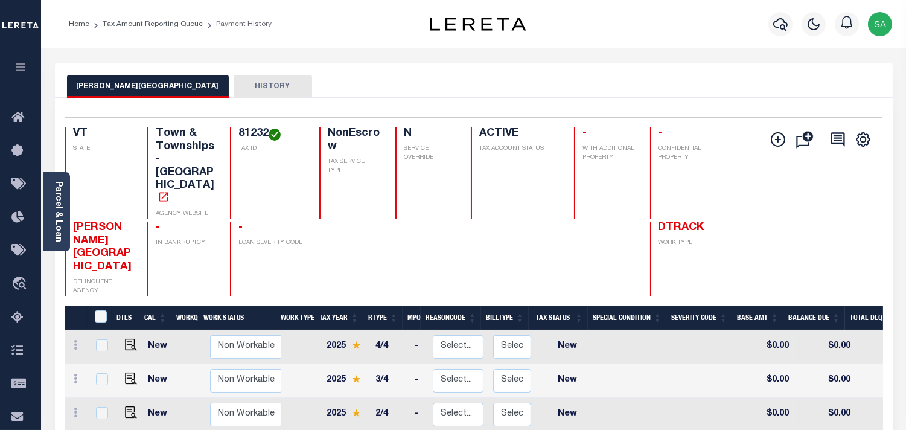
scroll to position [201, 0]
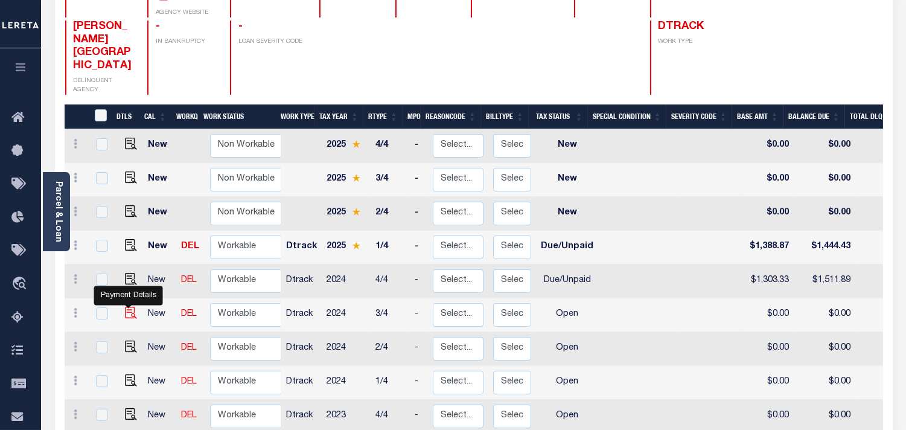
click at [129, 306] on img "" at bounding box center [131, 312] width 12 height 12
checkbox input "true"
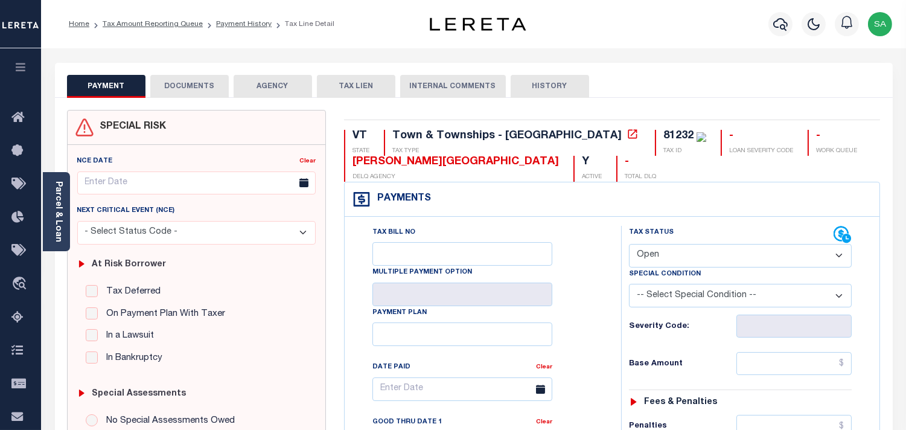
drag, startPoint x: 692, startPoint y: 257, endPoint x: 690, endPoint y: 264, distance: 7.5
click at [691, 260] on select "- Select Status Code - Open Due/Unpaid Paid Incomplete No Tax Due Internal Refu…" at bounding box center [740, 256] width 223 height 24
select select "PYD"
click at [629, 244] on select "- Select Status Code - Open Due/Unpaid Paid Incomplete No Tax Due Internal Refu…" at bounding box center [740, 256] width 223 height 24
type input "[DATE]"
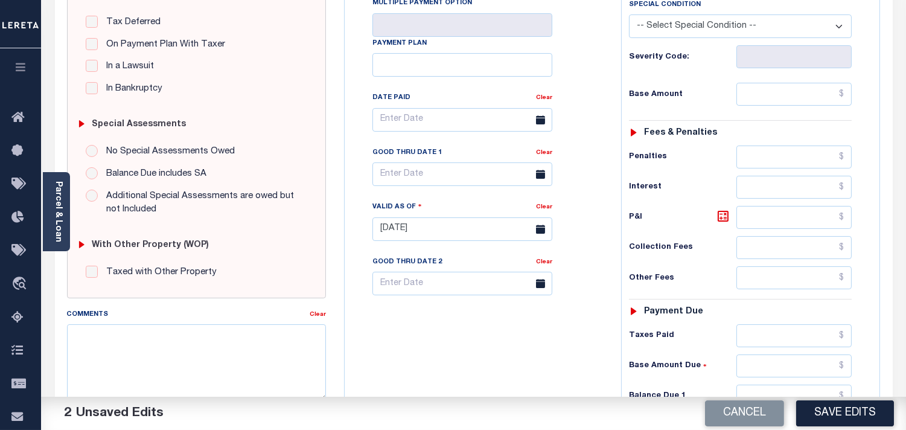
scroll to position [335, 0]
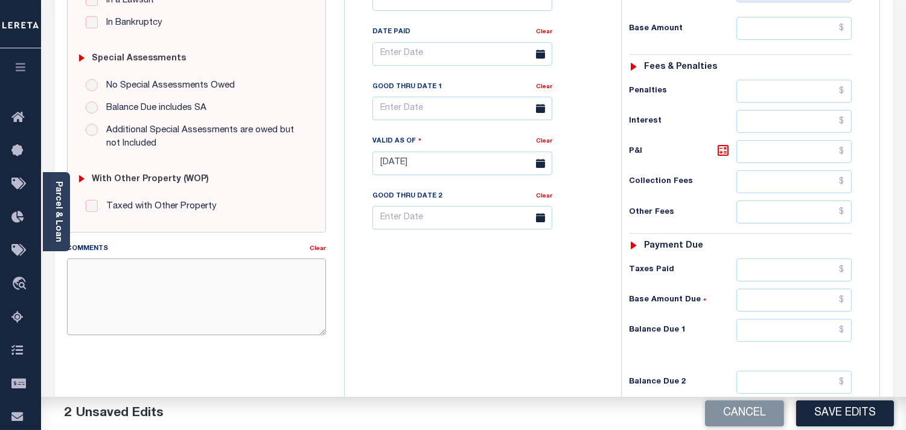
click at [249, 292] on textarea "Comments" at bounding box center [196, 296] width 259 height 76
paste textarea "Refer 2025 1/4 line for document."
type textarea "Refer 2025 1/4 line for document."
click at [794, 334] on input "text" at bounding box center [793, 330] width 115 height 23
type input "$0.00"
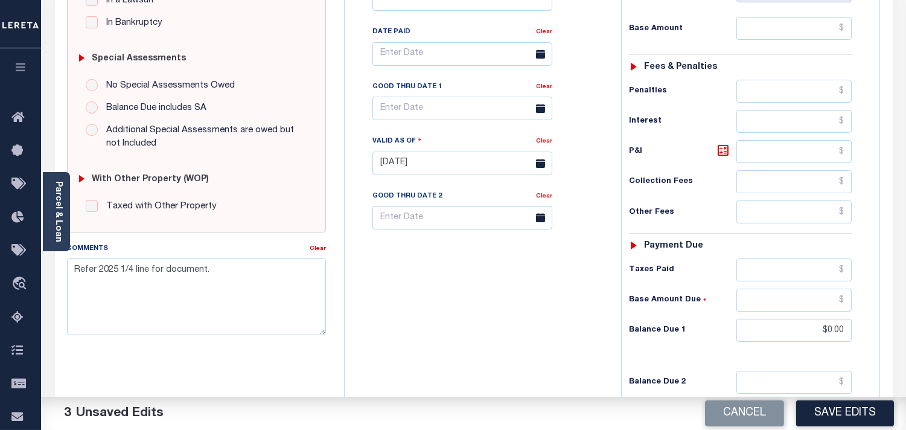
drag, startPoint x: 581, startPoint y: 320, endPoint x: 637, endPoint y: 347, distance: 62.3
click at [581, 320] on div "Tax Bill No Multiple Payment Option Payment Plan Clear" at bounding box center [479, 157] width 264 height 533
click at [842, 419] on button "Save Edits" at bounding box center [845, 413] width 98 height 26
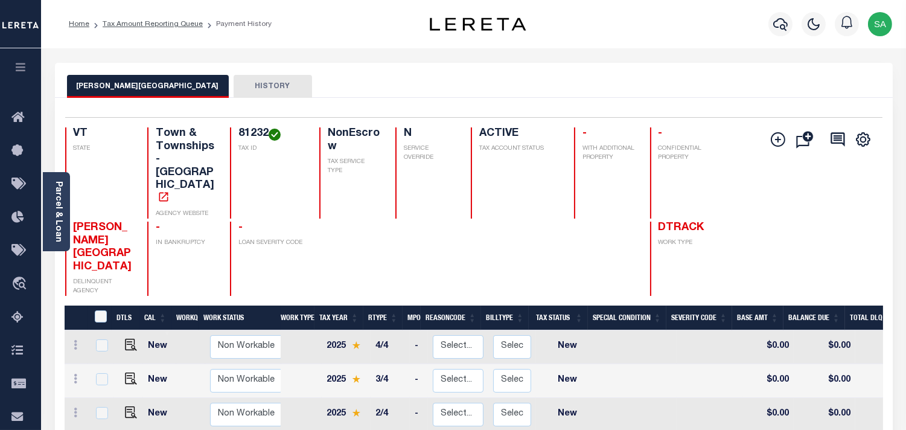
scroll to position [134, 0]
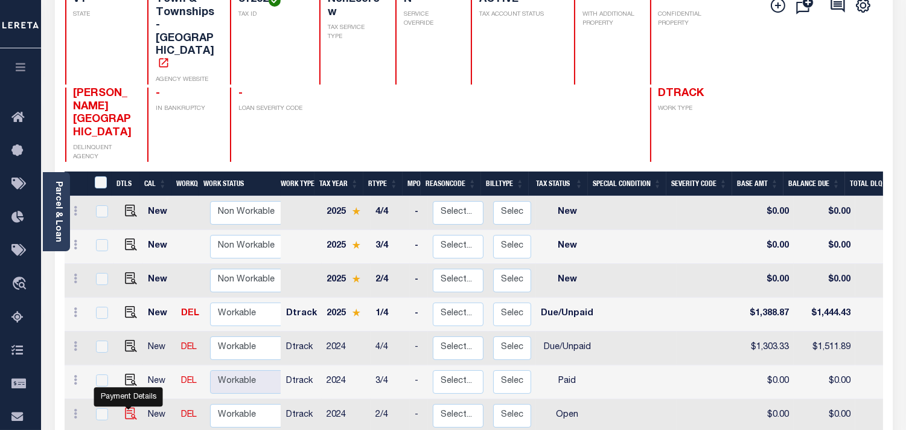
click at [125, 407] on img "" at bounding box center [131, 413] width 12 height 12
checkbox input "true"
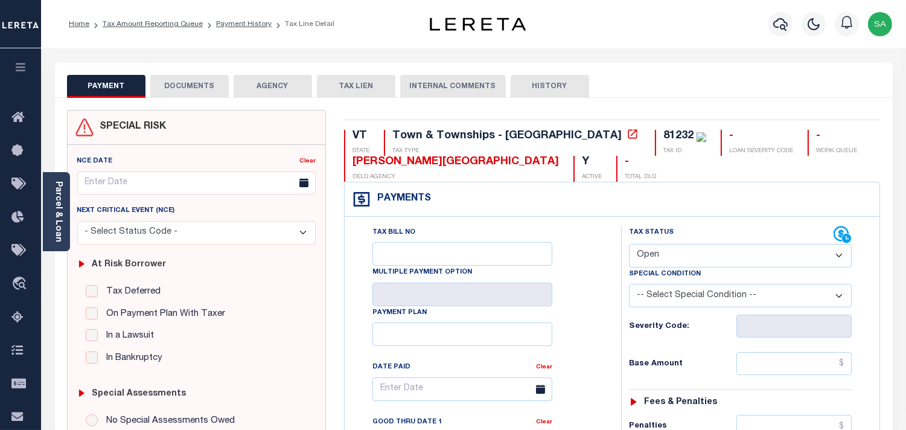
drag, startPoint x: 679, startPoint y: 255, endPoint x: 676, endPoint y: 266, distance: 11.1
click at [678, 255] on select "- Select Status Code - Open Due/Unpaid Paid Incomplete No Tax Due Internal Refu…" at bounding box center [740, 256] width 223 height 24
select select "PYD"
click at [629, 244] on select "- Select Status Code - Open Due/Unpaid Paid Incomplete No Tax Due Internal Refu…" at bounding box center [740, 256] width 223 height 24
type input "[DATE]"
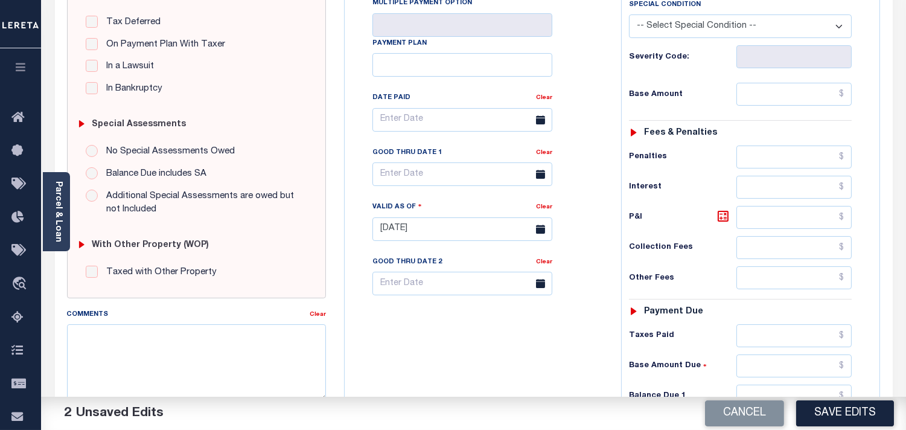
scroll to position [469, 0]
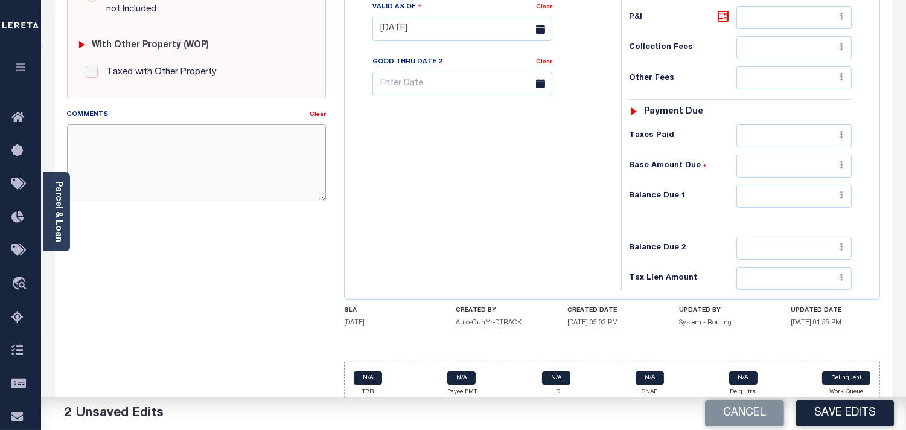
click at [235, 170] on textarea "Comments" at bounding box center [196, 162] width 259 height 76
paste textarea "Refer 2025 1/4 line for document."
type textarea "Refer 2025 1/4 line for document."
click at [823, 208] on input "text" at bounding box center [793, 196] width 115 height 23
type input "$0.00"
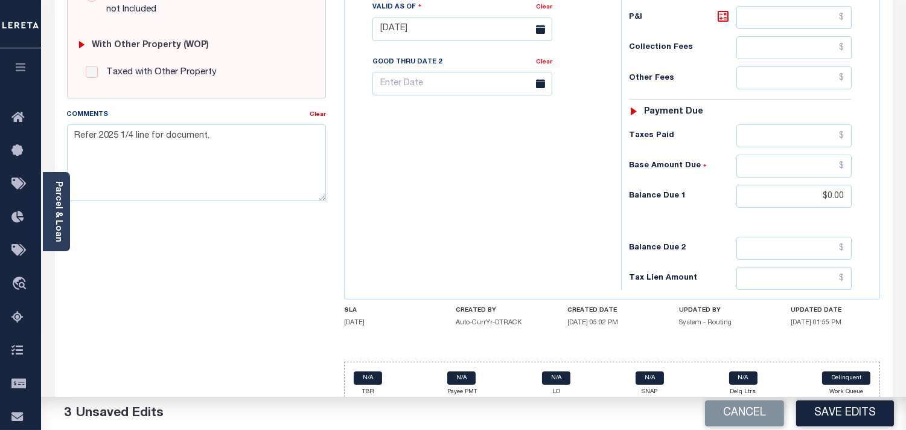
drag, startPoint x: 622, startPoint y: 206, endPoint x: 656, endPoint y: 242, distance: 49.5
click at [622, 206] on div "Tax Status Status - Select Status Code -" at bounding box center [744, 23] width 246 height 533
click at [836, 411] on button "Save Edits" at bounding box center [845, 413] width 98 height 26
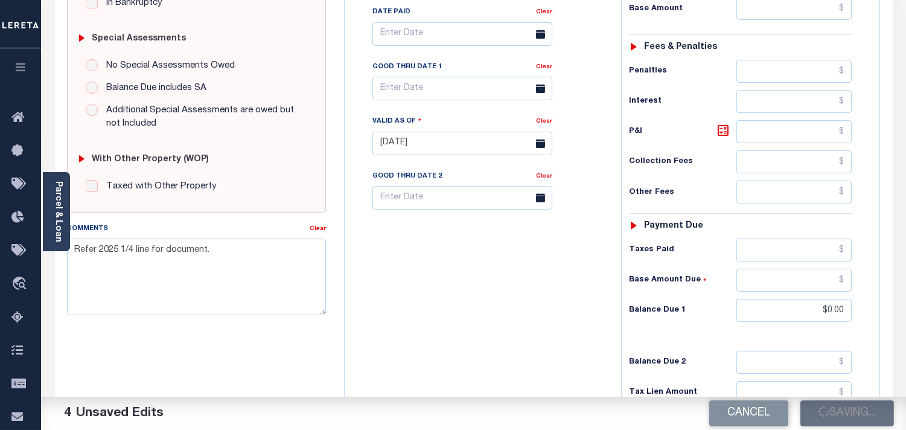
scroll to position [268, 0]
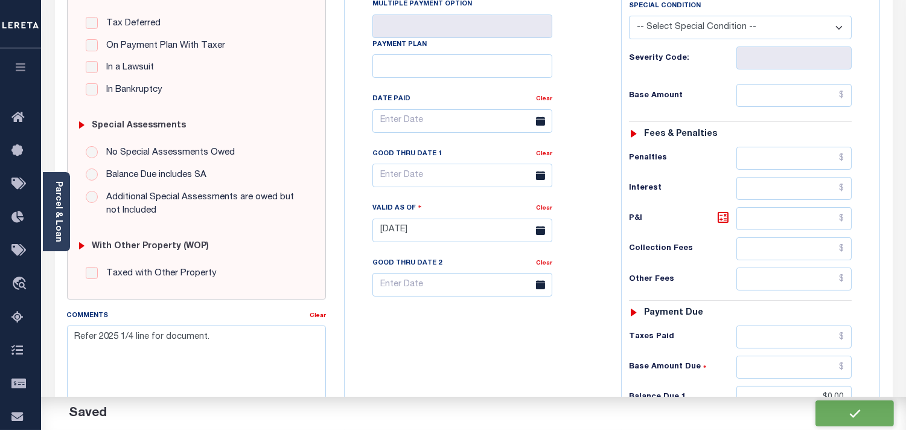
checkbox input "false"
type input "$0"
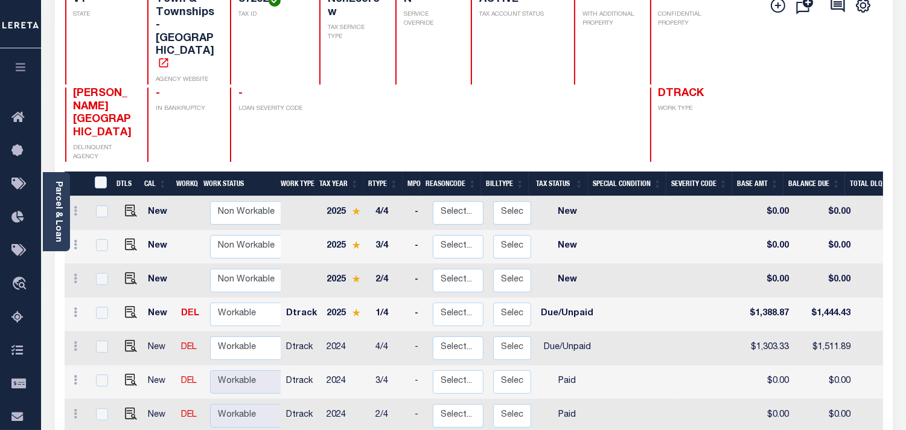
scroll to position [268, 0]
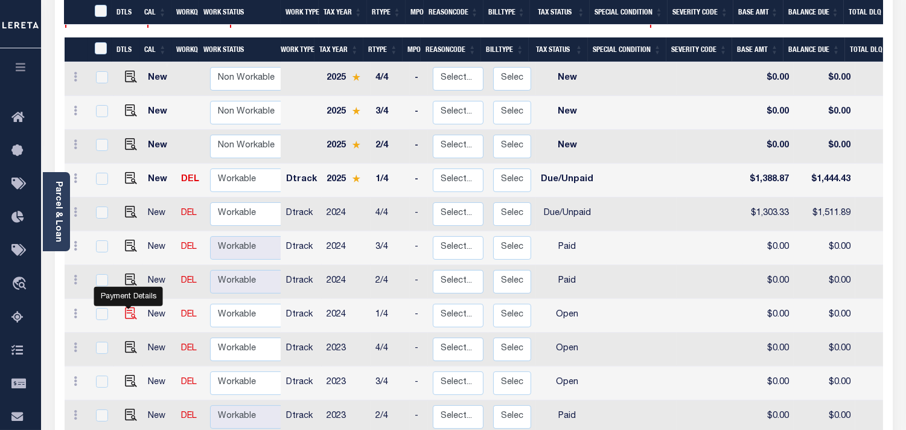
click at [128, 307] on img "" at bounding box center [131, 313] width 12 height 12
checkbox input "true"
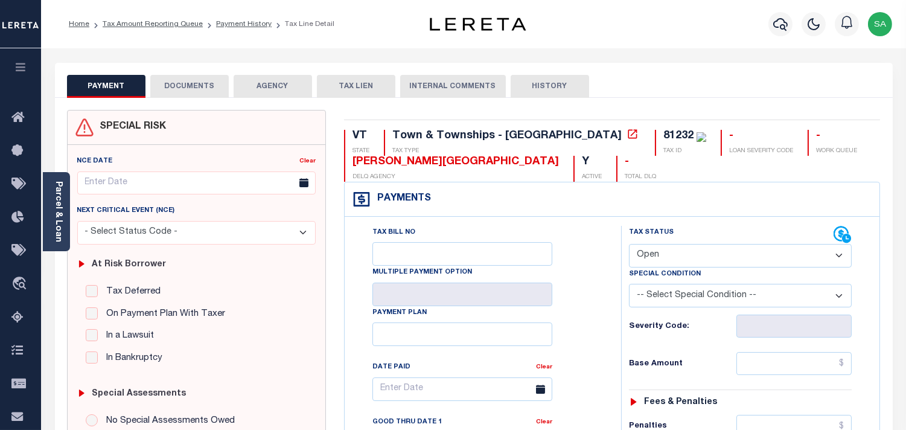
drag, startPoint x: 650, startPoint y: 256, endPoint x: 650, endPoint y: 262, distance: 6.6
click at [650, 256] on select "- Select Status Code - Open Due/Unpaid Paid Incomplete No Tax Due Internal Refu…" at bounding box center [740, 256] width 223 height 24
select select "PYD"
click at [629, 244] on select "- Select Status Code - Open Due/Unpaid Paid Incomplete No Tax Due Internal Refu…" at bounding box center [740, 256] width 223 height 24
type input "[DATE]"
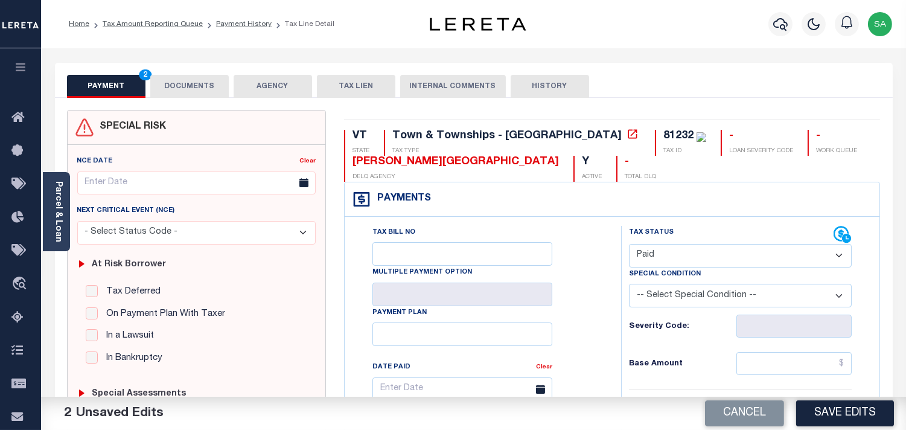
scroll to position [402, 0]
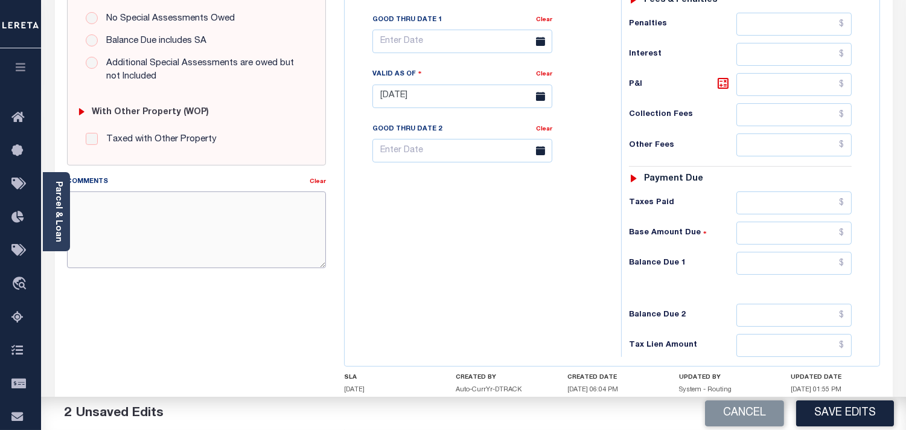
click at [288, 232] on textarea "Comments" at bounding box center [196, 229] width 259 height 76
paste textarea "Refer 2025 1/4 line for document."
type textarea "Refer 2025 1/4 line for document."
drag, startPoint x: 778, startPoint y: 260, endPoint x: 767, endPoint y: 262, distance: 11.6
click at [778, 260] on input "text" at bounding box center [793, 263] width 115 height 23
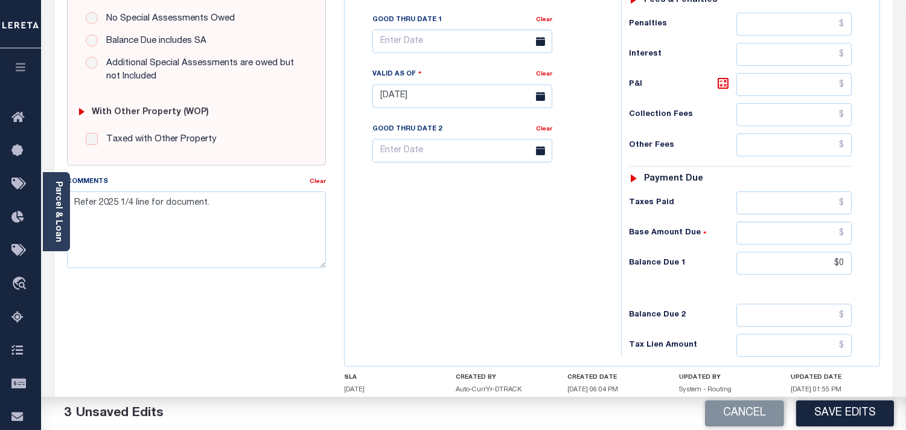
type input "$0.00"
click at [547, 265] on div "Tax Bill No Multiple Payment Option Payment Plan Clear" at bounding box center [479, 90] width 264 height 533
click at [837, 419] on button "Save Edits" at bounding box center [845, 413] width 98 height 26
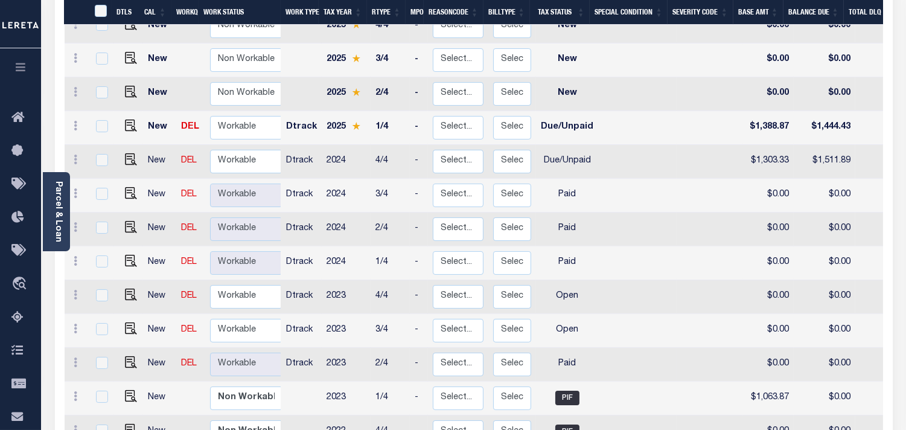
scroll to position [335, 0]
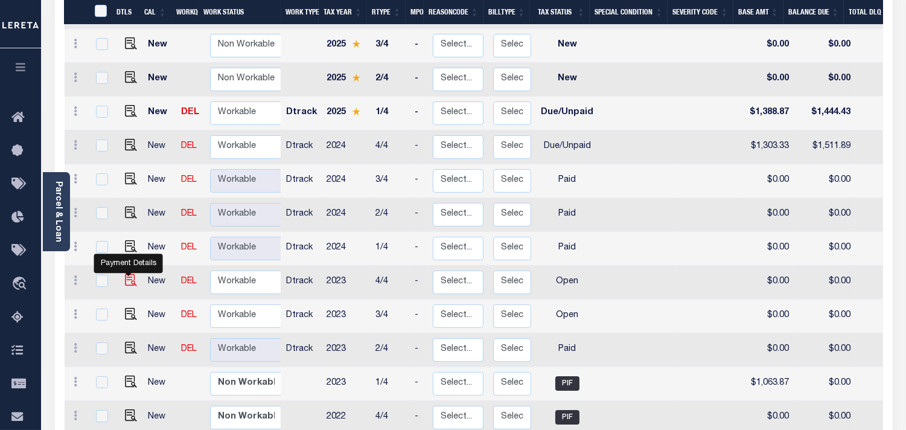
click at [129, 274] on img "" at bounding box center [131, 280] width 12 height 12
checkbox input "true"
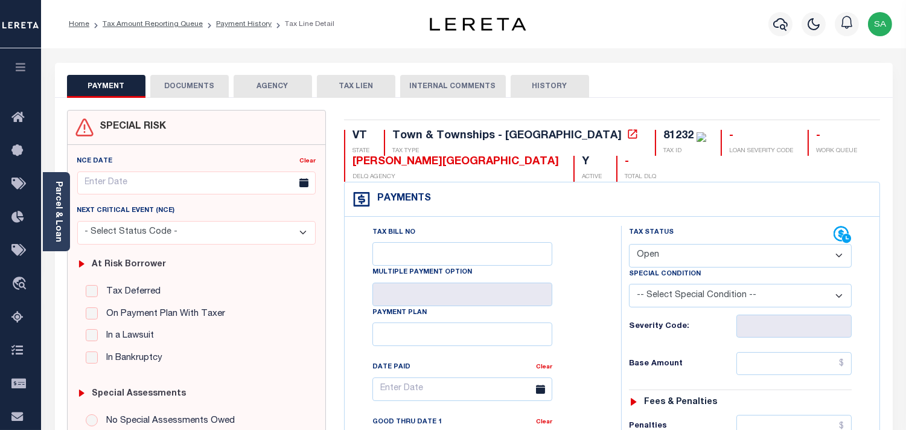
drag, startPoint x: 652, startPoint y: 251, endPoint x: 652, endPoint y: 262, distance: 10.9
click at [652, 252] on select "- Select Status Code - Open Due/Unpaid Paid Incomplete No Tax Due Internal Refu…" at bounding box center [740, 256] width 223 height 24
select select "PYD"
click at [629, 244] on select "- Select Status Code - Open Due/Unpaid Paid Incomplete No Tax Due Internal Refu…" at bounding box center [740, 256] width 223 height 24
type input "[DATE]"
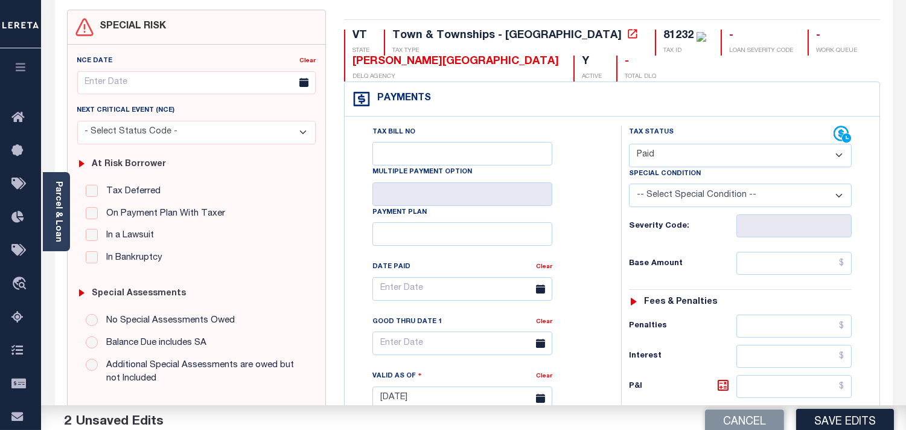
scroll to position [268, 0]
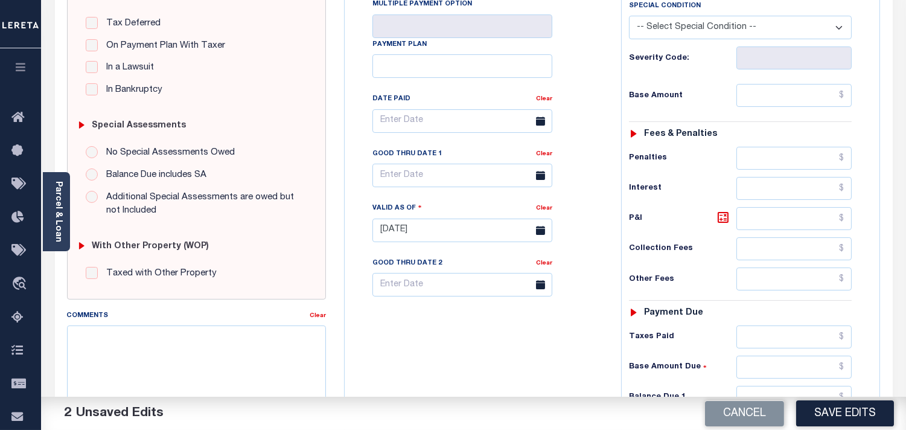
drag, startPoint x: 243, startPoint y: 318, endPoint x: 247, endPoint y: 342, distance: 24.5
click at [243, 319] on div "Comments" at bounding box center [188, 317] width 243 height 17
drag, startPoint x: 251, startPoint y: 354, endPoint x: 319, endPoint y: 338, distance: 69.4
click at [253, 354] on textarea "Comments" at bounding box center [196, 363] width 259 height 76
paste textarea "Refer 2025 1/4 line for document."
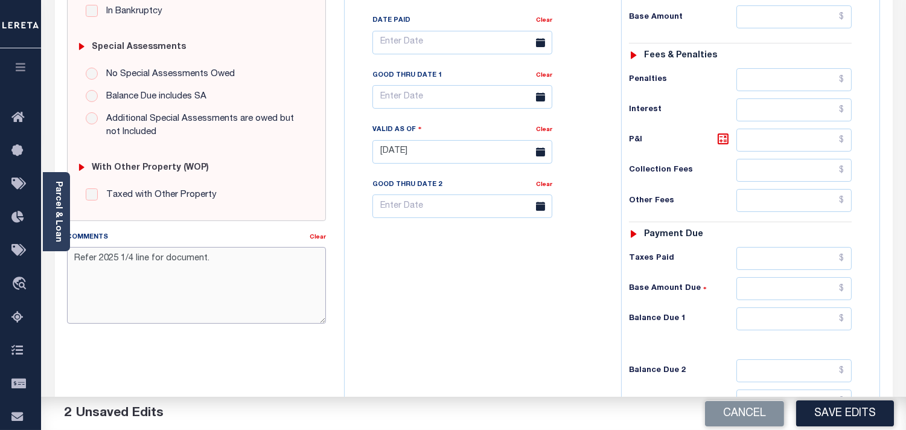
scroll to position [486, 0]
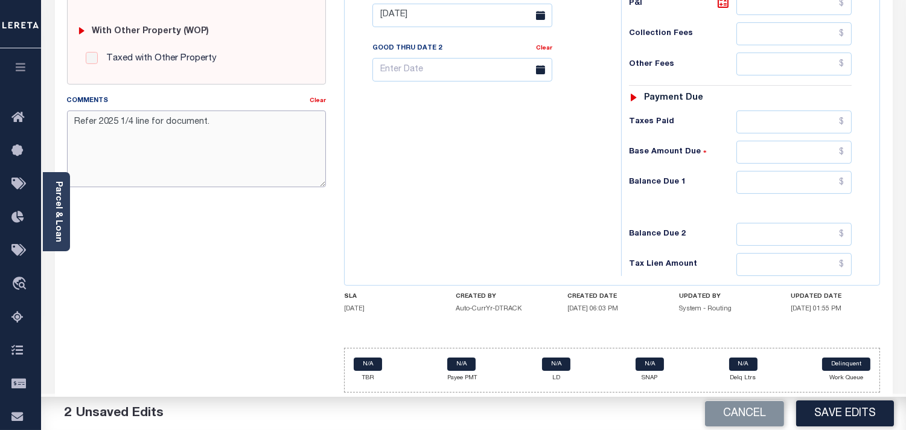
type textarea "Refer 2025 1/4 line for document."
click at [804, 187] on input "text" at bounding box center [793, 182] width 115 height 23
type input "$0.00"
click at [586, 190] on div "Tax Bill No Multiple Payment Option Payment Plan Clear" at bounding box center [479, 9] width 264 height 533
click at [860, 412] on button "Save Edits" at bounding box center [845, 413] width 98 height 26
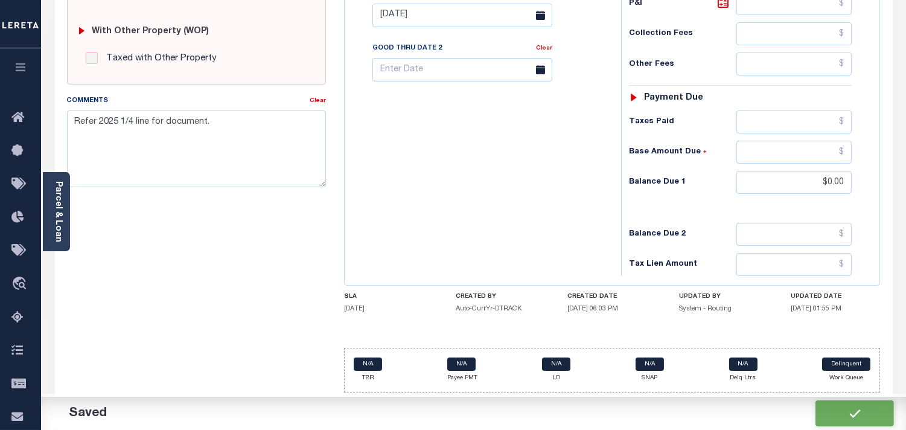
checkbox input "false"
type input "$0"
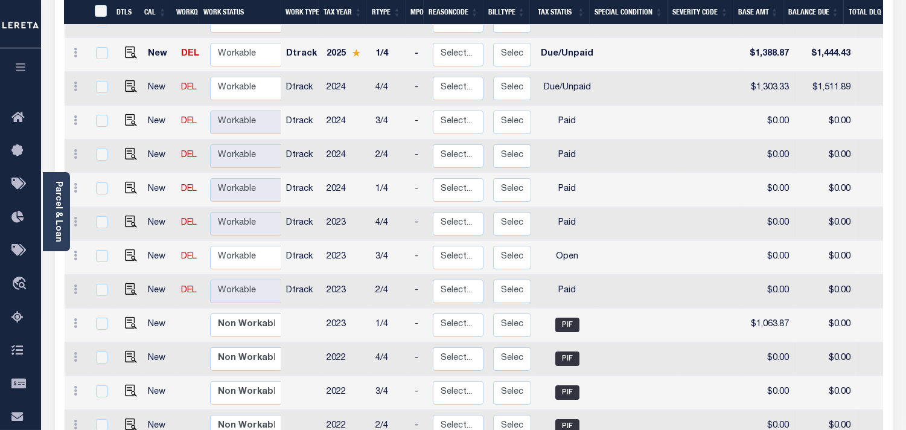
scroll to position [402, 0]
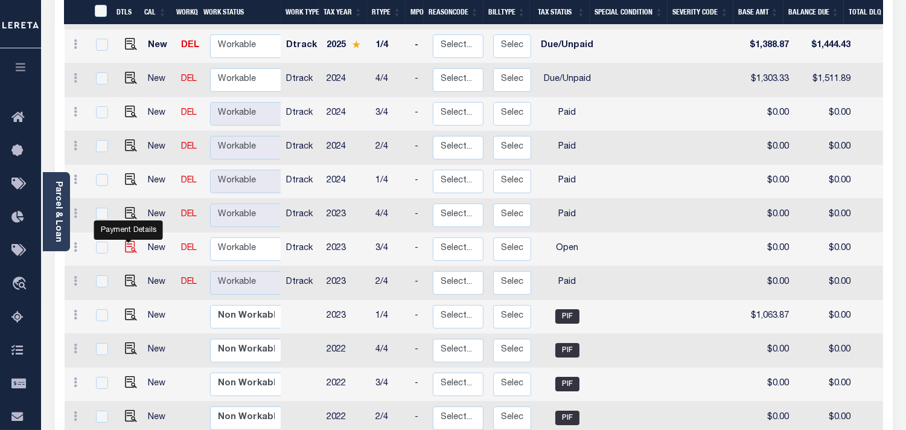
click at [127, 241] on img "" at bounding box center [131, 247] width 12 height 12
checkbox input "true"
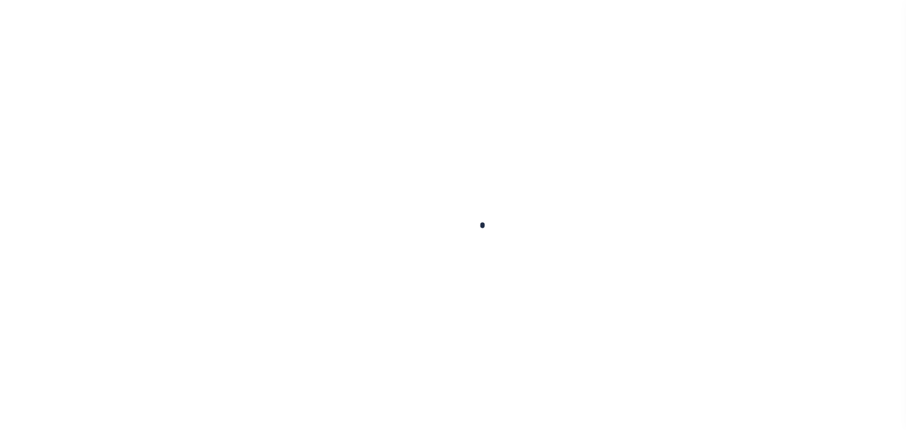
checkbox input "false"
type input "[DATE]"
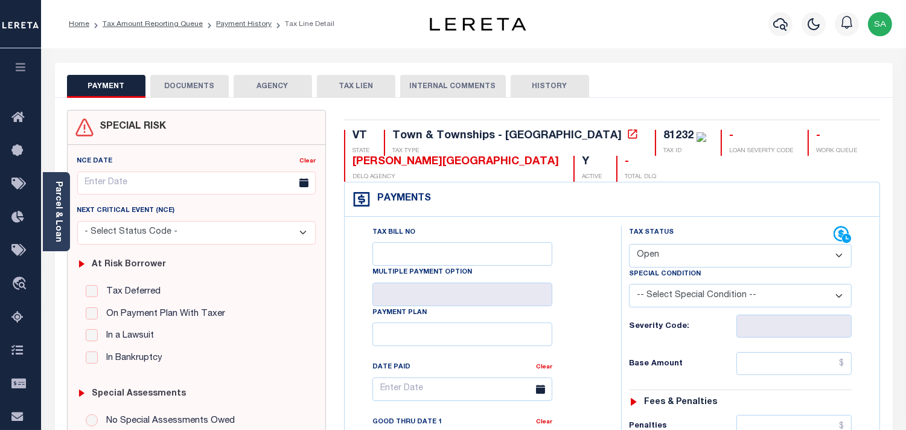
click at [664, 257] on select "- Select Status Code - Open Due/Unpaid Paid Incomplete No Tax Due Internal Refu…" at bounding box center [740, 256] width 223 height 24
select select "PYD"
click at [629, 244] on select "- Select Status Code - Open Due/Unpaid Paid Incomplete No Tax Due Internal Refu…" at bounding box center [740, 256] width 223 height 24
type input "[DATE]"
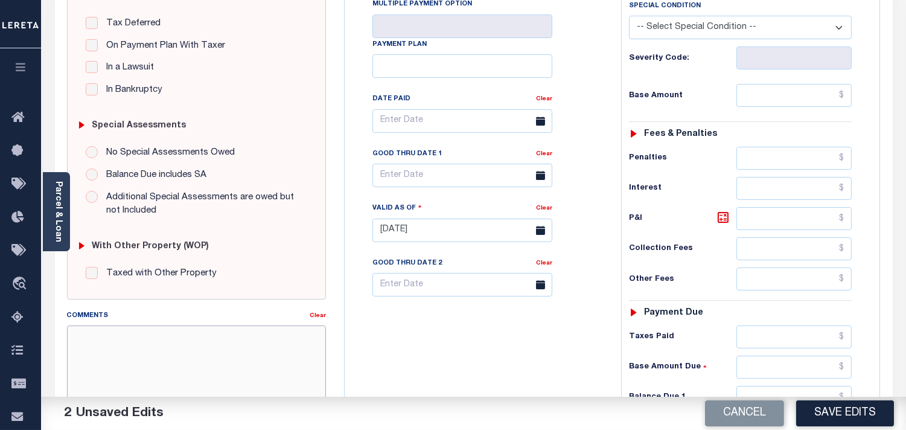
click at [262, 372] on textarea "Comments" at bounding box center [196, 363] width 259 height 76
paste textarea "Refer 2025 1/4 line for document."
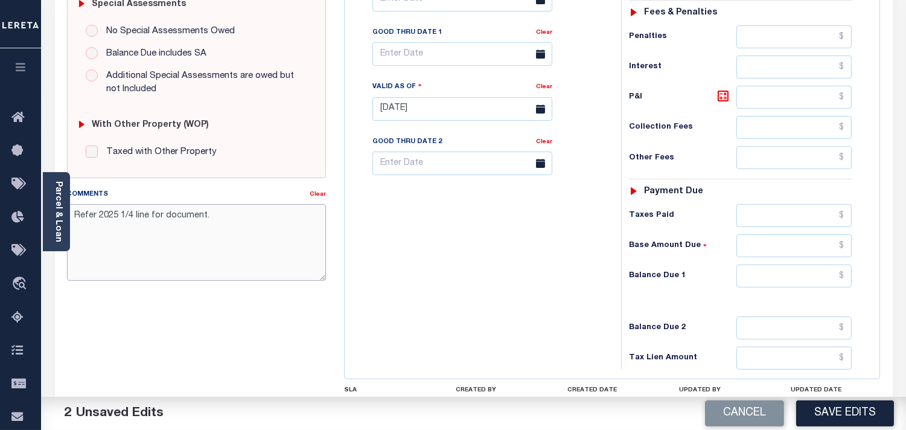
scroll to position [486, 0]
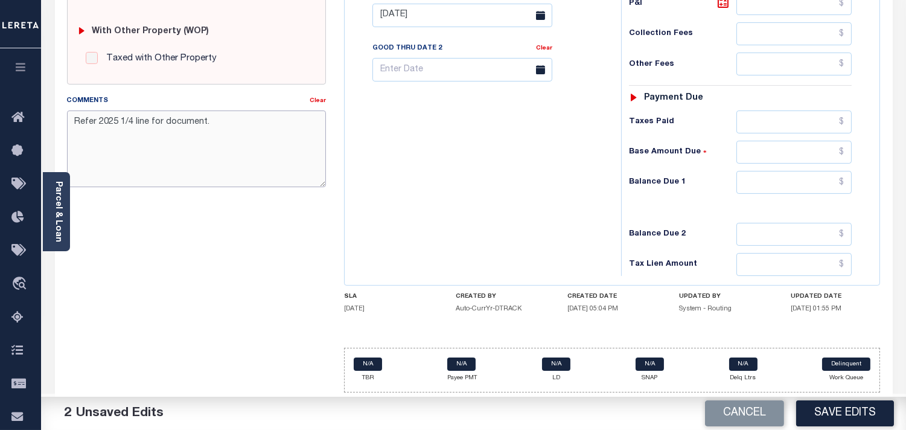
type textarea "Refer 2025 1/4 line for document."
click at [784, 165] on div "Tax Status Status - Select Status Code -" at bounding box center [744, 9] width 246 height 533
drag, startPoint x: 784, startPoint y: 173, endPoint x: 707, endPoint y: 177, distance: 77.3
click at [784, 173] on input "text" at bounding box center [793, 182] width 115 height 23
type input "$0.00"
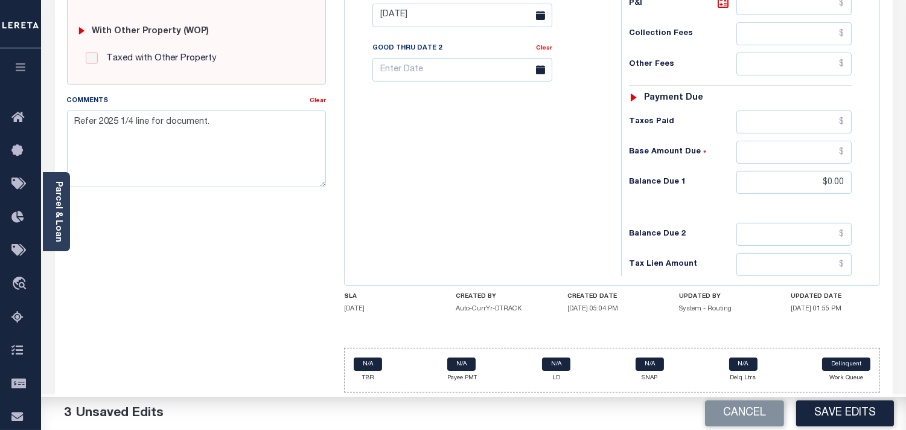
drag, startPoint x: 565, startPoint y: 180, endPoint x: 625, endPoint y: 229, distance: 78.0
click at [565, 180] on div "Tax Bill No Multiple Payment Option Payment Plan Clear" at bounding box center [479, 9] width 264 height 533
click at [815, 405] on button "Save Edits" at bounding box center [845, 413] width 98 height 26
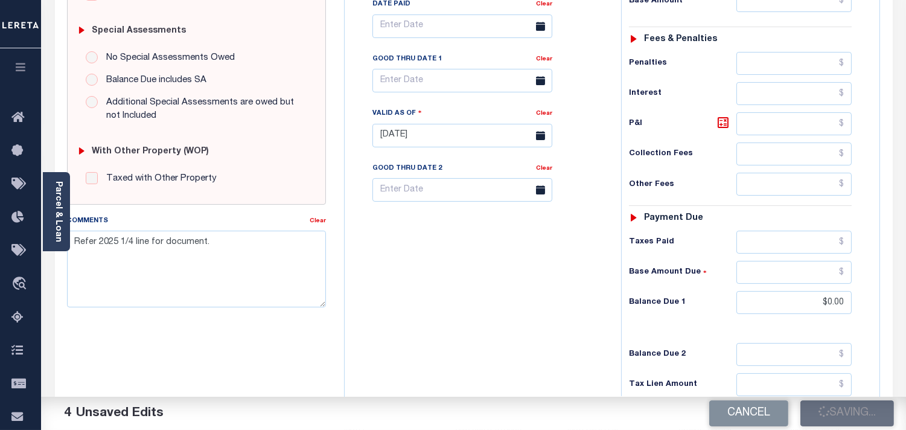
scroll to position [218, 0]
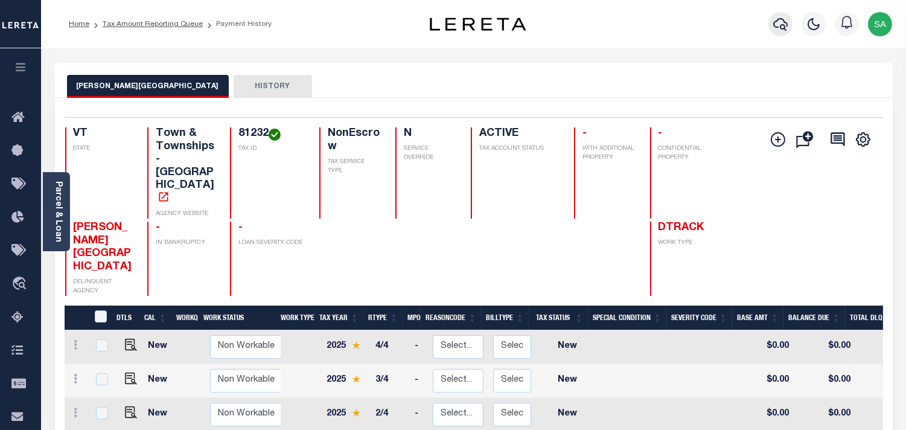
click at [774, 26] on icon "button" at bounding box center [780, 24] width 14 height 13
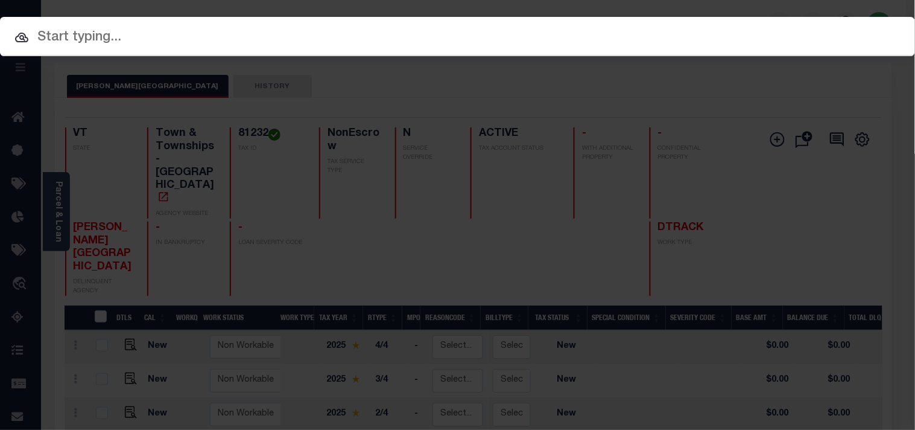
click at [728, 34] on div "Include Loans TBM Customers Borrowers Payments (Lender Non-Disb) Payments (Lend…" at bounding box center [457, 36] width 915 height 39
paste input "910012892693"
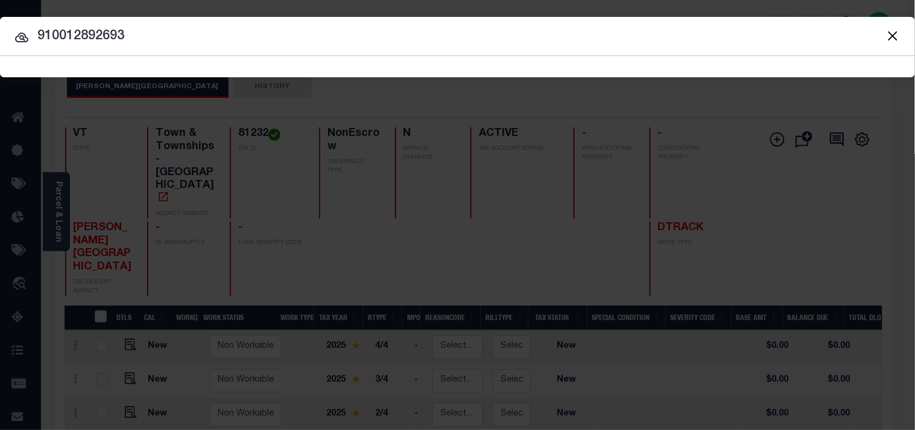
type input "910012892693"
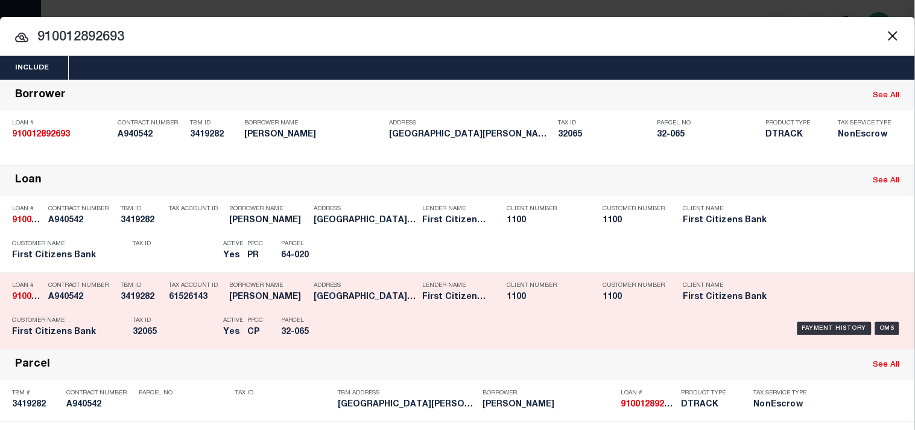
click at [207, 338] on div "Tax ID 32065" at bounding box center [175, 328] width 84 height 35
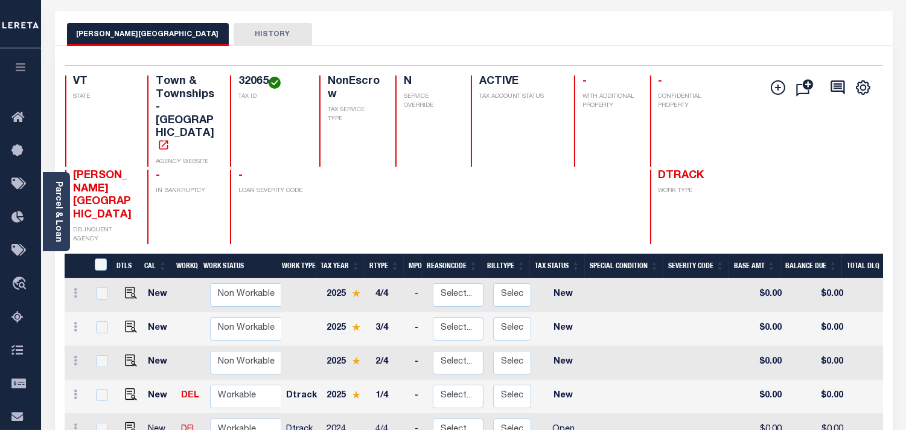
scroll to position [134, 0]
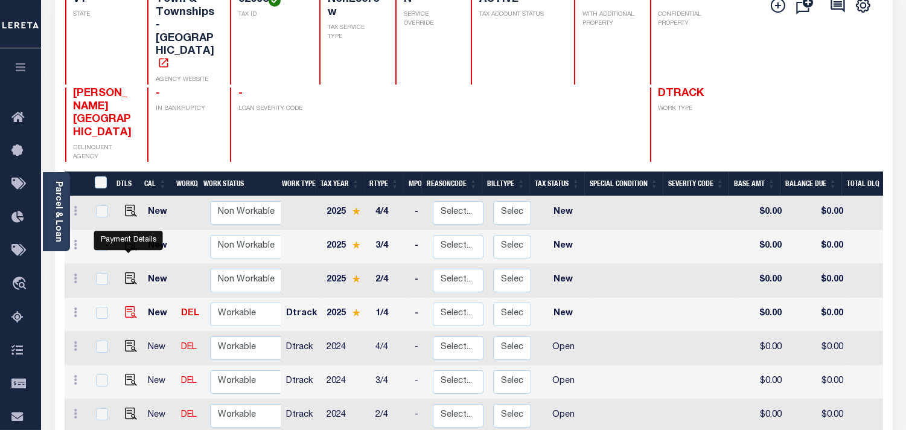
click at [125, 306] on img "" at bounding box center [131, 312] width 12 height 12
checkbox input "true"
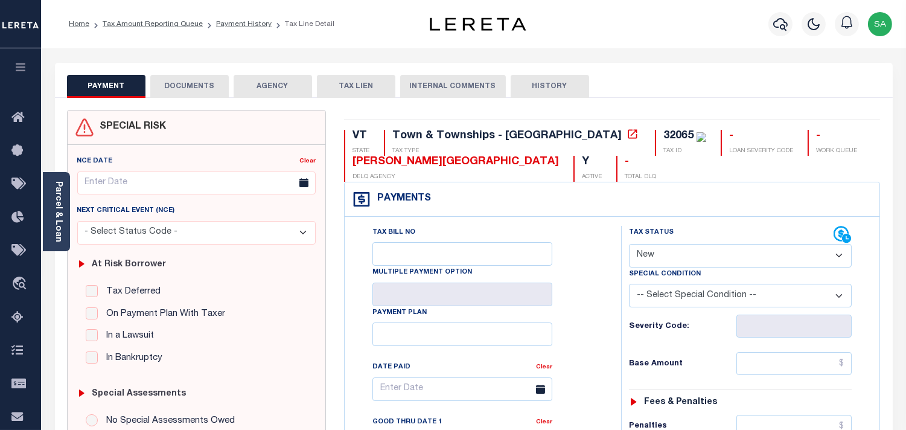
click at [679, 256] on select "- Select Status Code - Open Due/Unpaid Paid Incomplete No Tax Due Internal Refu…" at bounding box center [740, 256] width 223 height 24
select select "DUE"
click at [629, 244] on select "- Select Status Code - Open Due/Unpaid Paid Incomplete No Tax Due Internal Refu…" at bounding box center [740, 256] width 223 height 24
type input "09/09/2025"
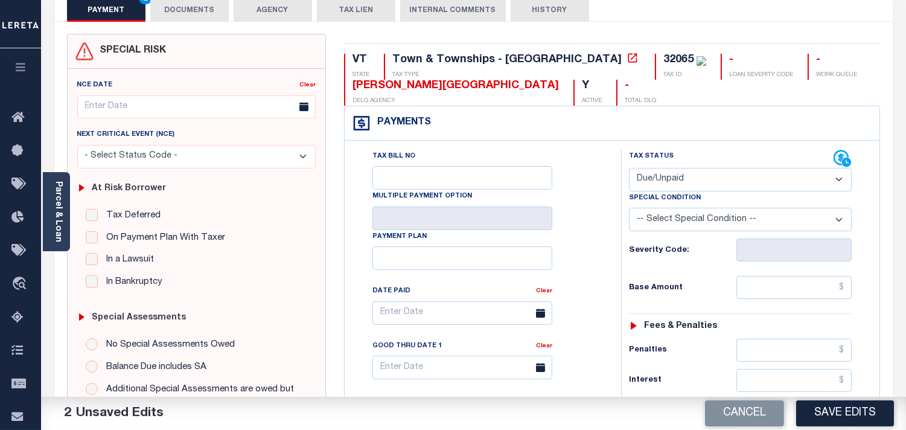
scroll to position [201, 0]
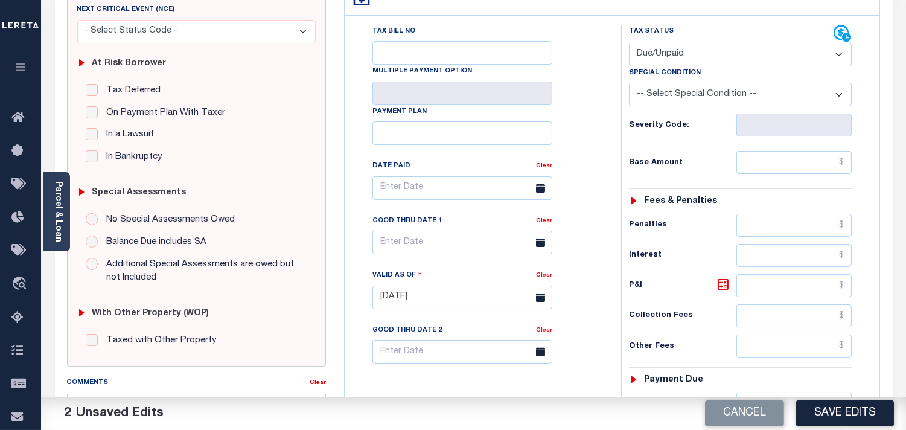
click at [784, 176] on div "Tax Status Status - Select Status Code -" at bounding box center [744, 291] width 246 height 533
click at [786, 171] on input "text" at bounding box center [793, 162] width 115 height 23
paste input "3028.80"
type input "$3,028.80"
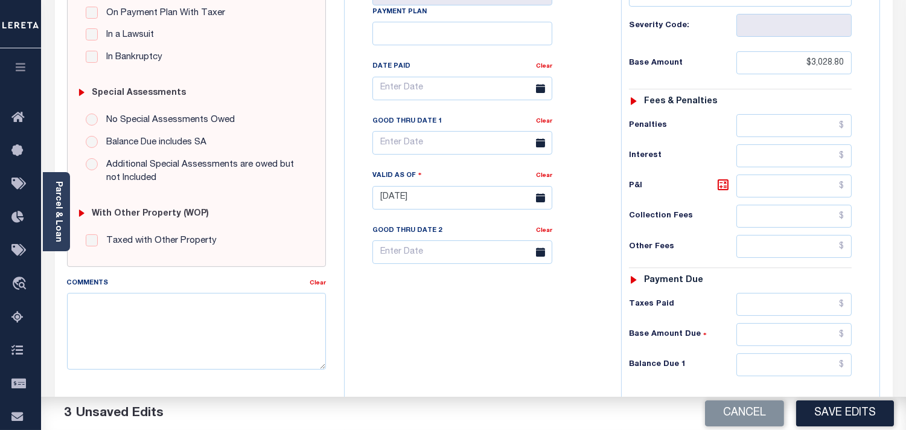
scroll to position [402, 0]
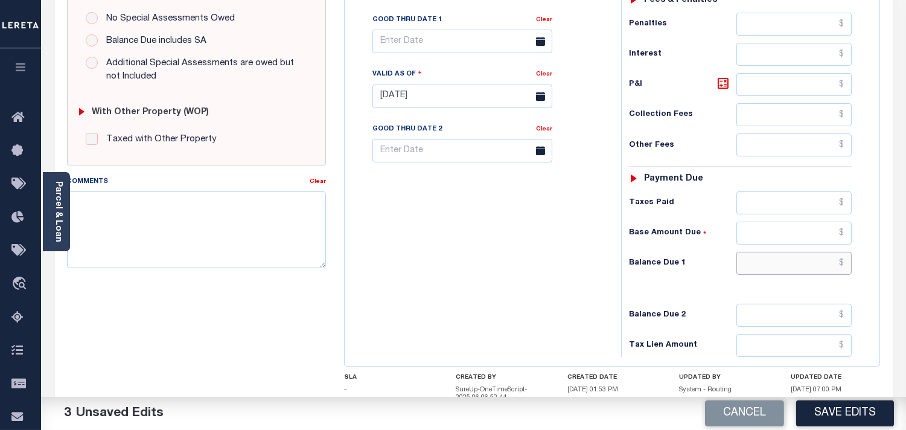
drag, startPoint x: 777, startPoint y: 271, endPoint x: 682, endPoint y: 276, distance: 95.4
click at [777, 271] on input "text" at bounding box center [793, 263] width 115 height 23
paste input "3089.38"
type input "$3,089.38"
drag, startPoint x: 604, startPoint y: 279, endPoint x: 670, endPoint y: 144, distance: 150.3
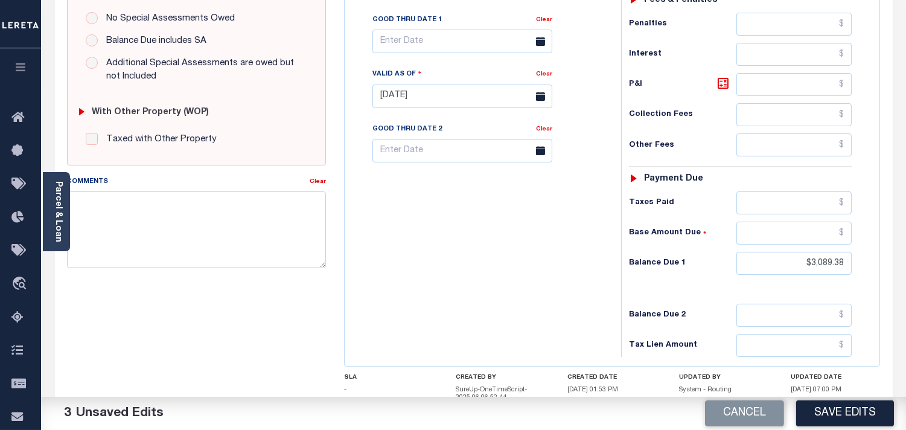
click at [604, 279] on div "Tax Bill No Multiple Payment Option Payment Plan Clear" at bounding box center [479, 90] width 264 height 533
click at [727, 88] on icon at bounding box center [722, 83] width 11 height 11
type input "$60.58"
click at [405, 50] on input "text" at bounding box center [462, 42] width 180 height 24
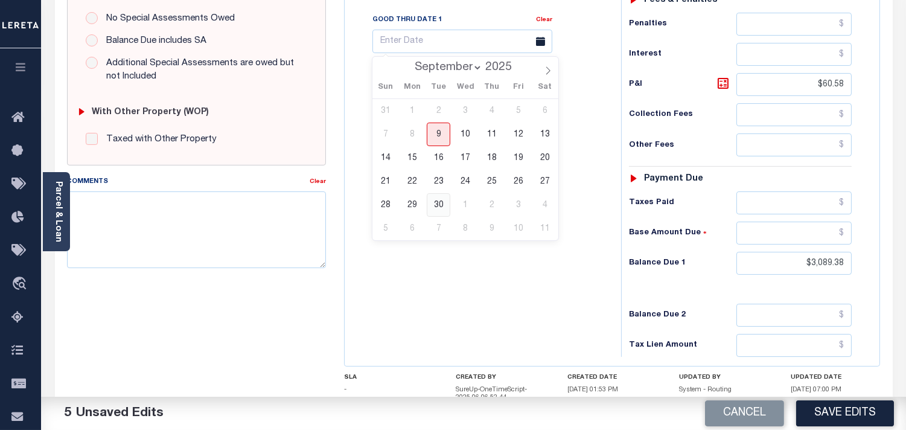
drag, startPoint x: 432, startPoint y: 203, endPoint x: 431, endPoint y: 212, distance: 9.1
click at [431, 203] on span "30" at bounding box center [439, 205] width 24 height 24
type input "09/30/2025"
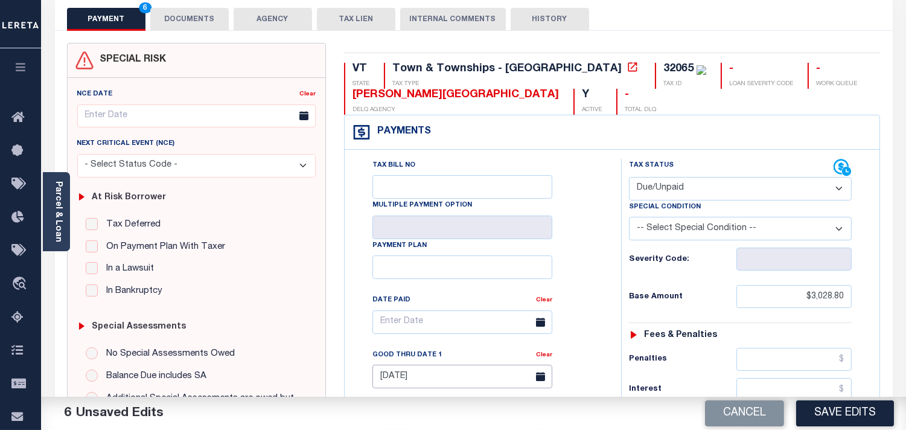
scroll to position [0, 0]
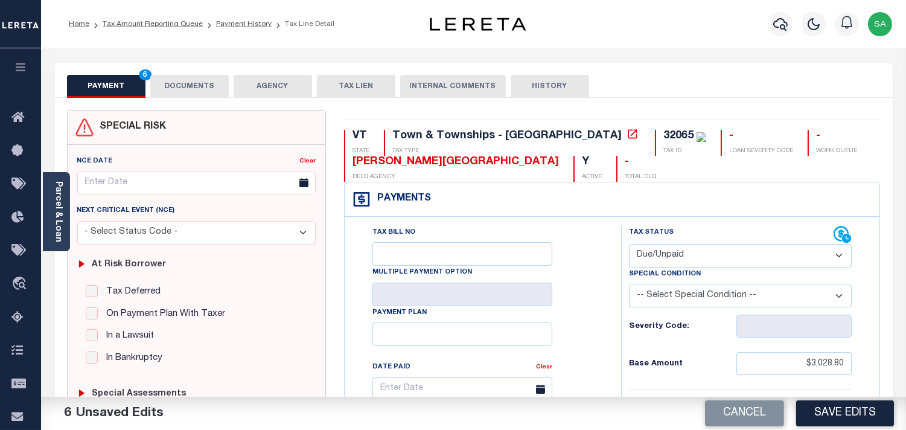
click at [195, 86] on button "DOCUMENTS" at bounding box center [189, 86] width 78 height 23
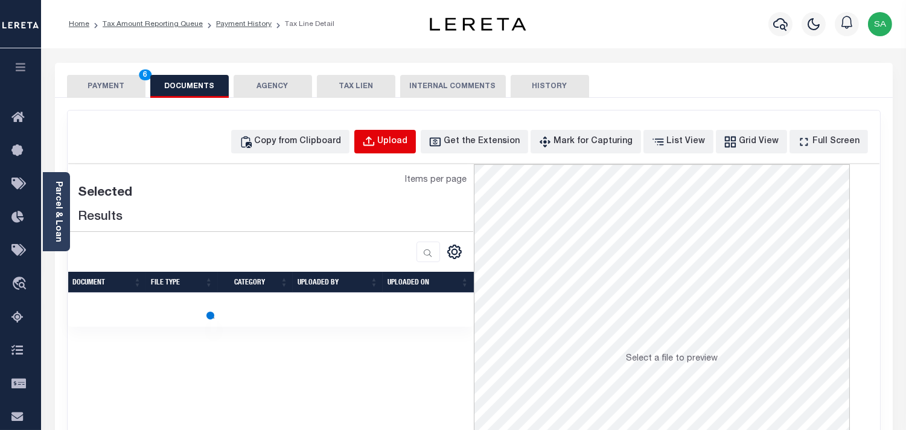
click at [401, 137] on div "Upload" at bounding box center [393, 141] width 30 height 13
select select "POP"
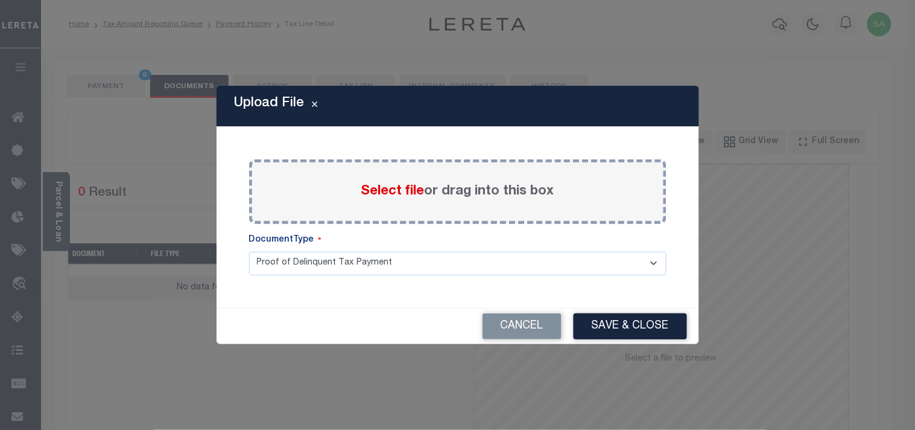
click at [387, 190] on span "Select file" at bounding box center [392, 191] width 63 height 13
click at [0, 0] on input "Select file or drag into this box" at bounding box center [0, 0] width 0 height 0
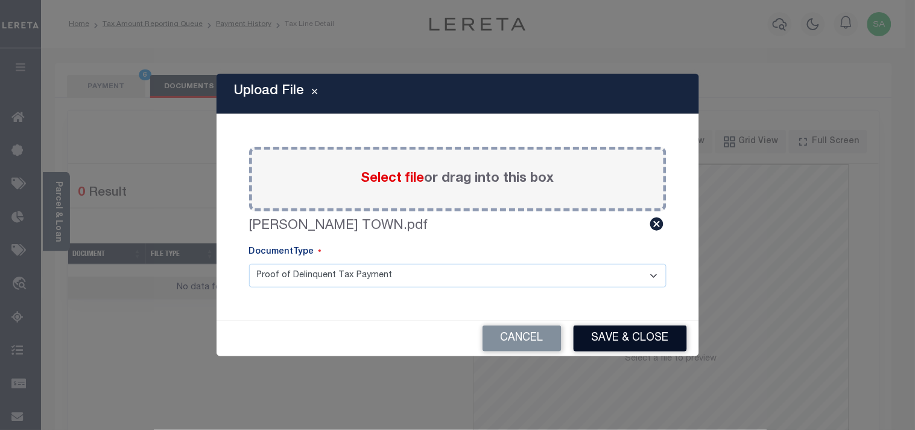
click at [631, 330] on button "Save & Close" at bounding box center [630, 338] width 113 height 26
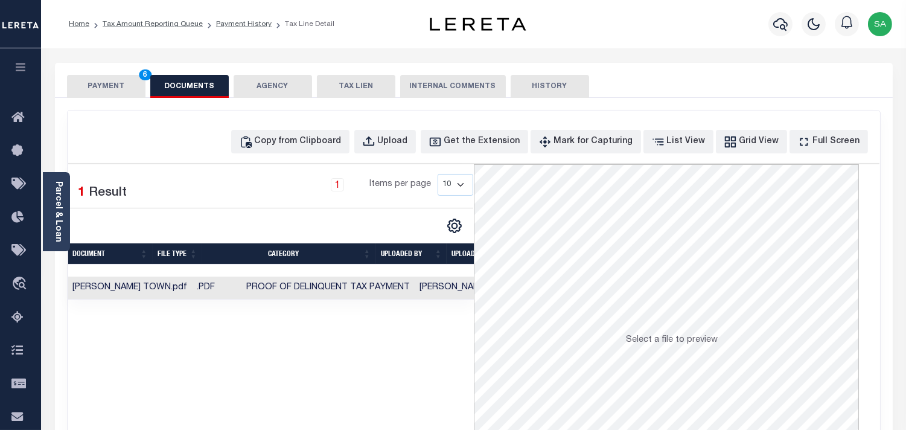
click at [350, 293] on td "Proof of Delinquent Tax Payment" at bounding box center [328, 288] width 173 height 24
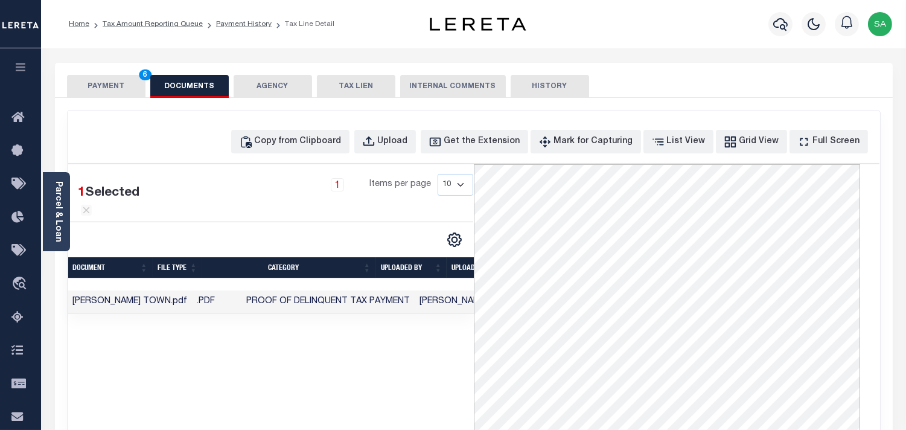
click at [118, 89] on button "PAYMENT 6" at bounding box center [106, 86] width 78 height 23
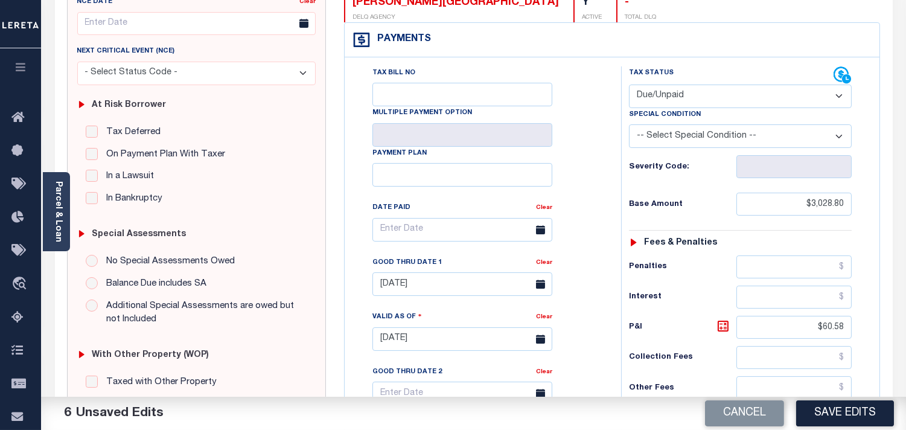
scroll to position [268, 0]
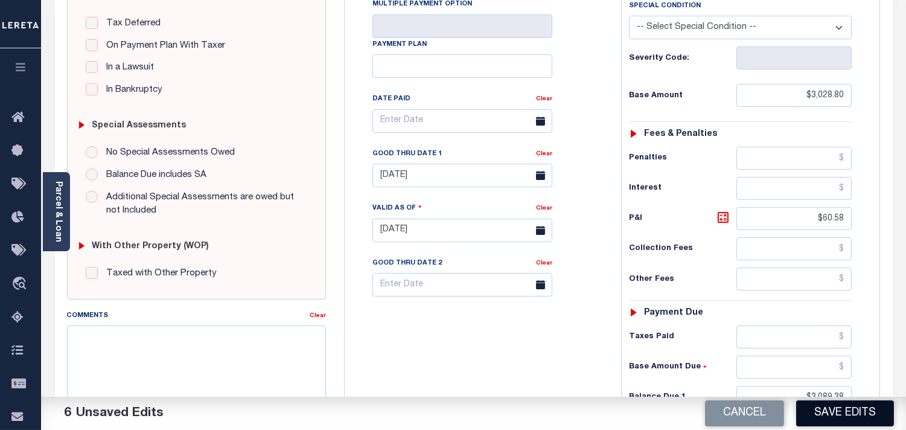
click at [816, 418] on button "Save Edits" at bounding box center [845, 413] width 98 height 26
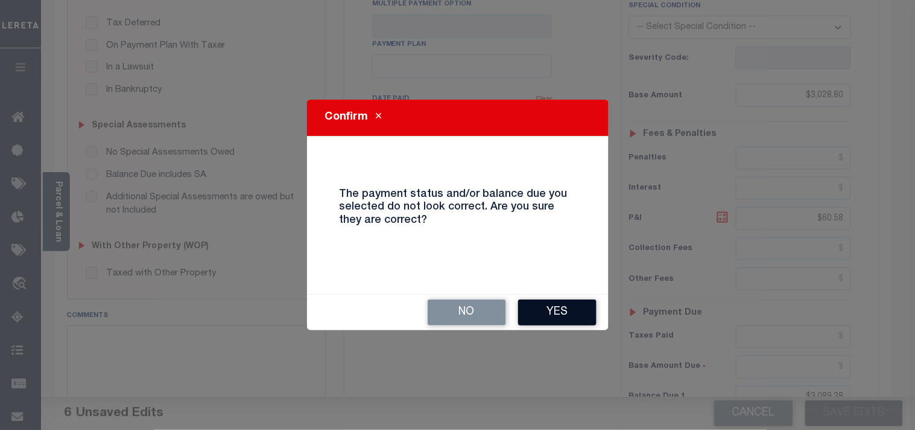
click at [581, 320] on button "Yes" at bounding box center [557, 312] width 78 height 26
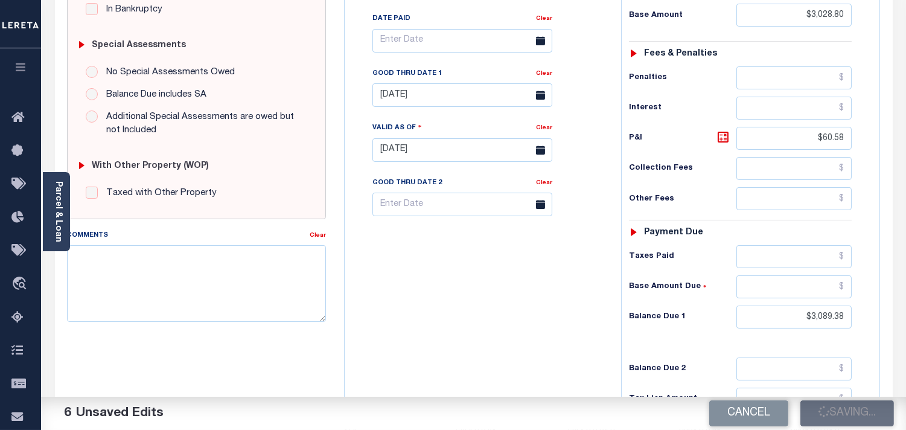
scroll to position [402, 0]
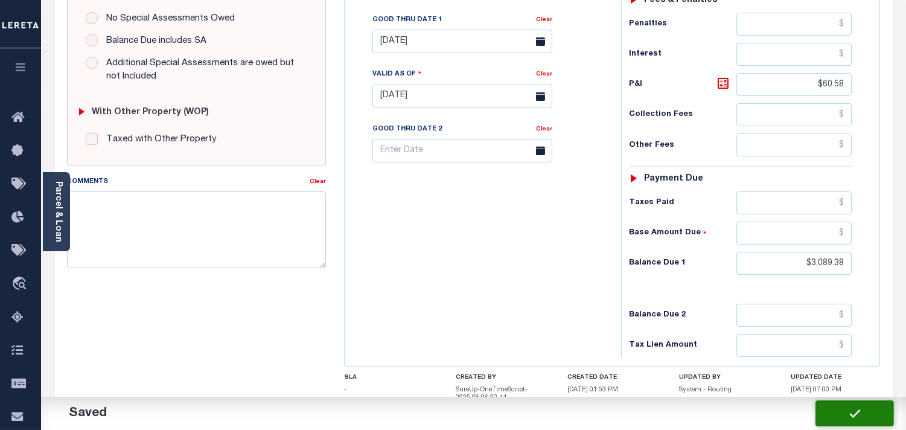
checkbox input "false"
type input "$3,028.8"
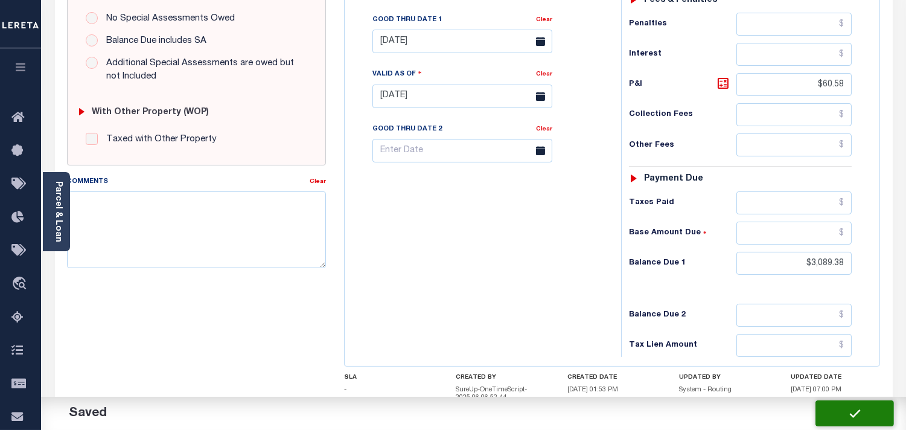
type input "$60.58"
type input "$3,089.38"
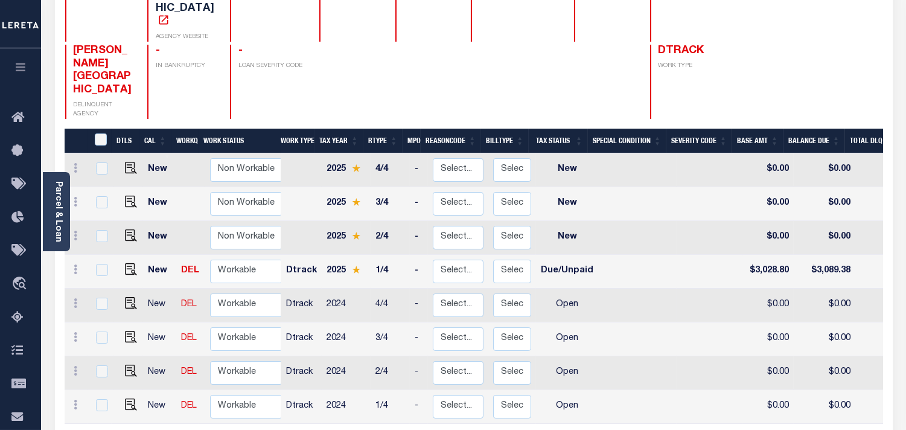
scroll to position [201, 0]
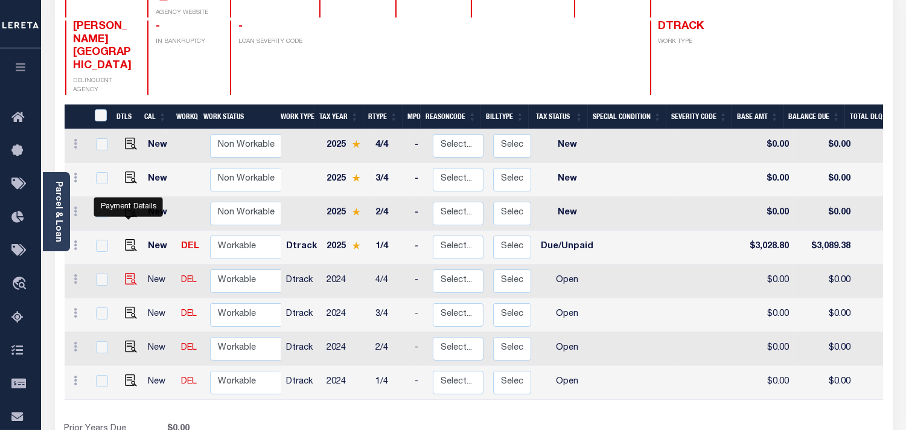
click at [128, 273] on img "" at bounding box center [131, 279] width 12 height 12
checkbox input "true"
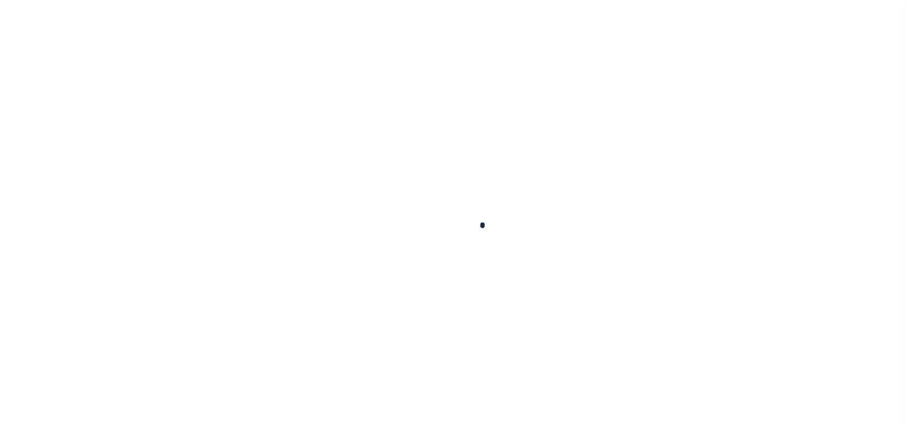
checkbox input "false"
type input "[DATE]"
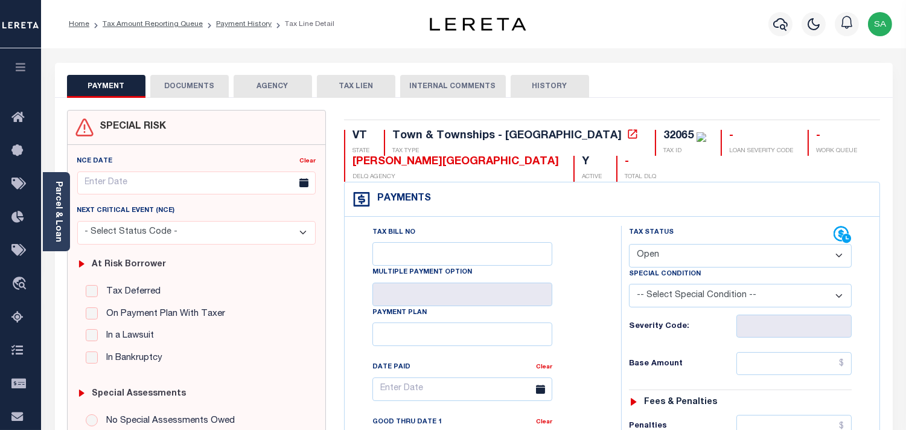
drag, startPoint x: 665, startPoint y: 250, endPoint x: 665, endPoint y: 262, distance: 12.7
click at [665, 250] on select "- Select Status Code - Open Due/Unpaid Paid Incomplete No Tax Due Internal Refu…" at bounding box center [740, 256] width 223 height 24
select select "PYD"
click at [629, 244] on select "- Select Status Code - Open Due/Unpaid Paid Incomplete No Tax Due Internal Refu…" at bounding box center [740, 256] width 223 height 24
type input "[DATE]"
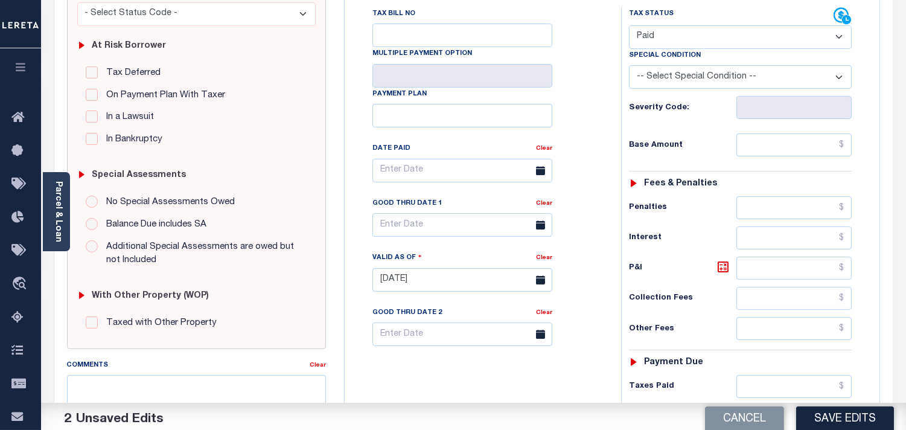
scroll to position [335, 0]
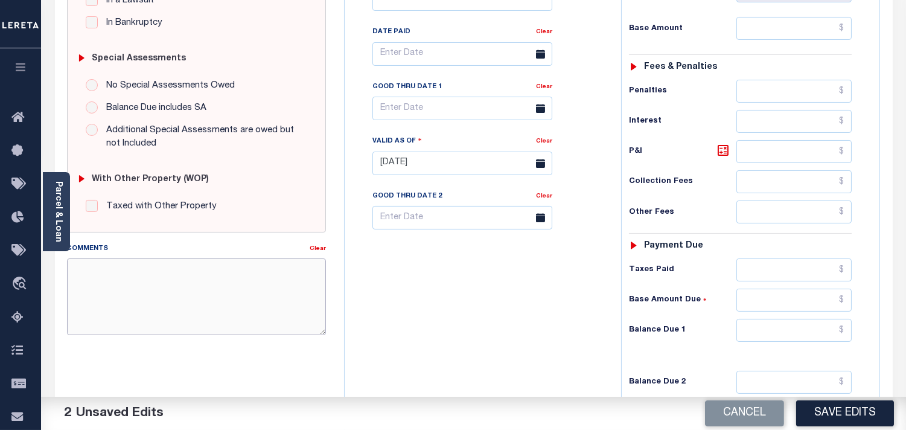
click at [202, 285] on textarea "Comments" at bounding box center [196, 296] width 259 height 76
paste textarea "Refer 2025 1/4 line for document."
type textarea "Refer 2025 1/4 line for document."
click at [785, 318] on div "Tax Status Status - Select Status Code -" at bounding box center [744, 157] width 246 height 533
drag, startPoint x: 799, startPoint y: 326, endPoint x: 639, endPoint y: 311, distance: 159.9
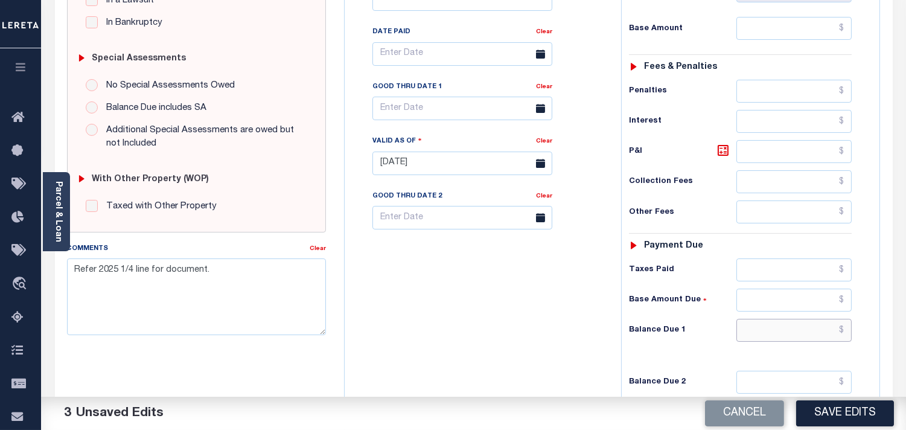
click at [799, 326] on input "text" at bounding box center [793, 330] width 115 height 23
type input "$0.00"
click at [608, 310] on div "Tax Bill No Multiple Payment Option Payment Plan Clear" at bounding box center [479, 157] width 264 height 533
click at [839, 405] on button "Save Edits" at bounding box center [845, 413] width 98 height 26
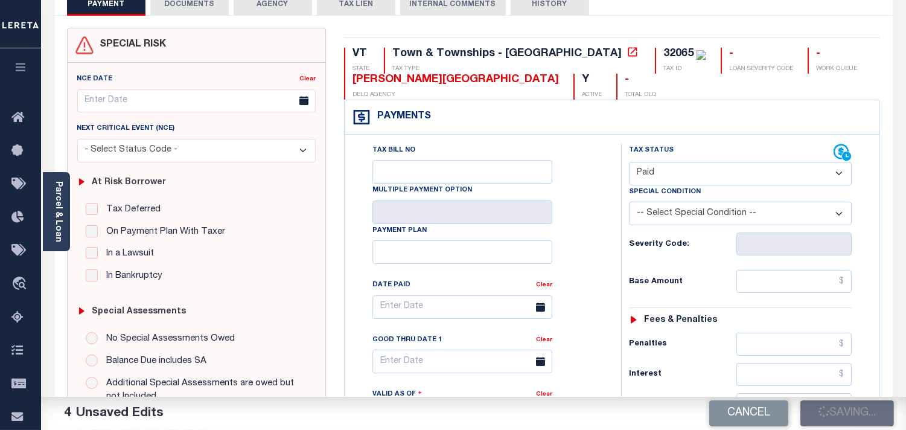
scroll to position [67, 0]
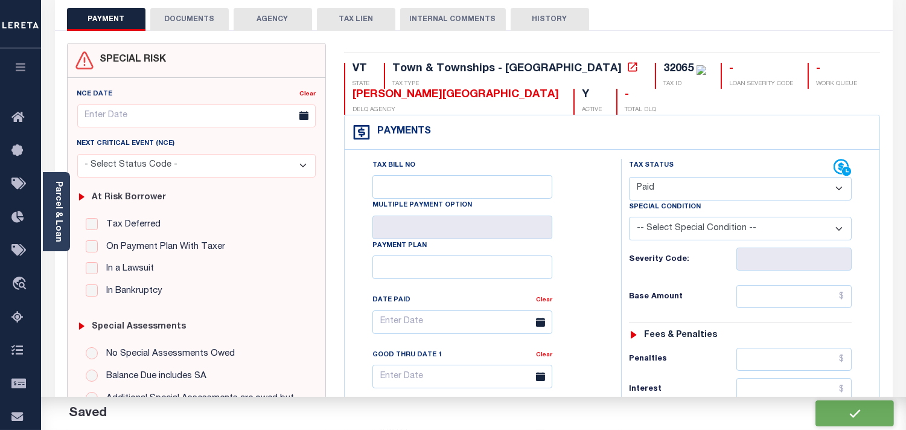
checkbox input "false"
type input "$0"
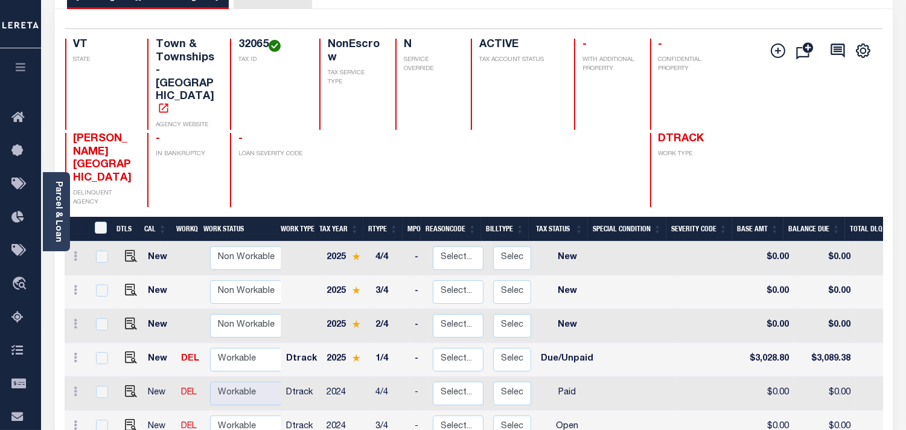
scroll to position [134, 0]
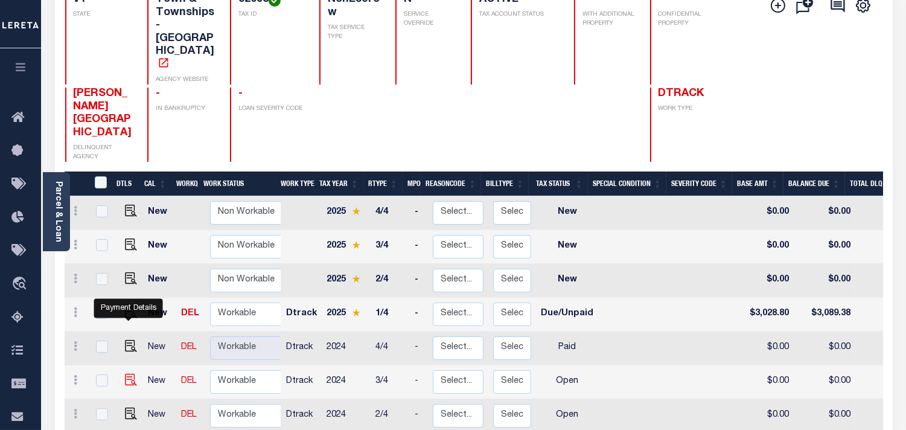
click at [130, 373] on img "" at bounding box center [131, 379] width 12 height 12
checkbox input "true"
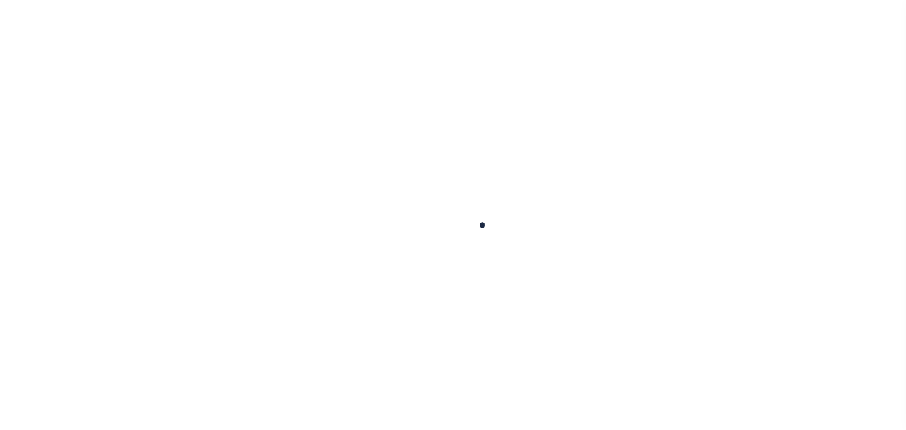
checkbox input "false"
type input "[DATE]"
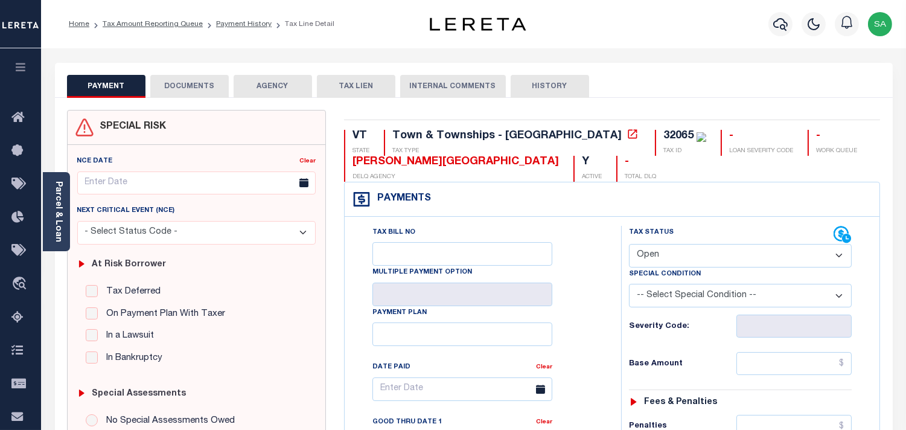
click at [680, 250] on select "- Select Status Code - Open Due/Unpaid Paid Incomplete No Tax Due Internal Refu…" at bounding box center [740, 256] width 223 height 24
select select "PYD"
click at [629, 244] on select "- Select Status Code - Open Due/Unpaid Paid Incomplete No Tax Due Internal Refu…" at bounding box center [740, 256] width 223 height 24
type input "09/09/2025"
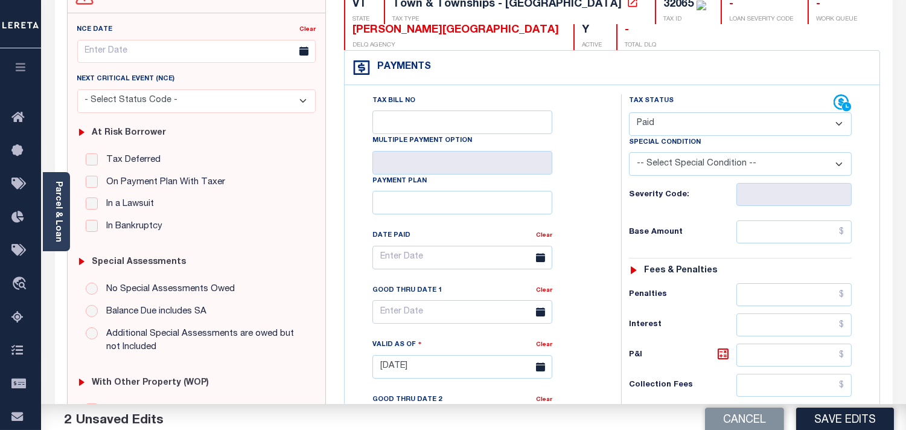
scroll to position [268, 0]
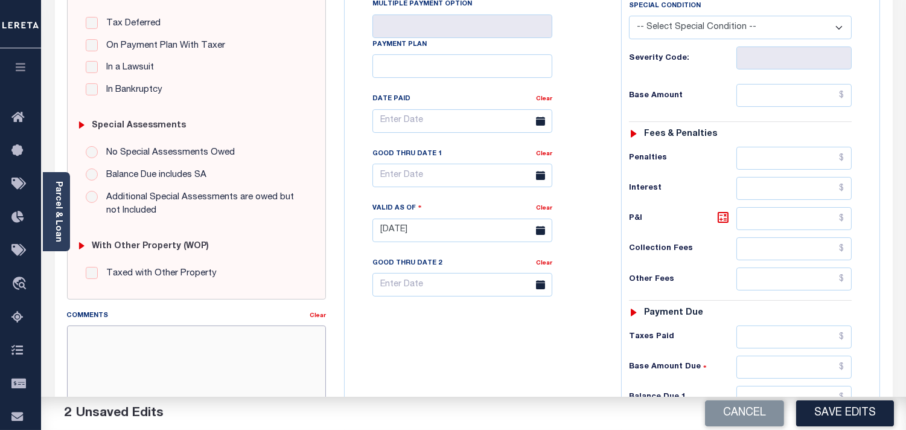
click at [261, 354] on textarea "Comments" at bounding box center [196, 363] width 259 height 76
paste textarea "Refer 2025 1/4 line for document."
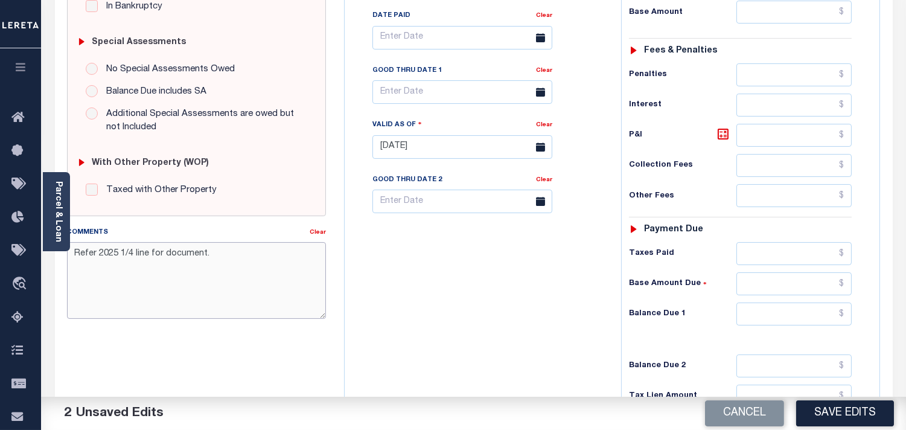
scroll to position [486, 0]
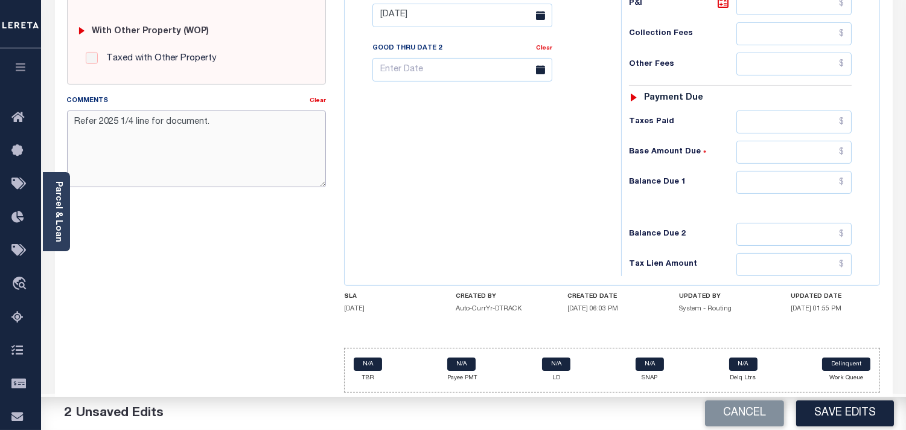
type textarea "Refer 2025 1/4 line for document."
click at [787, 182] on input "text" at bounding box center [793, 182] width 115 height 23
type input "$0.00"
click at [631, 182] on h6 "Balance Due 1" at bounding box center [682, 182] width 107 height 10
click at [864, 412] on button "Save Edits" at bounding box center [845, 413] width 98 height 26
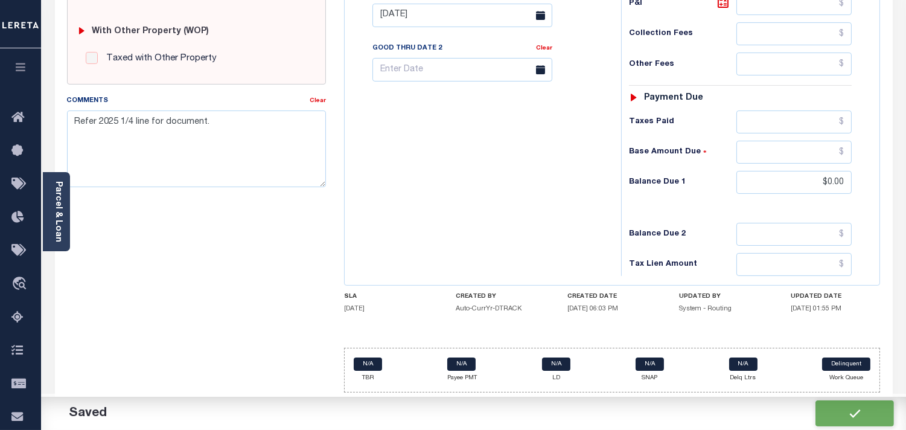
checkbox input "false"
type input "$0"
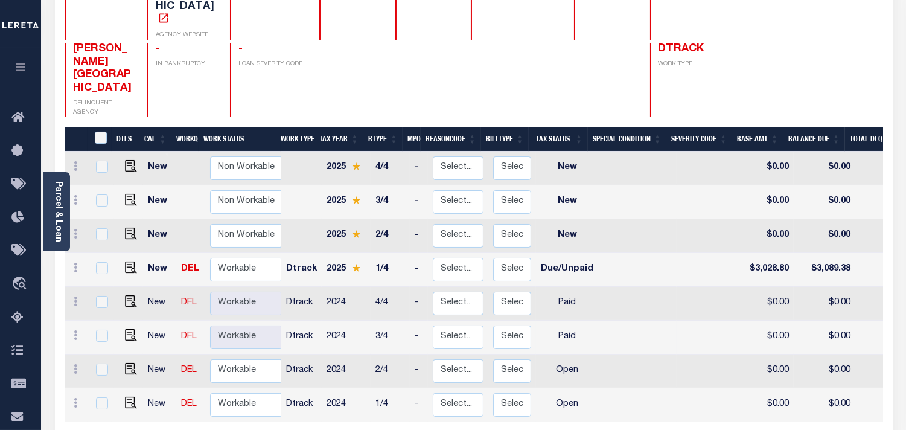
scroll to position [201, 0]
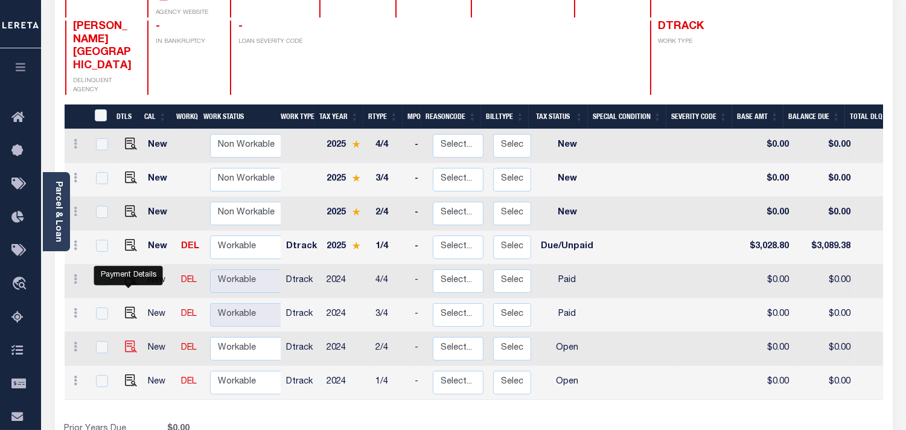
click at [127, 340] on img "" at bounding box center [131, 346] width 12 height 12
checkbox input "true"
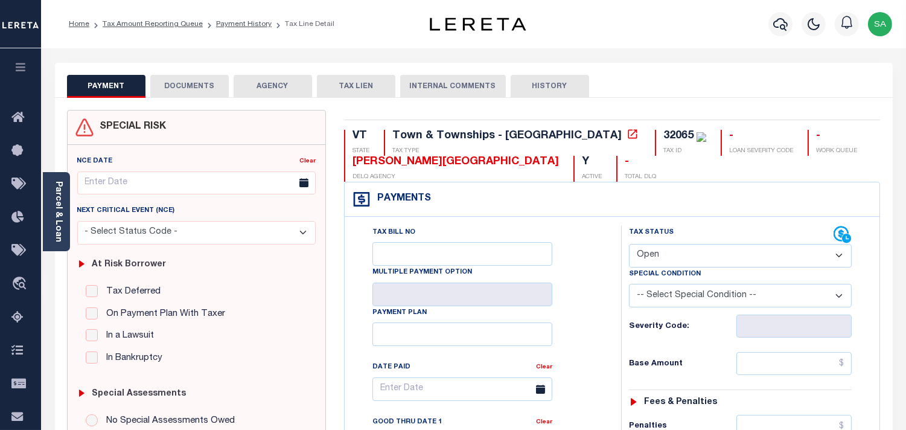
drag, startPoint x: 666, startPoint y: 257, endPoint x: 666, endPoint y: 264, distance: 7.2
click at [666, 257] on select "- Select Status Code - Open Due/Unpaid Paid Incomplete No Tax Due Internal Refu…" at bounding box center [740, 256] width 223 height 24
select select "PYD"
click at [629, 244] on select "- Select Status Code - Open Due/Unpaid Paid Incomplete No Tax Due Internal Refu…" at bounding box center [740, 256] width 223 height 24
type input "[DATE]"
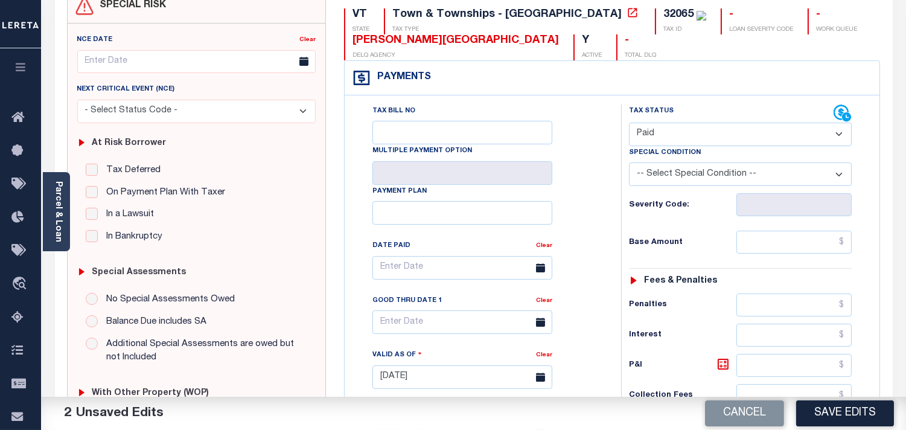
scroll to position [268, 0]
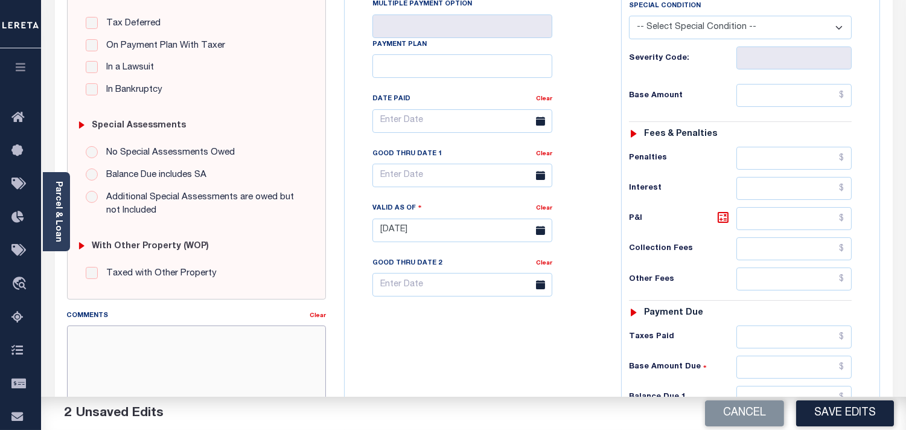
click at [258, 331] on textarea "Comments" at bounding box center [196, 363] width 259 height 76
paste textarea "Refer 2025 1/4 line for document."
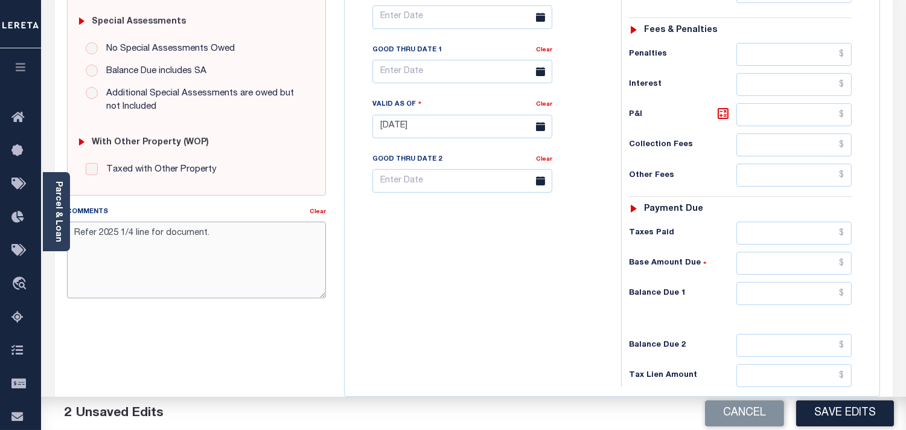
scroll to position [486, 0]
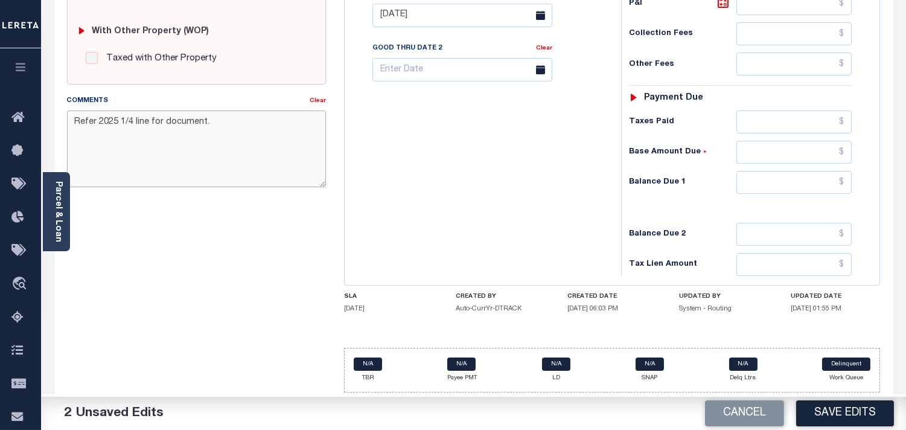
type textarea "Refer 2025 1/4 line for document."
click at [822, 192] on input "text" at bounding box center [793, 182] width 115 height 23
type input "$0.00"
click at [565, 192] on div "Tax Bill No Multiple Payment Option Payment Plan Clear" at bounding box center [479, 9] width 264 height 533
click at [836, 413] on button "Save Edits" at bounding box center [845, 413] width 98 height 26
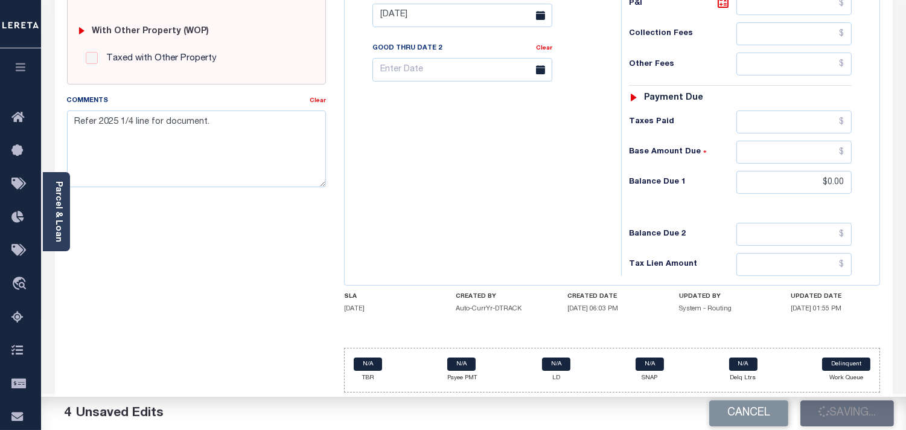
scroll to position [419, 0]
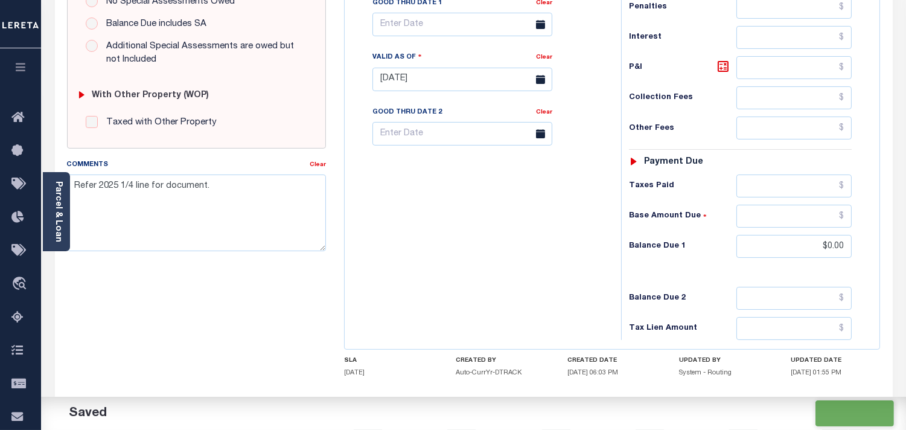
checkbox input "false"
type input "$0"
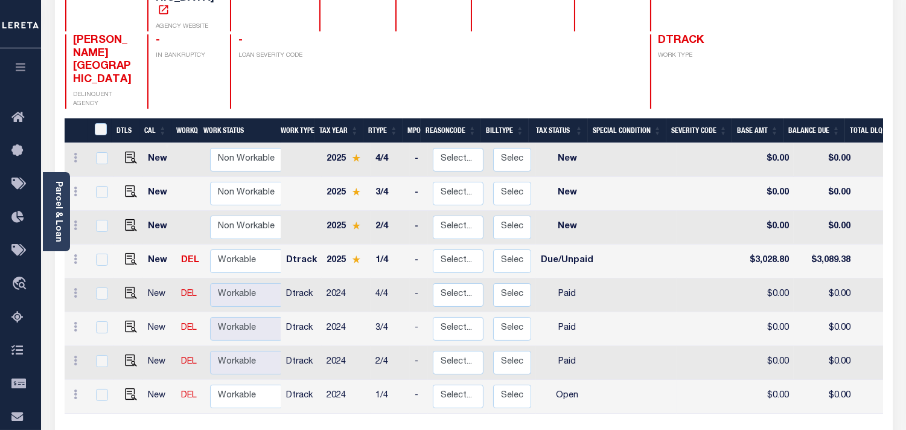
scroll to position [201, 0]
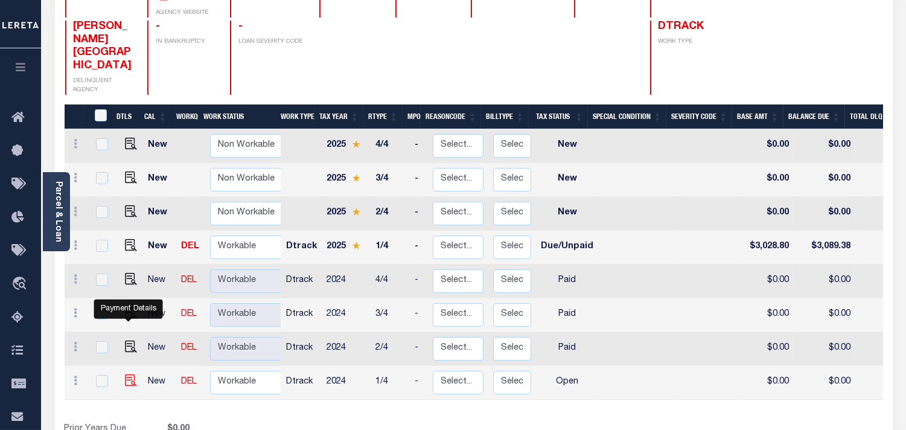
click at [129, 374] on img "" at bounding box center [131, 380] width 12 height 12
checkbox input "true"
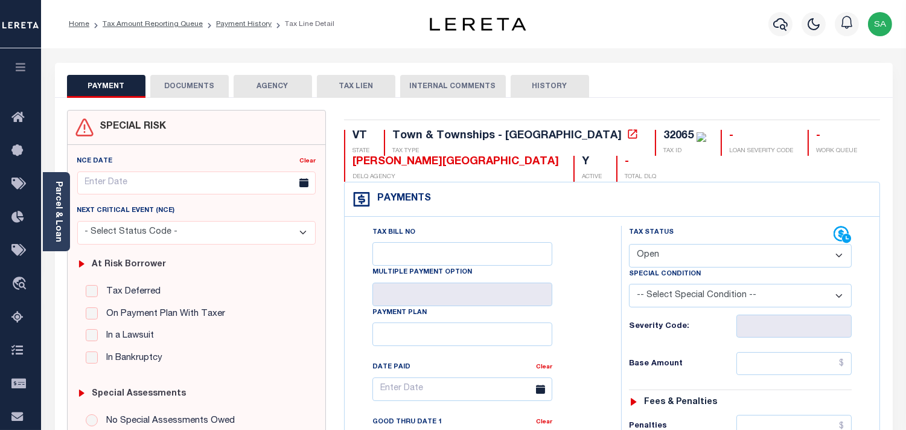
drag, startPoint x: 679, startPoint y: 253, endPoint x: 676, endPoint y: 264, distance: 10.9
click at [679, 253] on select "- Select Status Code - Open Due/Unpaid Paid Incomplete No Tax Due Internal Refu…" at bounding box center [740, 256] width 223 height 24
select select "PYD"
click at [629, 244] on select "- Select Status Code - Open Due/Unpaid Paid Incomplete No Tax Due Internal Refu…" at bounding box center [740, 256] width 223 height 24
type input "[DATE]"
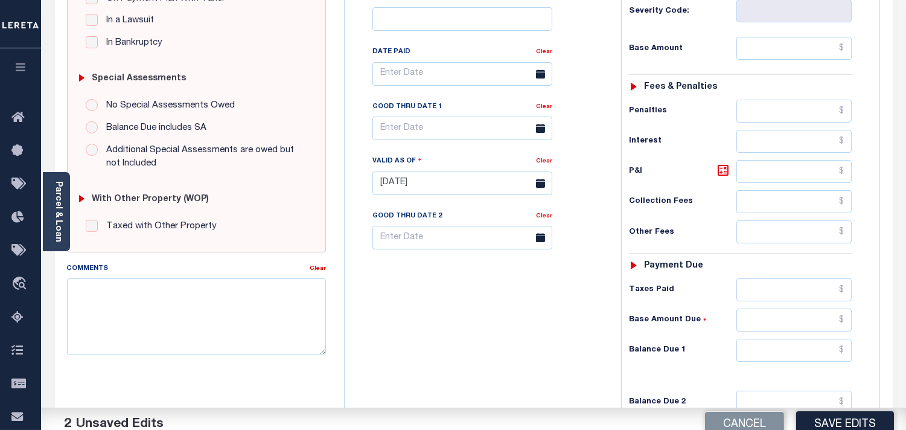
scroll to position [335, 0]
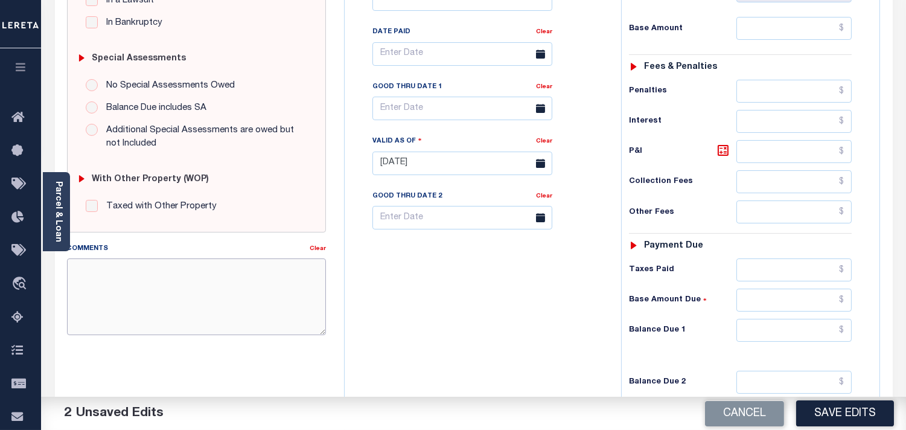
click at [279, 300] on textarea "Comments" at bounding box center [196, 296] width 259 height 76
paste textarea "Refer 2025 1/4 line for document."
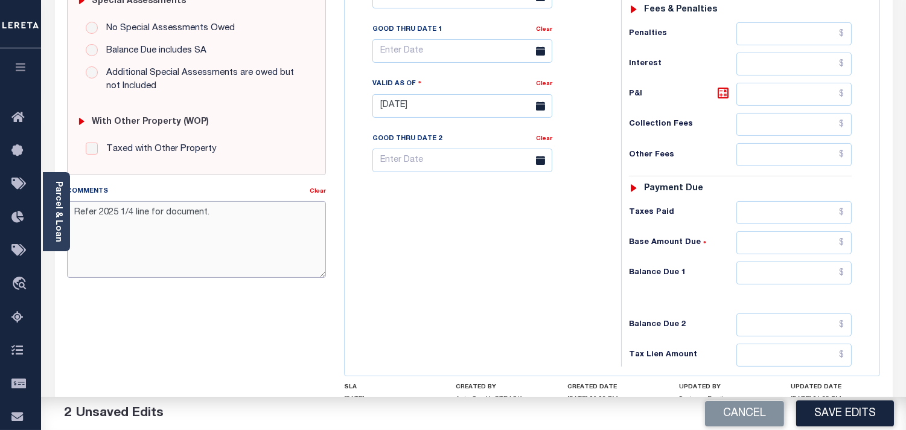
scroll to position [486, 0]
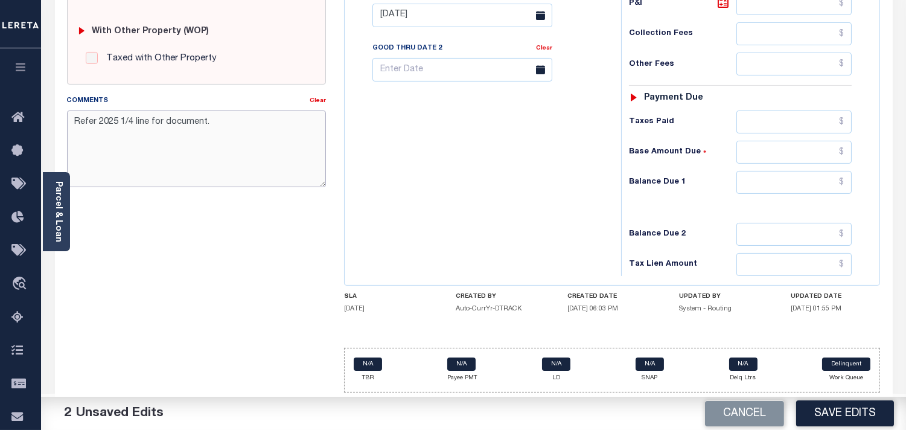
type textarea "Refer 2025 1/4 line for document."
click at [777, 184] on input "text" at bounding box center [793, 182] width 115 height 23
type input "$0.00"
click at [616, 193] on div "Tax Status Status" at bounding box center [744, 9] width 264 height 533
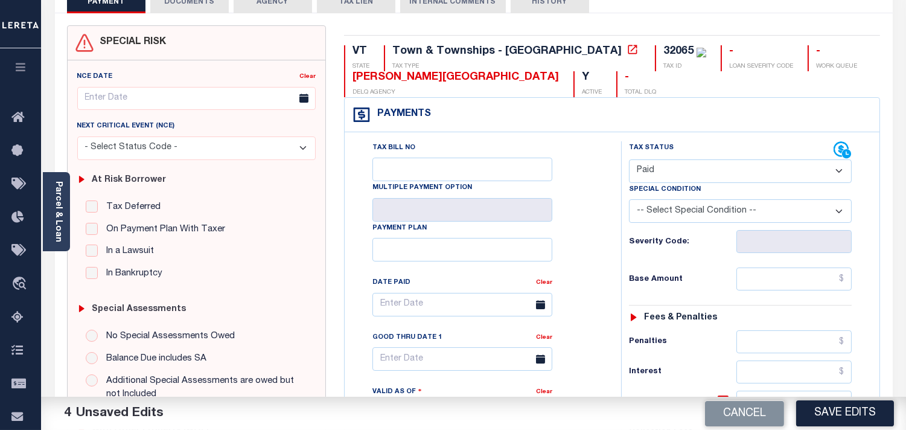
scroll to position [0, 0]
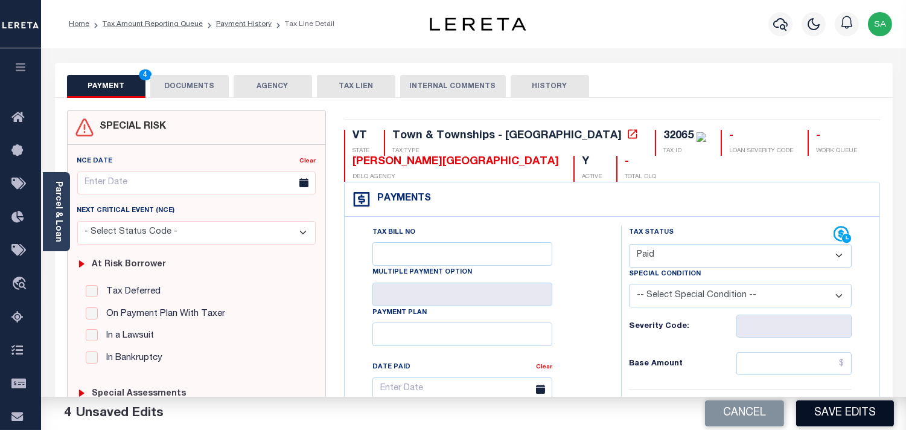
click at [839, 407] on button "Save Edits" at bounding box center [845, 413] width 98 height 26
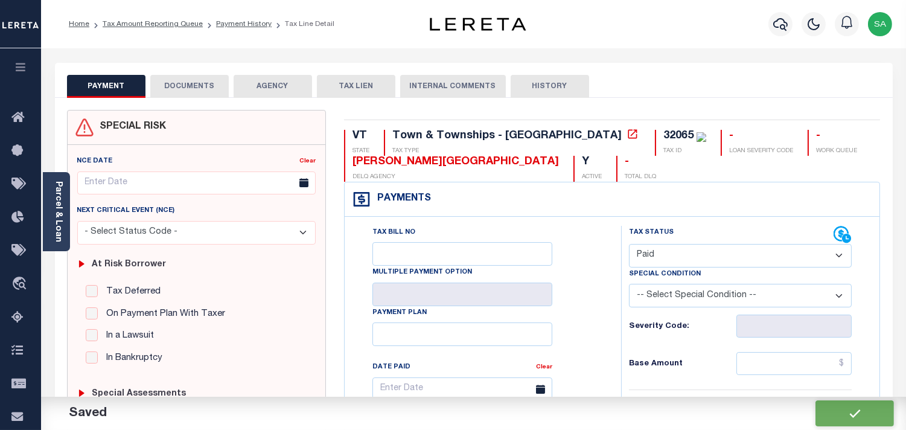
checkbox input "false"
type input "$0"
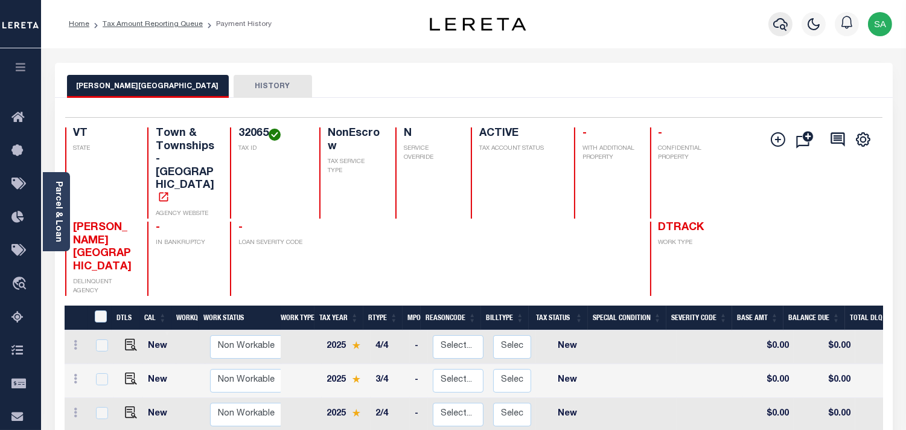
click at [780, 29] on icon "button" at bounding box center [780, 24] width 14 height 14
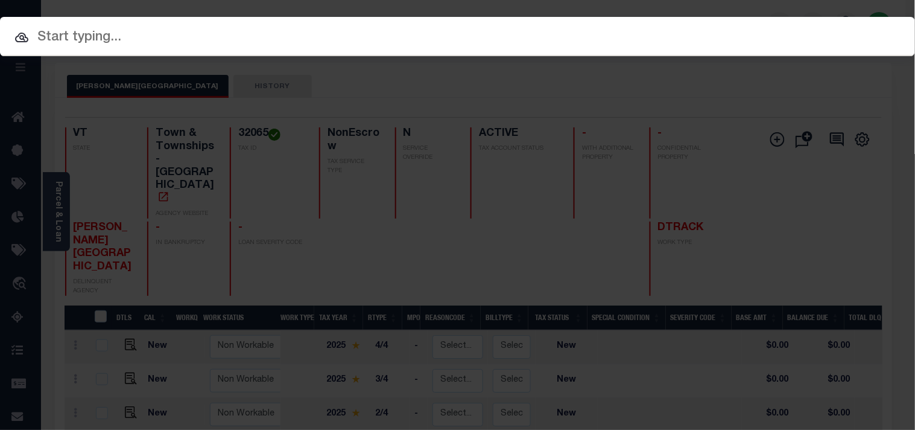
click at [720, 30] on div "Include Loans TBM Customers Borrowers Payments (Lender Non-Disb) Payments (Lend…" at bounding box center [457, 36] width 915 height 39
paste input "993235511"
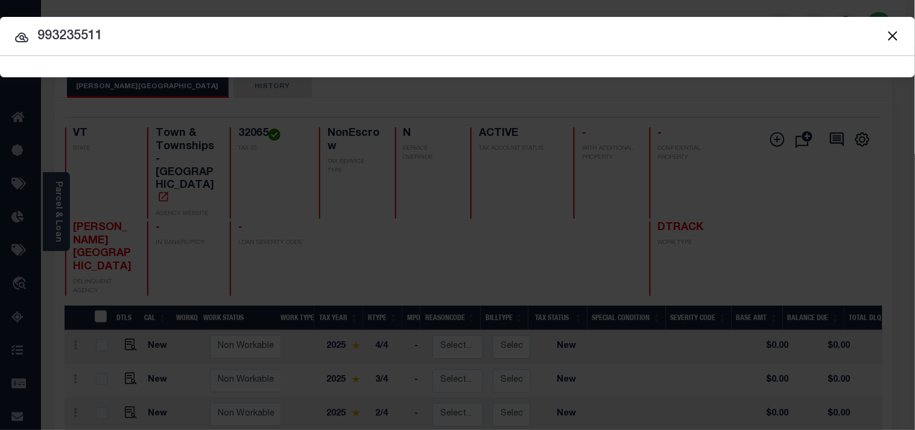
type input "993235511"
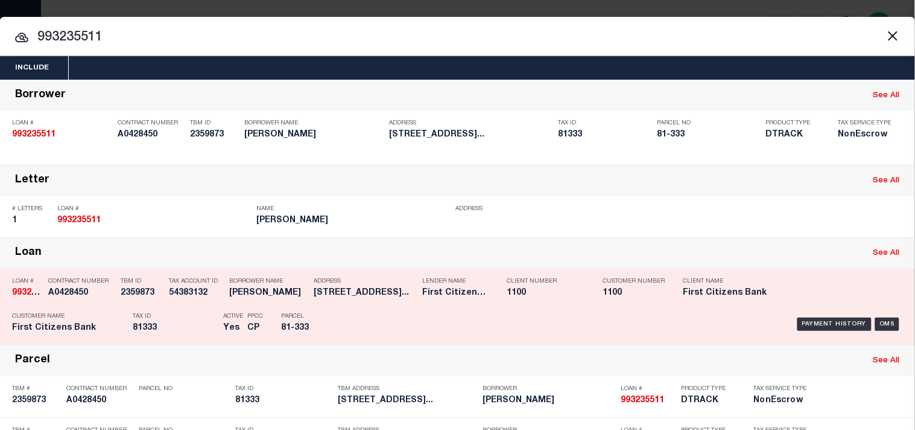
click at [190, 334] on div "Tax ID 81333" at bounding box center [175, 323] width 84 height 35
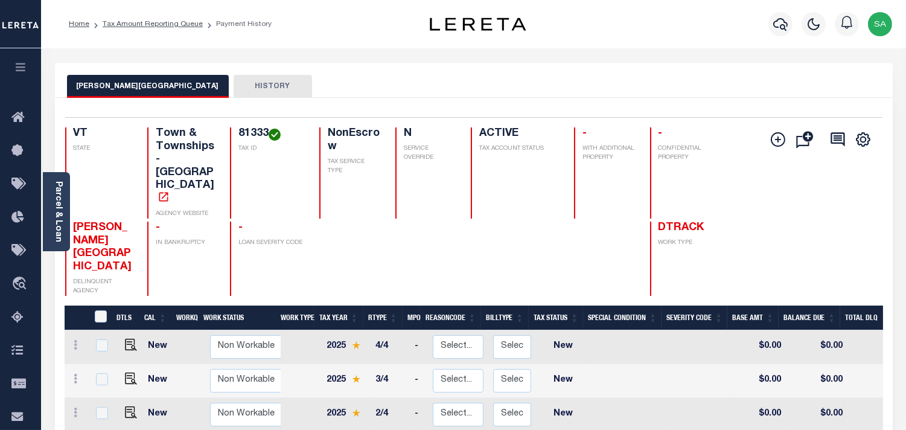
scroll to position [201, 0]
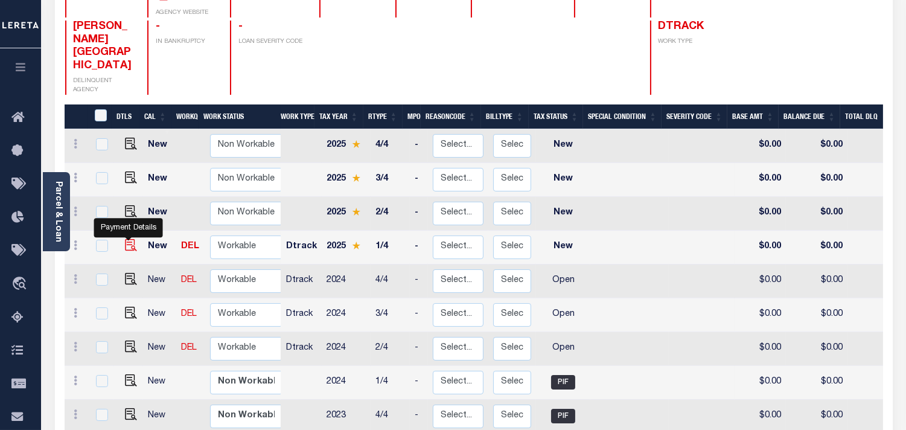
click at [129, 239] on img "" at bounding box center [131, 245] width 12 height 12
checkbox input "true"
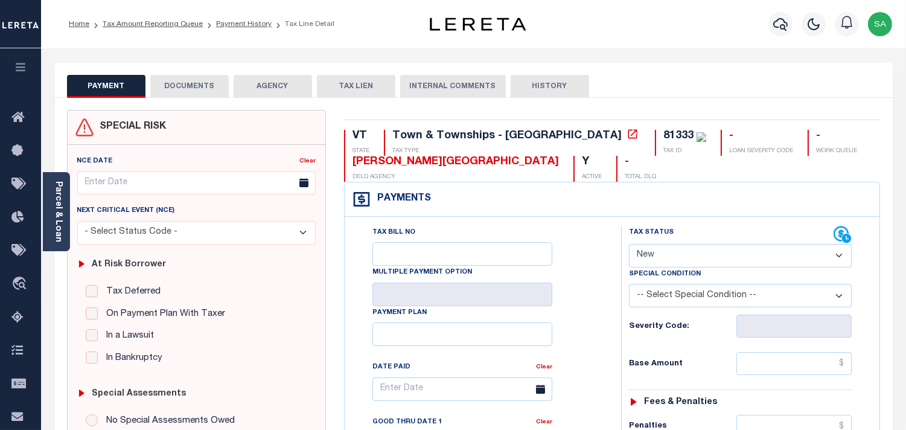
drag, startPoint x: 664, startPoint y: 253, endPoint x: 662, endPoint y: 261, distance: 7.9
click at [664, 253] on select "- Select Status Code - Open Due/Unpaid Paid Incomplete No Tax Due Internal Refu…" at bounding box center [740, 256] width 223 height 24
select select "PYD"
click at [629, 244] on select "- Select Status Code - Open Due/Unpaid Paid Incomplete No Tax Due Internal Refu…" at bounding box center [740, 256] width 223 height 24
type input "[DATE]"
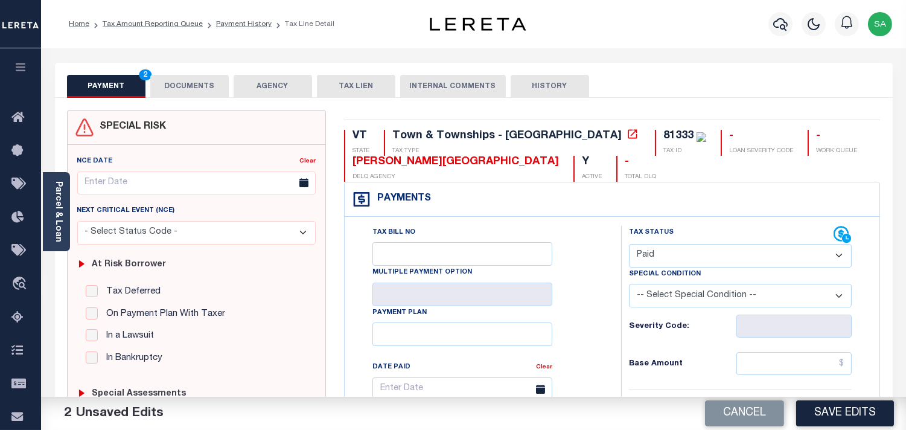
click at [684, 264] on select "- Select Status Code - Open Due/Unpaid Paid Incomplete No Tax Due Internal Refu…" at bounding box center [740, 256] width 223 height 24
select select "DUE"
click at [629, 244] on select "- Select Status Code - Open Due/Unpaid Paid Incomplete No Tax Due Internal Refu…" at bounding box center [740, 256] width 223 height 24
click at [215, 91] on button "DOCUMENTS" at bounding box center [189, 86] width 78 height 23
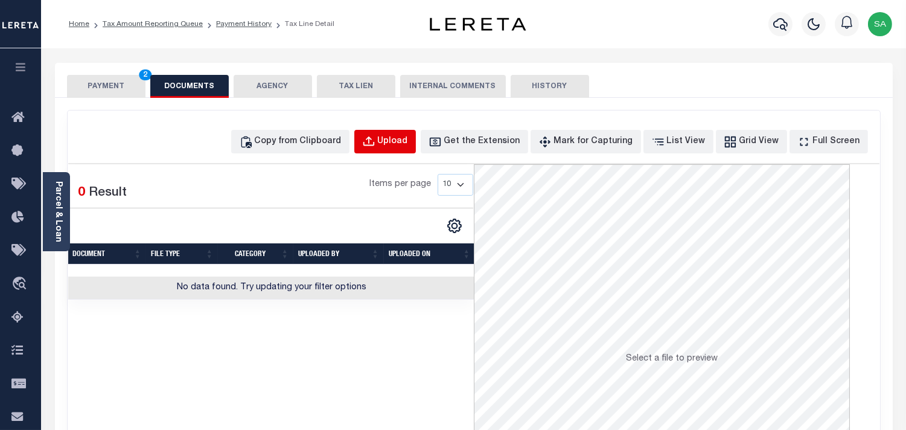
click at [408, 139] on div "Upload" at bounding box center [393, 141] width 30 height 13
select select "POP"
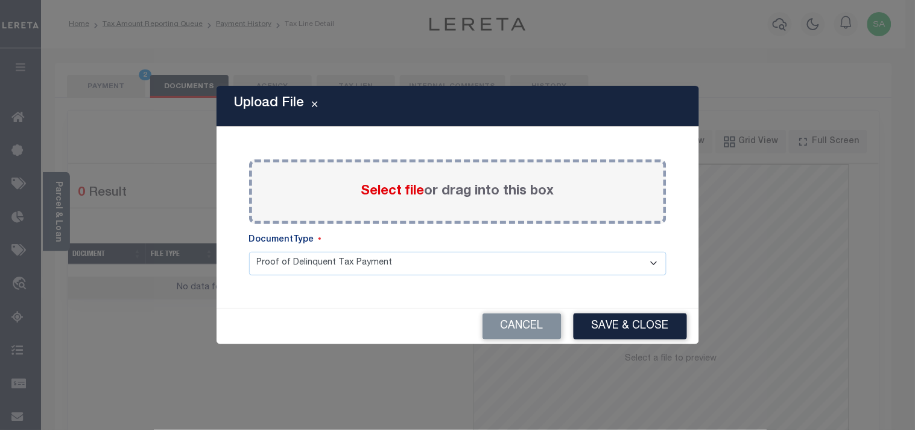
click at [390, 195] on span "Select file" at bounding box center [392, 191] width 63 height 13
click at [0, 0] on input "Select file or drag into this box" at bounding box center [0, 0] width 0 height 0
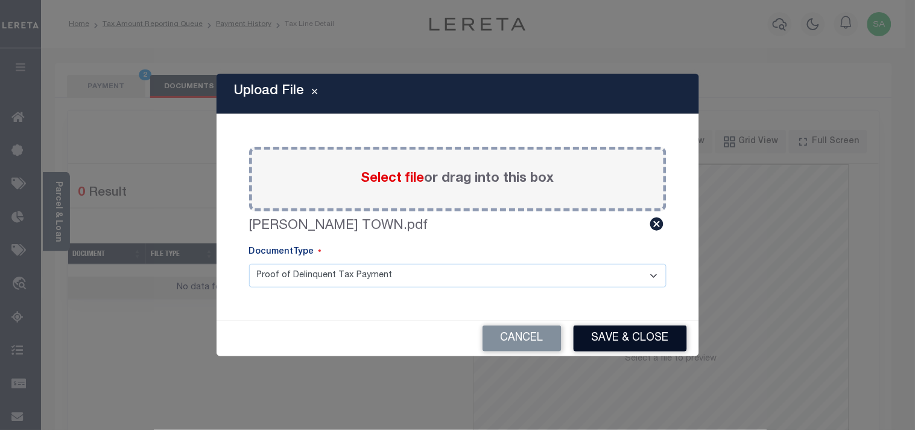
click at [620, 336] on button "Save & Close" at bounding box center [630, 338] width 113 height 26
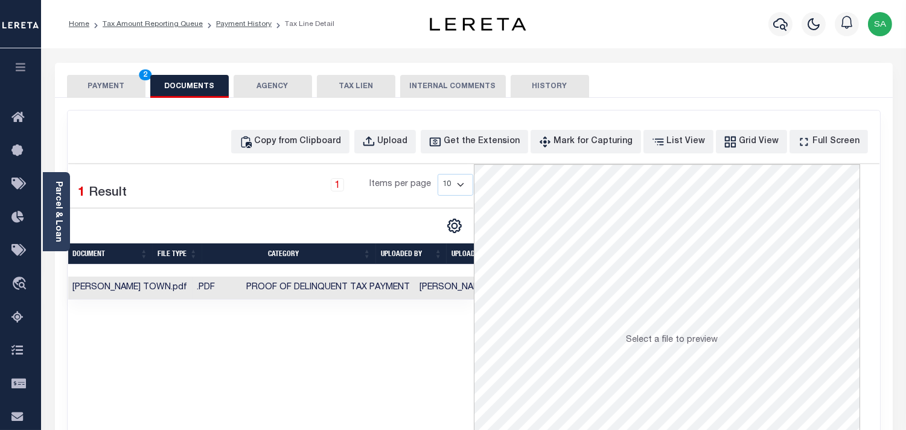
click at [415, 288] on td "Sanaulla Shariff" at bounding box center [454, 288] width 78 height 24
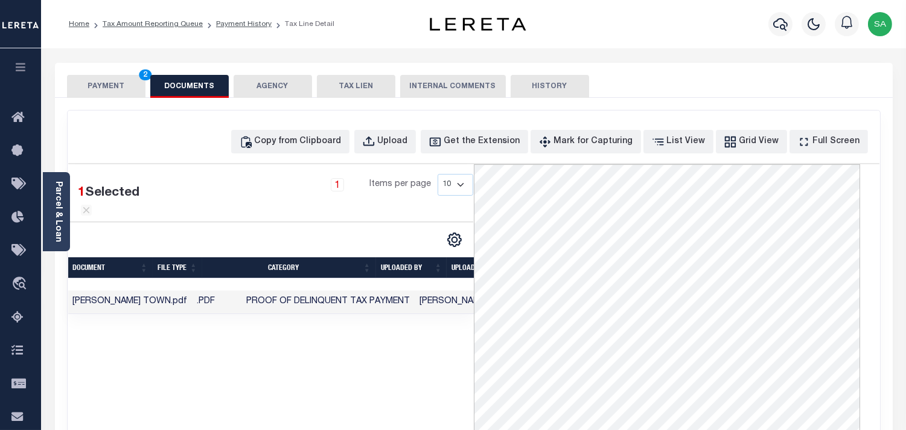
click at [125, 87] on button "PAYMENT 2" at bounding box center [106, 86] width 78 height 23
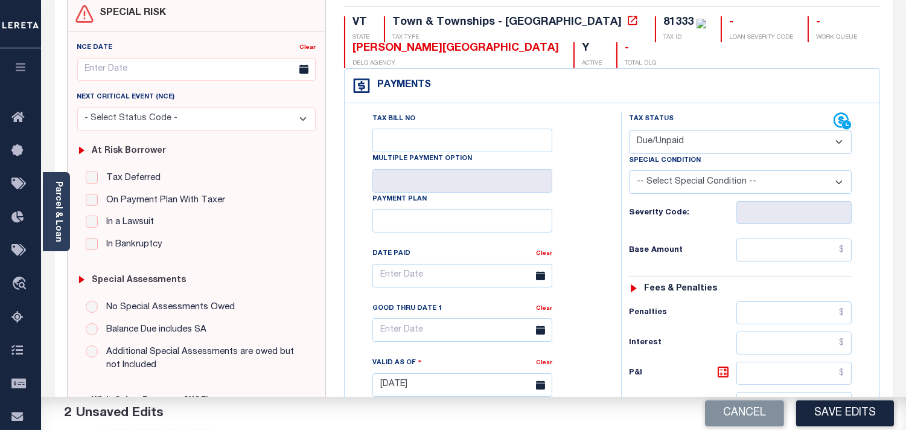
scroll to position [134, 0]
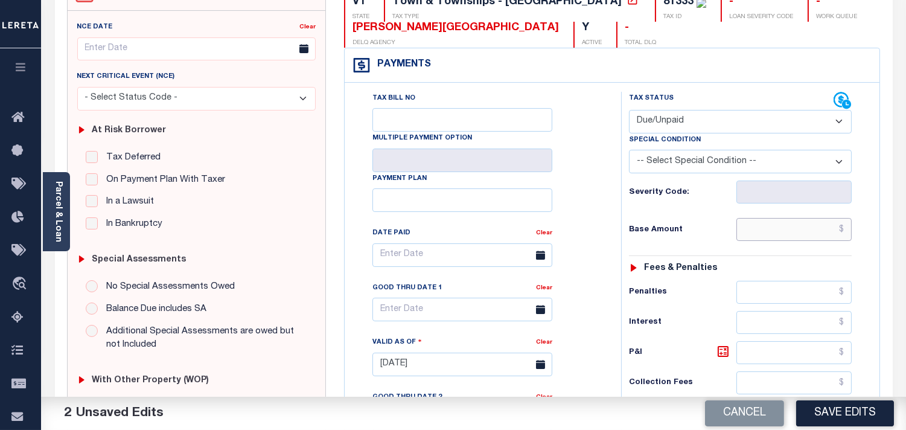
click at [788, 236] on input "text" at bounding box center [793, 229] width 115 height 23
paste input "1425.48"
type input "$1,425.48"
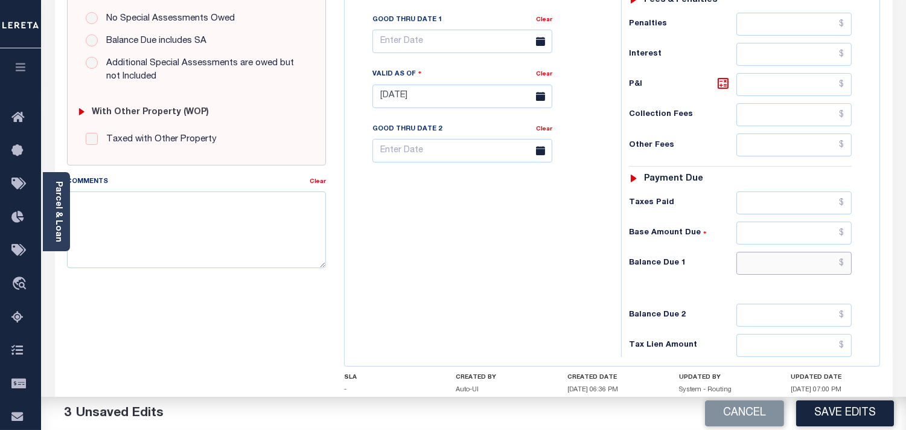
drag, startPoint x: 794, startPoint y: 269, endPoint x: 755, endPoint y: 272, distance: 38.7
click at [794, 268] on input "text" at bounding box center [793, 263] width 115 height 23
paste input "1426.88"
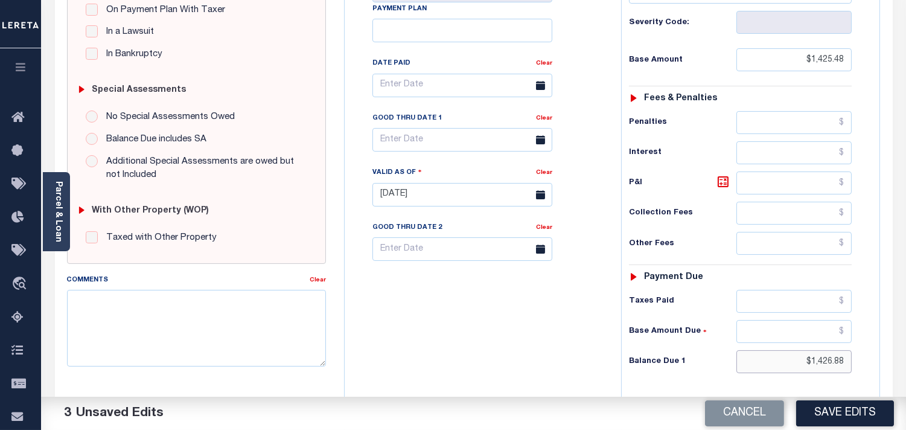
scroll to position [201, 0]
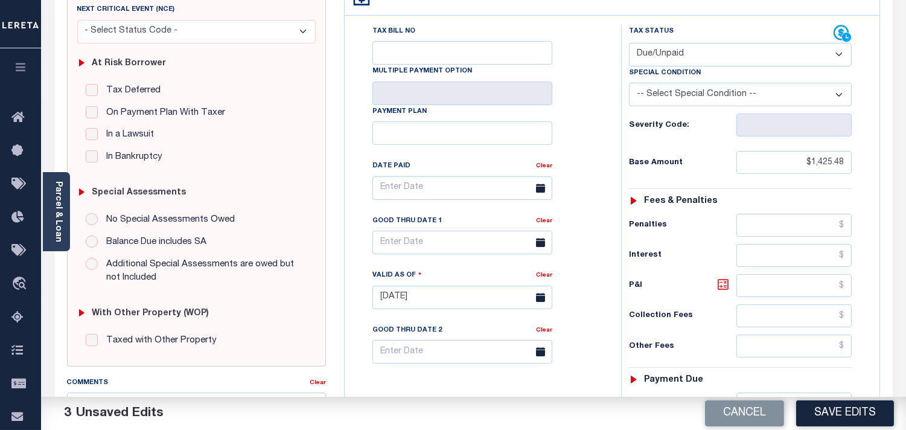
type input "$1,426.88"
click at [725, 287] on icon at bounding box center [722, 284] width 14 height 14
type input "$1.40"
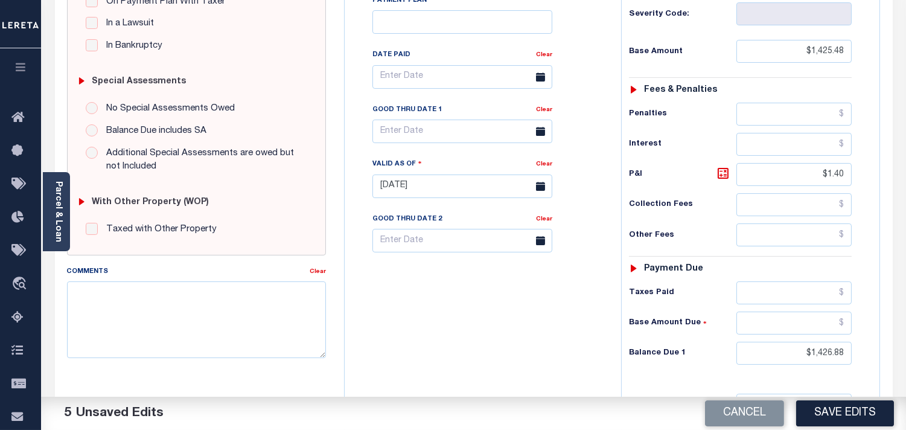
scroll to position [335, 0]
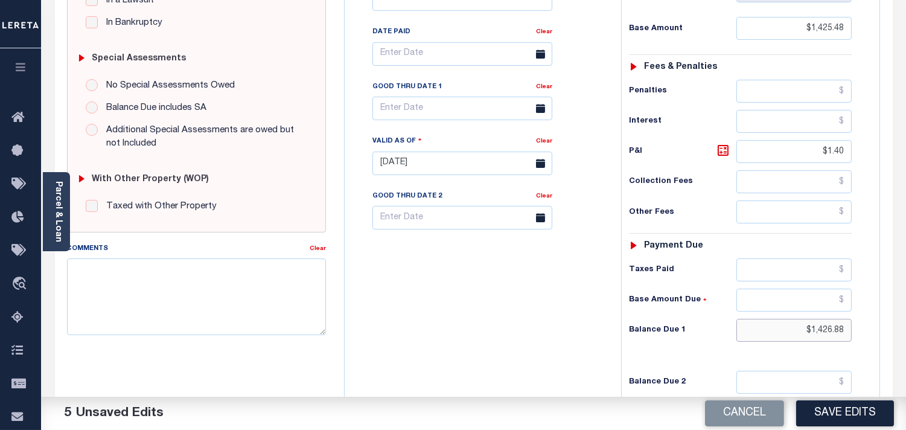
click at [834, 331] on input "$1,426.88" at bounding box center [793, 330] width 115 height 23
paste input "62.09"
type input "$1,462.09"
click at [602, 334] on div "Tax Bill No Multiple Payment Option Payment Plan Clear" at bounding box center [479, 157] width 264 height 533
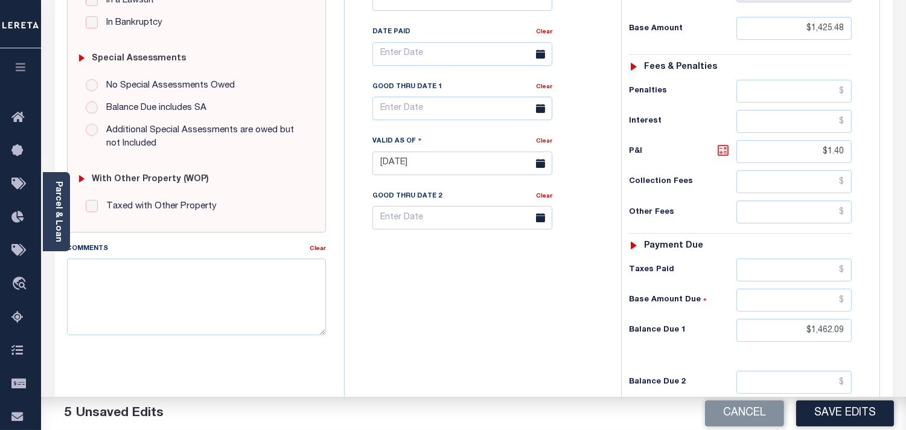
click at [725, 156] on icon at bounding box center [722, 150] width 14 height 14
type input "$36.61"
click at [542, 290] on div "Tax Bill No Multiple Payment Option Payment Plan Clear" at bounding box center [479, 157] width 264 height 533
click at [423, 109] on input "text" at bounding box center [462, 109] width 180 height 24
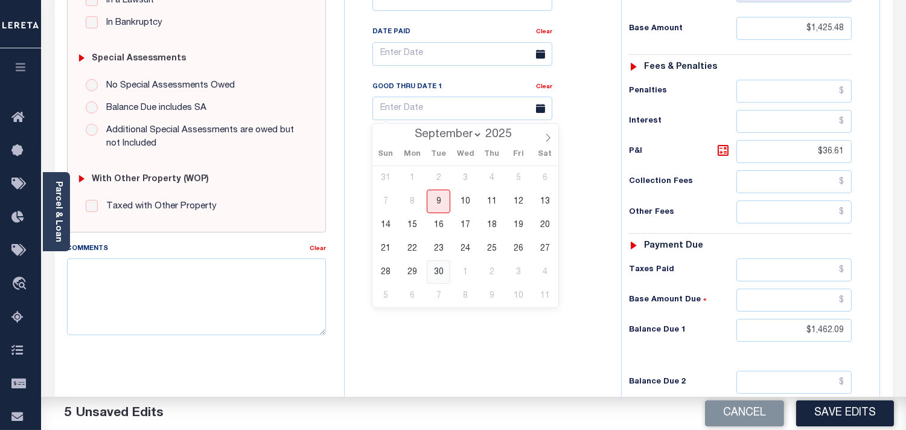
click at [435, 273] on span "30" at bounding box center [439, 272] width 24 height 24
type input "09/30/2025"
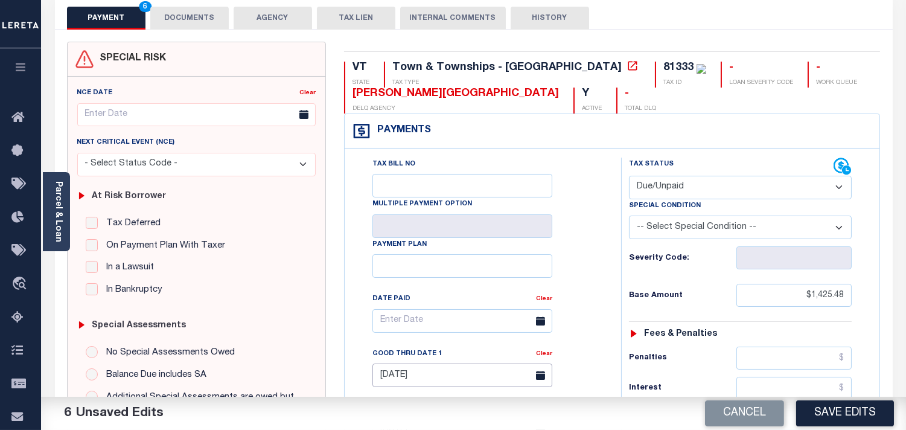
scroll to position [67, 0]
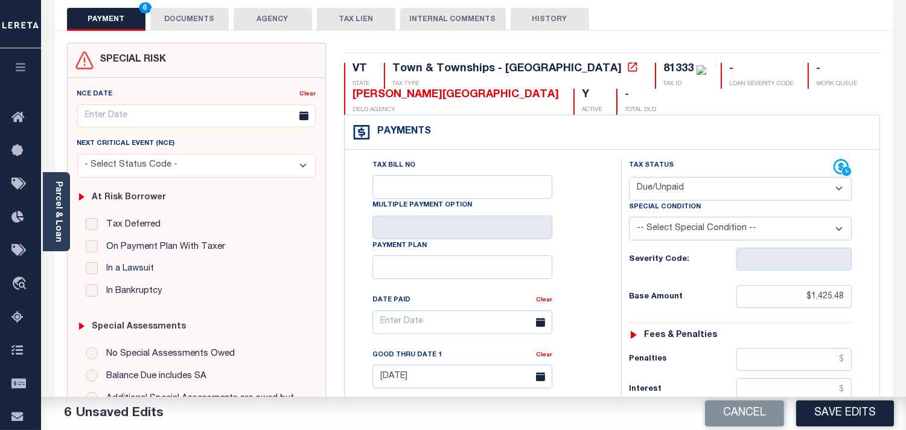
click at [208, 27] on button "DOCUMENTS" at bounding box center [189, 19] width 78 height 23
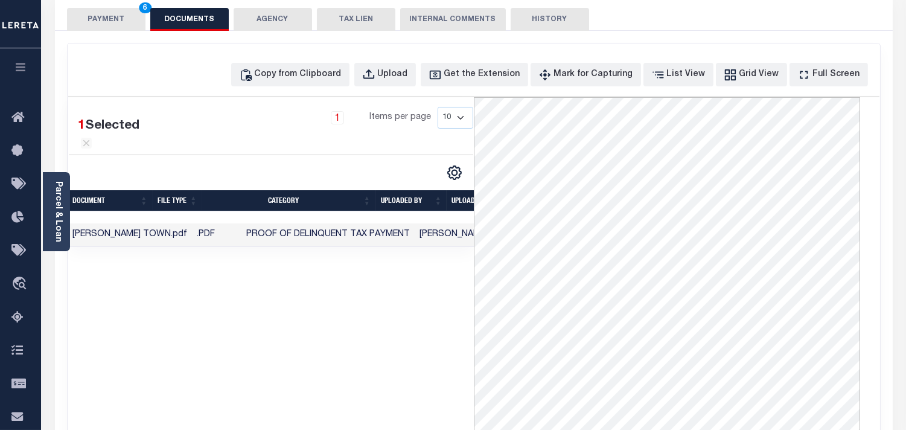
click at [113, 14] on button "PAYMENT 6" at bounding box center [106, 19] width 78 height 23
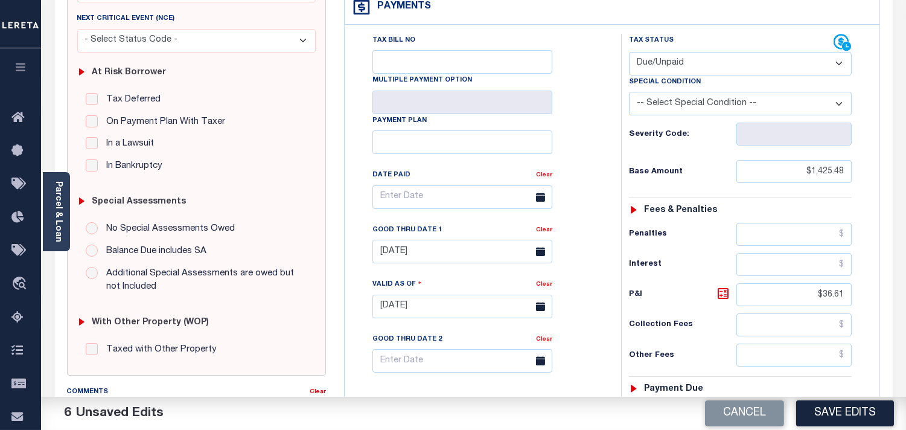
scroll to position [335, 0]
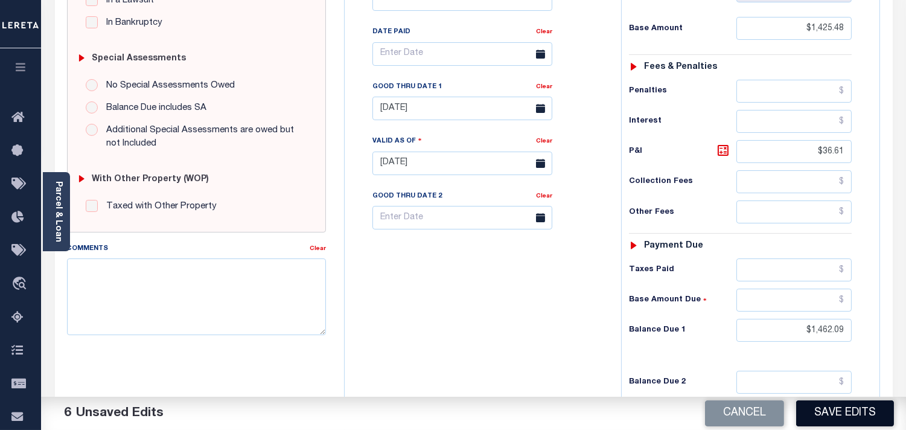
click at [824, 415] on button "Save Edits" at bounding box center [845, 413] width 98 height 26
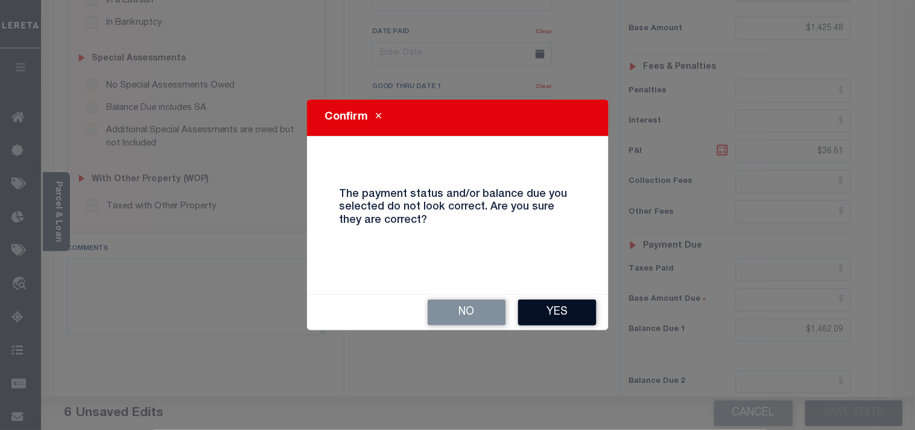
click at [554, 315] on button "Yes" at bounding box center [557, 312] width 78 height 26
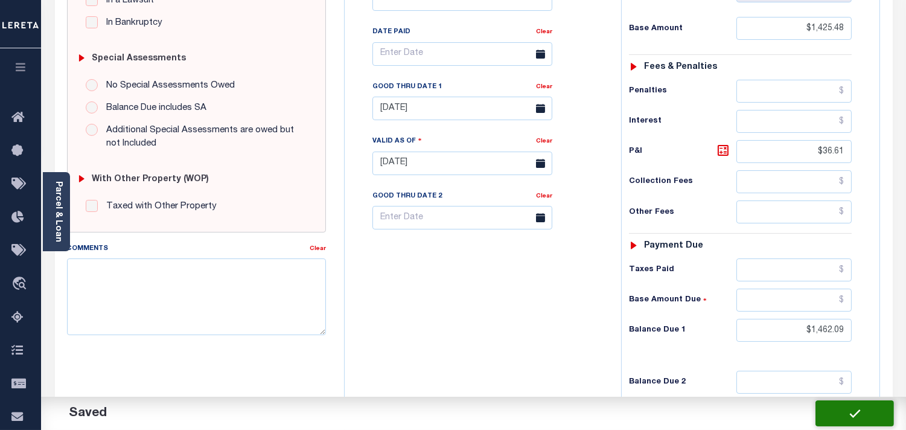
checkbox input "false"
type input "$1,425.48"
type input "$36.61"
type input "$1,462.09"
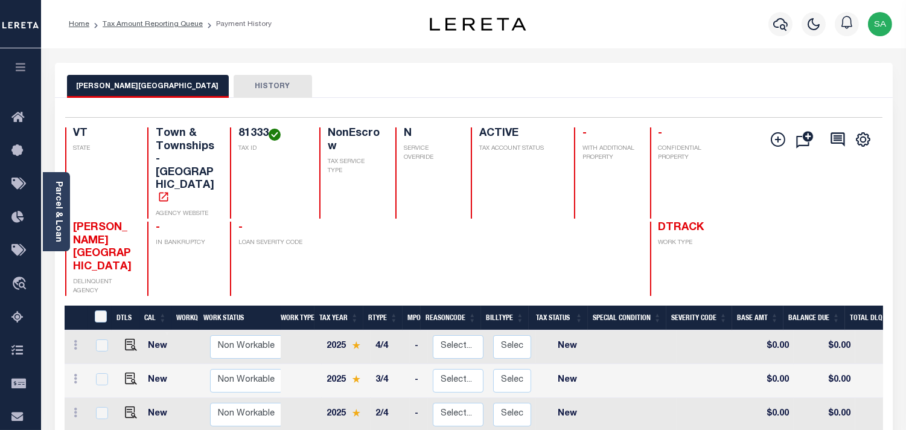
scroll to position [201, 0]
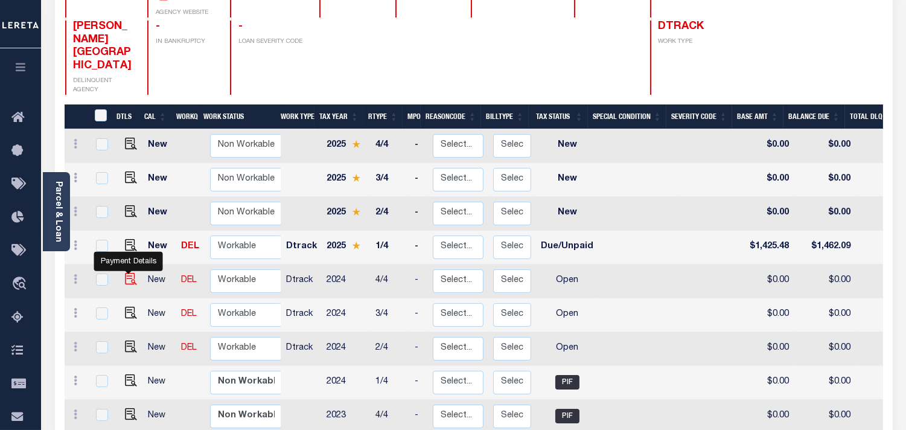
click at [127, 273] on img "" at bounding box center [131, 279] width 12 height 12
checkbox input "true"
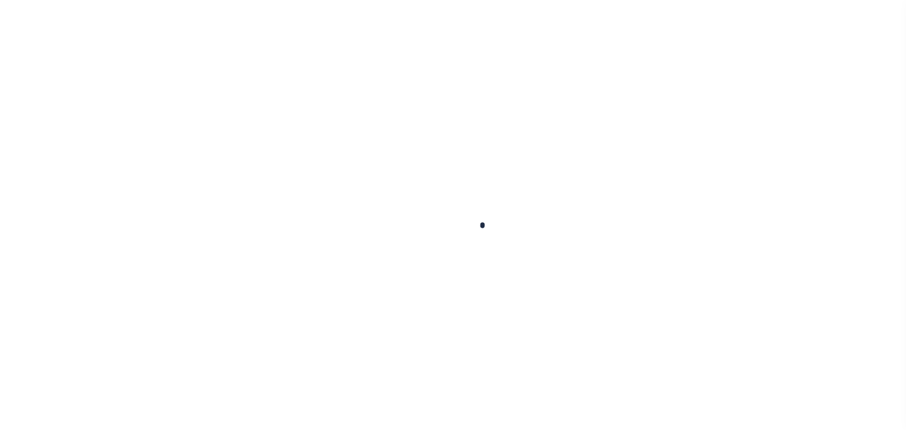
checkbox input "false"
type input "[DATE]"
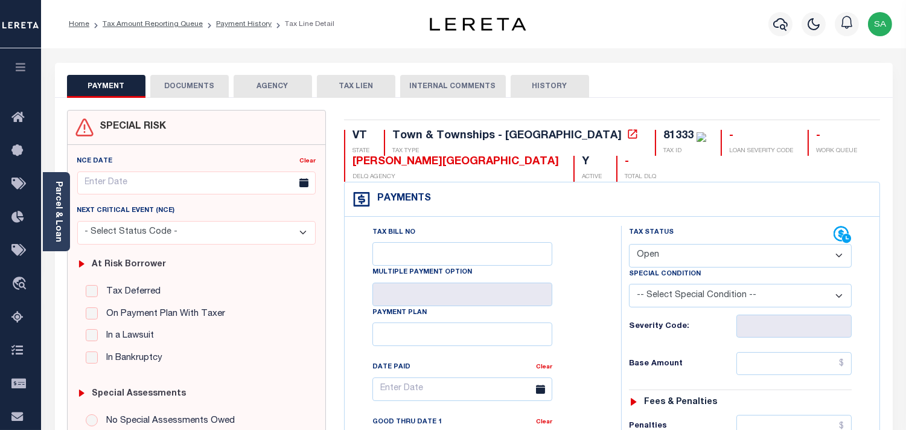
click at [687, 250] on select "- Select Status Code - Open Due/Unpaid Paid Incomplete No Tax Due Internal Refu…" at bounding box center [740, 256] width 223 height 24
select select "PYD"
click at [629, 244] on select "- Select Status Code - Open Due/Unpaid Paid Incomplete No Tax Due Internal Refu…" at bounding box center [740, 256] width 223 height 24
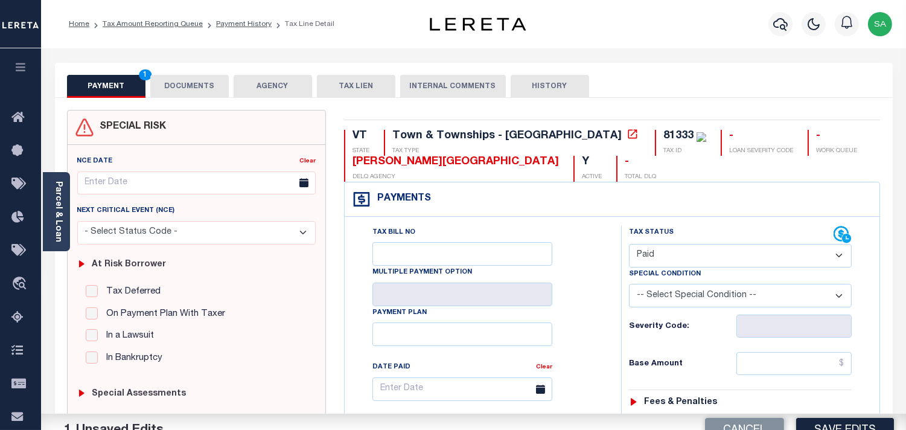
type input "[DATE]"
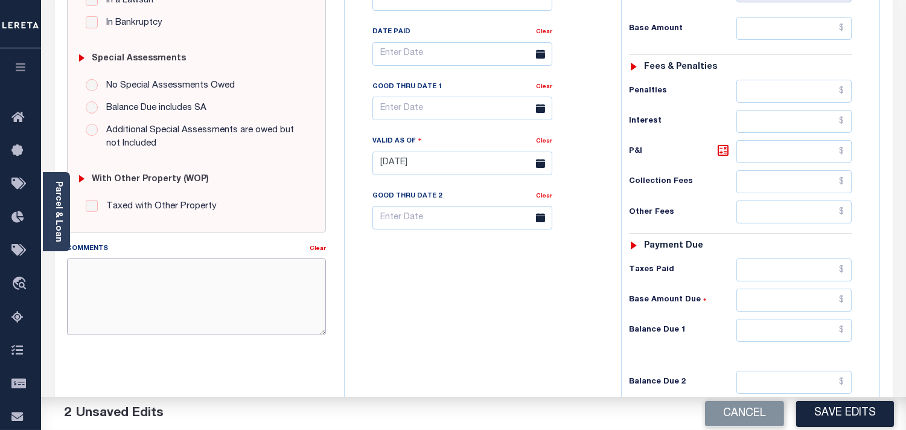
click at [239, 306] on textarea "Comments" at bounding box center [196, 296] width 259 height 76
paste textarea "Refer 2025 1/4 line for document."
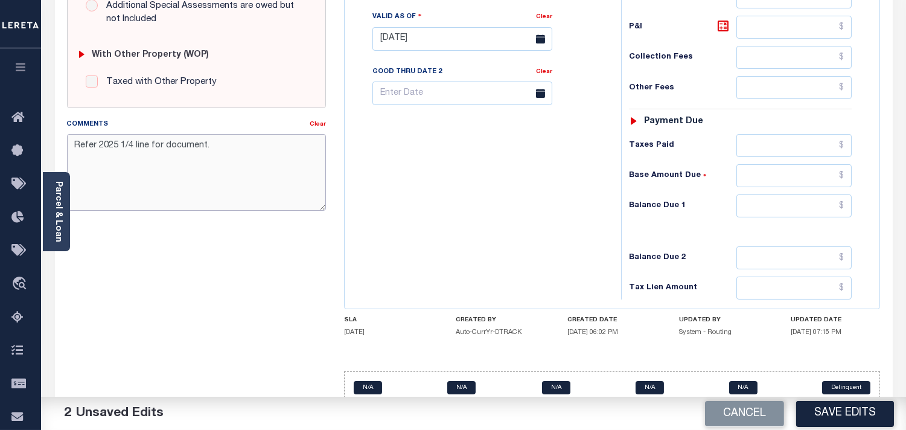
scroll to position [486, 0]
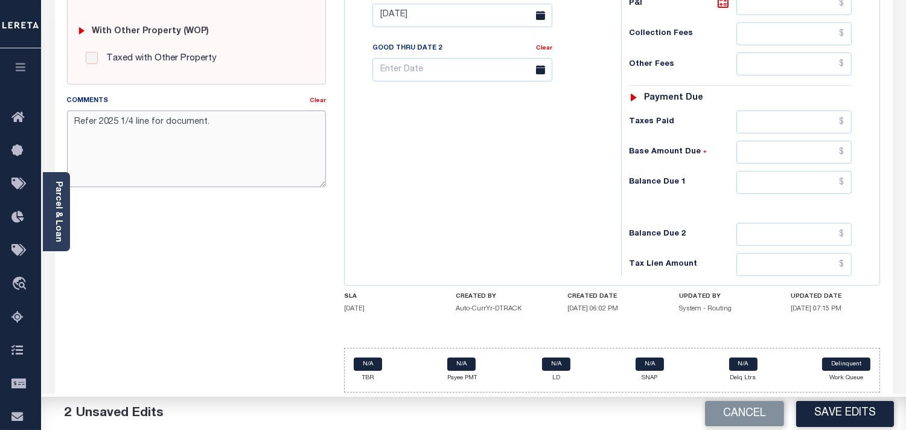
type textarea "Refer 2025 1/4 line for document."
click at [798, 173] on input "text" at bounding box center [793, 182] width 115 height 23
type input "$0.00"
drag, startPoint x: 501, startPoint y: 222, endPoint x: 551, endPoint y: 250, distance: 57.2
click at [501, 222] on div "Tax Bill No Multiple Payment Option Payment Plan Clear" at bounding box center [479, 9] width 264 height 533
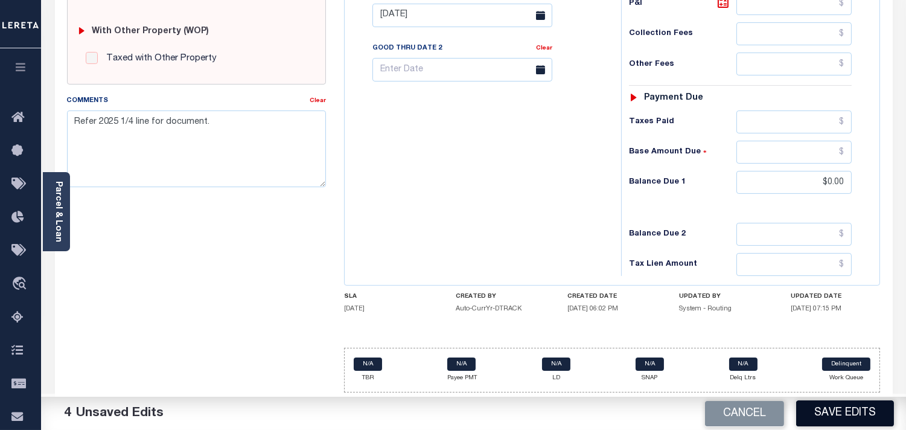
click at [804, 412] on button "Save Edits" at bounding box center [845, 413] width 98 height 26
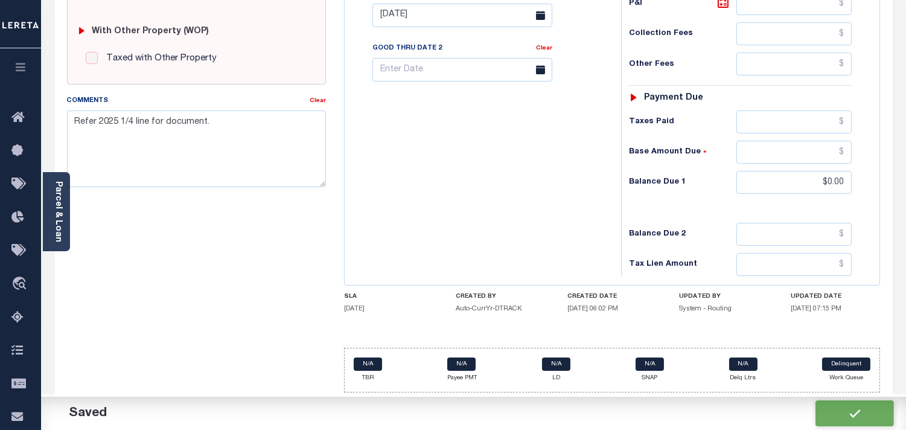
checkbox input "false"
type input "$0"
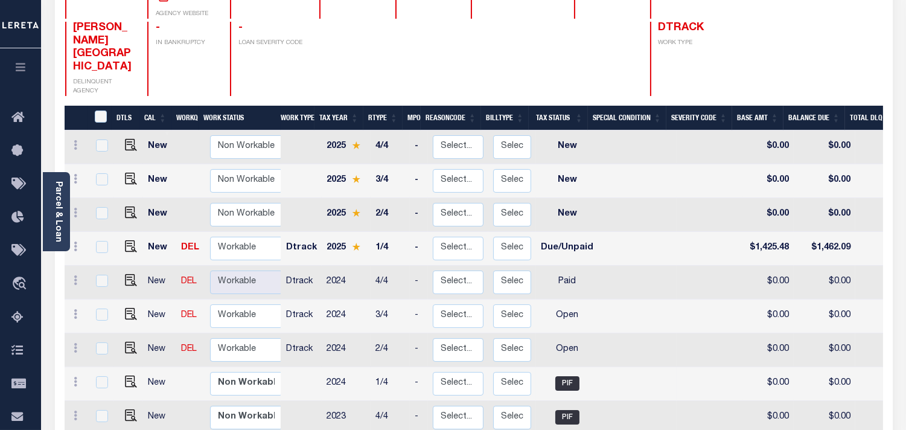
scroll to position [201, 0]
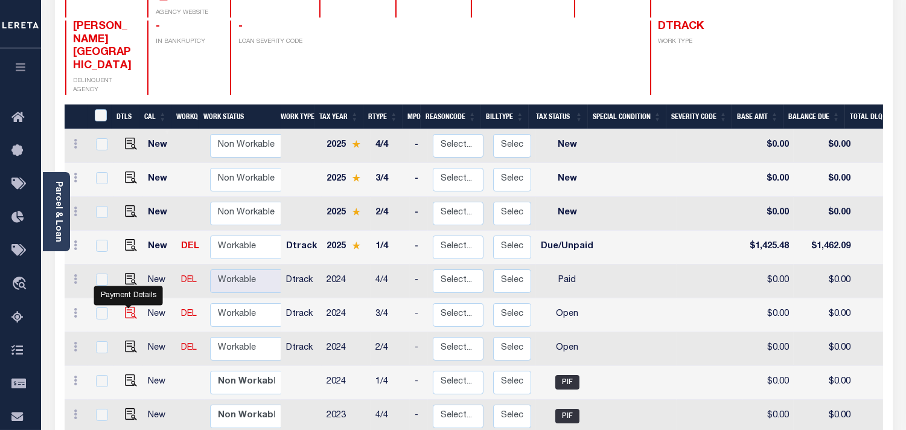
click at [125, 306] on img "" at bounding box center [131, 312] width 12 height 12
checkbox input "true"
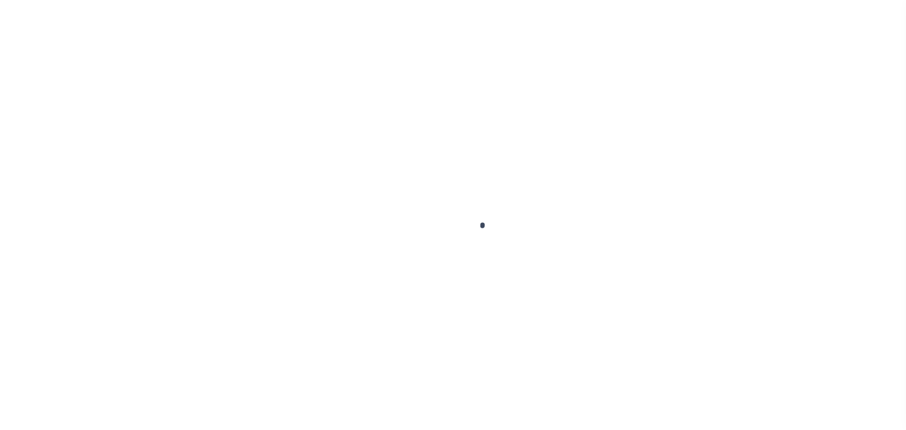
checkbox input "false"
type input "02/11/2025"
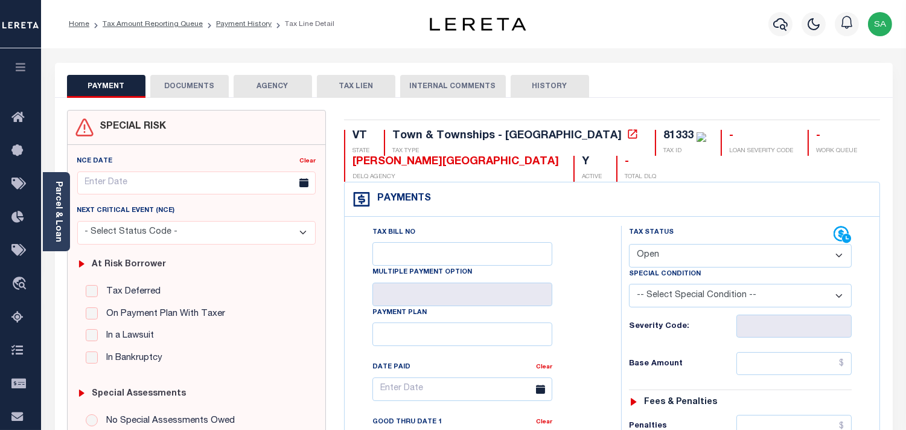
drag, startPoint x: 670, startPoint y: 251, endPoint x: 662, endPoint y: 267, distance: 17.8
click at [667, 254] on select "- Select Status Code - Open Due/Unpaid Paid Incomplete No Tax Due Internal Refu…" at bounding box center [740, 256] width 223 height 24
select select "PYD"
click at [629, 244] on select "- Select Status Code - Open Due/Unpaid Paid Incomplete No Tax Due Internal Refu…" at bounding box center [740, 256] width 223 height 24
type input "[DATE]"
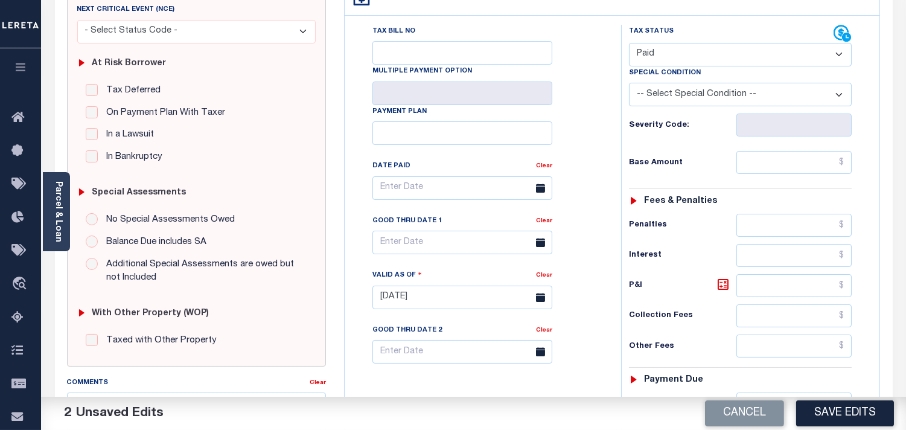
scroll to position [335, 0]
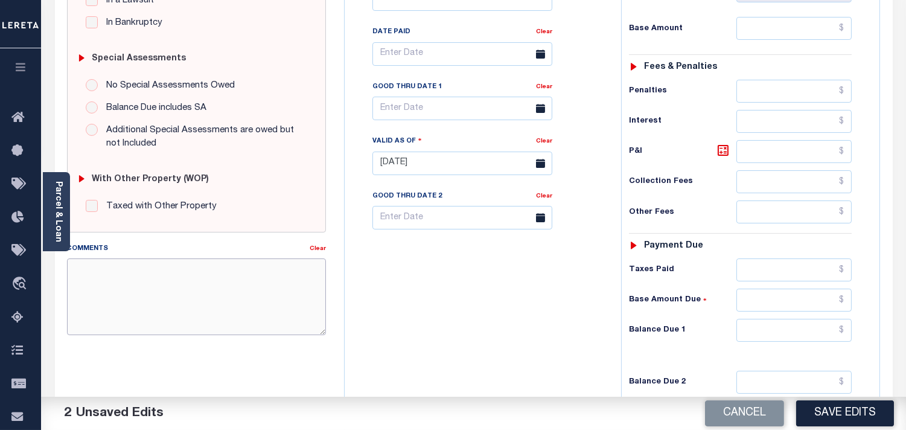
click at [195, 291] on textarea "Comments" at bounding box center [196, 296] width 259 height 76
paste textarea "Refer 2025 1/4 line for document."
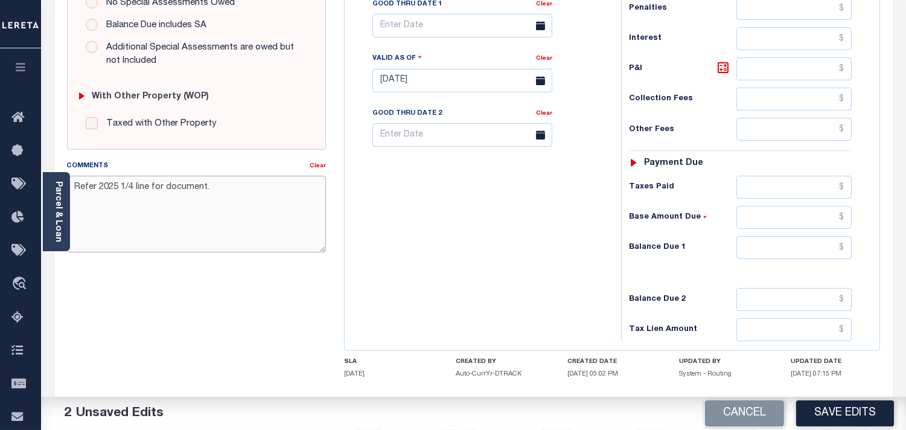
scroll to position [486, 0]
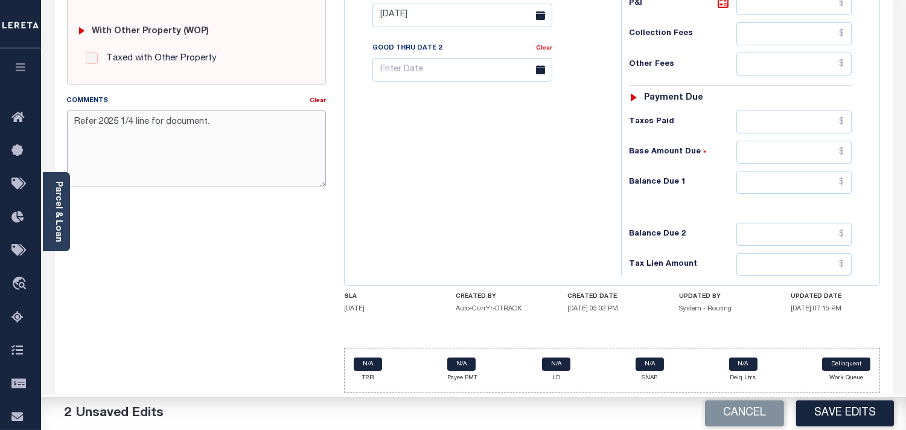
type textarea "Refer 2025 1/4 line for document."
click at [789, 184] on input "text" at bounding box center [793, 182] width 115 height 23
type input "$0.00"
click at [562, 185] on div "Tax Bill No Multiple Payment Option Payment Plan Clear" at bounding box center [479, 9] width 264 height 533
click at [860, 408] on button "Save Edits" at bounding box center [845, 413] width 98 height 26
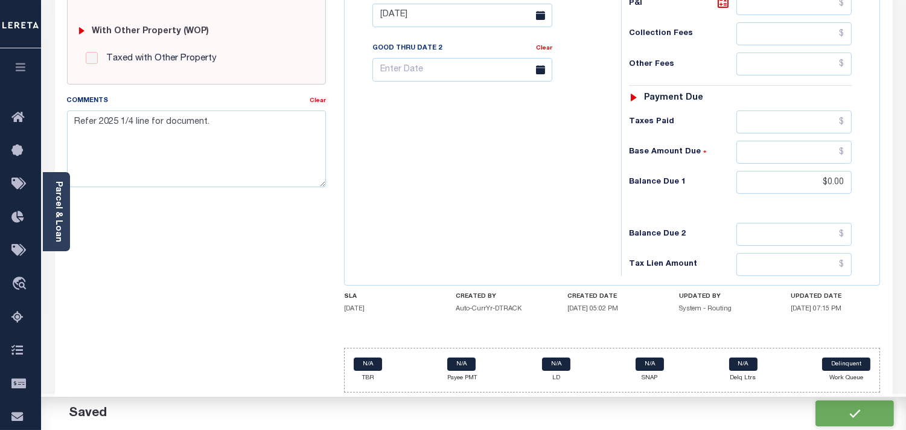
checkbox input "false"
type input "$0"
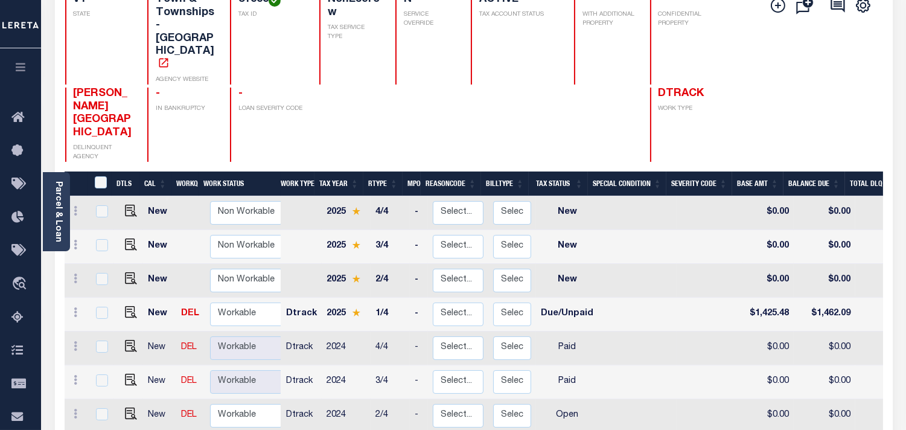
scroll to position [201, 0]
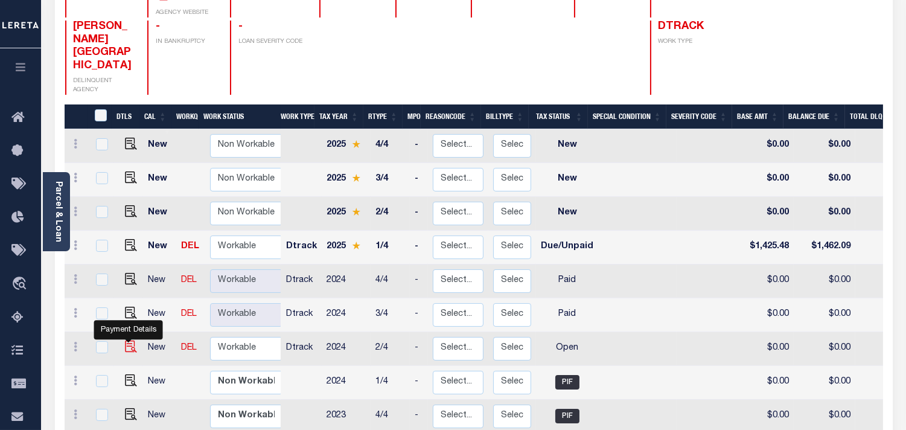
click at [133, 340] on img "" at bounding box center [131, 346] width 12 height 12
checkbox input "true"
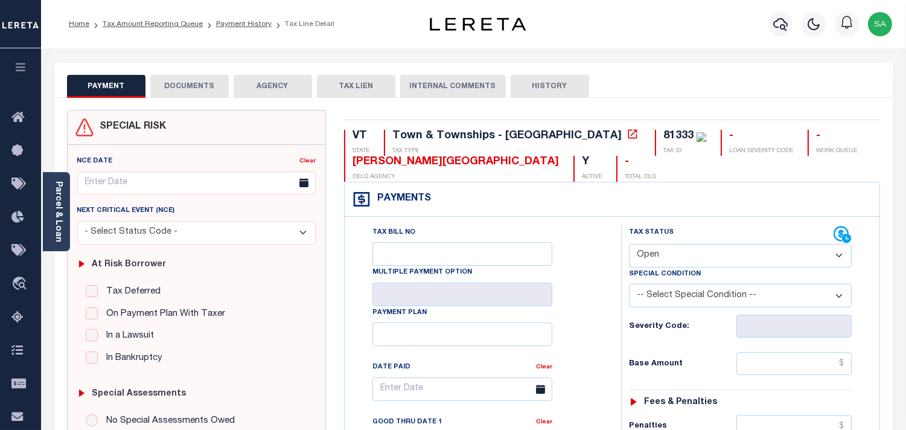
drag, startPoint x: 671, startPoint y: 250, endPoint x: 671, endPoint y: 264, distance: 13.3
click at [671, 250] on select "- Select Status Code - Open Due/Unpaid Paid Incomplete No Tax Due Internal Refu…" at bounding box center [740, 256] width 223 height 24
select select "PYD"
click at [629, 244] on select "- Select Status Code - Open Due/Unpaid Paid Incomplete No Tax Due Internal Refu…" at bounding box center [740, 256] width 223 height 24
type input "[DATE]"
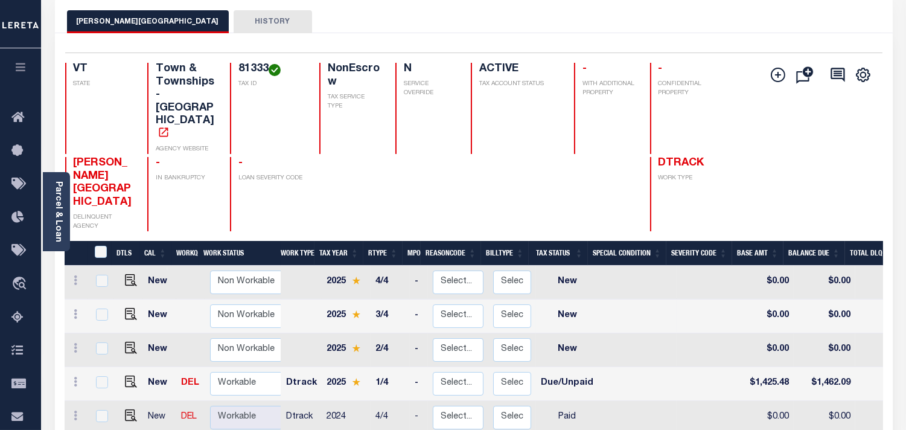
scroll to position [201, 0]
